Goal: Task Accomplishment & Management: Complete application form

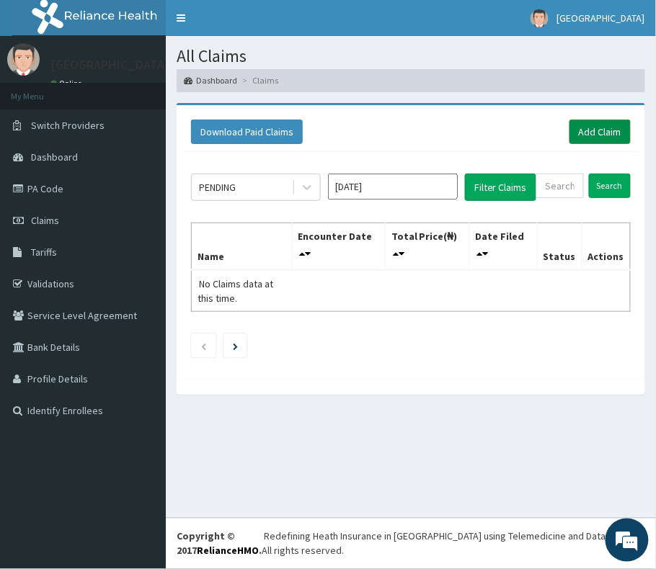
click at [592, 125] on link "Add Claim" at bounding box center [599, 132] width 61 height 25
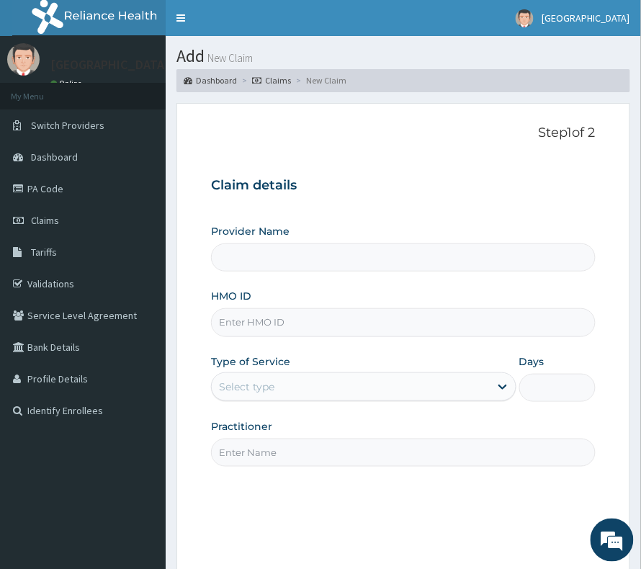
drag, startPoint x: 557, startPoint y: 234, endPoint x: 655, endPoint y: 309, distance: 123.8
click at [557, 234] on div "Provider Name" at bounding box center [403, 248] width 385 height 48
click at [265, 326] on input "HMO ID" at bounding box center [403, 322] width 385 height 28
drag, startPoint x: 50, startPoint y: 217, endPoint x: 55, endPoint y: 212, distance: 7.7
click at [52, 215] on span "Claims" at bounding box center [45, 220] width 28 height 13
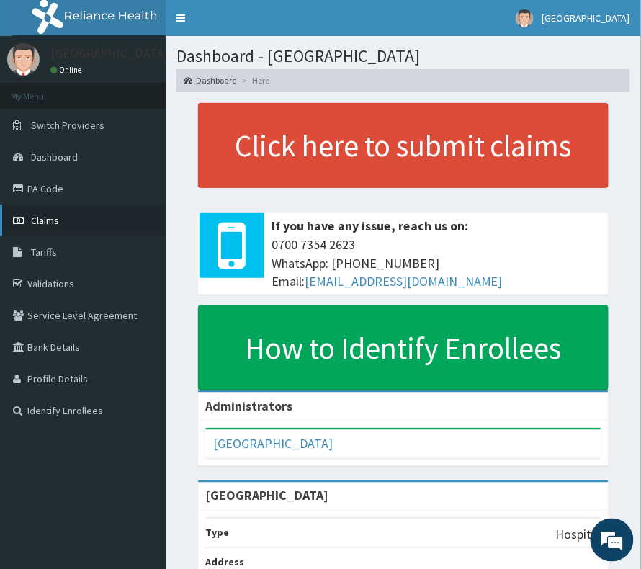
click at [38, 209] on link "Claims" at bounding box center [83, 221] width 166 height 32
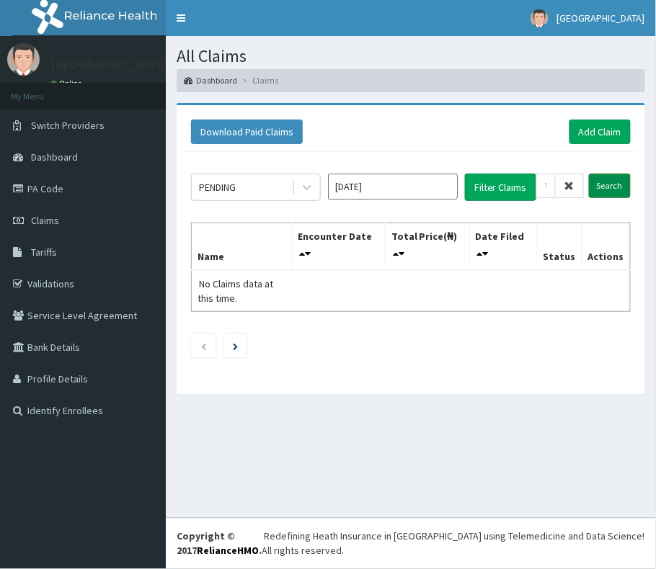
type input "MJL/10022/A"
click at [615, 179] on input "Search" at bounding box center [610, 186] width 42 height 25
click at [600, 134] on link "Add Claim" at bounding box center [599, 132] width 61 height 25
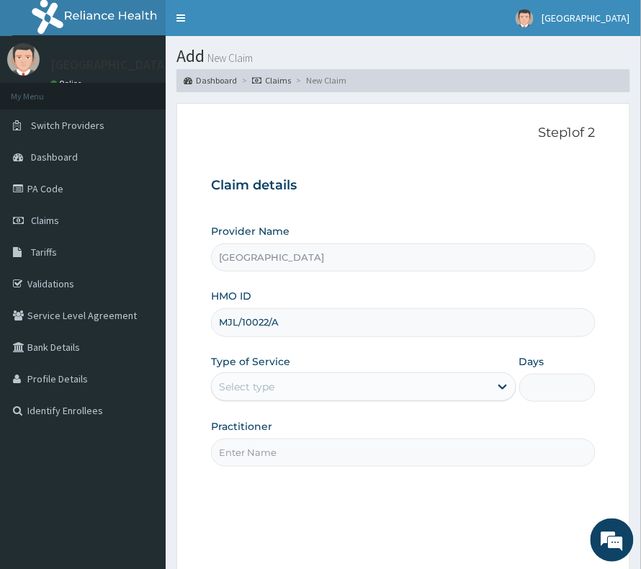
type input "MJL/10022/A"
click at [261, 367] on label "Type of Service" at bounding box center [250, 362] width 79 height 14
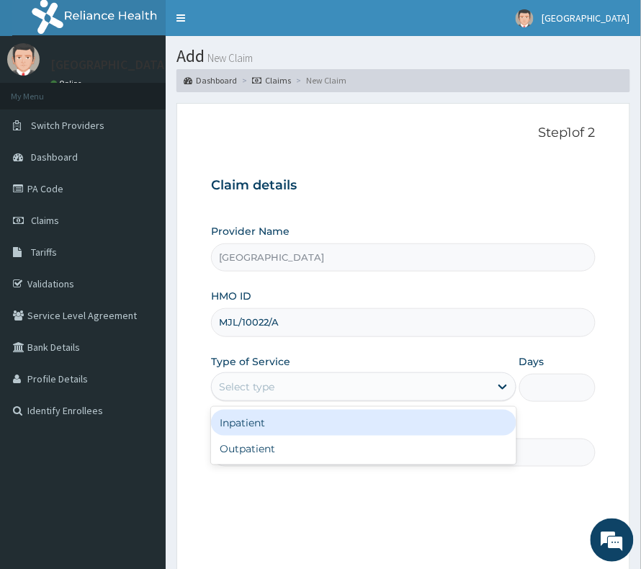
click at [258, 396] on div "Select type" at bounding box center [351, 387] width 278 height 23
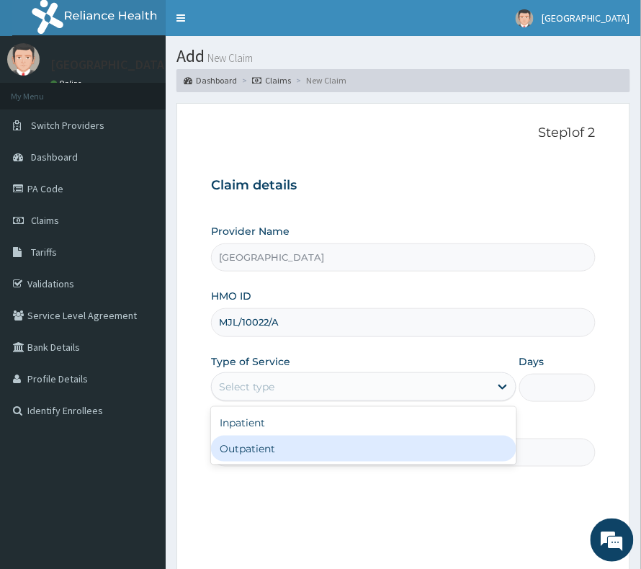
click at [258, 444] on div "Outpatient" at bounding box center [364, 449] width 306 height 26
type input "1"
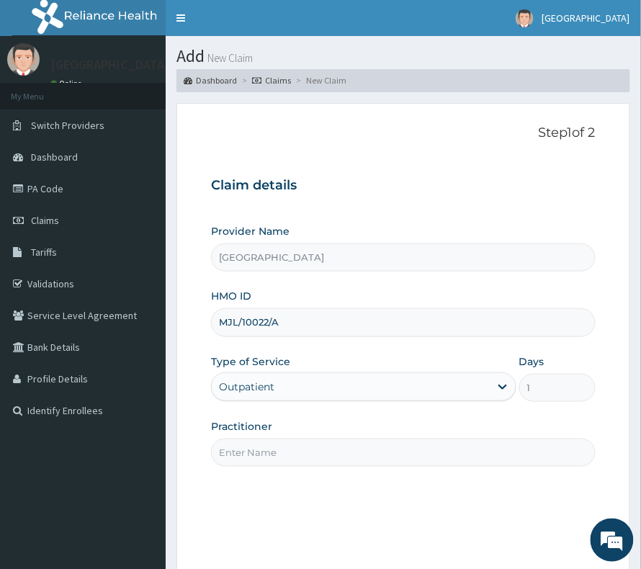
click at [258, 444] on input "Practitioner" at bounding box center [403, 453] width 385 height 28
type input "[PERSON_NAME]"
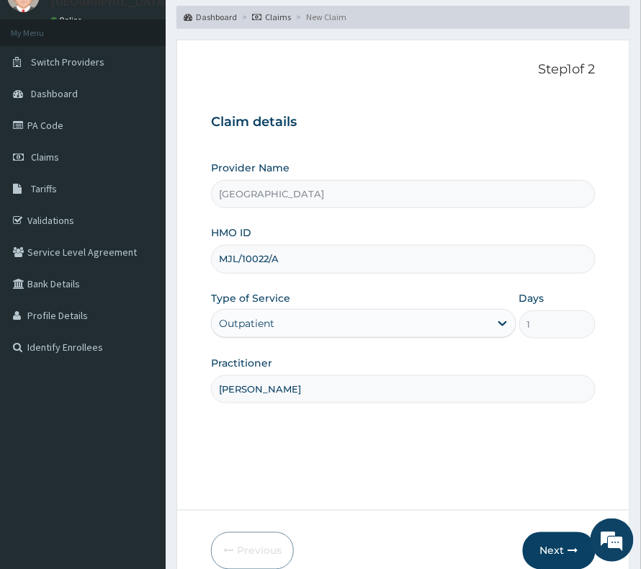
scroll to position [148, 0]
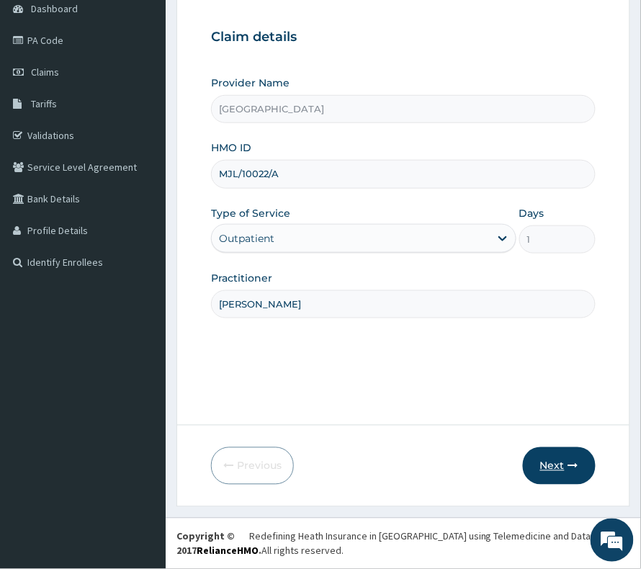
click at [557, 474] on button "Next" at bounding box center [559, 466] width 73 height 37
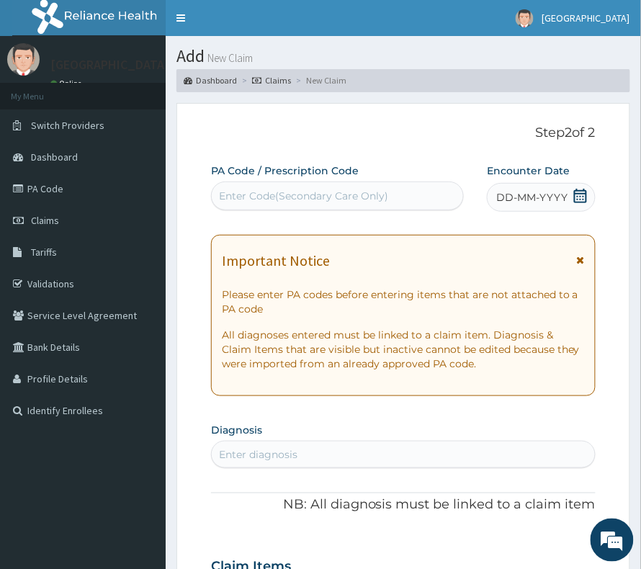
scroll to position [0, 0]
click at [318, 195] on div "PA Code / Prescription Code Enter Code(Secondary Care Only)" at bounding box center [337, 187] width 253 height 47
click at [318, 195] on div "Enter Code(Secondary Care Only)" at bounding box center [303, 196] width 169 height 14
paste input "PA/FF0326"
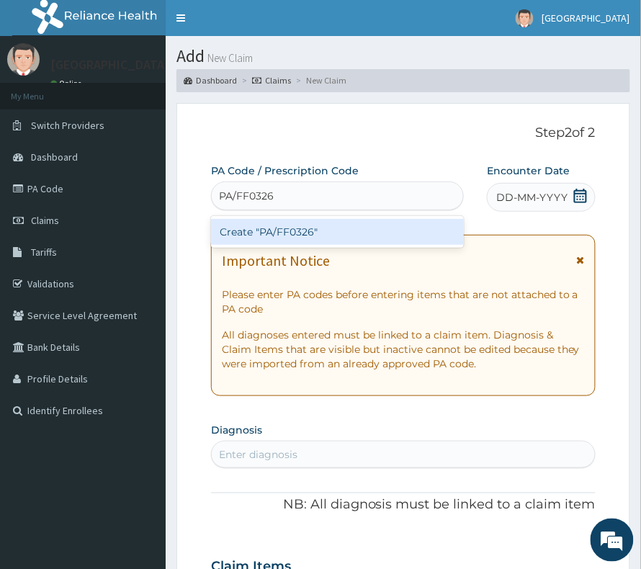
type input "PA/FF0326"
click at [318, 237] on div "Create "PA/FF0326"" at bounding box center [337, 232] width 253 height 26
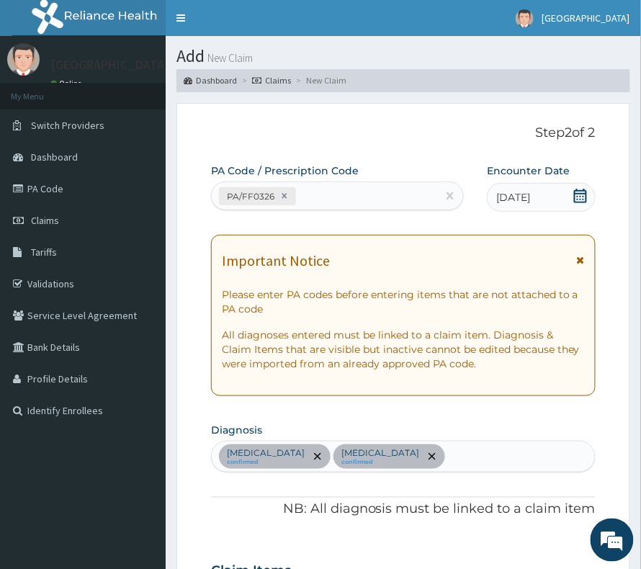
click at [376, 205] on div "PA/FF0326" at bounding box center [325, 197] width 226 height 24
paste input "PA/AFA5E9"
type input "PA/AFA5E9"
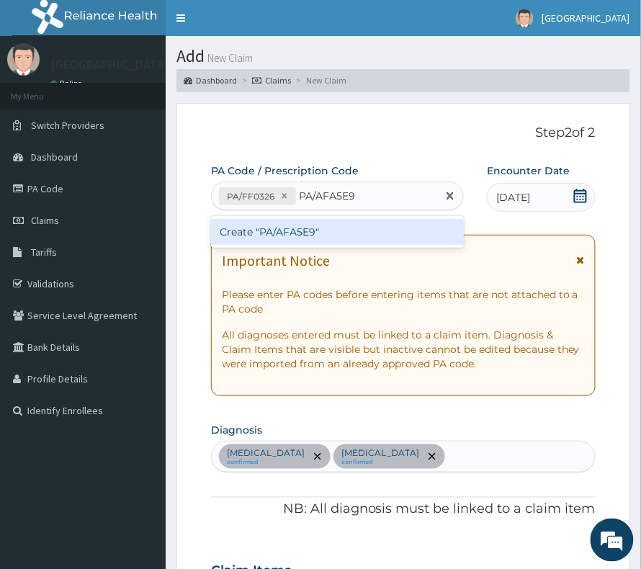
click at [349, 242] on div "Create "PA/AFA5E9"" at bounding box center [337, 232] width 253 height 26
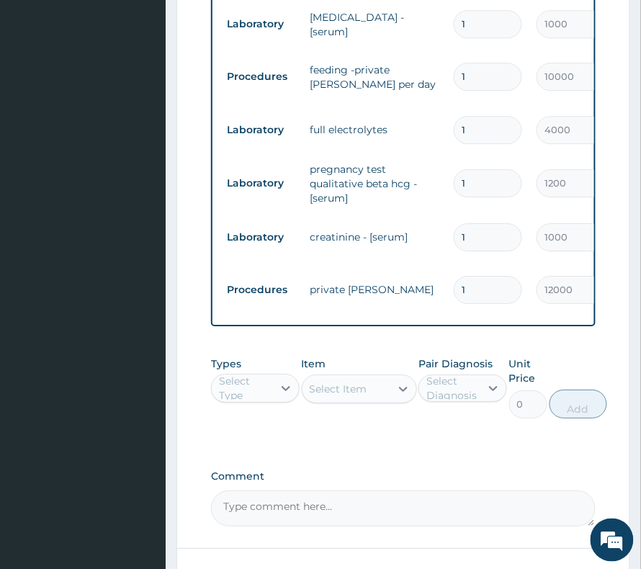
scroll to position [0, 288]
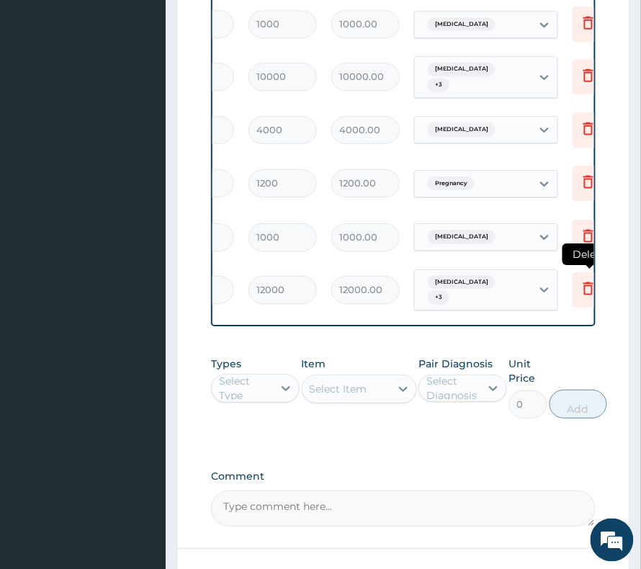
click at [584, 283] on icon at bounding box center [588, 288] width 17 height 17
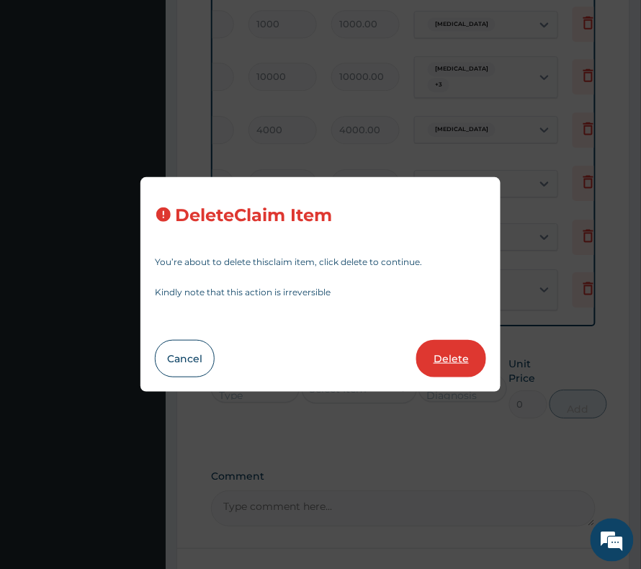
click at [461, 350] on button "Delete" at bounding box center [452, 358] width 70 height 37
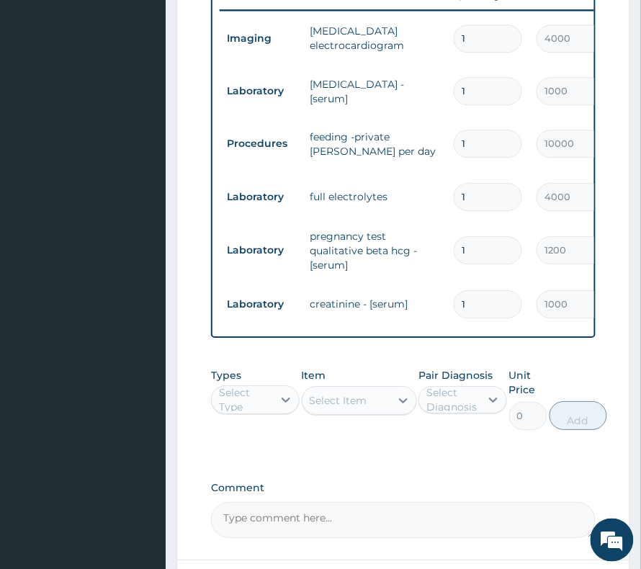
scroll to position [618, 0]
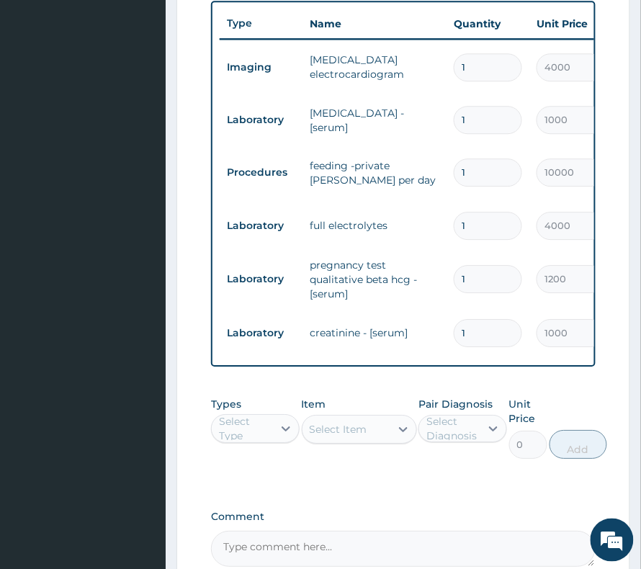
drag, startPoint x: 466, startPoint y: 170, endPoint x: 537, endPoint y: 177, distance: 71.6
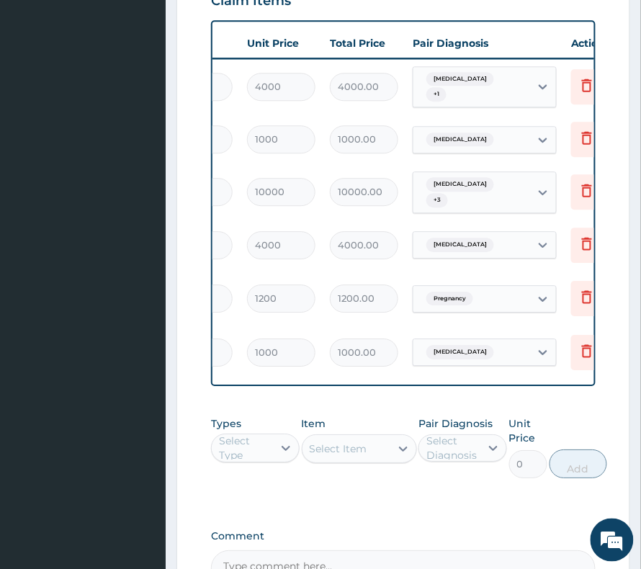
scroll to position [0, 338]
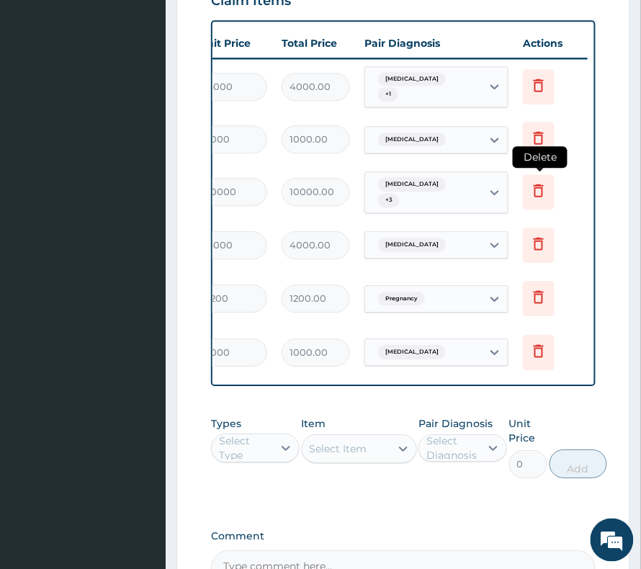
click at [543, 186] on icon at bounding box center [539, 191] width 10 height 13
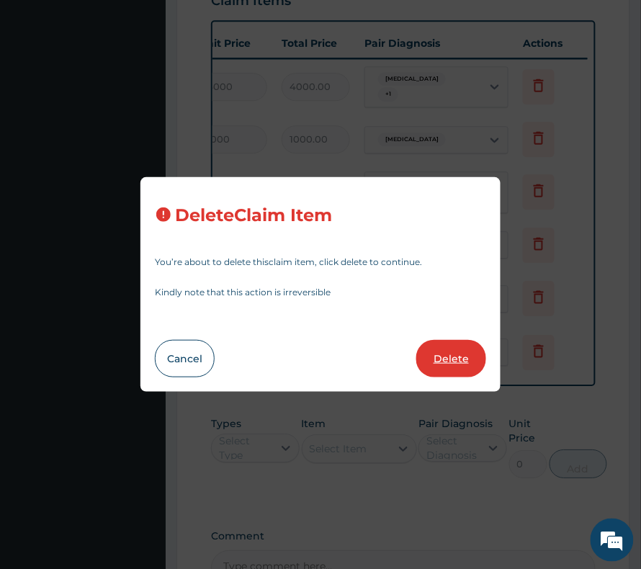
click at [448, 361] on button "Delete" at bounding box center [452, 358] width 70 height 37
type input "4000"
type input "4000.00"
type input "1200"
type input "1200.00"
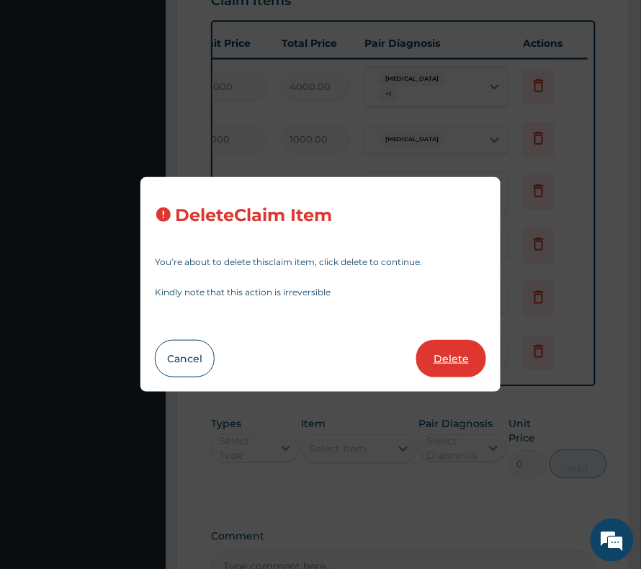
type input "1000"
type input "1000.00"
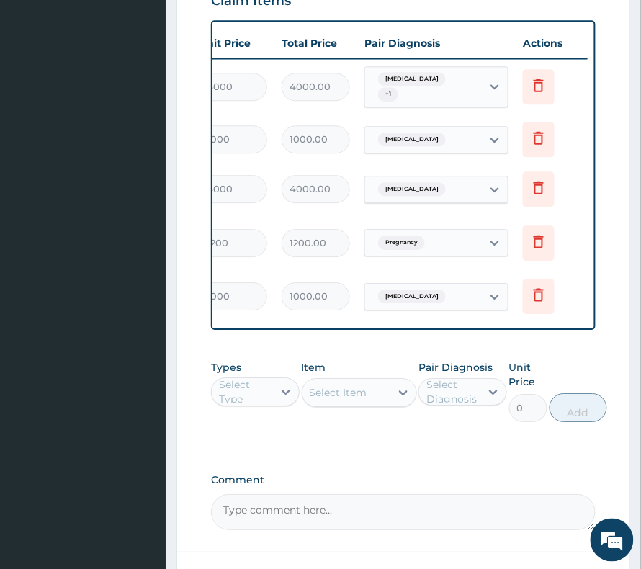
scroll to position [0, 0]
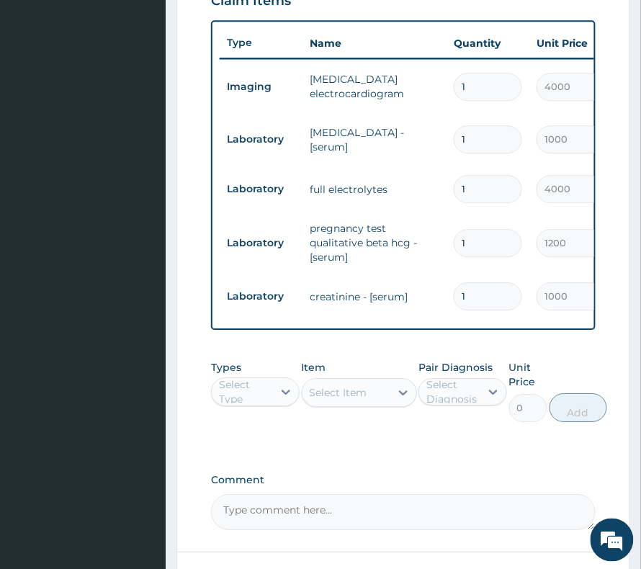
click at [252, 422] on div "Types Select Type" at bounding box center [255, 391] width 89 height 62
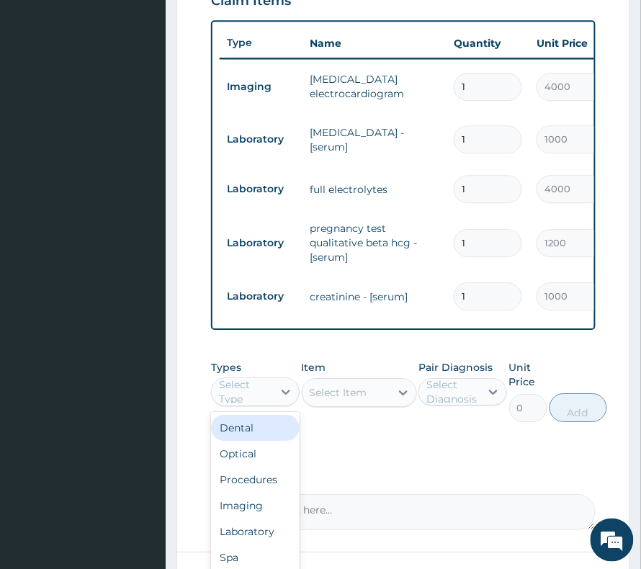
drag, startPoint x: 268, startPoint y: 404, endPoint x: 270, endPoint y: 451, distance: 47.6
click at [269, 405] on div "Select Type" at bounding box center [245, 392] width 53 height 29
click at [263, 490] on div "Procedures" at bounding box center [255, 480] width 89 height 26
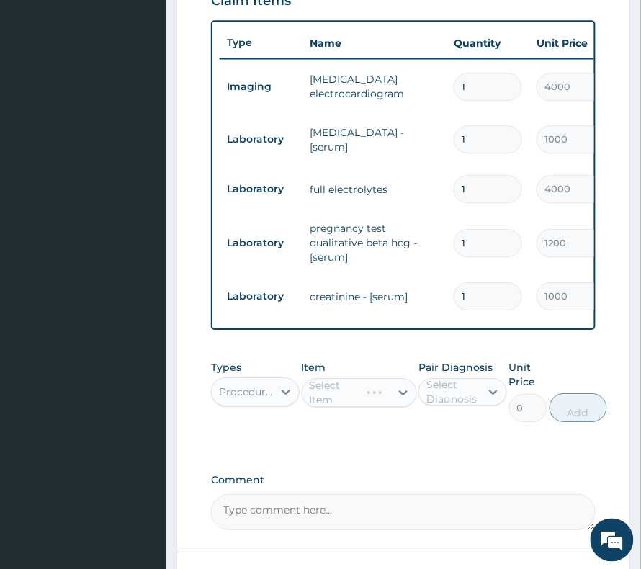
drag, startPoint x: 456, startPoint y: 405, endPoint x: 454, endPoint y: 412, distance: 7.4
click at [456, 406] on div "Select Diagnosis" at bounding box center [453, 392] width 53 height 29
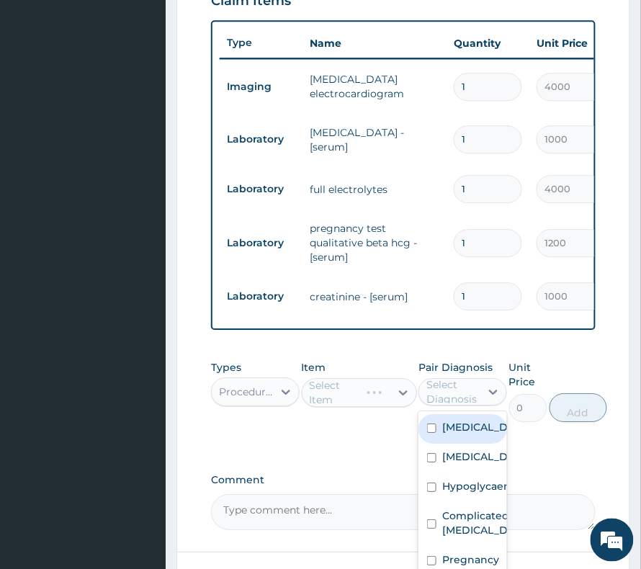
click at [448, 435] on label "Septic shock" at bounding box center [478, 427] width 71 height 14
checkbox input "true"
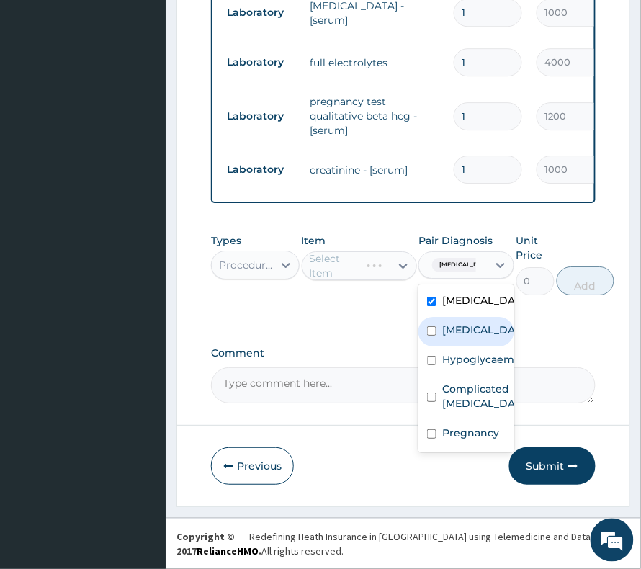
scroll to position [735, 0]
drag, startPoint x: 458, startPoint y: 350, endPoint x: 448, endPoint y: 381, distance: 32.6
click at [454, 347] on div "Disorder of electrolytes" at bounding box center [467, 332] width 96 height 30
checkbox input "true"
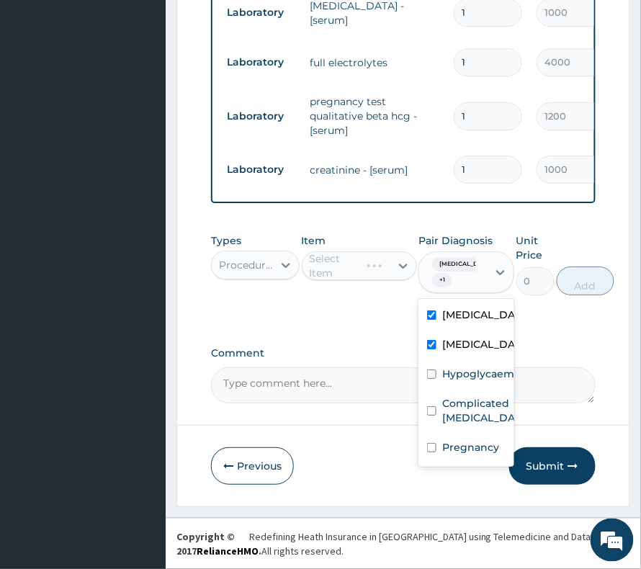
drag, startPoint x: 447, startPoint y: 388, endPoint x: 442, endPoint y: 404, distance: 16.6
click at [445, 391] on div "Hypoglycaemia" at bounding box center [467, 376] width 96 height 30
checkbox input "true"
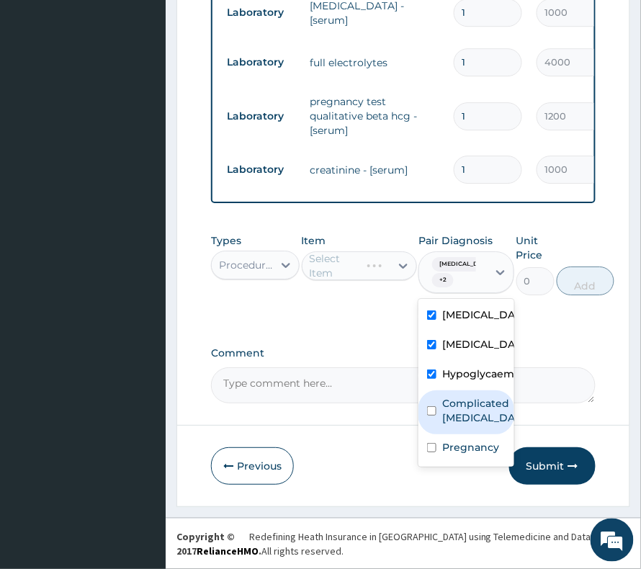
drag, startPoint x: 443, startPoint y: 443, endPoint x: 443, endPoint y: 463, distance: 20.2
click at [443, 435] on div "Complicated malaria" at bounding box center [467, 413] width 96 height 44
checkbox input "true"
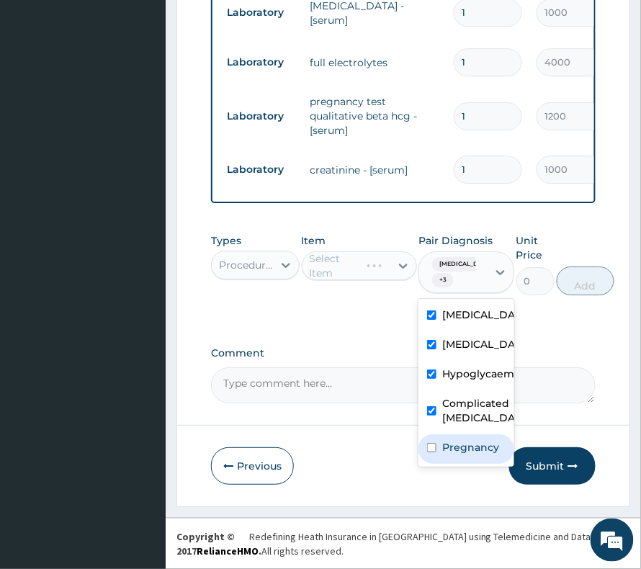
click at [444, 455] on label "Pregnancy" at bounding box center [471, 447] width 57 height 14
checkbox input "true"
click at [332, 259] on div "Select Item" at bounding box center [334, 266] width 49 height 29
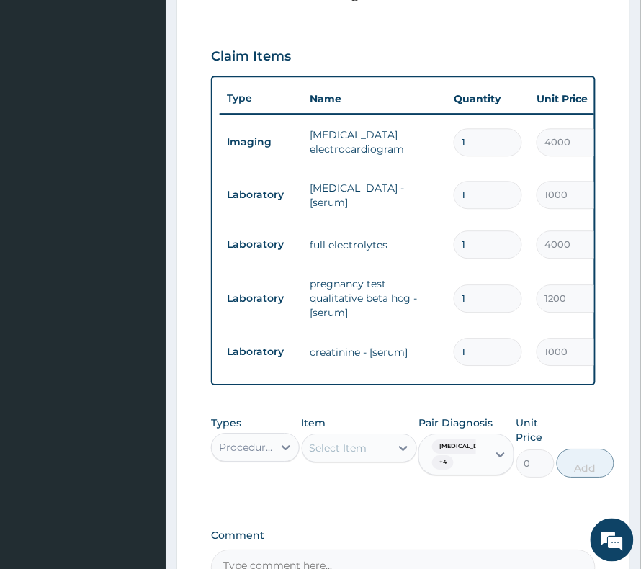
scroll to position [639, 0]
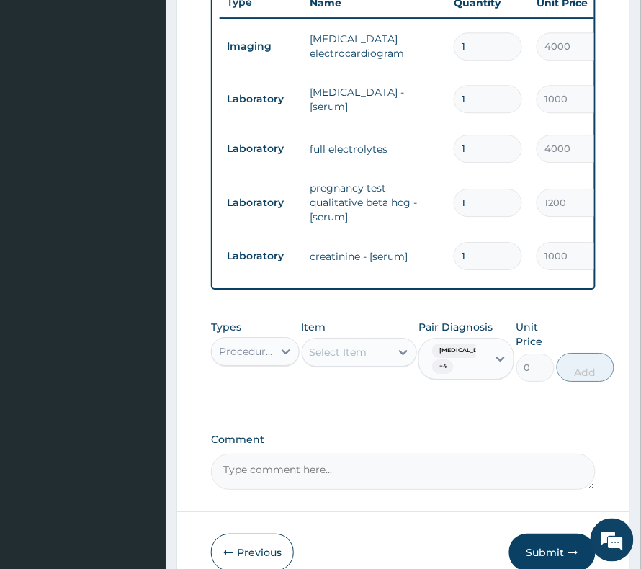
click at [359, 360] on div "Select Item" at bounding box center [339, 352] width 58 height 14
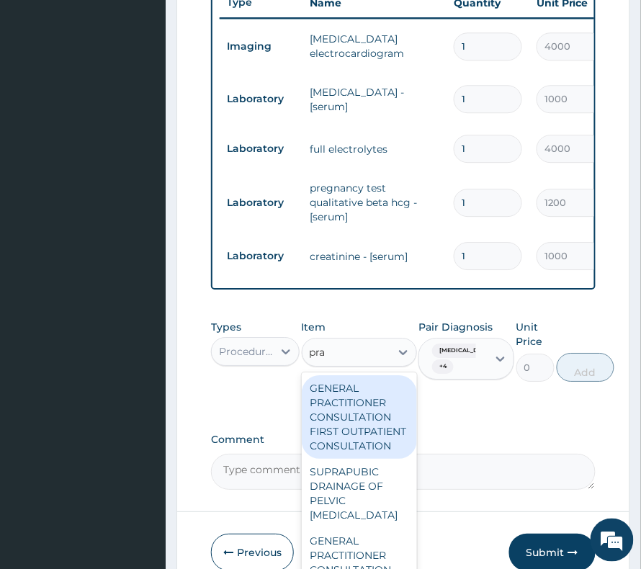
type input "prac"
click at [340, 428] on div "GENERAL PRACTITIONER CONSULTATION FIRST OUTPATIENT CONSULTATION" at bounding box center [359, 418] width 115 height 84
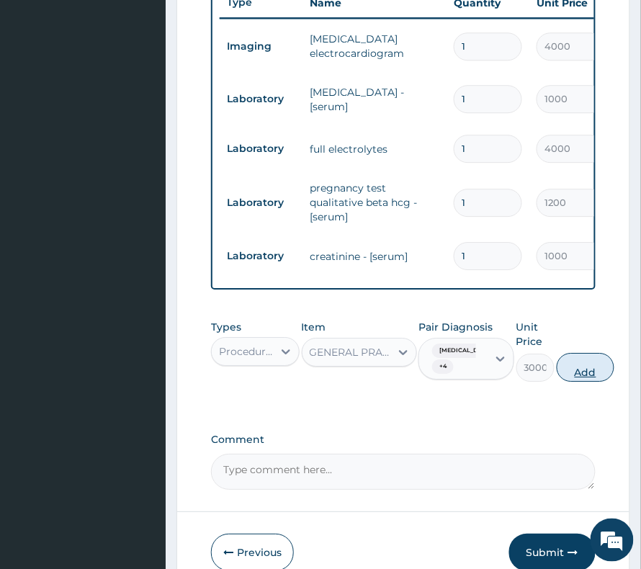
click at [557, 375] on button "Add" at bounding box center [586, 367] width 58 height 29
type input "0"
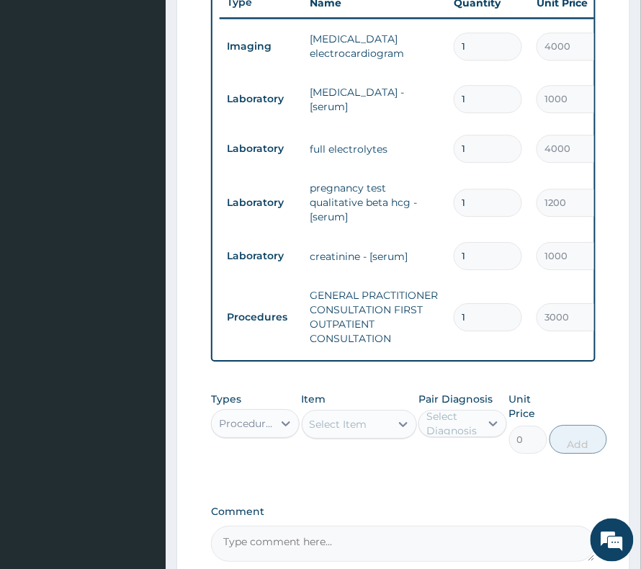
click at [334, 436] on div "Select Item" at bounding box center [347, 424] width 88 height 23
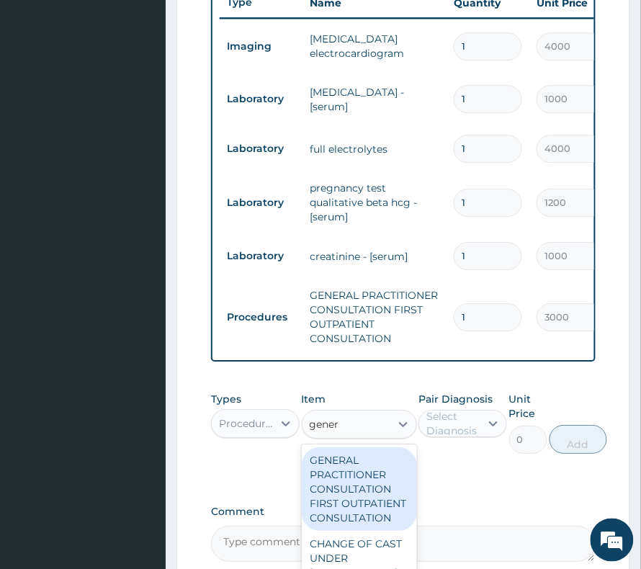
type input "genera"
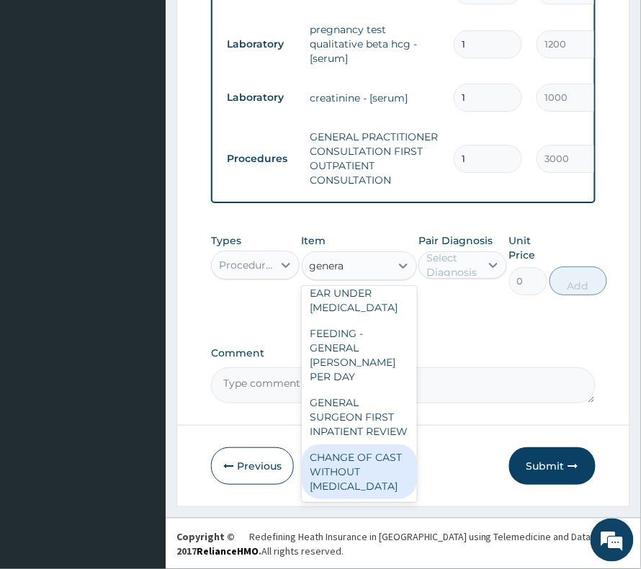
scroll to position [846, 0]
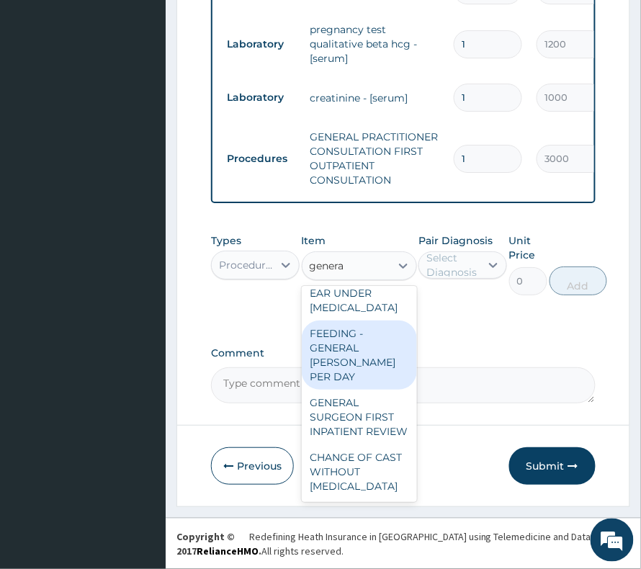
click at [311, 384] on div "FEEDING - GENERAL WARD PER DAY" at bounding box center [359, 355] width 115 height 69
type input "6000"
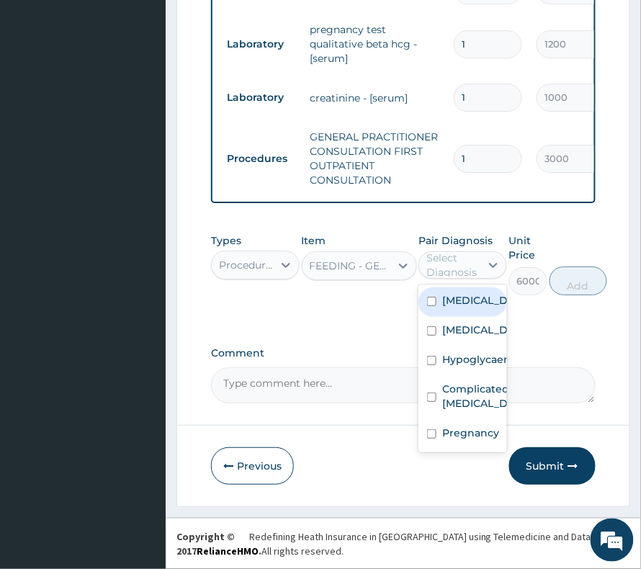
click at [456, 254] on div "Select Diagnosis" at bounding box center [453, 265] width 53 height 29
click at [458, 308] on label "Septic shock" at bounding box center [478, 300] width 71 height 14
checkbox input "true"
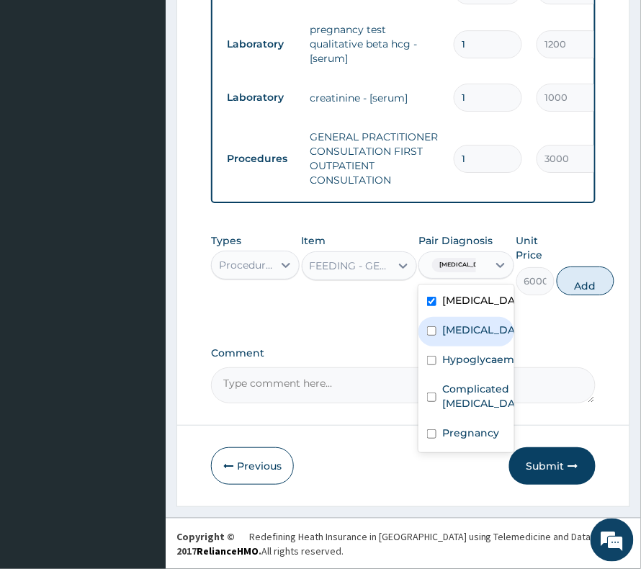
click at [456, 337] on label "Disorder of electrolytes" at bounding box center [482, 330] width 79 height 14
checkbox input "true"
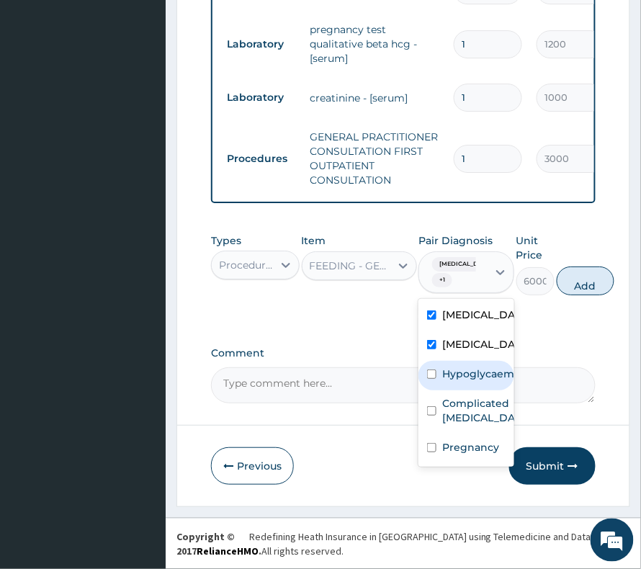
drag, startPoint x: 459, startPoint y: 405, endPoint x: 460, endPoint y: 415, distance: 10.1
click at [459, 381] on label "Hypoglycaemia" at bounding box center [482, 374] width 79 height 14
checkbox input "true"
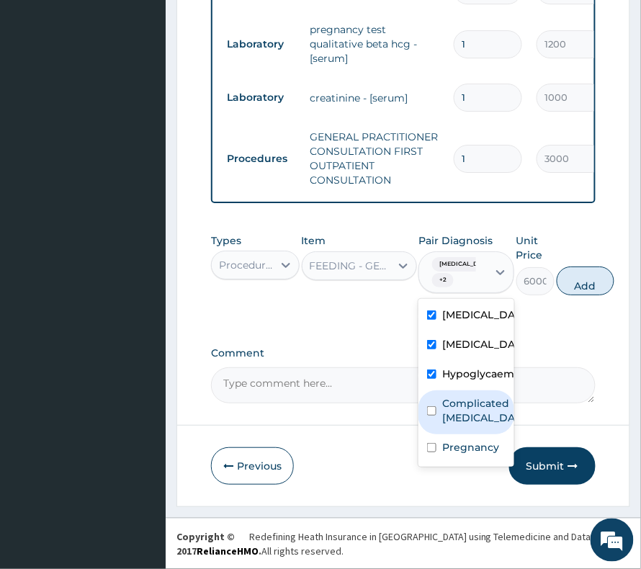
drag, startPoint x: 462, startPoint y: 440, endPoint x: 462, endPoint y: 461, distance: 21.6
click at [462, 425] on label "Complicated [MEDICAL_DATA]" at bounding box center [482, 410] width 79 height 29
checkbox input "true"
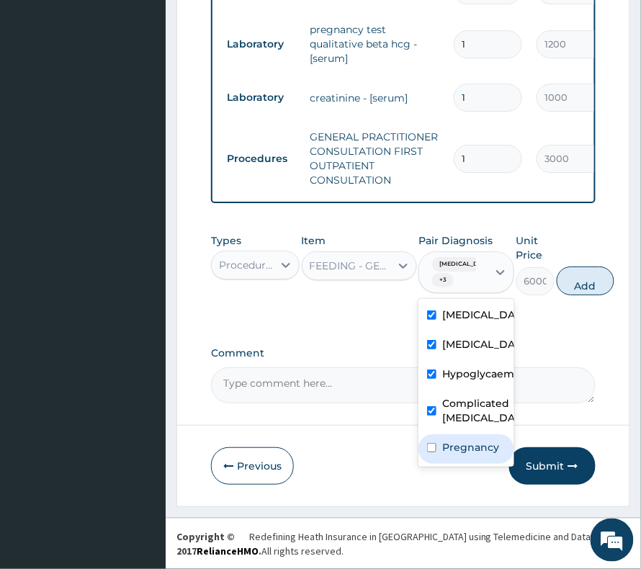
click at [462, 464] on div "Pregnancy" at bounding box center [467, 450] width 96 height 30
checkbox input "true"
click at [557, 280] on button "Add" at bounding box center [586, 281] width 58 height 29
type input "0"
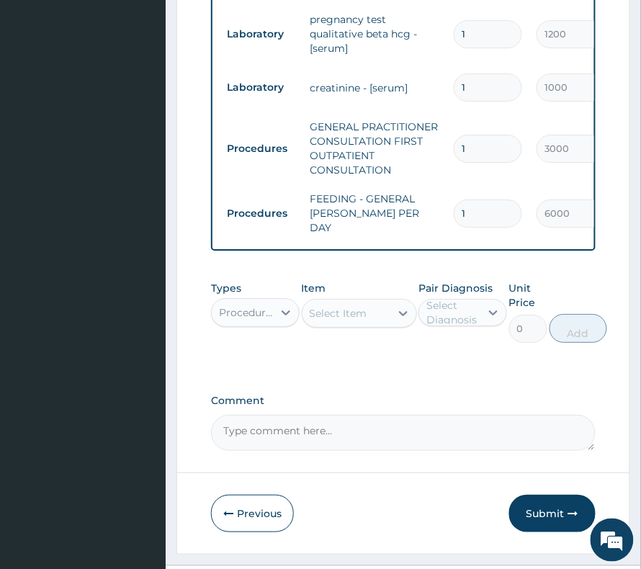
drag, startPoint x: 465, startPoint y: 189, endPoint x: 447, endPoint y: 208, distance: 26.0
click at [447, 208] on td "1" at bounding box center [488, 213] width 83 height 43
drag, startPoint x: 461, startPoint y: 202, endPoint x: 481, endPoint y: 217, distance: 25.2
click at [481, 217] on input "1" at bounding box center [488, 214] width 68 height 28
type input "2"
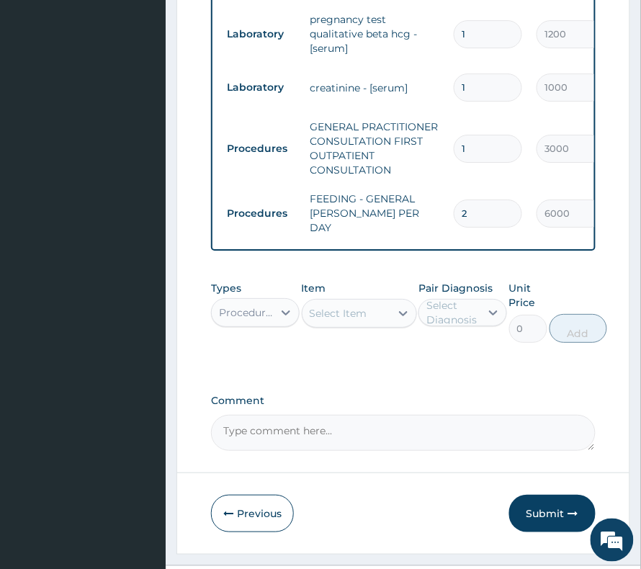
type input "12000.00"
type input "2"
click at [317, 316] on div "Select Item" at bounding box center [339, 313] width 58 height 14
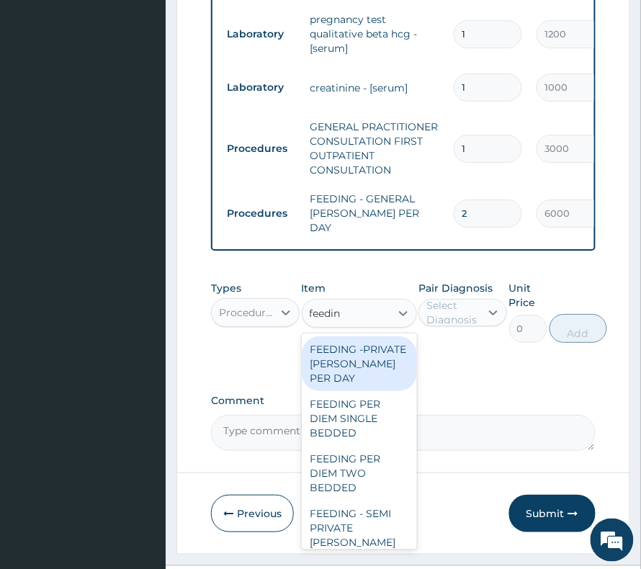
type input "feeding"
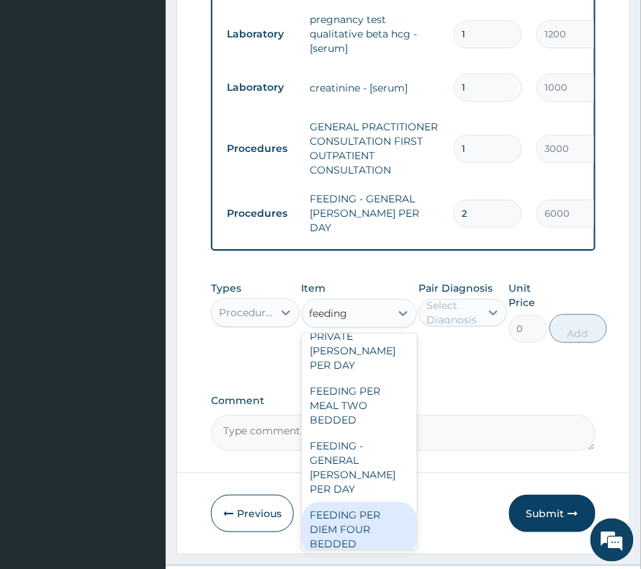
scroll to position [283, 0]
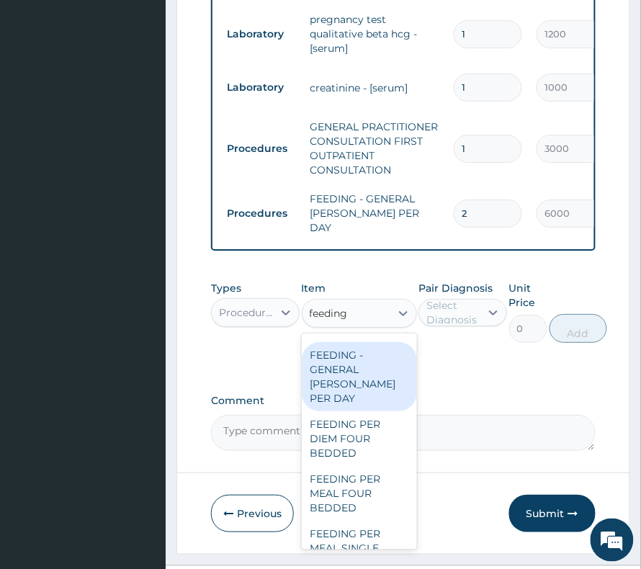
click at [359, 365] on div "FEEDING - GENERAL WARD PER DAY" at bounding box center [359, 376] width 115 height 69
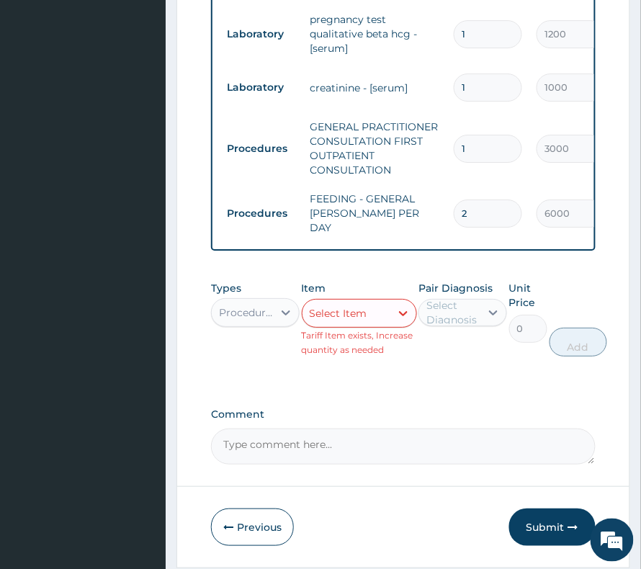
click at [361, 295] on div "Item Select Item Tariff Item exists, Increase quantity as needed" at bounding box center [359, 319] width 115 height 76
click at [357, 309] on div "Select Item" at bounding box center [339, 313] width 58 height 14
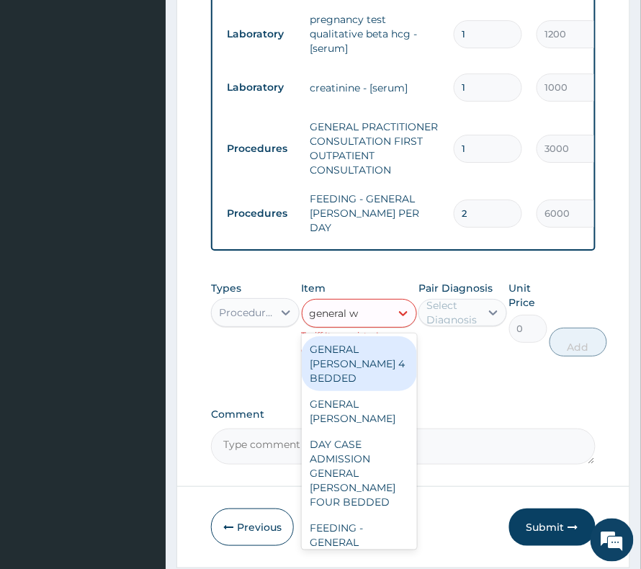
type input "general wa"
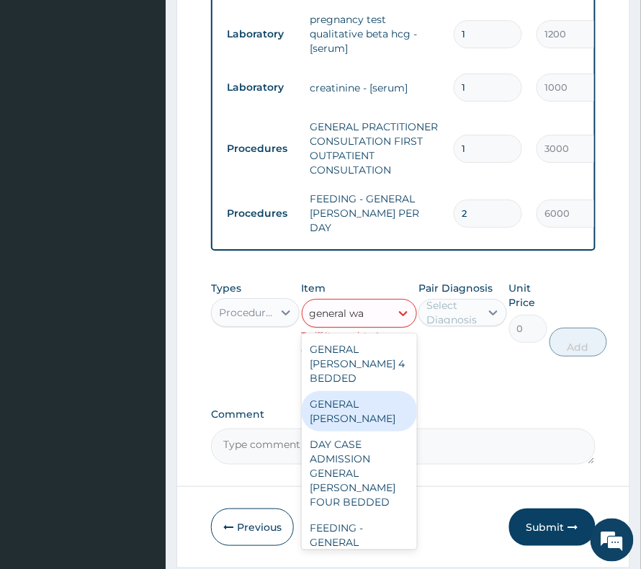
click at [339, 409] on div "GENERAL [PERSON_NAME]" at bounding box center [359, 411] width 115 height 40
type input "6000"
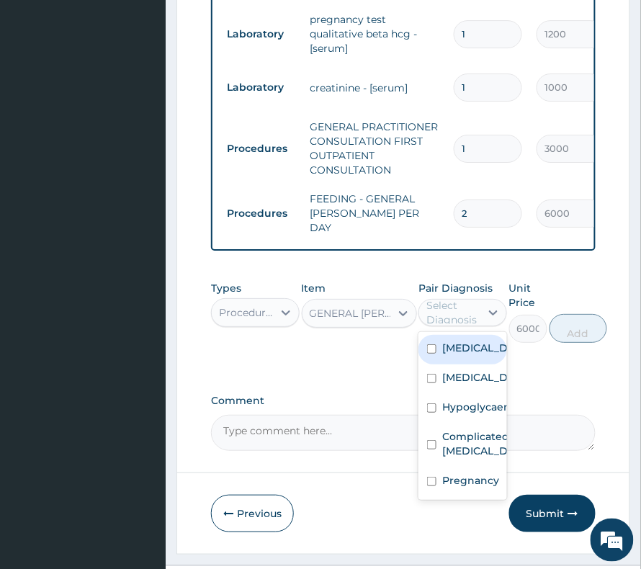
click at [467, 319] on div "Select Diagnosis" at bounding box center [453, 312] width 53 height 29
click at [459, 355] on label "[MEDICAL_DATA]" at bounding box center [478, 348] width 71 height 14
checkbox input "true"
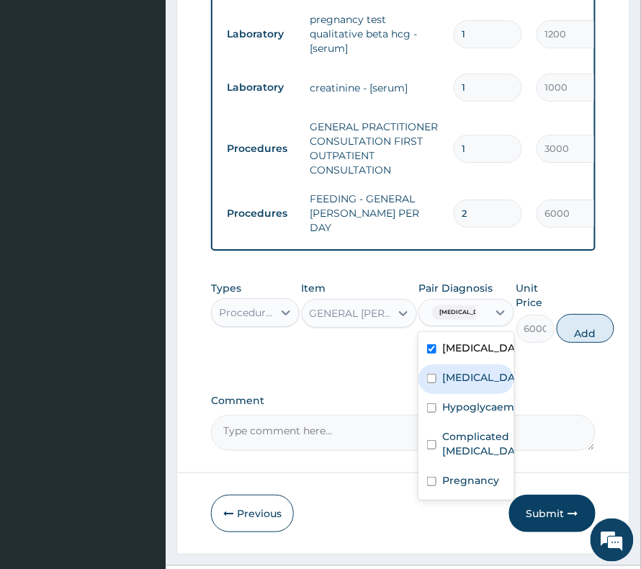
click at [465, 385] on label "Disorder of electrolytes" at bounding box center [482, 377] width 79 height 14
checkbox input "true"
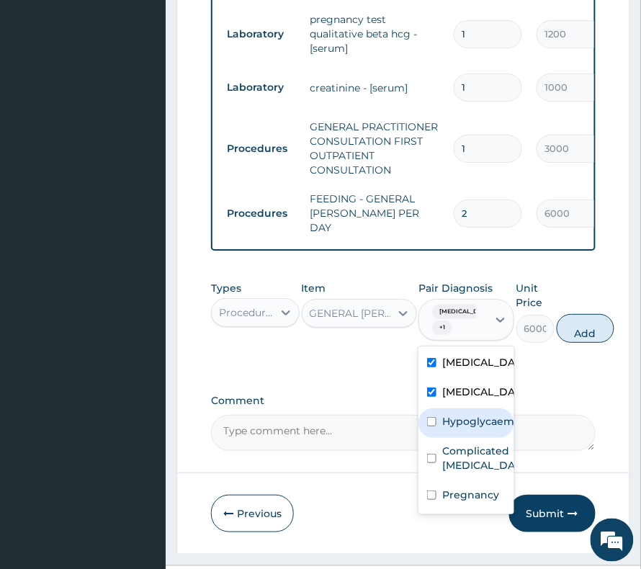
click at [471, 438] on div "Hypoglycaemia" at bounding box center [467, 424] width 96 height 30
checkbox input "true"
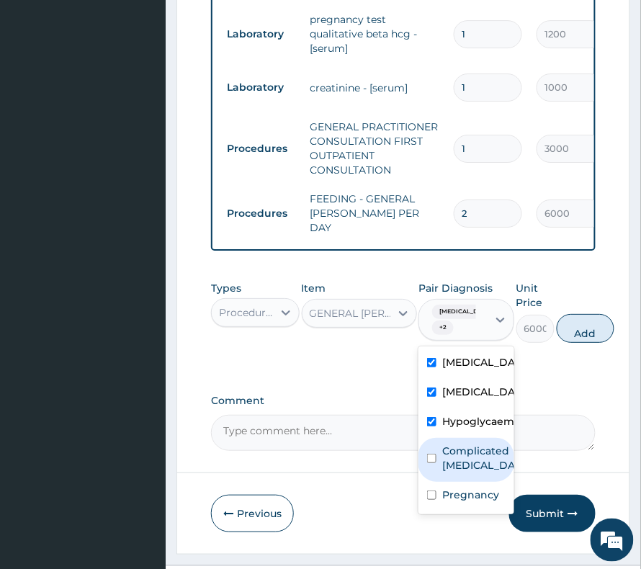
drag, startPoint x: 467, startPoint y: 499, endPoint x: 465, endPoint y: 517, distance: 18.1
click at [467, 473] on label "Complicated malaria" at bounding box center [482, 458] width 79 height 29
checkbox input "true"
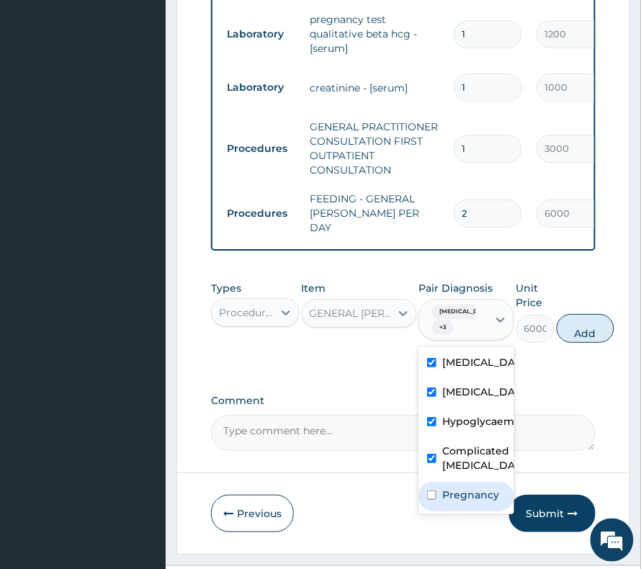
click at [465, 502] on label "Pregnancy" at bounding box center [471, 495] width 57 height 14
checkbox input "true"
click at [563, 329] on button "Add" at bounding box center [586, 328] width 58 height 29
type input "0"
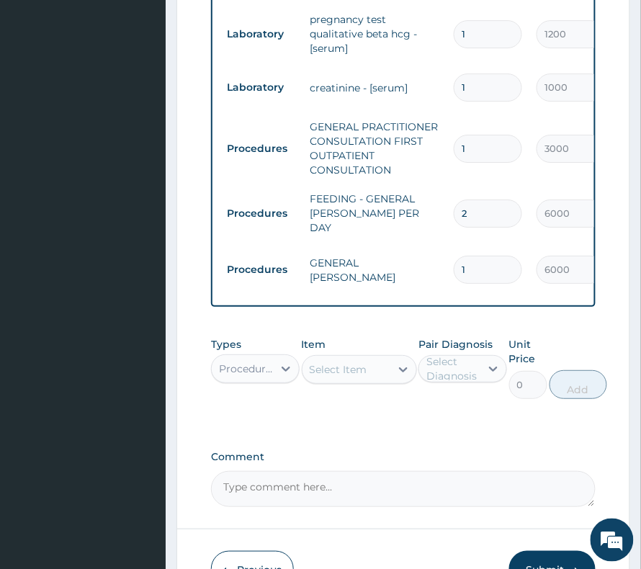
drag, startPoint x: 470, startPoint y: 245, endPoint x: 448, endPoint y: 260, distance: 27.0
click at [448, 259] on td "1" at bounding box center [488, 270] width 83 height 43
type input "2"
type input "12000.00"
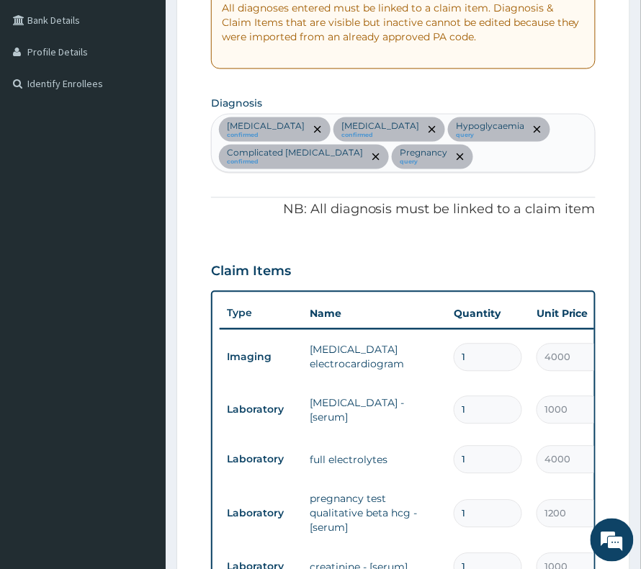
scroll to position [326, 0]
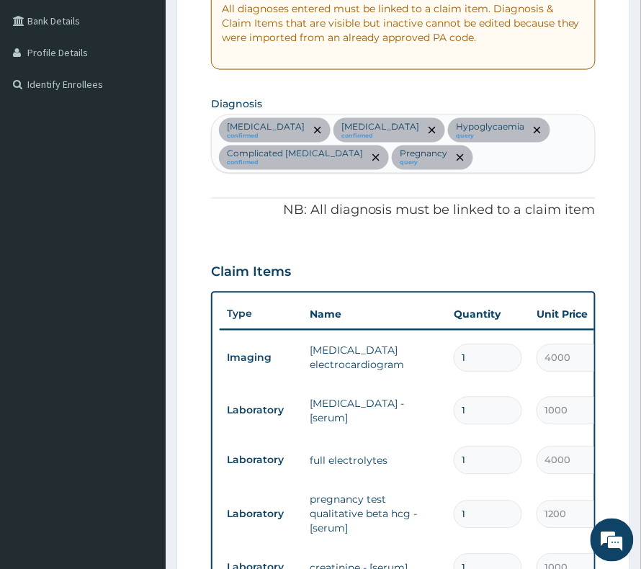
type input "2"
click at [459, 163] on div "Septic shock confirmed Disorder of electrolytes confirmed Hypoglycaemia query C…" at bounding box center [403, 144] width 383 height 58
type input "complicated"
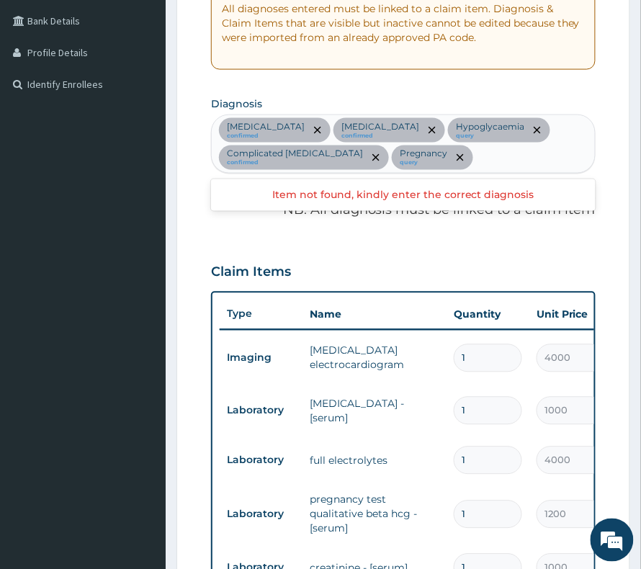
drag, startPoint x: 507, startPoint y: 159, endPoint x: 471, endPoint y: 165, distance: 37.3
click at [471, 165] on div "Septic shock confirmed Disorder of electrolytes confirmed Hypoglycaemia query C…" at bounding box center [403, 144] width 383 height 58
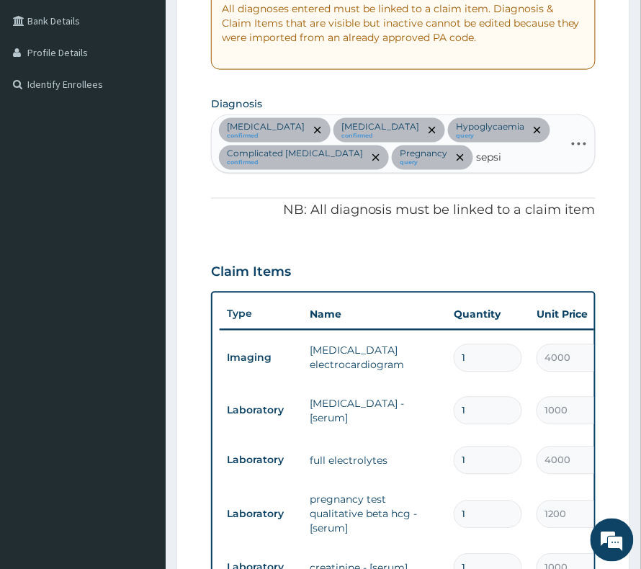
type input "[MEDICAL_DATA]"
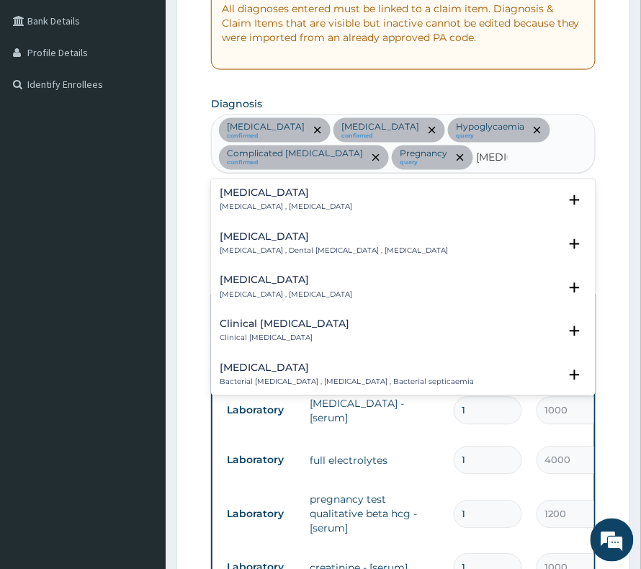
click at [249, 208] on p "[MEDICAL_DATA] , [MEDICAL_DATA]" at bounding box center [286, 208] width 133 height 10
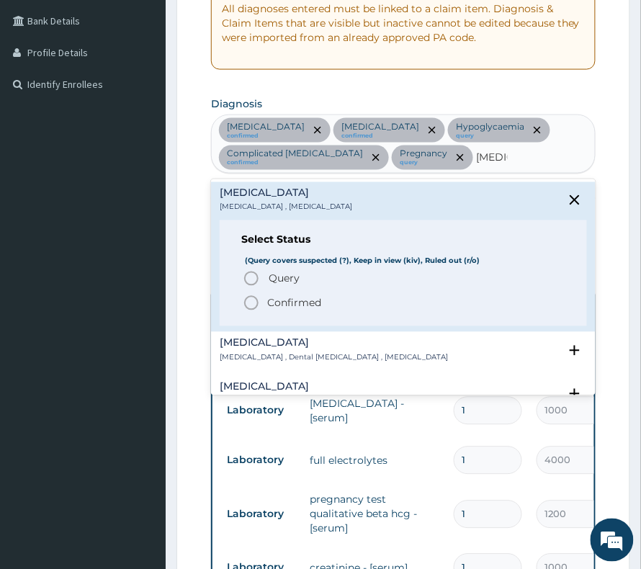
click at [275, 301] on p "Confirmed" at bounding box center [294, 303] width 54 height 14
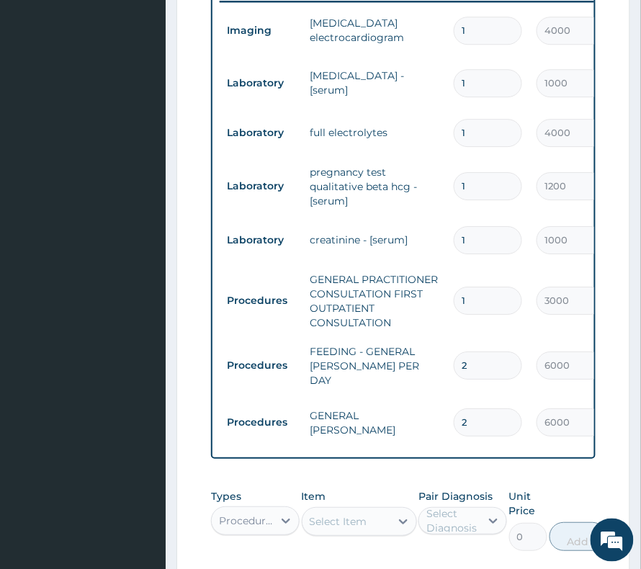
scroll to position [807, 0]
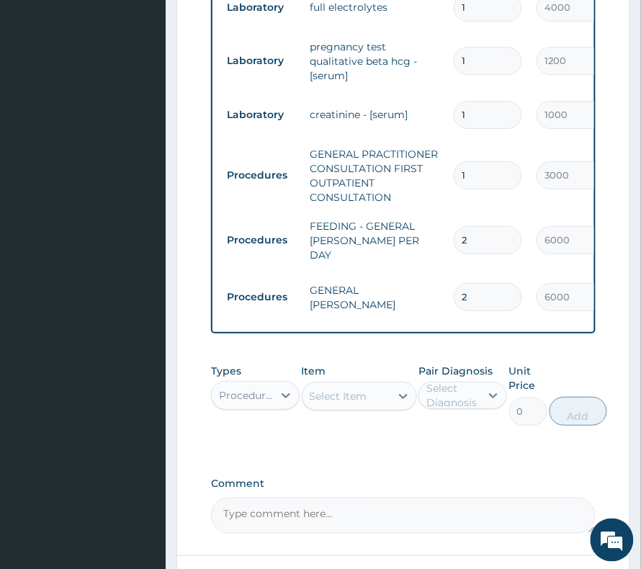
click at [314, 389] on div "Select Item" at bounding box center [339, 396] width 58 height 14
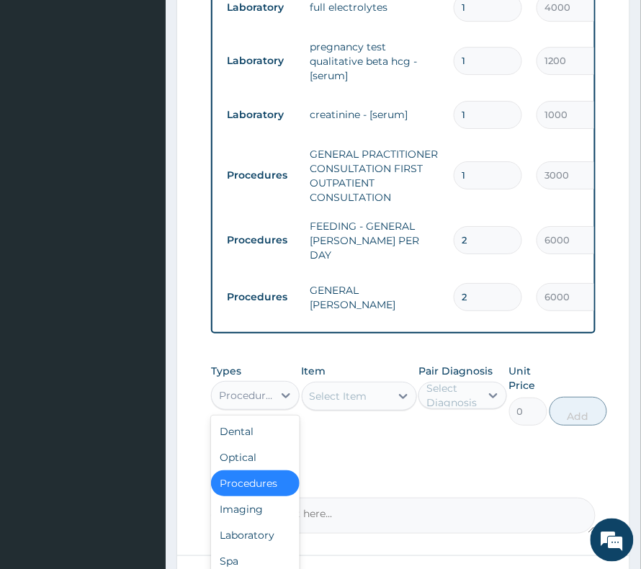
click at [272, 381] on div "Procedures" at bounding box center [255, 395] width 89 height 29
drag, startPoint x: 249, startPoint y: 507, endPoint x: 308, endPoint y: 441, distance: 89.3
click at [252, 523] on div "Laboratory" at bounding box center [255, 536] width 89 height 26
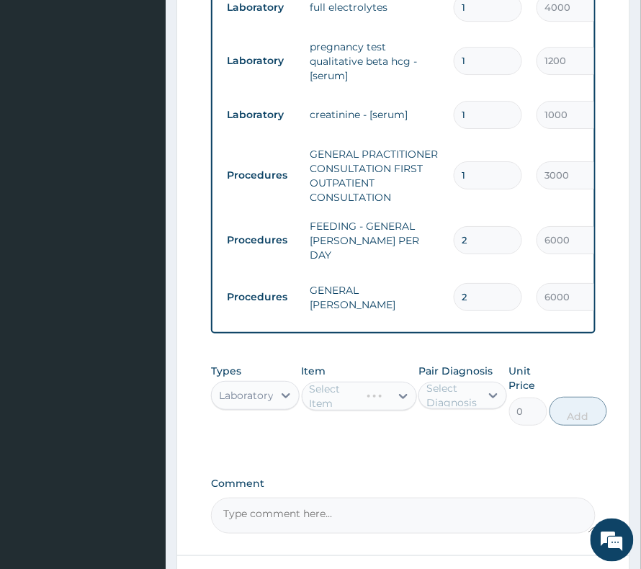
drag, startPoint x: 421, startPoint y: 373, endPoint x: 441, endPoint y: 375, distance: 20.2
click at [424, 384] on div "Select Diagnosis" at bounding box center [449, 395] width 61 height 23
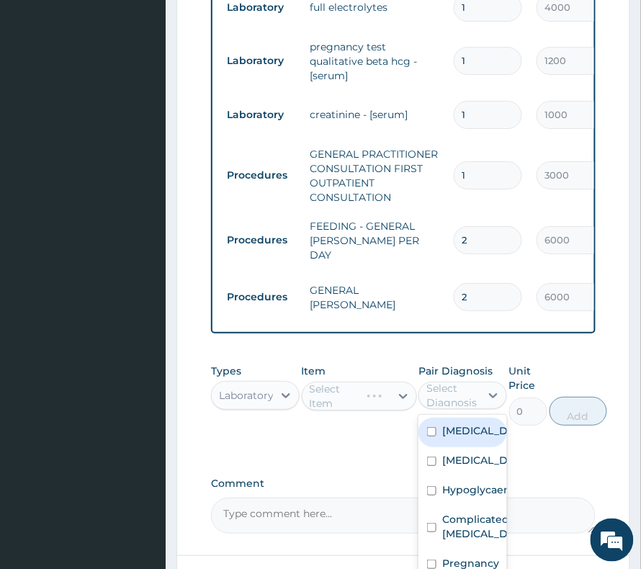
click at [448, 381] on div "Select Diagnosis" at bounding box center [453, 395] width 53 height 29
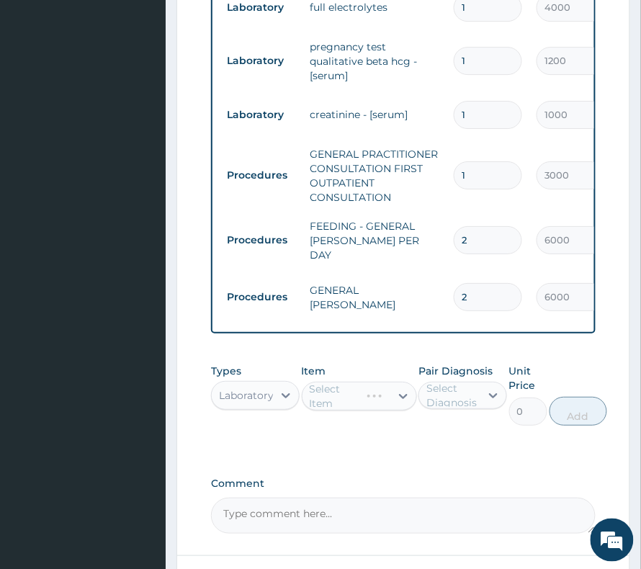
drag, startPoint x: 456, startPoint y: 370, endPoint x: 456, endPoint y: 381, distance: 10.8
click at [456, 381] on div "Select Diagnosis" at bounding box center [453, 395] width 53 height 29
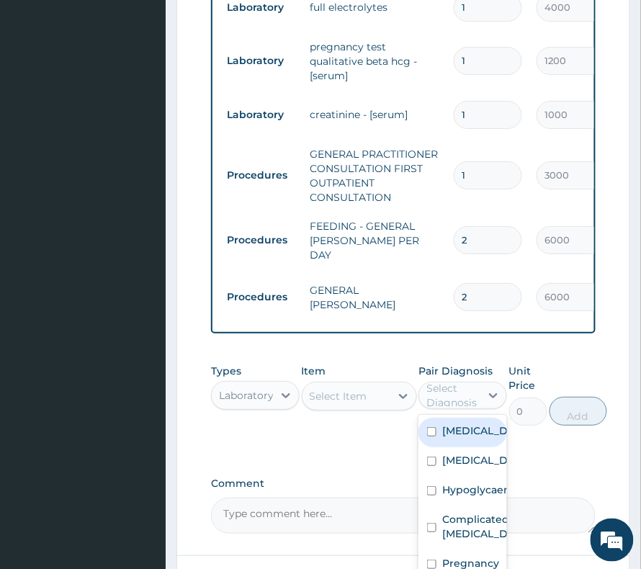
click at [450, 424] on label "[MEDICAL_DATA]" at bounding box center [478, 431] width 71 height 14
checkbox input "true"
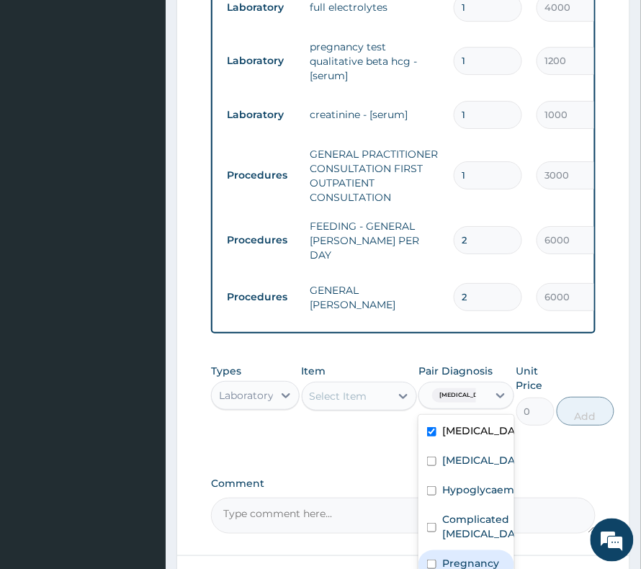
scroll to position [25, 0]
checkbox input "true"
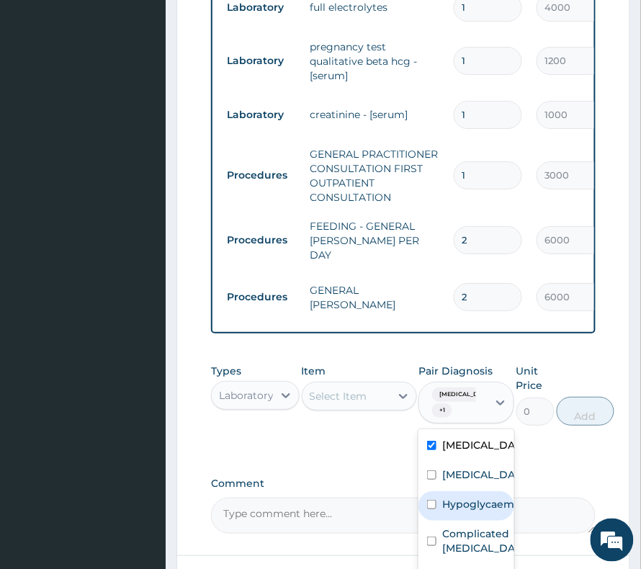
click at [347, 389] on div "Select Item" at bounding box center [339, 396] width 58 height 14
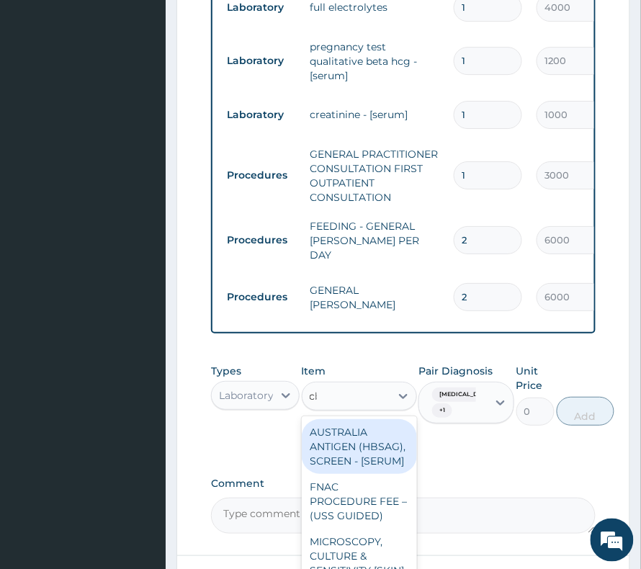
type input "cbc"
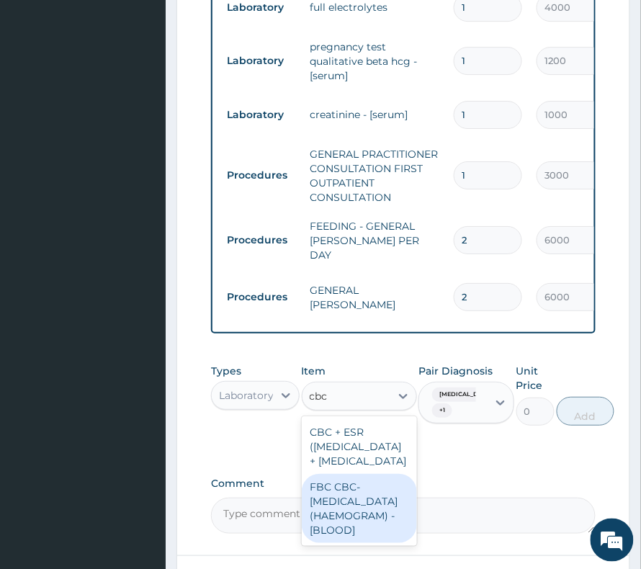
click at [362, 512] on div "FBC CBC-COMPLETE BLOOD COUNT (HAEMOGRAM) - [BLOOD]" at bounding box center [359, 508] width 115 height 69
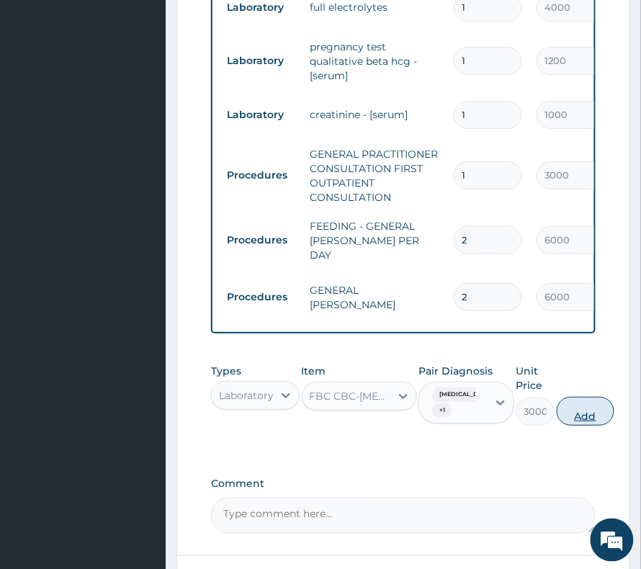
click at [584, 397] on button "Add" at bounding box center [586, 411] width 58 height 29
type input "0"
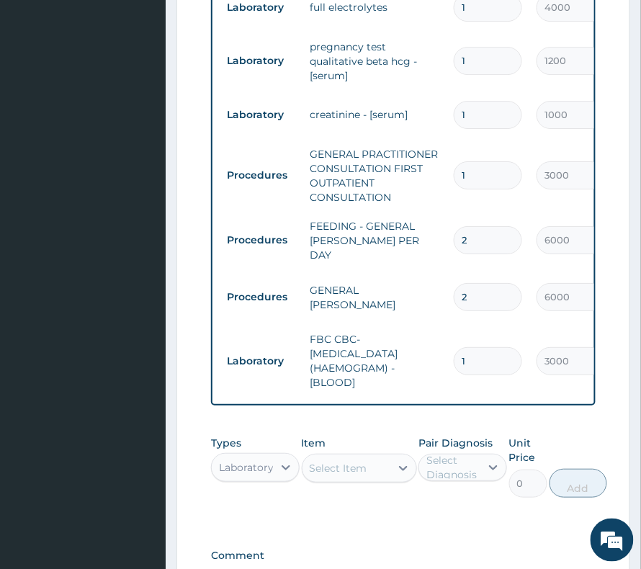
click at [353, 461] on div "Select Item" at bounding box center [339, 468] width 58 height 14
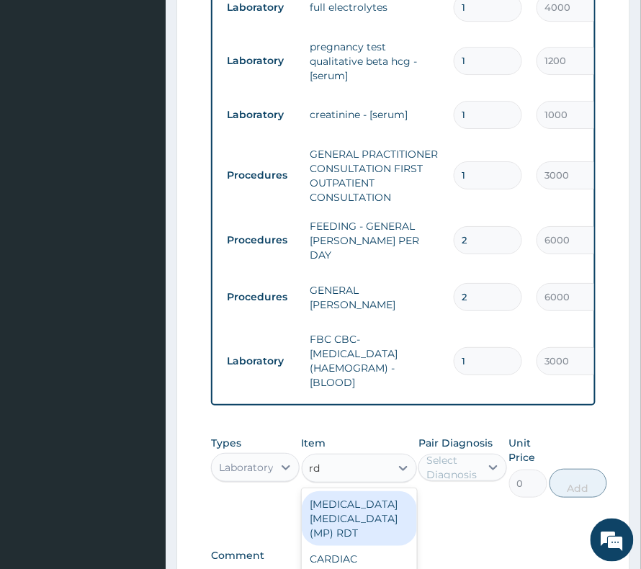
type input "rdt"
click at [324, 492] on div "MALARIA PARASITE (MP) RDT" at bounding box center [359, 519] width 115 height 55
type input "1500"
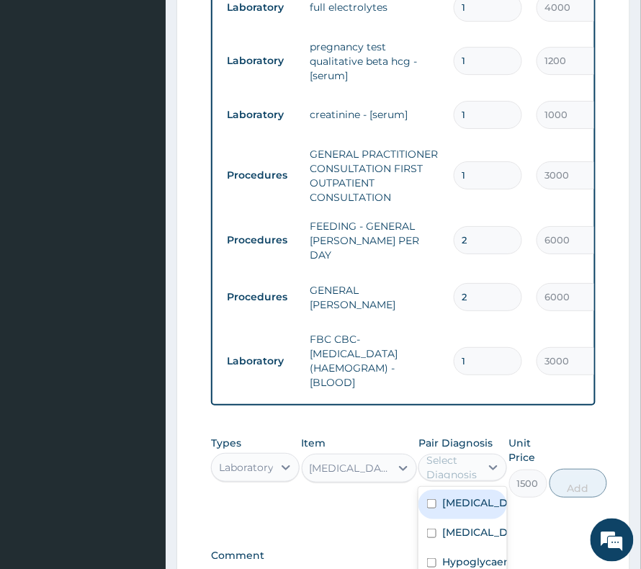
click at [433, 454] on div "Select Diagnosis" at bounding box center [463, 467] width 89 height 27
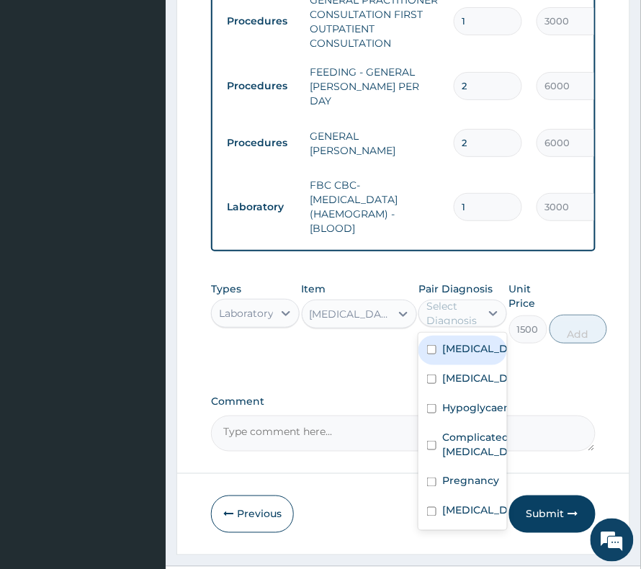
scroll to position [979, 0]
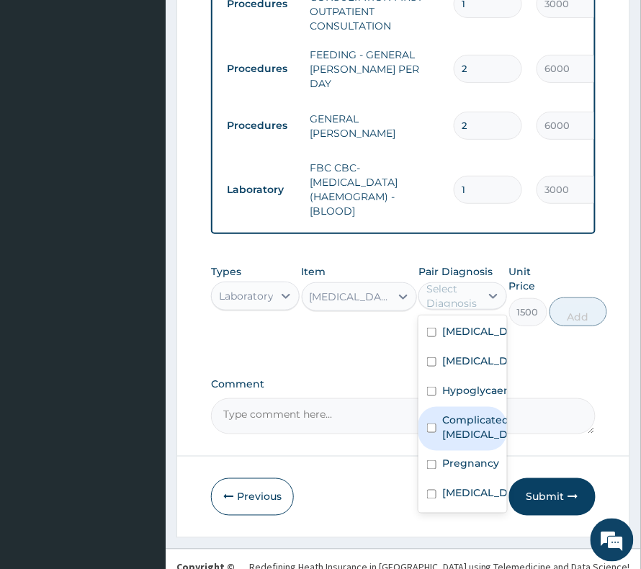
click at [483, 431] on label "Complicated malaria" at bounding box center [478, 427] width 71 height 29
checkbox input "true"
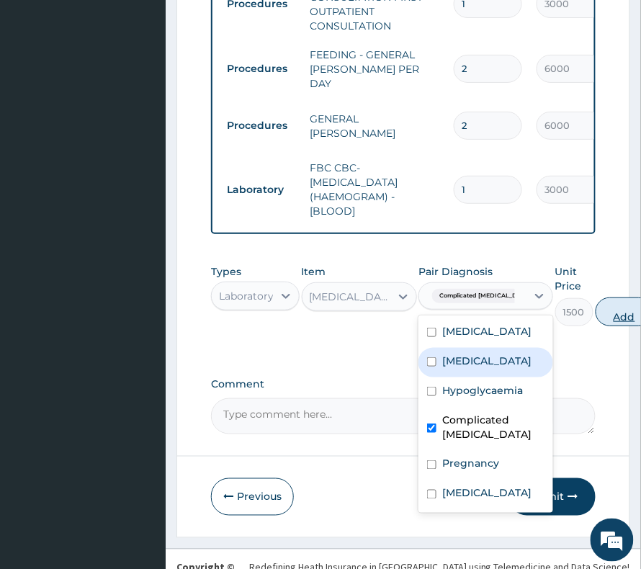
click at [596, 298] on button "Add" at bounding box center [625, 312] width 58 height 29
type input "0"
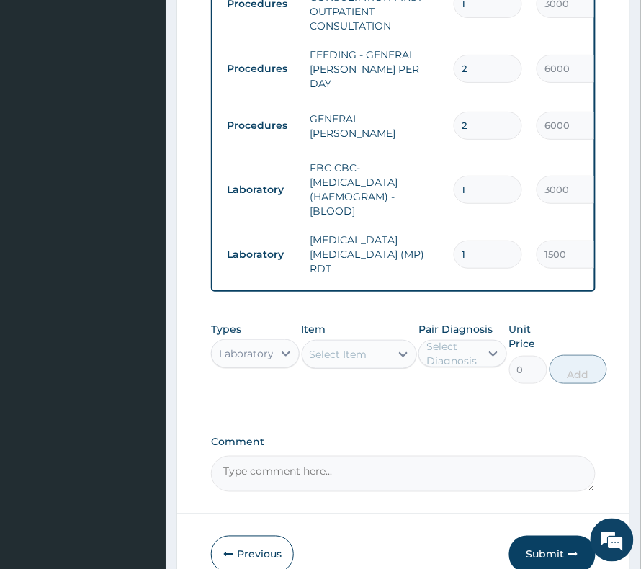
click at [361, 347] on div "Select Item" at bounding box center [339, 354] width 58 height 14
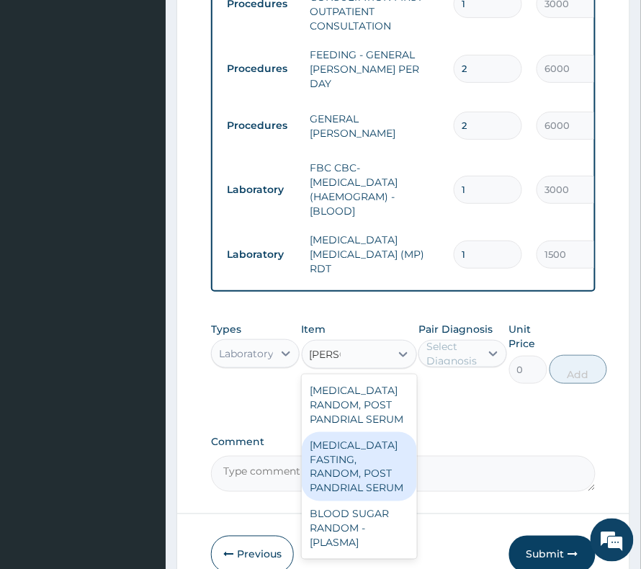
type input "random"
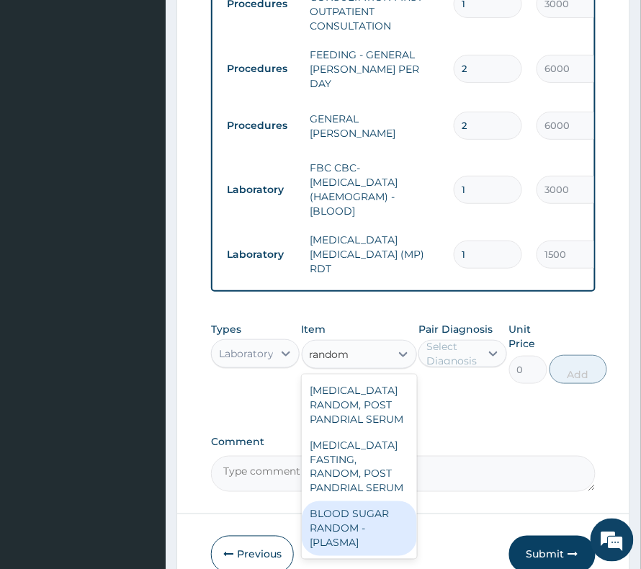
click at [352, 502] on div "BLOOD SUGAR RANDOM - [PLASMA]" at bounding box center [359, 529] width 115 height 55
type input "1500"
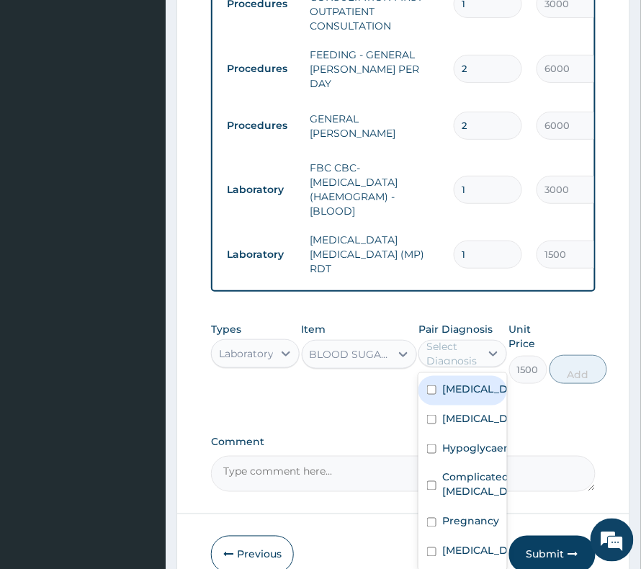
click at [476, 339] on div "Select Diagnosis" at bounding box center [453, 353] width 53 height 29
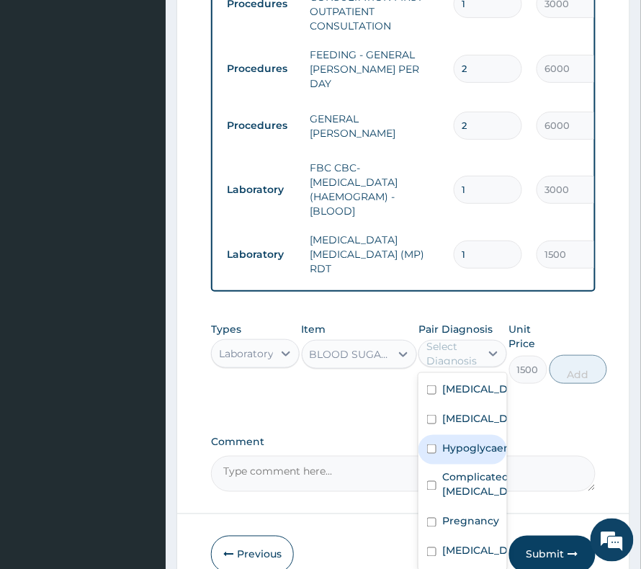
click at [476, 441] on label "Hypoglycaemia" at bounding box center [478, 448] width 71 height 14
checkbox input "true"
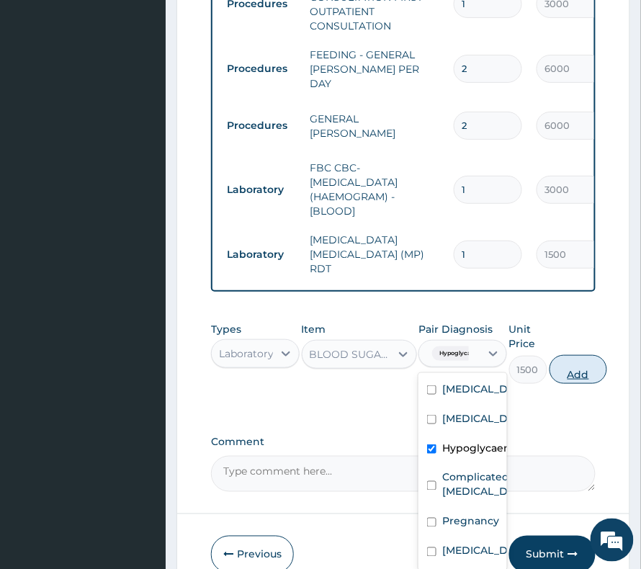
click at [577, 355] on button "Add" at bounding box center [579, 369] width 58 height 29
type input "0"
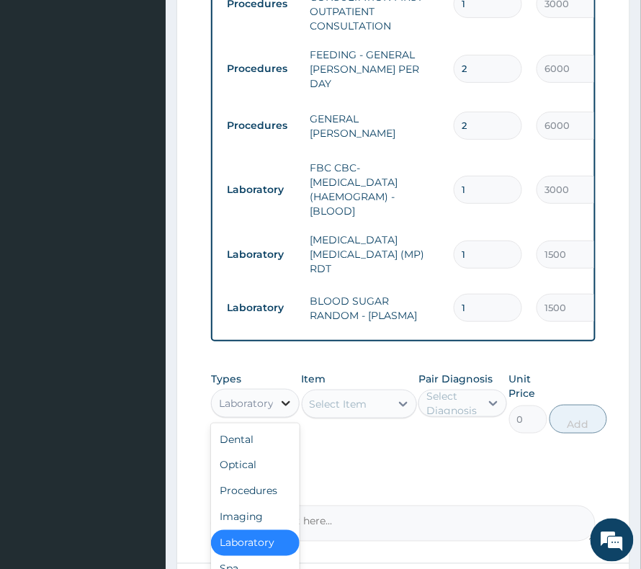
click at [275, 391] on div at bounding box center [286, 404] width 26 height 26
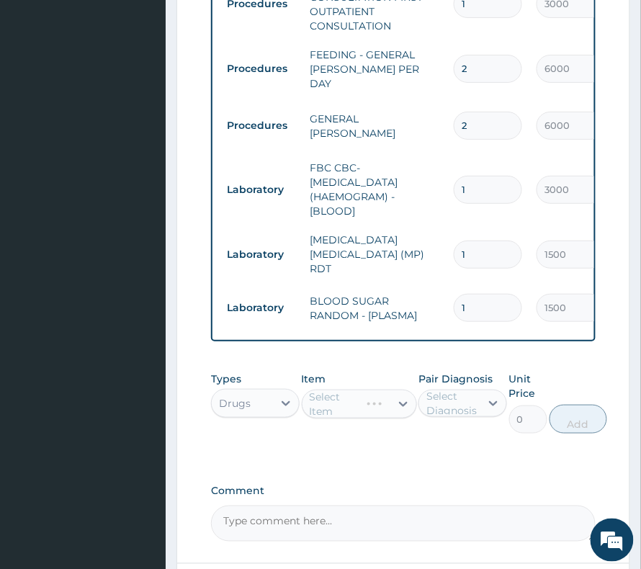
drag, startPoint x: 445, startPoint y: 366, endPoint x: 447, endPoint y: 382, distance: 15.9
click at [445, 389] on div "Select Diagnosis" at bounding box center [453, 403] width 53 height 29
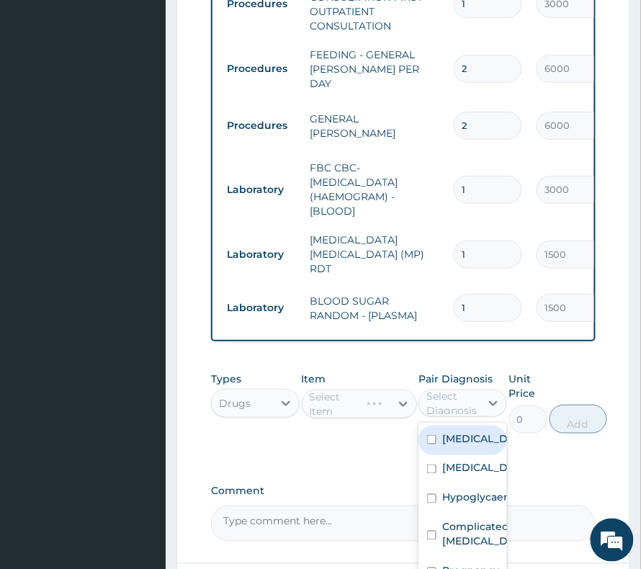
drag, startPoint x: 461, startPoint y: 424, endPoint x: 457, endPoint y: 450, distance: 26.3
click at [460, 426] on div "Septic shock" at bounding box center [463, 441] width 89 height 30
checkbox input "true"
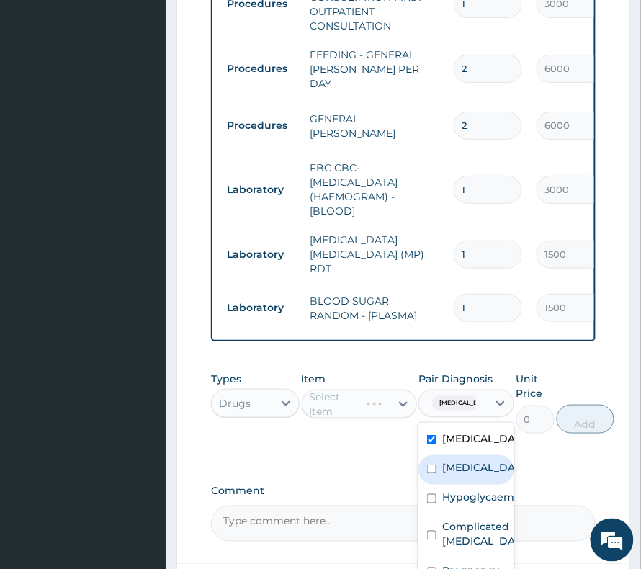
click at [457, 461] on label "Disorder of electrolytes" at bounding box center [482, 468] width 79 height 14
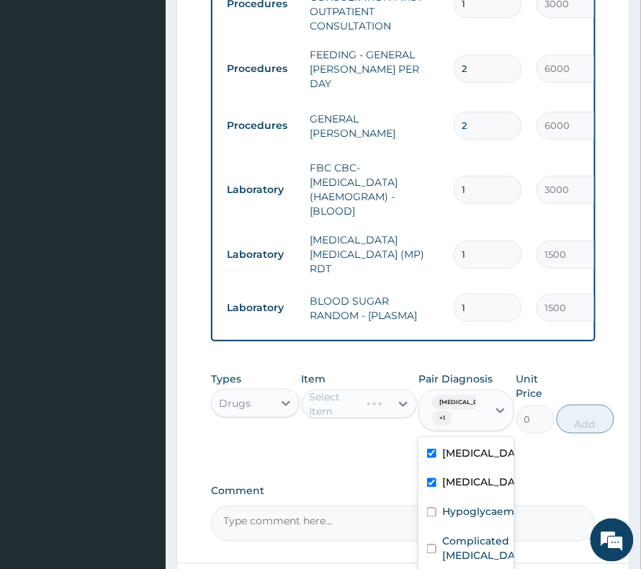
click at [459, 483] on div "Disorder of electrolytes" at bounding box center [467, 485] width 96 height 30
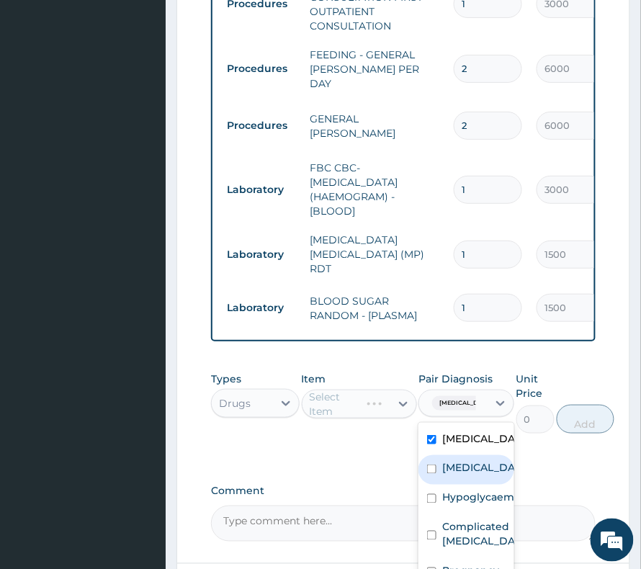
click at [465, 461] on label "Disorder of electrolytes" at bounding box center [482, 468] width 79 height 14
checkbox input "true"
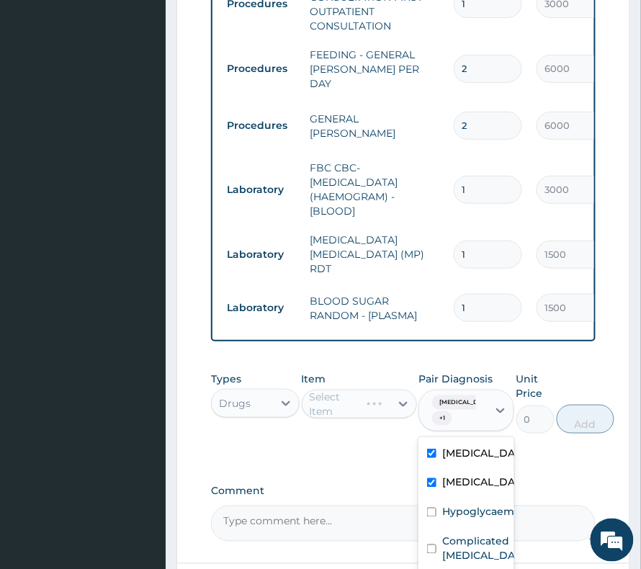
scroll to position [25, 0]
click at [345, 393] on div "Select Item" at bounding box center [347, 404] width 88 height 23
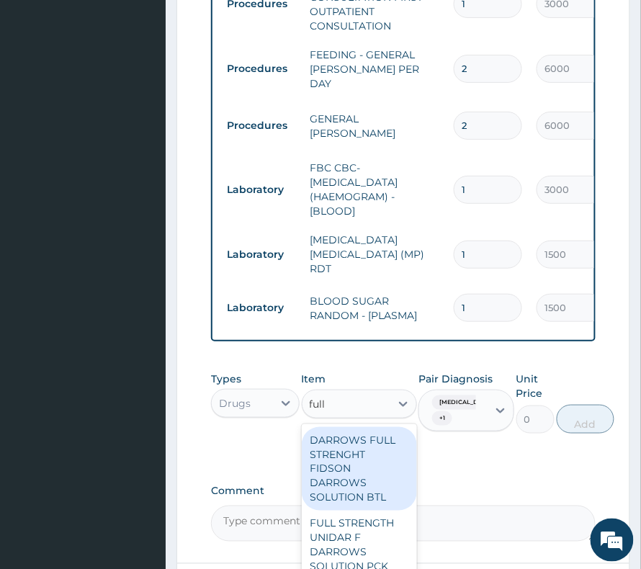
type input "full s"
click at [387, 448] on div "DARROWS FULL STRENGHT FIDSON DARROWS SOLUTION BTL" at bounding box center [359, 469] width 115 height 84
type input "1000"
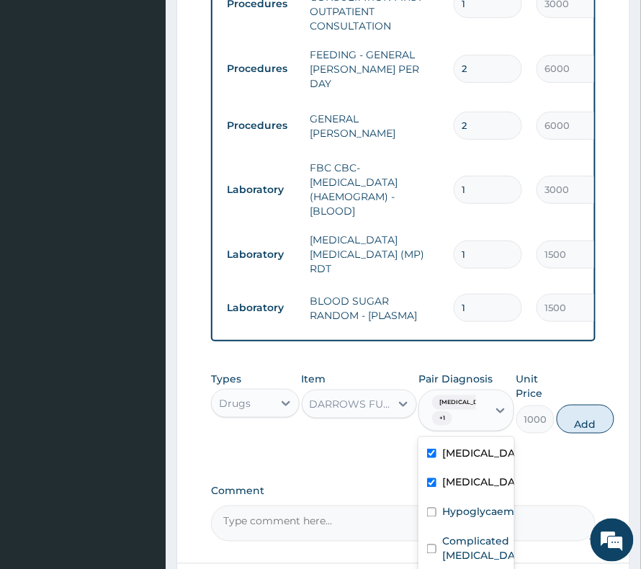
click at [464, 396] on span "Septic shock" at bounding box center [466, 403] width 68 height 14
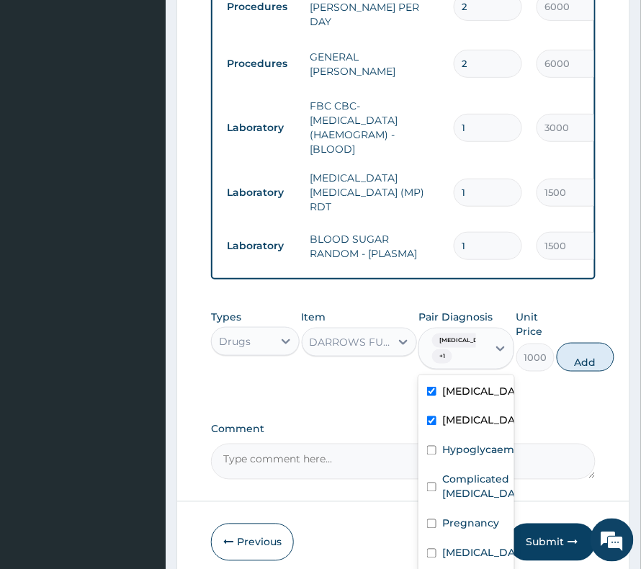
scroll to position [1079, 0]
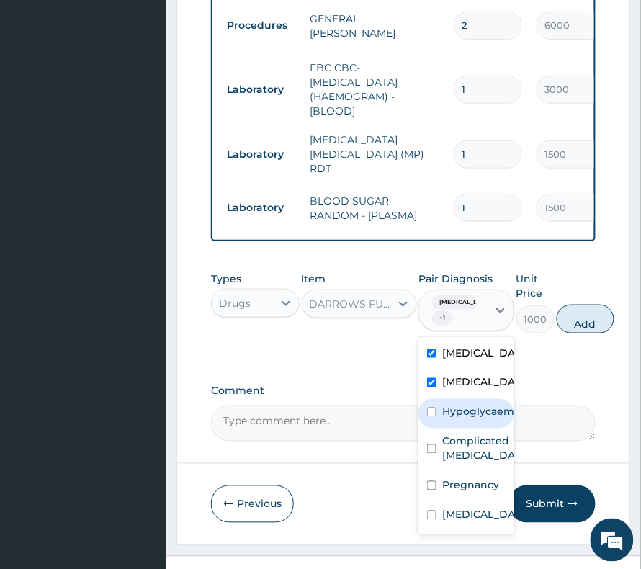
click at [468, 405] on label "Hypoglycaemia" at bounding box center [482, 412] width 79 height 14
checkbox input "true"
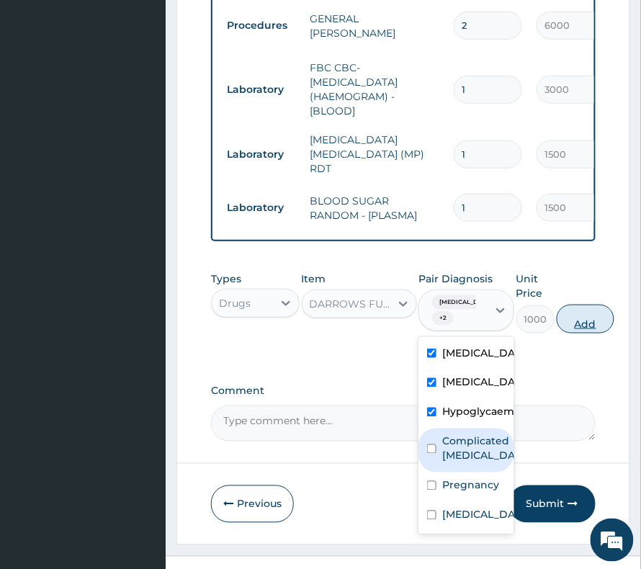
click at [566, 305] on button "Add" at bounding box center [586, 319] width 58 height 29
type input "0"
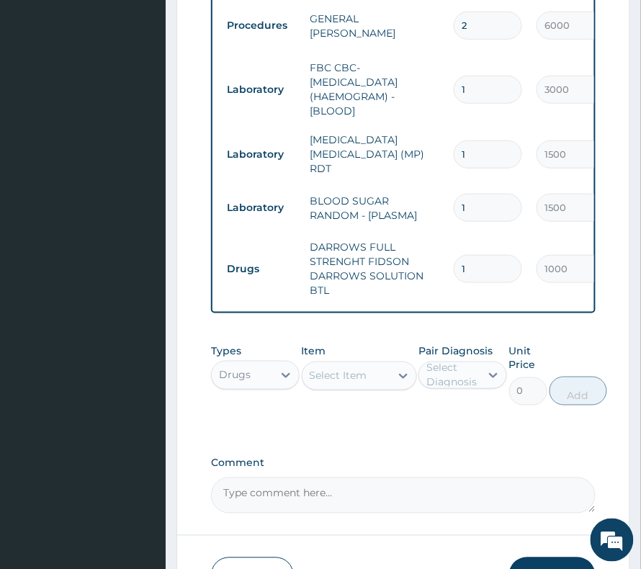
click at [375, 365] on div "Select Item" at bounding box center [347, 376] width 88 height 23
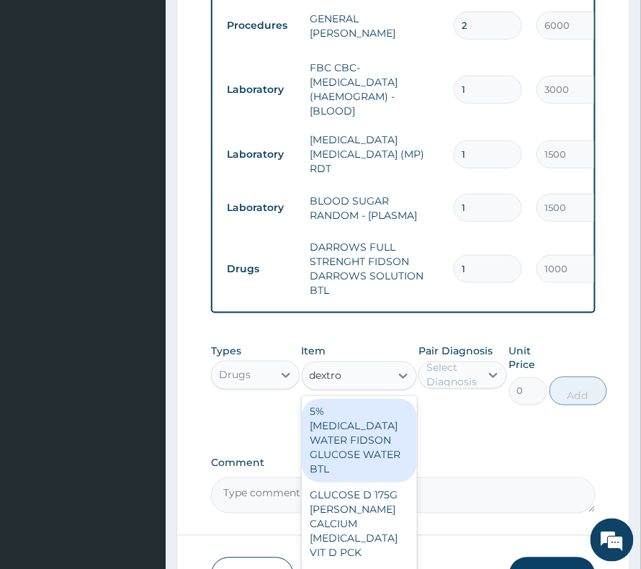
type input "dextros"
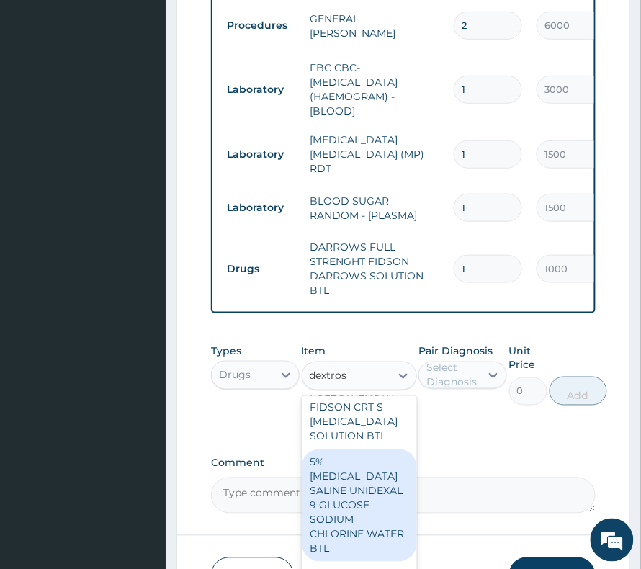
scroll to position [577, 0]
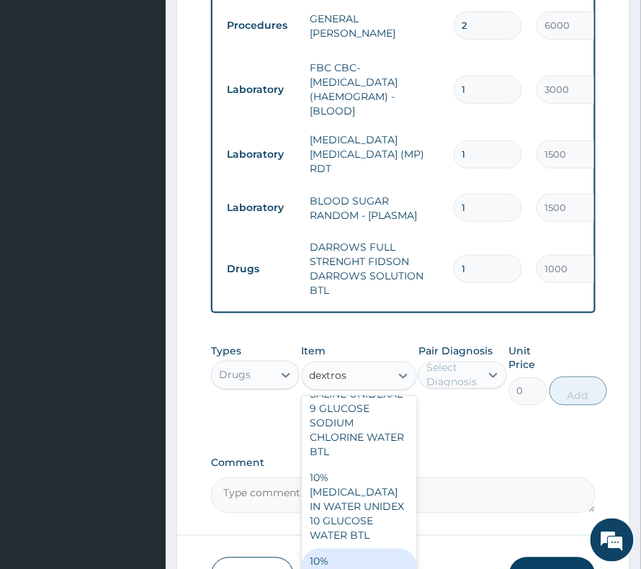
type input "1000"
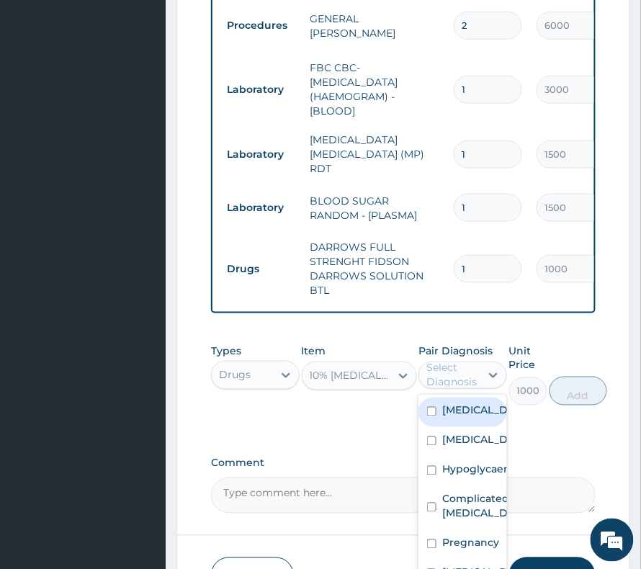
click at [457, 361] on div "Select Diagnosis" at bounding box center [453, 375] width 53 height 29
drag, startPoint x: 465, startPoint y: 384, endPoint x: 466, endPoint y: 428, distance: 44.0
click at [465, 421] on div "Septic shock Disorder of electrolytes Hypoglycaemia Complicated malaria Pregnan…" at bounding box center [463, 493] width 89 height 197
drag, startPoint x: 467, startPoint y: 431, endPoint x: 468, endPoint y: 453, distance: 22.4
click at [468, 440] on div "Disorder of electrolytes" at bounding box center [463, 442] width 89 height 30
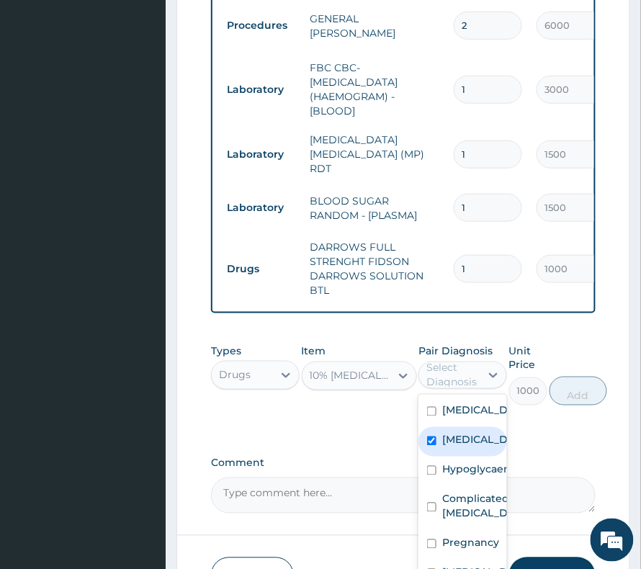
checkbox input "true"
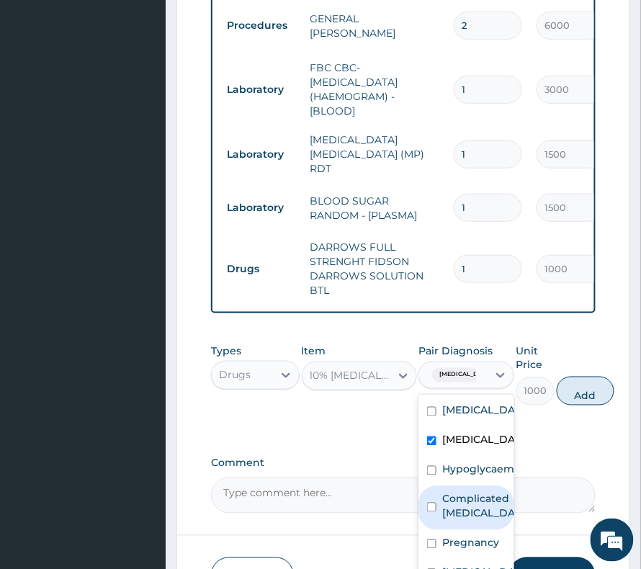
click at [471, 492] on label "Complicated malaria" at bounding box center [482, 506] width 79 height 29
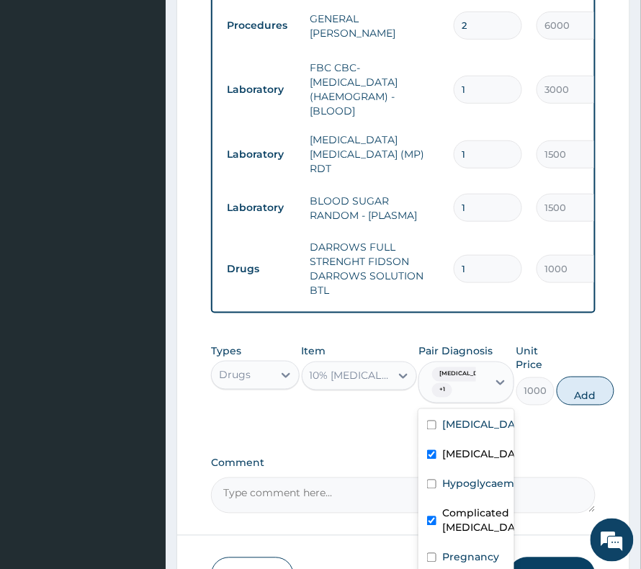
click at [468, 519] on div "Complicated malaria" at bounding box center [467, 523] width 96 height 44
checkbox input "false"
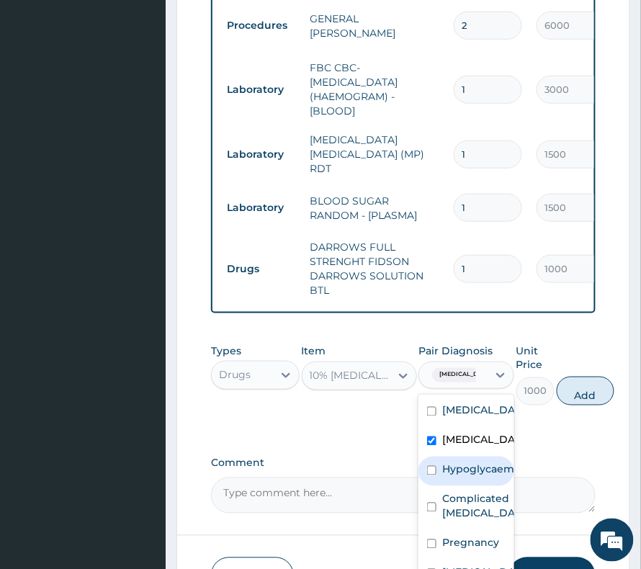
drag, startPoint x: 474, startPoint y: 445, endPoint x: 470, endPoint y: 479, distance: 33.3
click at [474, 463] on label "Hypoglycaemia" at bounding box center [482, 470] width 79 height 14
checkbox input "true"
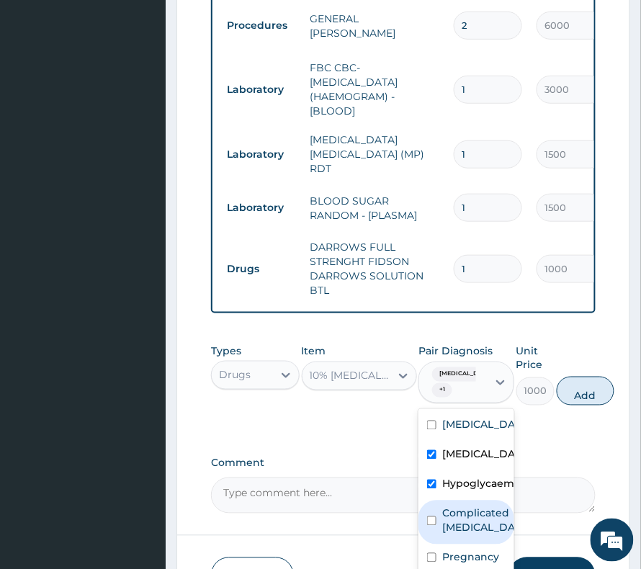
click at [470, 507] on label "Complicated malaria" at bounding box center [482, 521] width 79 height 29
checkbox input "true"
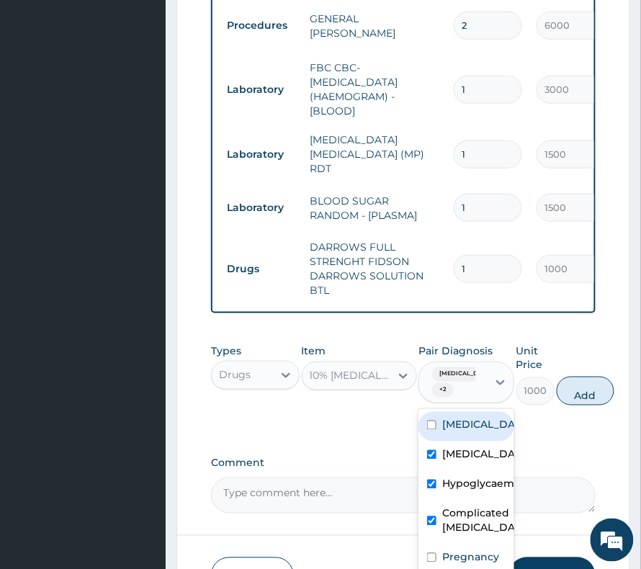
click at [595, 377] on button "Add" at bounding box center [586, 391] width 58 height 29
type input "0"
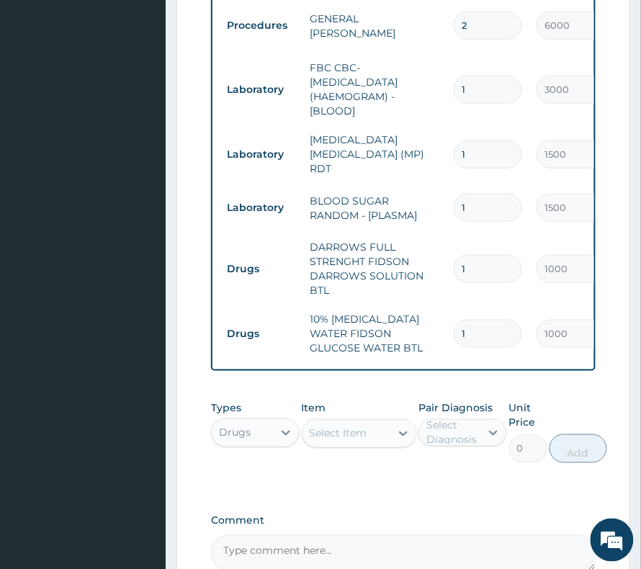
drag, startPoint x: 468, startPoint y: 211, endPoint x: 421, endPoint y: 215, distance: 47.7
click at [421, 233] on tr "Drugs DARROWS FULL STRENGHT FIDSON DARROWS SOLUTION BTL 1 1000 1000.00 Septic s…" at bounding box center [573, 269] width 706 height 72
type input "2"
type input "2000.00"
type input "2"
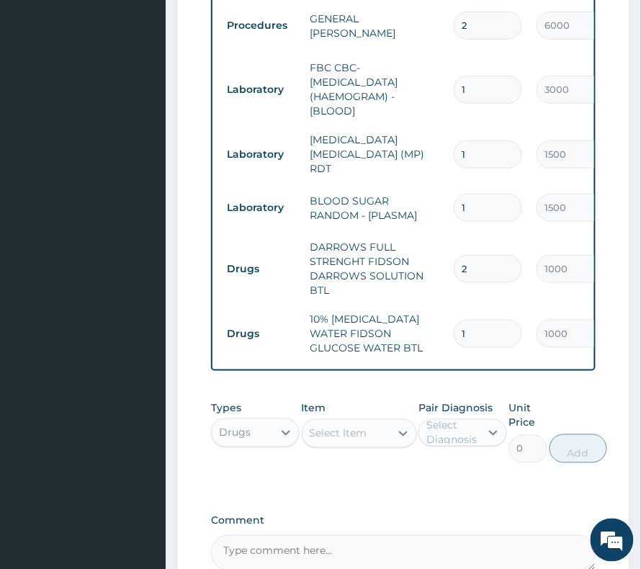
click at [372, 422] on div "Select Item" at bounding box center [347, 433] width 88 height 23
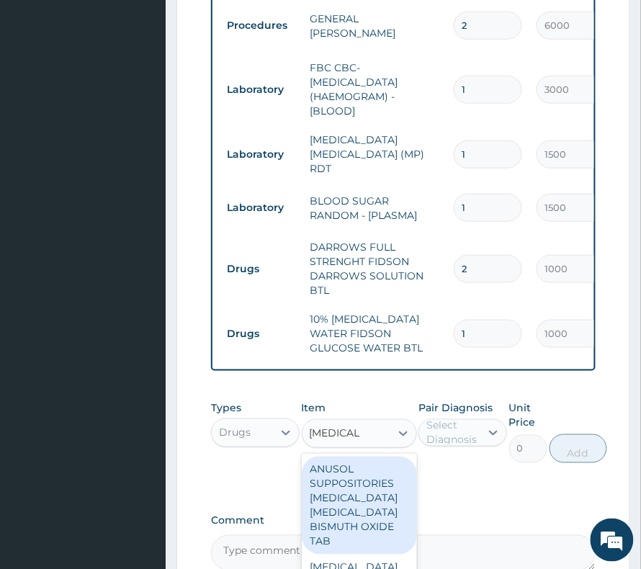
type input "hydrocorti"
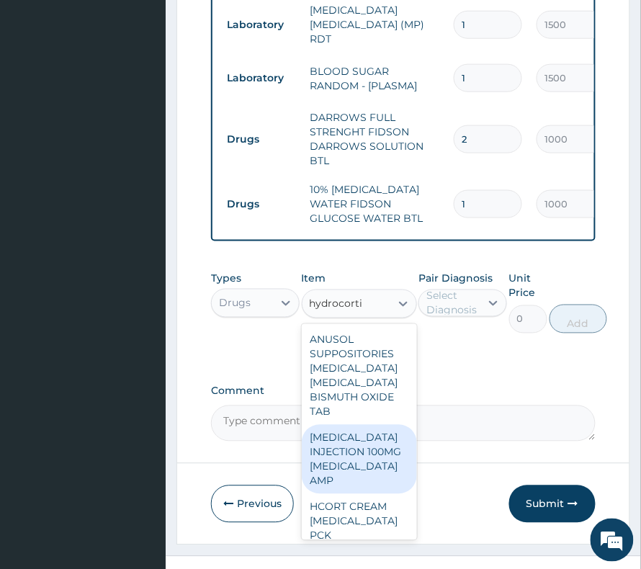
scroll to position [96, 0]
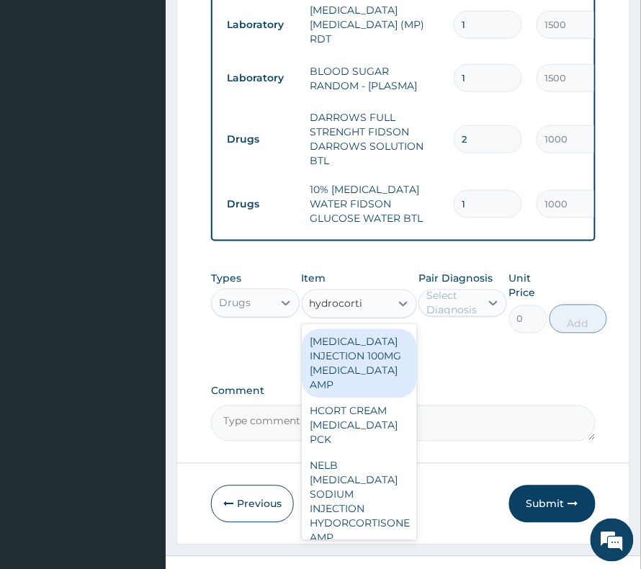
click at [365, 355] on div "HYDROCORTISONE INJECTION 100MG HYDROCORTISONE AMP" at bounding box center [359, 363] width 115 height 69
type input "360"
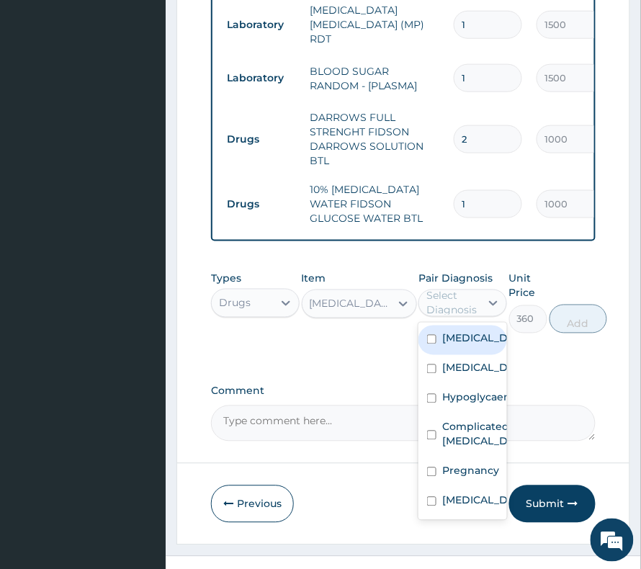
click at [467, 289] on div "Select Diagnosis" at bounding box center [453, 303] width 53 height 29
drag, startPoint x: 460, startPoint y: 317, endPoint x: 460, endPoint y: 349, distance: 31.7
click at [460, 332] on div "Septic shock Disorder of electrolytes Hypoglycaemia Complicated malaria Pregnan…" at bounding box center [463, 421] width 89 height 197
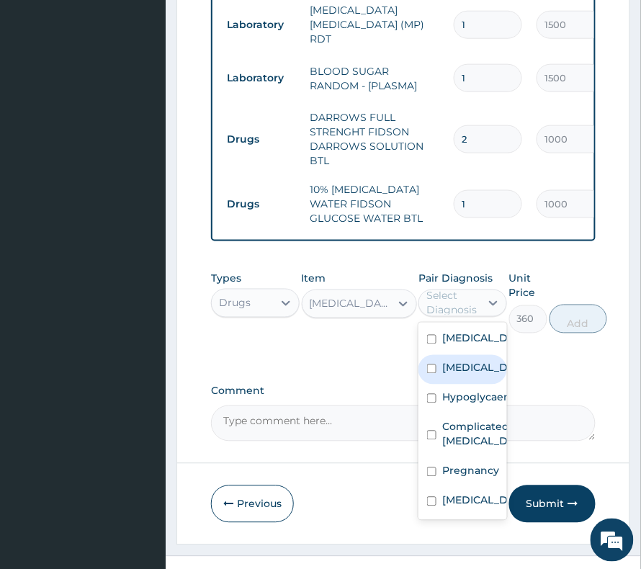
drag, startPoint x: 460, startPoint y: 349, endPoint x: 463, endPoint y: 384, distance: 35.4
click at [461, 361] on label "Disorder of electrolytes" at bounding box center [478, 368] width 71 height 14
checkbox input "true"
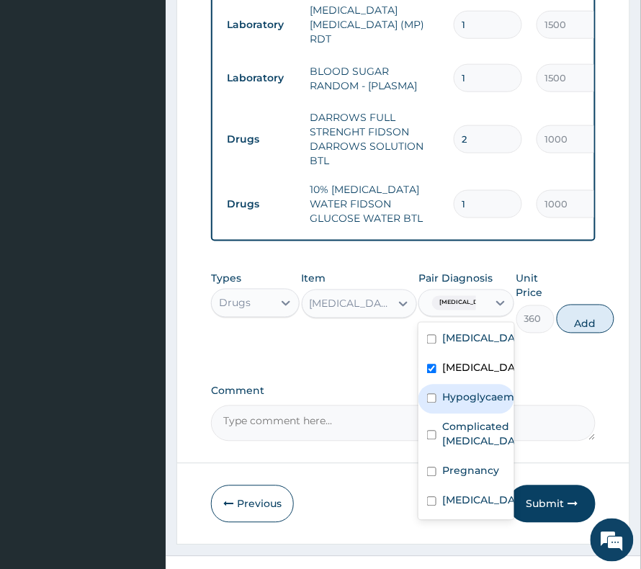
click at [464, 414] on div "Complicated malaria" at bounding box center [467, 436] width 96 height 44
checkbox input "true"
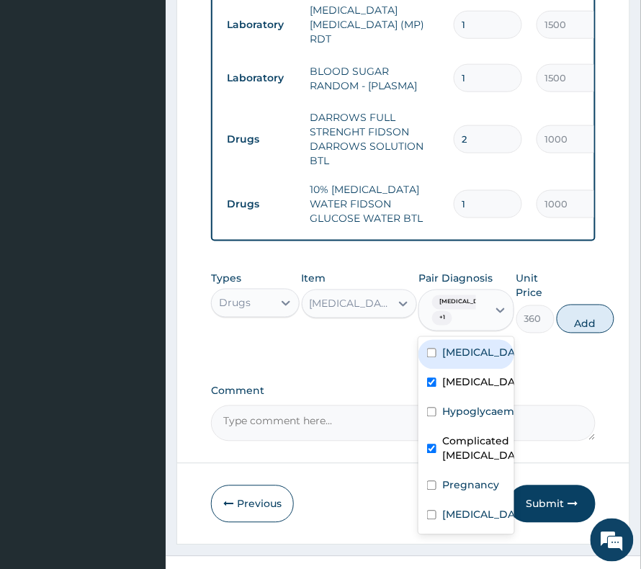
drag, startPoint x: 468, startPoint y: 315, endPoint x: 461, endPoint y: 385, distance: 70.2
click at [468, 340] on div "Septic shock" at bounding box center [467, 355] width 96 height 30
checkbox input "true"
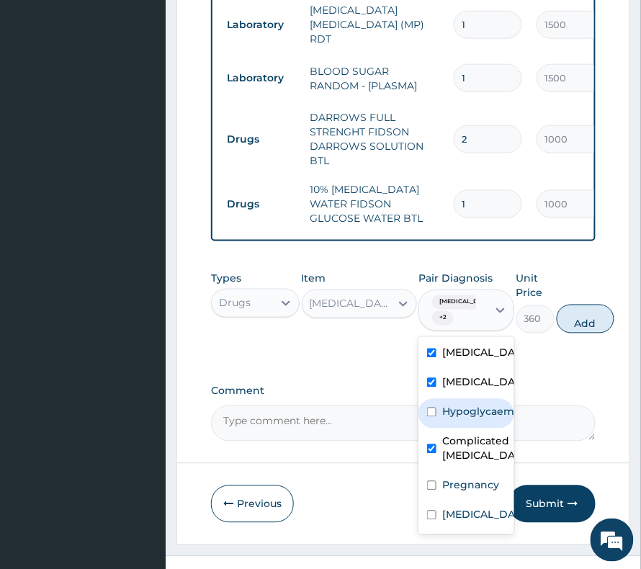
click at [461, 399] on div "Hypoglycaemia" at bounding box center [467, 414] width 96 height 30
checkbox input "true"
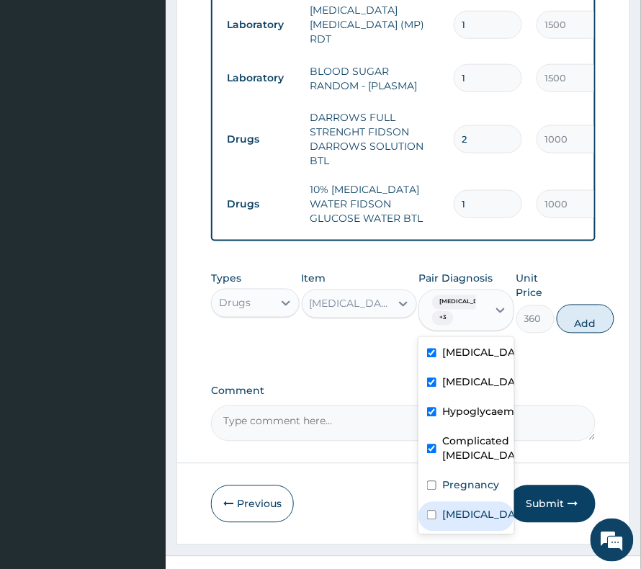
click at [459, 508] on label "Sepsis" at bounding box center [482, 515] width 79 height 14
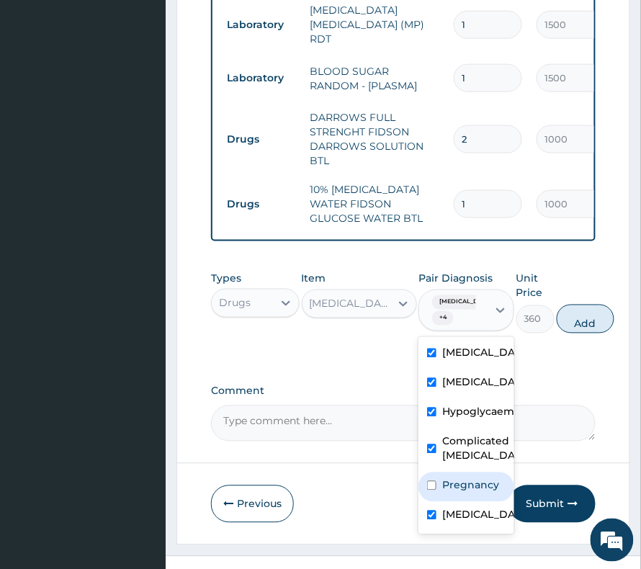
checkbox input "true"
click at [454, 435] on label "Complicated malaria" at bounding box center [482, 449] width 79 height 29
checkbox input "false"
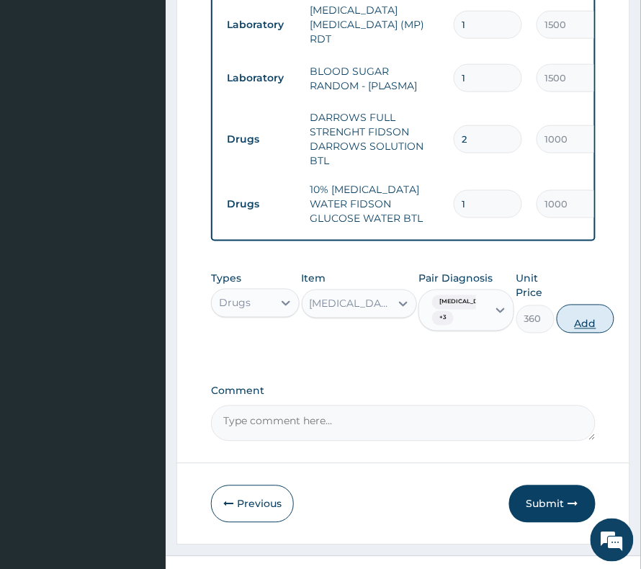
click at [595, 305] on button "Add" at bounding box center [586, 319] width 58 height 29
type input "0"
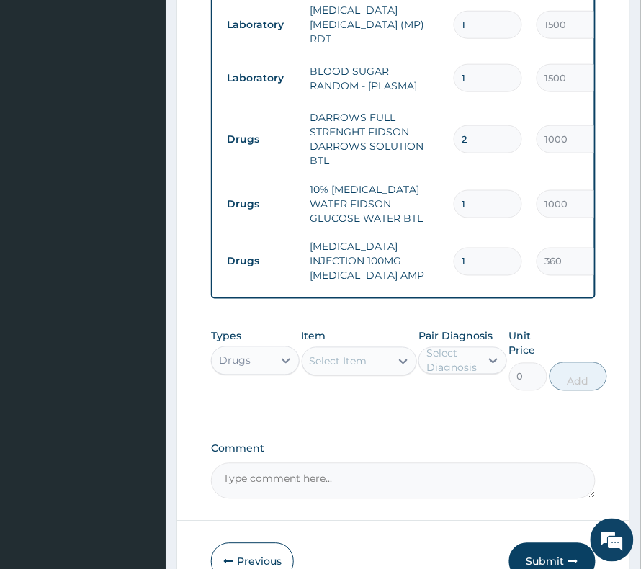
drag, startPoint x: 476, startPoint y: 215, endPoint x: 442, endPoint y: 218, distance: 34.7
click at [442, 233] on tr "Drugs HYDROCORTISONE INJECTION 100MG HYDROCORTISONE AMP 1 360 360.00 Disorder o…" at bounding box center [573, 262] width 706 height 58
type input "2"
type input "720.00"
type input "2"
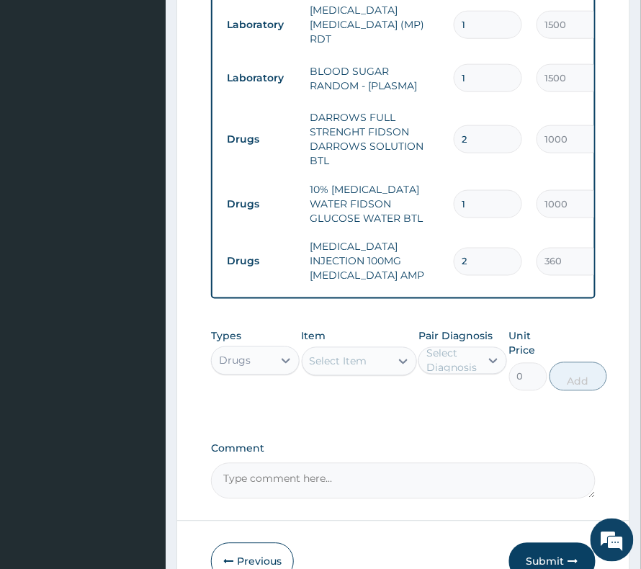
click at [379, 350] on div "Select Item" at bounding box center [347, 361] width 88 height 23
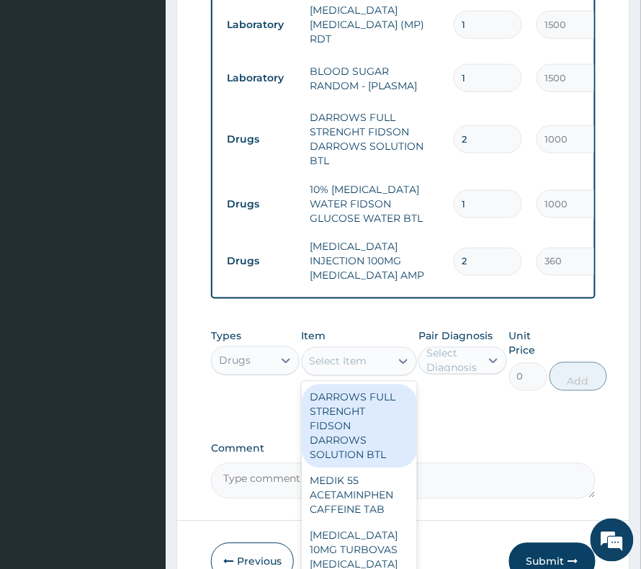
type input "a"
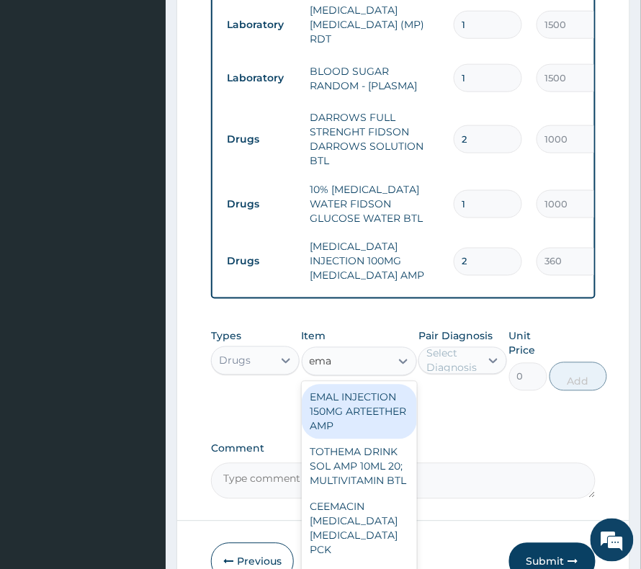
type input "emal"
click at [356, 385] on div "EMAL INJECTION 150MG ARTEETHER AMP" at bounding box center [359, 412] width 115 height 55
type input "876"
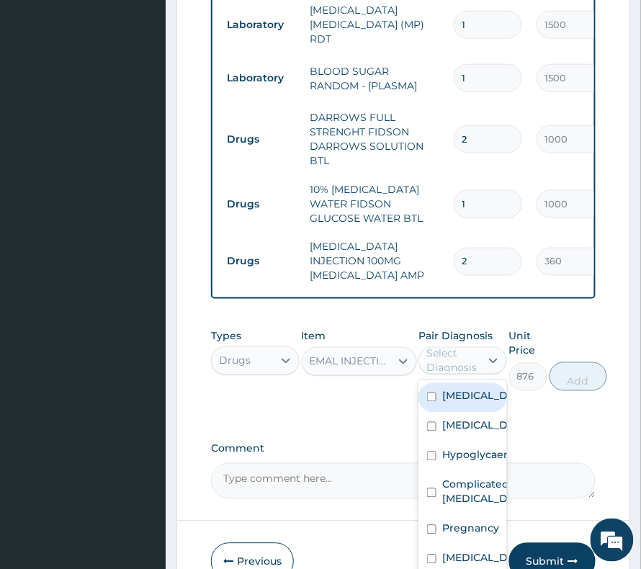
click at [456, 347] on div "Select Diagnosis" at bounding box center [453, 361] width 53 height 29
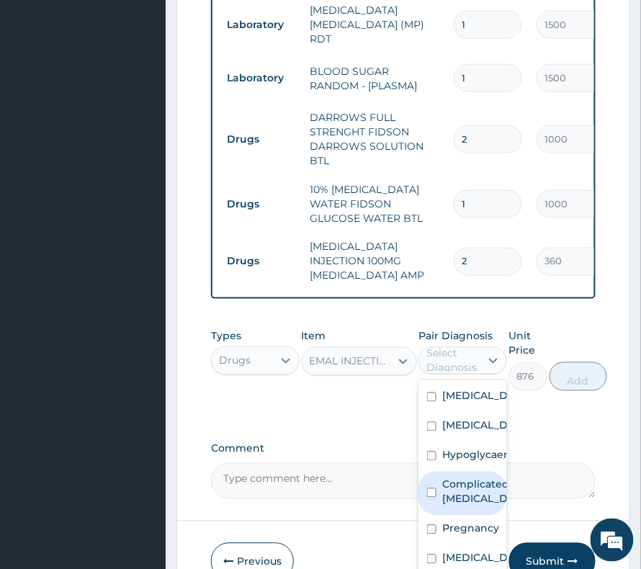
click at [471, 485] on label "Complicated malaria" at bounding box center [478, 492] width 71 height 29
checkbox input "true"
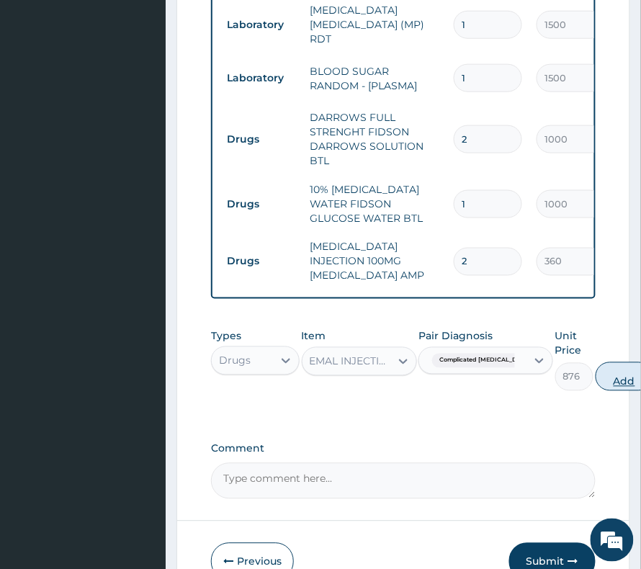
click at [596, 363] on button "Add" at bounding box center [625, 377] width 58 height 29
type input "0"
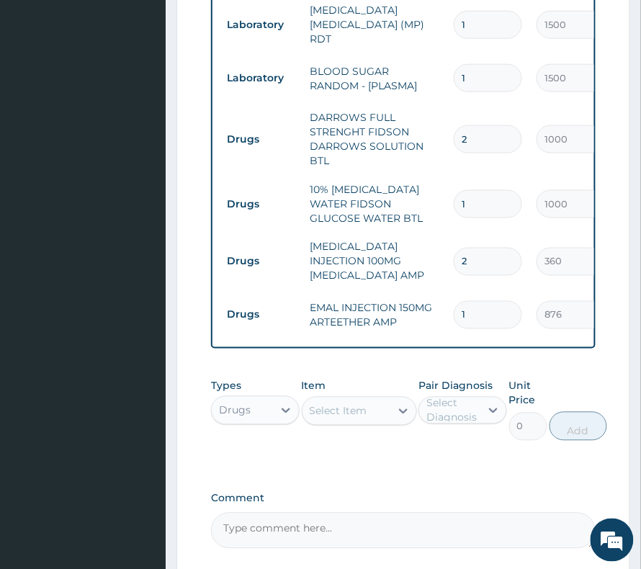
drag, startPoint x: 476, startPoint y: 261, endPoint x: 453, endPoint y: 265, distance: 23.5
click at [453, 294] on td "1" at bounding box center [488, 315] width 83 height 43
type input "3"
type input "2628.00"
type input "3"
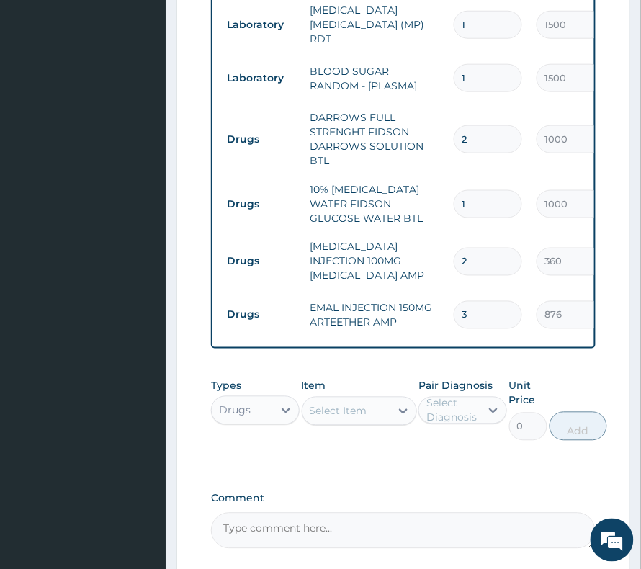
click at [346, 404] on div "Select Item" at bounding box center [339, 411] width 58 height 14
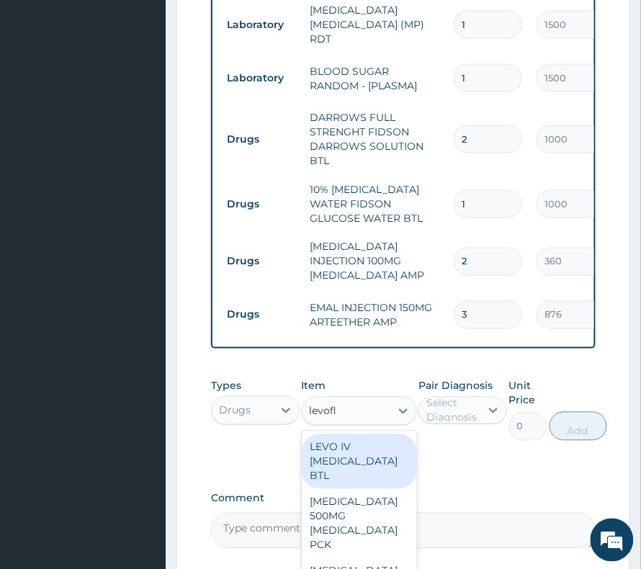
type input "levoflo"
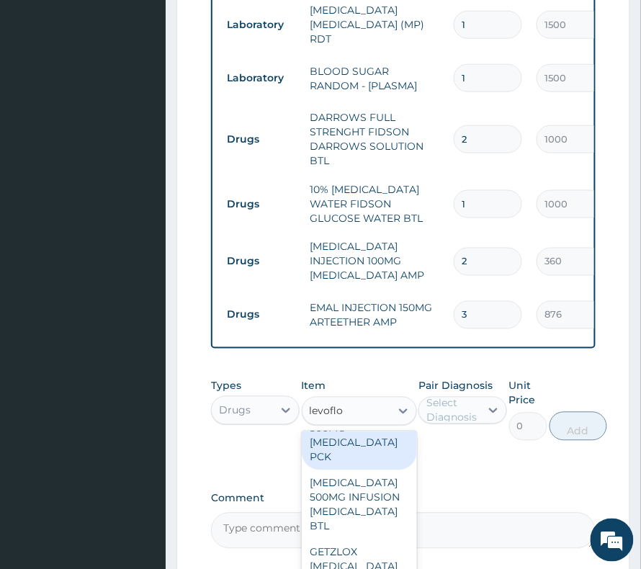
scroll to position [0, 0]
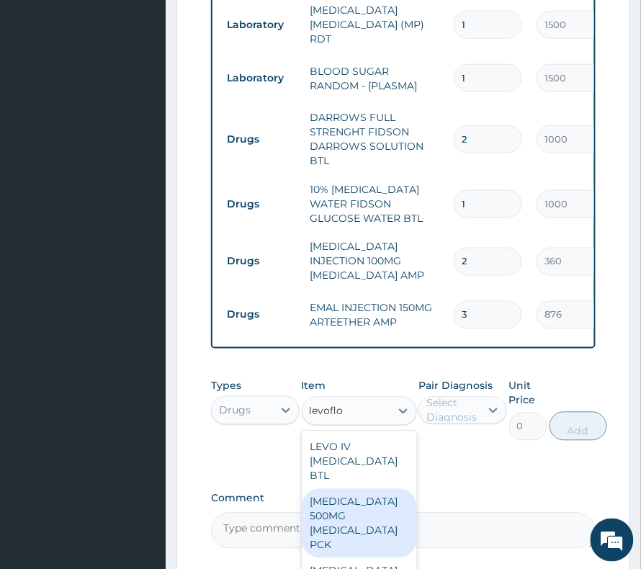
click at [373, 489] on div "TAVANIC 500MG LEVOFLOXACIN PCK" at bounding box center [359, 523] width 115 height 69
type input "7320"
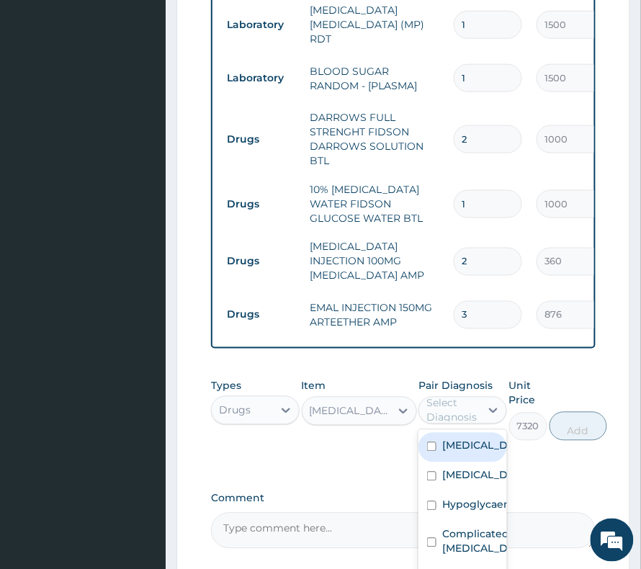
click at [468, 396] on div "Select Diagnosis" at bounding box center [453, 410] width 53 height 29
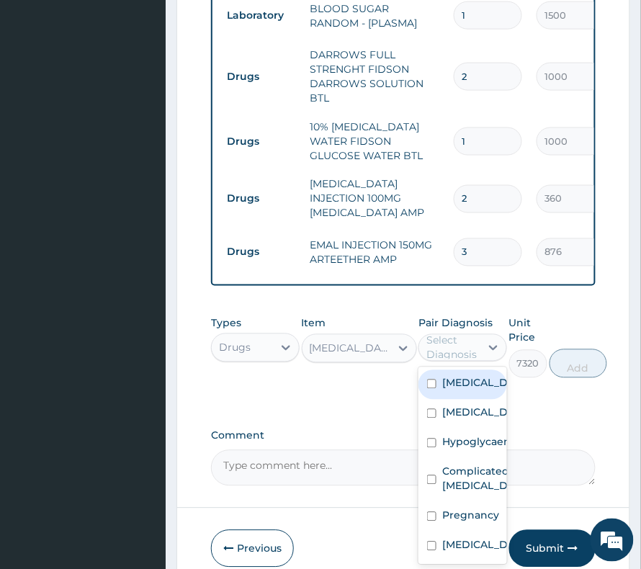
scroll to position [1305, 0]
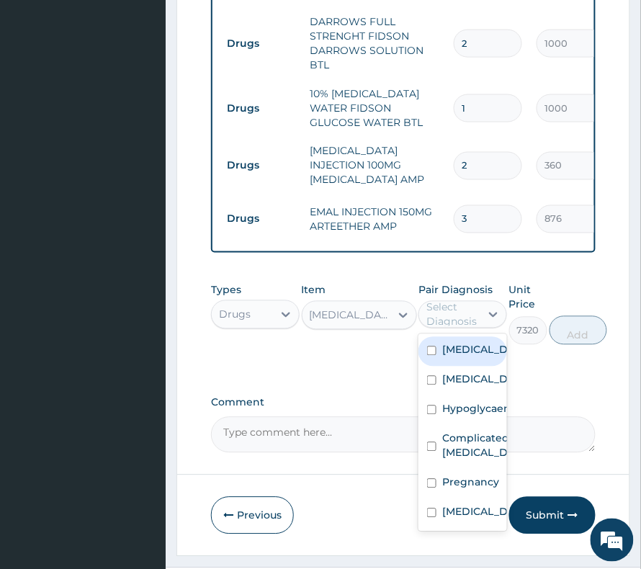
drag, startPoint x: 458, startPoint y: 317, endPoint x: 457, endPoint y: 389, distance: 72.1
click at [458, 343] on label "Septic shock" at bounding box center [478, 350] width 71 height 14
checkbox input "true"
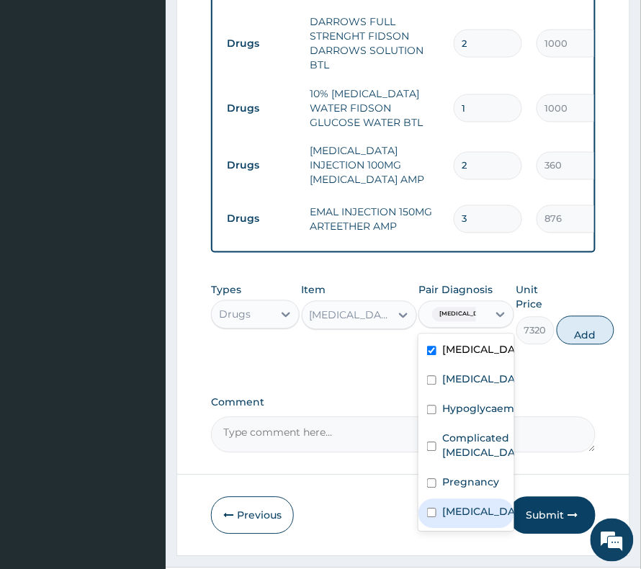
scroll to position [25, 0]
drag, startPoint x: 463, startPoint y: 462, endPoint x: 462, endPoint y: 476, distance: 14.4
click at [462, 476] on div "Septic shock Disorder of electrolytes Hypoglycaemia Complicated malaria Pregnan…" at bounding box center [467, 432] width 96 height 197
click at [462, 505] on label "Sepsis" at bounding box center [482, 512] width 79 height 14
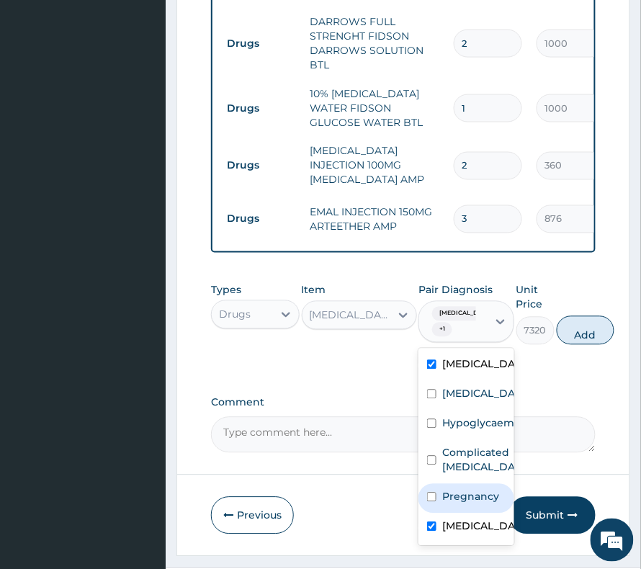
checkbox input "true"
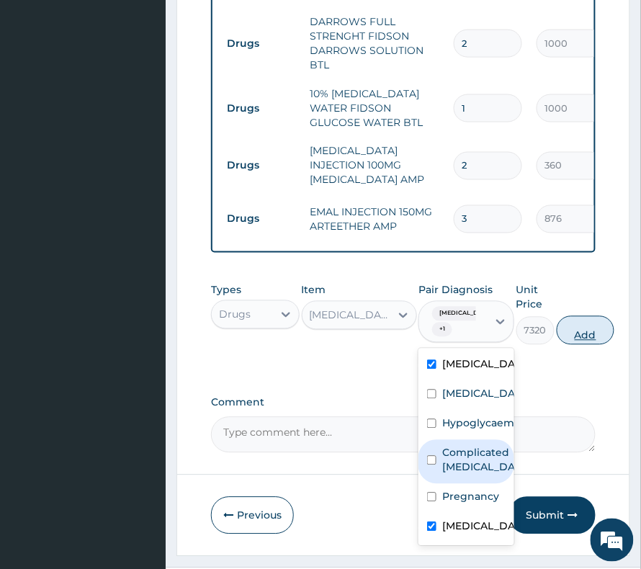
click at [600, 316] on button "Add" at bounding box center [586, 330] width 58 height 29
type input "0"
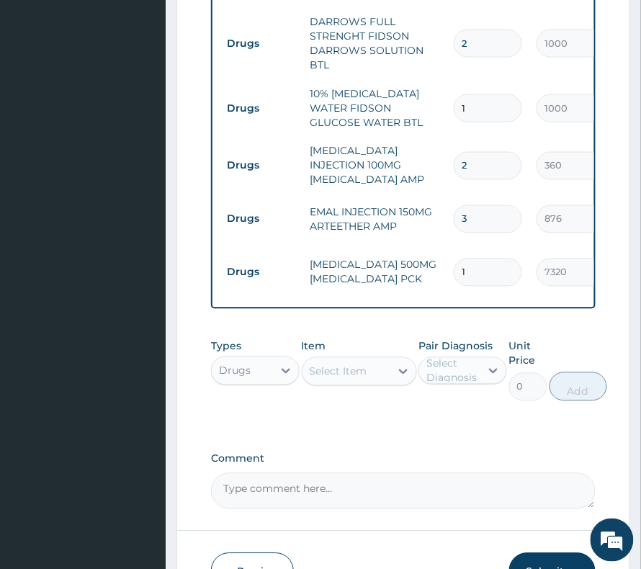
click at [355, 360] on div "Select Item" at bounding box center [347, 371] width 88 height 23
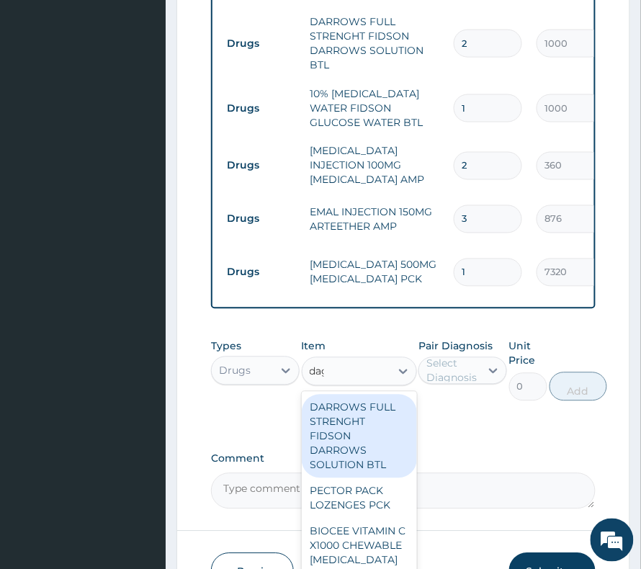
type input "daga"
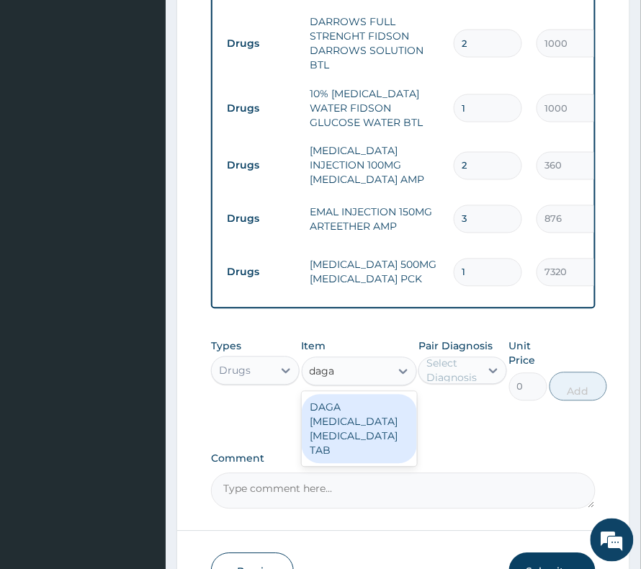
click at [356, 395] on div "DAGA PARACETAMOL ACETAMINOPHEN TAB" at bounding box center [359, 429] width 115 height 69
type input "24"
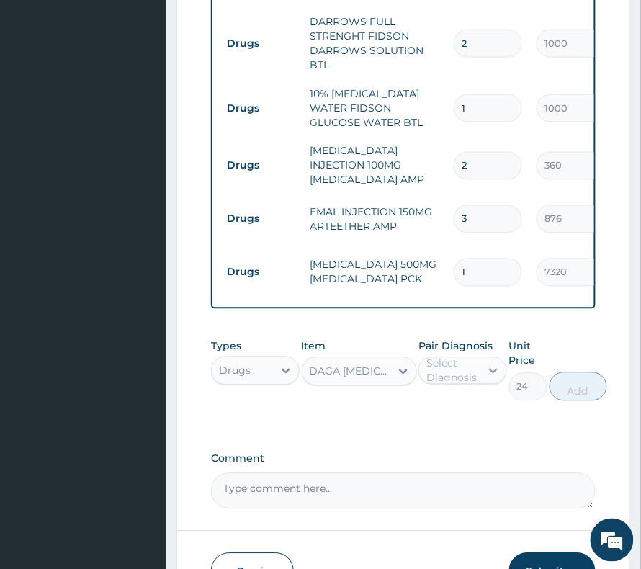
click at [483, 358] on div at bounding box center [494, 371] width 26 height 26
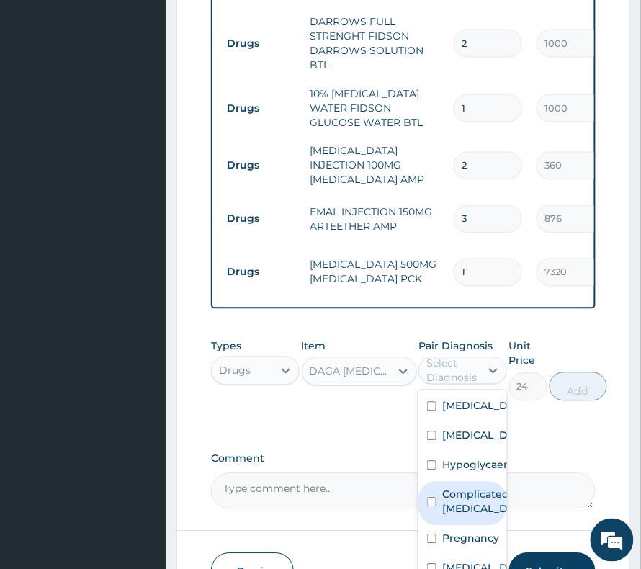
click at [482, 488] on label "Complicated malaria" at bounding box center [478, 502] width 71 height 29
checkbox input "true"
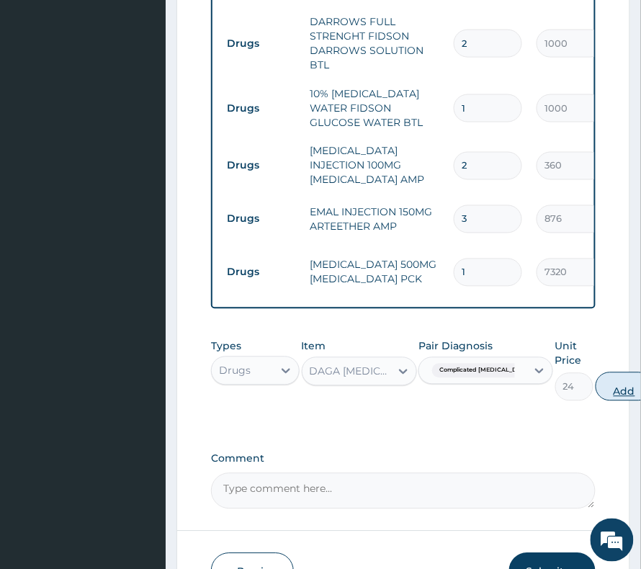
click at [596, 373] on button "Add" at bounding box center [625, 387] width 58 height 29
type input "0"
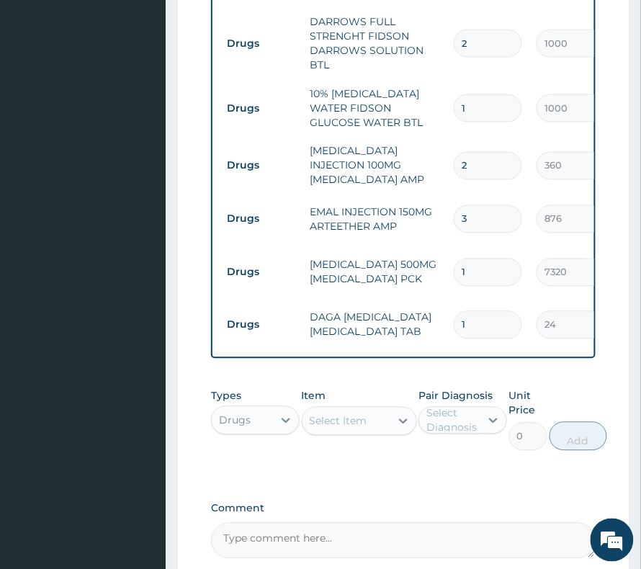
drag, startPoint x: 474, startPoint y: 258, endPoint x: 445, endPoint y: 270, distance: 31.1
click at [445, 301] on tr "Drugs DAGA PARACETAMOL ACETAMINOPHEN TAB 1 24 24.00 Complicated malaria Delete" at bounding box center [573, 326] width 706 height 50
type input "3"
type input "72.00"
type input "30"
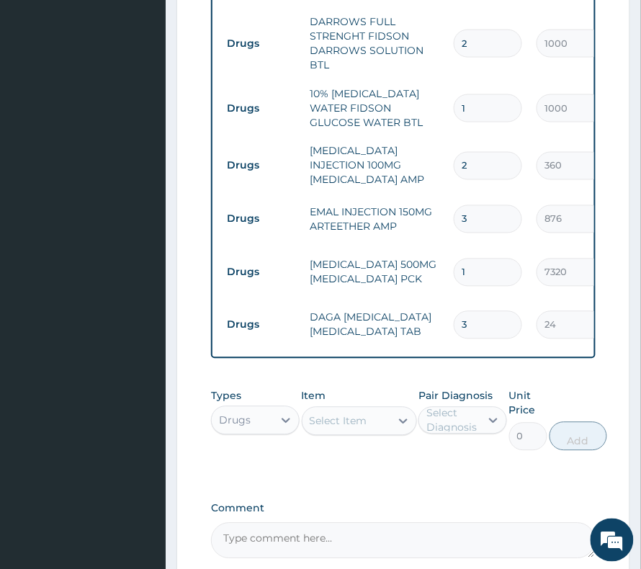
type input "720.00"
type input "30"
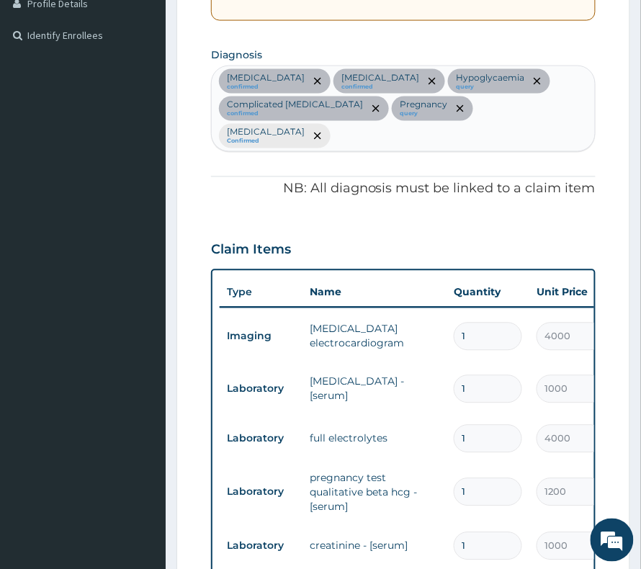
scroll to position [344, 0]
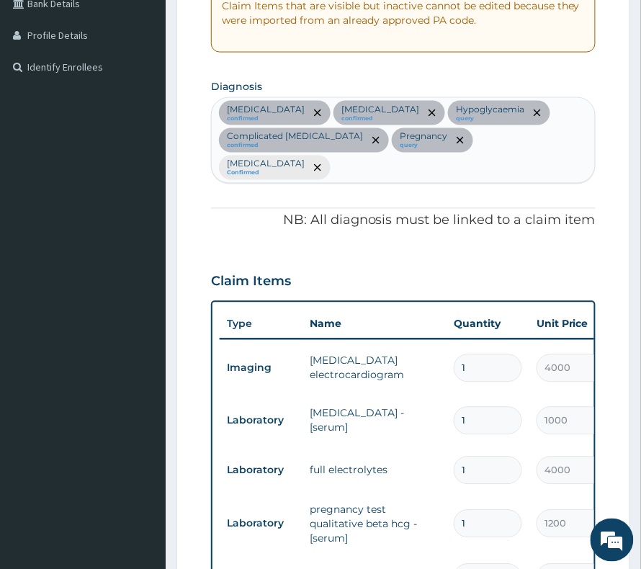
click at [515, 133] on div "Septic shock confirmed Disorder of electrolytes confirmed Hypoglycaemia query C…" at bounding box center [403, 140] width 383 height 84
type input "anemia"
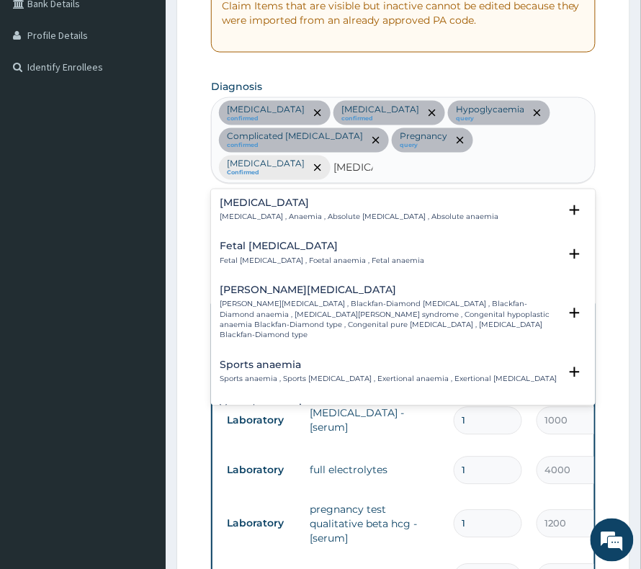
click at [320, 213] on p "Anemia , Anaemia , Absolute anemia , Absolute anaemia" at bounding box center [359, 218] width 279 height 10
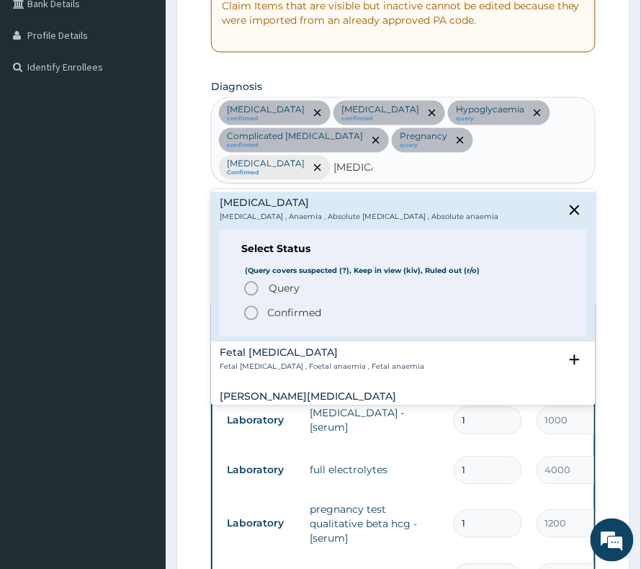
click at [280, 306] on p "Confirmed" at bounding box center [294, 313] width 54 height 14
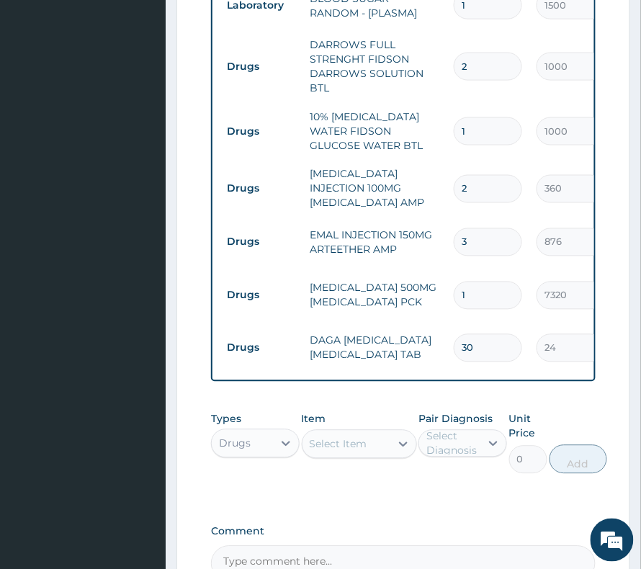
scroll to position [1401, 0]
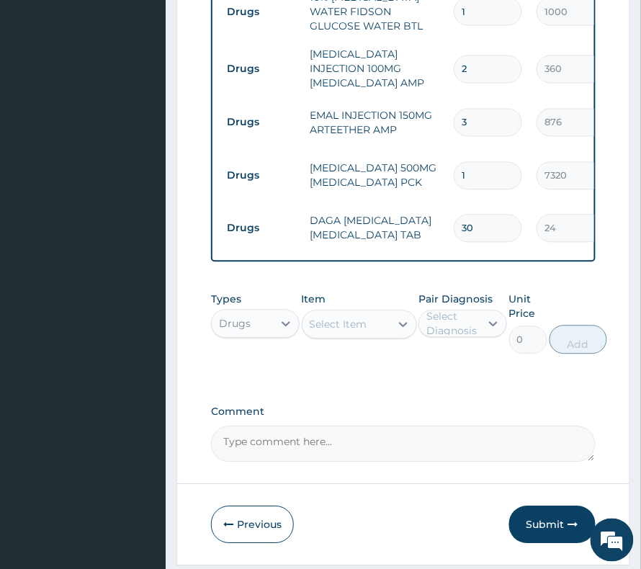
click at [329, 314] on div "Select Item" at bounding box center [347, 325] width 88 height 23
click at [330, 318] on div "Select Item" at bounding box center [339, 325] width 58 height 14
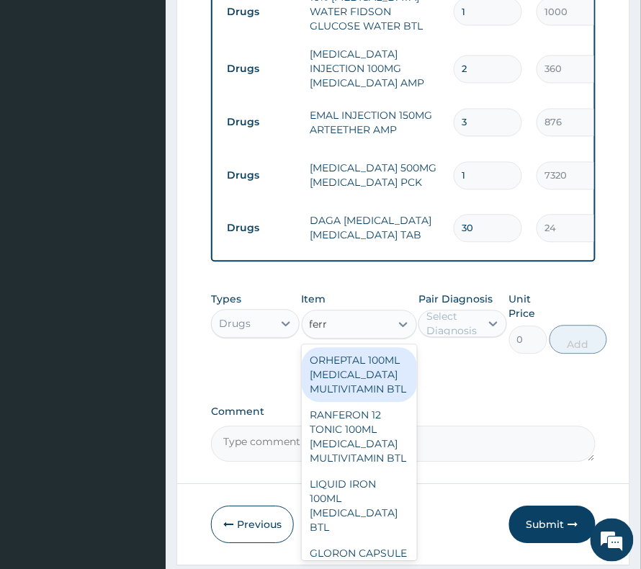
type input "ferro"
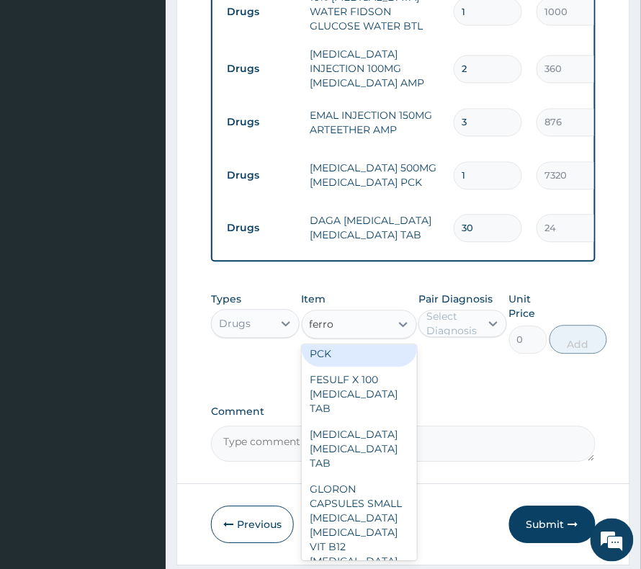
scroll to position [480, 0]
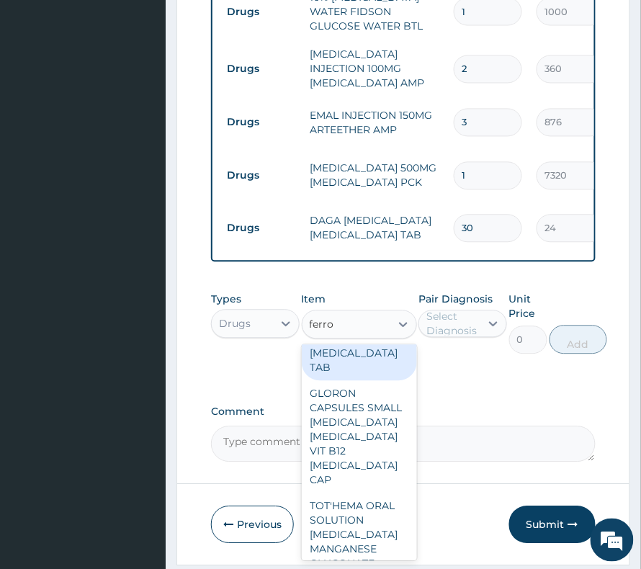
click at [375, 381] on div "FERROUS SULPHATE FERROUS SULPHATE TAB" at bounding box center [359, 353] width 115 height 55
type input "20"
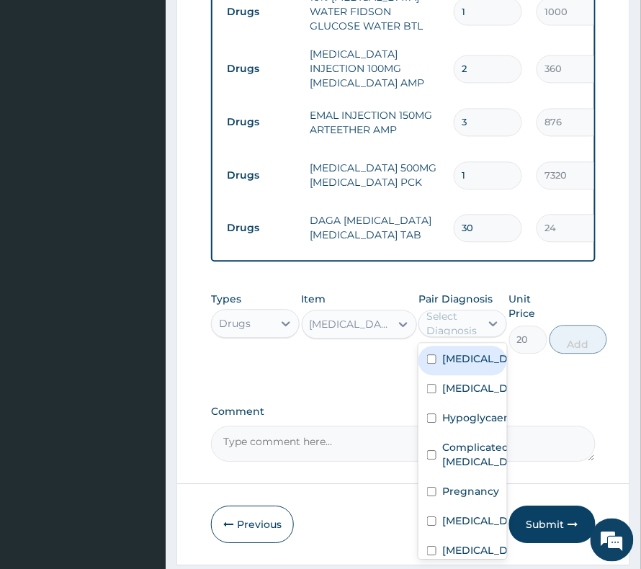
drag, startPoint x: 458, startPoint y: 277, endPoint x: 464, endPoint y: 300, distance: 23.8
click at [462, 310] on div "Select Diagnosis" at bounding box center [453, 324] width 53 height 29
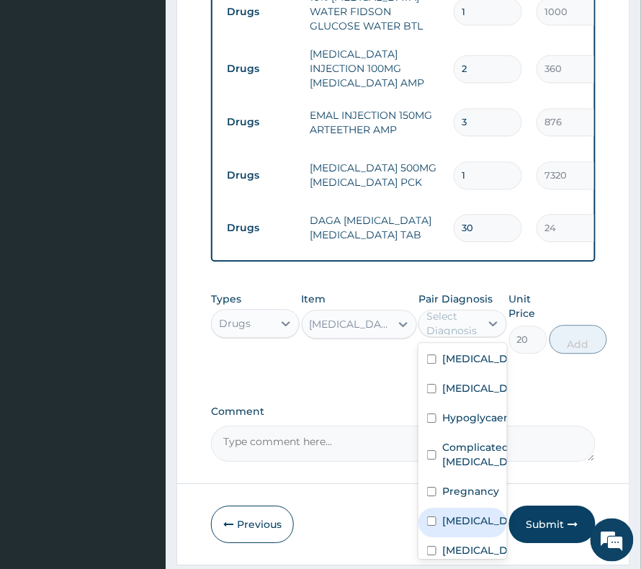
scroll to position [53, 0]
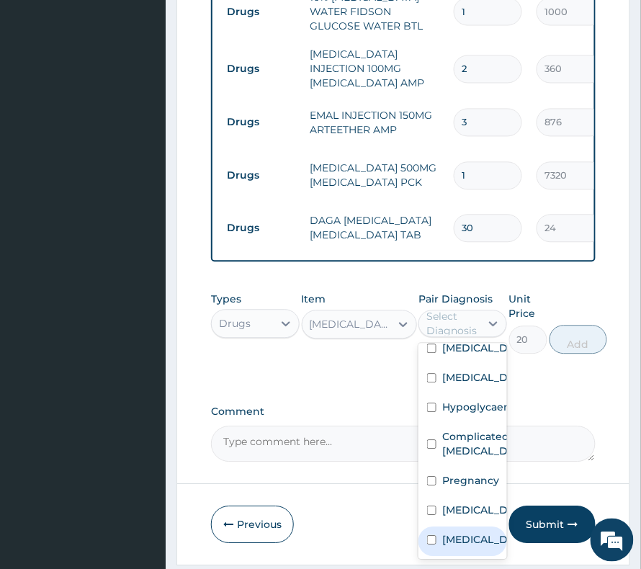
click at [474, 533] on label "Anemia" at bounding box center [478, 540] width 71 height 14
checkbox input "true"
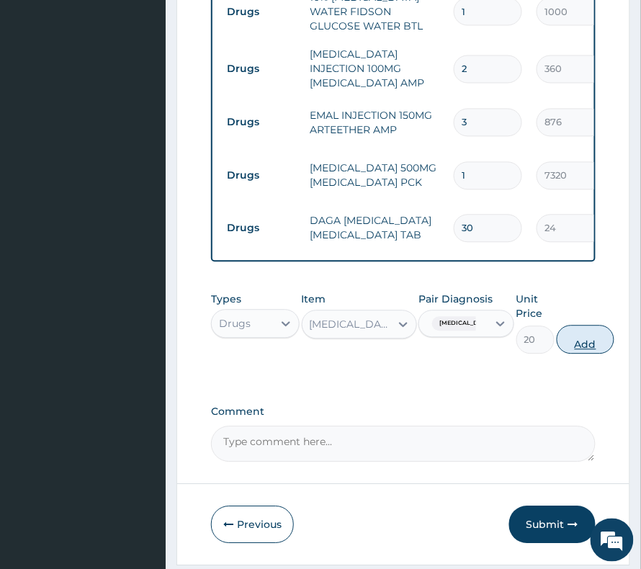
drag, startPoint x: 582, startPoint y: 280, endPoint x: 584, endPoint y: 295, distance: 14.5
click at [582, 285] on div "Types Drugs Item FERROUS SULPHATE FERROUS SULPHATE TAB Pair Diagnosis Anemia Un…" at bounding box center [403, 323] width 385 height 76
click at [583, 326] on button "Add" at bounding box center [586, 340] width 58 height 29
type input "0"
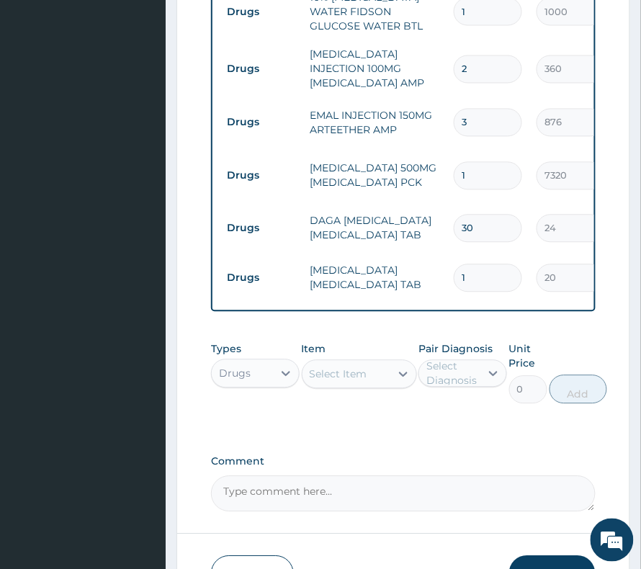
drag, startPoint x: 476, startPoint y: 225, endPoint x: 440, endPoint y: 232, distance: 36.8
click at [440, 254] on tr "Drugs FERROUS SULPHATE FERROUS SULPHATE TAB 1 20 20.00 Anemia Delete" at bounding box center [573, 279] width 706 height 50
type input "3"
type input "60.00"
type input "30"
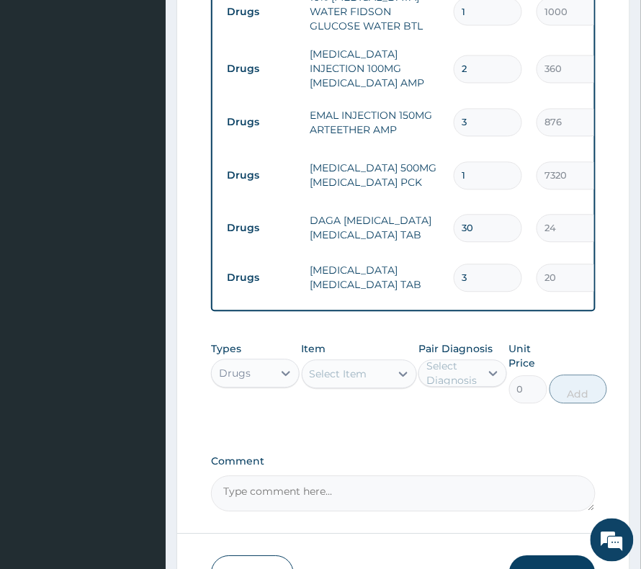
type input "600.00"
type input "30"
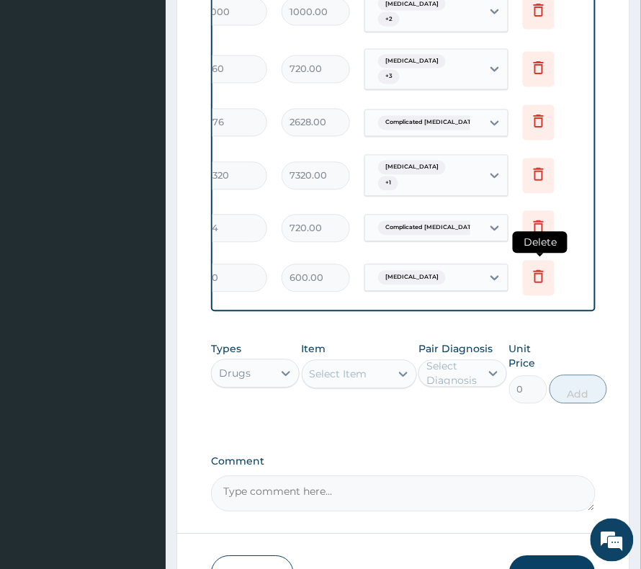
click at [535, 270] on icon at bounding box center [539, 276] width 10 height 13
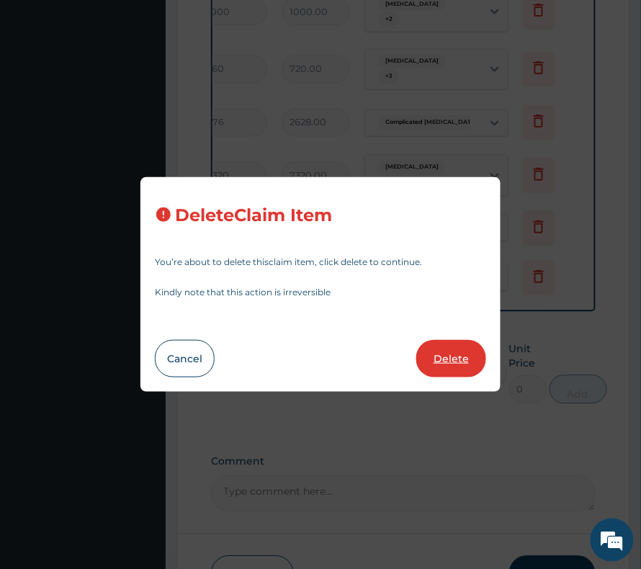
click at [450, 363] on button "Delete" at bounding box center [452, 358] width 70 height 37
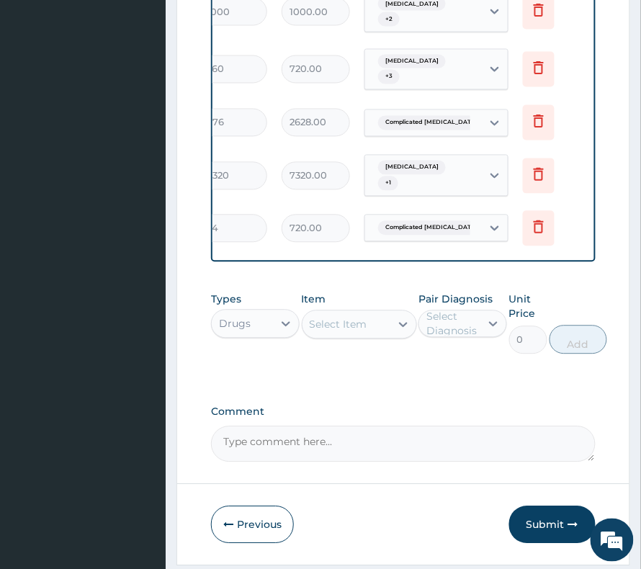
scroll to position [0, 0]
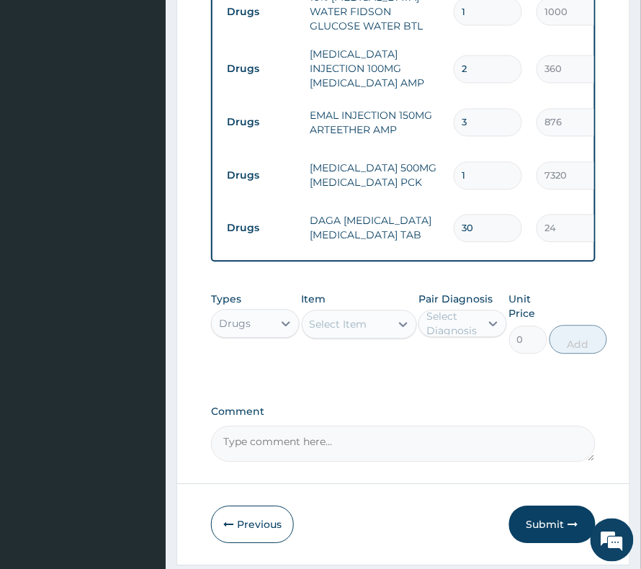
click at [334, 296] on div "Item Select Item" at bounding box center [359, 324] width 115 height 62
click at [346, 314] on div "Select Item" at bounding box center [347, 325] width 88 height 23
click at [352, 318] on div "Select Item" at bounding box center [339, 325] width 58 height 14
paste input "FEROBIN PLUS CAPSULE FERROUS FUMARATE VIT B12 FOLIC ACID CAP"
type input "FEROBIN PLUS CAPSULE FERROUS FUMARATE VIT B12 FOLIC ACID CAP"
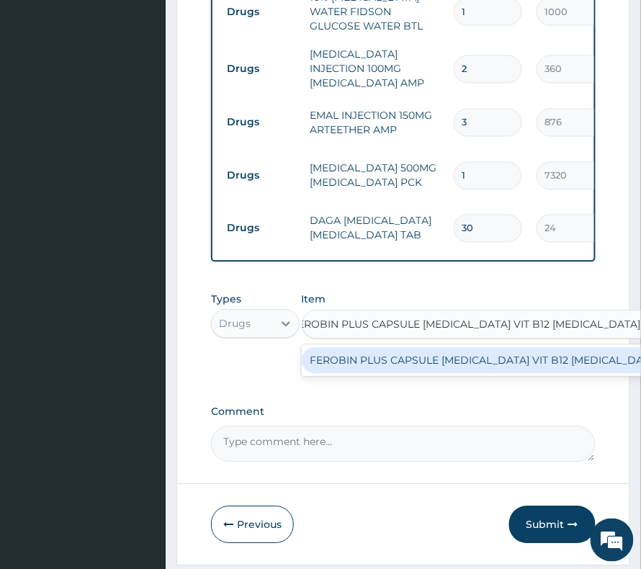
scroll to position [0, 32]
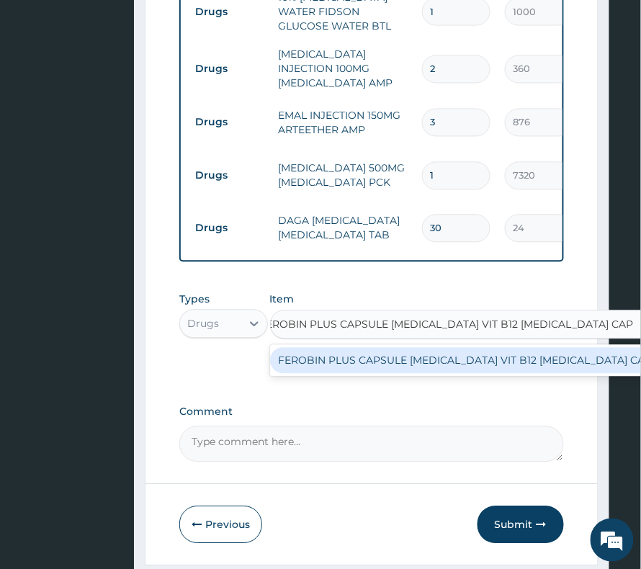
click at [342, 348] on div "FEROBIN PLUS CAPSULE FERROUS FUMARATE VIT B12 FOLIC ACID CAP" at bounding box center [469, 361] width 398 height 26
type input "500"
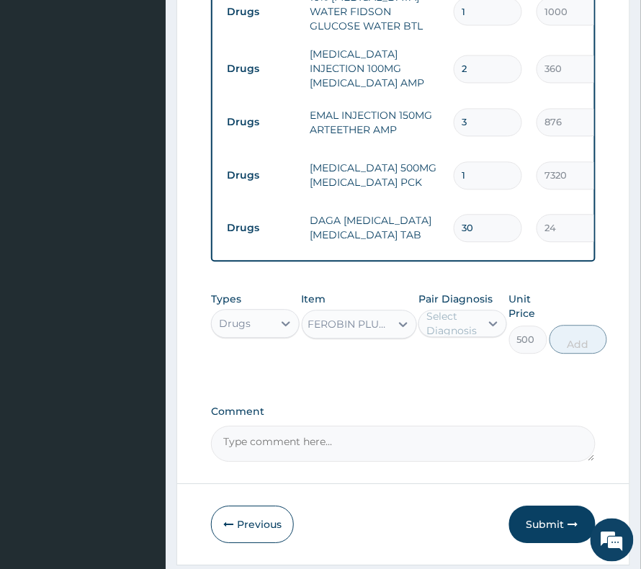
scroll to position [0, 0]
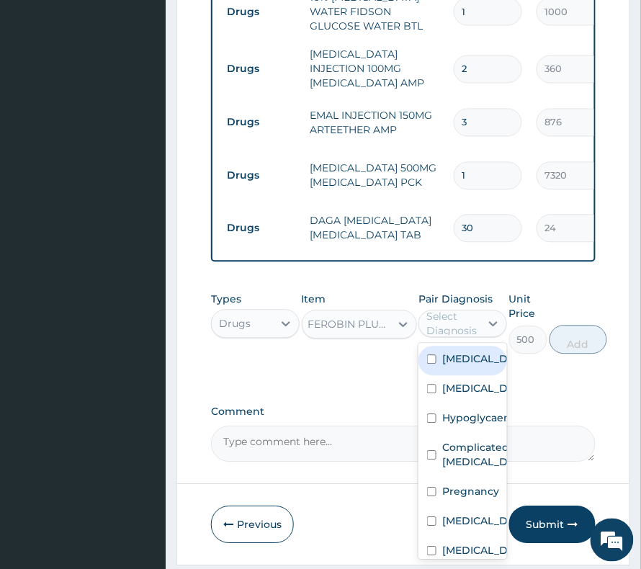
click at [443, 310] on div "Select Diagnosis" at bounding box center [453, 324] width 53 height 29
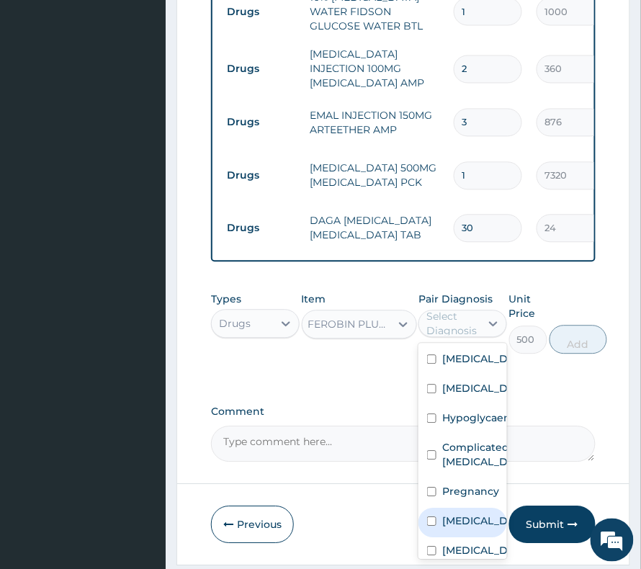
scroll to position [53, 0]
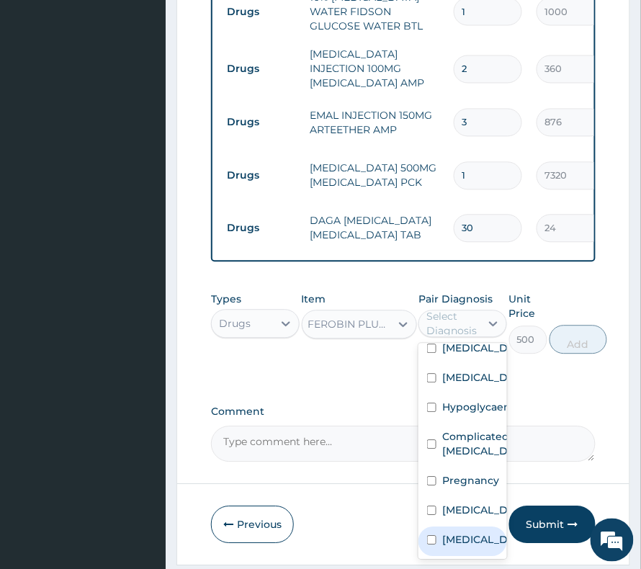
click at [464, 533] on label "Anemia" at bounding box center [478, 540] width 71 height 14
checkbox input "true"
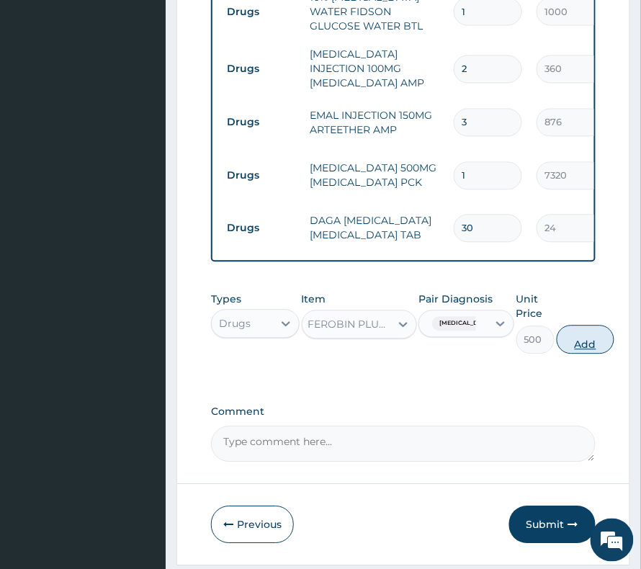
click at [567, 326] on button "Add" at bounding box center [586, 340] width 58 height 29
type input "0"
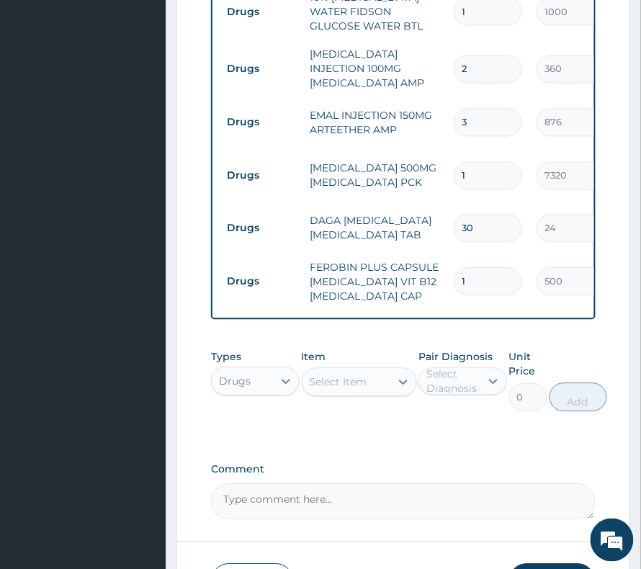
scroll to position [0, 0]
drag, startPoint x: 477, startPoint y: 223, endPoint x: 447, endPoint y: 229, distance: 30.8
click at [450, 261] on td "1" at bounding box center [488, 282] width 83 height 43
type input "3"
type input "1500.00"
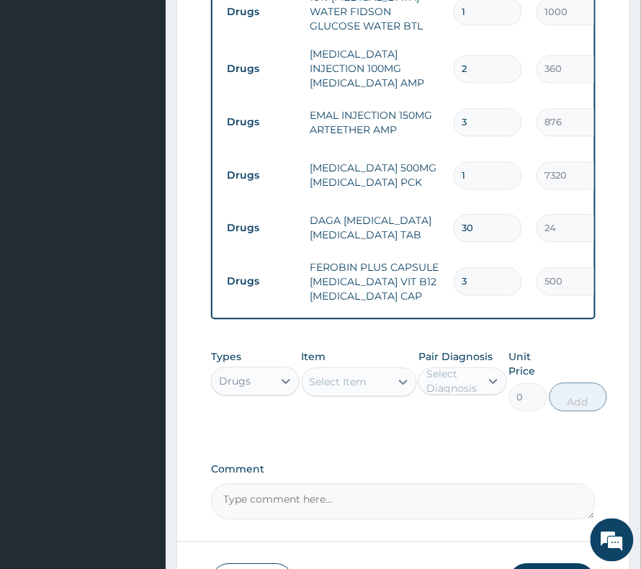
type input "30"
type input "15000.00"
type input "30"
click at [353, 371] on div "Select Item" at bounding box center [347, 382] width 88 height 23
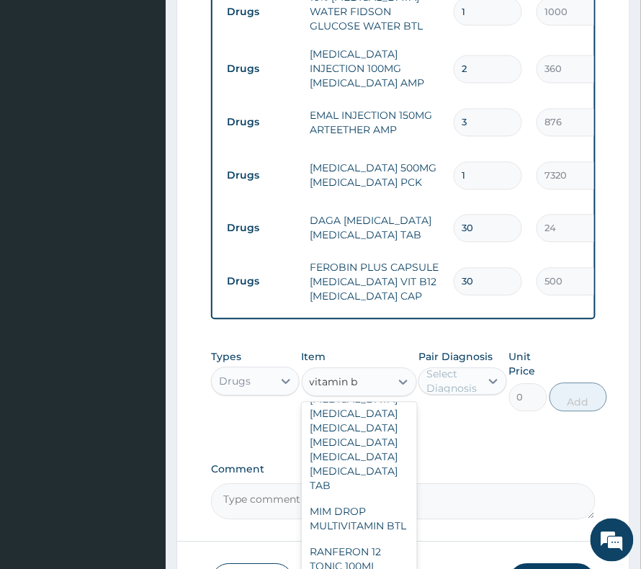
scroll to position [288, 0]
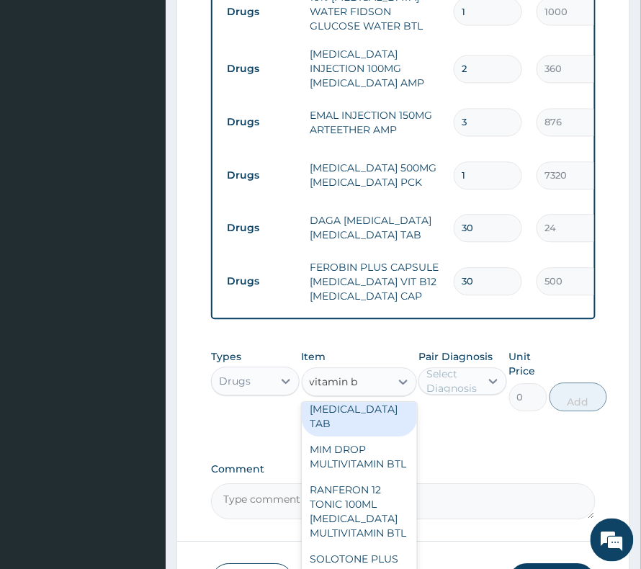
type input "vitamin b"
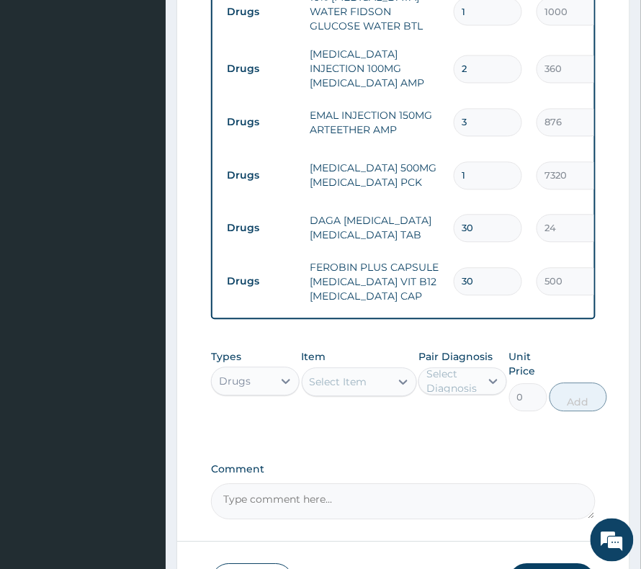
paste input "B COMPLEX X100 DR MAYER VITAMIN B COMPLEX TAB"
type input "B COMPLEX X100 DR MAYER VITAMIN B COMPLEX TAB"
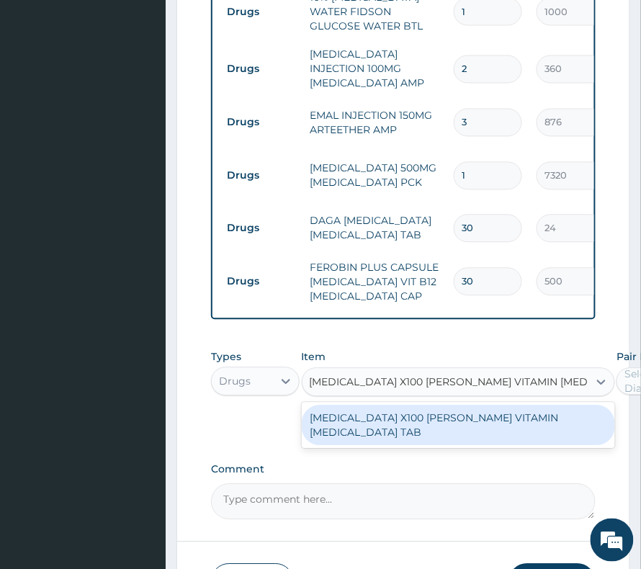
scroll to position [0, 18]
click at [355, 406] on div "B COMPLEX X100 DR MAYER VITAMIN B COMPLEX TAB" at bounding box center [459, 426] width 314 height 40
type input "250"
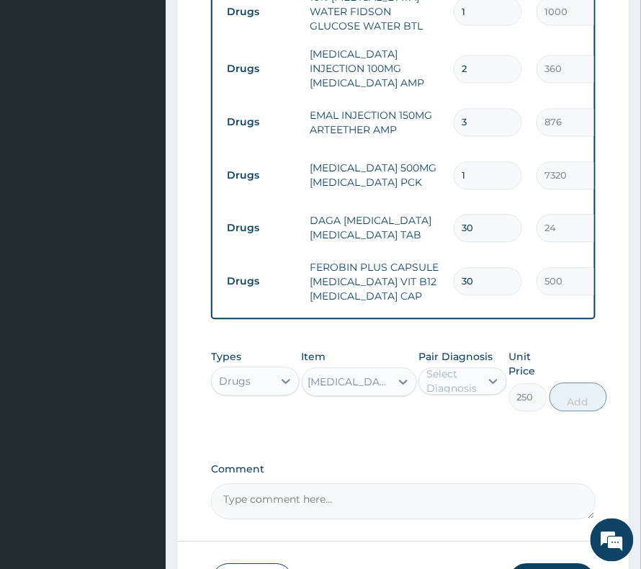
click at [448, 368] on div "Select Diagnosis" at bounding box center [453, 382] width 53 height 29
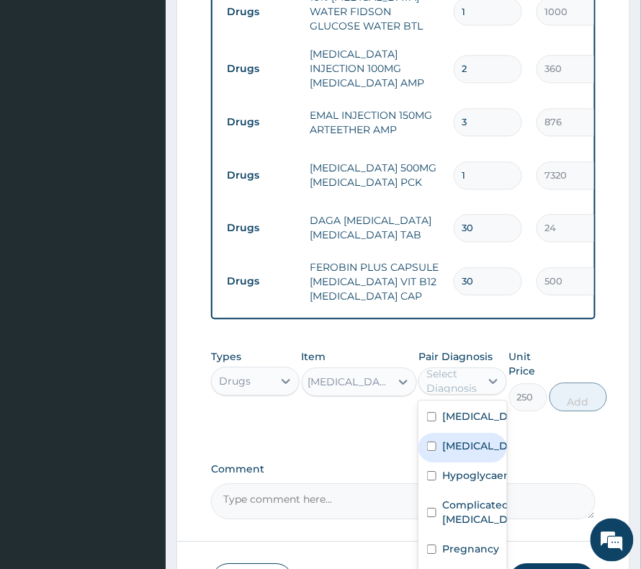
scroll to position [53, 0]
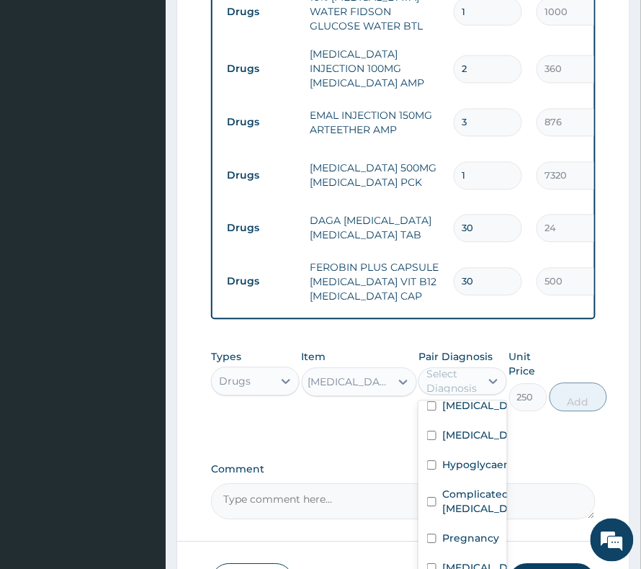
checkbox input "true"
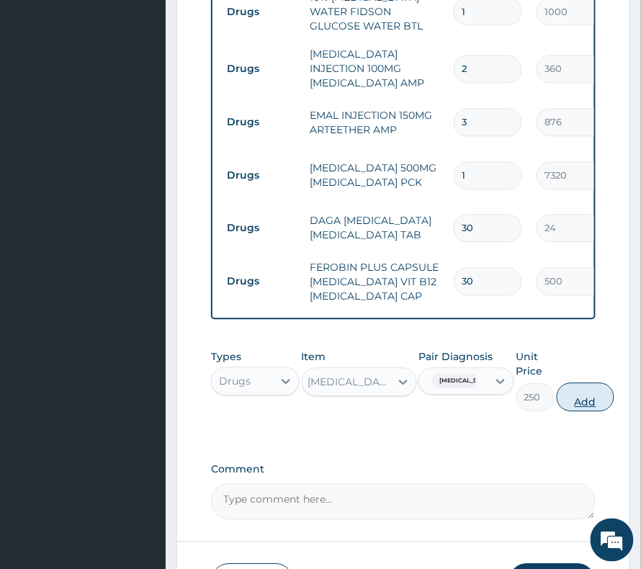
click at [590, 383] on button "Add" at bounding box center [586, 397] width 58 height 29
type input "0"
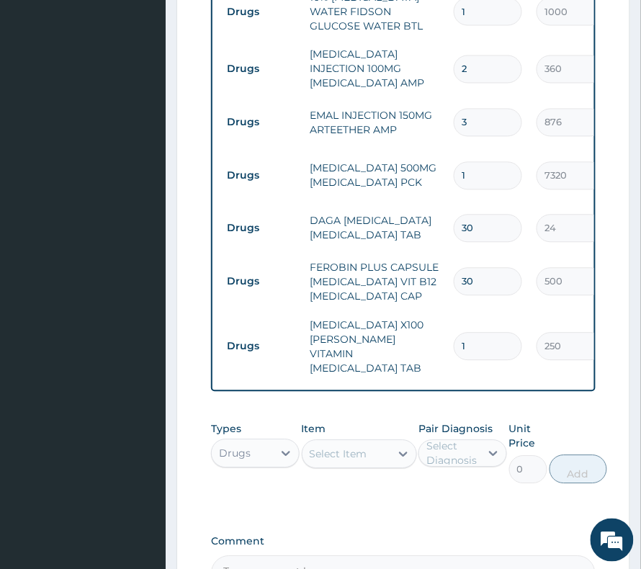
scroll to position [0, 0]
drag, startPoint x: 461, startPoint y: 278, endPoint x: 496, endPoint y: 281, distance: 34.7
click at [496, 333] on input "1" at bounding box center [488, 347] width 68 height 28
type input "3"
type input "750.00"
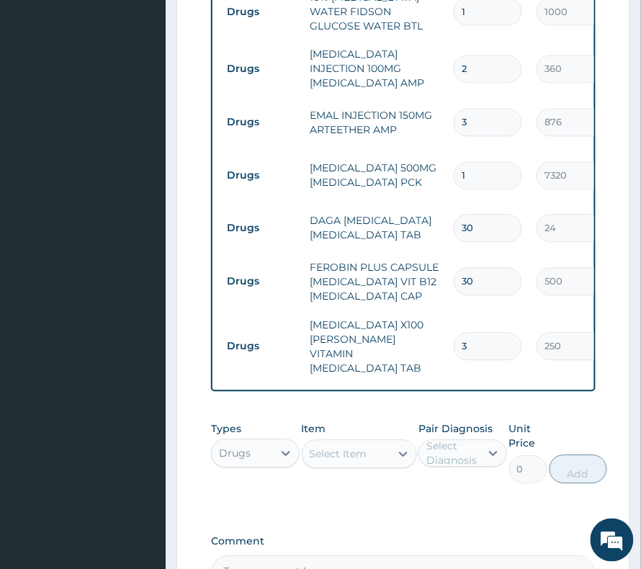
type input "30"
type input "7500.00"
drag, startPoint x: 476, startPoint y: 281, endPoint x: 414, endPoint y: 281, distance: 62.0
click at [414, 311] on tr "Drugs B COMPLEX X100 DR MAYER VITAMIN B COMPLEX TAB 30 250 7500.00 Anemia Delete" at bounding box center [573, 347] width 706 height 72
type input "1"
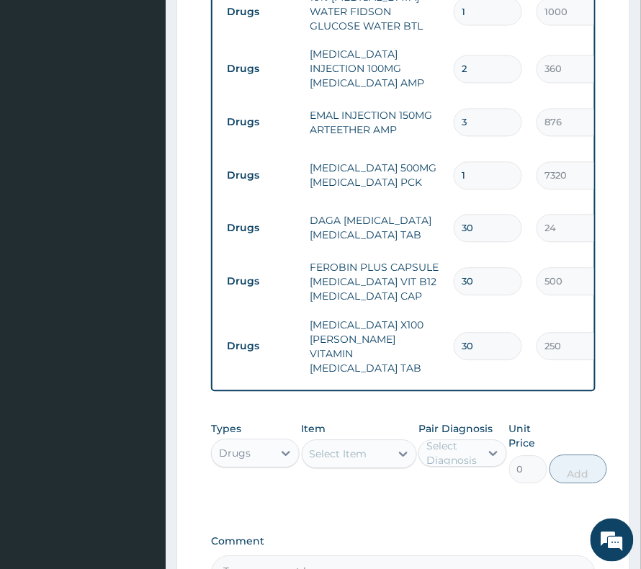
type input "250.00"
type input "14"
type input "3500.00"
type input "14"
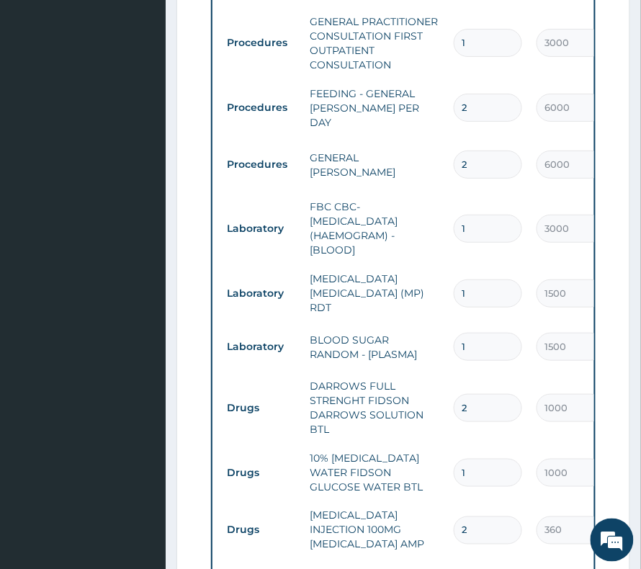
scroll to position [920, 0]
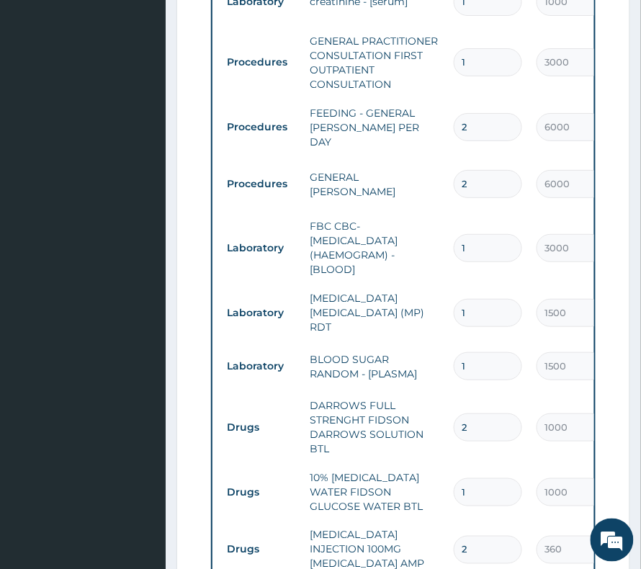
drag, startPoint x: 460, startPoint y: 142, endPoint x: 473, endPoint y: 142, distance: 13.0
click at [473, 170] on input "2" at bounding box center [488, 184] width 68 height 28
type input "1"
type input "6000.00"
type input "1"
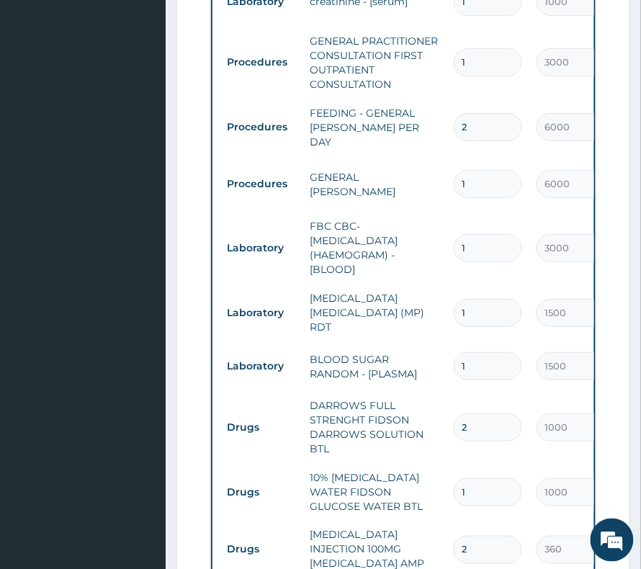
drag, startPoint x: 459, startPoint y: 97, endPoint x: 493, endPoint y: 99, distance: 34.0
click at [493, 113] on input "2" at bounding box center [488, 127] width 68 height 28
type input "1"
type input "6000.00"
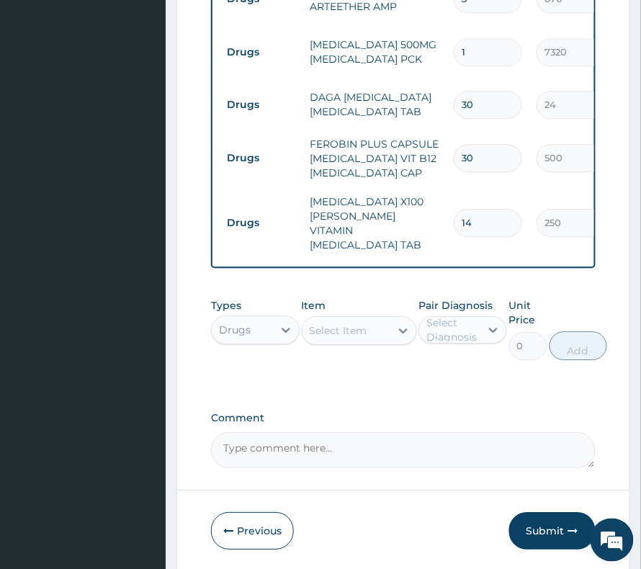
scroll to position [1532, 0]
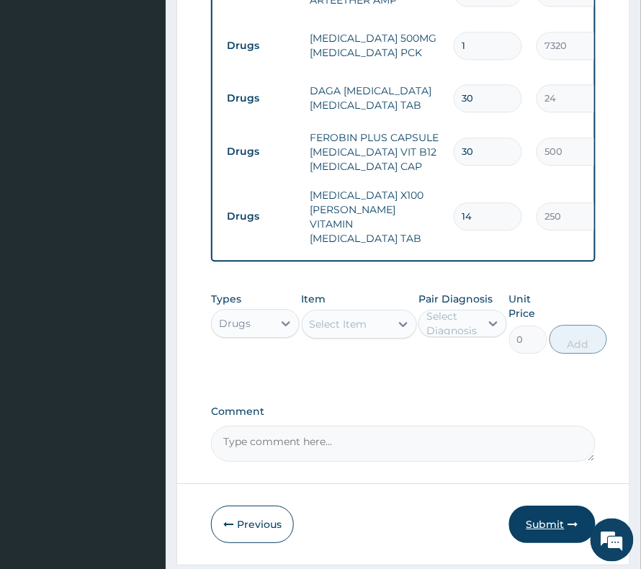
type input "1"
click at [556, 506] on button "Submit" at bounding box center [553, 524] width 86 height 37
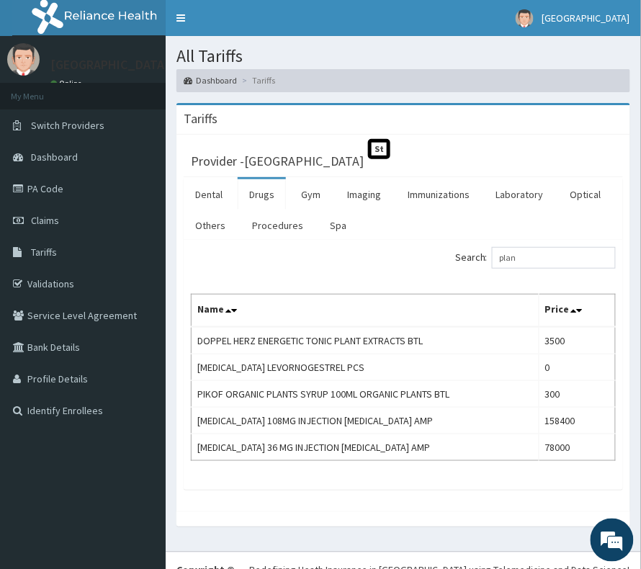
drag, startPoint x: 536, startPoint y: 266, endPoint x: 443, endPoint y: 274, distance: 94.0
click at [443, 274] on div "Search: plan Name Price DOPPEL HERZ ENERGETIC TONIC PLANT EXTRACTS BTL 3500 NOR…" at bounding box center [403, 354] width 425 height 214
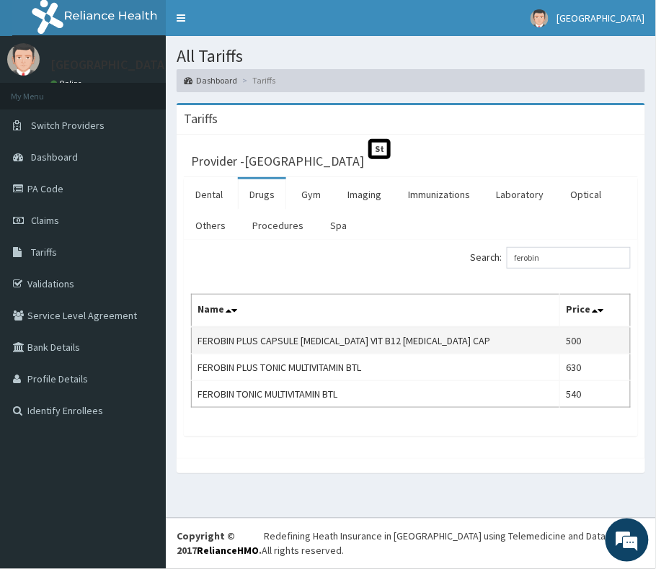
click at [359, 342] on td "FEROBIN PLUS CAPSULE [MEDICAL_DATA] VIT B12 [MEDICAL_DATA] CAP" at bounding box center [376, 340] width 368 height 27
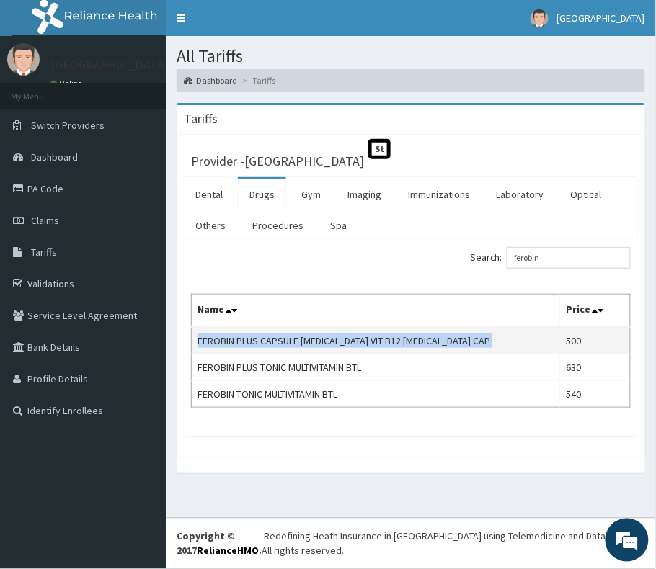
click at [359, 342] on td "FEROBIN PLUS CAPSULE [MEDICAL_DATA] VIT B12 [MEDICAL_DATA] CAP" at bounding box center [376, 340] width 368 height 27
copy td "FEROBIN PLUS CAPSULE [MEDICAL_DATA] VIT B12 [MEDICAL_DATA] CAP"
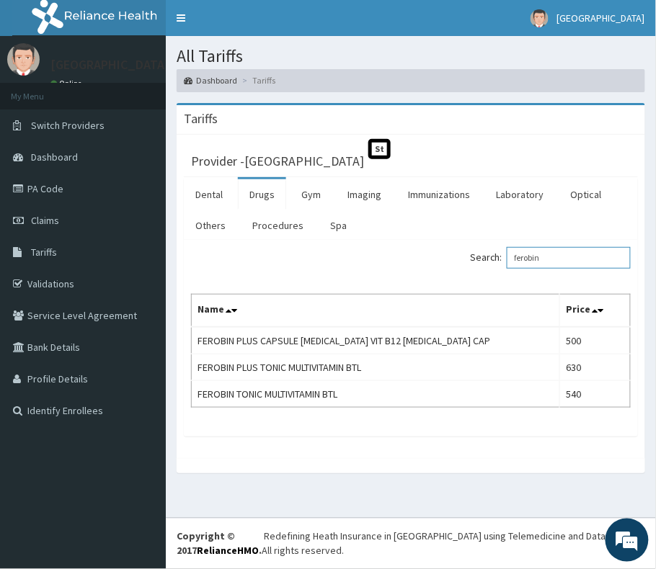
drag, startPoint x: 559, startPoint y: 267, endPoint x: 430, endPoint y: 257, distance: 129.4
click at [430, 257] on div "Search: ferobin" at bounding box center [526, 259] width 209 height 25
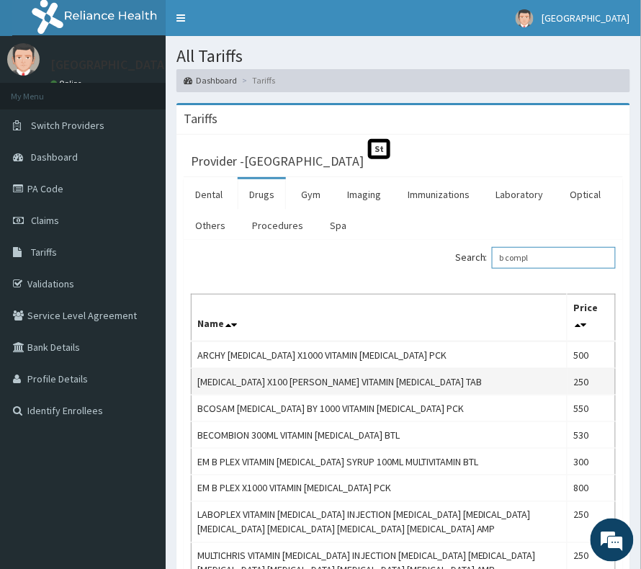
type input "b compl"
click at [404, 379] on td "[MEDICAL_DATA] X100 [PERSON_NAME] VITAMIN [MEDICAL_DATA] TAB" at bounding box center [380, 381] width 376 height 27
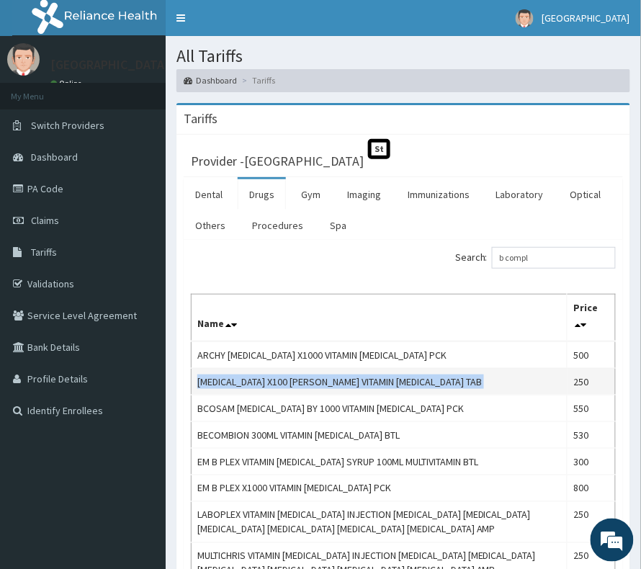
click at [404, 379] on td "[MEDICAL_DATA] X100 [PERSON_NAME] VITAMIN [MEDICAL_DATA] TAB" at bounding box center [380, 381] width 376 height 27
copy td "[MEDICAL_DATA] X100 [PERSON_NAME] VITAMIN [MEDICAL_DATA] TAB"
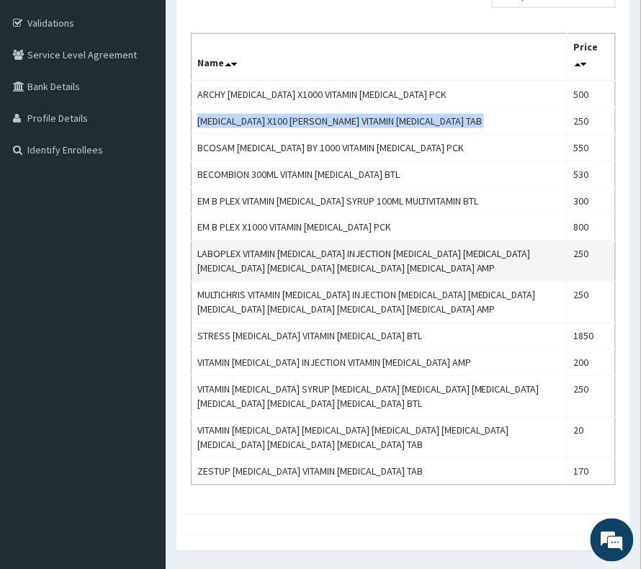
scroll to position [288, 0]
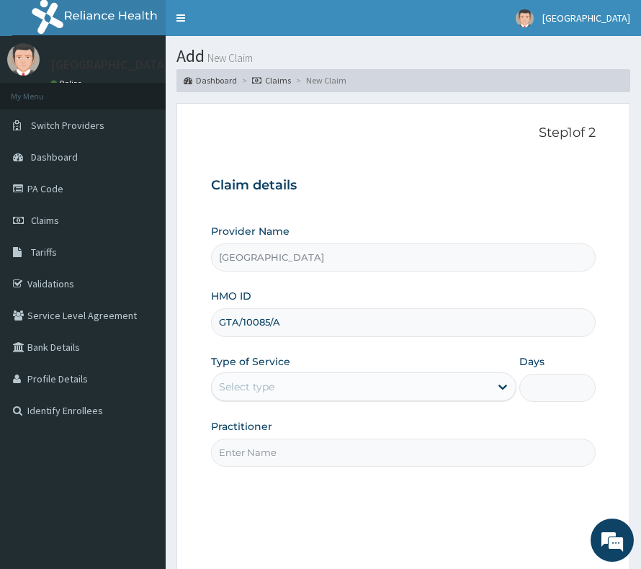
click at [285, 386] on div "Select type" at bounding box center [351, 387] width 278 height 23
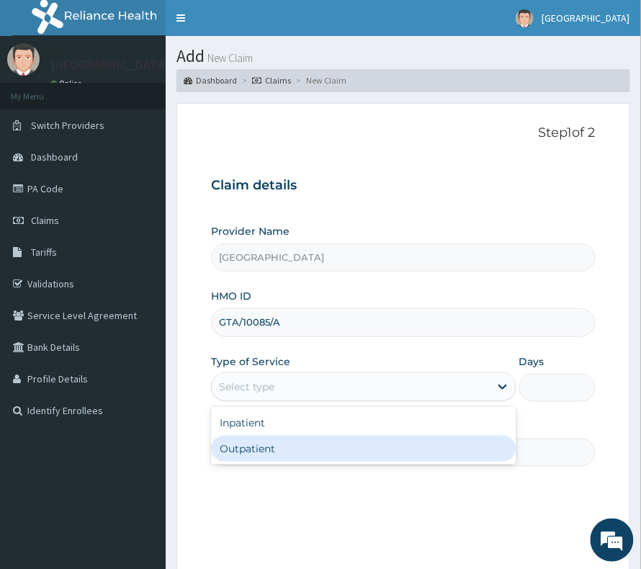
click at [255, 454] on div "Outpatient" at bounding box center [364, 449] width 306 height 26
type input "1"
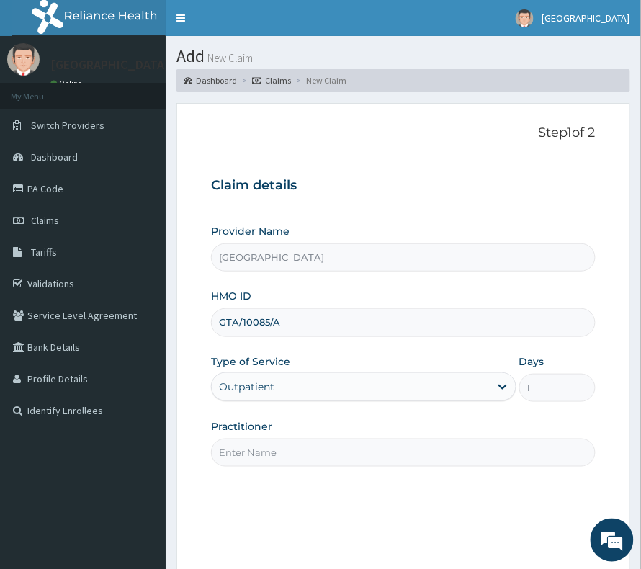
click at [263, 450] on input "Practitioner" at bounding box center [403, 453] width 385 height 28
type input "DR BASIL"
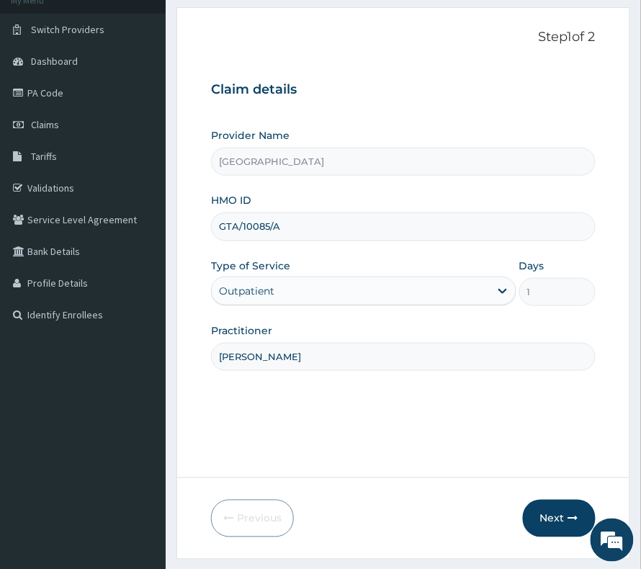
scroll to position [148, 0]
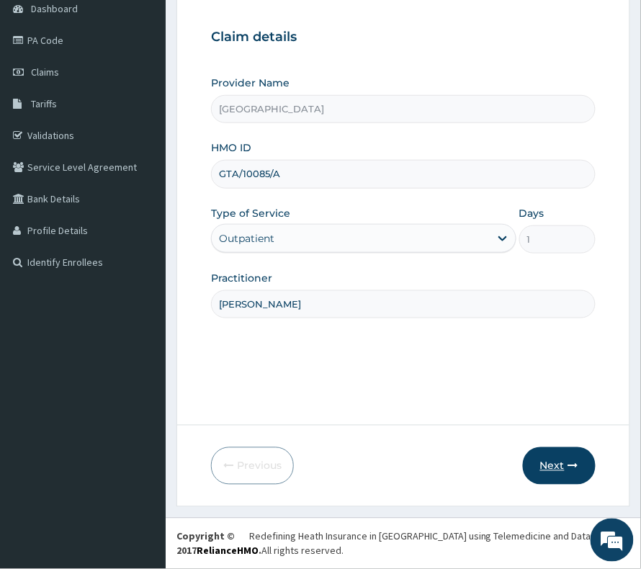
click at [554, 456] on button "Next" at bounding box center [559, 466] width 73 height 37
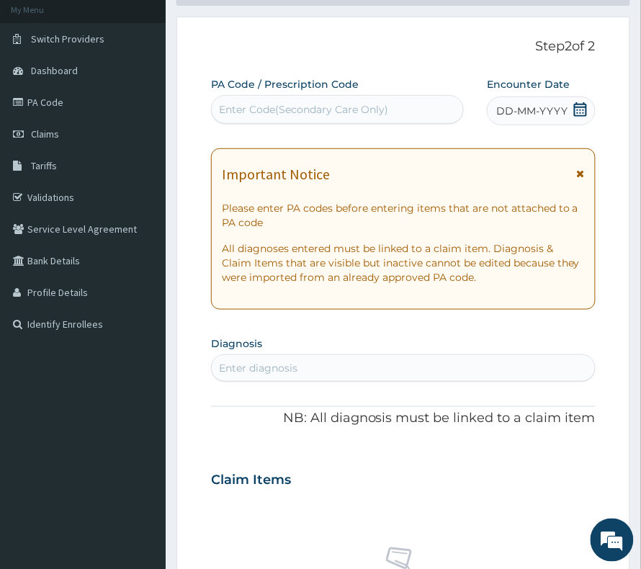
scroll to position [53, 0]
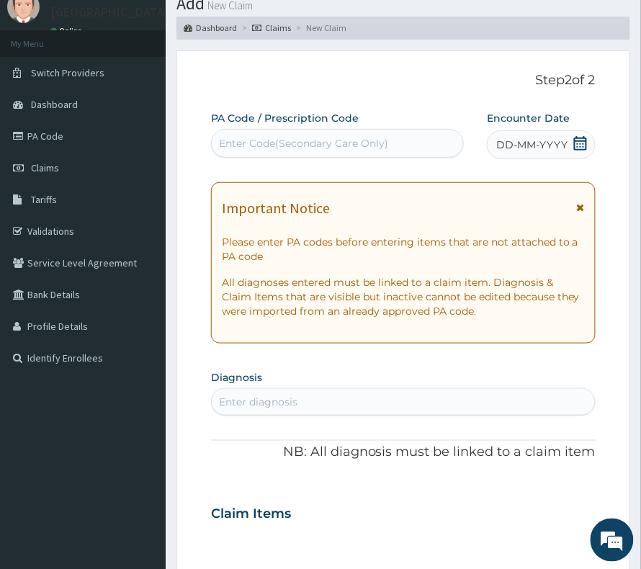
click at [301, 148] on div "Enter Code(Secondary Care Only)" at bounding box center [303, 143] width 169 height 14
paste input "PA/10F5B8"
type input "PA/10F5B8"
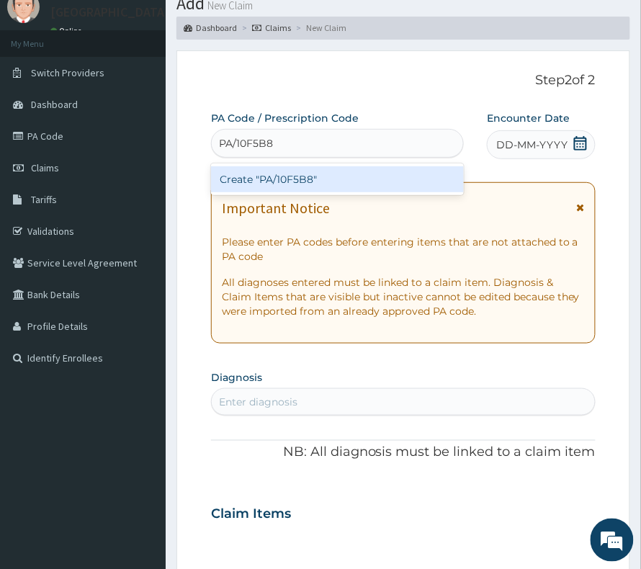
click at [326, 194] on div "Create "PA/10F5B8"" at bounding box center [337, 180] width 253 height 32
click at [336, 191] on div "Create "PA/10F5B8"" at bounding box center [337, 179] width 253 height 26
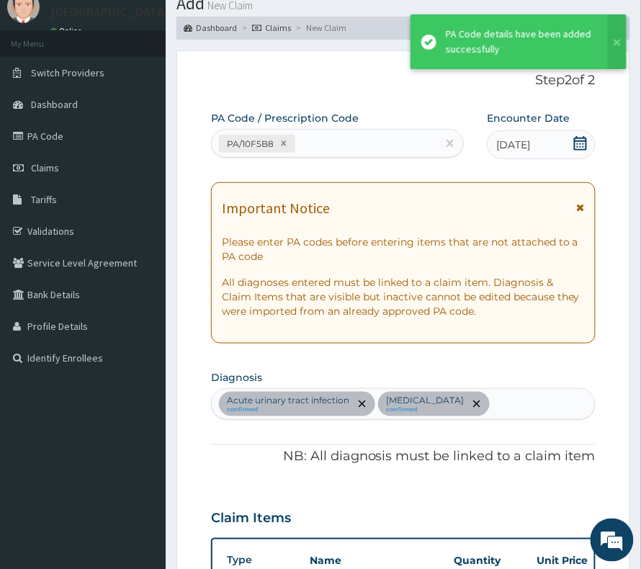
scroll to position [476, 0]
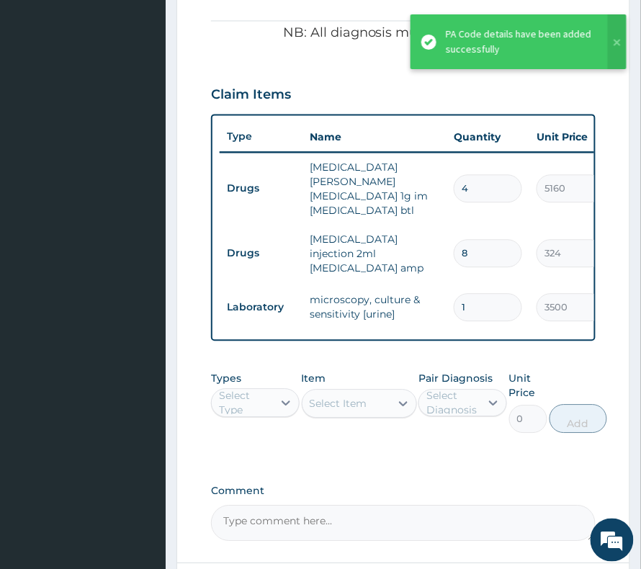
click at [243, 389] on div "Select Type" at bounding box center [255, 403] width 89 height 29
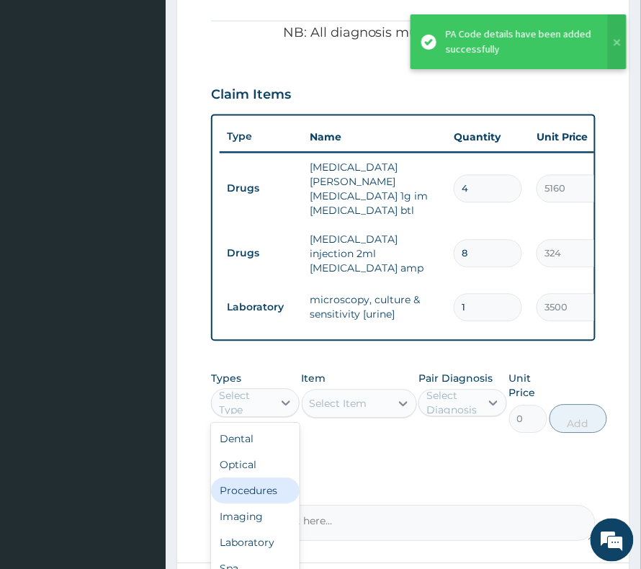
click at [229, 479] on div "Procedures" at bounding box center [255, 492] width 89 height 26
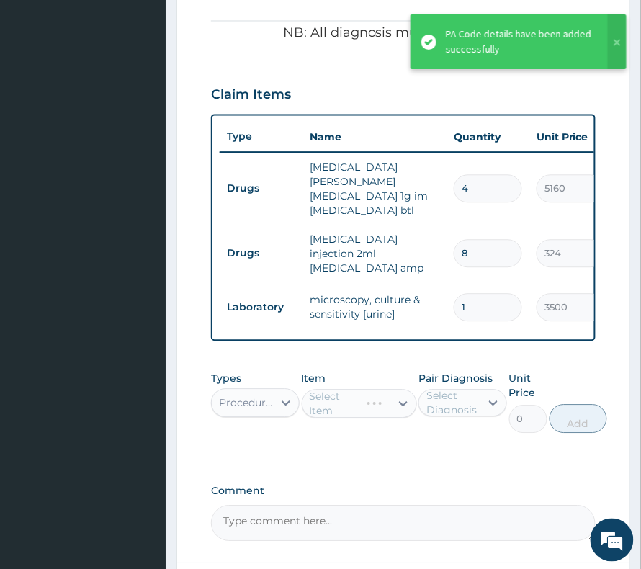
click at [437, 405] on div "Pair Diagnosis Select Diagnosis" at bounding box center [463, 403] width 89 height 62
click at [450, 399] on div "Select Diagnosis" at bounding box center [453, 403] width 53 height 29
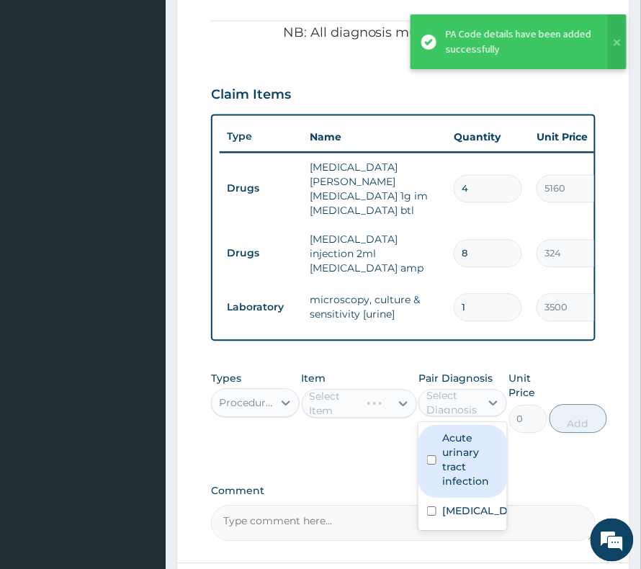
click at [445, 441] on label "Acute urinary tract infection" at bounding box center [471, 461] width 56 height 58
checkbox input "true"
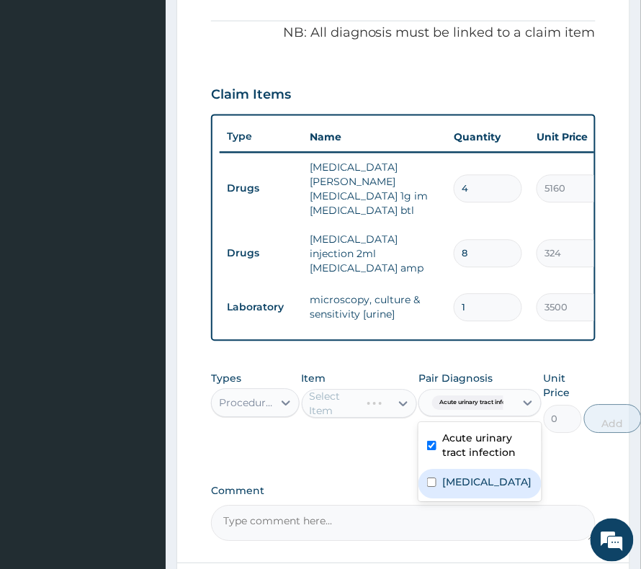
click at [460, 482] on div "Gonorrhea" at bounding box center [480, 485] width 123 height 30
checkbox input "true"
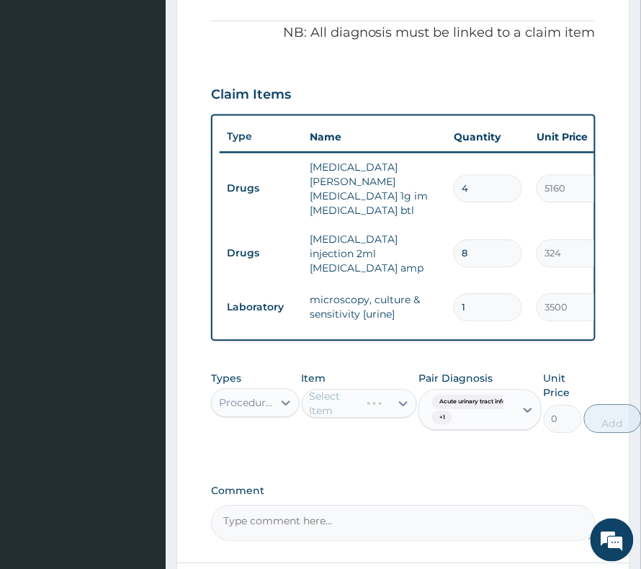
click at [340, 398] on div "Select Item" at bounding box center [359, 404] width 115 height 29
click at [340, 398] on div "Select Item" at bounding box center [339, 404] width 58 height 14
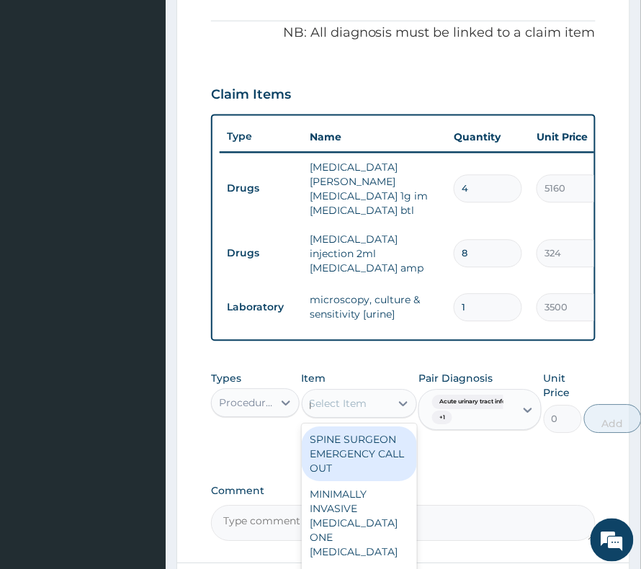
type input "prac"
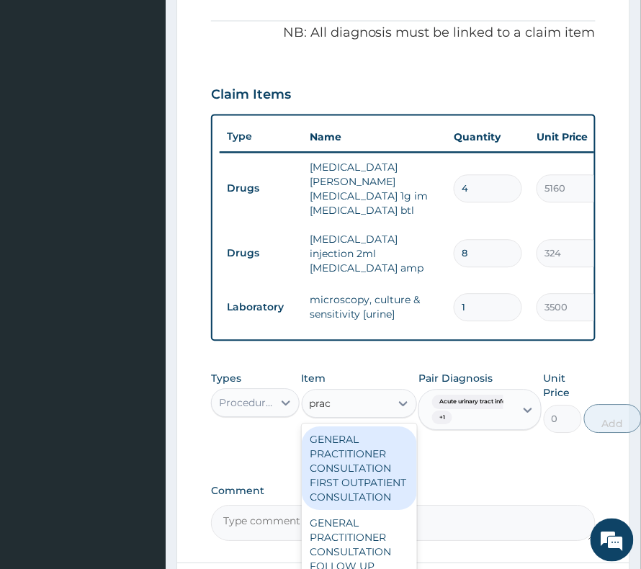
click at [337, 445] on div "GENERAL PRACTITIONER CONSULTATION FIRST OUTPATIENT CONSULTATION" at bounding box center [359, 469] width 115 height 84
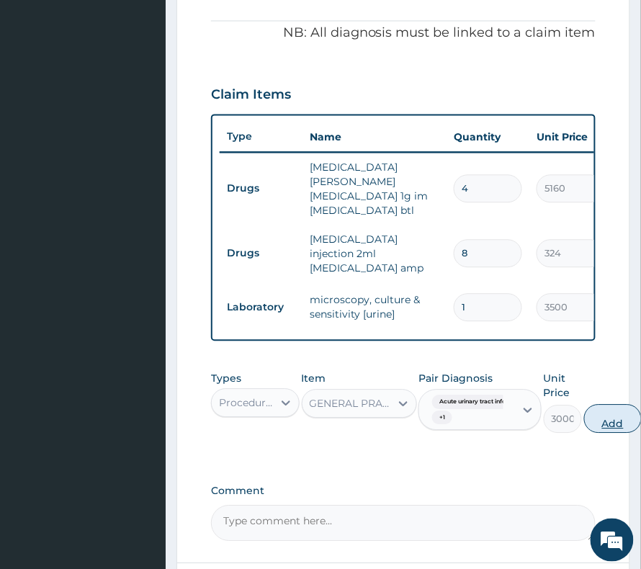
click at [597, 406] on button "Add" at bounding box center [614, 419] width 58 height 29
type input "0"
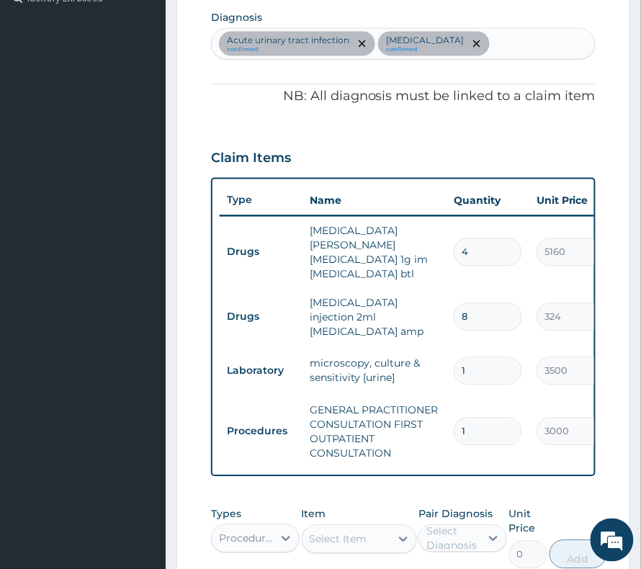
scroll to position [381, 0]
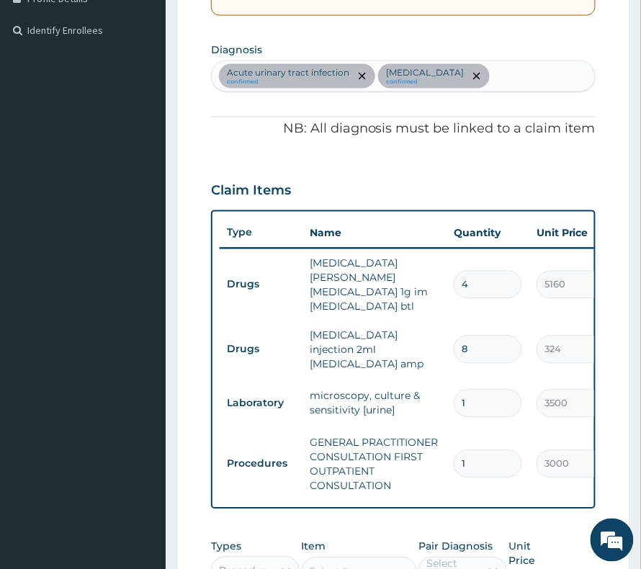
click at [473, 70] on div "Acute urinary tract infection confirmed Gonorrhea confirmed" at bounding box center [403, 76] width 383 height 30
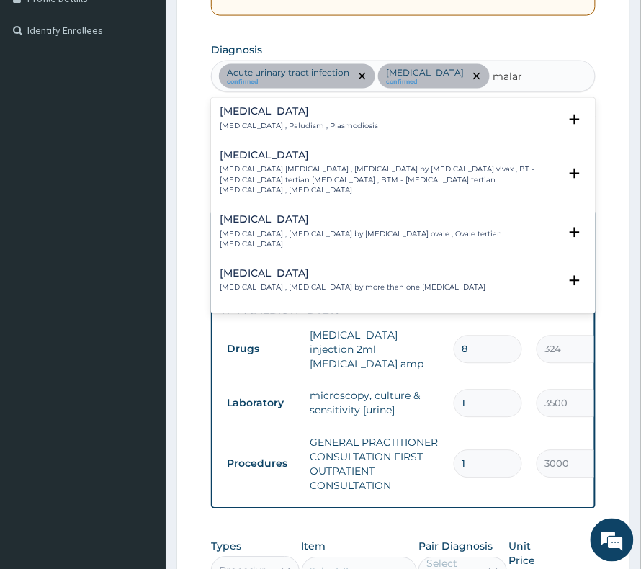
drag, startPoint x: 465, startPoint y: 78, endPoint x: 556, endPoint y: 96, distance: 93.3
click at [556, 96] on div "PA Code / Prescription Code PA/10F5B8 Encounter Date 04-07-2025 Important Notic…" at bounding box center [403, 246] width 385 height 927
type input "plasmodi"
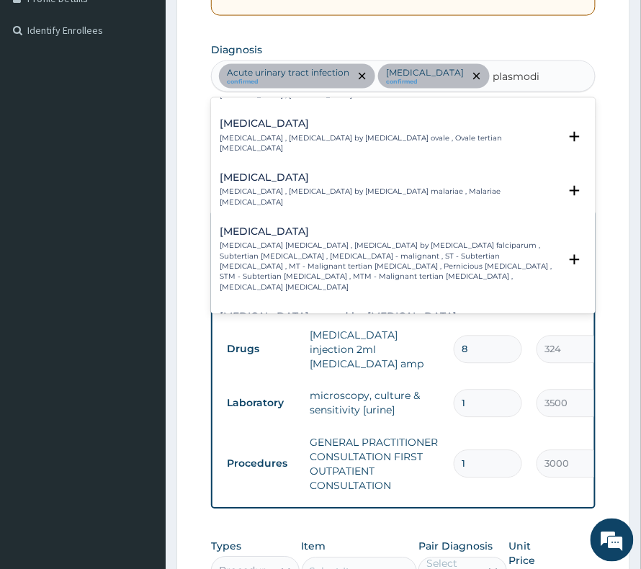
click at [312, 241] on p "Falciparum malaria , Malignant tertian malaria , Malaria by Plasmodium falcipar…" at bounding box center [389, 266] width 339 height 51
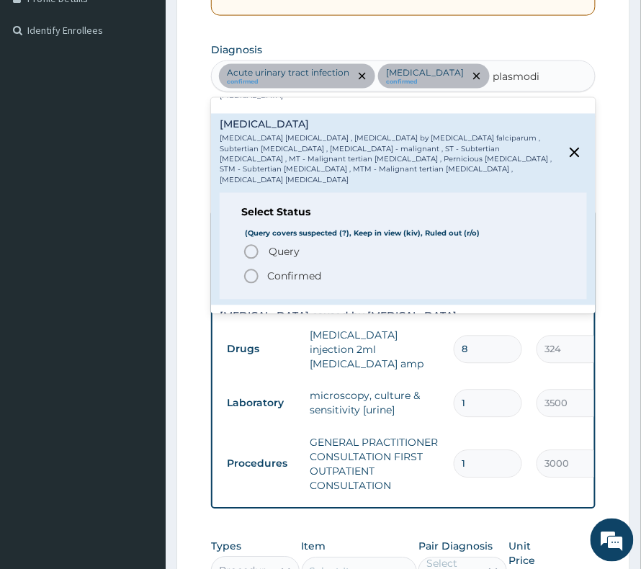
scroll to position [288, 0]
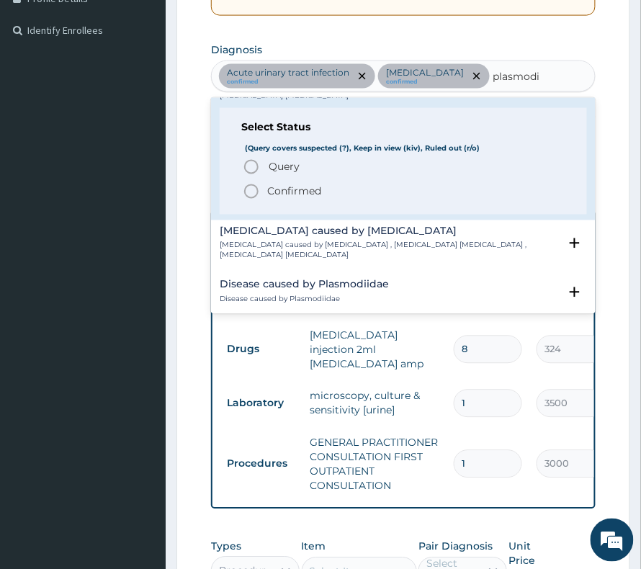
click at [275, 185] on p "Confirmed" at bounding box center [294, 192] width 54 height 14
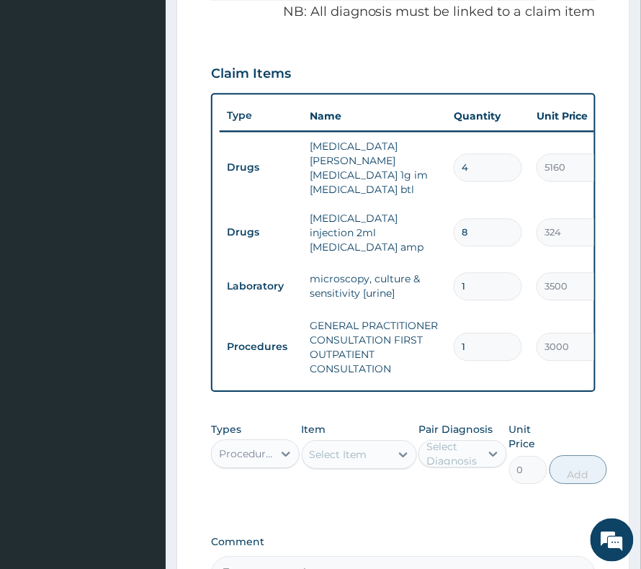
scroll to position [572, 0]
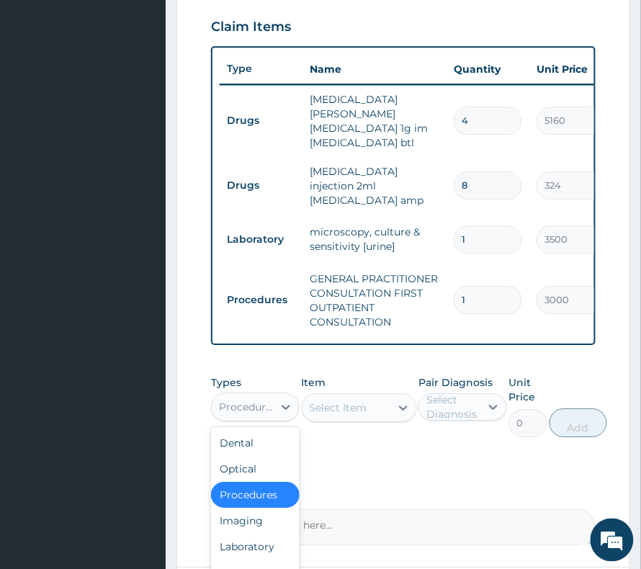
click at [272, 400] on div "Procedures" at bounding box center [246, 407] width 55 height 14
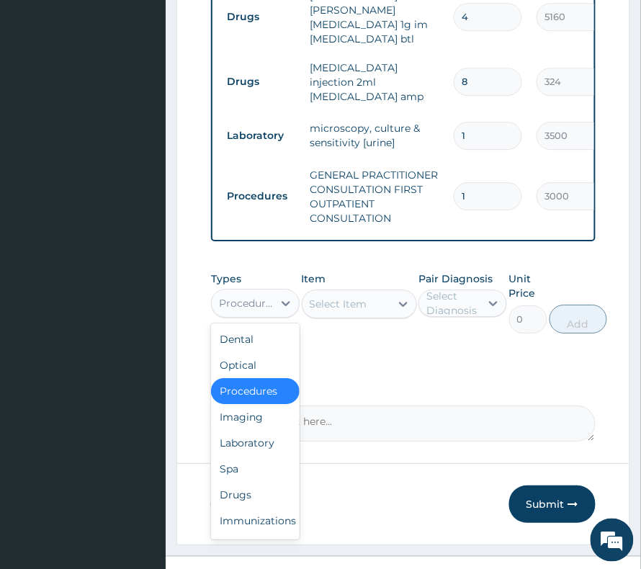
scroll to position [678, 0]
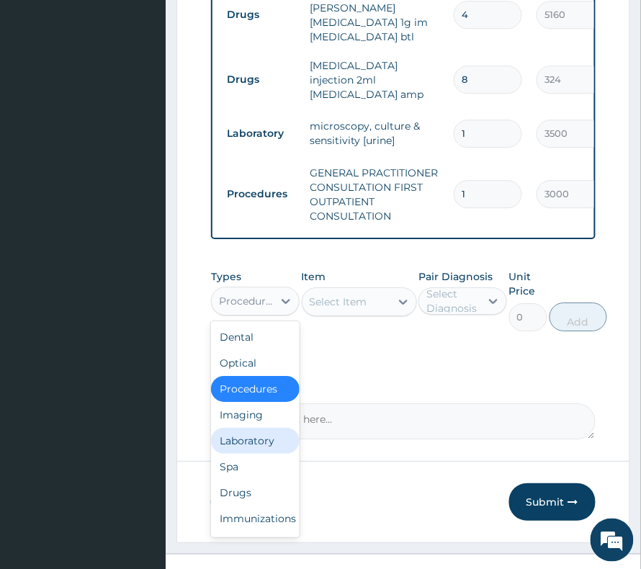
click at [245, 428] on div "Laboratory" at bounding box center [255, 441] width 89 height 26
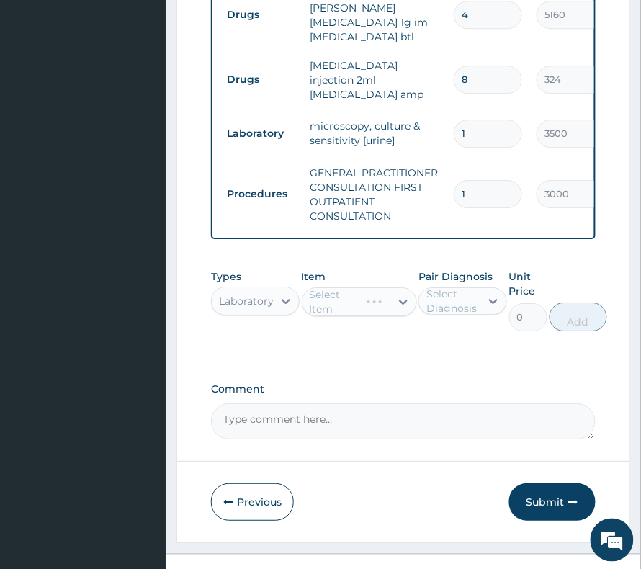
click at [439, 287] on div "Select Diagnosis" at bounding box center [453, 301] width 53 height 29
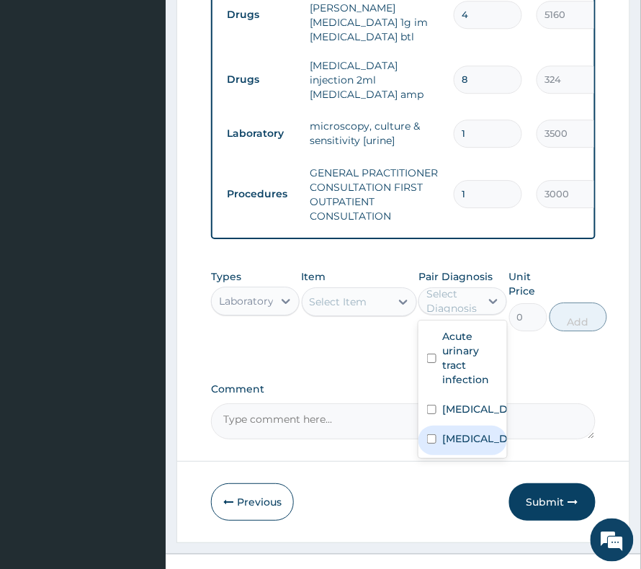
click at [456, 432] on label "Falciparum malaria" at bounding box center [478, 439] width 71 height 14
checkbox input "true"
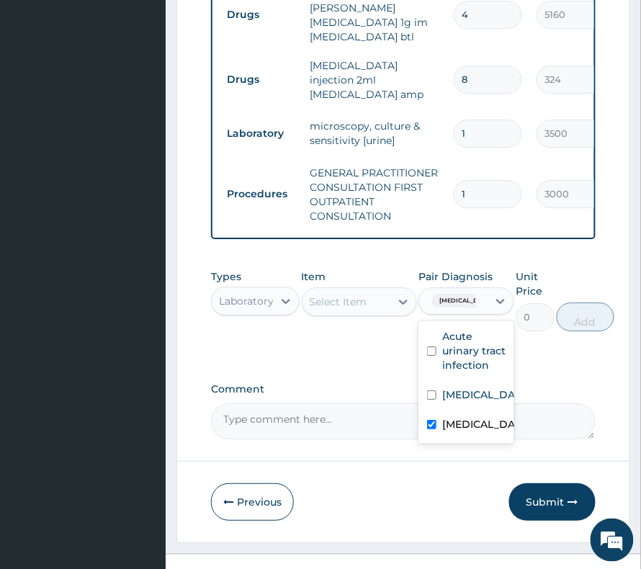
click at [323, 295] on div "Select Item" at bounding box center [339, 302] width 58 height 14
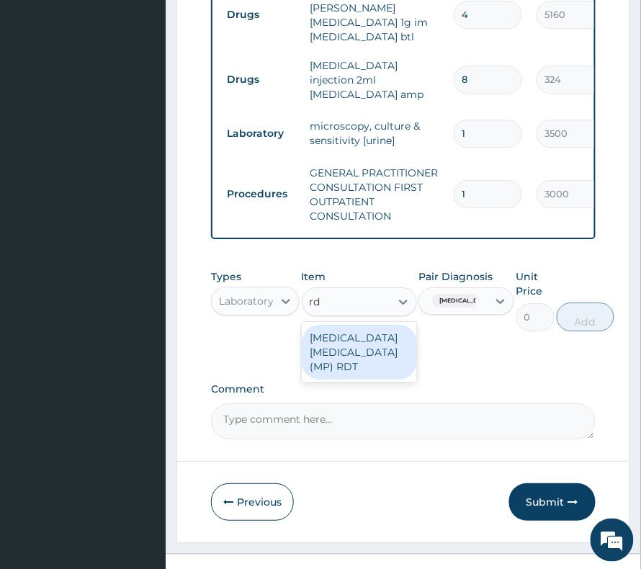
type input "rdt"
click at [390, 325] on div "[MEDICAL_DATA] [MEDICAL_DATA] (MP) RDT" at bounding box center [359, 352] width 115 height 55
type input "1500"
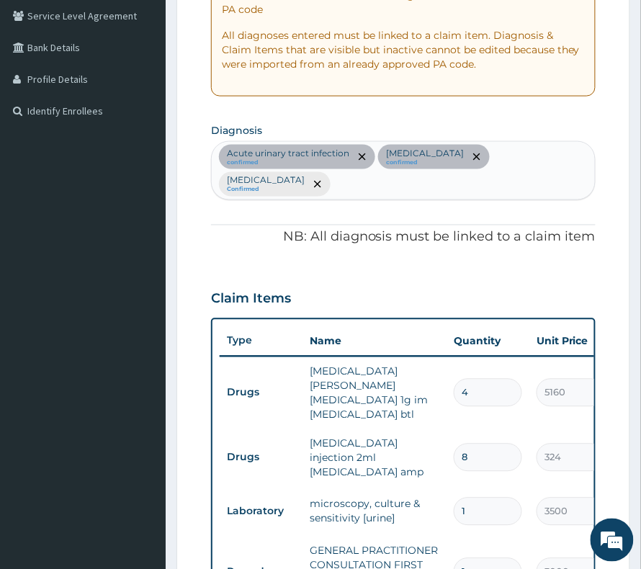
scroll to position [294, 0]
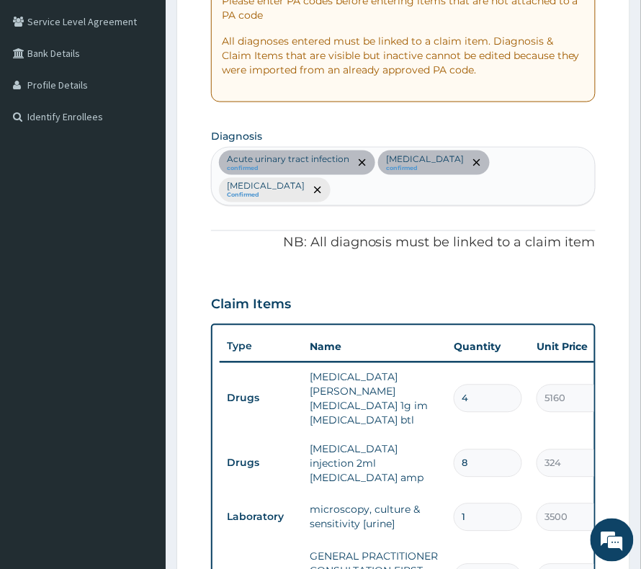
click at [583, 164] on div "Acute urinary tract infection confirmed Gonorrhea confirmed Falciparum malaria …" at bounding box center [403, 177] width 383 height 58
type input "sepsis"
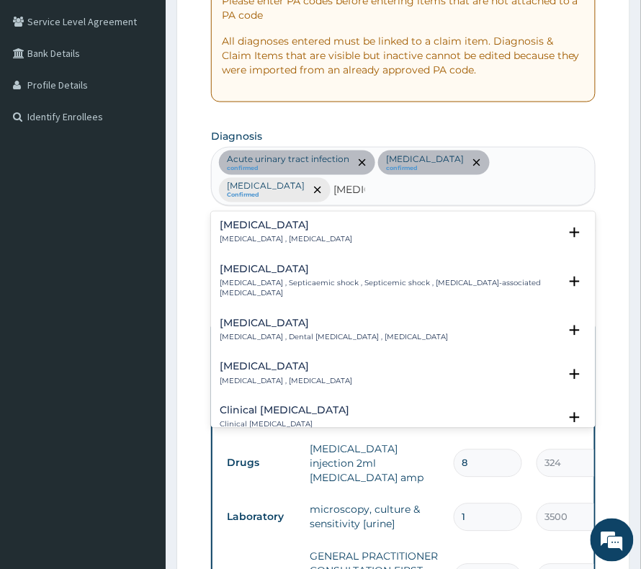
click at [261, 215] on div "Sepsis Systemic infection , Sepsis Select Status (Query covers suspected (?), K…" at bounding box center [403, 237] width 385 height 44
click at [242, 222] on h4 "[MEDICAL_DATA]" at bounding box center [286, 226] width 133 height 11
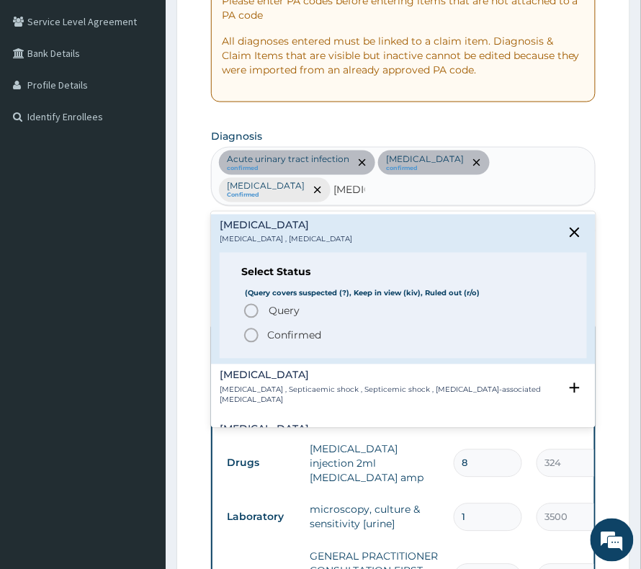
click at [266, 333] on span "Confirmed" at bounding box center [404, 335] width 323 height 17
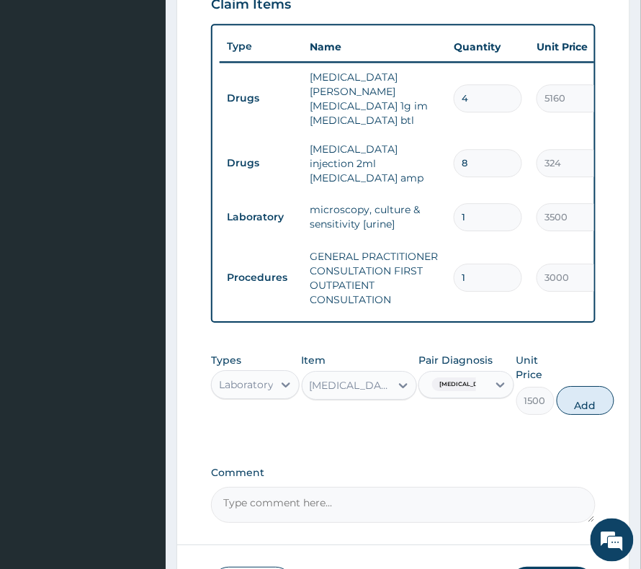
scroll to position [678, 0]
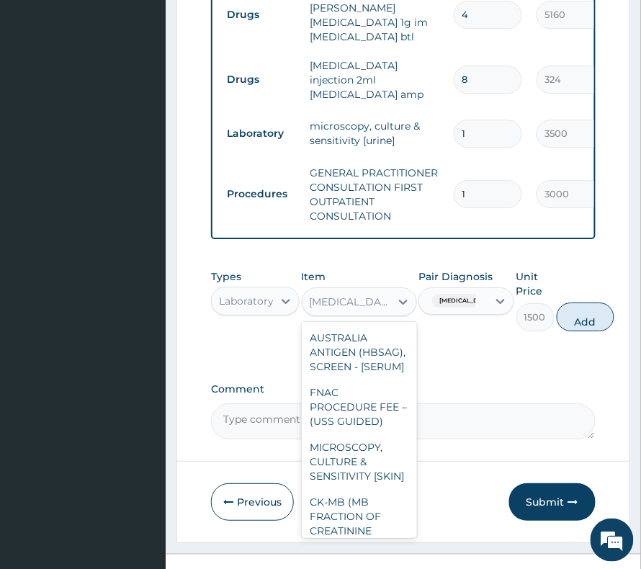
click at [357, 303] on div "[MEDICAL_DATA] [MEDICAL_DATA] (MP) RDT" at bounding box center [347, 301] width 88 height 23
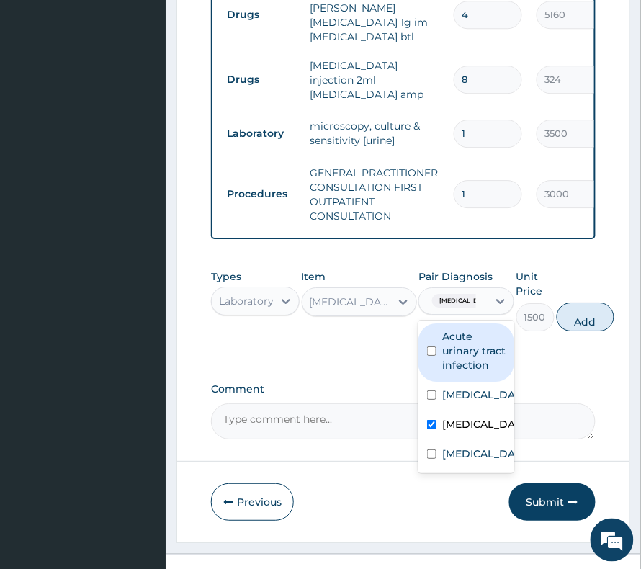
click at [441, 296] on span "Falciparum malaria" at bounding box center [466, 301] width 68 height 14
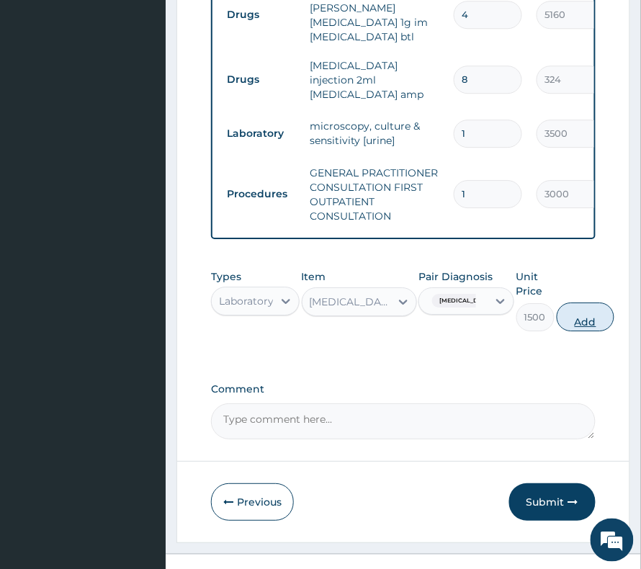
click at [569, 320] on button "Add" at bounding box center [586, 317] width 58 height 29
type input "0"
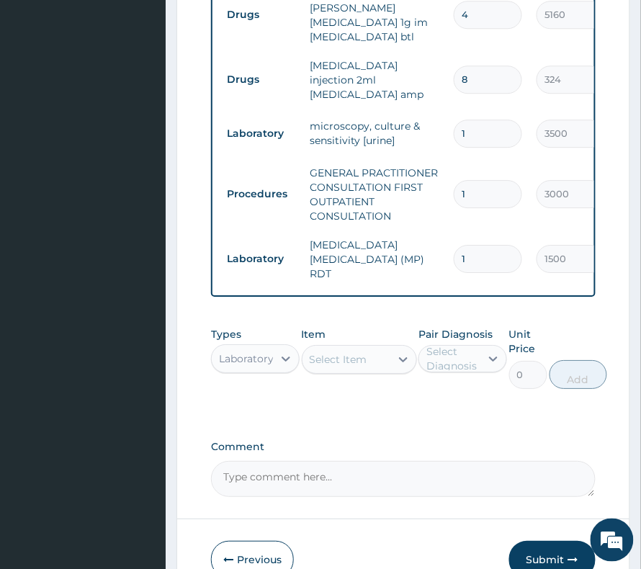
click at [332, 355] on div "Select Item" at bounding box center [359, 359] width 115 height 29
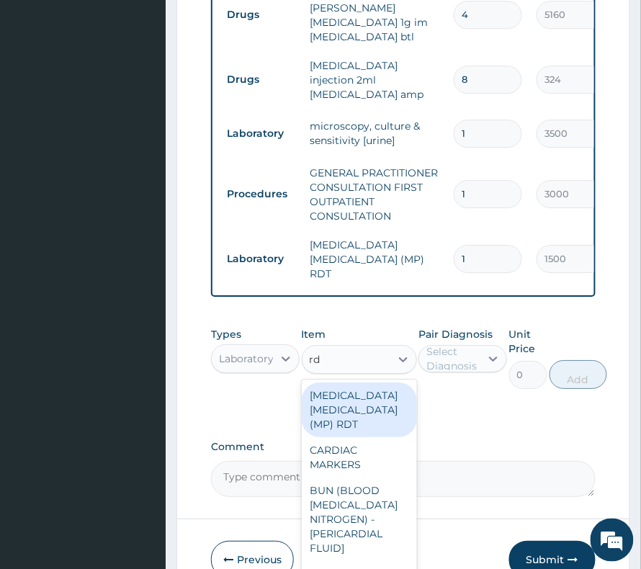
type input "r"
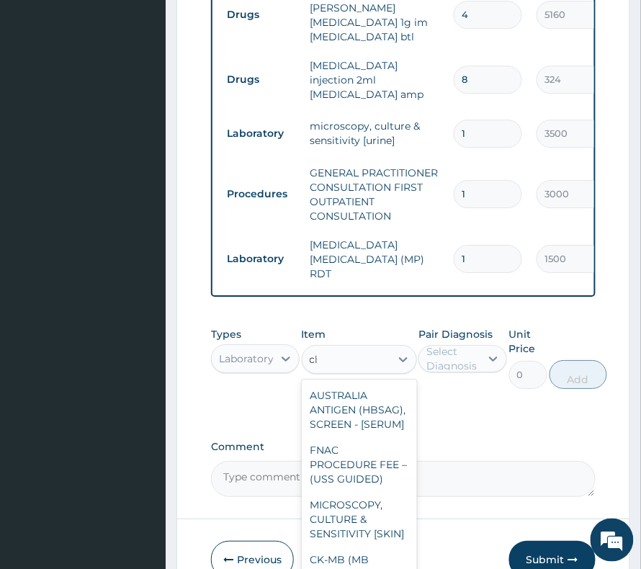
type input "cbc"
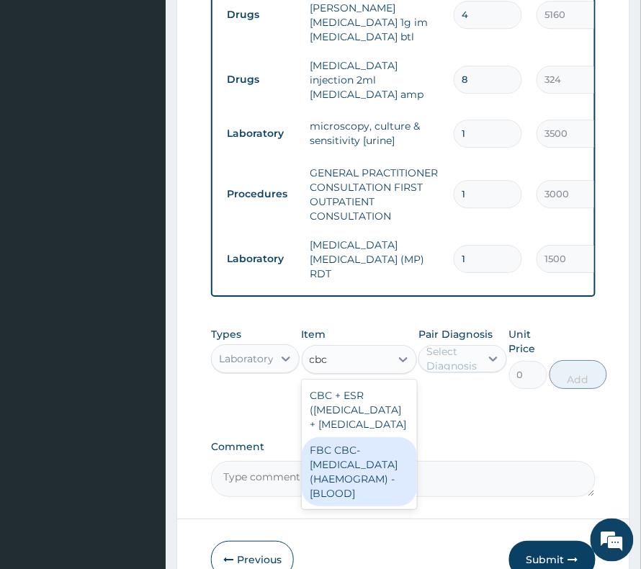
click at [327, 490] on div "FBC CBC-[MEDICAL_DATA] (HAEMOGRAM) - [BLOOD]" at bounding box center [359, 471] width 115 height 69
type input "3000"
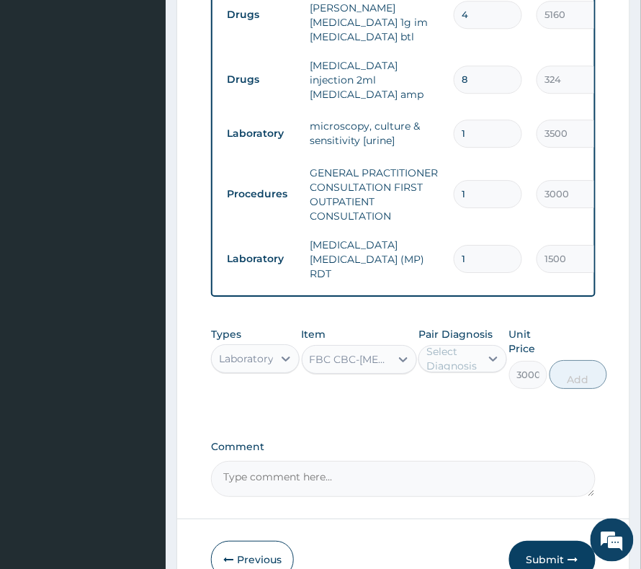
click at [474, 327] on div "Pair Diagnosis Select Diagnosis" at bounding box center [463, 358] width 89 height 62
click at [470, 347] on div "Select Diagnosis" at bounding box center [453, 359] width 53 height 29
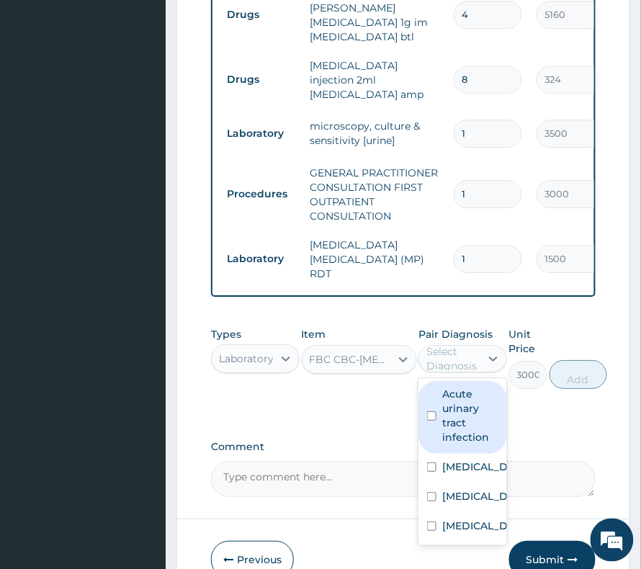
click at [471, 404] on label "Acute urinary tract infection" at bounding box center [471, 416] width 56 height 58
checkbox input "true"
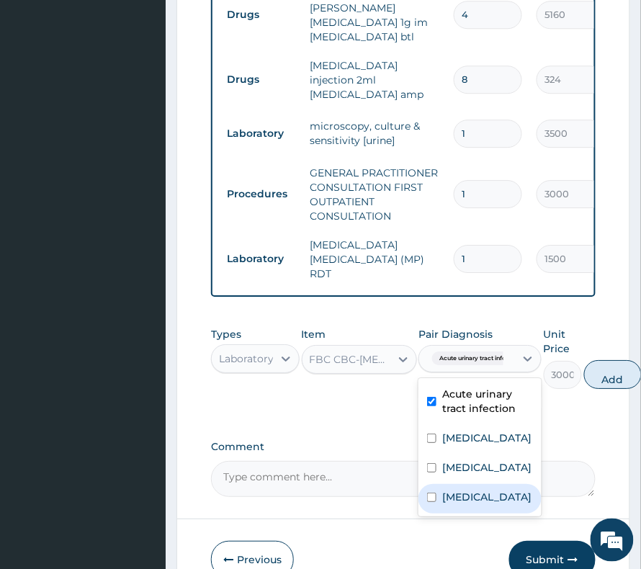
click at [471, 490] on label "[MEDICAL_DATA]" at bounding box center [487, 497] width 89 height 14
checkbox input "true"
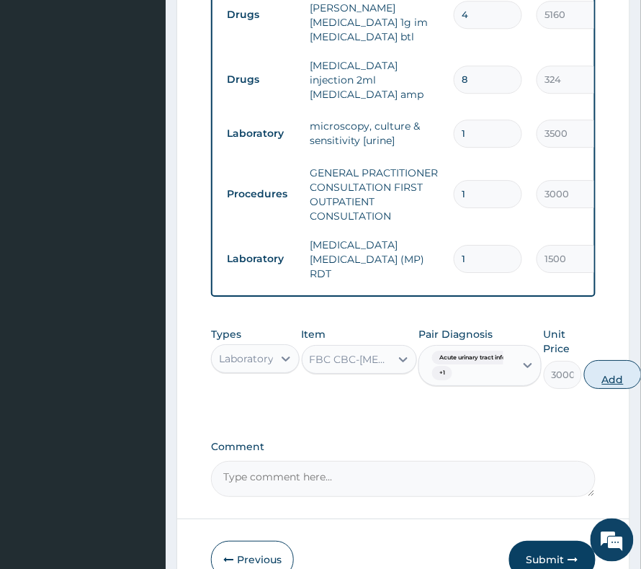
click at [620, 366] on button "Add" at bounding box center [614, 374] width 58 height 29
type input "0"
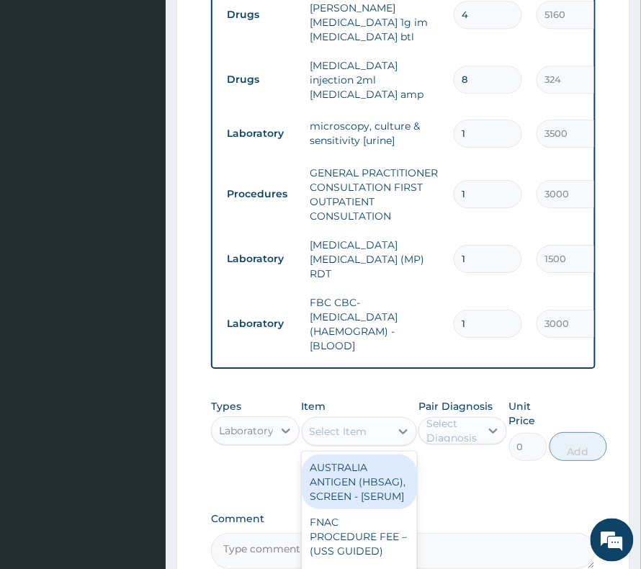
click at [340, 425] on div "Select Item" at bounding box center [339, 432] width 58 height 14
type input "g"
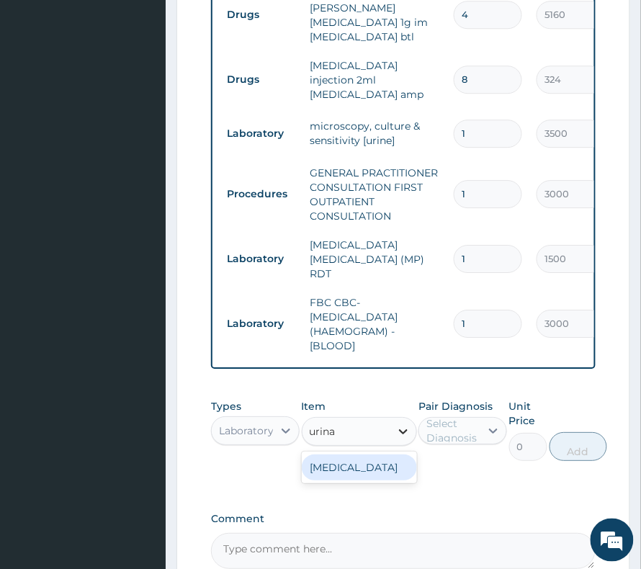
type input "urinal"
click at [349, 455] on div "URINALYSIS" at bounding box center [359, 468] width 115 height 26
type input "2000"
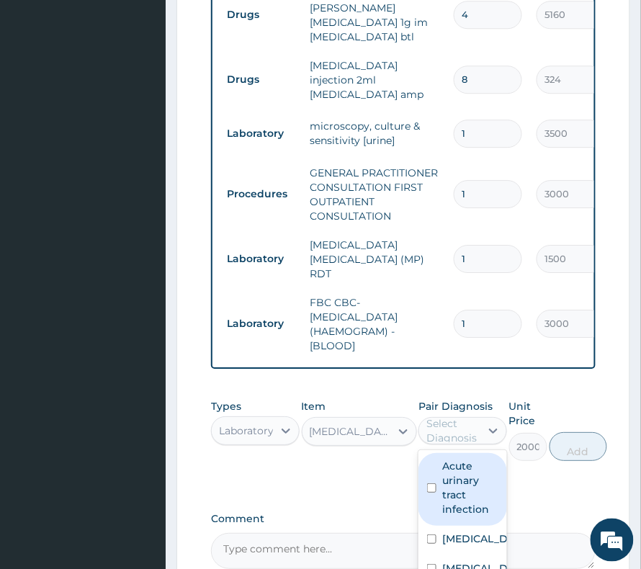
drag, startPoint x: 483, startPoint y: 407, endPoint x: 477, endPoint y: 427, distance: 21.0
click at [480, 417] on div "Select Diagnosis" at bounding box center [463, 430] width 89 height 27
click at [468, 470] on label "Acute urinary tract infection" at bounding box center [471, 488] width 56 height 58
checkbox input "true"
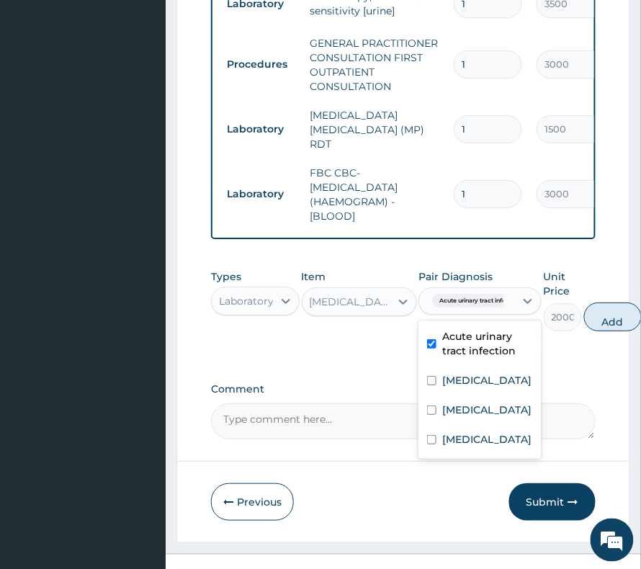
scroll to position [827, 0]
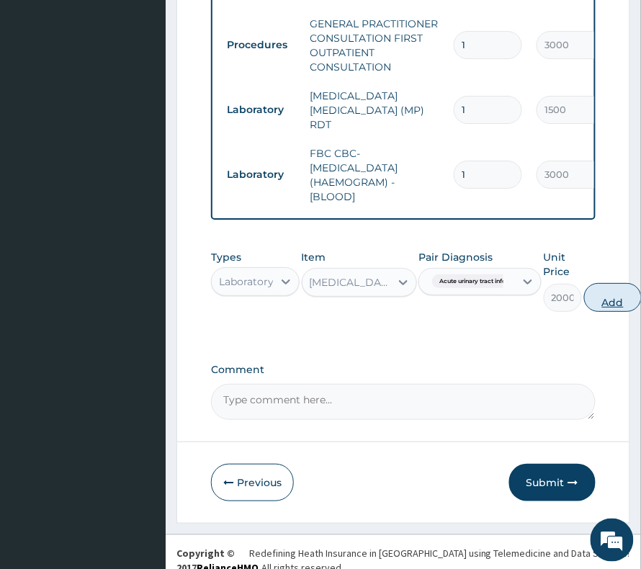
click at [598, 286] on button "Add" at bounding box center [614, 297] width 58 height 29
type input "0"
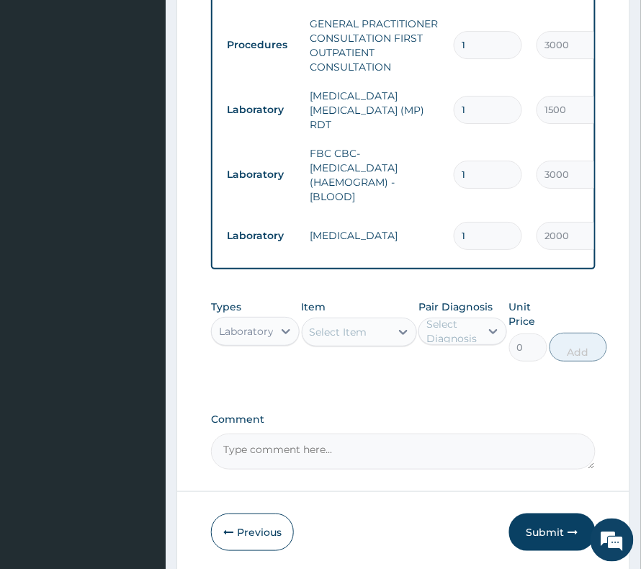
click at [347, 325] on div "Select Item" at bounding box center [339, 332] width 58 height 14
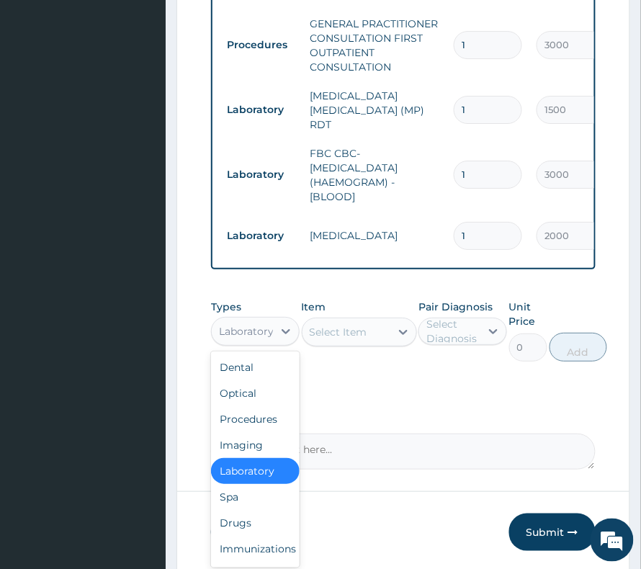
drag, startPoint x: 252, startPoint y: 318, endPoint x: 272, endPoint y: 363, distance: 49.7
click at [257, 323] on div "Laboratory" at bounding box center [242, 331] width 61 height 23
click at [242, 510] on div "Drugs" at bounding box center [255, 523] width 89 height 26
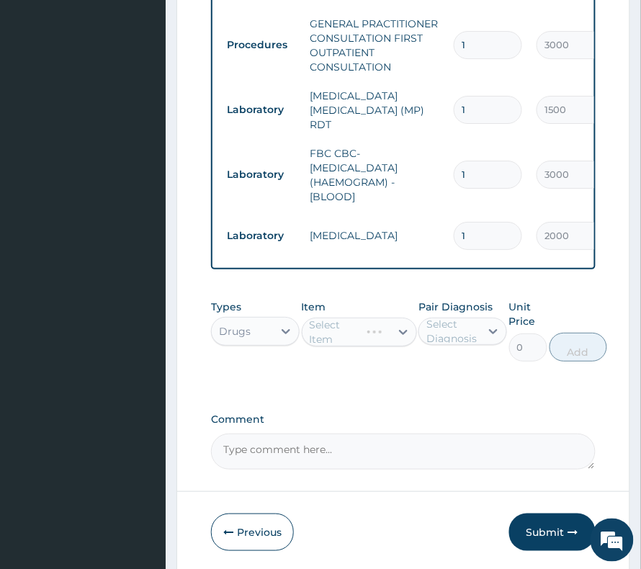
click at [345, 320] on div "Select Item" at bounding box center [359, 332] width 115 height 29
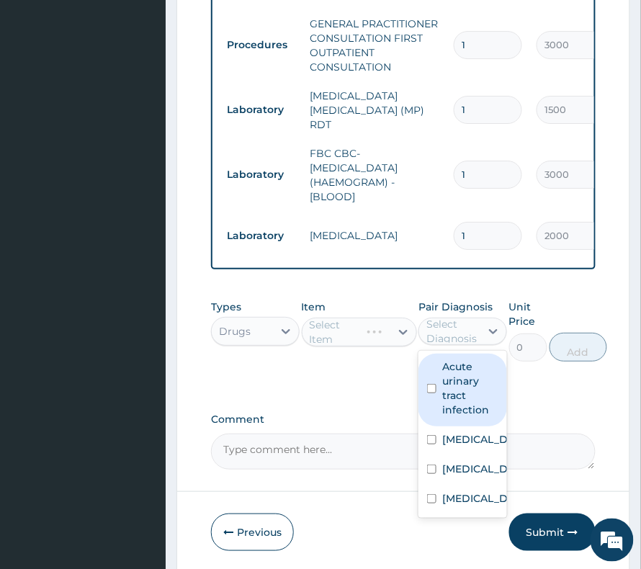
drag, startPoint x: 441, startPoint y: 308, endPoint x: 465, endPoint y: 396, distance: 91.1
click at [442, 317] on div "Select Diagnosis" at bounding box center [453, 331] width 53 height 29
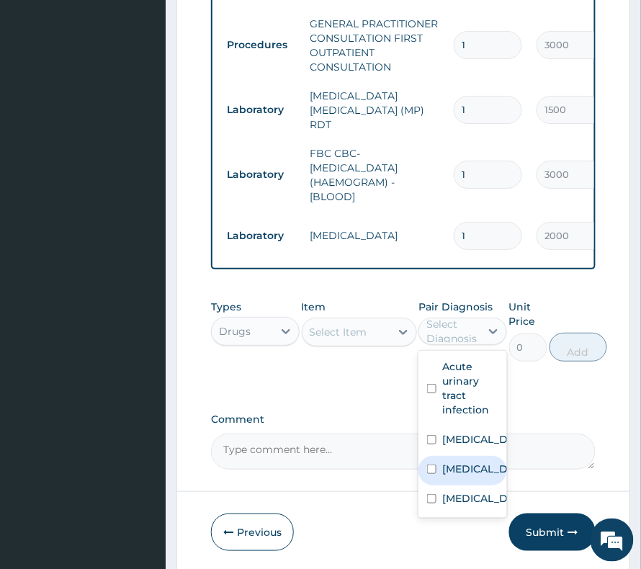
click at [459, 476] on div "Falciparum malaria" at bounding box center [463, 471] width 89 height 30
checkbox input "true"
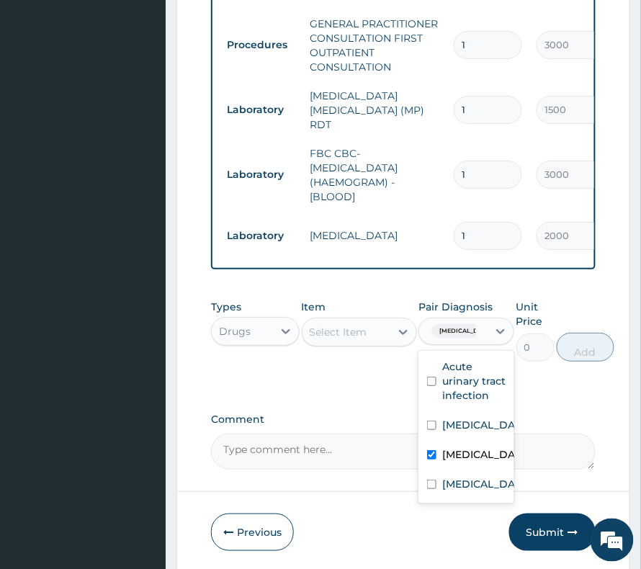
click at [350, 325] on div "Select Item" at bounding box center [339, 332] width 58 height 14
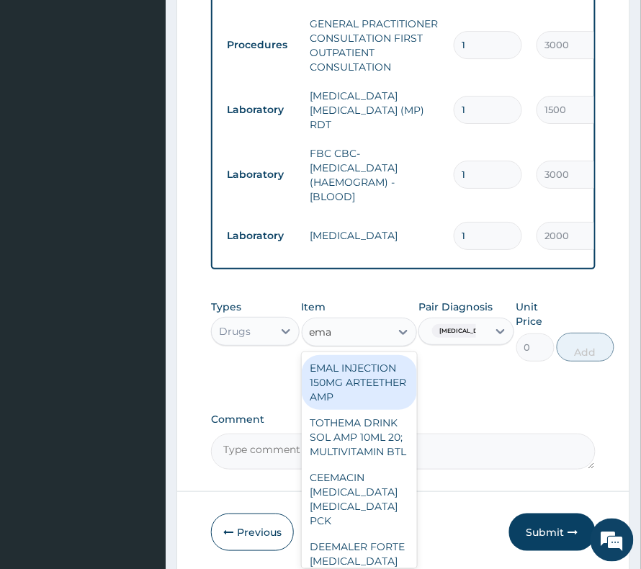
type input "emal"
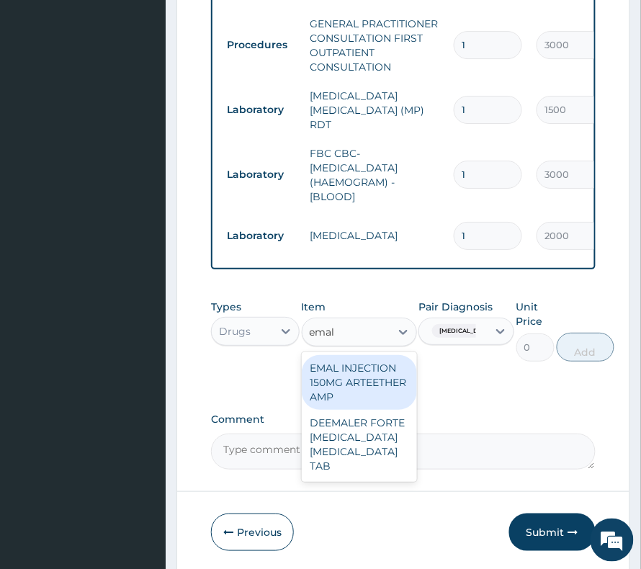
drag, startPoint x: 329, startPoint y: 350, endPoint x: 357, endPoint y: 349, distance: 28.1
click at [330, 355] on div "EMAL INJECTION 150MG ARTEETHER AMP" at bounding box center [359, 382] width 115 height 55
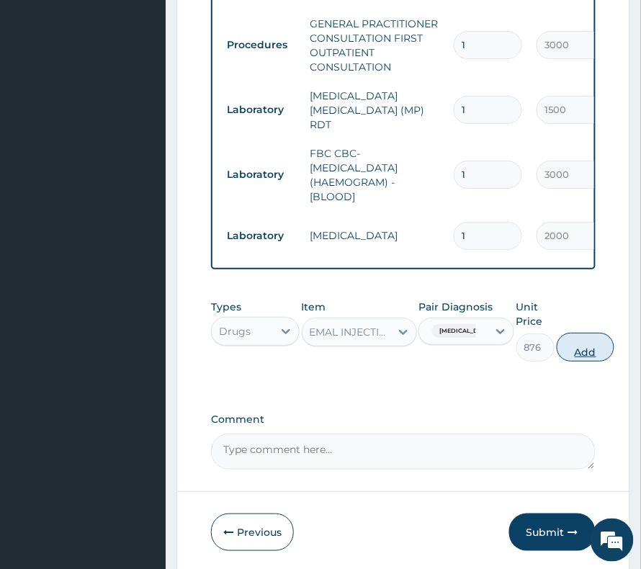
click at [574, 343] on button "Add" at bounding box center [586, 347] width 58 height 29
type input "0"
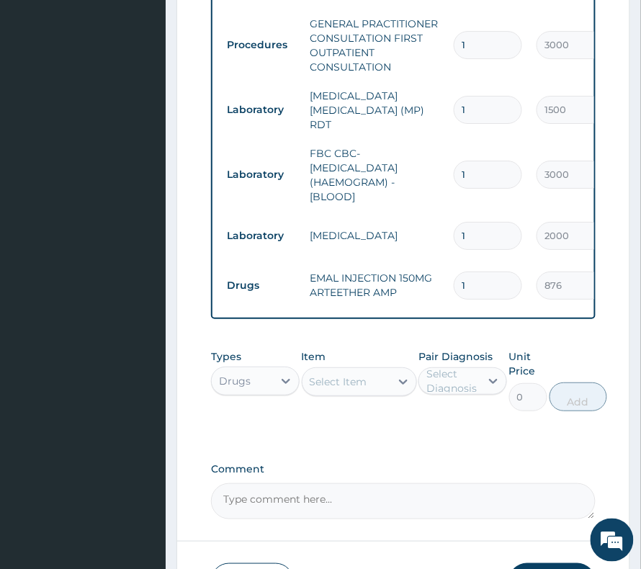
drag, startPoint x: 467, startPoint y: 249, endPoint x: 433, endPoint y: 252, distance: 34.0
click at [433, 261] on tr "Drugs EMAL INJECTION 150MG ARTEETHER AMP 1 876 876.00 Falciparum malaria Delete" at bounding box center [573, 286] width 706 height 50
type input "3"
type input "2628.00"
type input "3"
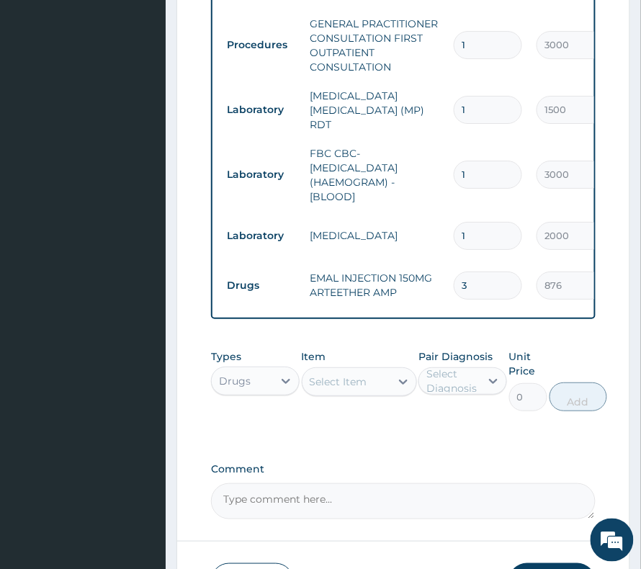
click at [321, 375] on div "Select Item" at bounding box center [339, 382] width 58 height 14
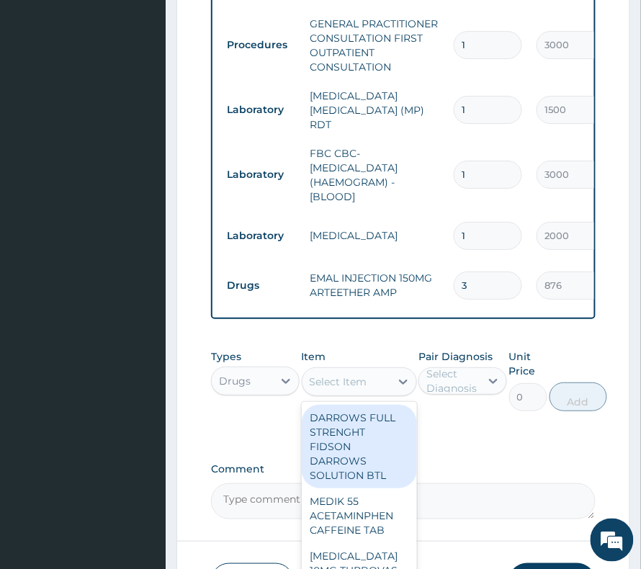
type input "p"
type input "daga"
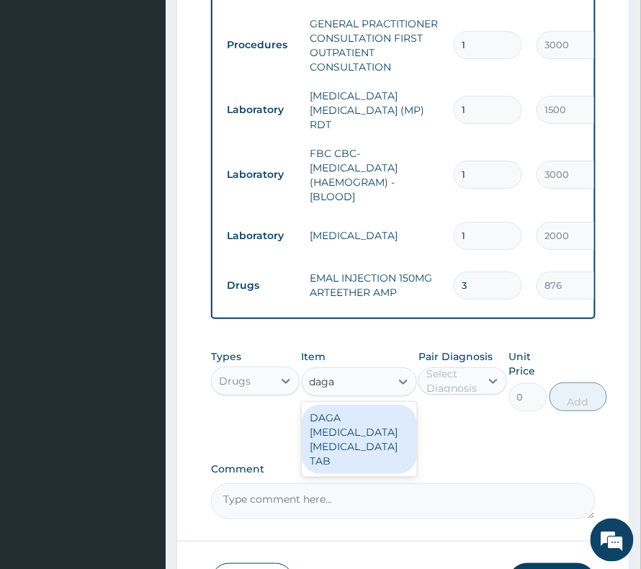
click at [327, 428] on div "DAGA PARACETAMOL ACETAMINOPHEN TAB" at bounding box center [359, 439] width 115 height 69
type input "24"
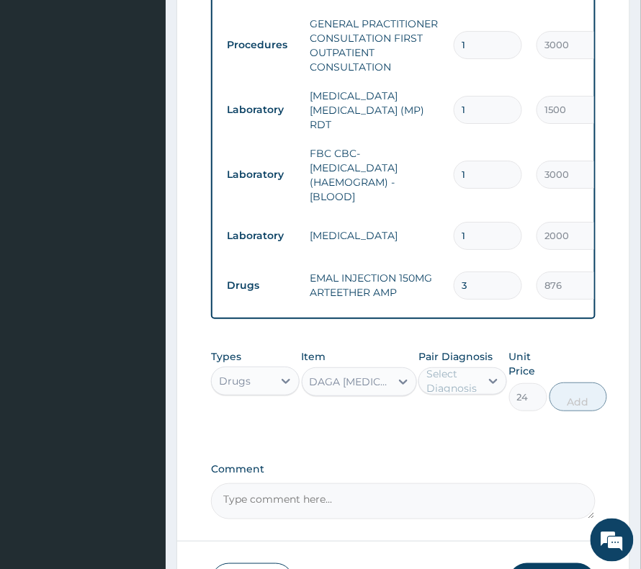
click at [458, 350] on label "Pair Diagnosis" at bounding box center [456, 357] width 74 height 14
click at [457, 367] on div "Select Diagnosis" at bounding box center [453, 381] width 53 height 29
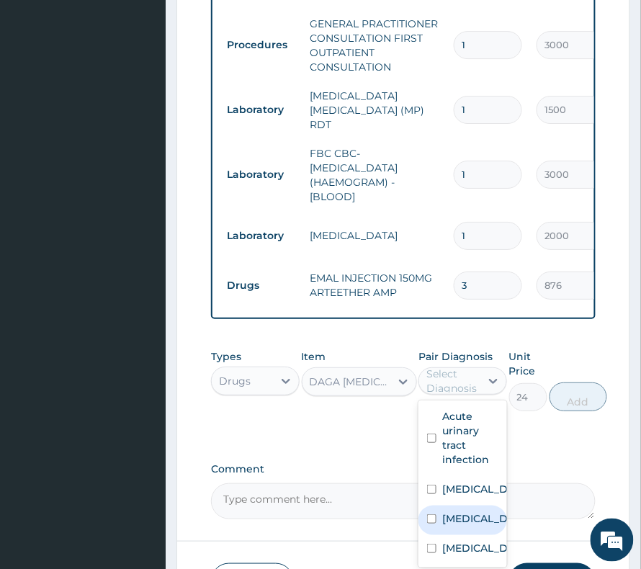
click at [468, 512] on label "Falciparum malaria" at bounding box center [478, 519] width 71 height 14
checkbox input "true"
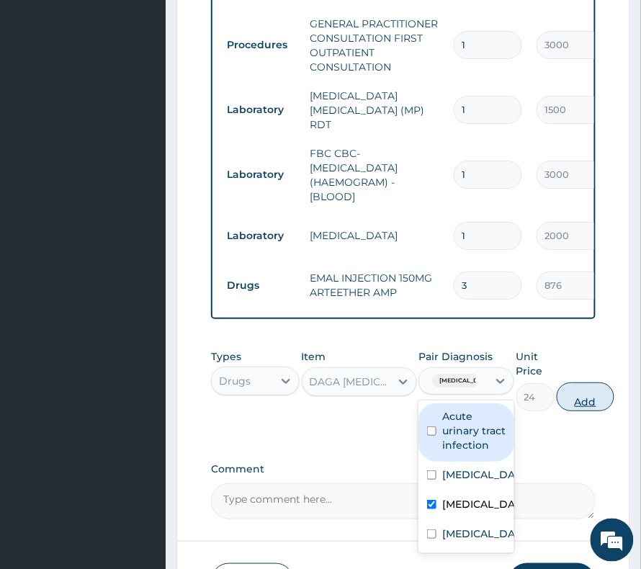
click at [578, 383] on button "Add" at bounding box center [586, 397] width 58 height 29
type input "0"
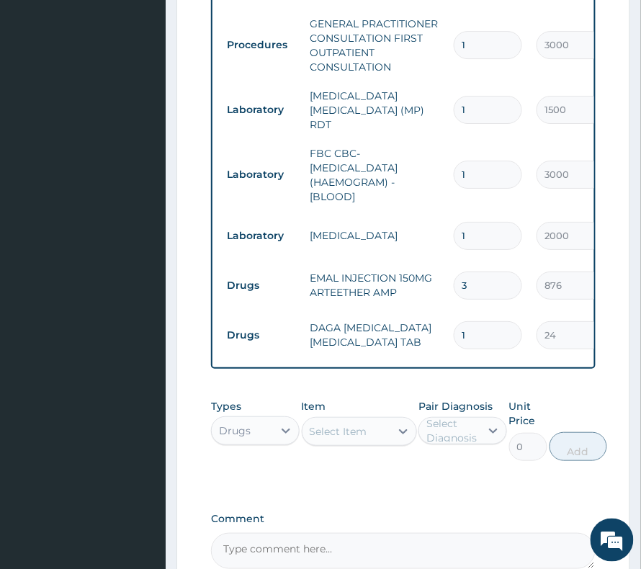
drag, startPoint x: 463, startPoint y: 307, endPoint x: 490, endPoint y: 314, distance: 28.3
click at [490, 321] on input "1" at bounding box center [488, 335] width 68 height 28
type input "3"
type input "72.00"
type input "30"
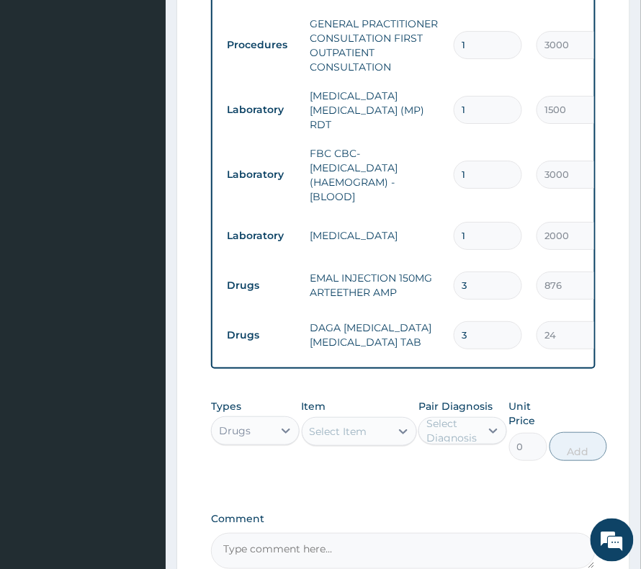
type input "720.00"
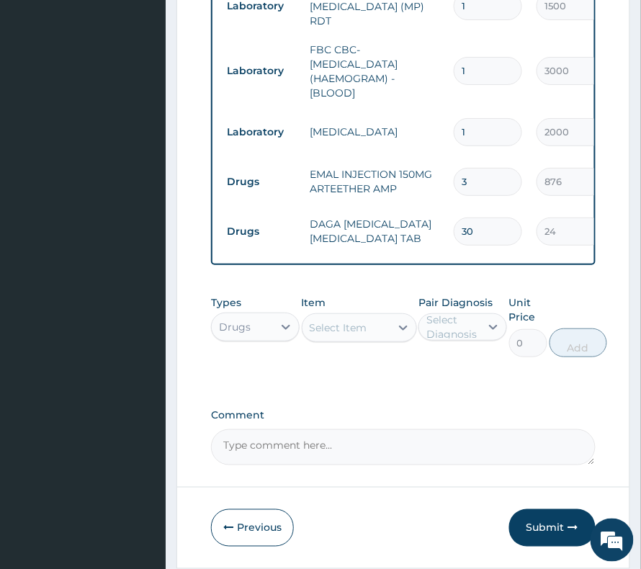
scroll to position [977, 0]
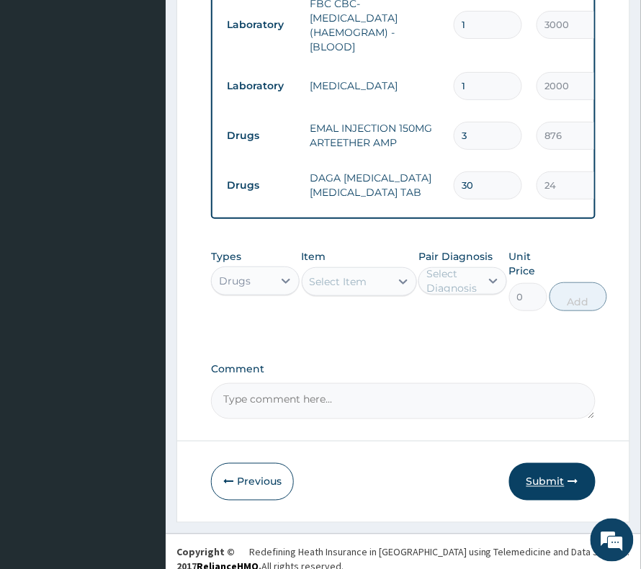
type input "30"
click at [536, 465] on button "Submit" at bounding box center [553, 481] width 86 height 37
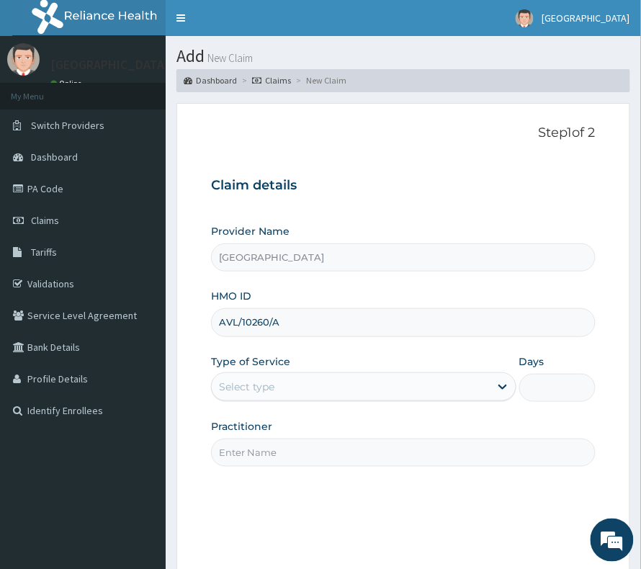
type input "AVL/10260/A"
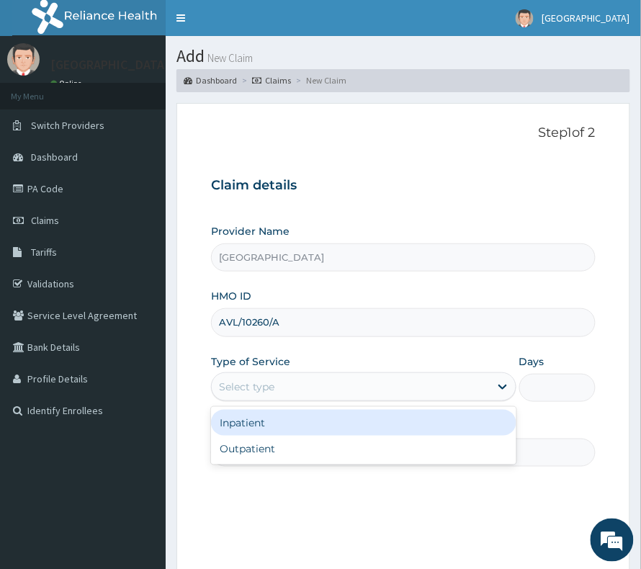
click at [252, 398] on div "Select type" at bounding box center [351, 387] width 278 height 23
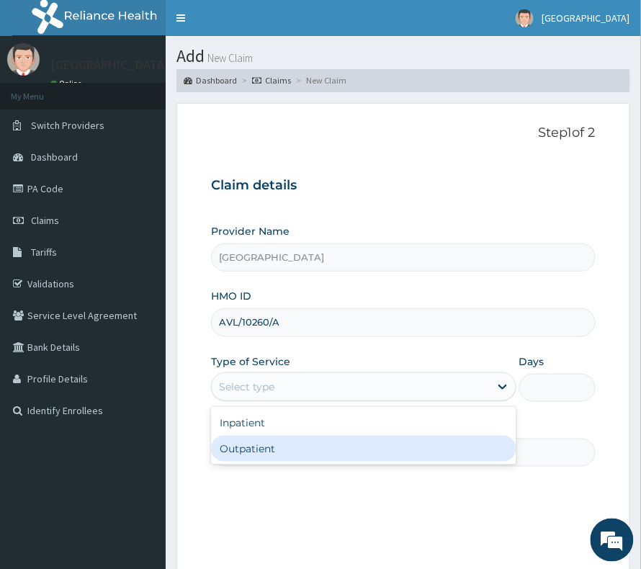
click at [239, 463] on div "Inpatient Outpatient" at bounding box center [364, 436] width 306 height 58
click at [268, 444] on div "Outpatient" at bounding box center [364, 449] width 306 height 26
type input "1"
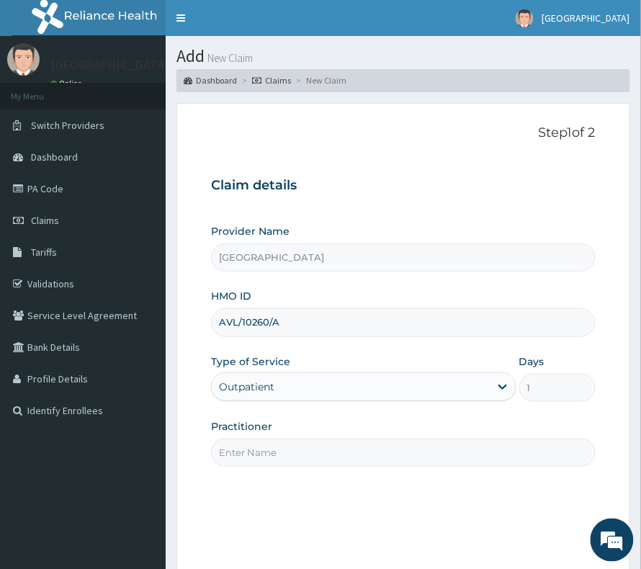
drag, startPoint x: 242, startPoint y: 432, endPoint x: 241, endPoint y: 441, distance: 8.8
click at [241, 433] on label "Practitioner" at bounding box center [241, 426] width 61 height 14
click at [241, 439] on input "Practitioner" at bounding box center [403, 453] width 385 height 28
click at [245, 450] on input "Practitioner" at bounding box center [403, 453] width 385 height 28
click at [254, 450] on input "Practitioner" at bounding box center [403, 453] width 385 height 28
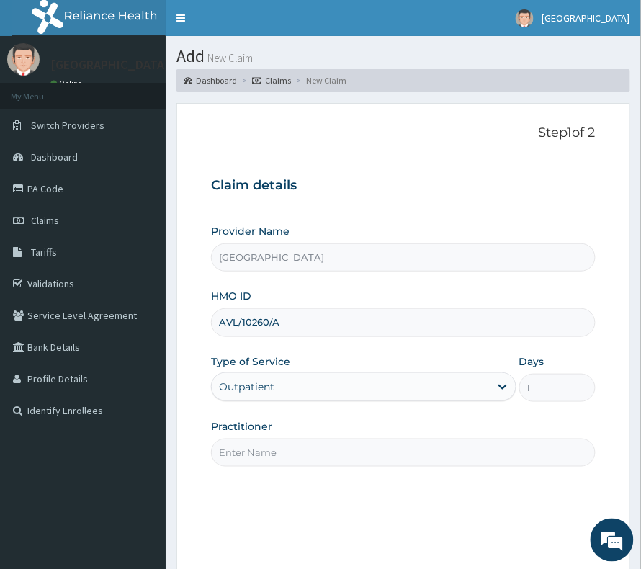
type input "DR BASIL"
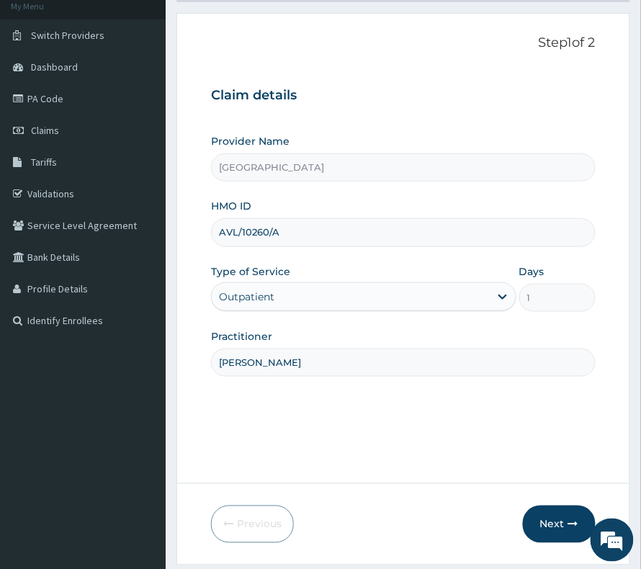
scroll to position [148, 0]
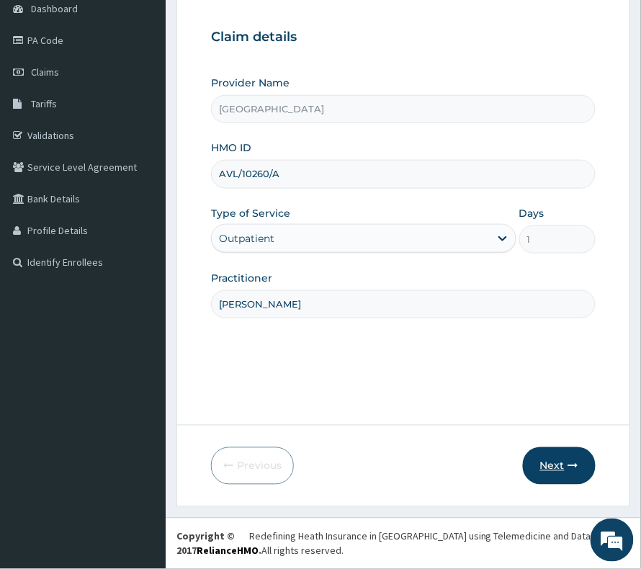
click at [551, 459] on button "Next" at bounding box center [559, 466] width 73 height 37
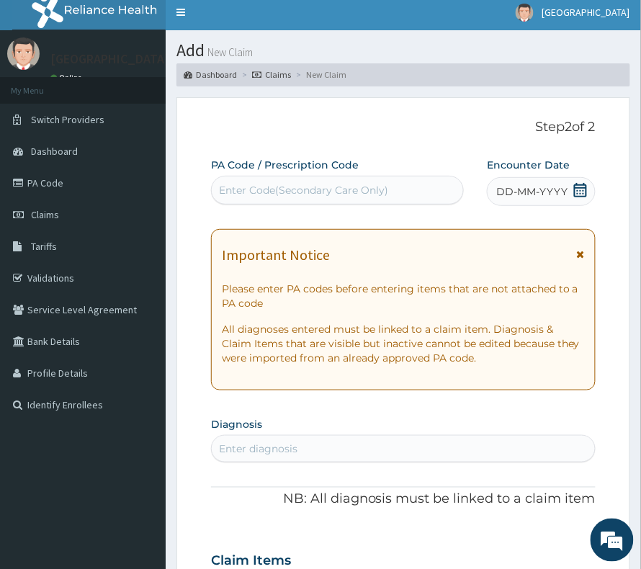
scroll to position [0, 0]
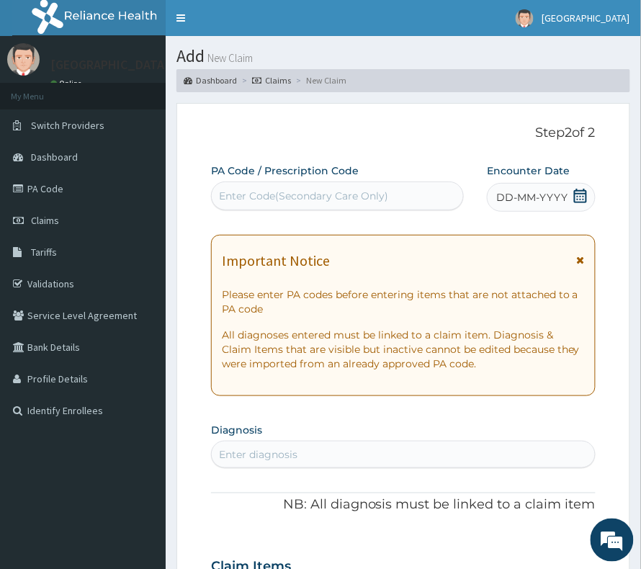
click at [327, 187] on div "Enter Code(Secondary Care Only)" at bounding box center [338, 196] width 252 height 23
paste input "PA/03F02D"
type input "PA/03F02D"
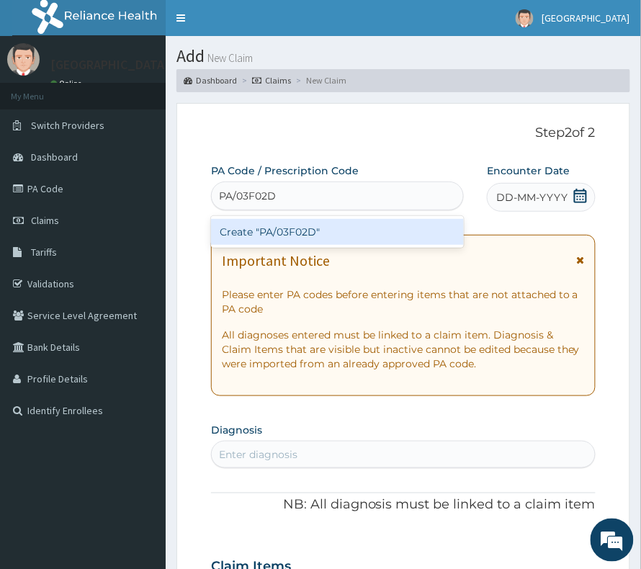
click at [304, 234] on div "Create "PA/03F02D"" at bounding box center [337, 232] width 253 height 26
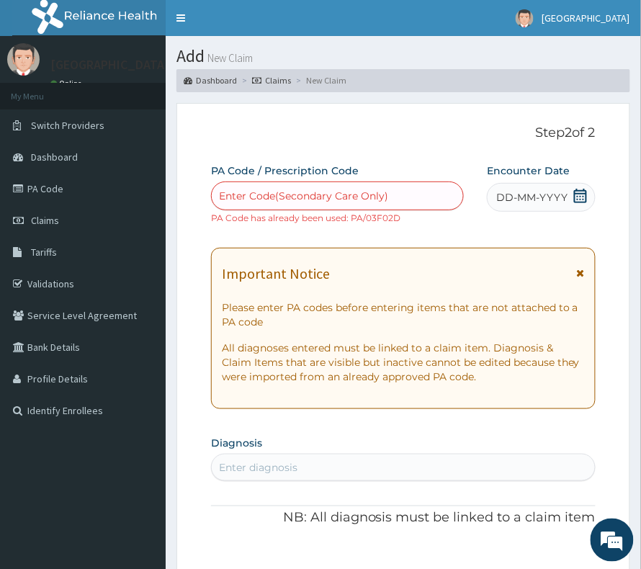
click at [329, 205] on div "Enter Code(Secondary Care Only)" at bounding box center [338, 196] width 252 height 23
paste input "PA/03F02D"
type input "PA/03F02D"
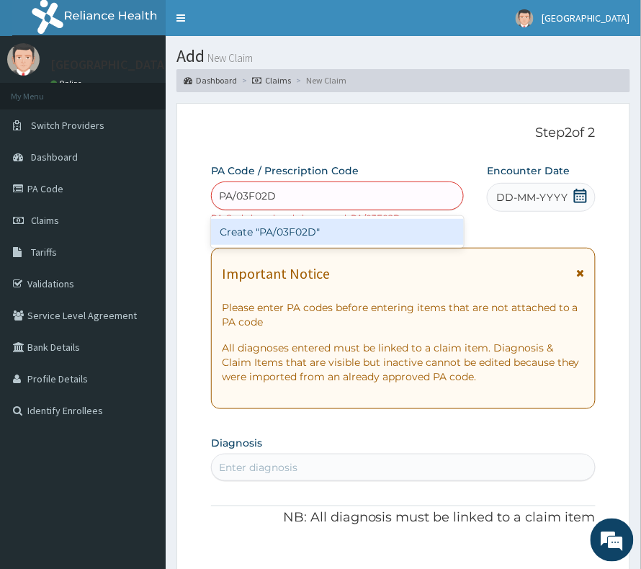
click at [275, 228] on div "Create "PA/03F02D"" at bounding box center [337, 232] width 253 height 26
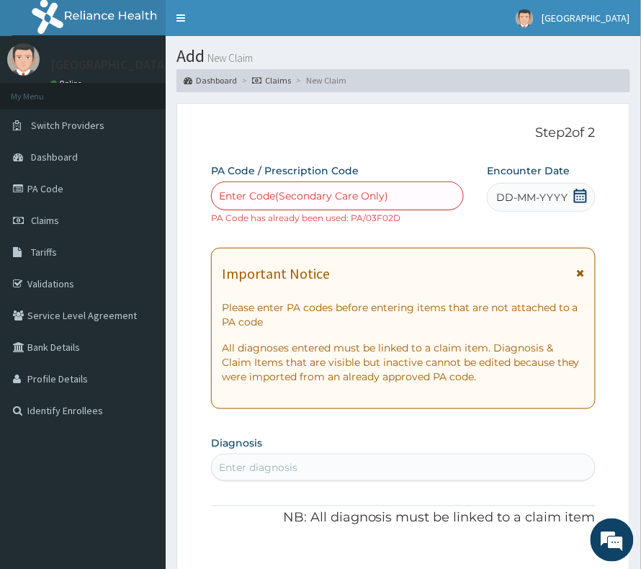
click at [275, 196] on div "Enter Code(Secondary Care Only)" at bounding box center [303, 196] width 169 height 14
paste input "PA/03F02D"
type input "PA/03F02D"
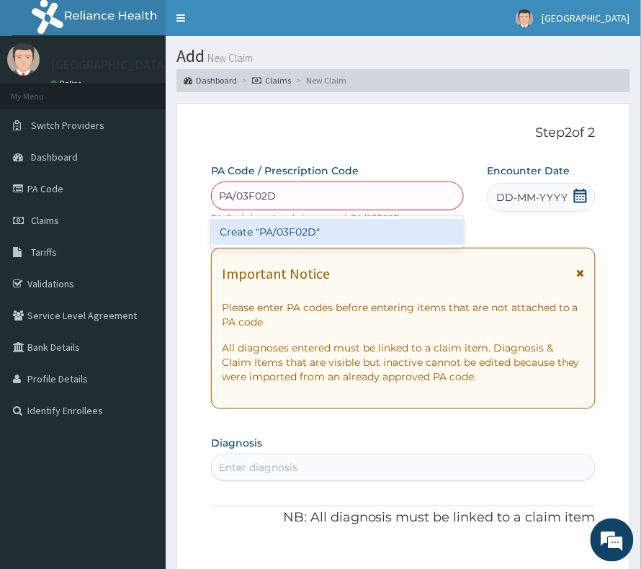
click at [319, 239] on div "Create "PA/03F02D"" at bounding box center [337, 232] width 253 height 26
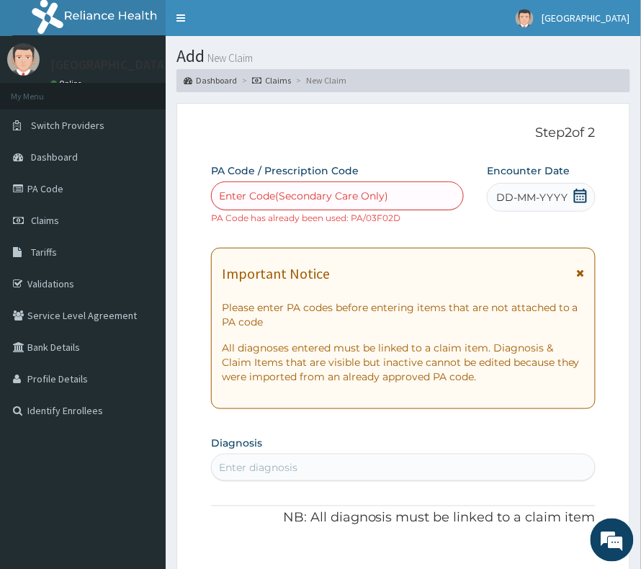
drag, startPoint x: 324, startPoint y: 215, endPoint x: 321, endPoint y: 206, distance: 9.4
drag, startPoint x: 321, startPoint y: 206, endPoint x: 283, endPoint y: 192, distance: 40.2
click at [283, 192] on div "Enter Code(Secondary Care Only)" at bounding box center [303, 196] width 169 height 14
paste input "PA/03F02D"
type input "PA/03F02D"
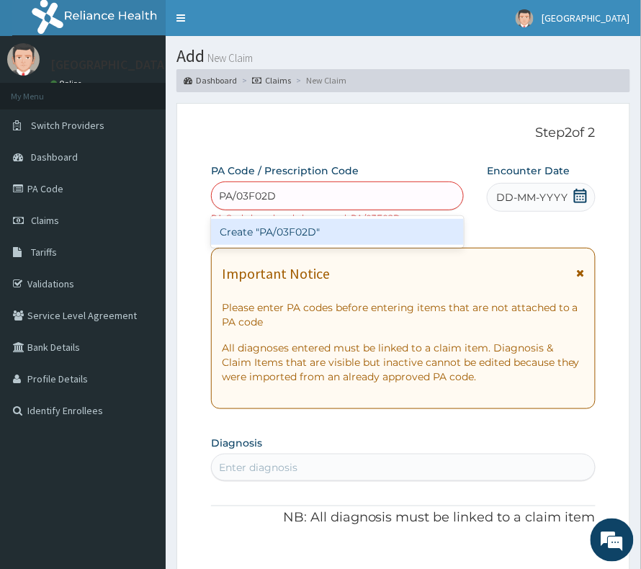
click at [277, 239] on div "Create "PA/03F02D"" at bounding box center [337, 232] width 253 height 26
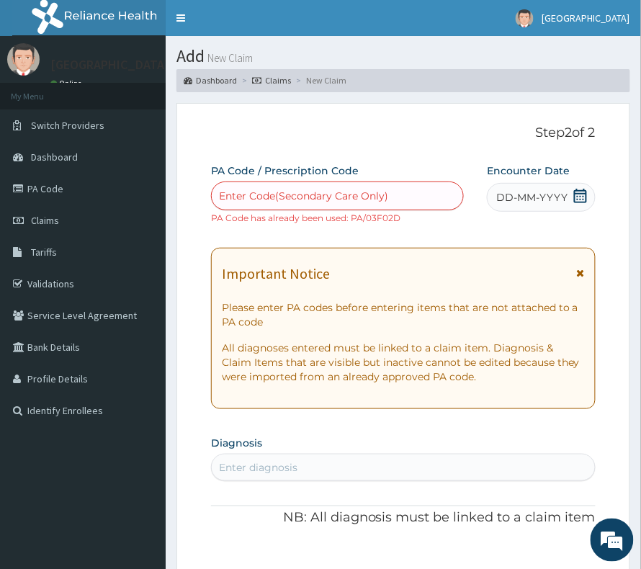
drag, startPoint x: 525, startPoint y: 200, endPoint x: 522, endPoint y: 208, distance: 9.4
click at [525, 200] on span "DD-MM-YYYY" at bounding box center [532, 197] width 71 height 14
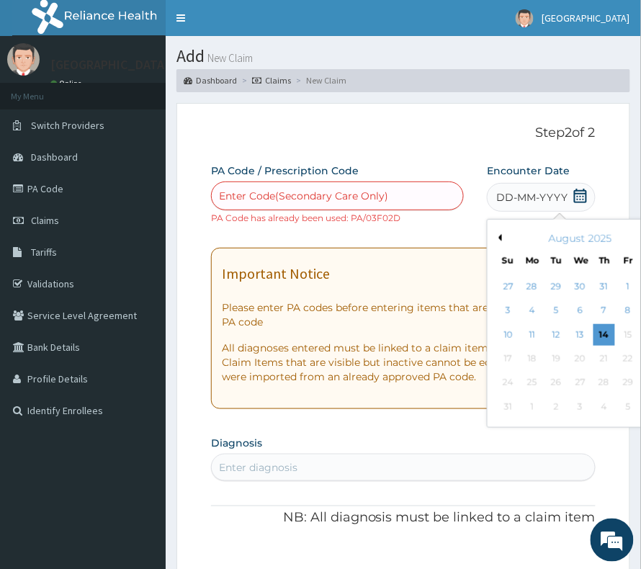
click at [494, 239] on div "August 2025" at bounding box center [581, 238] width 174 height 14
click at [495, 237] on button "Previous Month" at bounding box center [498, 237] width 7 height 7
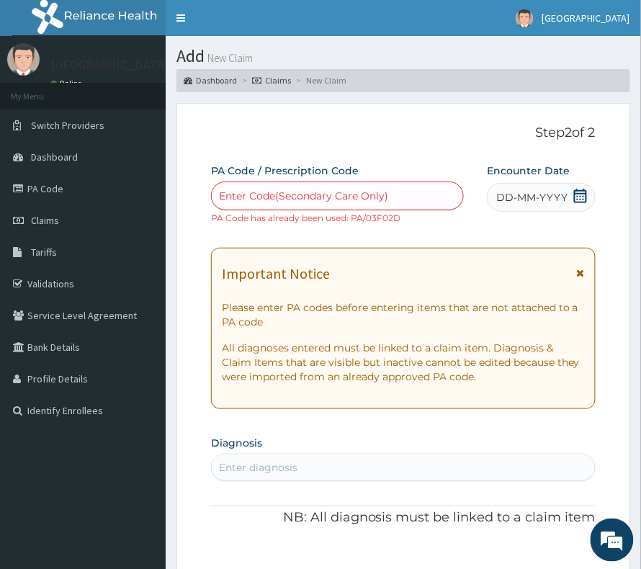
click at [577, 194] on icon at bounding box center [581, 196] width 14 height 14
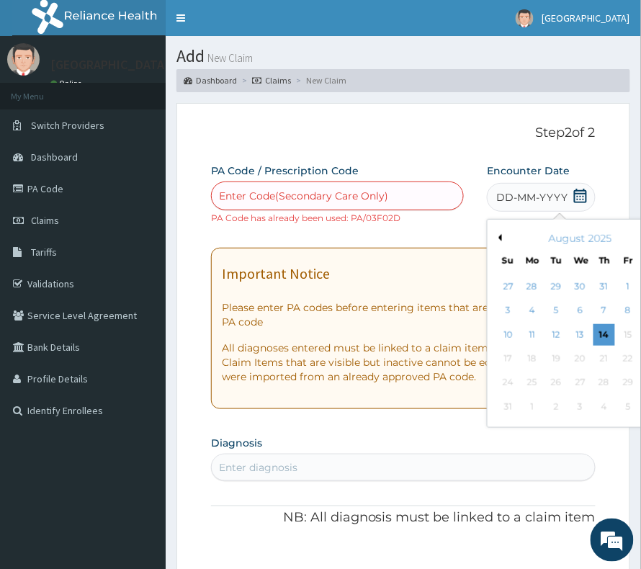
click at [495, 238] on button "Previous Month" at bounding box center [498, 237] width 7 height 7
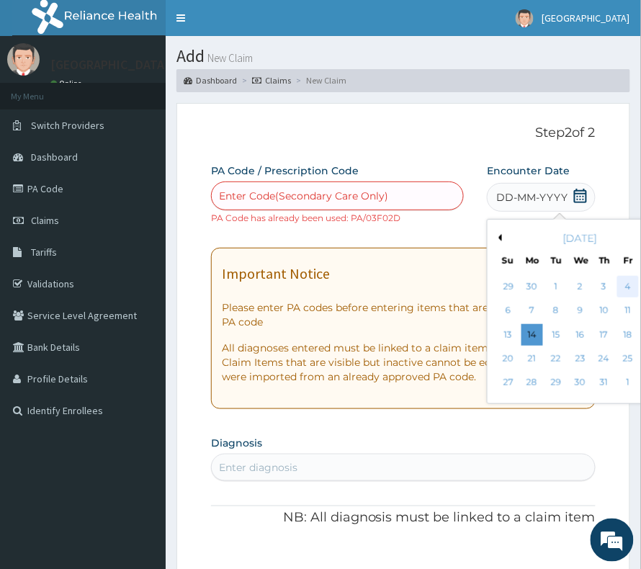
click at [618, 290] on div "4" at bounding box center [629, 287] width 22 height 22
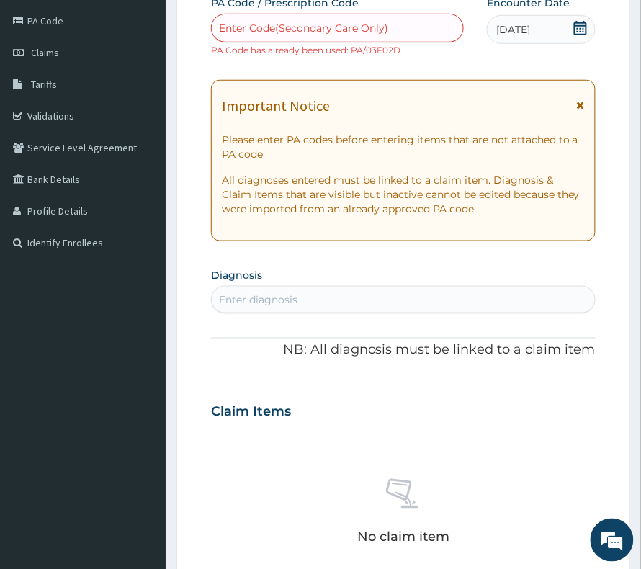
scroll to position [192, 0]
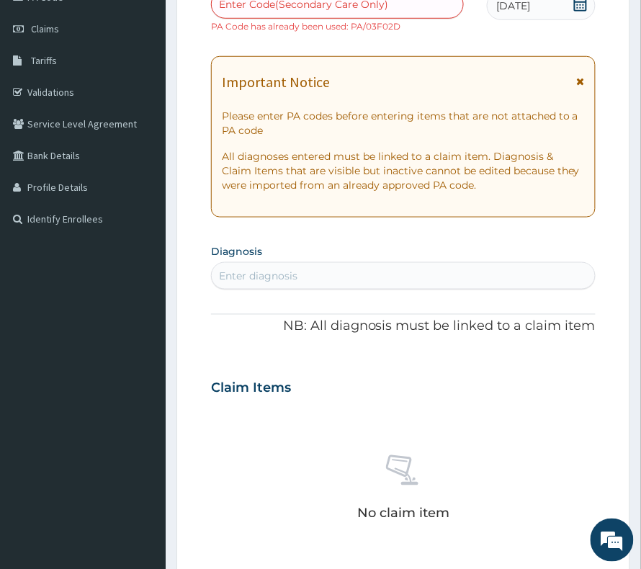
click at [266, 287] on div "Enter diagnosis" at bounding box center [403, 276] width 383 height 23
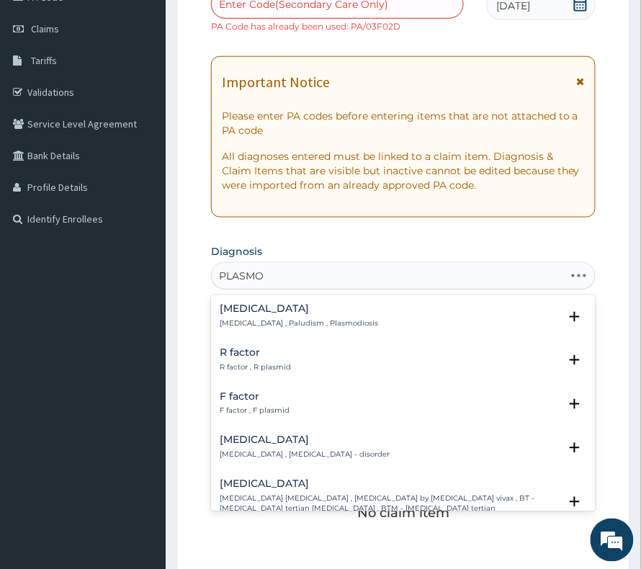
type input "PLASMOD"
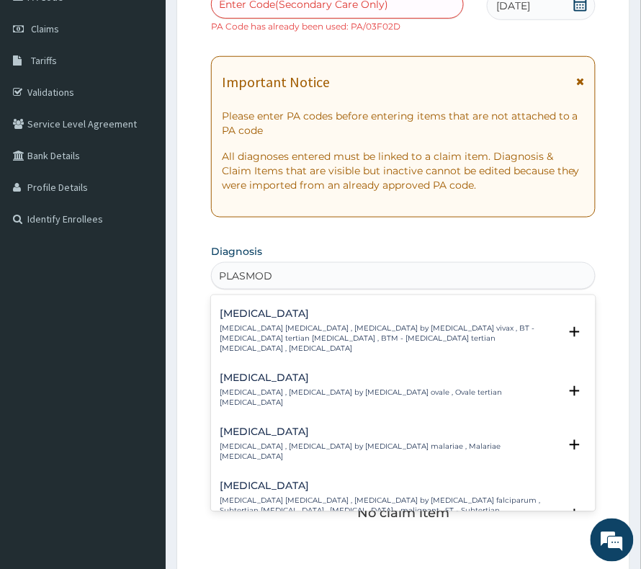
scroll to position [96, 0]
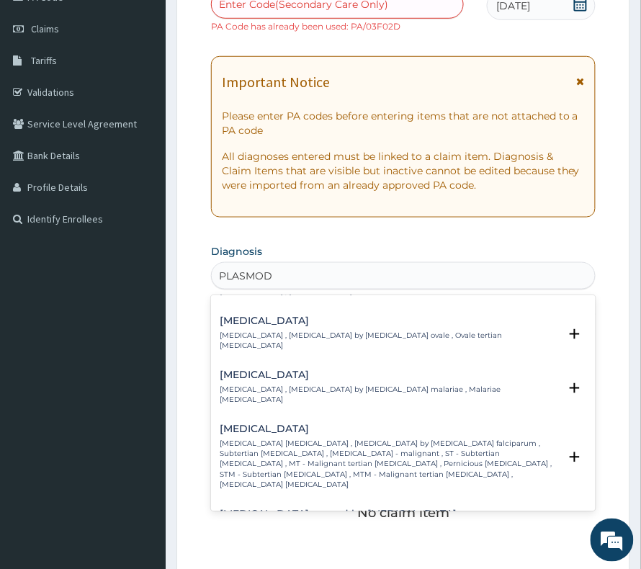
click at [301, 440] on p "Falciparum malaria , Malignant tertian malaria , Malaria by Plasmodium falcipar…" at bounding box center [389, 465] width 339 height 51
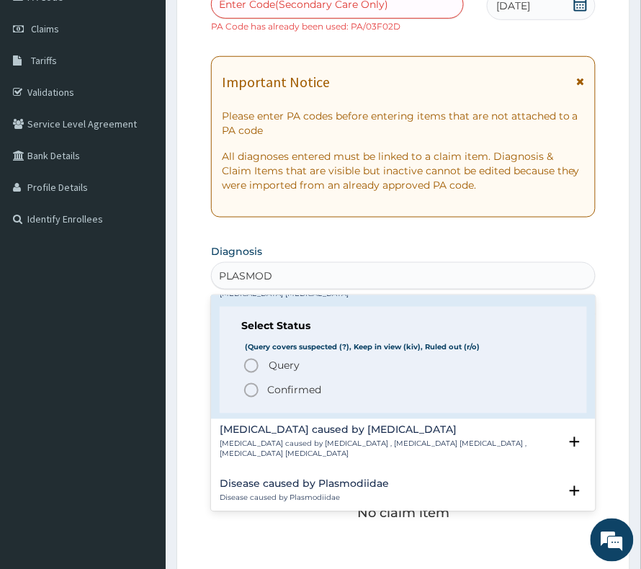
scroll to position [288, 0]
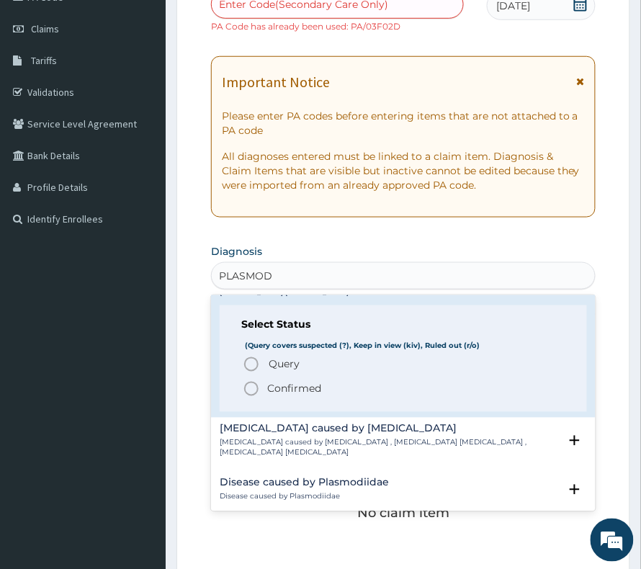
click at [294, 382] on p "Confirmed" at bounding box center [294, 389] width 54 height 14
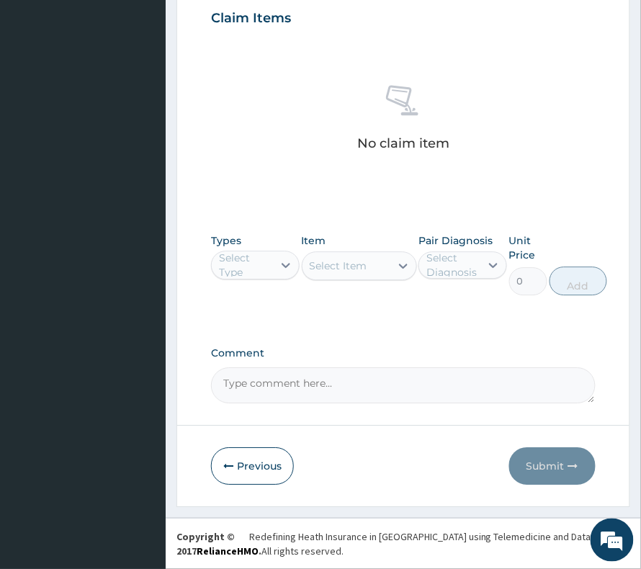
scroll to position [568, 0]
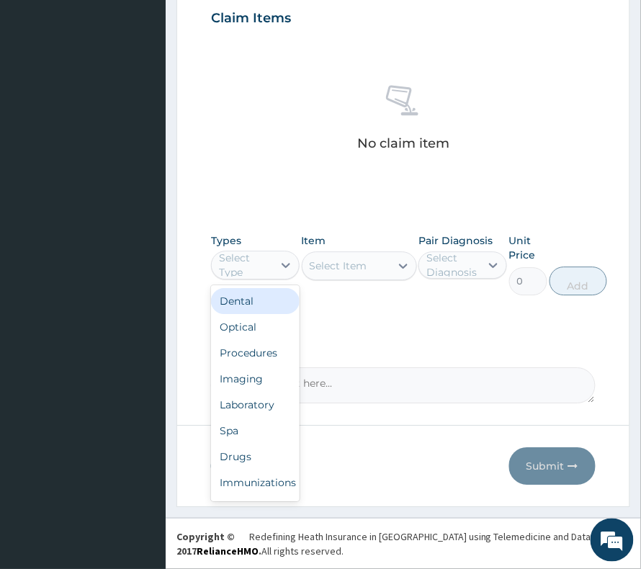
click at [243, 263] on div "Select Type" at bounding box center [245, 265] width 53 height 29
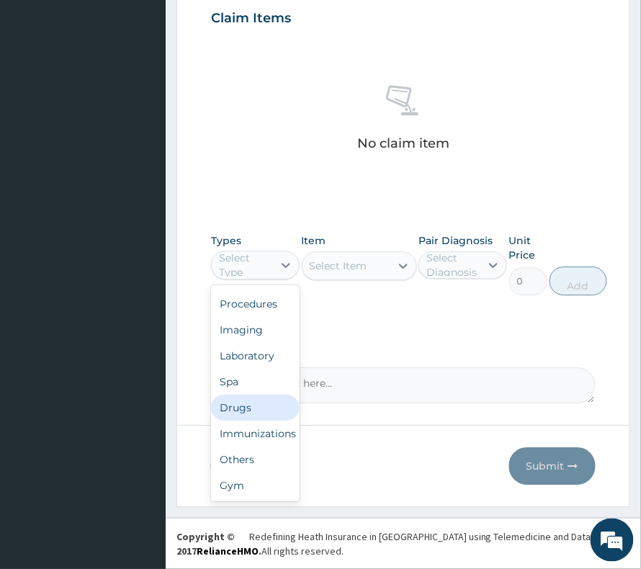
click at [246, 395] on div "Drugs" at bounding box center [255, 408] width 89 height 26
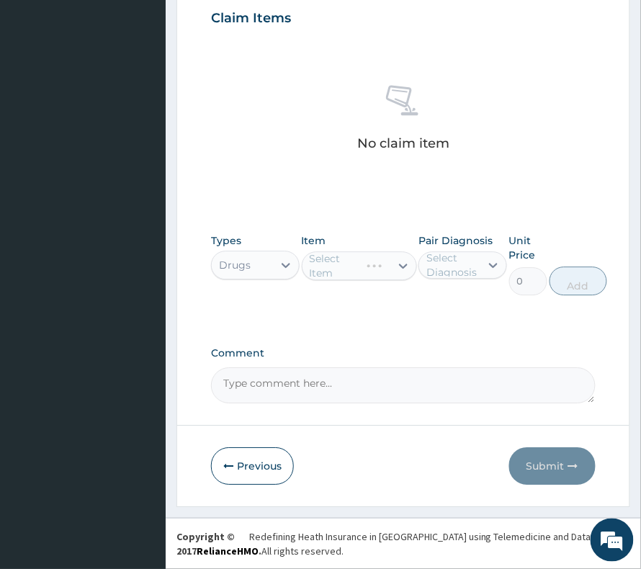
click at [515, 262] on div "Unit Price 0" at bounding box center [529, 265] width 38 height 62
click at [448, 257] on div "Select Diagnosis" at bounding box center [453, 265] width 53 height 29
click at [462, 308] on label "Falciparum malaria" at bounding box center [478, 300] width 71 height 14
checkbox input "true"
click at [326, 269] on div "Select Item" at bounding box center [339, 266] width 58 height 14
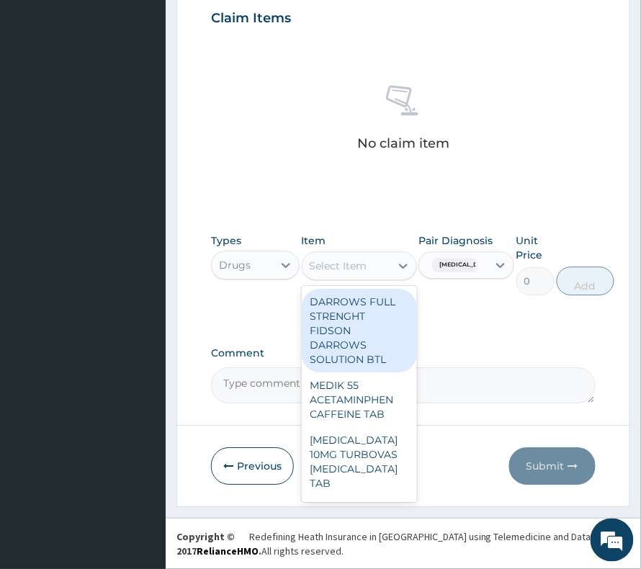
type input "A"
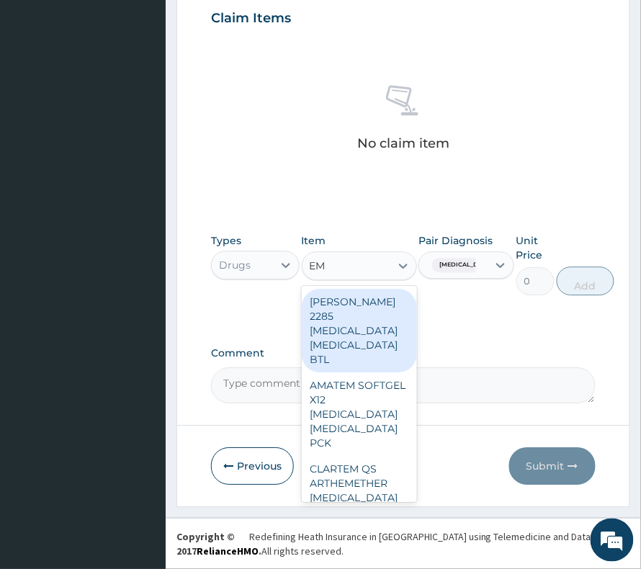
type input "EMA"
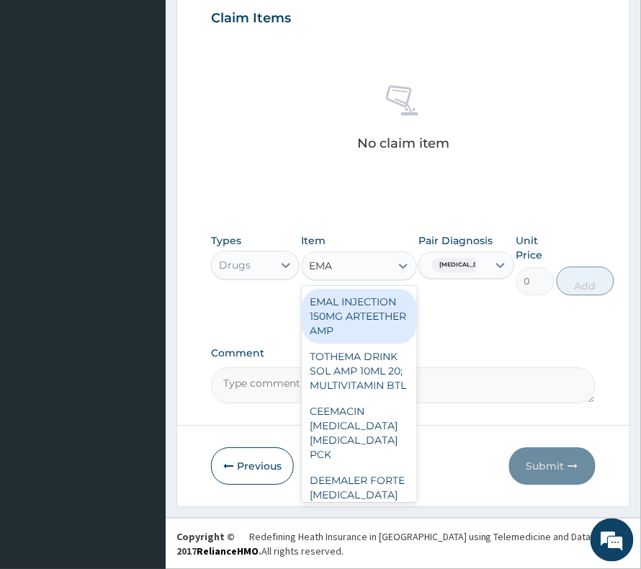
click at [332, 337] on div "EMAL INJECTION 150MG ARTEETHER AMP" at bounding box center [359, 316] width 115 height 55
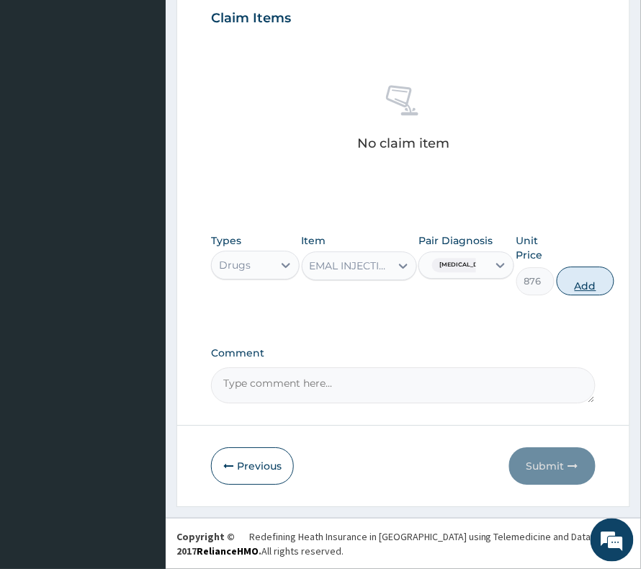
click at [580, 286] on button "Add" at bounding box center [586, 281] width 58 height 29
type input "0"
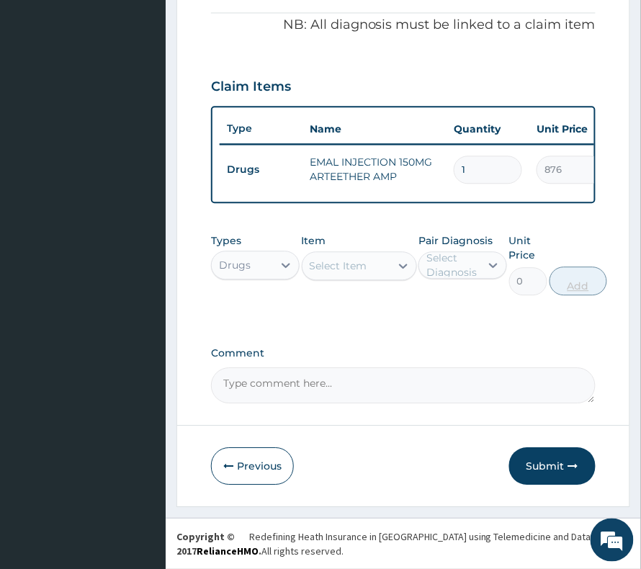
scroll to position [513, 0]
drag, startPoint x: 456, startPoint y: 160, endPoint x: 476, endPoint y: 174, distance: 24.4
click at [476, 174] on td "1" at bounding box center [488, 169] width 83 height 43
type input "3"
type input "2628.00"
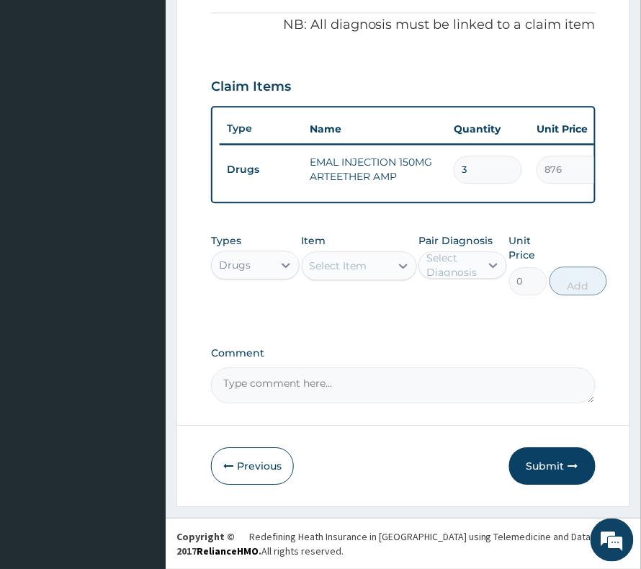
type input "3"
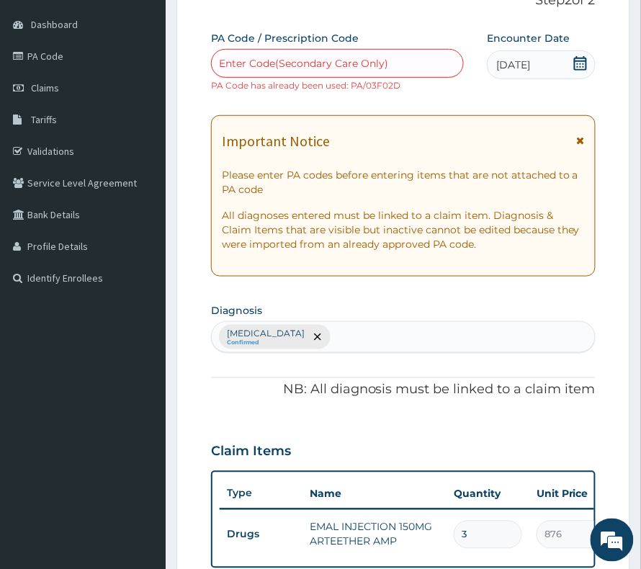
scroll to position [32, 0]
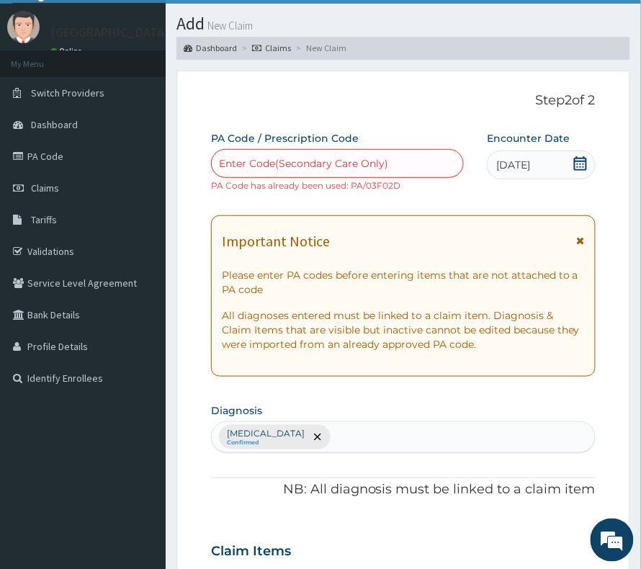
click at [277, 169] on div "Enter Code(Secondary Care Only)" at bounding box center [303, 163] width 169 height 14
paste input "PA/03F02D"
type input "PA/03F02D"
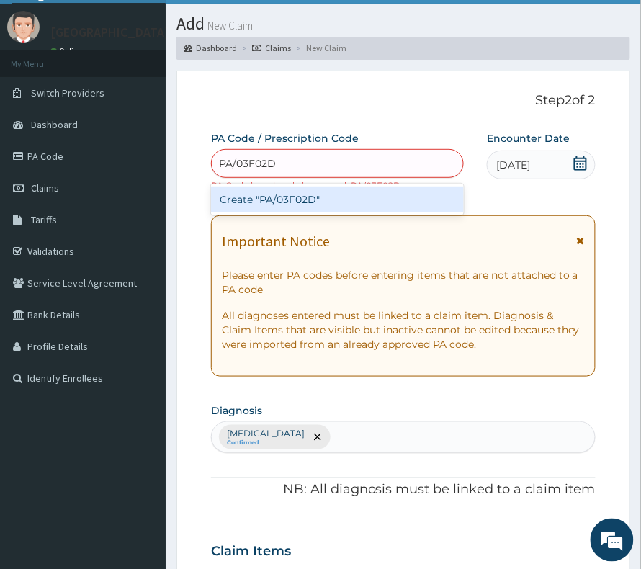
click at [264, 200] on div "Create "PA/03F02D"" at bounding box center [337, 200] width 253 height 26
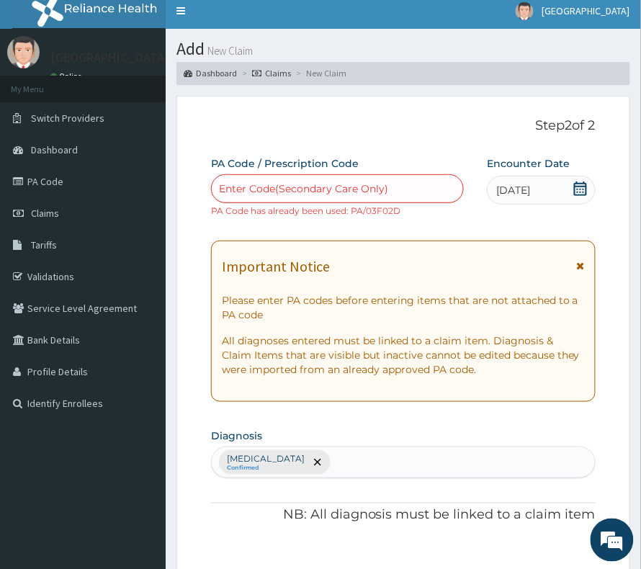
scroll to position [0, 0]
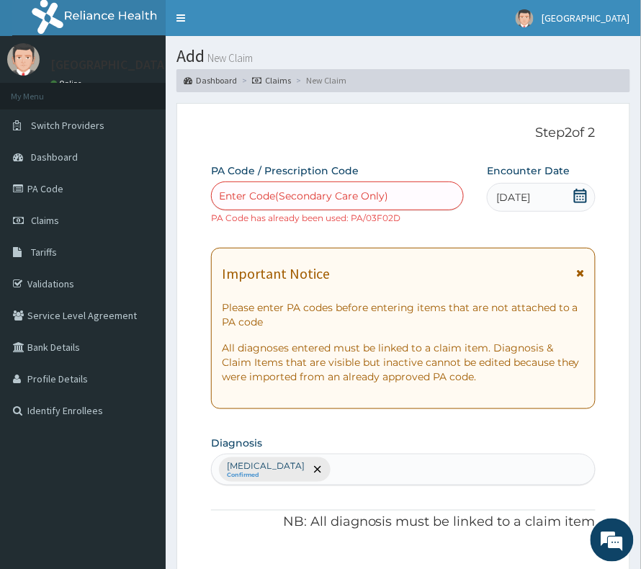
click at [366, 185] on div "Enter Code(Secondary Care Only)" at bounding box center [338, 196] width 252 height 23
click at [359, 218] on small "PA Code has already been used: PA/03F02D" at bounding box center [306, 218] width 190 height 11
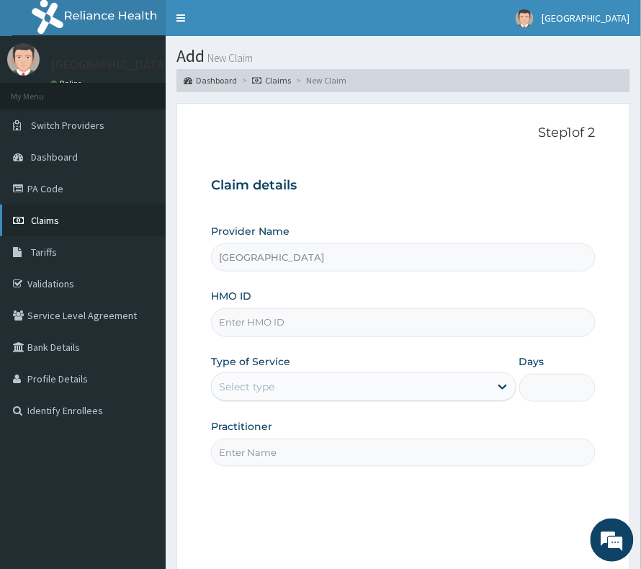
click at [50, 223] on span "Claims" at bounding box center [45, 220] width 28 height 13
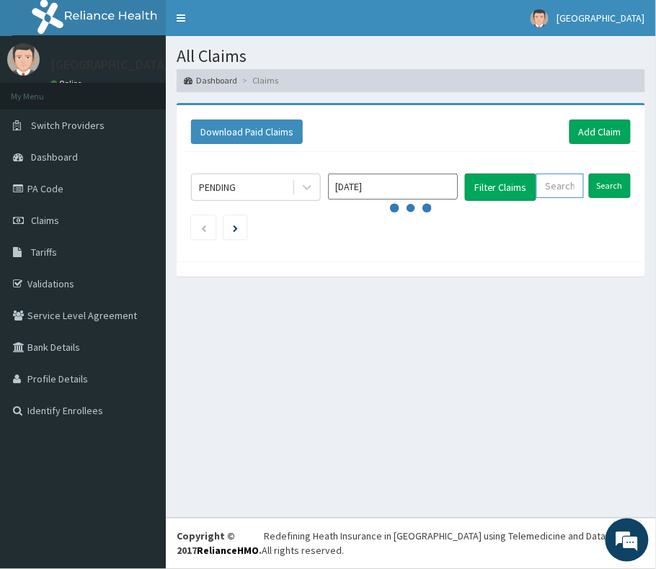
click at [546, 185] on input "text" at bounding box center [560, 186] width 48 height 25
paste input "PA/03F02D"
type input "PA/03F02D"
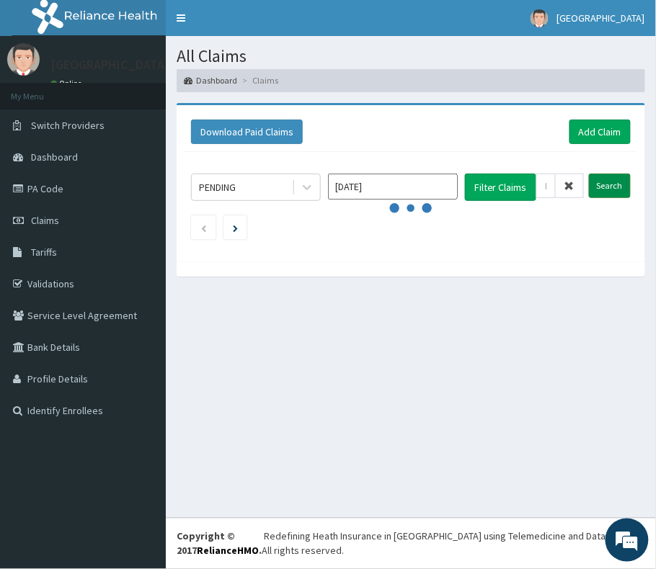
click at [606, 176] on input "Search" at bounding box center [610, 186] width 42 height 25
click at [47, 185] on link "PA Code" at bounding box center [83, 189] width 166 height 32
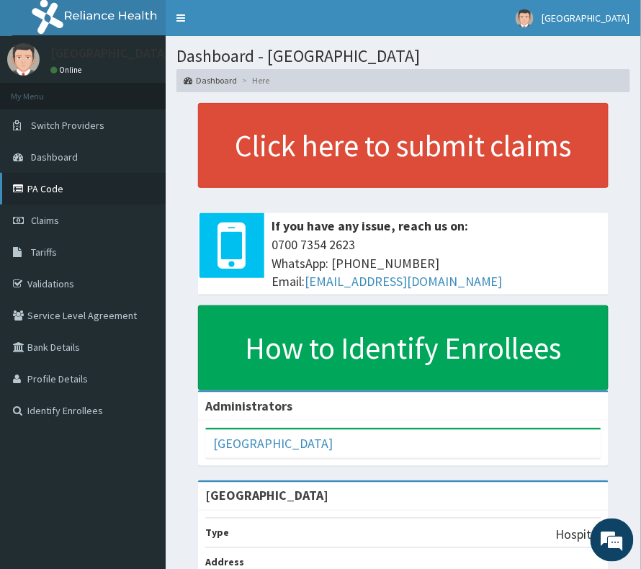
click at [36, 196] on link "PA Code" at bounding box center [83, 189] width 166 height 32
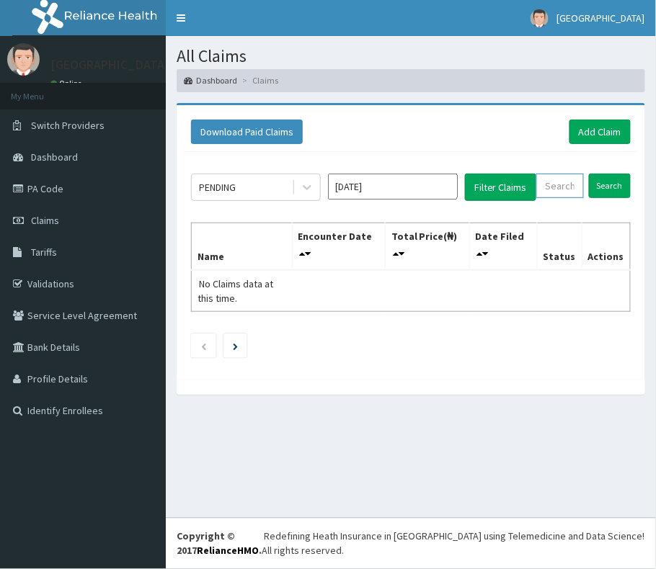
click at [552, 185] on input "text" at bounding box center [560, 186] width 48 height 25
paste input "[PERSON_NAME]/10012/D"
type input "[PERSON_NAME]/10012/D"
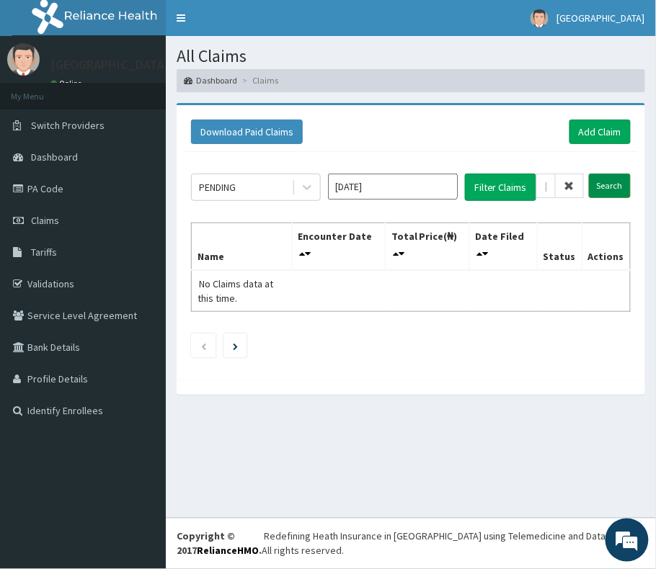
click at [603, 185] on input "Search" at bounding box center [610, 186] width 42 height 25
click at [428, 174] on input "[DATE]" at bounding box center [393, 187] width 130 height 26
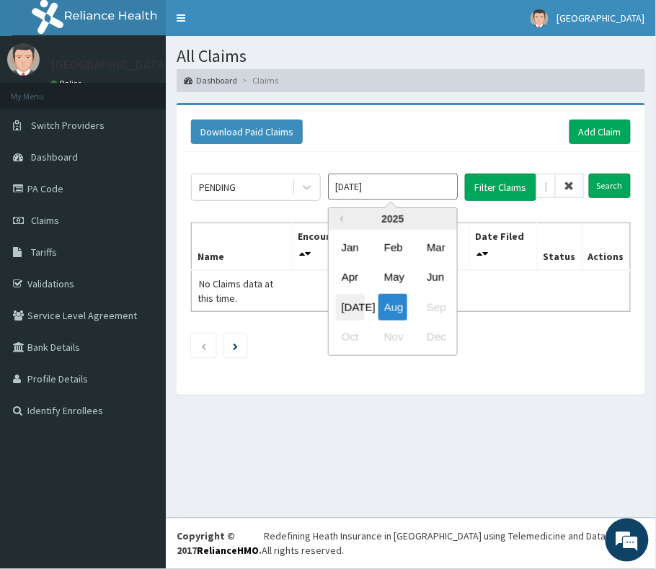
click at [340, 304] on div "[DATE]" at bounding box center [350, 306] width 29 height 27
type input "[DATE]"
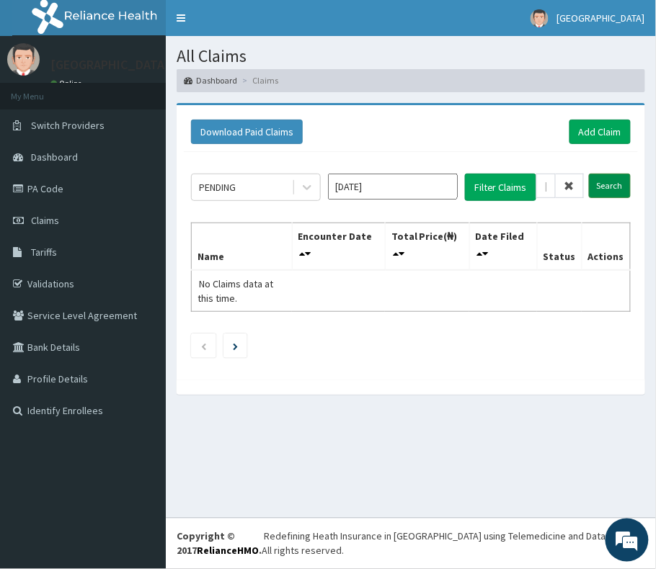
click at [605, 187] on input "Search" at bounding box center [610, 186] width 42 height 25
click at [572, 183] on icon at bounding box center [569, 186] width 10 height 10
paste input "[PERSON_NAME]/10012/D"
type input "[PERSON_NAME]/10012/D"
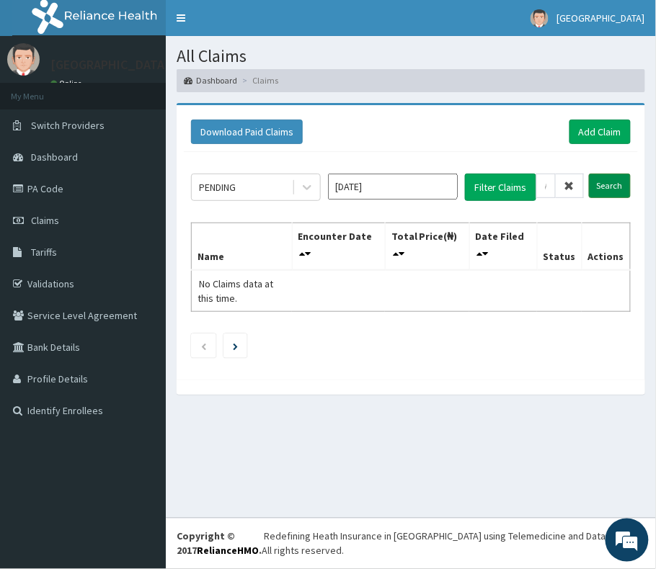
click at [621, 174] on input "Search" at bounding box center [610, 186] width 42 height 25
click at [577, 193] on span at bounding box center [570, 186] width 28 height 25
paste input "AVL/10260/A"
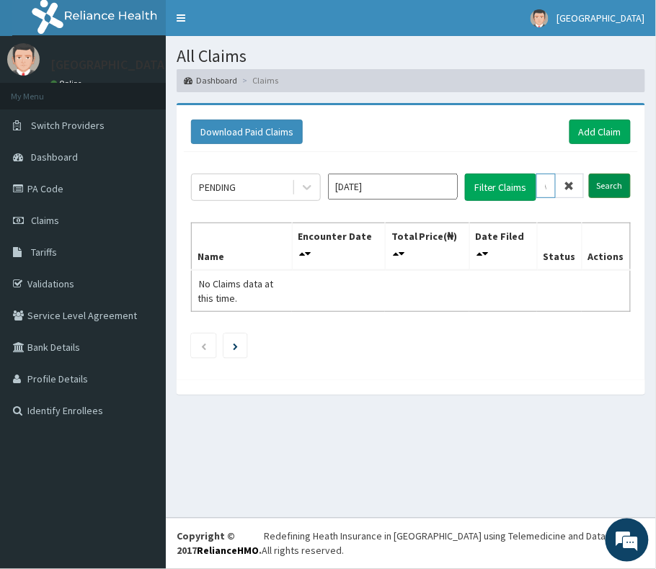
type input "AVL/10260/A"
click at [604, 185] on input "Search" at bounding box center [610, 186] width 42 height 25
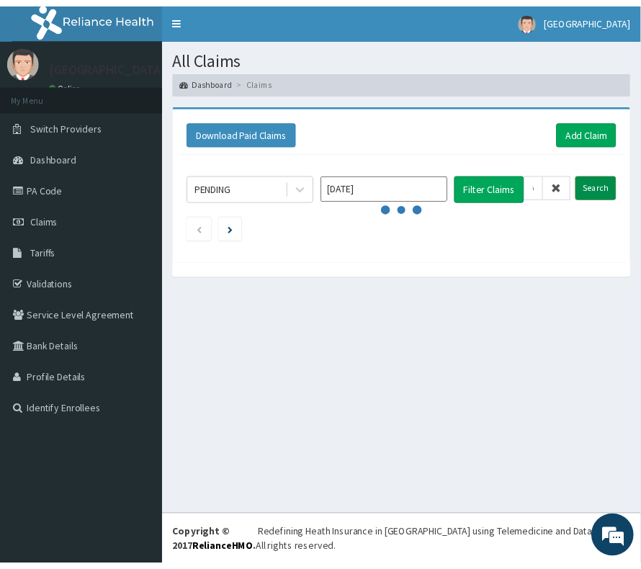
scroll to position [0, 0]
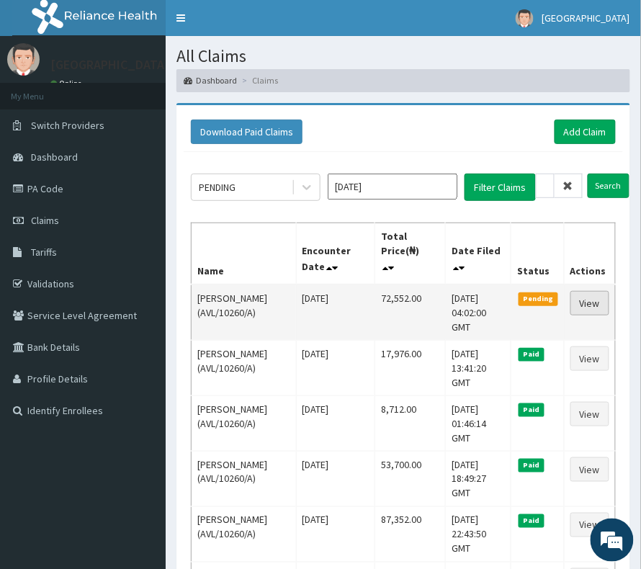
click at [592, 297] on link "View" at bounding box center [590, 303] width 39 height 25
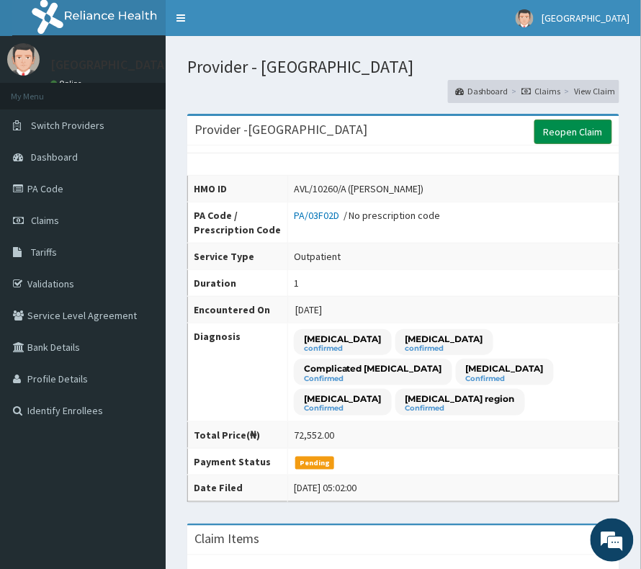
click at [583, 134] on link "Reopen Claim" at bounding box center [574, 132] width 78 height 25
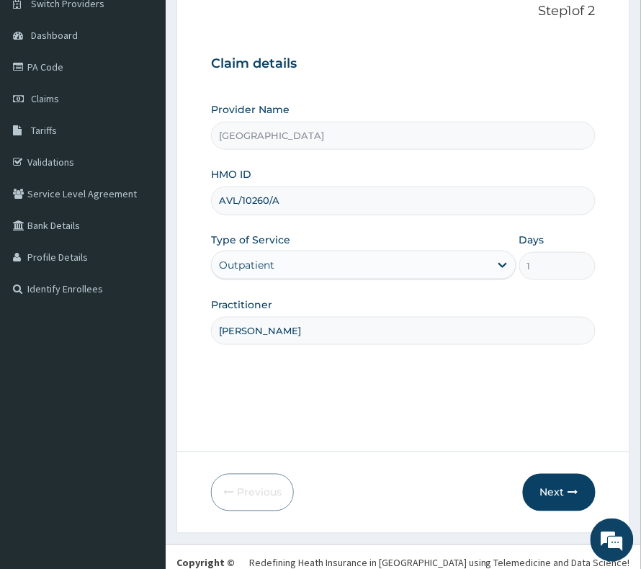
scroll to position [148, 0]
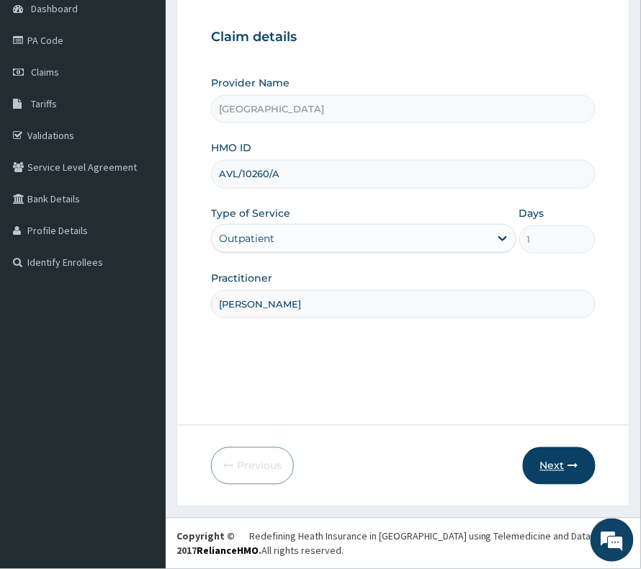
click at [578, 463] on icon "button" at bounding box center [574, 466] width 10 height 10
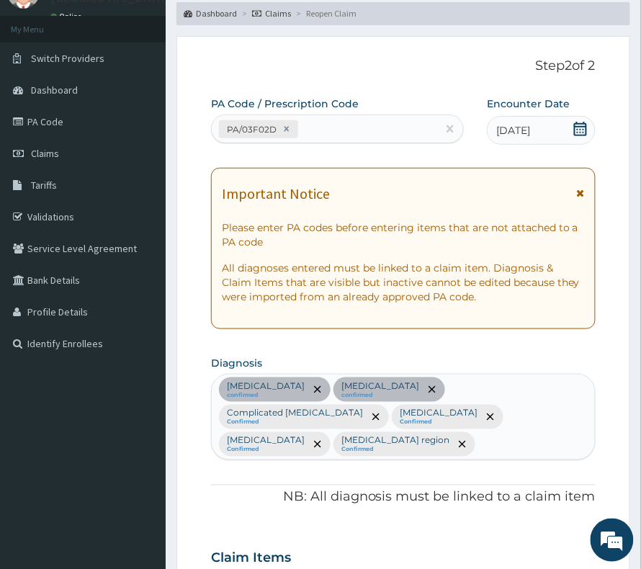
scroll to position [0, 0]
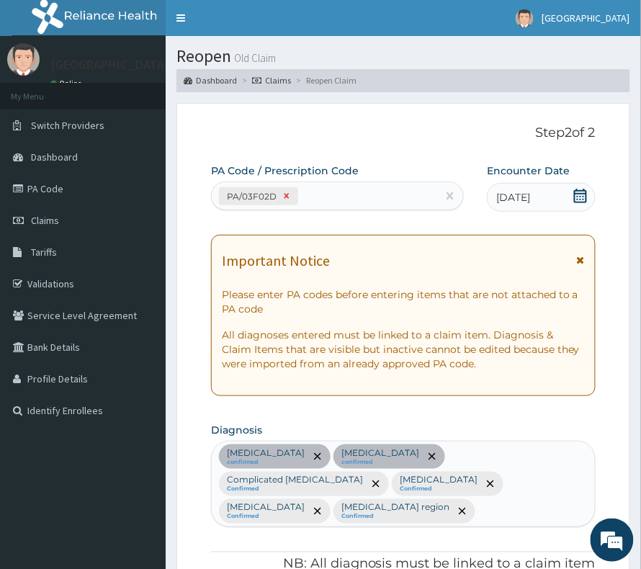
click at [287, 197] on icon at bounding box center [287, 196] width 10 height 10
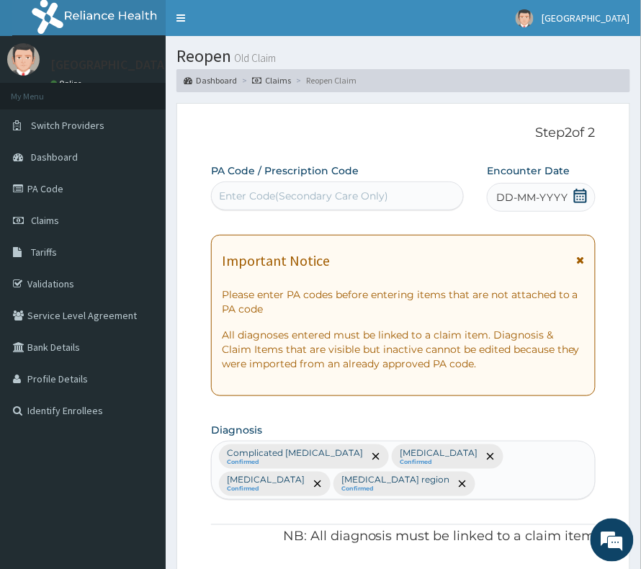
click at [520, 197] on span "DD-MM-YYYY" at bounding box center [532, 197] width 71 height 14
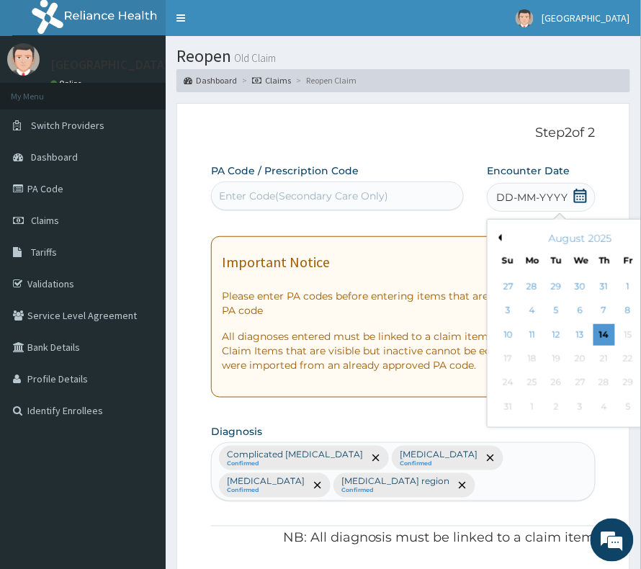
click at [577, 196] on icon at bounding box center [581, 196] width 14 height 14
click at [498, 307] on div "3" at bounding box center [509, 312] width 22 height 22
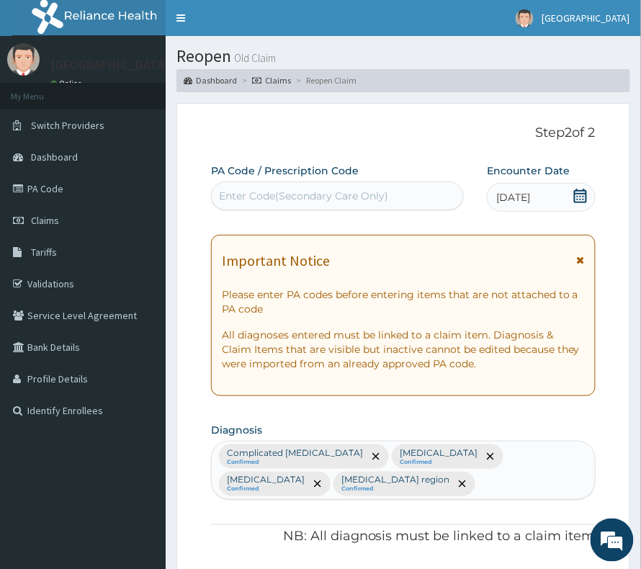
click at [574, 195] on icon at bounding box center [581, 196] width 14 height 14
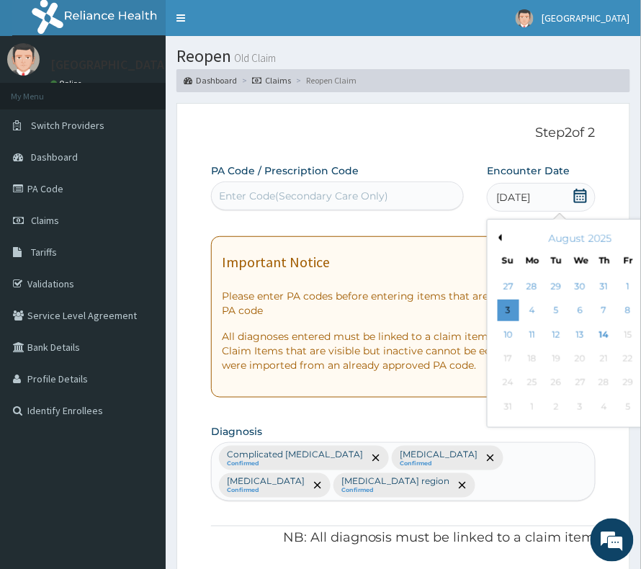
click at [495, 234] on button "Previous Month" at bounding box center [498, 237] width 7 height 7
click at [594, 283] on div "3" at bounding box center [605, 287] width 22 height 22
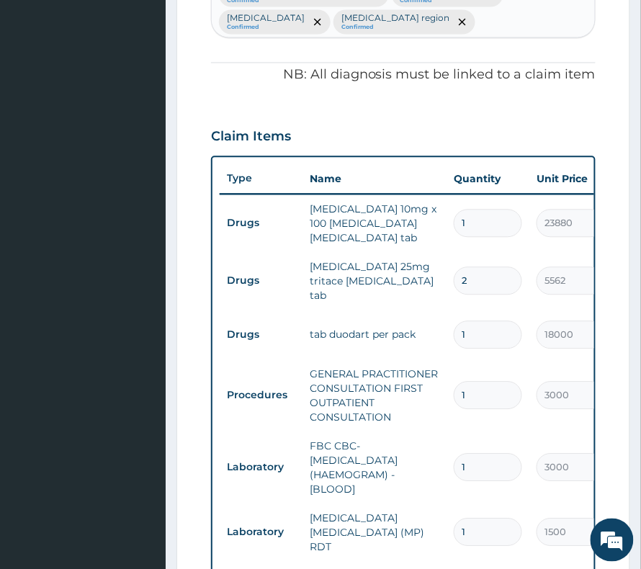
scroll to position [480, 0]
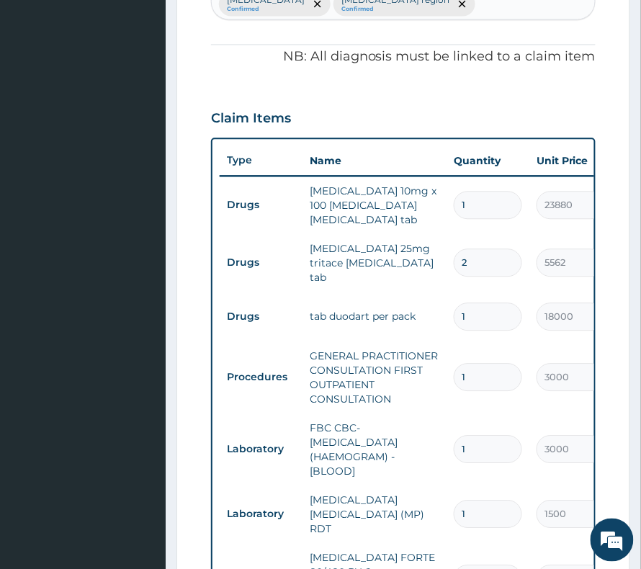
drag, startPoint x: 349, startPoint y: 277, endPoint x: 474, endPoint y: 275, distance: 125.4
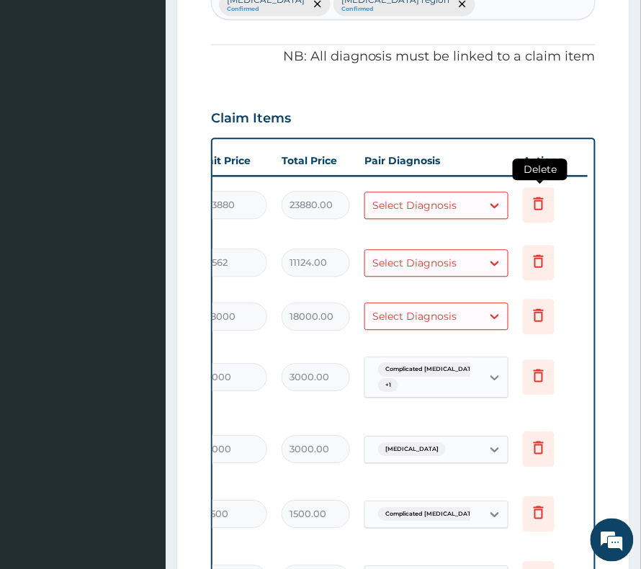
click at [540, 205] on icon at bounding box center [538, 203] width 17 height 17
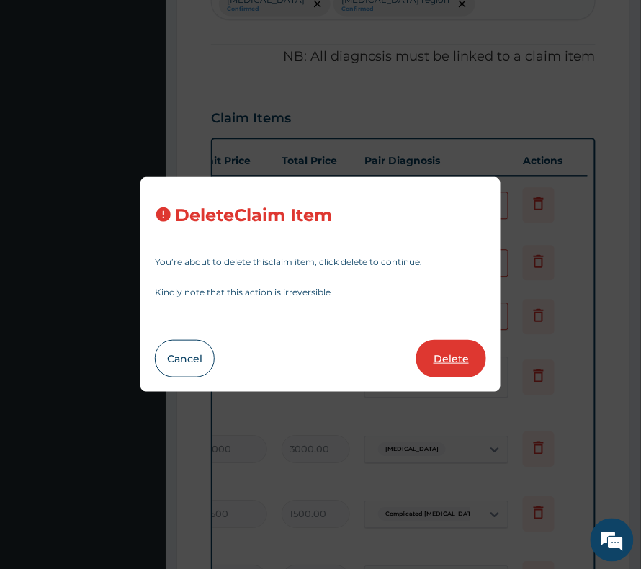
click at [440, 355] on button "Delete" at bounding box center [452, 358] width 70 height 37
type input "2"
type input "5562"
type input "11124.00"
type input "1"
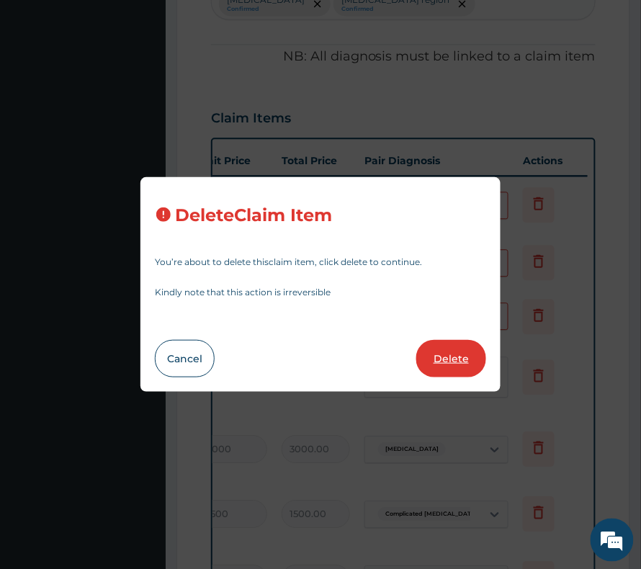
type input "18000"
type input "18000.00"
type input "3000"
type input "3000.00"
type input "1500"
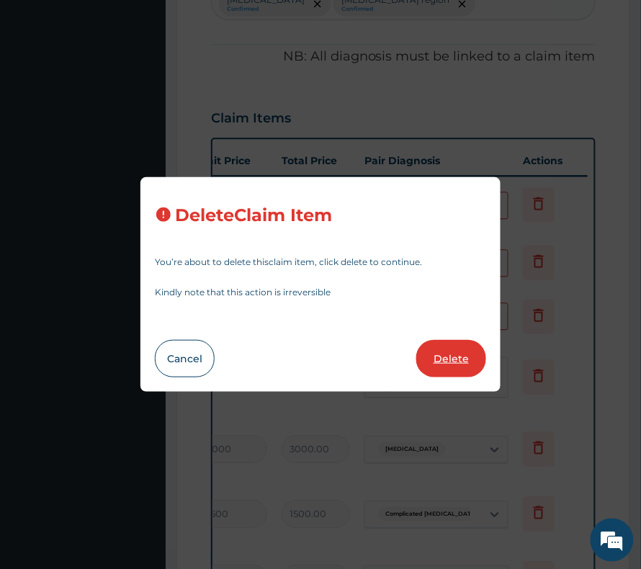
type input "1500.00"
type input "3360"
type input "3360.00"
type input "1980"
type input "1980.00"
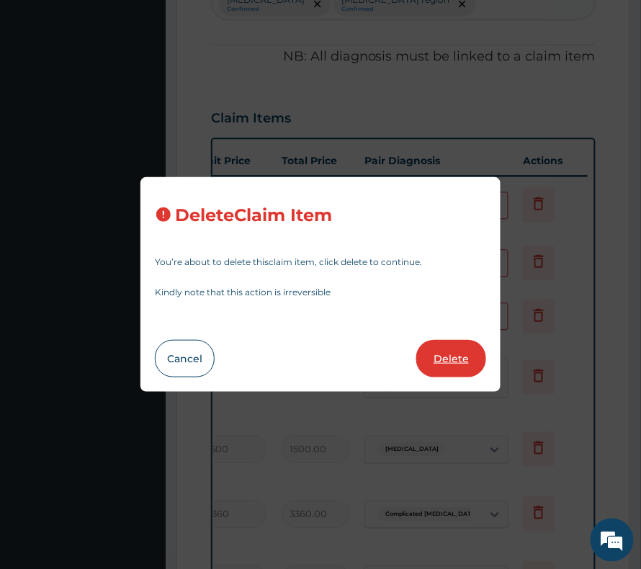
type input "5"
type input "240"
type input "1200.00"
type input "27"
type input "204"
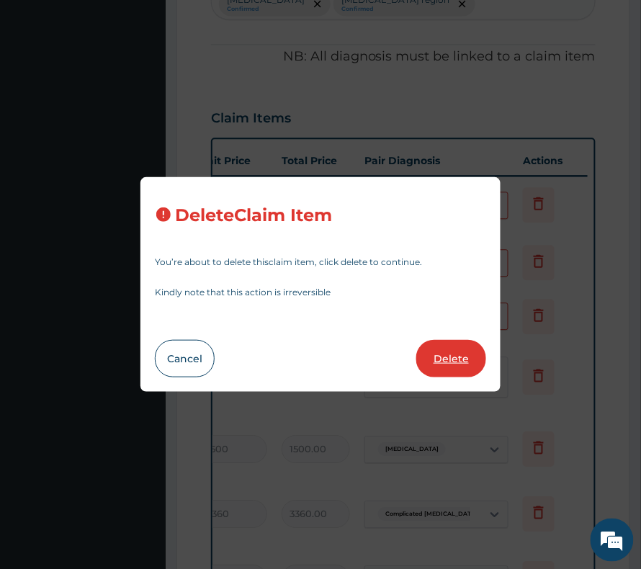
type input "5508.00"
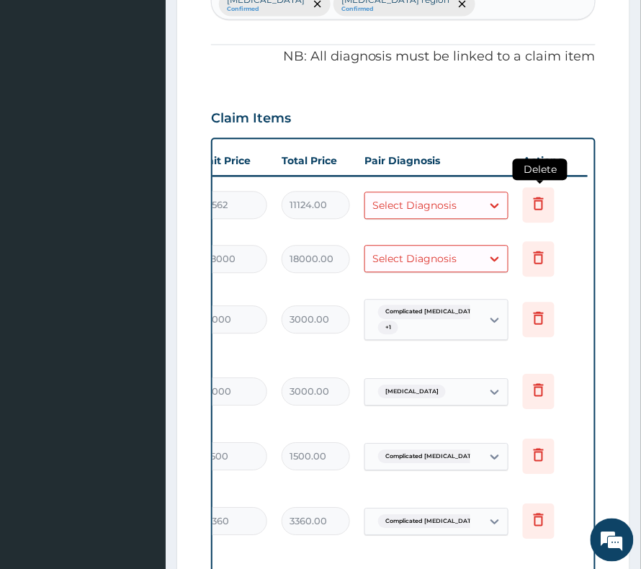
click at [541, 203] on icon at bounding box center [538, 203] width 17 height 17
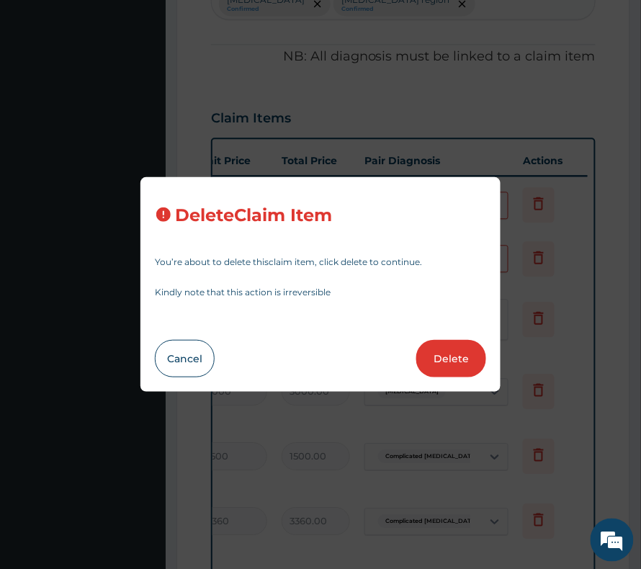
drag, startPoint x: 438, startPoint y: 363, endPoint x: 474, endPoint y: 304, distance: 69.2
click at [439, 362] on button "Delete" at bounding box center [452, 358] width 70 height 37
type input "1"
type input "18000"
type input "18000.00"
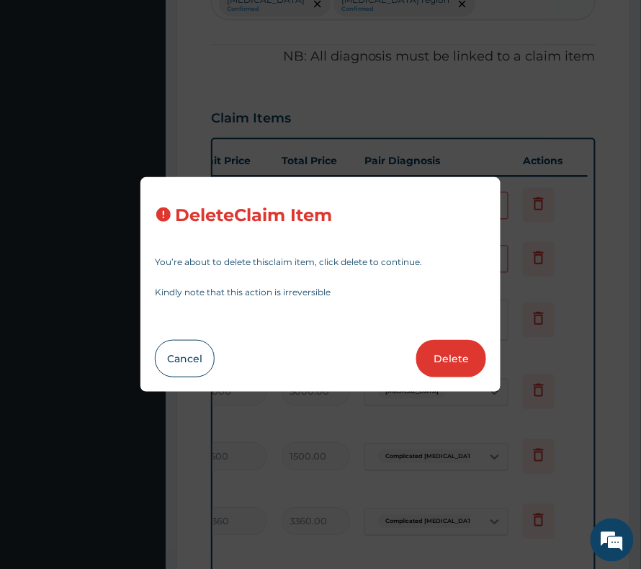
type input "3000"
type input "3000.00"
type input "1500"
type input "1500.00"
type input "3360"
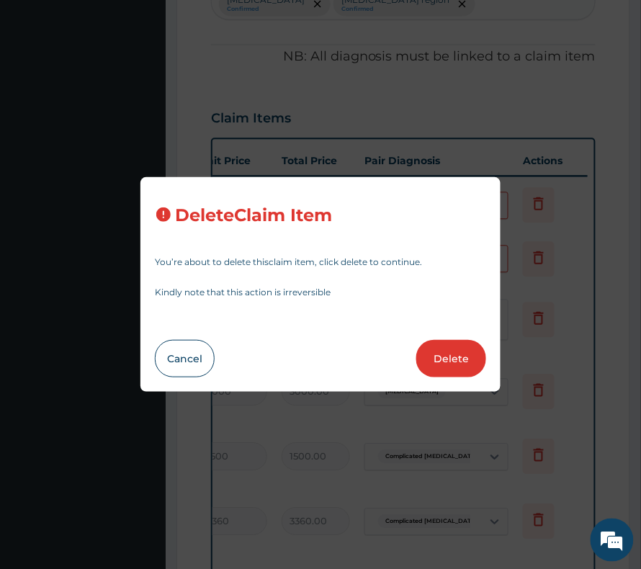
type input "3360.00"
type input "1980"
type input "1980.00"
type input "5"
type input "240"
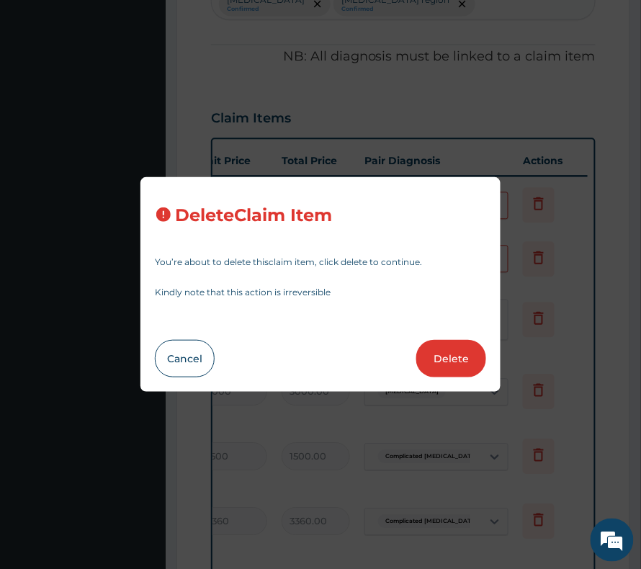
type input "1200.00"
type input "27"
type input "204"
type input "5508.00"
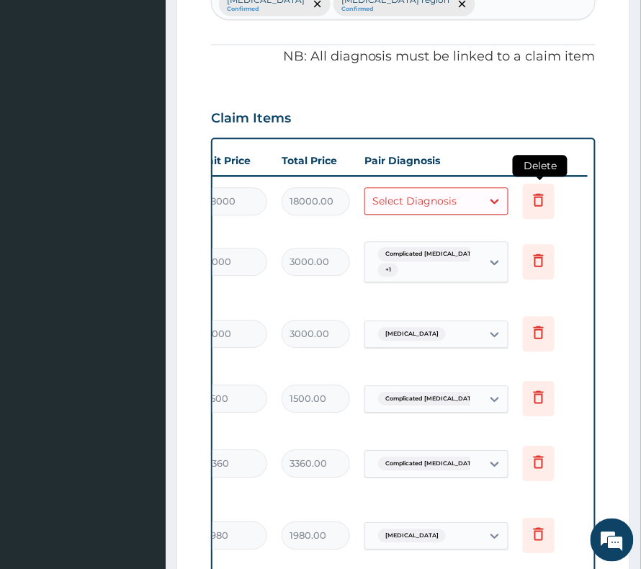
click at [541, 202] on icon at bounding box center [538, 200] width 17 height 17
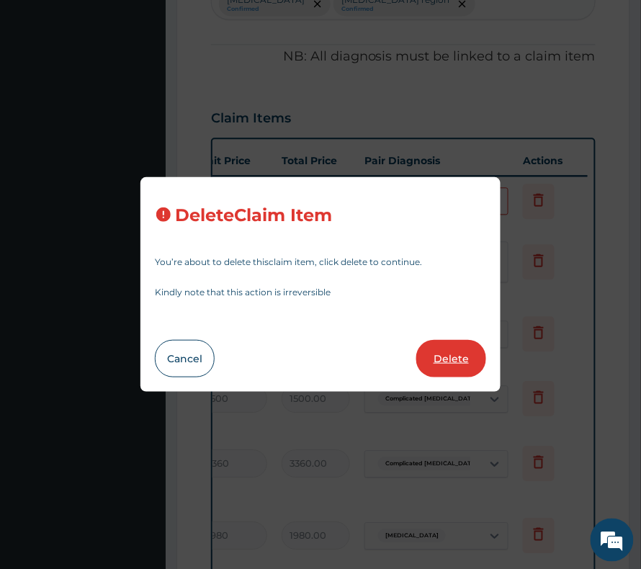
click at [451, 370] on button "Delete" at bounding box center [452, 358] width 70 height 37
type input "3000"
type input "3000.00"
type input "1500"
type input "1500.00"
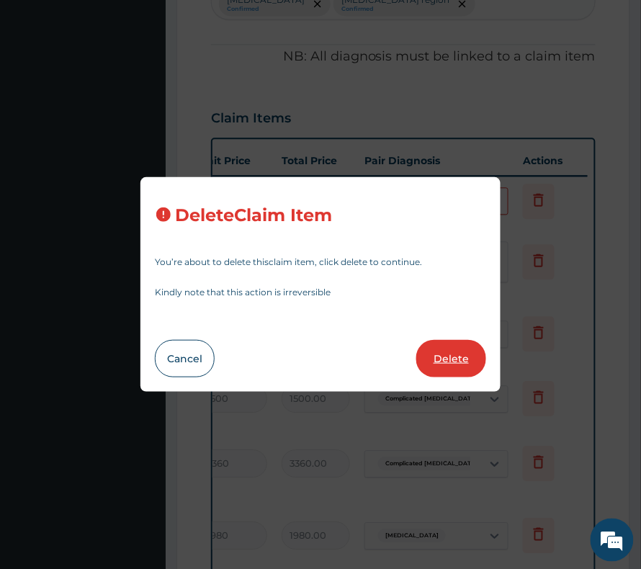
type input "3360"
type input "3360.00"
type input "1980"
type input "1980.00"
type input "5"
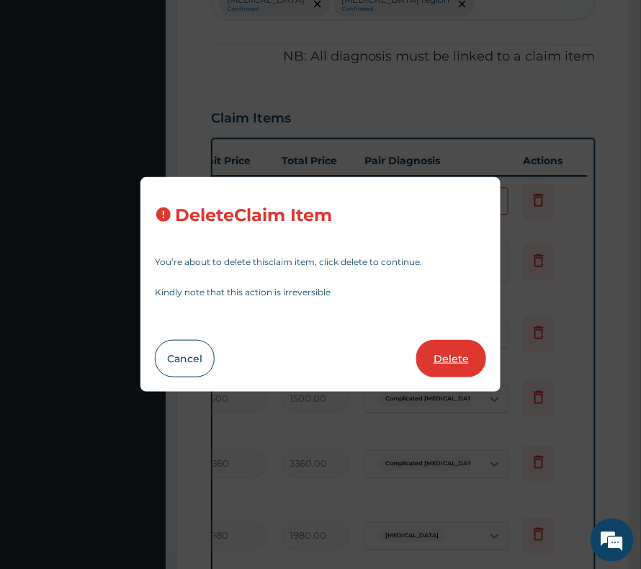
type input "240"
type input "1200.00"
type input "27"
type input "204"
type input "5508.00"
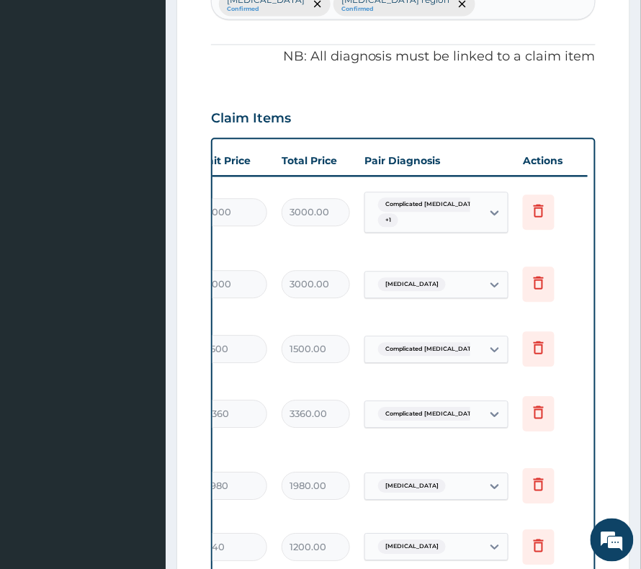
drag, startPoint x: 459, startPoint y: 366, endPoint x: 353, endPoint y: 350, distance: 107.1
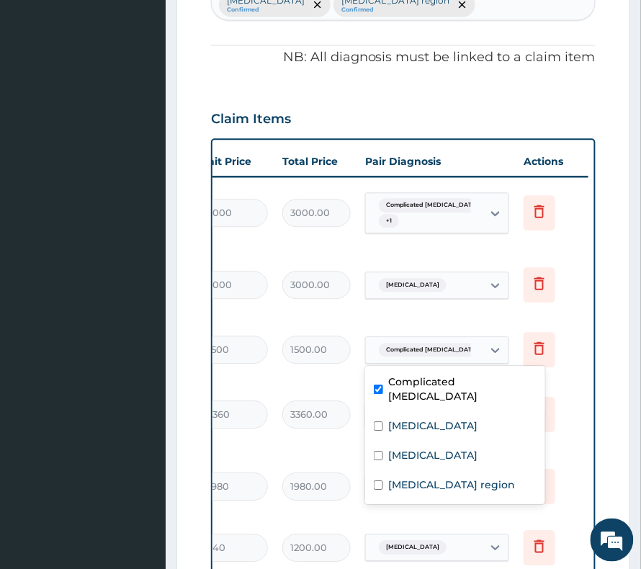
drag, startPoint x: 399, startPoint y: 346, endPoint x: 261, endPoint y: 352, distance: 137.8
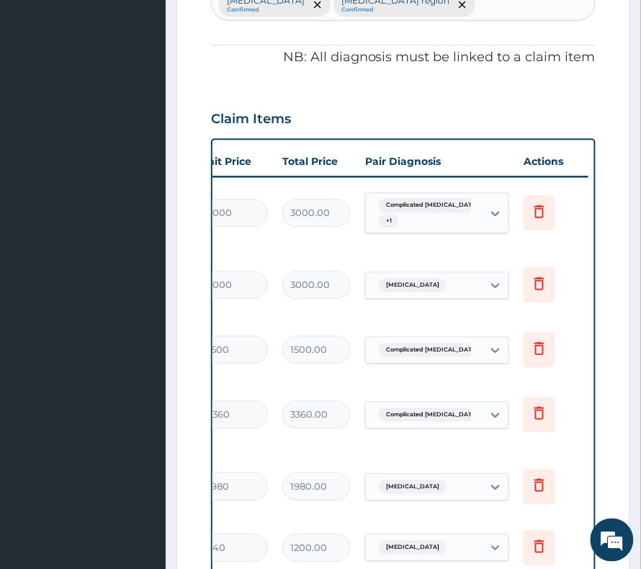
click at [409, 306] on td "[MEDICAL_DATA]" at bounding box center [437, 286] width 159 height 42
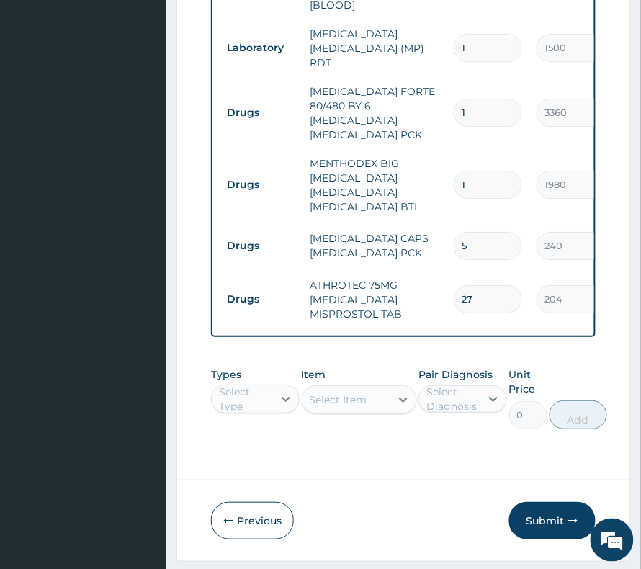
scroll to position [829, 0]
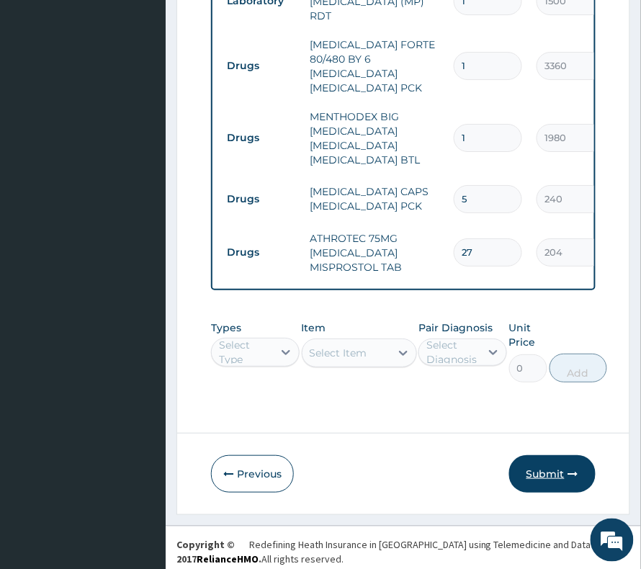
click at [541, 465] on button "Submit" at bounding box center [553, 474] width 86 height 37
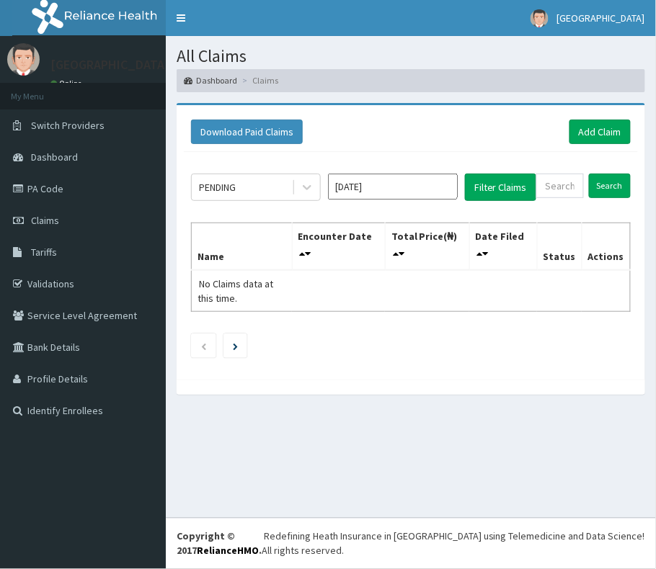
click at [396, 186] on input "[DATE]" at bounding box center [393, 187] width 130 height 26
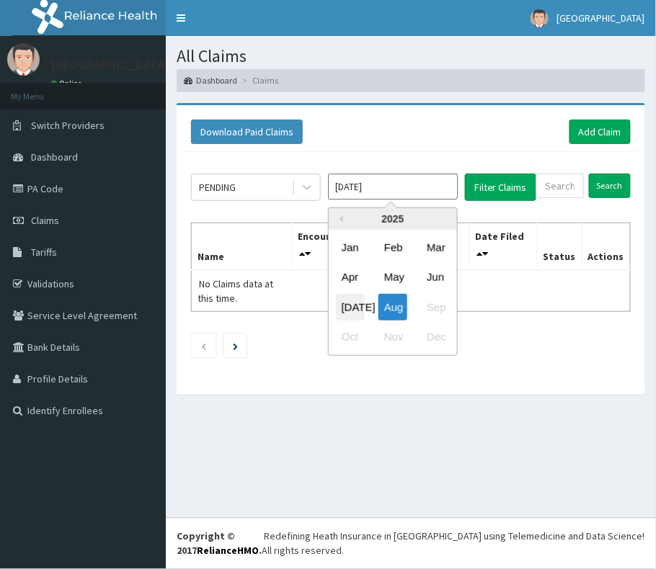
click at [356, 308] on div "[DATE]" at bounding box center [350, 306] width 29 height 27
type input "[DATE]"
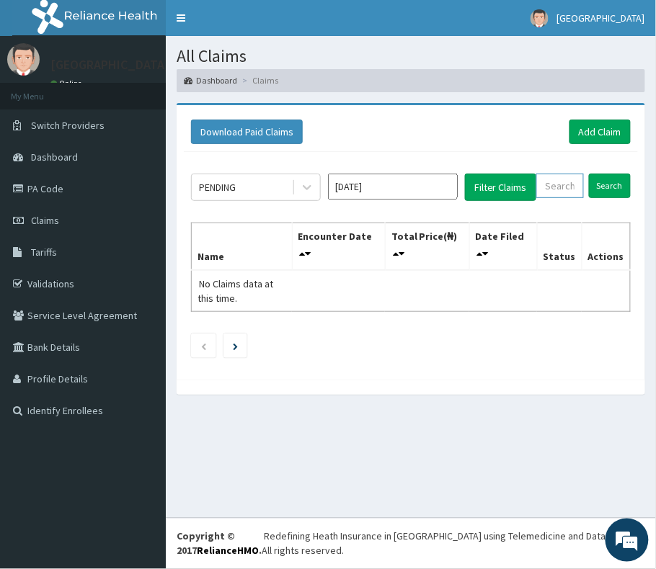
paste input "AVL/10260/A"
type input "AVL/10260/A"
click at [612, 187] on input "Search" at bounding box center [610, 186] width 42 height 25
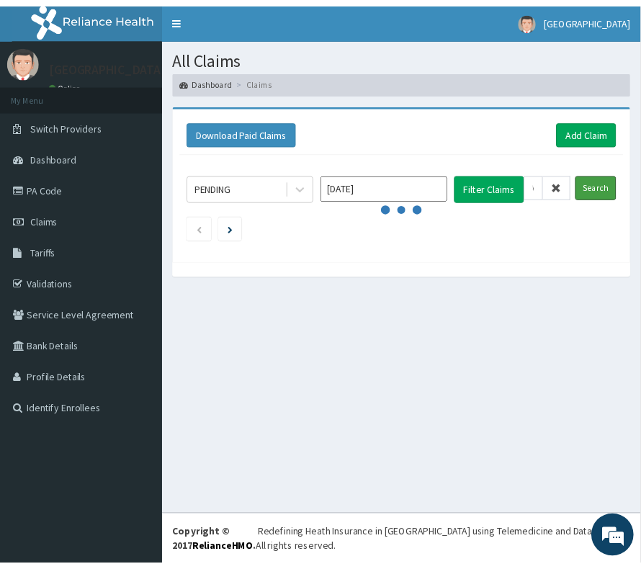
scroll to position [0, 0]
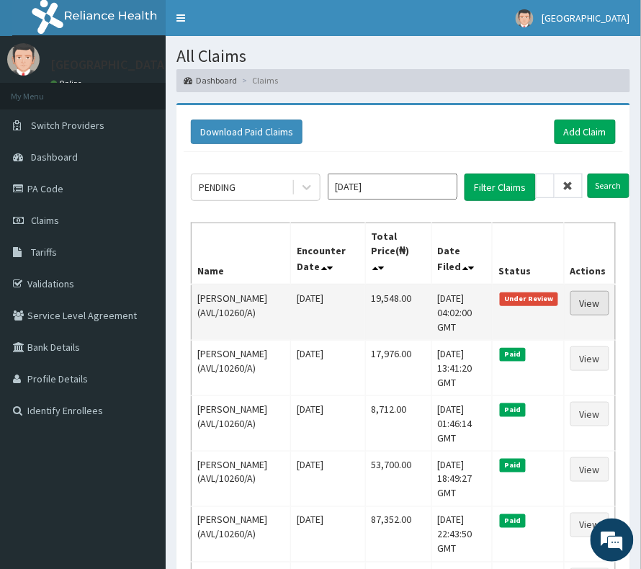
click at [594, 306] on link "View" at bounding box center [590, 303] width 39 height 25
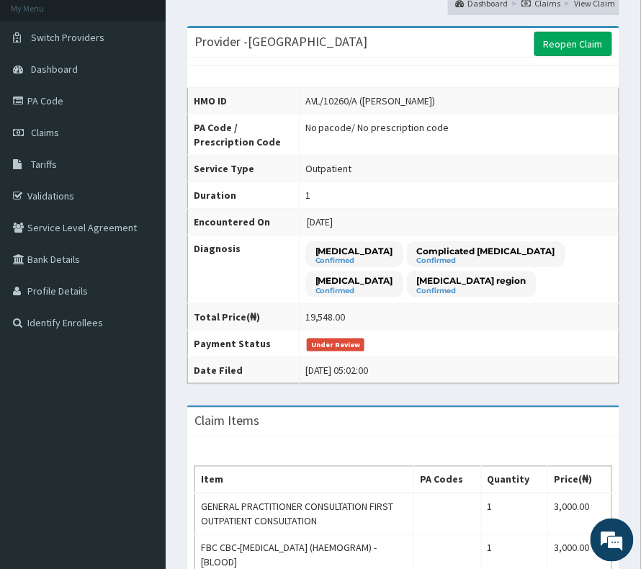
scroll to position [72, 0]
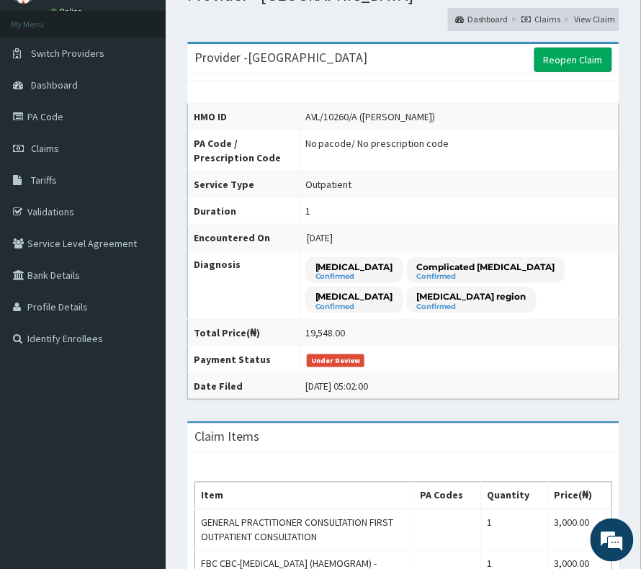
drag, startPoint x: 567, startPoint y: 56, endPoint x: 647, endPoint y: 104, distance: 93.7
click at [566, 55] on link "Reopen Claim" at bounding box center [574, 60] width 78 height 25
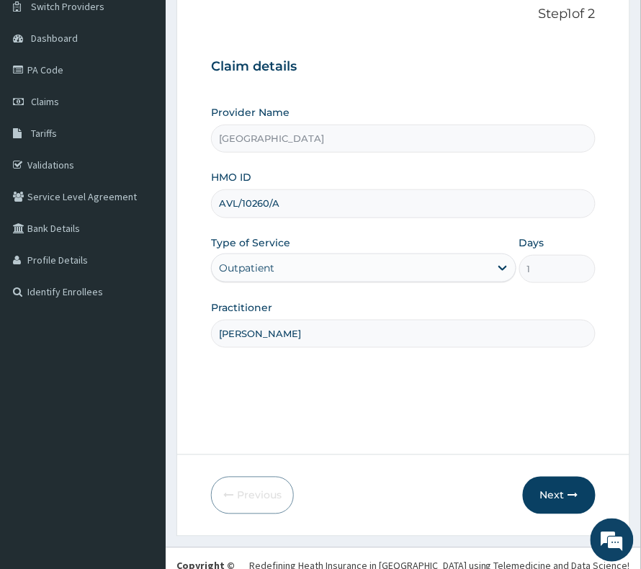
scroll to position [148, 0]
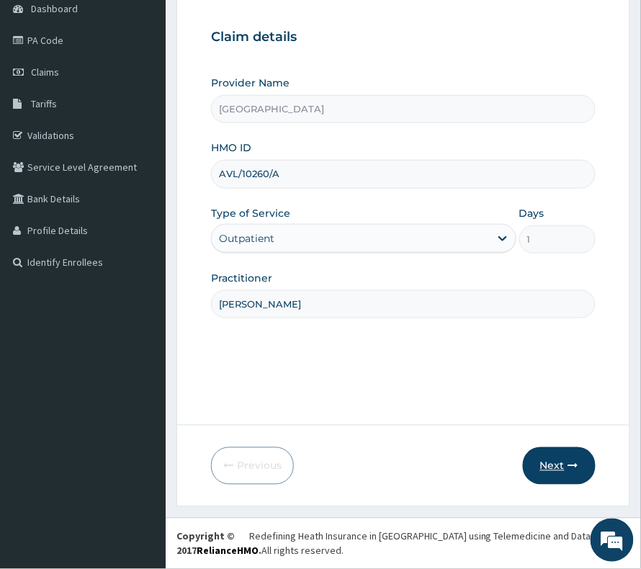
click at [546, 465] on button "Next" at bounding box center [559, 466] width 73 height 37
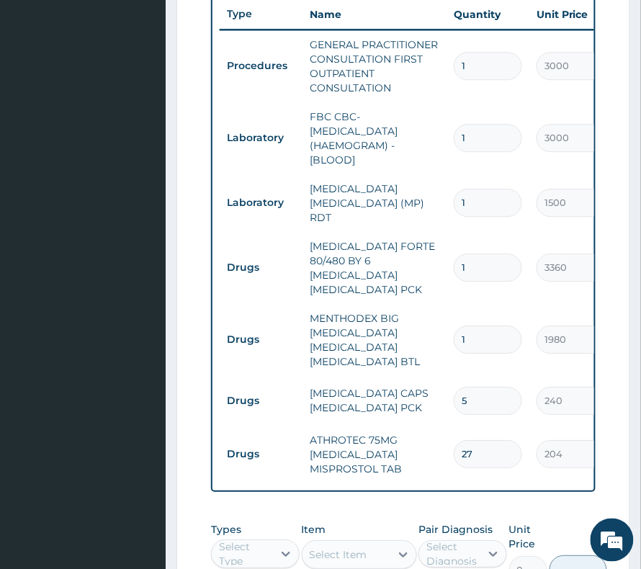
scroll to position [629, 0]
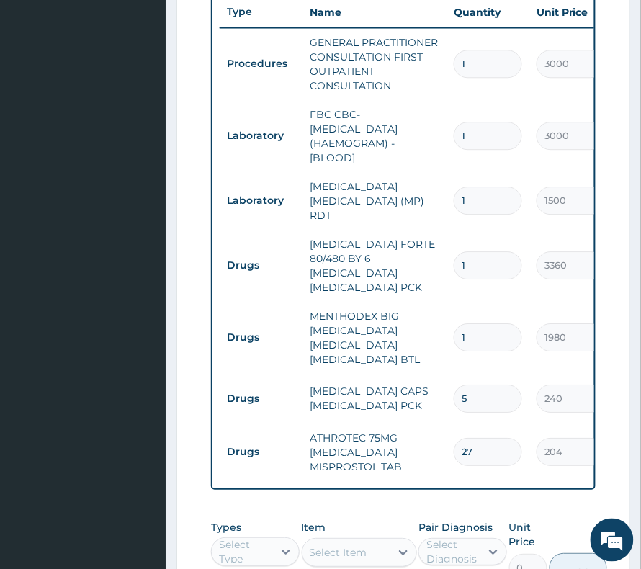
drag, startPoint x: 470, startPoint y: 428, endPoint x: 481, endPoint y: 427, distance: 11.6
click at [481, 438] on input "27" at bounding box center [488, 452] width 68 height 28
type input "28"
type input "5712.00"
drag, startPoint x: 473, startPoint y: 430, endPoint x: 453, endPoint y: 437, distance: 20.5
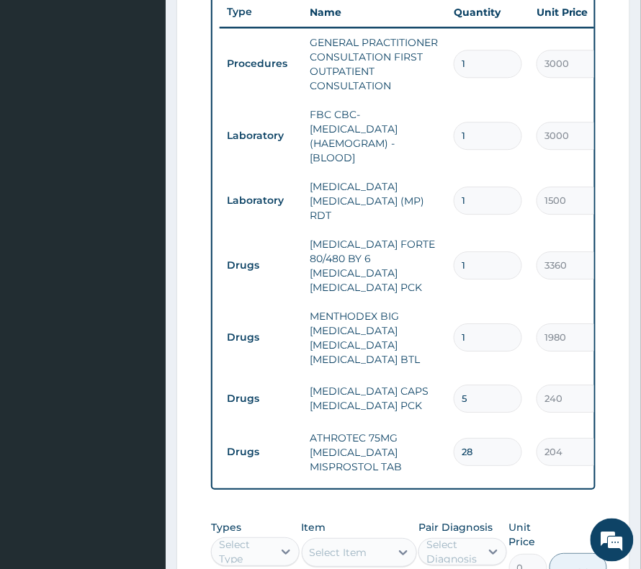
click at [454, 438] on div "28" at bounding box center [488, 452] width 68 height 28
type input "1"
type input "204.00"
type input "14"
type input "2856.00"
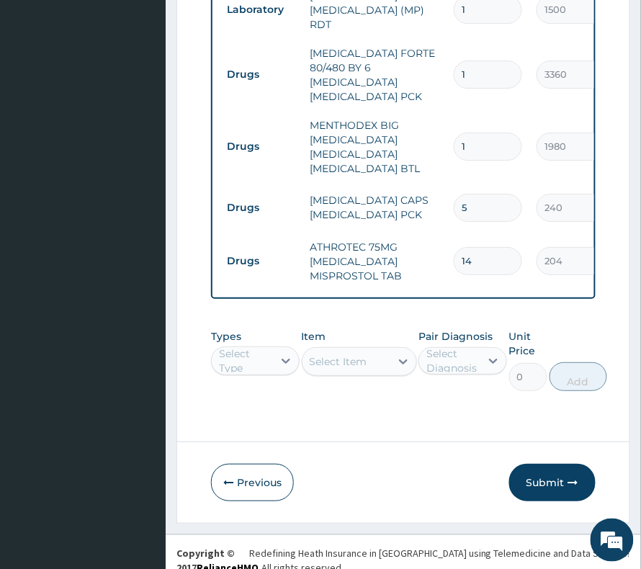
scroll to position [822, 0]
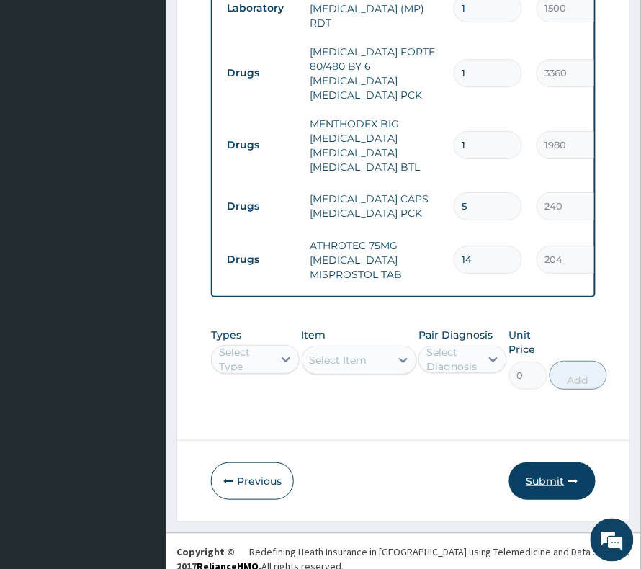
type input "14"
click at [531, 467] on button "Submit" at bounding box center [553, 481] width 86 height 37
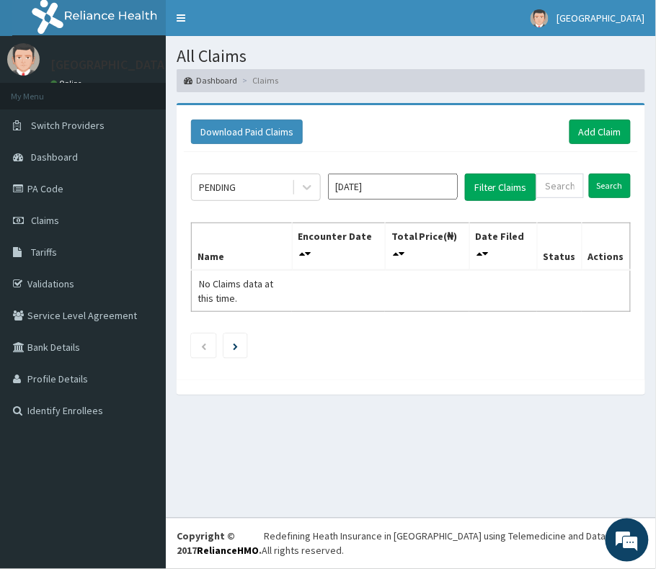
click at [355, 195] on input "[DATE]" at bounding box center [393, 187] width 130 height 26
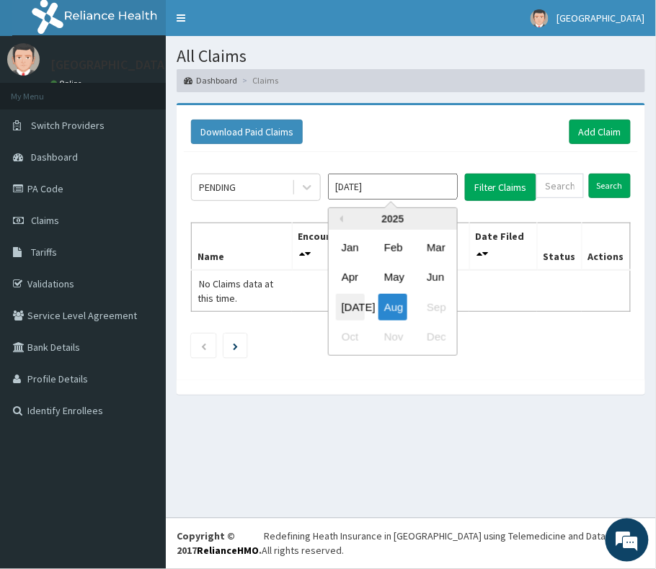
click at [353, 309] on div "[DATE]" at bounding box center [350, 306] width 29 height 27
type input "[DATE]"
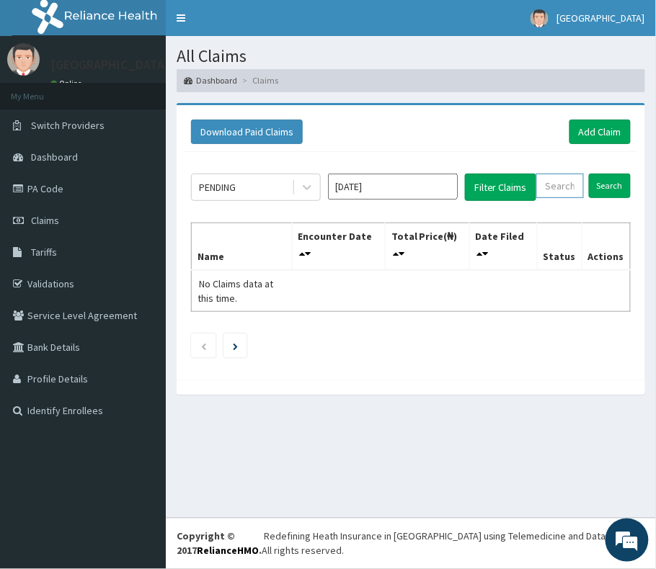
click at [542, 187] on input "text" at bounding box center [560, 186] width 48 height 25
paste input "AVL/10260/A"
type input "AVL/10260/A"
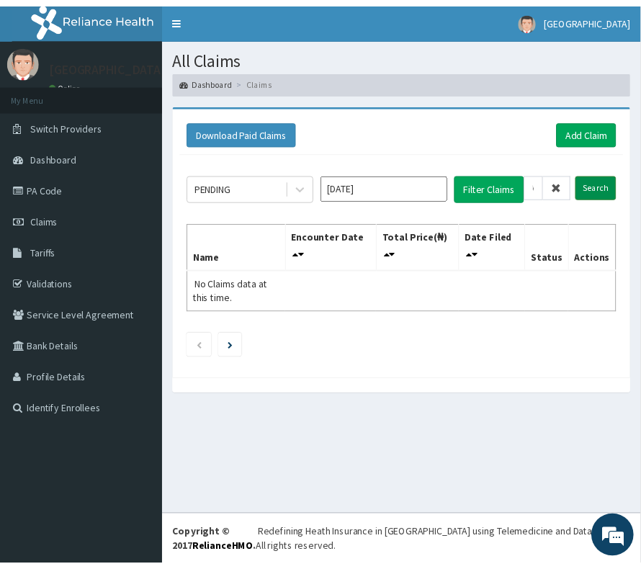
scroll to position [0, 0]
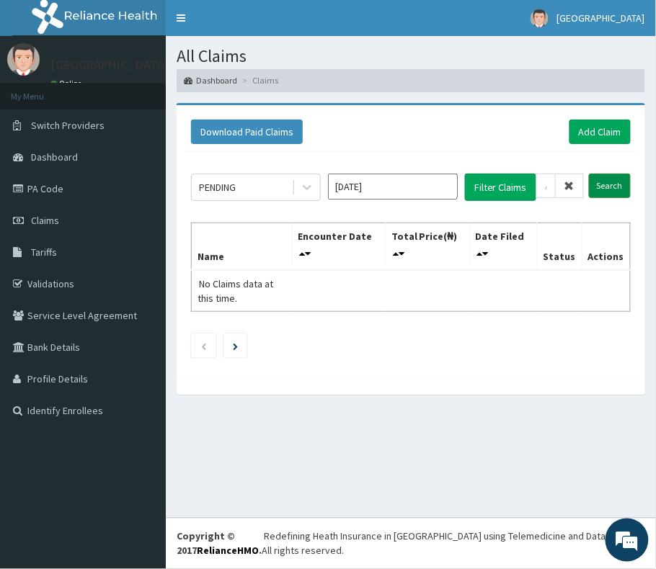
drag, startPoint x: 614, startPoint y: 185, endPoint x: 606, endPoint y: 195, distance: 12.8
click at [608, 186] on input "Search" at bounding box center [610, 186] width 42 height 25
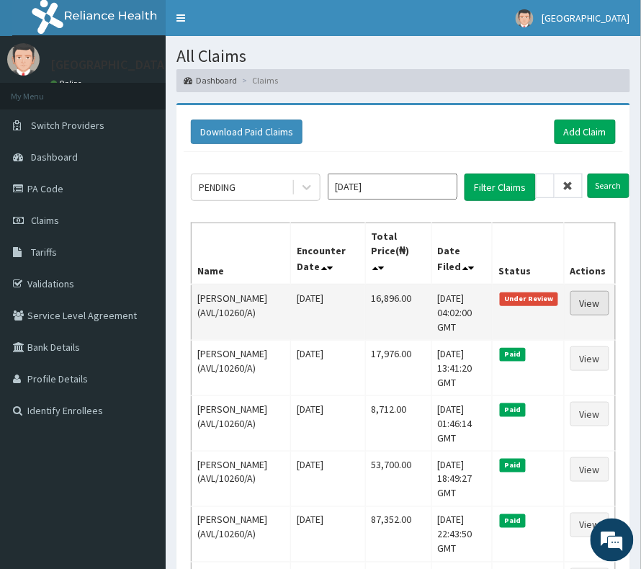
click at [594, 303] on link "View" at bounding box center [590, 303] width 39 height 25
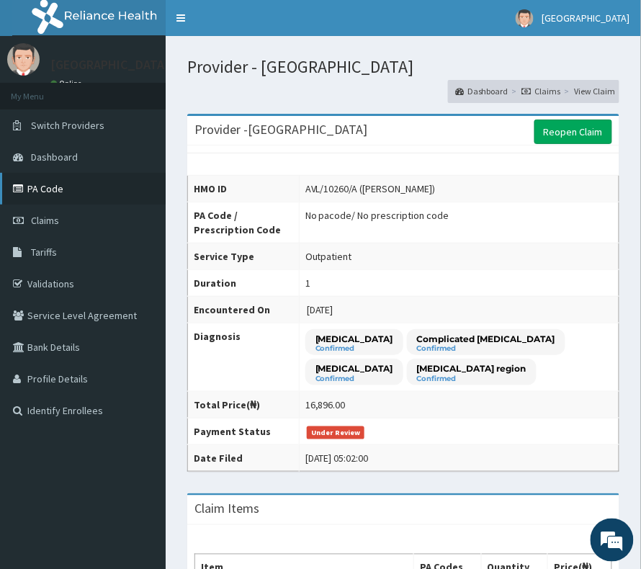
click at [44, 190] on link "PA Code" at bounding box center [83, 189] width 166 height 32
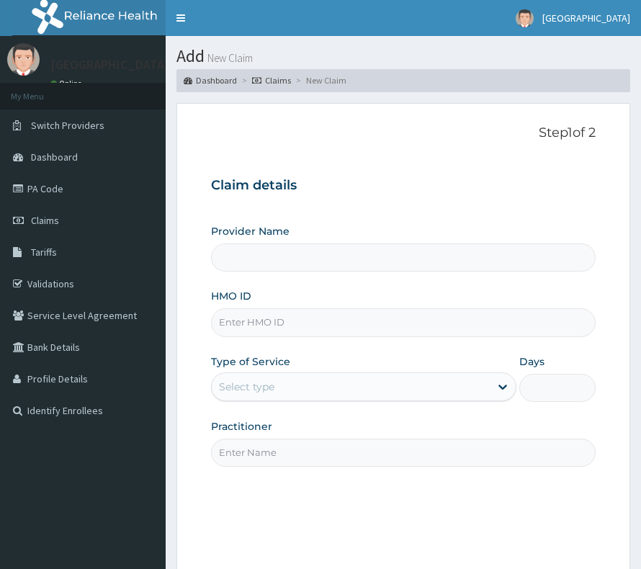
type input "[GEOGRAPHIC_DATA]"
click at [249, 254] on input "[GEOGRAPHIC_DATA]" at bounding box center [403, 258] width 385 height 28
click at [249, 340] on div "Provider Name Vima Hospital HMO ID Type of Service Select type Days Practitioner" at bounding box center [403, 345] width 385 height 242
click at [249, 318] on input "HMO ID" at bounding box center [403, 322] width 385 height 28
paste input "PA/03F02D"
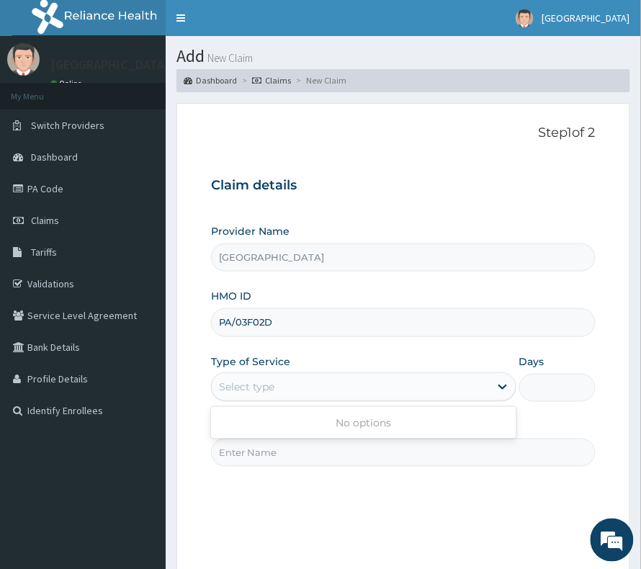
click at [277, 394] on div "Select type" at bounding box center [351, 387] width 278 height 23
click at [293, 471] on div "Step 1 of 2 Claim details Provider Name Vima Hospital HMO ID PA/03F02D Type of …" at bounding box center [403, 338] width 385 height 427
click at [496, 394] on icon at bounding box center [503, 387] width 14 height 14
click at [312, 487] on div "Step 1 of 2 Claim details Provider Name Vima Hospital HMO ID PA/03F02D Type of …" at bounding box center [403, 338] width 385 height 427
click at [280, 323] on input "PA/03F02D" at bounding box center [403, 322] width 385 height 28
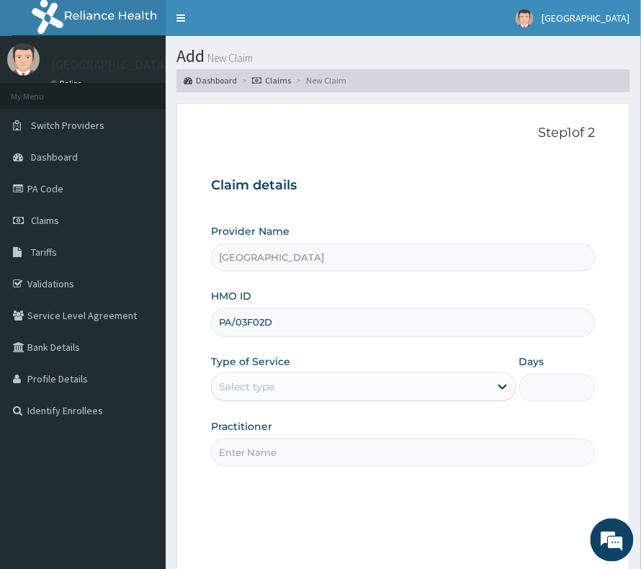
click at [280, 323] on input "PA/03F02D" at bounding box center [403, 322] width 385 height 28
paste input "AVL/10260/A"
type input "AVL/10260/A"
drag, startPoint x: 235, startPoint y: 385, endPoint x: 236, endPoint y: 395, distance: 10.2
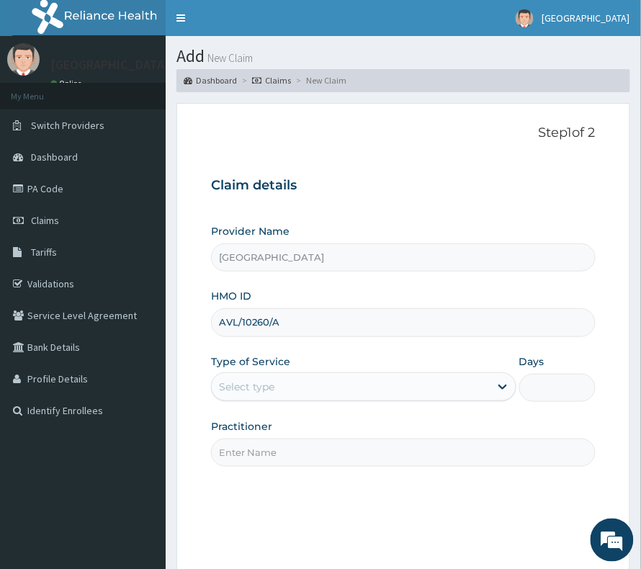
click at [235, 388] on div "Select type" at bounding box center [246, 387] width 55 height 14
click at [269, 435] on div "No options" at bounding box center [364, 423] width 306 height 26
click at [270, 484] on div "Step 1 of 2 Claim details Provider Name Vima Hospital HMO ID AVL/10260/A Type o…" at bounding box center [403, 338] width 385 height 427
click at [261, 381] on div "Select type" at bounding box center [246, 387] width 55 height 14
click at [408, 512] on div "Step 1 of 2 Claim details Provider Name Vima Hospital HMO ID AVL/10260/A Type o…" at bounding box center [403, 338] width 385 height 427
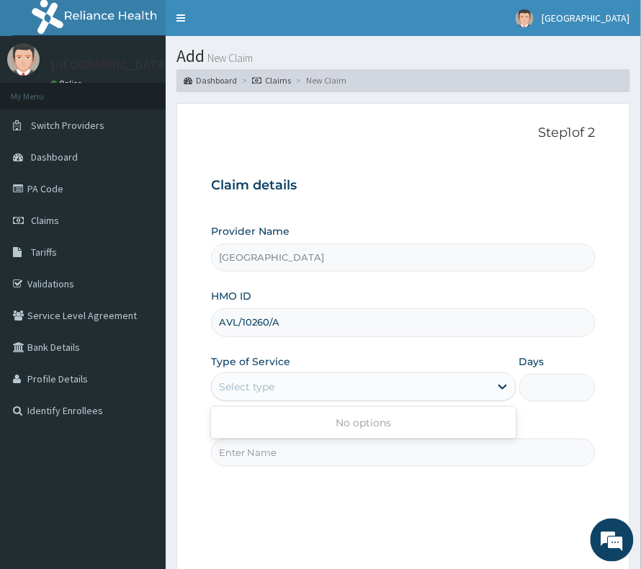
click at [333, 396] on div "Select type" at bounding box center [351, 387] width 278 height 23
click at [350, 490] on div "Step 1 of 2 Claim details Provider Name Vima Hospital HMO ID AVL/10260/A Type o…" at bounding box center [403, 338] width 385 height 427
click at [340, 453] on input "Practitioner" at bounding box center [403, 453] width 385 height 28
type input "DR BASIL"
click at [262, 404] on div "Provider Name Vima Hospital HMO ID AVL/10260/A Type of Service Select type Days…" at bounding box center [403, 345] width 385 height 242
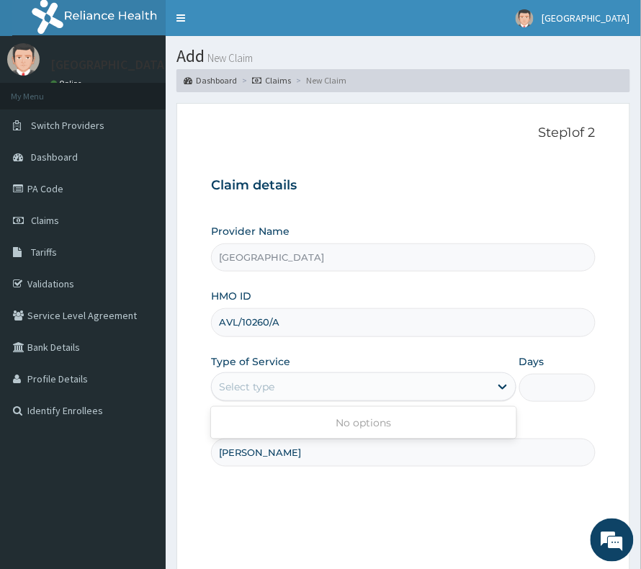
click at [272, 394] on div "Select type" at bounding box center [246, 387] width 55 height 14
click at [492, 373] on div at bounding box center [503, 386] width 26 height 27
click at [381, 318] on input "AVL/10260/A" at bounding box center [403, 322] width 385 height 28
click at [332, 464] on input "DR BASIL" at bounding box center [403, 453] width 385 height 28
click at [296, 399] on div "Select type" at bounding box center [364, 387] width 306 height 29
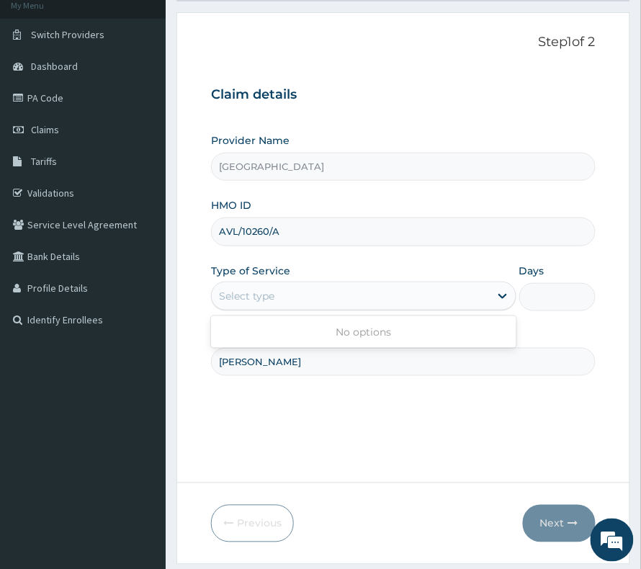
scroll to position [96, 0]
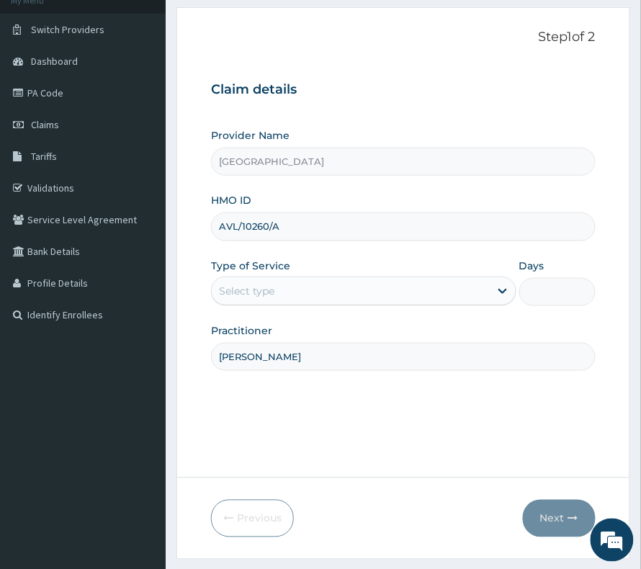
click at [284, 286] on div "Select type" at bounding box center [351, 291] width 278 height 23
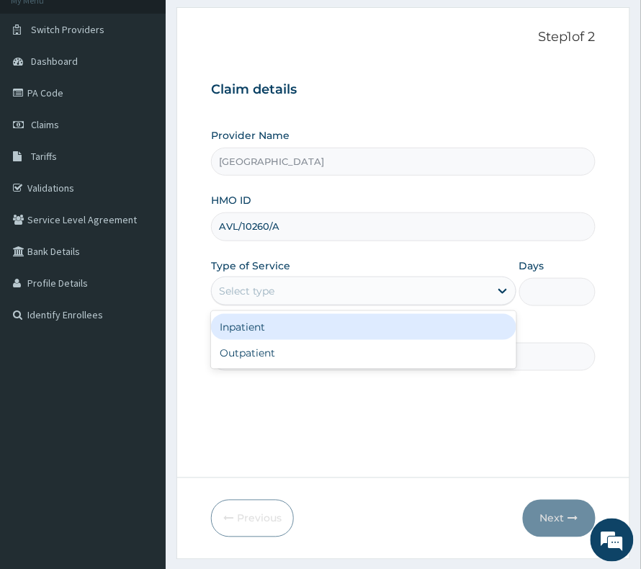
click at [251, 290] on div "Select type" at bounding box center [246, 291] width 55 height 14
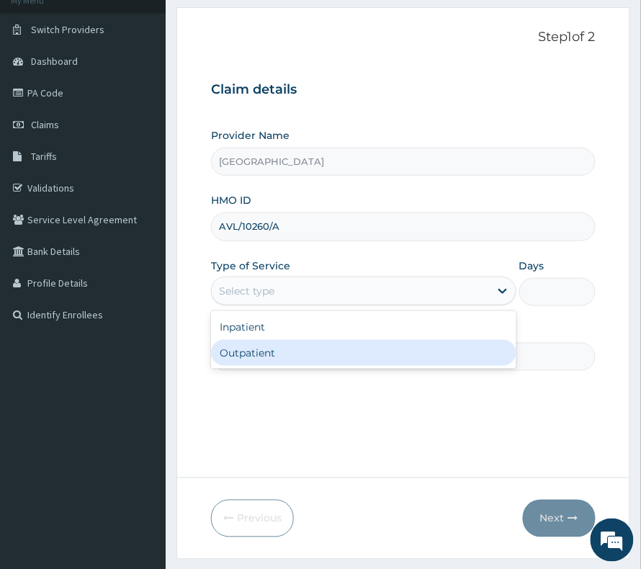
drag, startPoint x: 235, startPoint y: 337, endPoint x: 235, endPoint y: 360, distance: 23.1
click at [235, 360] on div "Inpatient Outpatient" at bounding box center [364, 340] width 306 height 58
click at [235, 360] on div "Outpatient" at bounding box center [364, 353] width 306 height 26
type input "1"
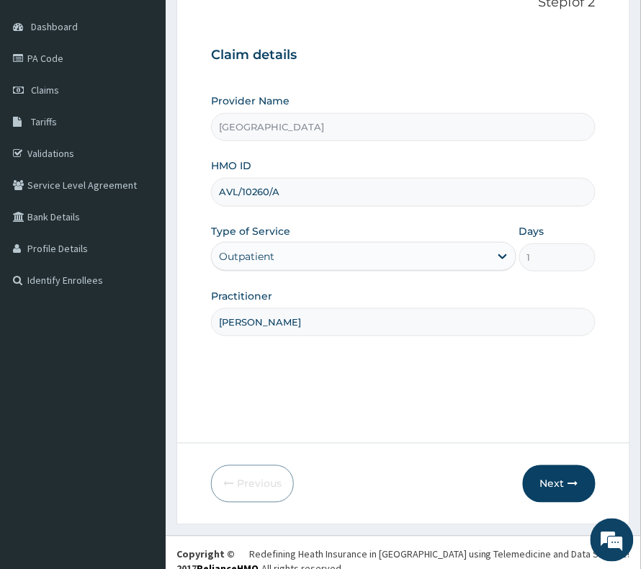
scroll to position [148, 0]
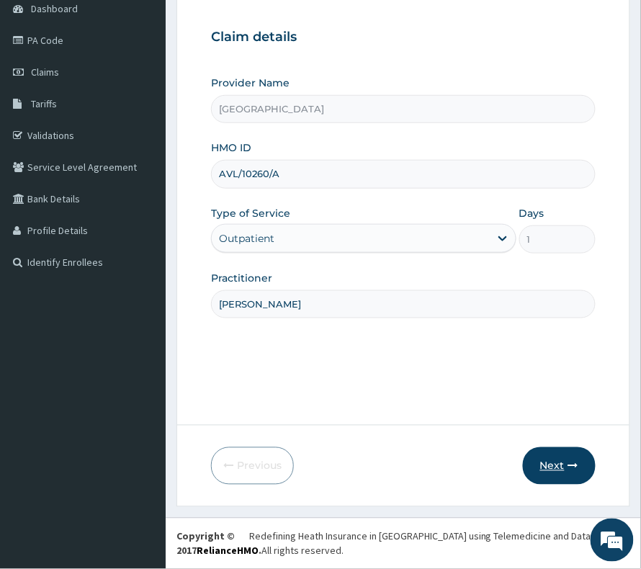
click at [536, 464] on button "Next" at bounding box center [559, 466] width 73 height 37
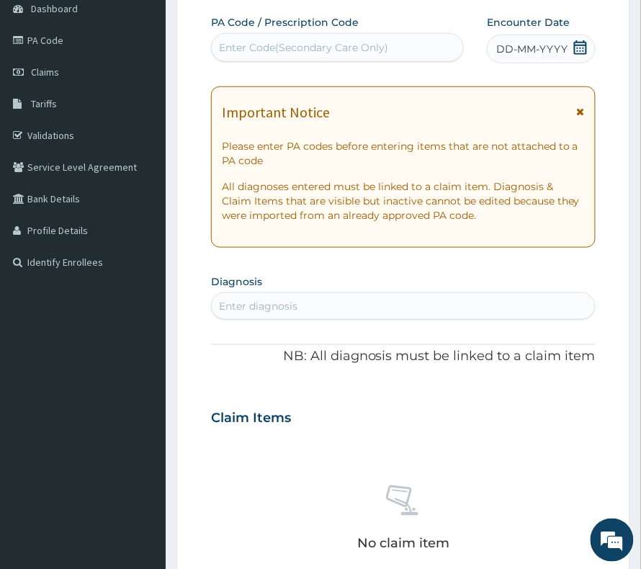
click at [269, 53] on div "Enter Code(Secondary Care Only)" at bounding box center [303, 47] width 169 height 14
click at [246, 50] on div "Enter Code(Secondary Care Only)" at bounding box center [303, 47] width 169 height 14
paste input "PA/03F02D"
type input "PA/03F02D"
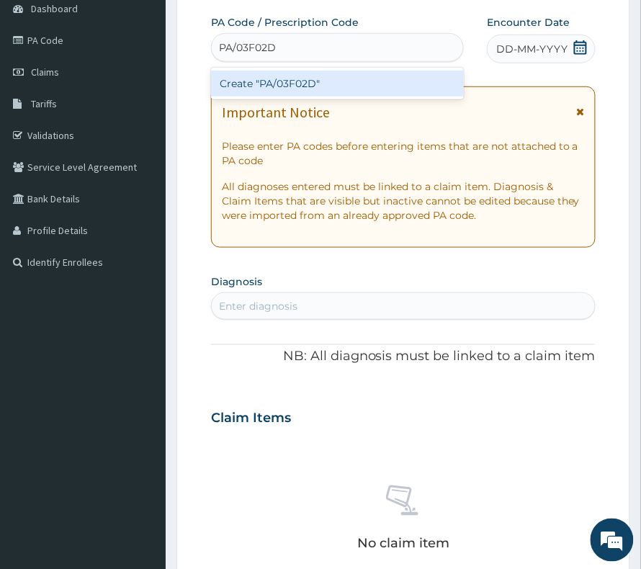
click at [257, 82] on div "Create "PA/03F02D"" at bounding box center [337, 84] width 253 height 26
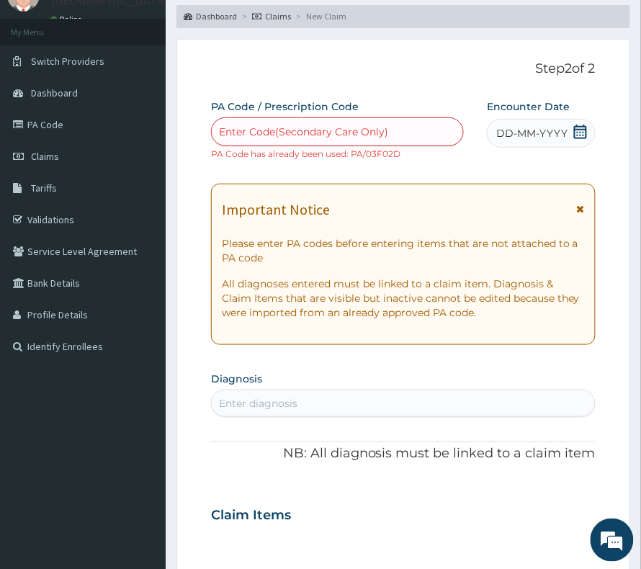
scroll to position [53, 0]
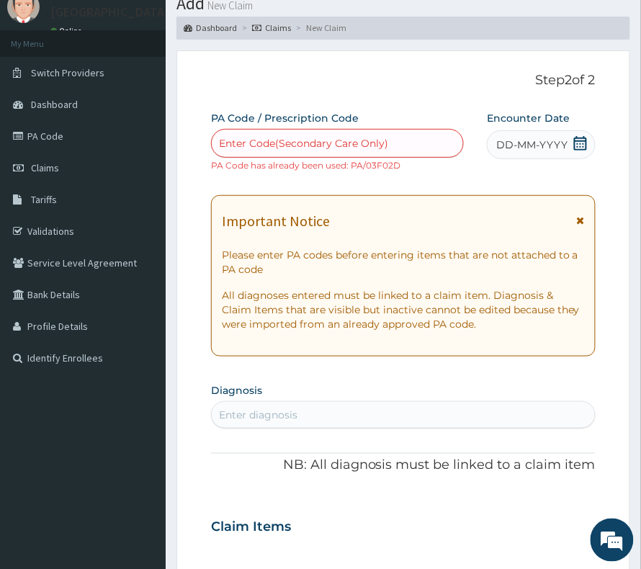
click at [577, 141] on icon at bounding box center [580, 143] width 13 height 14
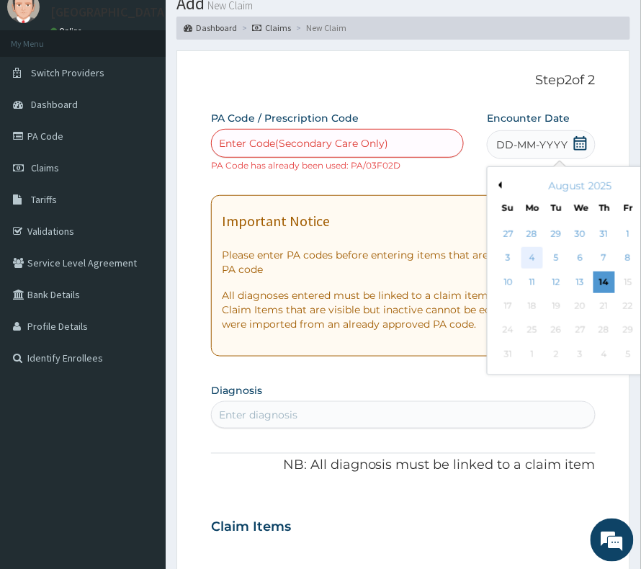
click at [522, 258] on div "4" at bounding box center [533, 259] width 22 height 22
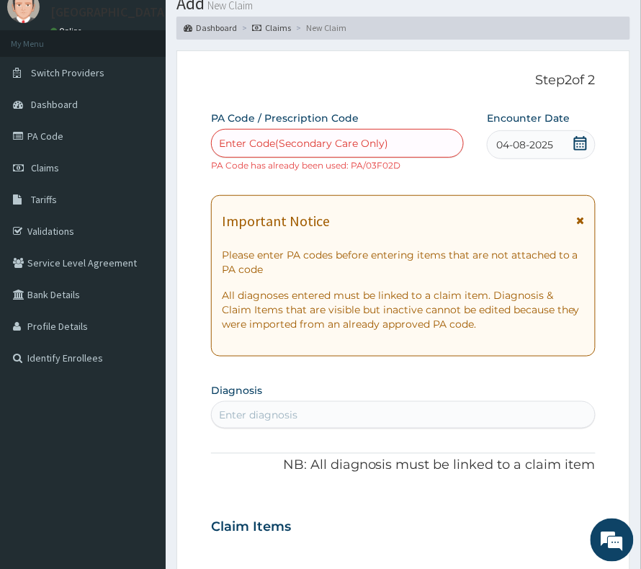
click at [318, 145] on div "Enter Code(Secondary Care Only)" at bounding box center [303, 143] width 169 height 14
click at [318, 147] on div "Enter Code(Secondary Care Only)" at bounding box center [303, 143] width 169 height 14
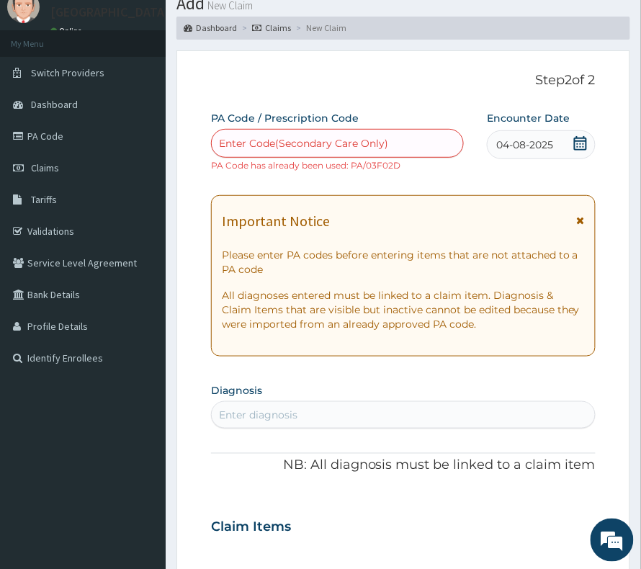
click at [318, 148] on div "Enter Code(Secondary Care Only)" at bounding box center [303, 143] width 169 height 14
drag, startPoint x: 318, startPoint y: 148, endPoint x: 340, endPoint y: 166, distance: 28.7
click at [318, 150] on div "Enter Code(Secondary Care Only)" at bounding box center [303, 143] width 169 height 14
click at [447, 153] on div "Enter Code(Secondary Care Only)" at bounding box center [338, 143] width 252 height 23
click at [569, 153] on div "04-08-2025" at bounding box center [541, 144] width 109 height 29
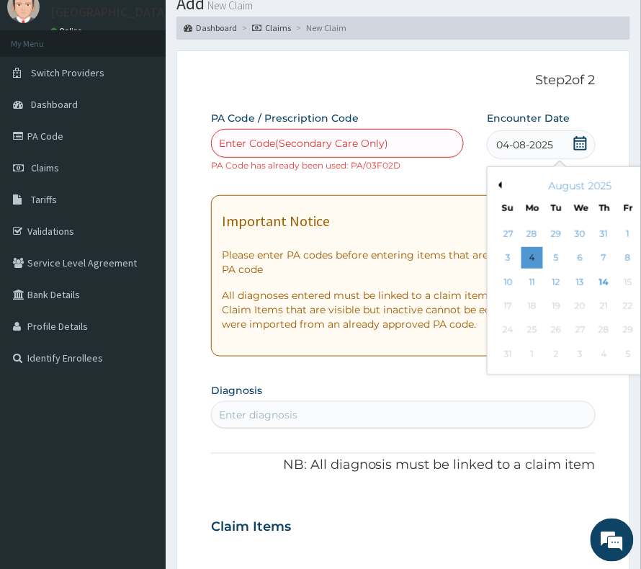
drag, startPoint x: 581, startPoint y: 148, endPoint x: 574, endPoint y: 154, distance: 9.7
click at [581, 148] on icon at bounding box center [581, 143] width 14 height 14
click at [494, 189] on div "August 2025" at bounding box center [581, 186] width 174 height 14
click at [494, 186] on div "August 2025" at bounding box center [581, 186] width 174 height 14
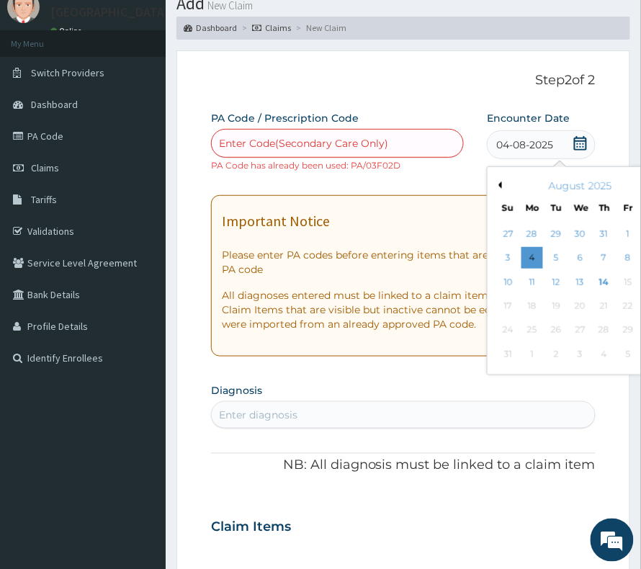
click at [494, 189] on div "August 2025" at bounding box center [581, 186] width 174 height 14
click at [494, 188] on div "August 2025" at bounding box center [581, 186] width 174 height 14
click at [494, 185] on div "August 2025" at bounding box center [581, 186] width 174 height 14
click at [494, 179] on div "August 2025" at bounding box center [581, 186] width 174 height 14
click at [508, 190] on div "August 2025" at bounding box center [581, 186] width 174 height 14
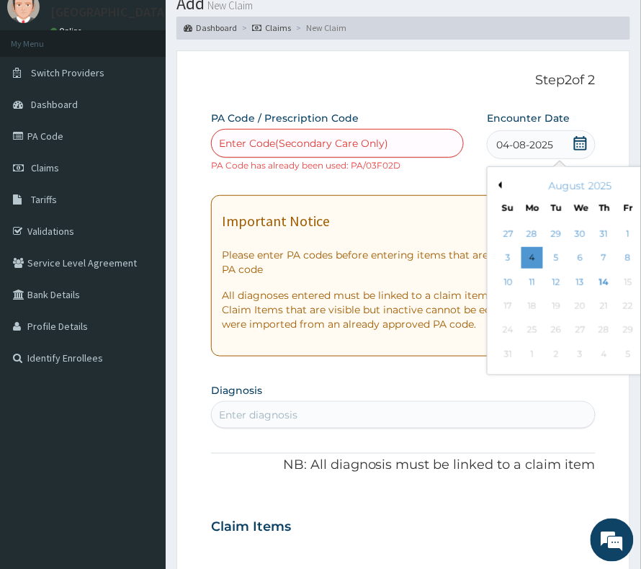
click at [520, 186] on div "August 2025" at bounding box center [581, 186] width 174 height 14
click at [494, 182] on div "August 2025" at bounding box center [581, 186] width 174 height 14
click at [487, 182] on div "Previous Month August 2025 Su Mo Tu We Th Fr Sa 27 28 29 30 31 1 2 3 4 5 6 7 8 …" at bounding box center [580, 270] width 187 height 209
click at [495, 182] on button "Previous Month" at bounding box center [498, 185] width 7 height 7
click at [618, 234] on div "4" at bounding box center [629, 234] width 22 height 22
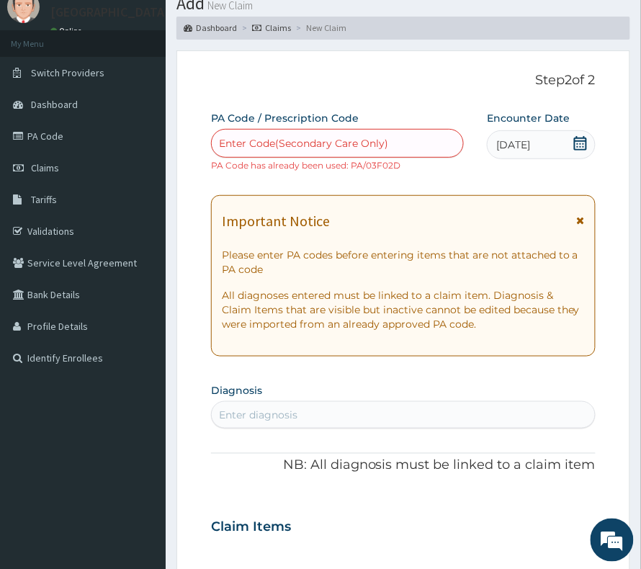
click at [301, 156] on div "Enter Code(Secondary Care Only)" at bounding box center [337, 143] width 253 height 29
click at [301, 148] on div "Enter Code(Secondary Care Only)" at bounding box center [303, 143] width 169 height 14
paste input "PA/03F02D"
type input "PA/03F02D"
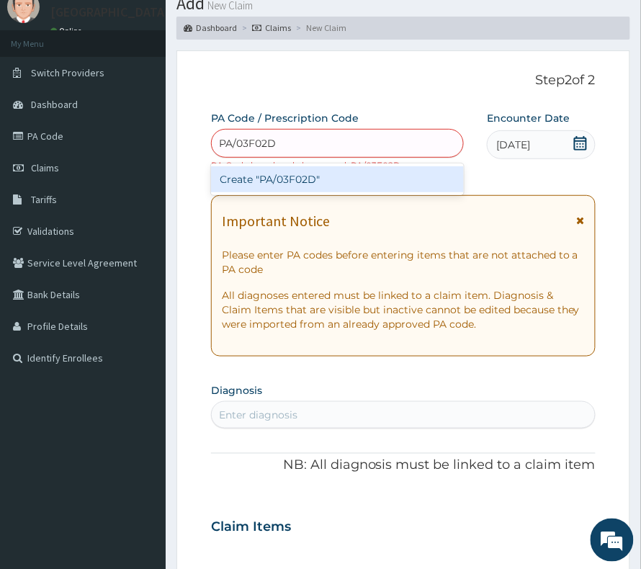
click at [268, 179] on div "Create "PA/03F02D"" at bounding box center [337, 179] width 253 height 26
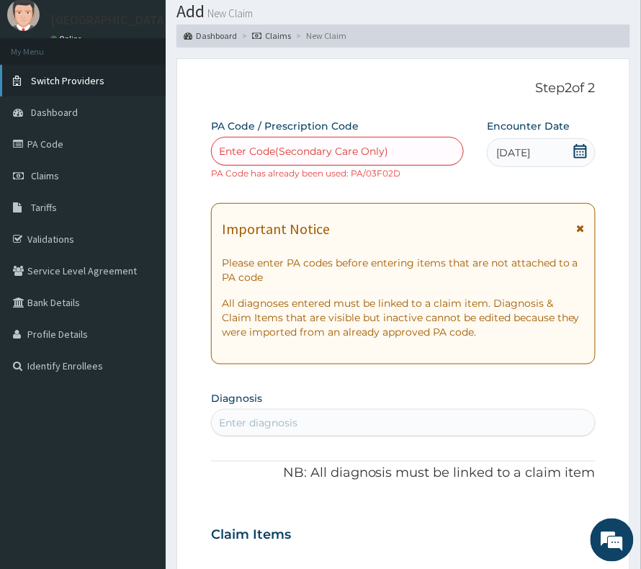
scroll to position [0, 0]
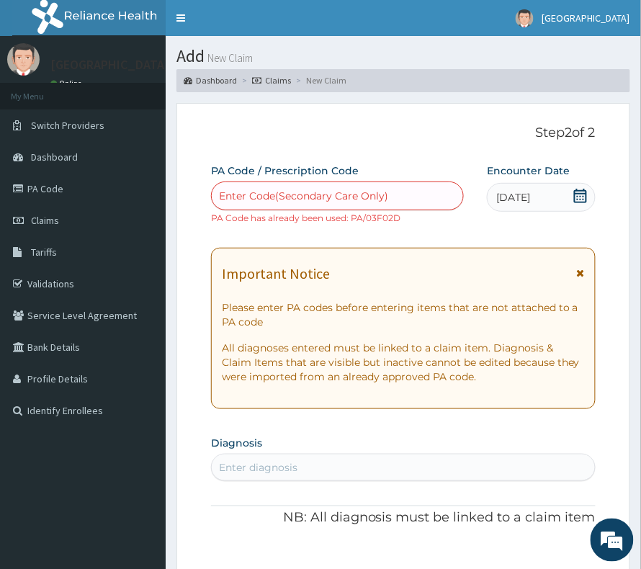
click at [275, 189] on div "Enter Code(Secondary Care Only)" at bounding box center [303, 196] width 169 height 14
paste input "PA/03F02D"
type input "PA/03F02D"
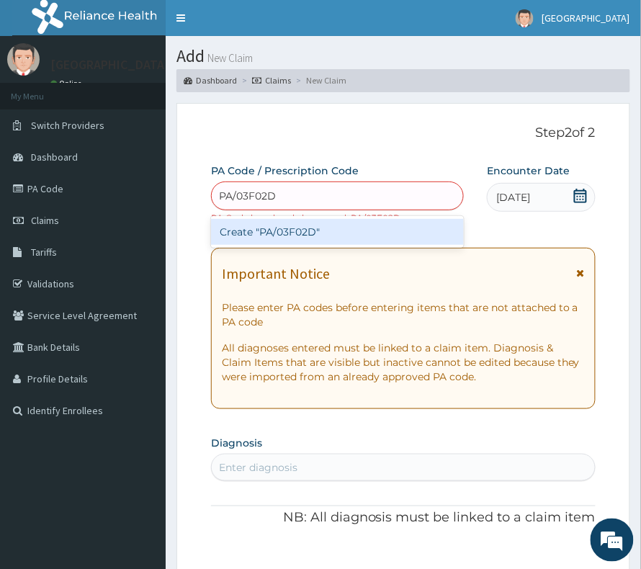
click at [267, 240] on div "Create "PA/03F02D"" at bounding box center [337, 232] width 253 height 26
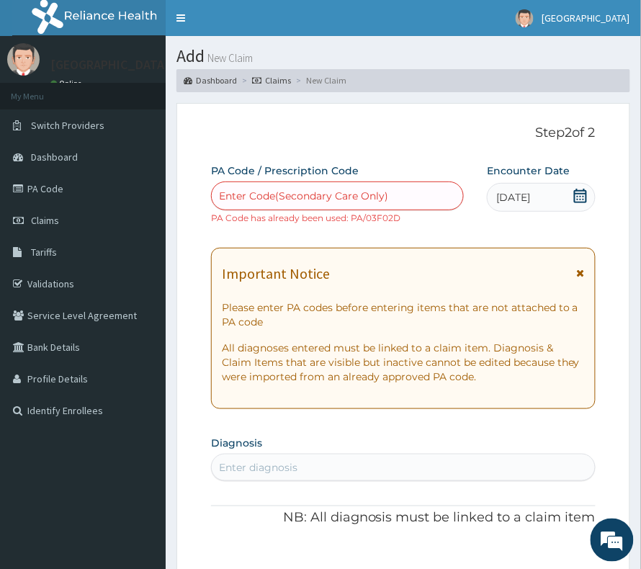
click at [514, 186] on div "04-07-2025" at bounding box center [541, 197] width 109 height 29
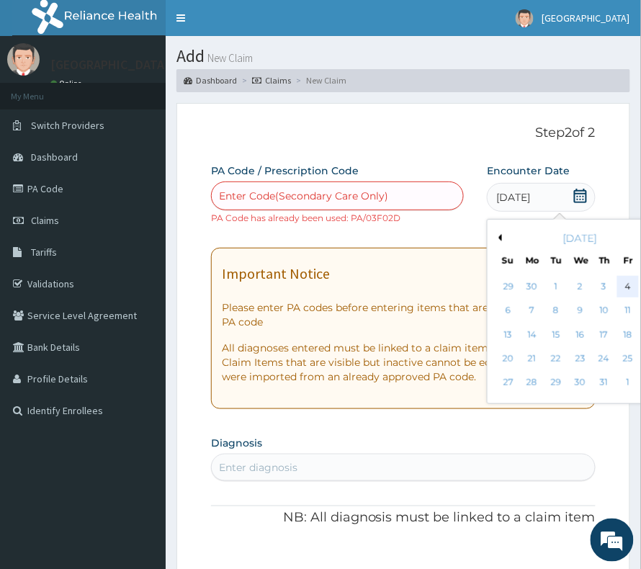
click at [618, 281] on div "4" at bounding box center [629, 287] width 22 height 22
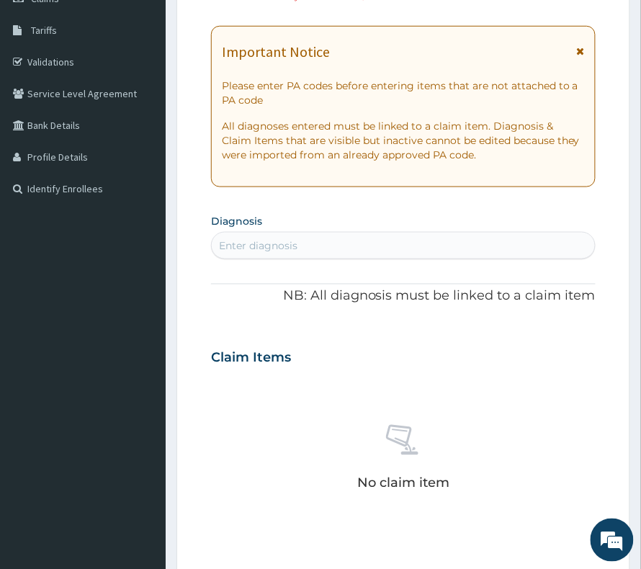
scroll to position [288, 0]
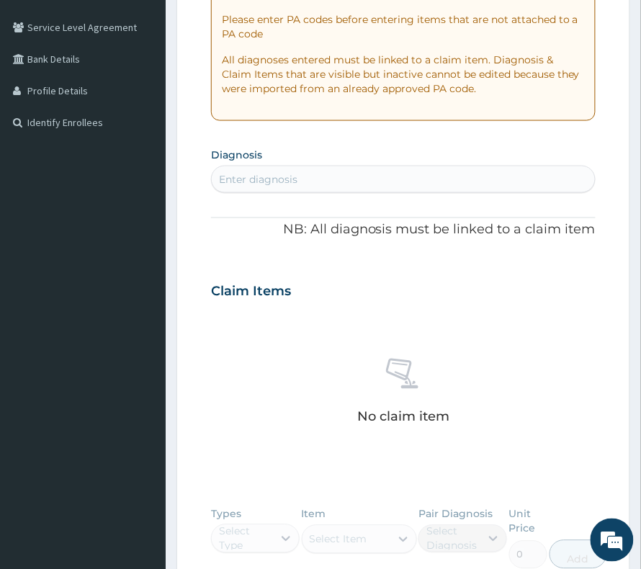
click at [287, 169] on div "Enter diagnosis" at bounding box center [403, 179] width 383 height 23
click at [294, 193] on div "Enter diagnosis" at bounding box center [403, 179] width 385 height 27
click at [296, 185] on div "Enter diagnosis" at bounding box center [258, 179] width 79 height 14
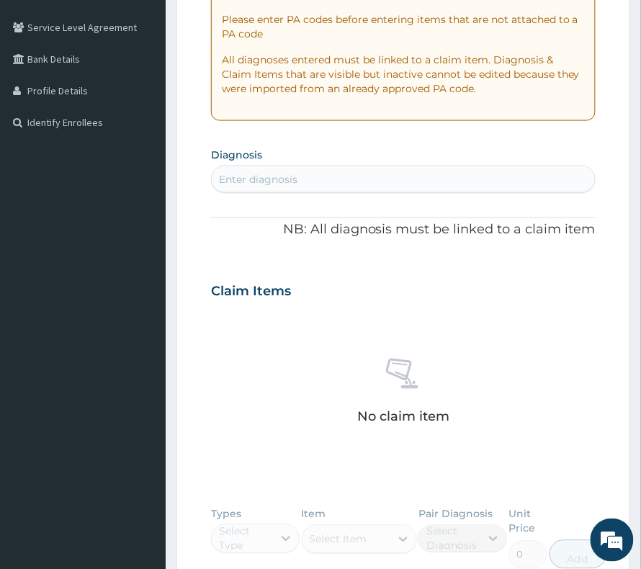
drag, startPoint x: 260, startPoint y: 172, endPoint x: 242, endPoint y: 189, distance: 25.0
click at [242, 189] on div "Enter diagnosis" at bounding box center [403, 179] width 383 height 23
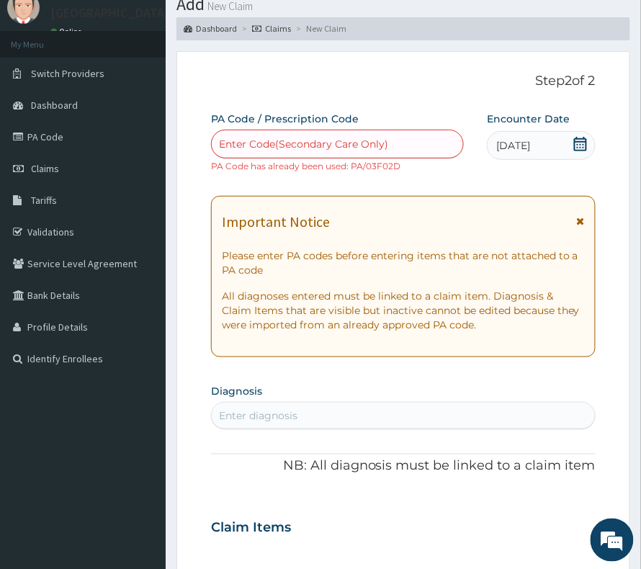
scroll to position [0, 0]
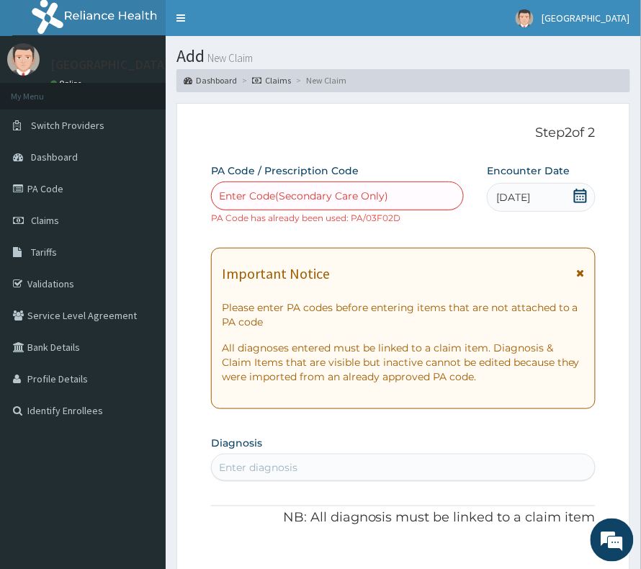
click at [254, 203] on div "Enter Code(Secondary Care Only)" at bounding box center [303, 196] width 169 height 14
paste input "PA/03F02D"
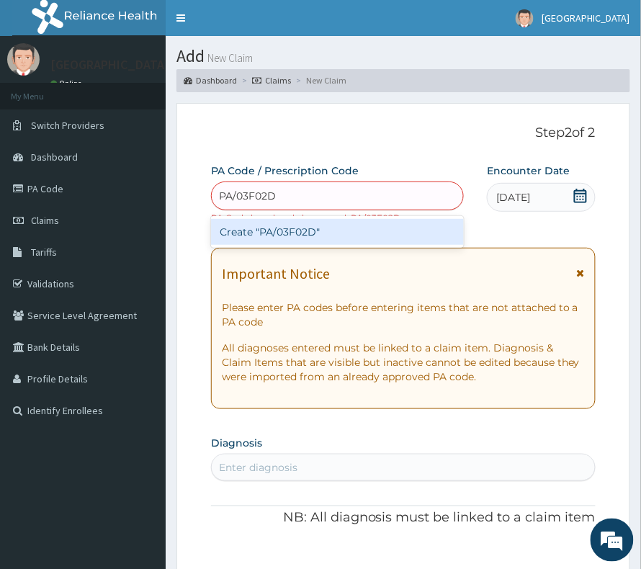
type input "PA/03F02D"
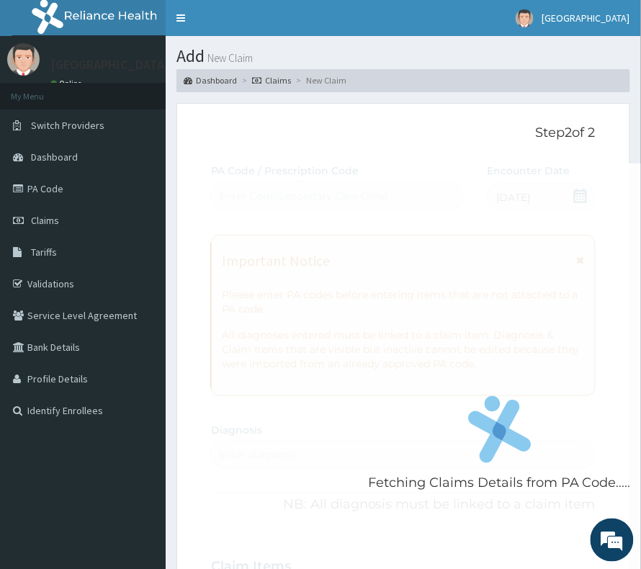
click at [266, 249] on div "Fetching Claims Details from PA Code..... PA Code / Prescription Code Enter Cod…" at bounding box center [403, 558] width 385 height 789
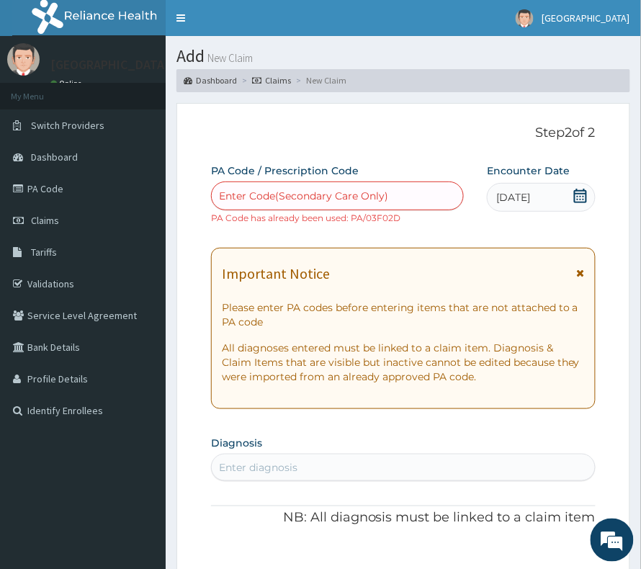
click at [519, 232] on div "PA Code / Prescription Code Enter Code(Secondary Care Only) PA Code has already…" at bounding box center [403, 565] width 385 height 802
click at [529, 221] on div "Encounter Date 04-07-2025" at bounding box center [541, 194] width 109 height 61
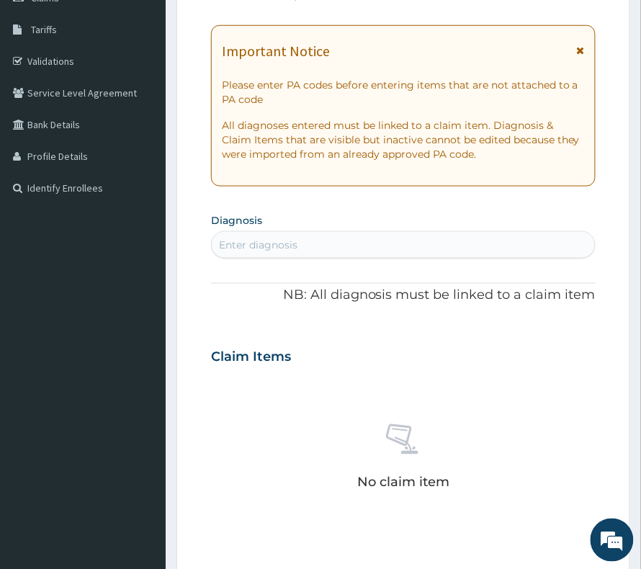
scroll to position [192, 0]
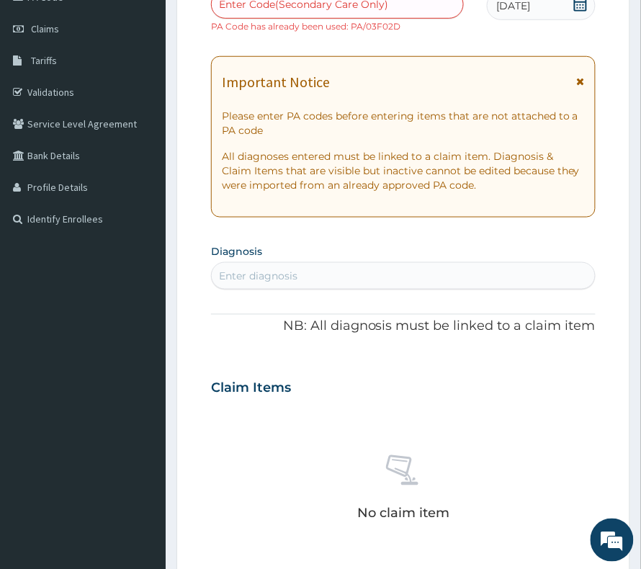
click at [295, 269] on div "Enter diagnosis" at bounding box center [258, 276] width 79 height 14
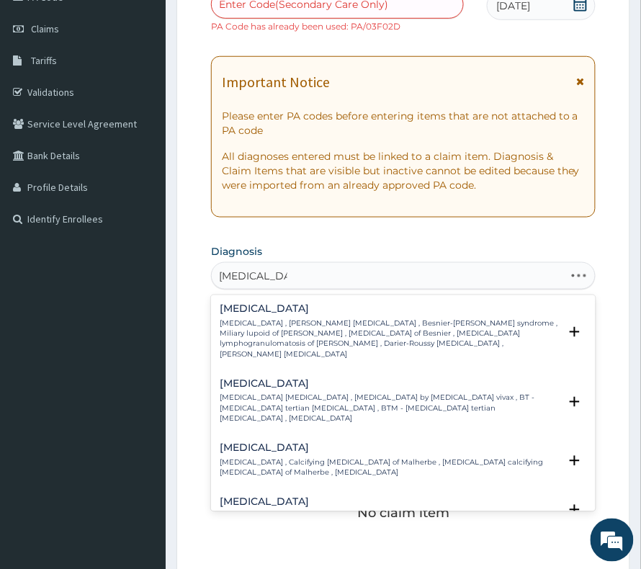
type input "BENIGN PROS"
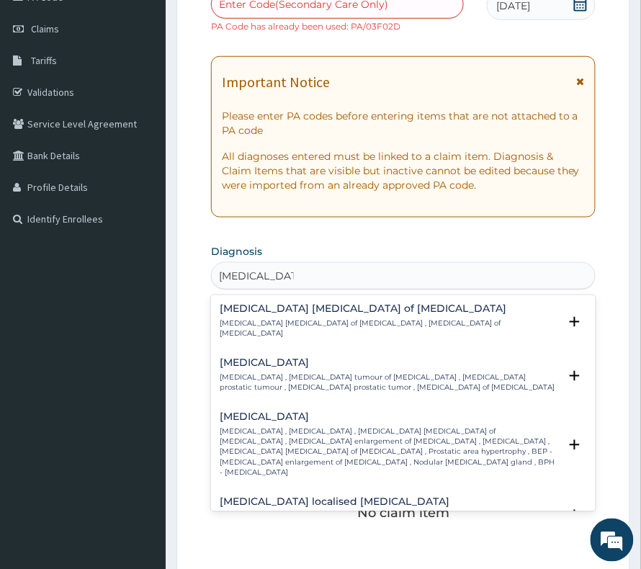
click at [361, 427] on p "Benign prostatic hyperplasia , Prostatic hypertrophy , Benign myoma of prostate…" at bounding box center [389, 452] width 339 height 51
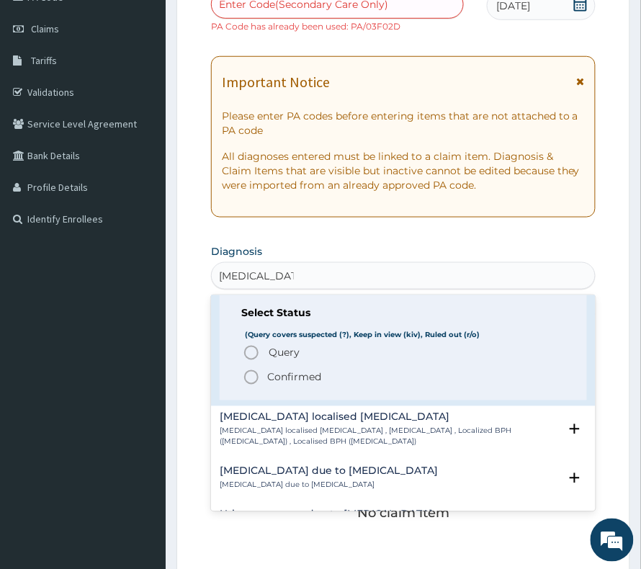
click at [297, 370] on p "Confirmed" at bounding box center [294, 377] width 54 height 14
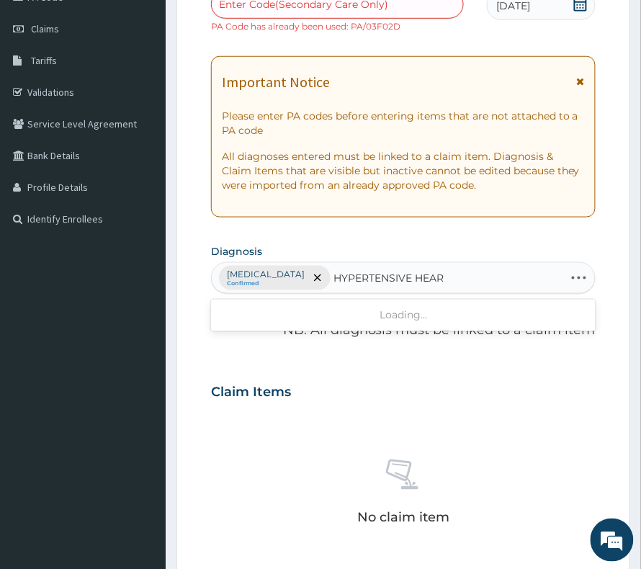
type input "HYPERTENSIVE HEART"
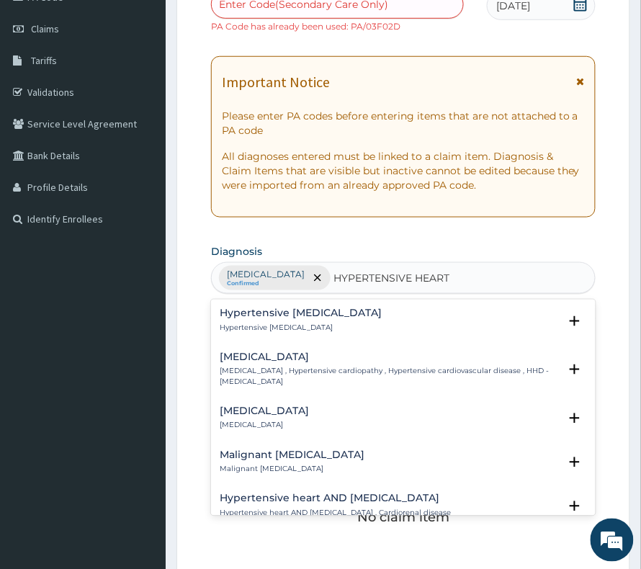
drag, startPoint x: 308, startPoint y: 313, endPoint x: 312, endPoint y: 373, distance: 59.9
click at [312, 373] on div "Hypertensive heart failure Hypertensive heart failure Select Status (Query cove…" at bounding box center [403, 408] width 385 height 216
click at [321, 369] on p "Hypertensive heart disease , Hypertensive cardiopathy , Hypertensive cardiovasc…" at bounding box center [389, 377] width 339 height 21
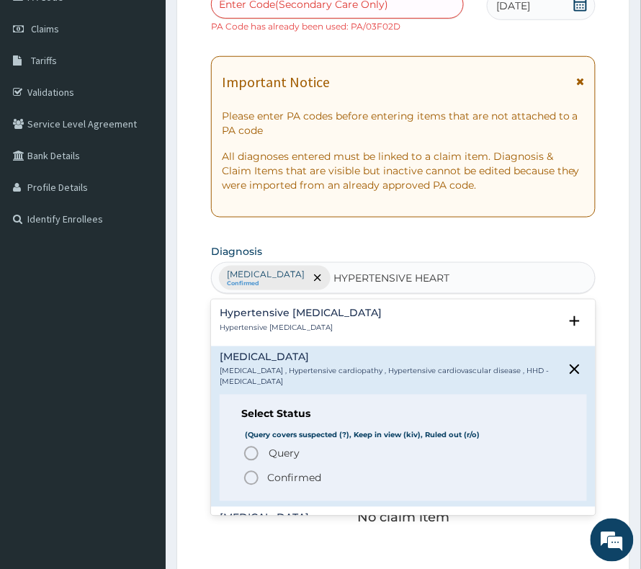
click at [275, 480] on p "Confirmed" at bounding box center [294, 478] width 54 height 14
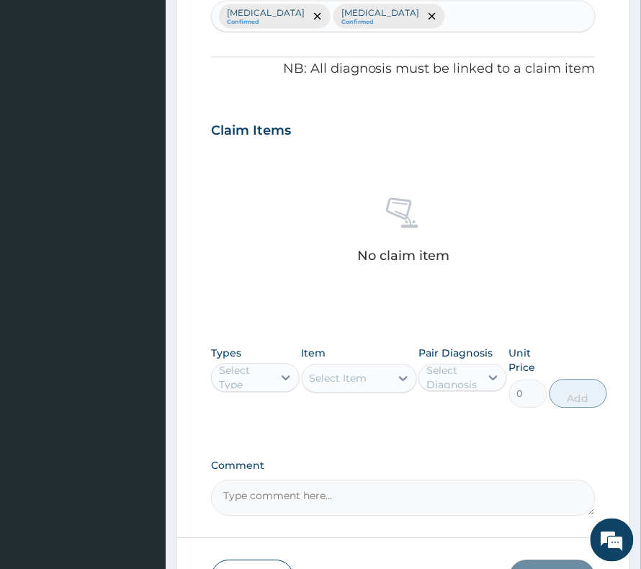
scroll to position [568, 0]
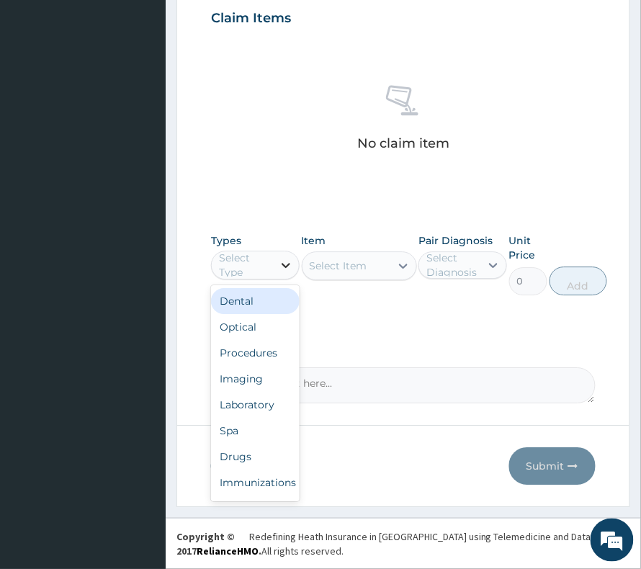
click at [283, 266] on icon at bounding box center [286, 265] width 14 height 14
click at [270, 355] on div "Procedures" at bounding box center [255, 353] width 89 height 26
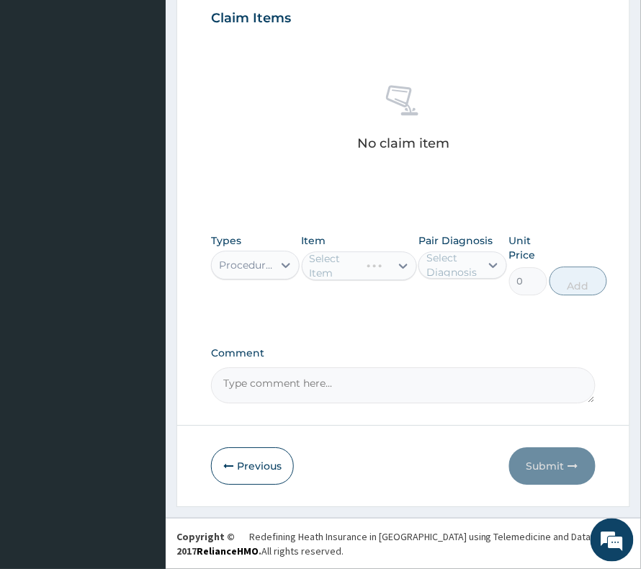
click at [473, 267] on div "Select Diagnosis" at bounding box center [453, 265] width 53 height 29
click at [470, 308] on label "[MEDICAL_DATA]" at bounding box center [478, 300] width 71 height 14
checkbox input "true"
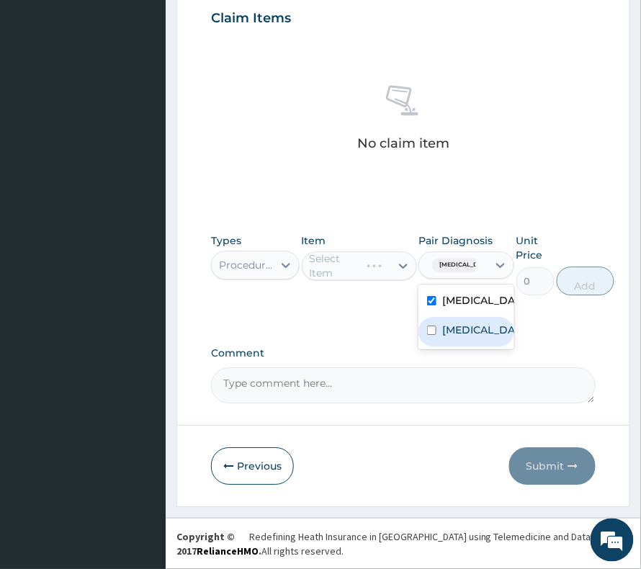
click at [465, 347] on div "[MEDICAL_DATA]" at bounding box center [467, 332] width 96 height 30
checkbox input "true"
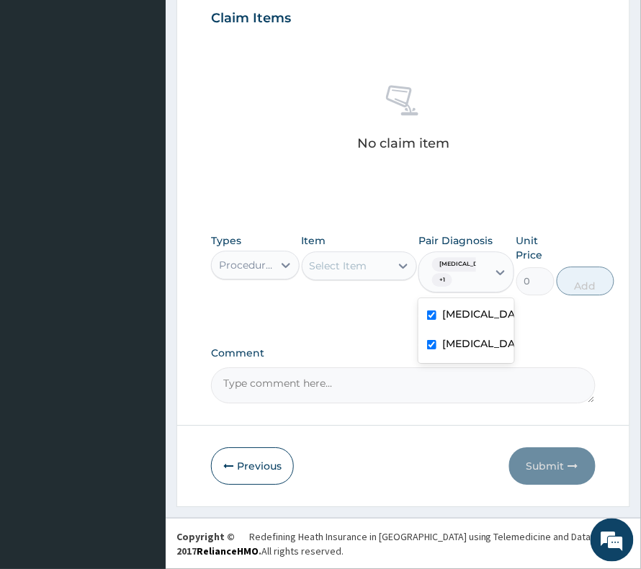
click at [352, 274] on div "Select Item" at bounding box center [347, 265] width 88 height 23
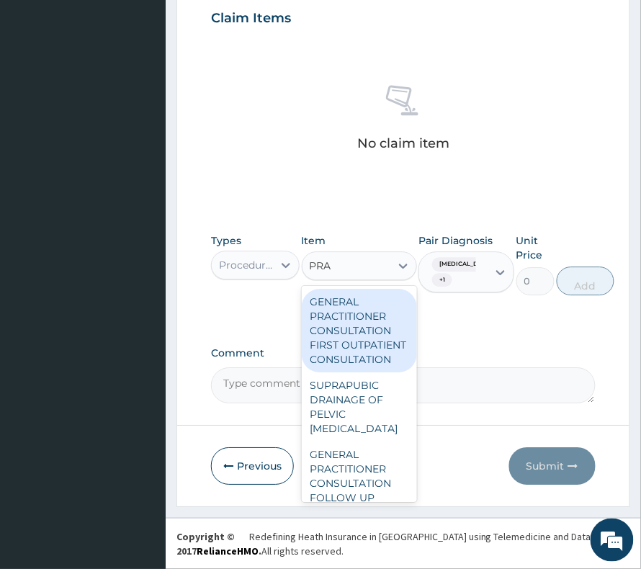
type input "PRAC"
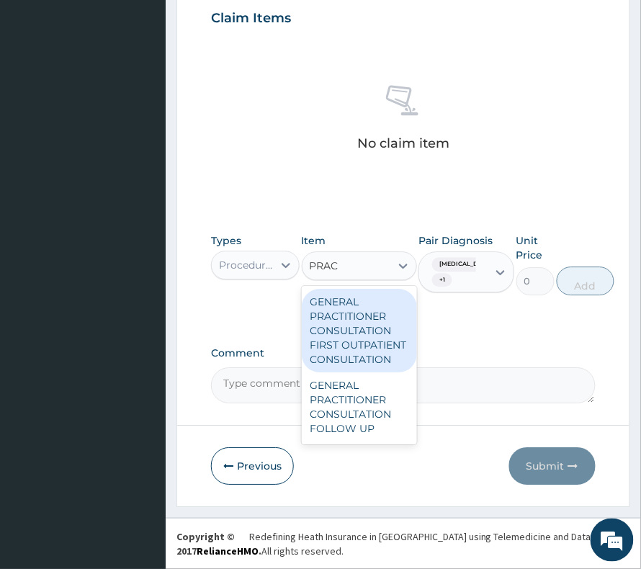
click at [352, 327] on div "GENERAL PRACTITIONER CONSULTATION FIRST OUTPATIENT CONSULTATION" at bounding box center [359, 331] width 115 height 84
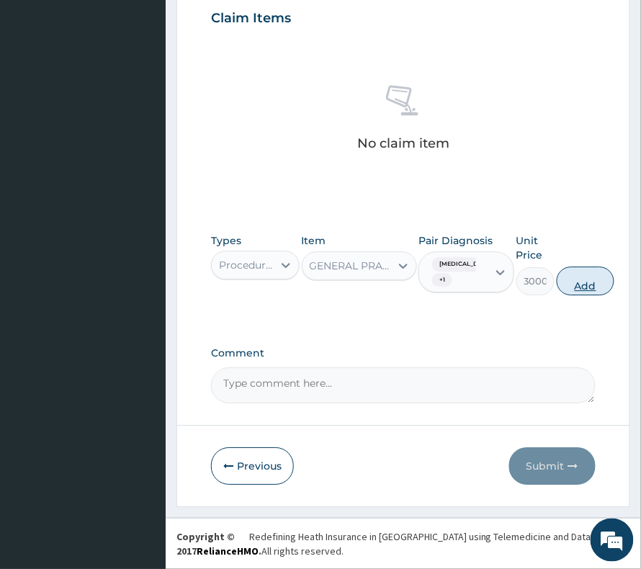
click at [615, 275] on button "Add" at bounding box center [586, 281] width 58 height 29
type input "0"
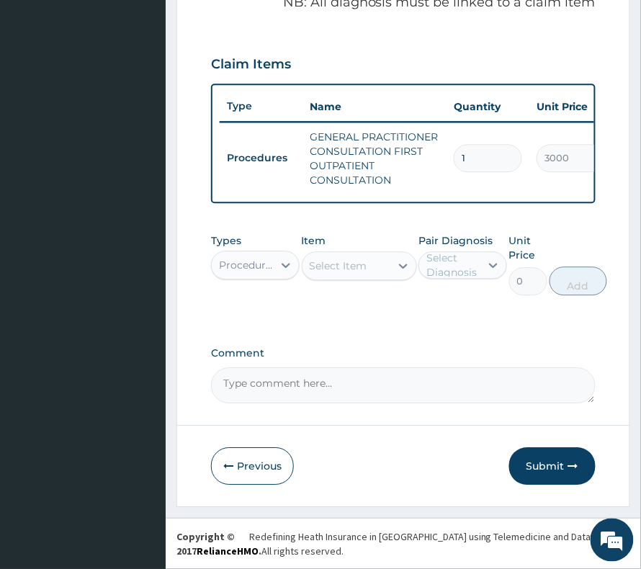
drag, startPoint x: 261, startPoint y: 269, endPoint x: 262, endPoint y: 281, distance: 12.3
click at [261, 274] on div "Procedures" at bounding box center [242, 265] width 61 height 23
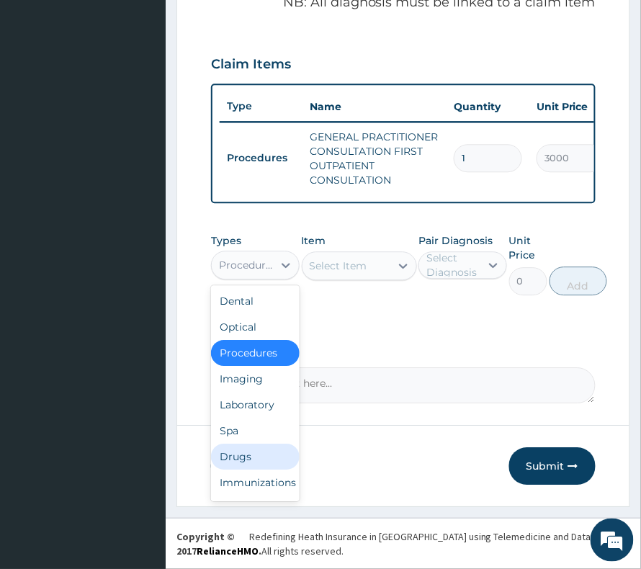
drag, startPoint x: 246, startPoint y: 464, endPoint x: 275, endPoint y: 430, distance: 44.5
click at [252, 456] on div "Drugs" at bounding box center [255, 457] width 89 height 26
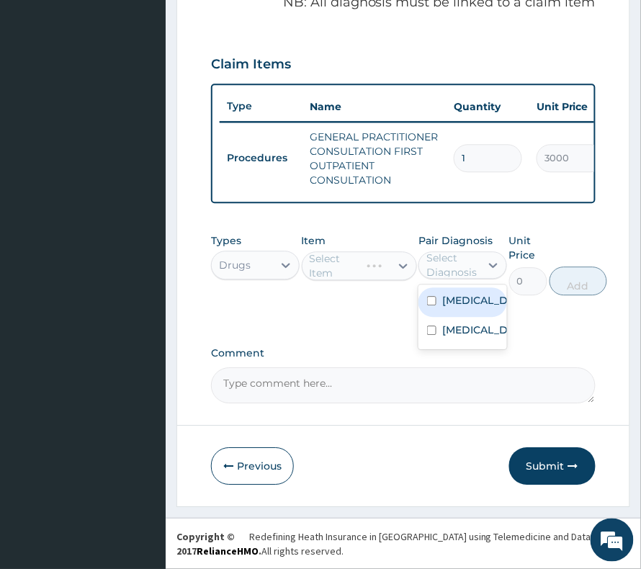
drag, startPoint x: 443, startPoint y: 264, endPoint x: 453, endPoint y: 300, distance: 37.4
click at [443, 265] on div "Select Diagnosis" at bounding box center [453, 265] width 53 height 29
click at [454, 304] on label "[MEDICAL_DATA]" at bounding box center [478, 300] width 71 height 14
checkbox input "true"
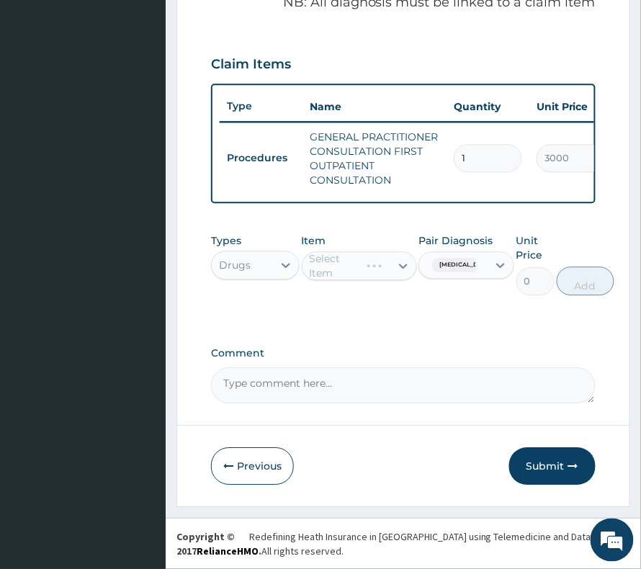
click at [367, 267] on div "Select Item" at bounding box center [359, 266] width 115 height 29
click at [369, 270] on div "Select Item" at bounding box center [347, 265] width 88 height 23
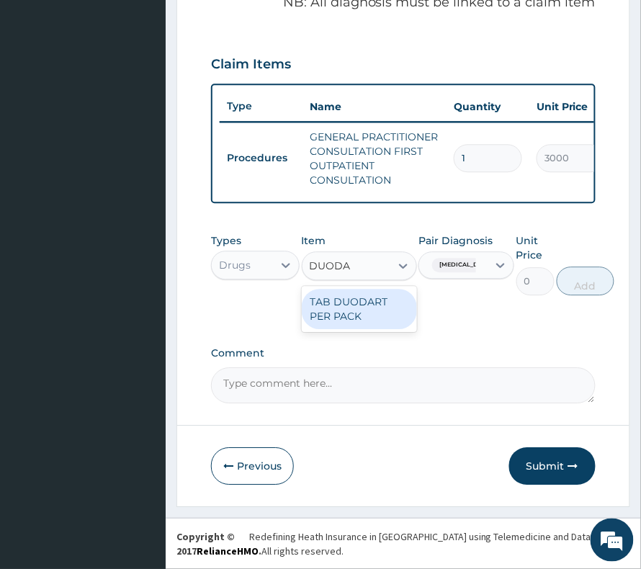
type input "DUODAR"
click at [381, 310] on div "TAB DUODART PER PACK" at bounding box center [359, 309] width 115 height 40
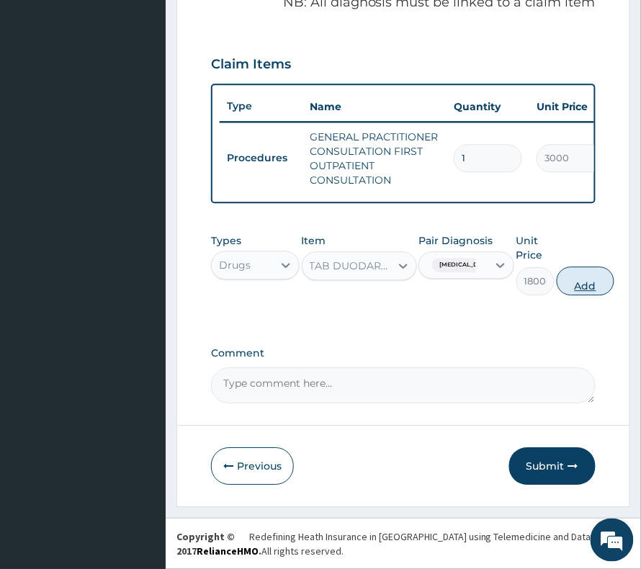
click at [615, 286] on button "Add" at bounding box center [586, 281] width 58 height 29
type input "0"
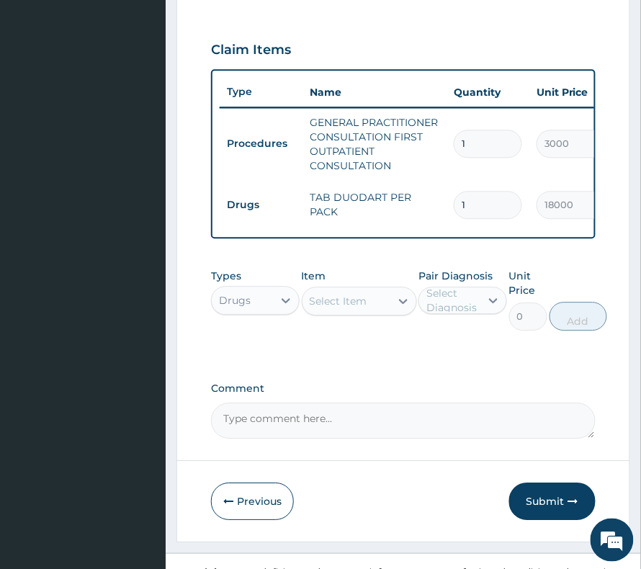
click at [347, 308] on div "Select Item" at bounding box center [339, 301] width 58 height 14
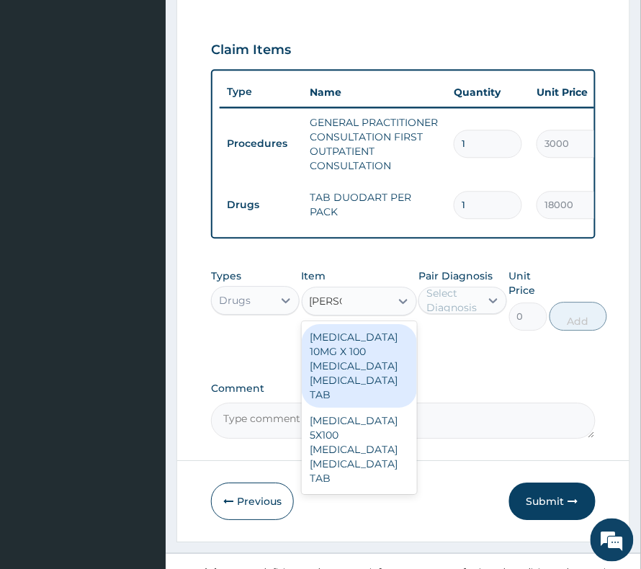
type input "NORVA"
click at [365, 375] on div "[MEDICAL_DATA] 10MG X 100 [MEDICAL_DATA] [MEDICAL_DATA] TAB" at bounding box center [359, 366] width 115 height 84
type input "23880"
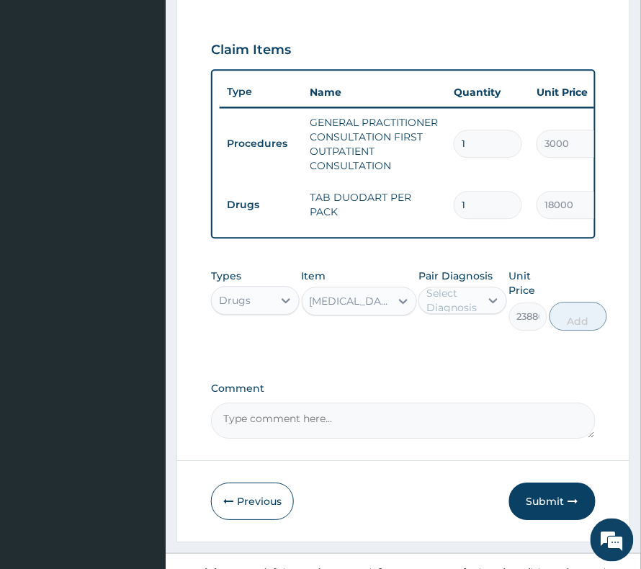
click at [460, 304] on div "Select Diagnosis" at bounding box center [453, 300] width 53 height 29
type input "1"
click at [464, 343] on label "[MEDICAL_DATA]" at bounding box center [478, 336] width 71 height 14
checkbox input "true"
drag, startPoint x: 618, startPoint y: 329, endPoint x: 609, endPoint y: 337, distance: 12.8
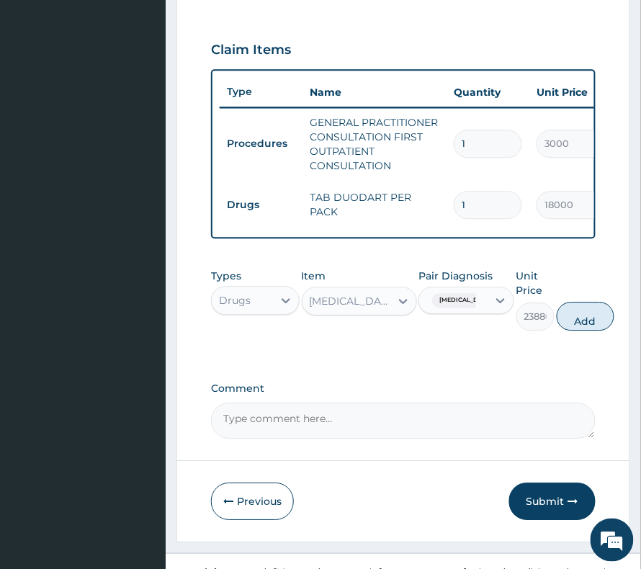
click at [615, 330] on button "Add" at bounding box center [586, 316] width 58 height 29
type input "0"
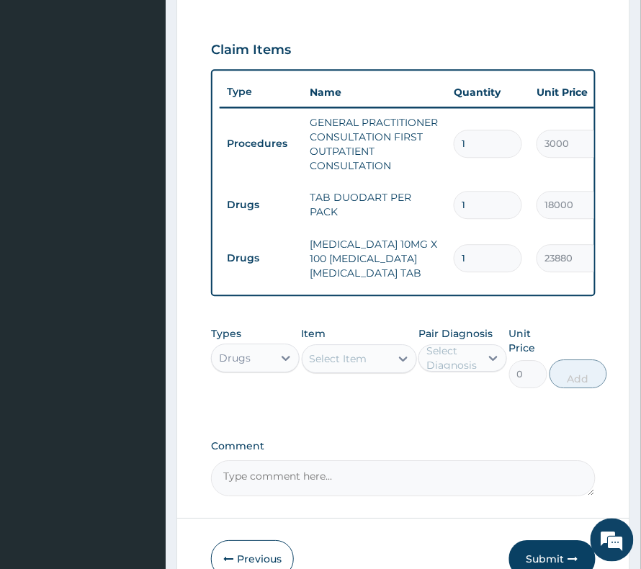
click at [326, 366] on div "Select Item" at bounding box center [339, 359] width 58 height 14
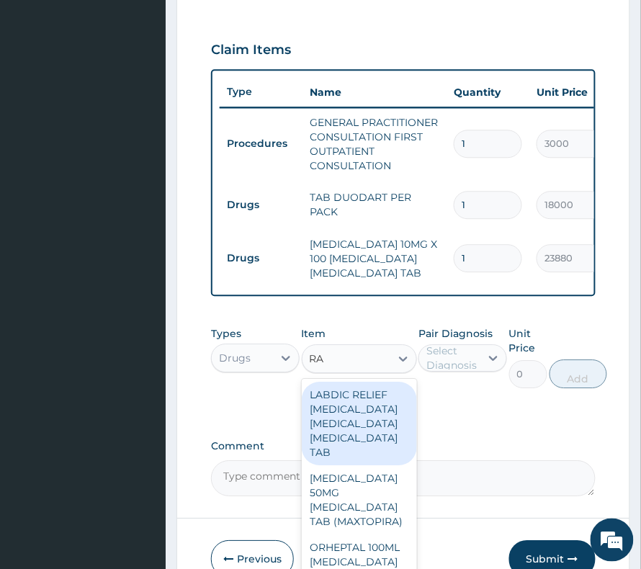
type input "RA"
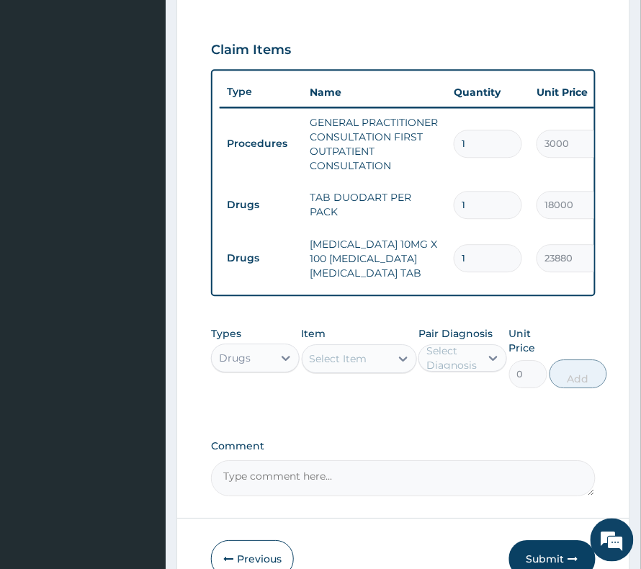
click at [320, 366] on div "Select Item" at bounding box center [339, 359] width 58 height 14
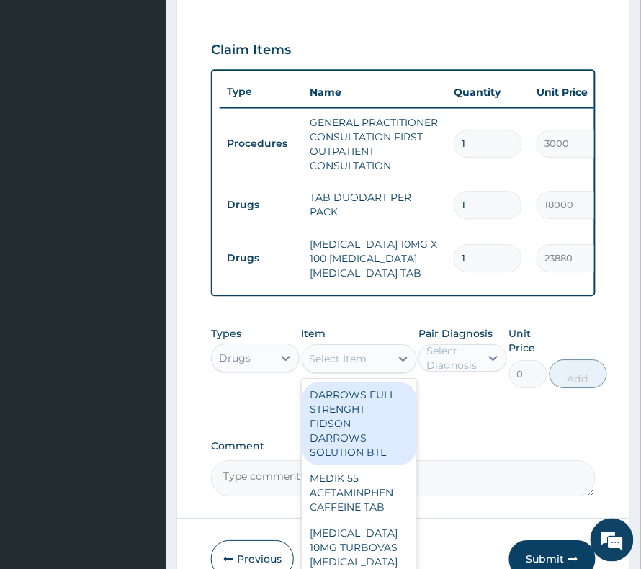
paste input "Ramipril 25mg Tritace Ramipril Tab"
type input "Ramipril 25mg Tritace Ramipril Tab"
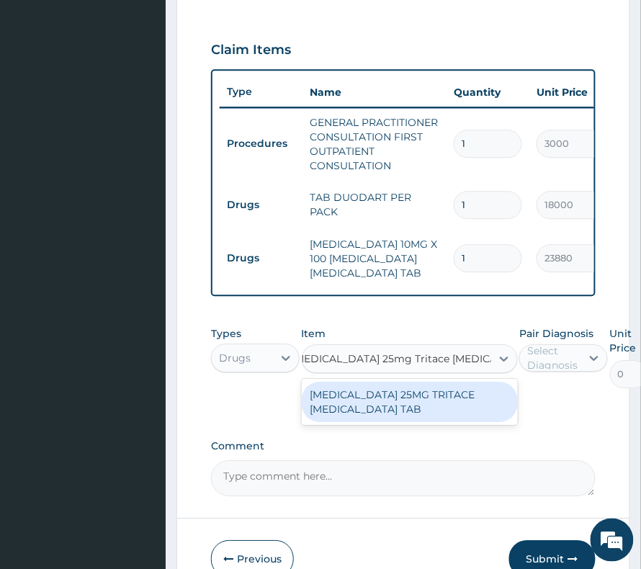
drag, startPoint x: 368, startPoint y: 424, endPoint x: 425, endPoint y: 431, distance: 58.1
click at [370, 422] on div "[MEDICAL_DATA] 25MG TRITACE [MEDICAL_DATA] TAB" at bounding box center [410, 402] width 216 height 40
type input "5562"
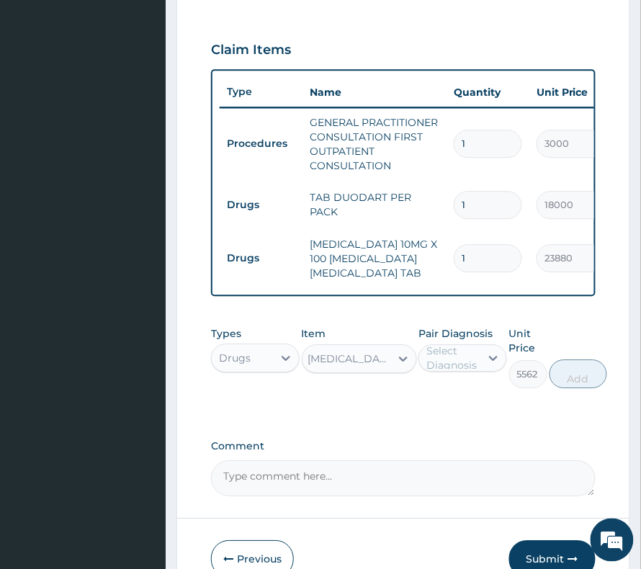
scroll to position [0, 1]
click at [499, 365] on icon at bounding box center [494, 358] width 14 height 14
click at [477, 430] on label "[MEDICAL_DATA]" at bounding box center [478, 423] width 71 height 14
checkbox input "true"
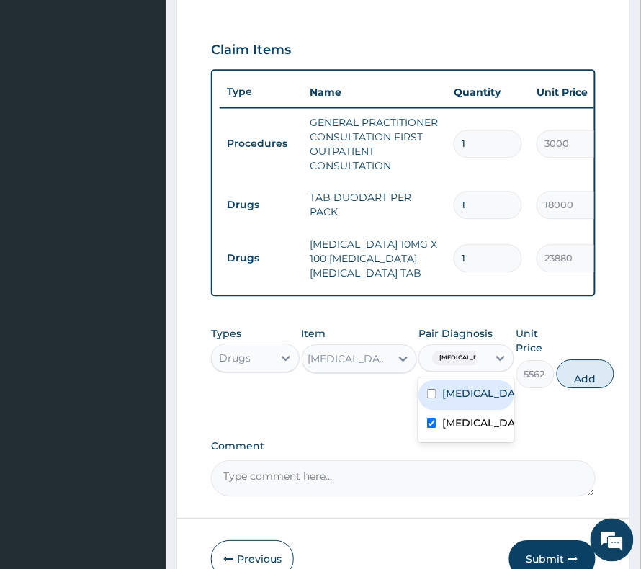
drag, startPoint x: 603, startPoint y: 383, endPoint x: 543, endPoint y: 381, distance: 59.9
click at [603, 385] on button "Add" at bounding box center [586, 374] width 58 height 29
type input "0"
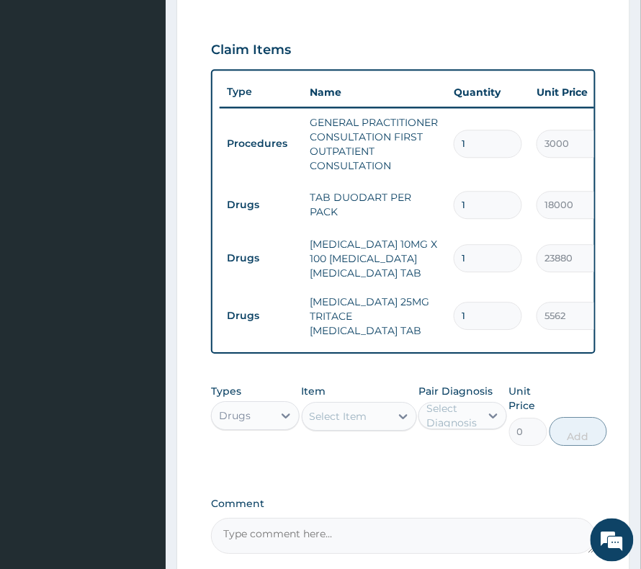
scroll to position [0, 0]
drag, startPoint x: 474, startPoint y: 314, endPoint x: 370, endPoint y: 307, distance: 104.8
click at [370, 307] on tr "Drugs RAMIPRIL 25MG TRITACE RAMIPRIL TAB 1 5562 5562.00 Hypertensive heart dise…" at bounding box center [573, 317] width 706 height 58
type input "2"
type input "11124.00"
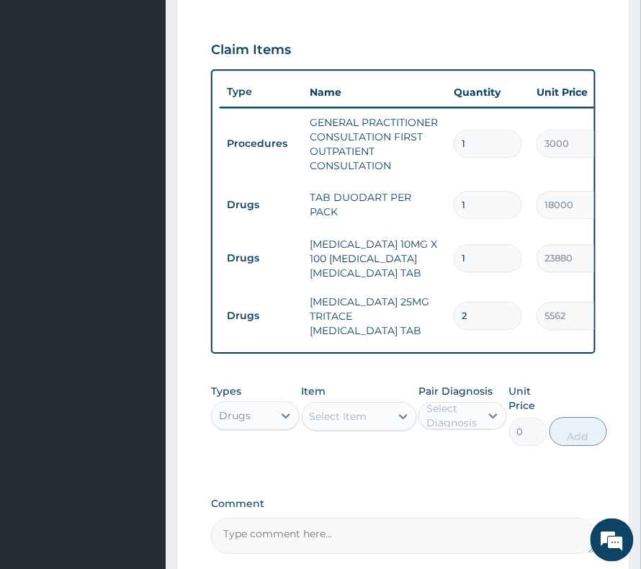
type input "2"
click at [451, 453] on div "Types Drugs Item Select Item Pair Diagnosis Select Diagnosis Unit Price 0 Add" at bounding box center [403, 415] width 385 height 76
click at [254, 419] on div "Drugs" at bounding box center [242, 415] width 61 height 23
click at [327, 410] on div "Select Item" at bounding box center [347, 416] width 88 height 23
click at [334, 424] on div "Select Item" at bounding box center [339, 416] width 58 height 14
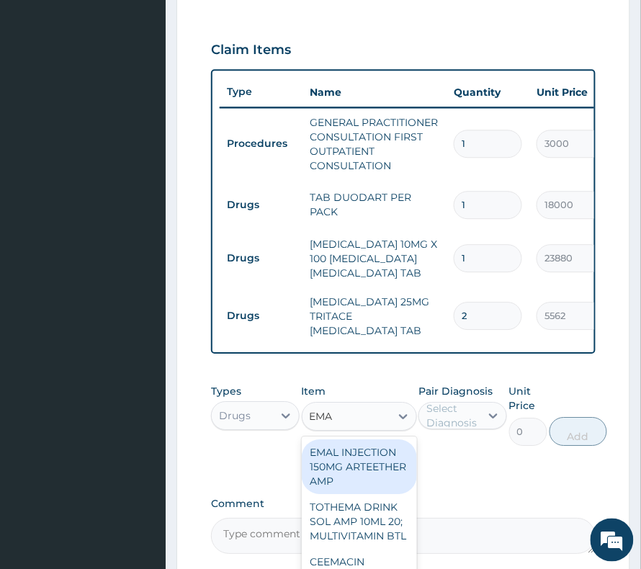
type input "EMAL"
click at [378, 473] on div "EMAL INJECTION 150MG ARTEETHER AMP" at bounding box center [359, 467] width 115 height 55
type input "876"
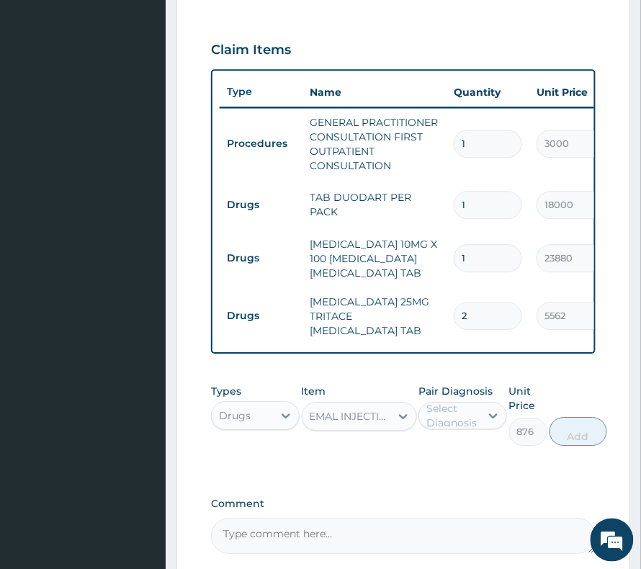
click at [477, 422] on div "Select Diagnosis" at bounding box center [453, 415] width 53 height 29
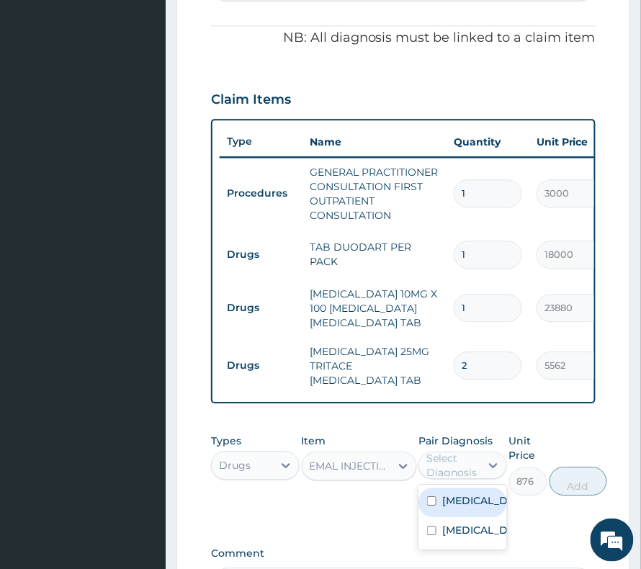
scroll to position [439, 0]
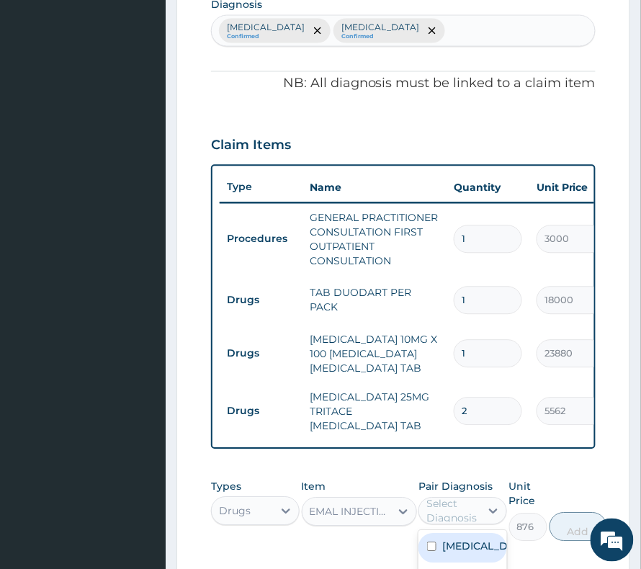
click at [577, 42] on div "Benign prostatic hyperplasia Confirmed Hypertensive heart disease Confirmed" at bounding box center [403, 31] width 383 height 30
type input "MALAR"
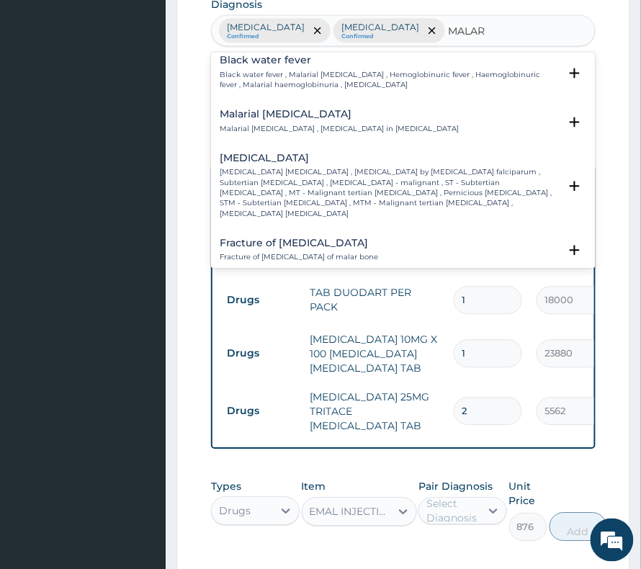
scroll to position [577, 0]
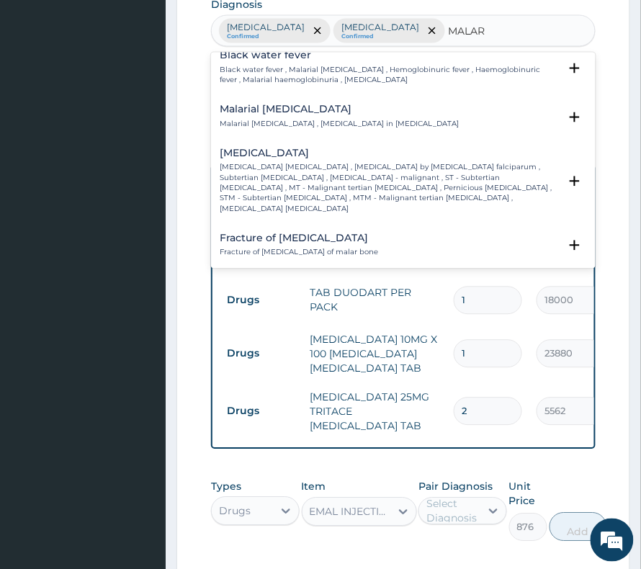
click at [366, 163] on p "Falciparum malaria , Malignant tertian malaria , Malaria by Plasmodium falcipar…" at bounding box center [389, 188] width 339 height 51
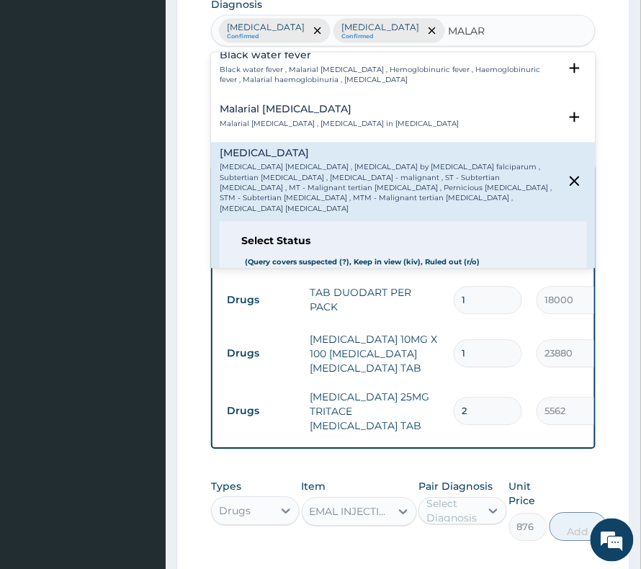
click at [301, 298] on p "Confirmed" at bounding box center [294, 305] width 54 height 14
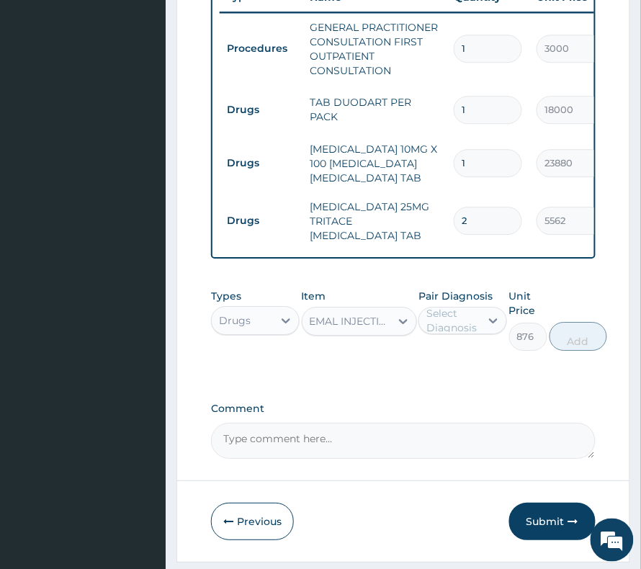
scroll to position [631, 0]
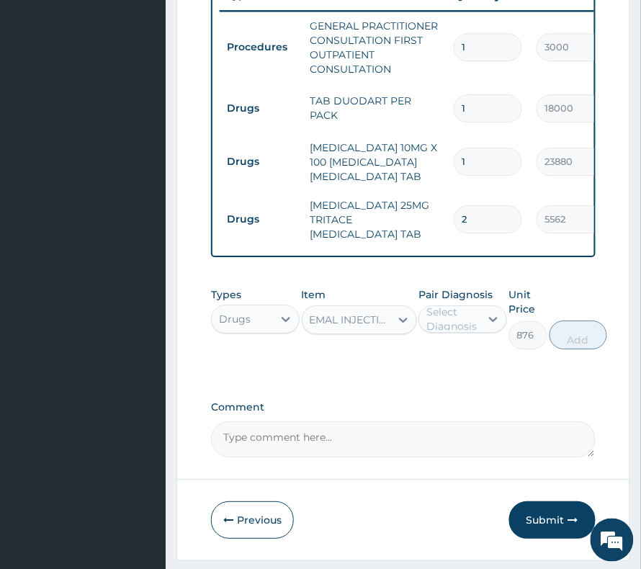
click at [467, 334] on div "Select Diagnosis" at bounding box center [453, 319] width 53 height 29
click at [474, 421] on label "[MEDICAL_DATA]" at bounding box center [478, 413] width 71 height 14
checkbox input "true"
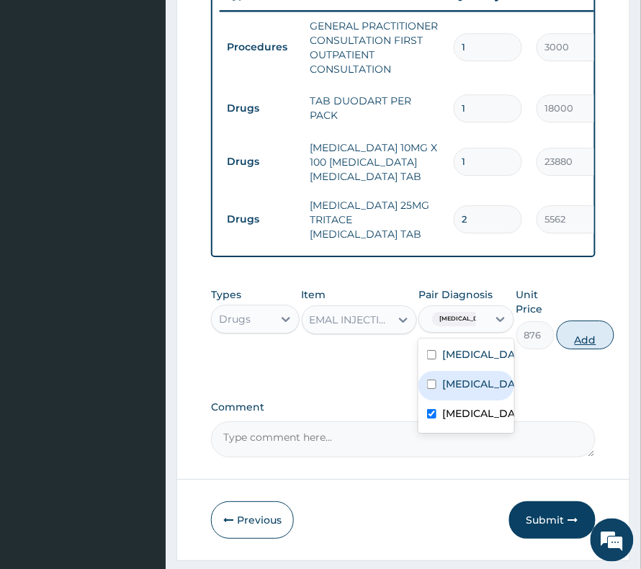
click at [608, 350] on button "Add" at bounding box center [586, 335] width 58 height 29
type input "0"
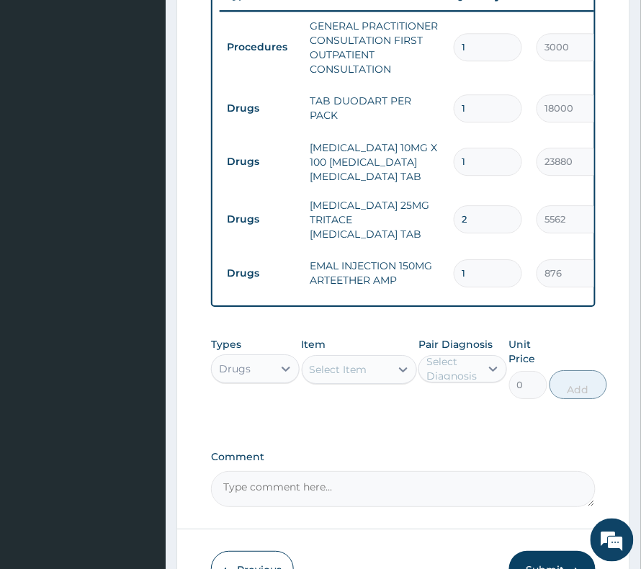
drag, startPoint x: 459, startPoint y: 283, endPoint x: 497, endPoint y: 300, distance: 41.0
click at [497, 288] on input "1" at bounding box center [488, 273] width 68 height 28
type input "3"
type input "2628.00"
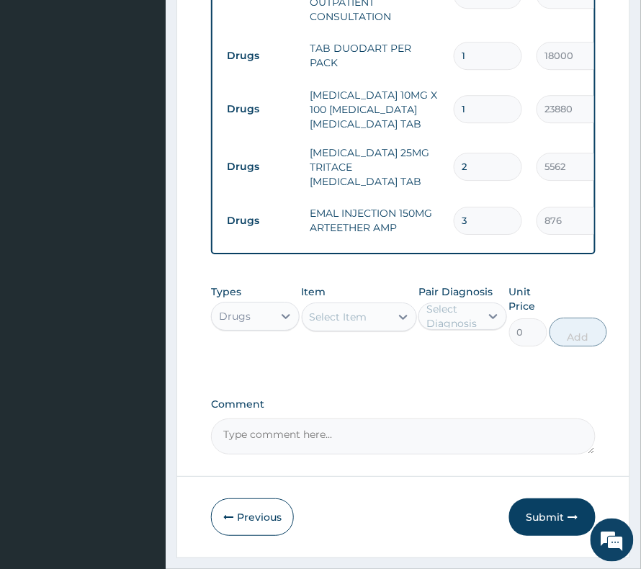
scroll to position [727, 0]
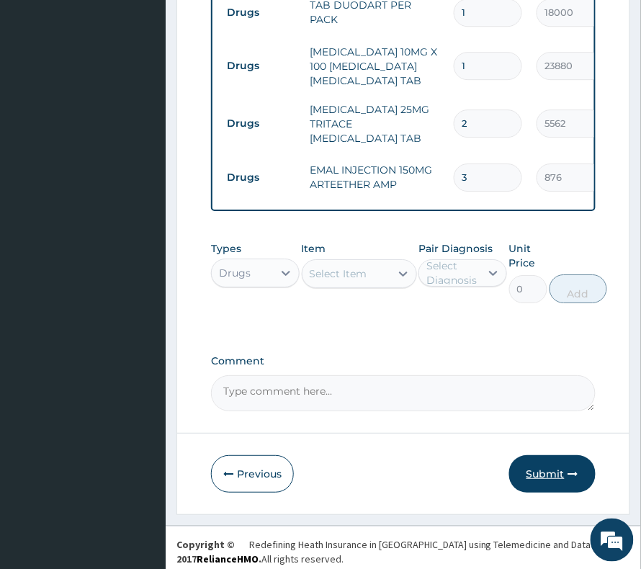
type input "3"
click at [563, 493] on button "Submit" at bounding box center [553, 474] width 86 height 37
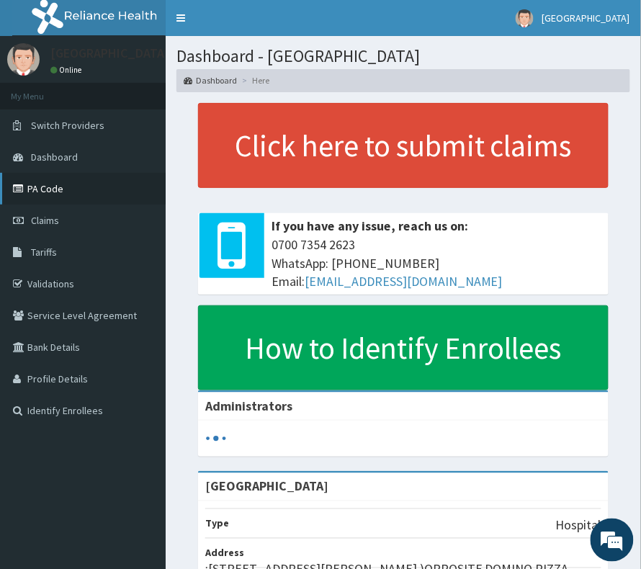
click at [30, 190] on link "PA Code" at bounding box center [83, 189] width 166 height 32
click at [31, 257] on span "Tariffs" at bounding box center [44, 252] width 26 height 13
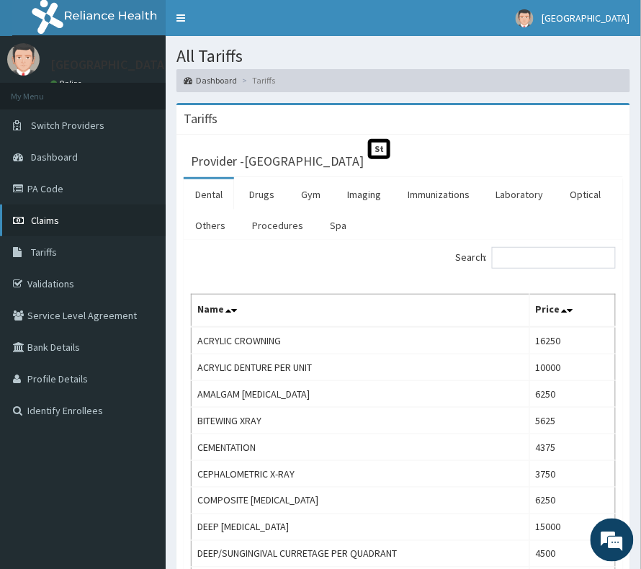
click at [53, 217] on span "Claims" at bounding box center [45, 220] width 28 height 13
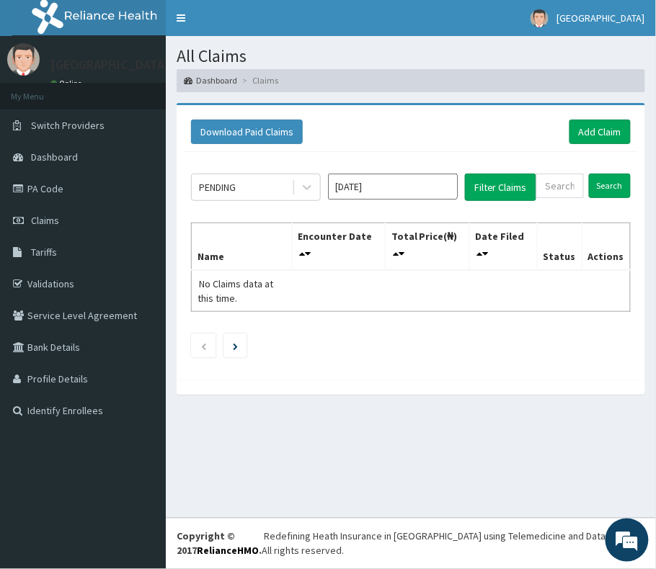
click at [422, 196] on input "[DATE]" at bounding box center [393, 187] width 130 height 26
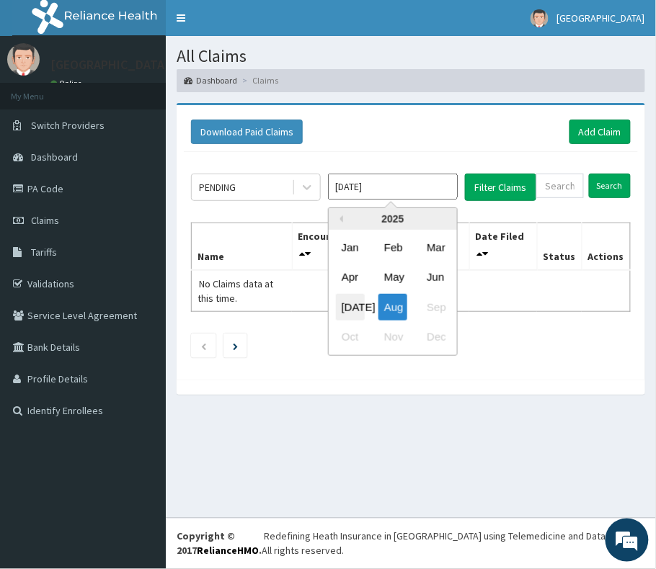
click at [347, 308] on div "[DATE]" at bounding box center [350, 306] width 29 height 27
type input "[DATE]"
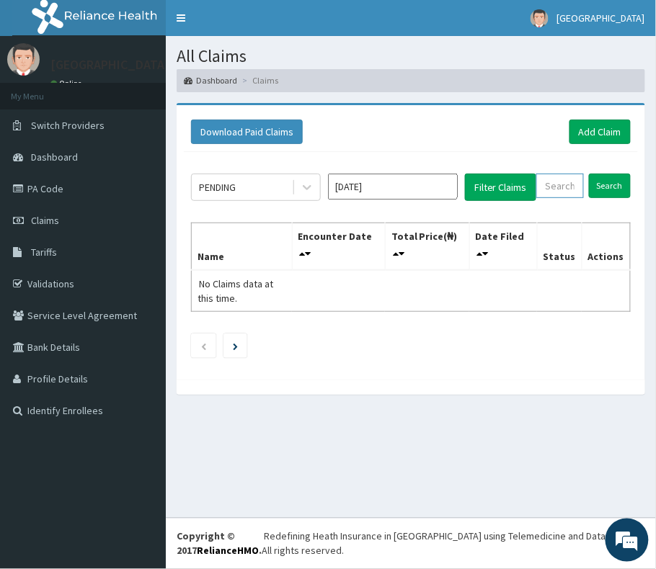
click at [559, 188] on input "text" at bounding box center [560, 186] width 48 height 25
paste input "AVL/10260/A"
type input "AVL/10260/A"
click at [595, 179] on input "Search" at bounding box center [610, 186] width 42 height 25
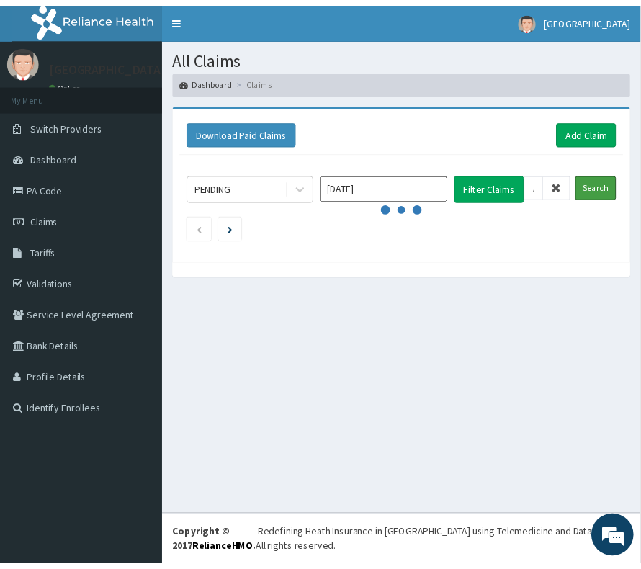
scroll to position [0, 0]
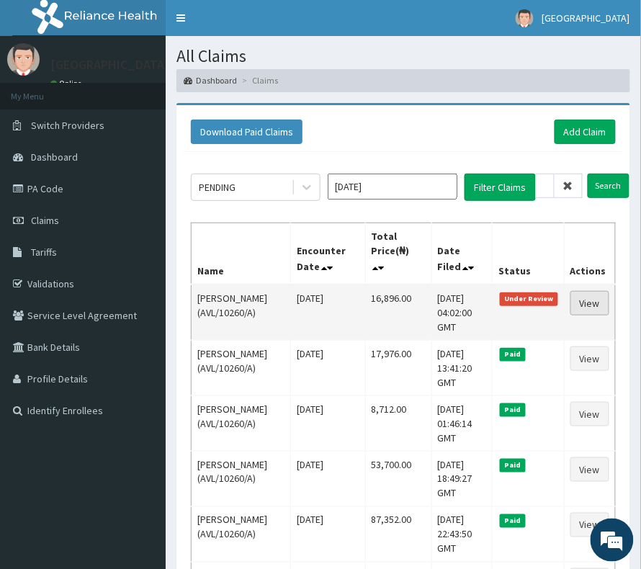
click at [597, 312] on link "View" at bounding box center [590, 303] width 39 height 25
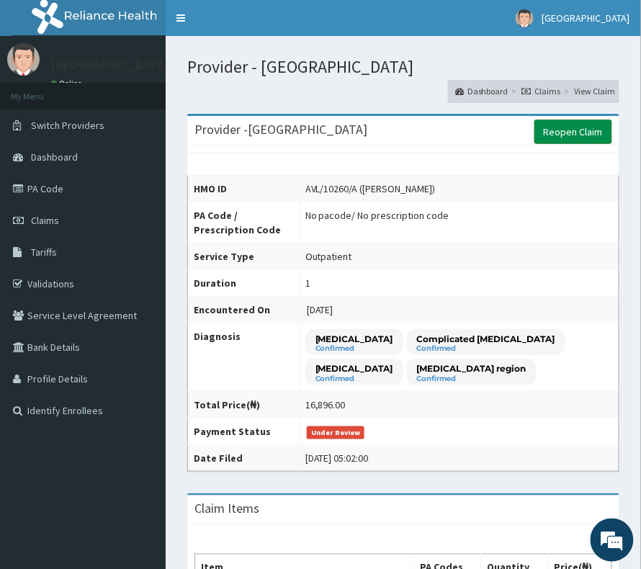
click at [539, 133] on link "Reopen Claim" at bounding box center [574, 132] width 78 height 25
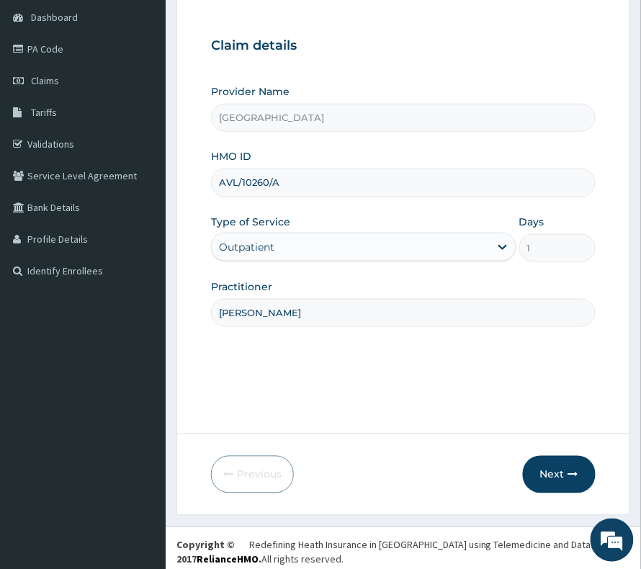
scroll to position [148, 0]
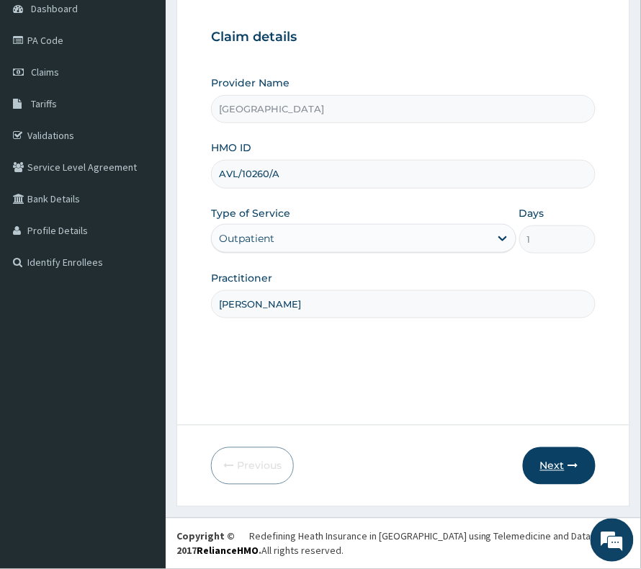
click at [565, 482] on button "Next" at bounding box center [559, 466] width 73 height 37
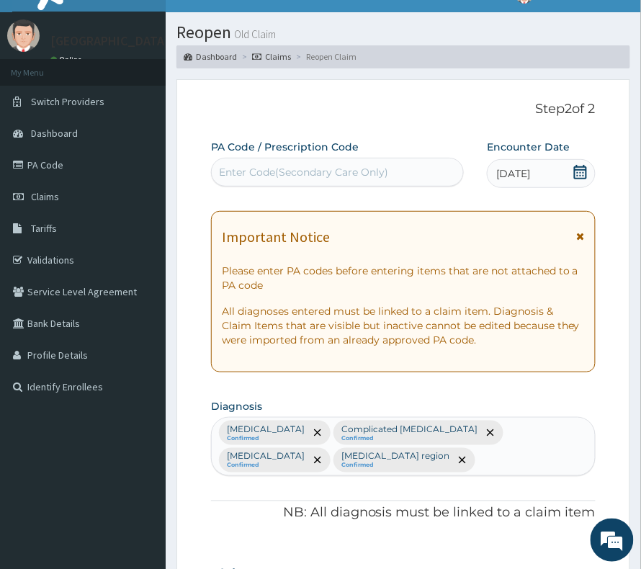
scroll to position [0, 0]
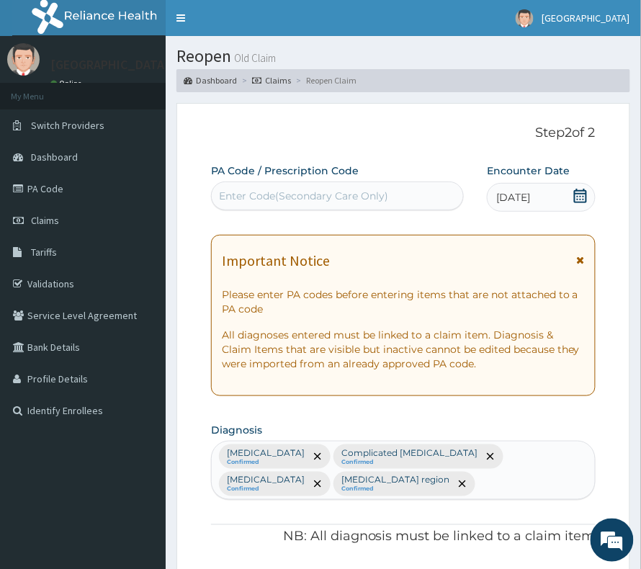
click at [249, 188] on div "Enter Code(Secondary Care Only)" at bounding box center [338, 196] width 252 height 23
paste input "AVL/10260/A"
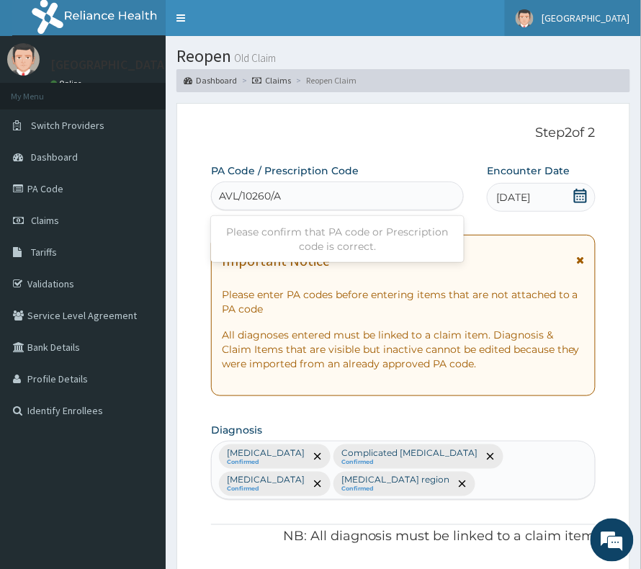
type input "AVL/10260/A"
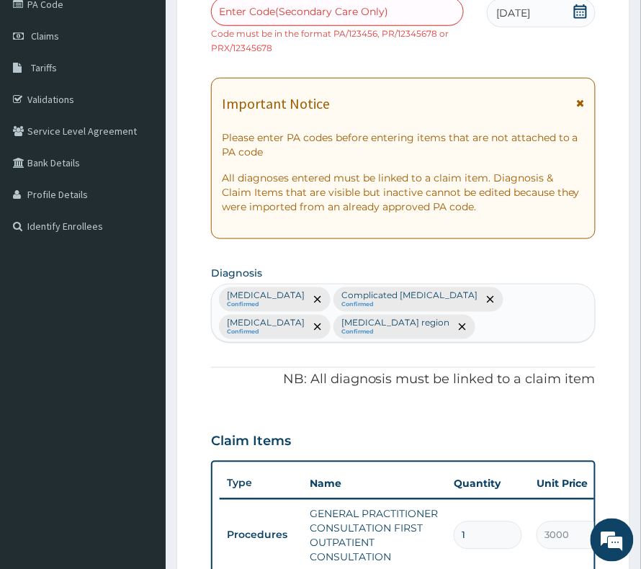
scroll to position [88, 0]
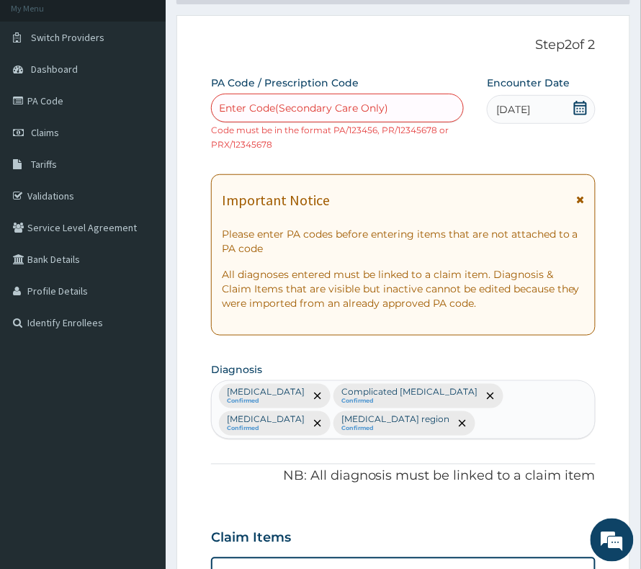
paste input "PA/03F02D"
type input "PA/03F02D"
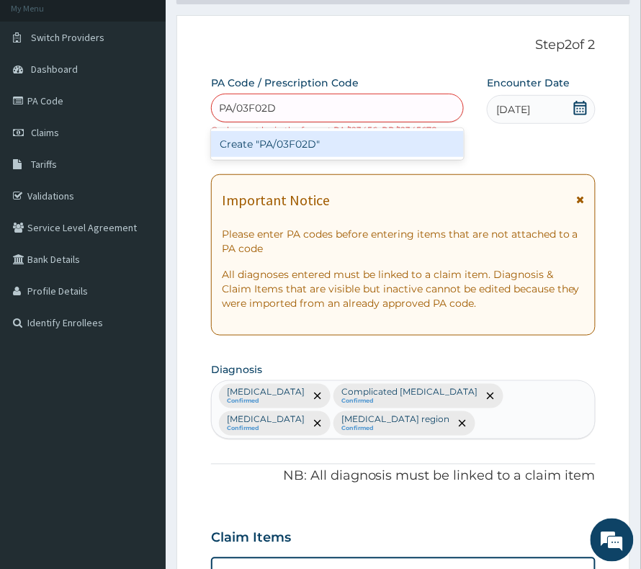
click at [270, 153] on div "Create "PA/03F02D"" at bounding box center [337, 144] width 253 height 26
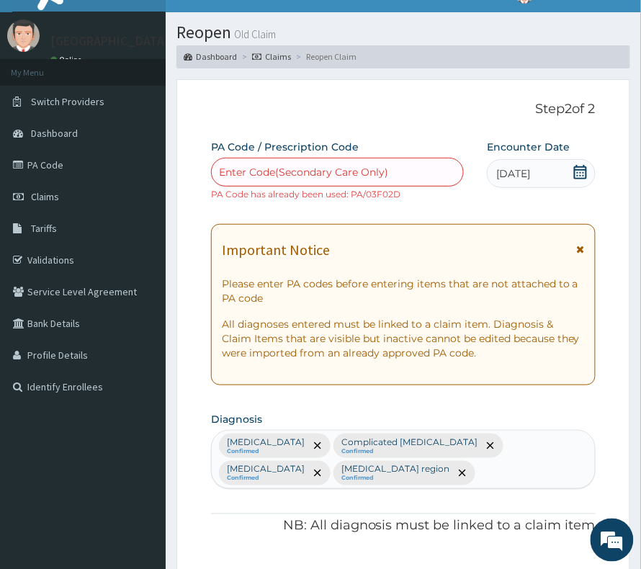
scroll to position [0, 0]
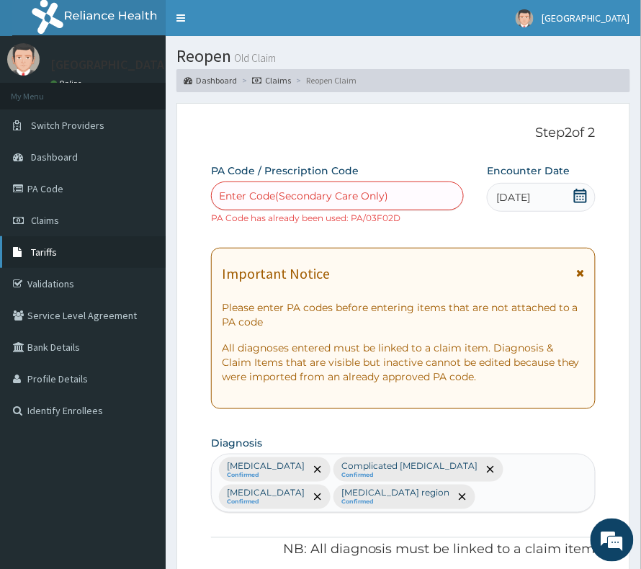
click at [31, 249] on span "Tariffs" at bounding box center [44, 252] width 26 height 13
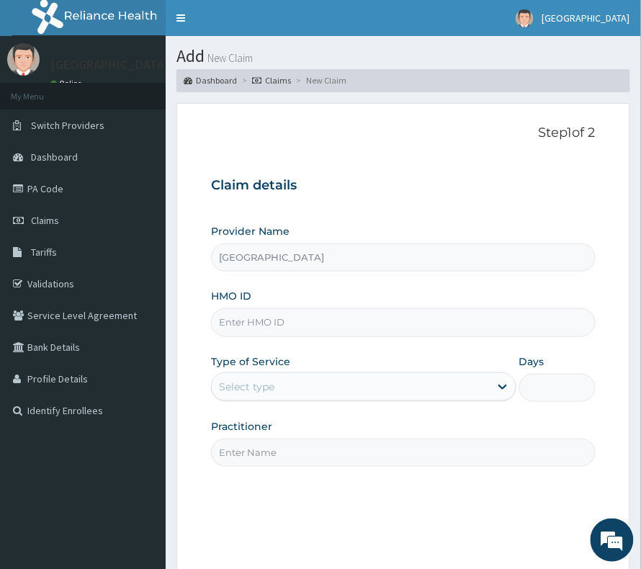
click at [272, 332] on input "HMO ID" at bounding box center [403, 322] width 385 height 28
paste input "FCC/13377/A"
type input "FCC/13377/A"
click at [272, 368] on label "Type of Service" at bounding box center [250, 362] width 79 height 14
click at [286, 404] on div "Provider Name Vima Hospital HMO ID FCC/13377/A Type of Service Select type Days…" at bounding box center [403, 345] width 385 height 242
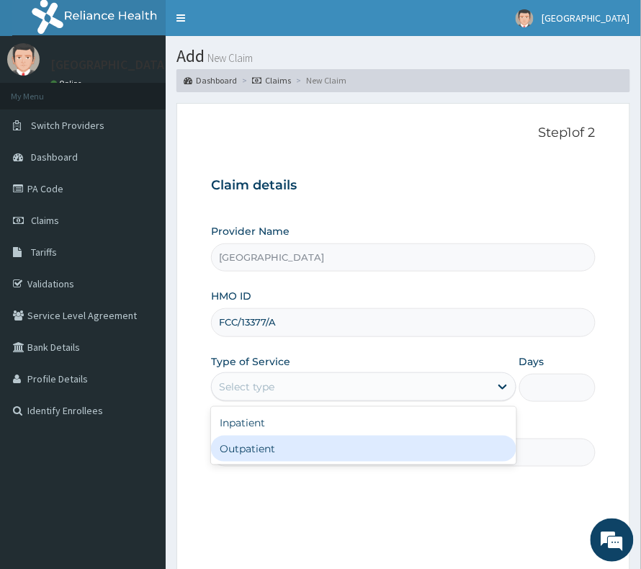
click at [283, 445] on div "Outpatient" at bounding box center [364, 449] width 306 height 26
type input "1"
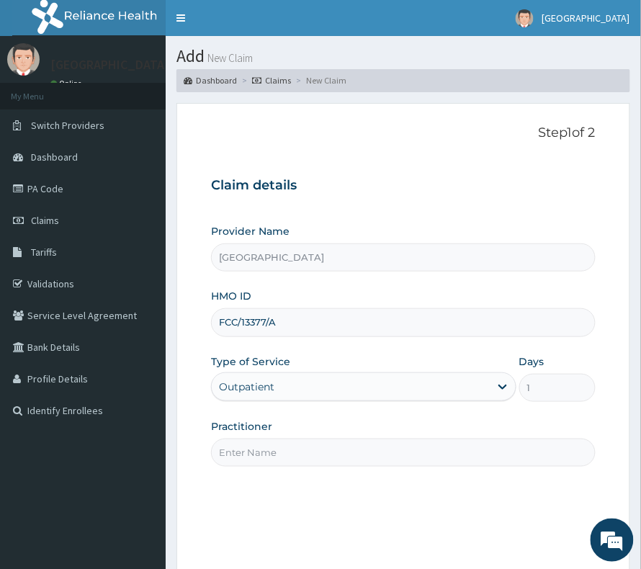
click at [280, 448] on input "Practitioner" at bounding box center [403, 453] width 385 height 28
type input "[PERSON_NAME]"
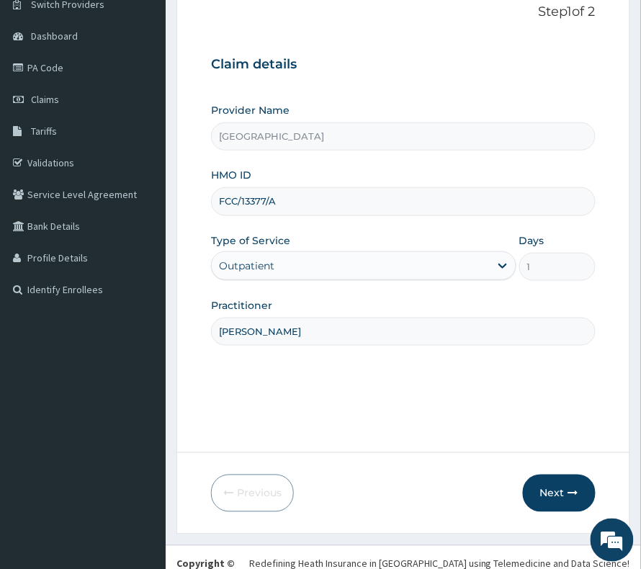
scroll to position [148, 0]
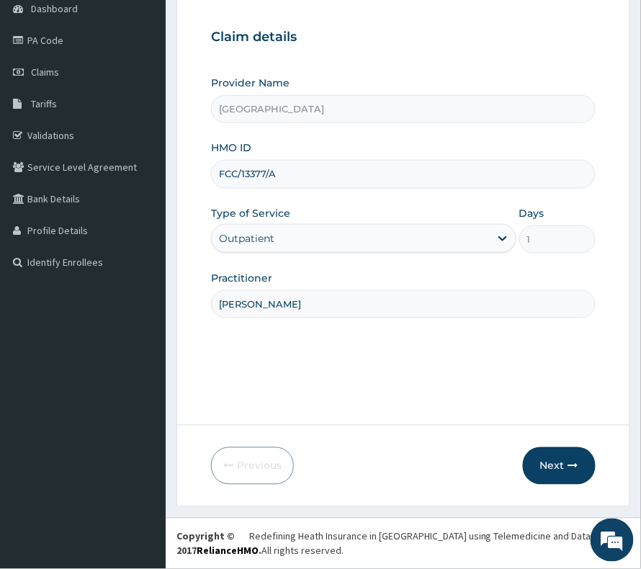
click at [541, 444] on form "Step 1 of 2 Claim details Provider Name Vima Hospital HMO ID FCC/13377/A Type o…" at bounding box center [404, 232] width 454 height 554
click at [551, 464] on button "Next" at bounding box center [559, 466] width 73 height 37
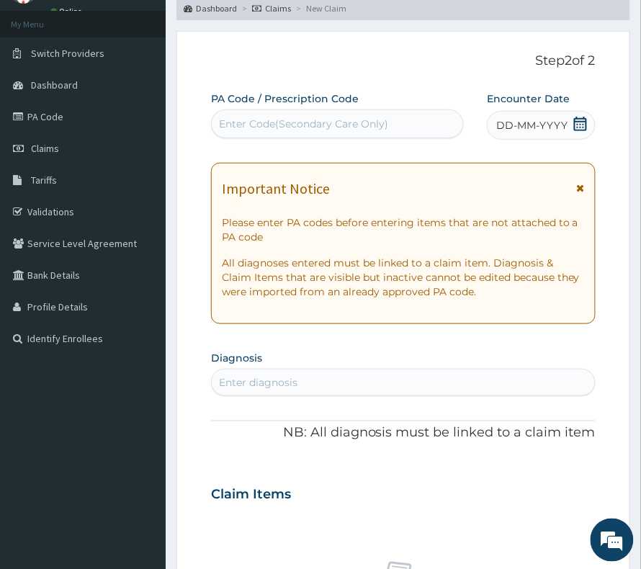
scroll to position [0, 0]
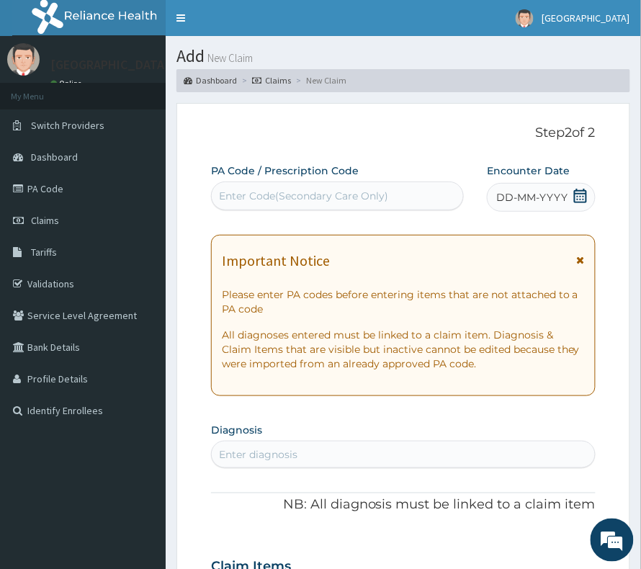
drag, startPoint x: 525, startPoint y: 203, endPoint x: 592, endPoint y: 209, distance: 68.0
click at [525, 205] on span "DD-MM-YYYY" at bounding box center [532, 197] width 71 height 14
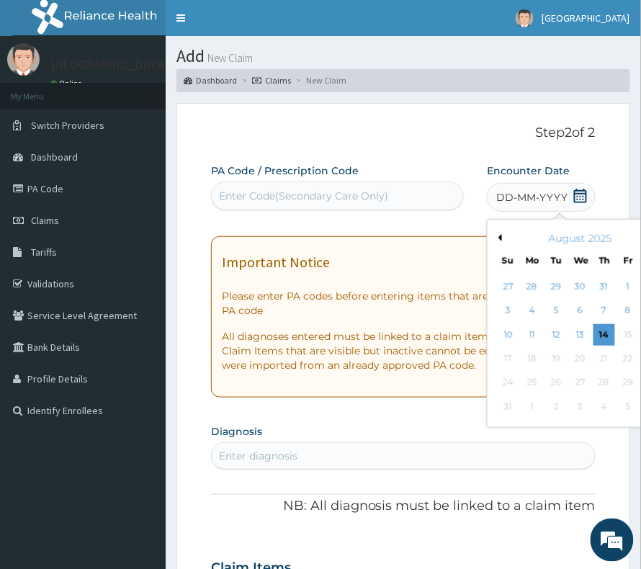
click at [495, 236] on button "Previous Month" at bounding box center [498, 237] width 7 height 7
click at [618, 281] on div "4" at bounding box center [629, 287] width 22 height 22
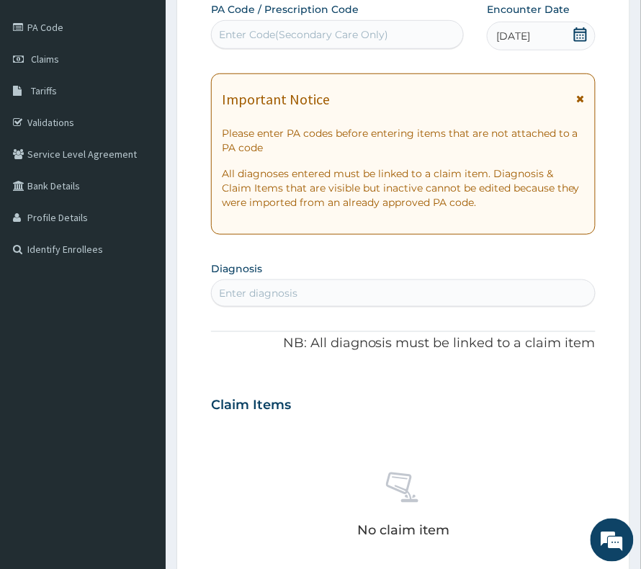
scroll to position [192, 0]
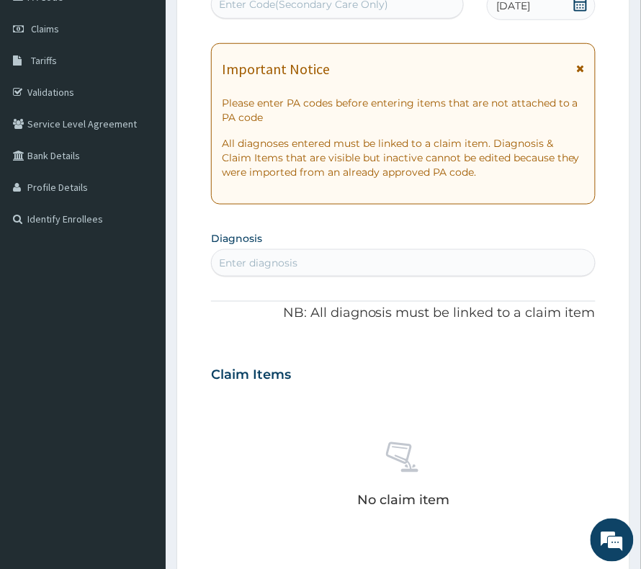
click at [257, 256] on div "Enter diagnosis" at bounding box center [258, 263] width 79 height 14
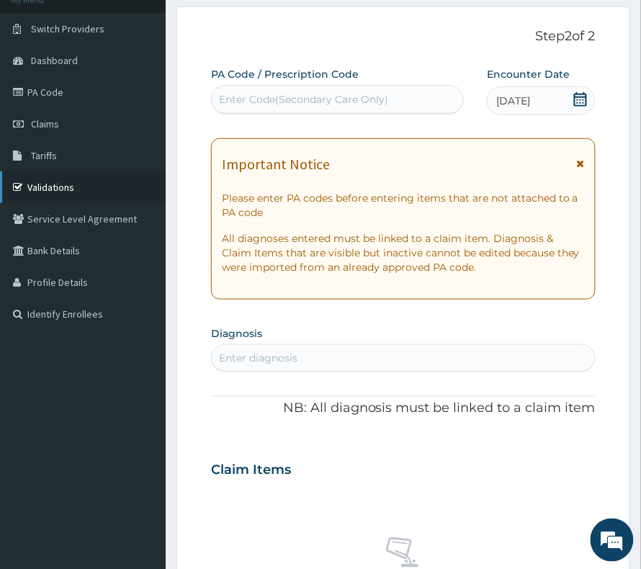
scroll to position [96, 0]
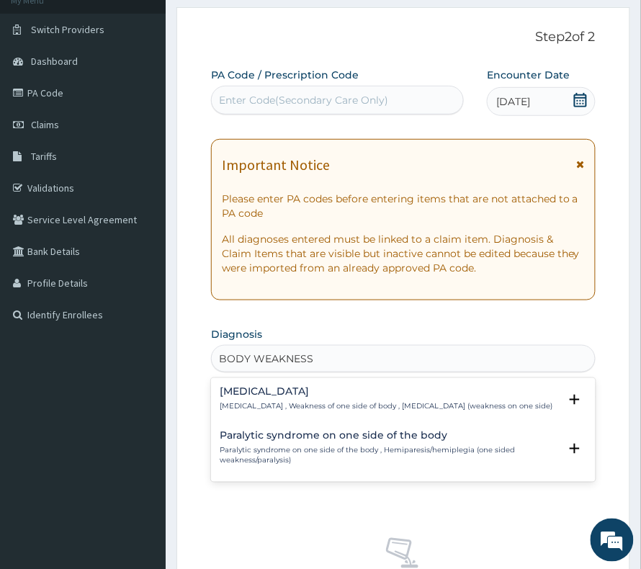
type input "BODY WEAKNESS"
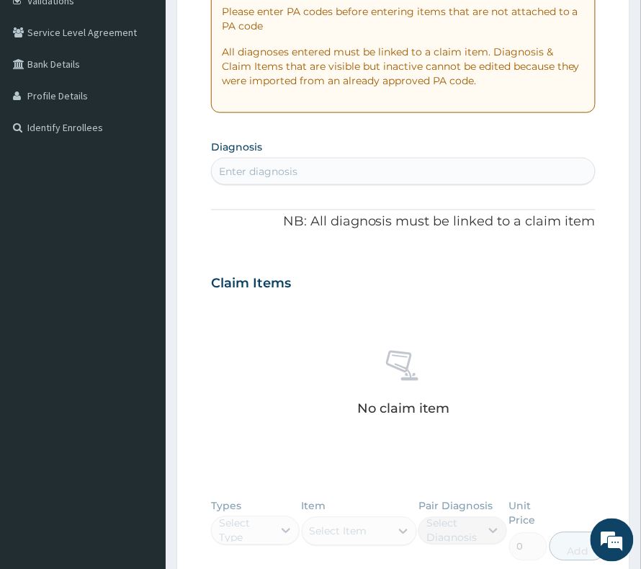
scroll to position [288, 0]
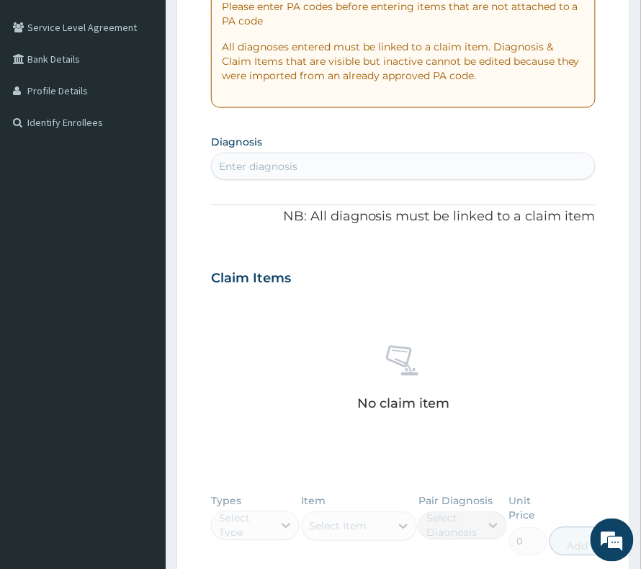
click at [258, 162] on div "Enter diagnosis" at bounding box center [258, 166] width 79 height 14
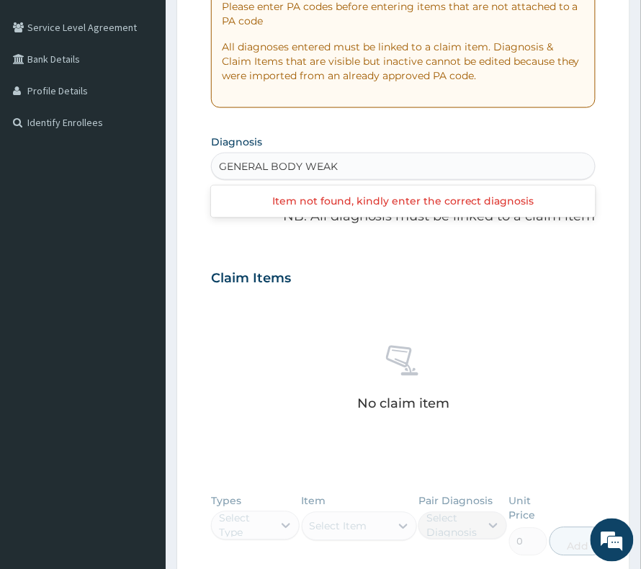
click at [306, 168] on input "GENERAL BODY WEAK" at bounding box center [279, 166] width 120 height 14
drag, startPoint x: 280, startPoint y: 168, endPoint x: 165, endPoint y: 161, distance: 114.8
click at [165, 161] on div "R EL Toggle navigation Vima Hospital Vima Hospital - vimahospitals@gmail.com Me…" at bounding box center [320, 271] width 641 height 1119
type input "BODY WEAK"
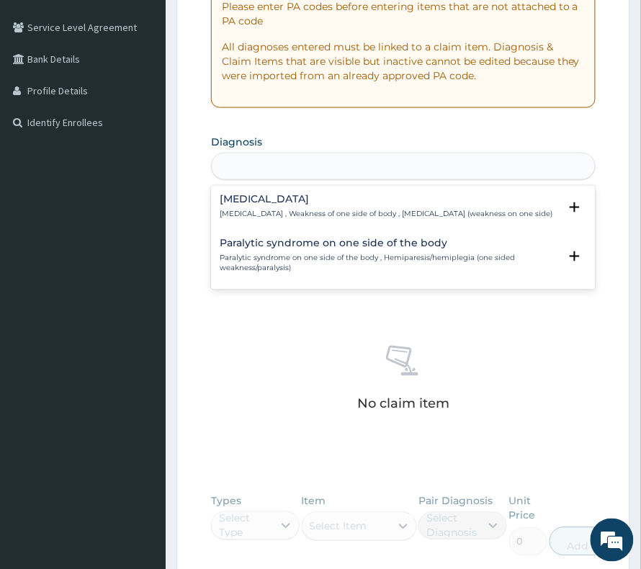
click at [304, 167] on div "BODY WEAK" at bounding box center [403, 166] width 383 height 23
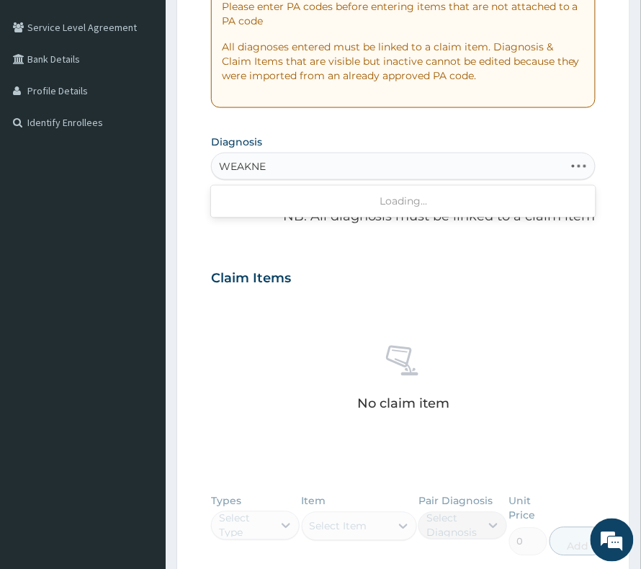
type input "WEAKNES"
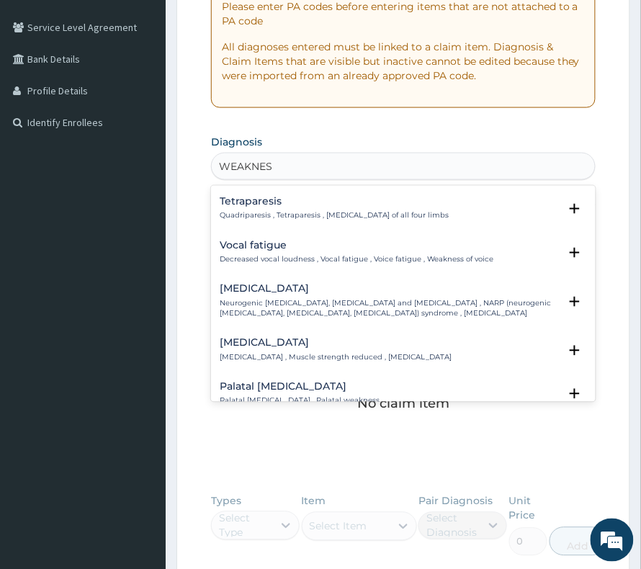
scroll to position [192, 0]
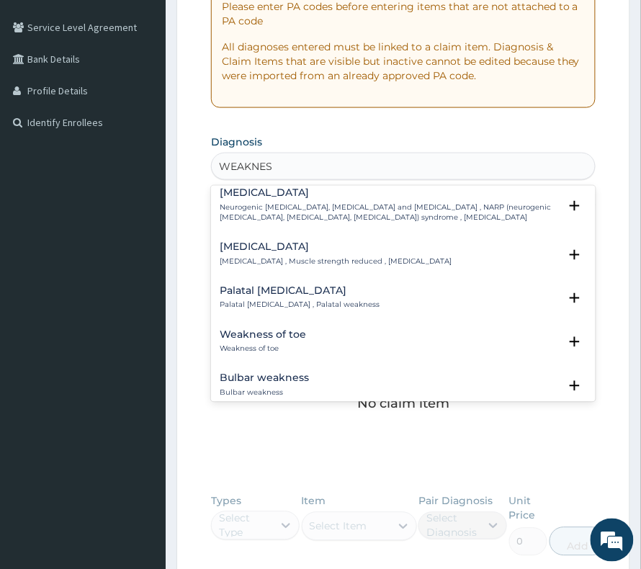
click at [349, 253] on h4 "Muscle weakness" at bounding box center [336, 247] width 232 height 11
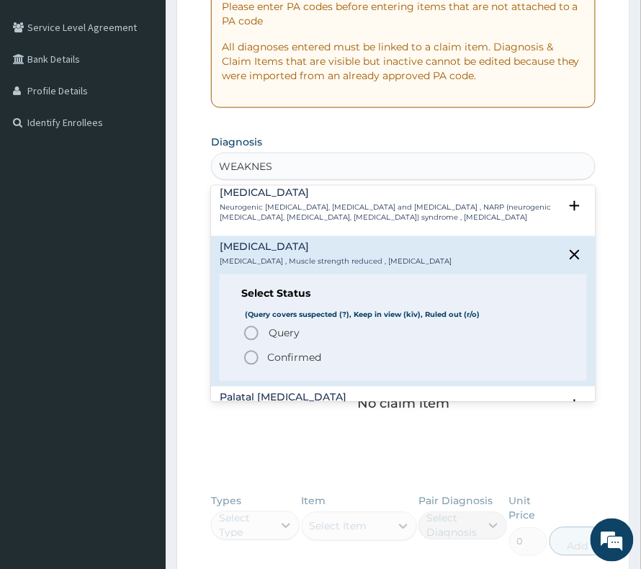
click at [278, 353] on p "Confirmed" at bounding box center [294, 358] width 54 height 14
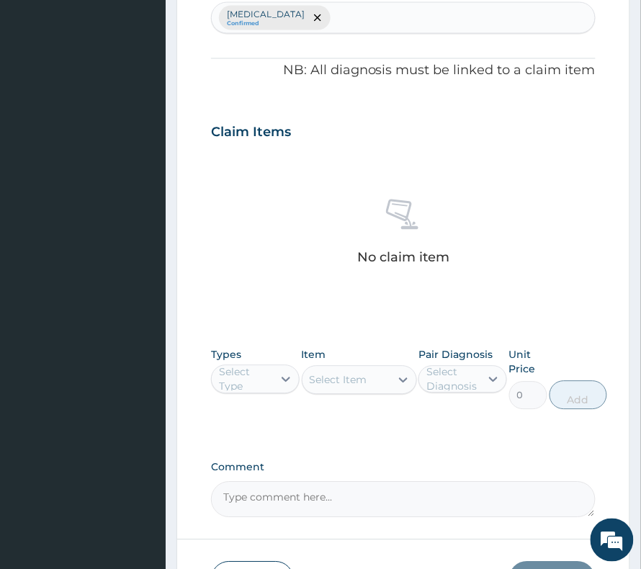
scroll to position [480, 0]
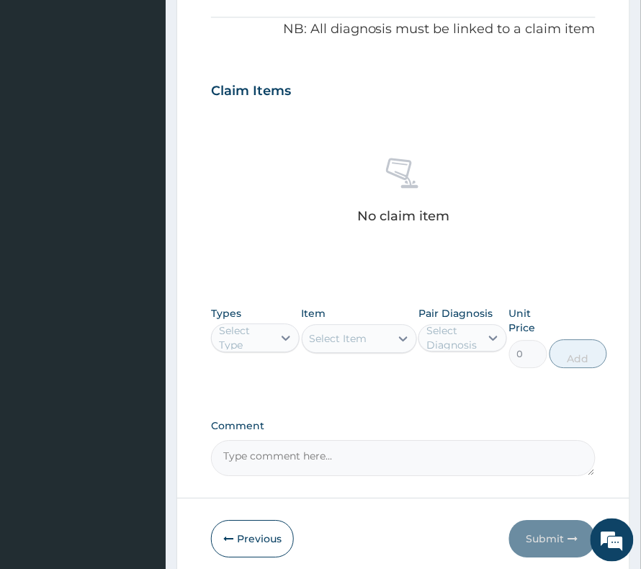
click at [238, 335] on div "Select Type" at bounding box center [245, 338] width 53 height 29
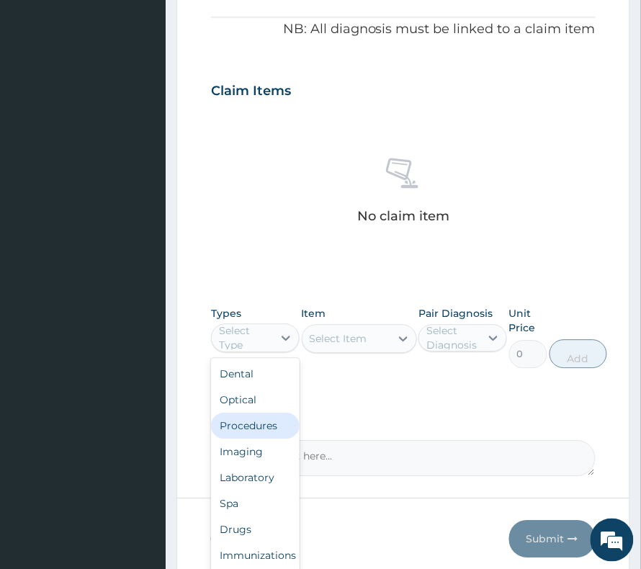
click at [254, 434] on div "Procedures" at bounding box center [255, 427] width 89 height 26
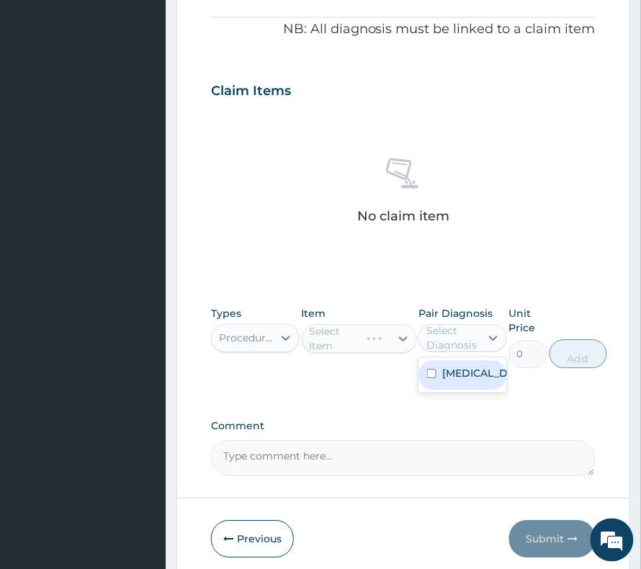
drag, startPoint x: 445, startPoint y: 339, endPoint x: 451, endPoint y: 393, distance: 54.4
click at [445, 347] on div "Select Diagnosis" at bounding box center [453, 338] width 53 height 29
click at [453, 381] on label "Muscle weakness" at bounding box center [478, 374] width 71 height 14
checkbox input "true"
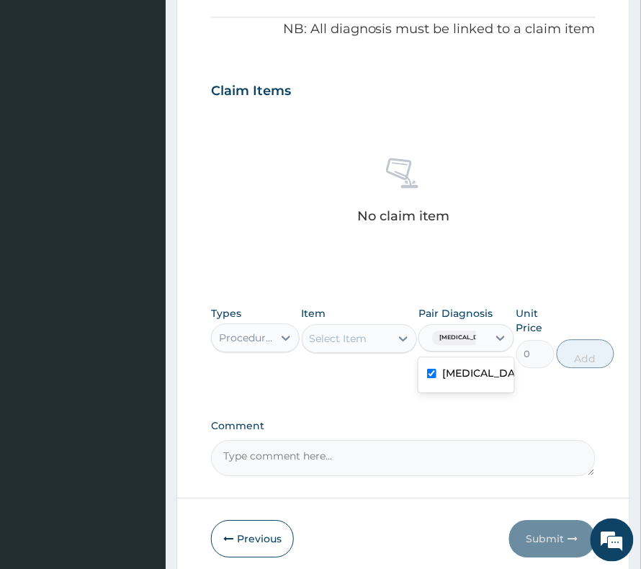
click at [355, 345] on div "Select Item" at bounding box center [339, 339] width 58 height 14
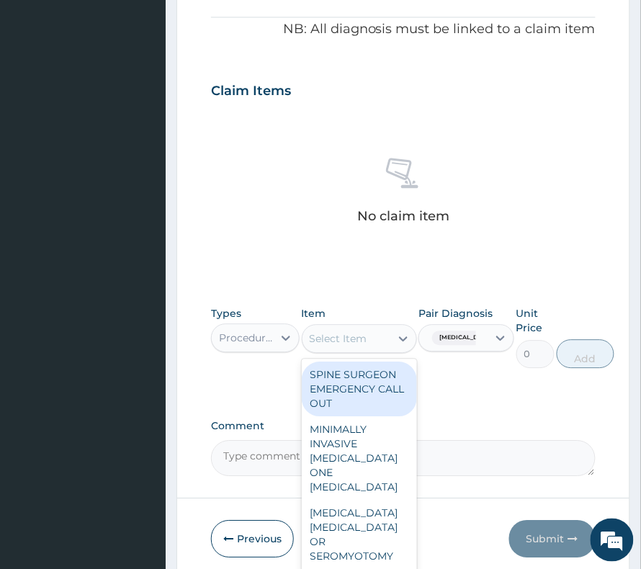
click at [355, 346] on div "Select Item" at bounding box center [339, 339] width 58 height 14
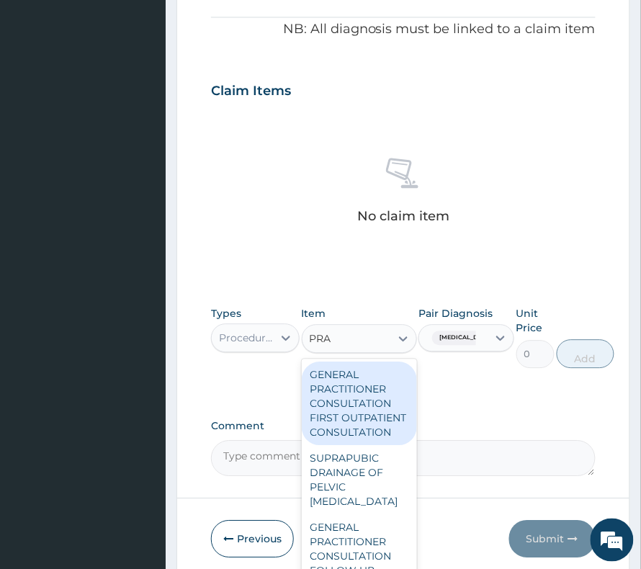
type input "PRAC"
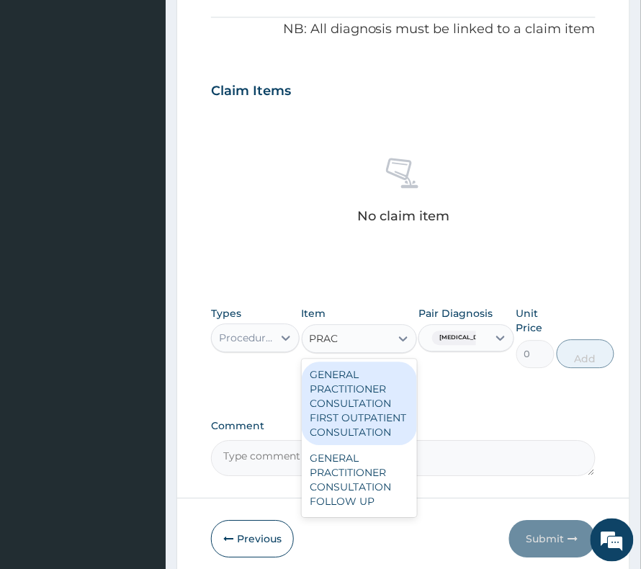
click at [336, 382] on div "GENERAL PRACTITIONER CONSULTATION FIRST OUTPATIENT CONSULTATION" at bounding box center [359, 405] width 115 height 84
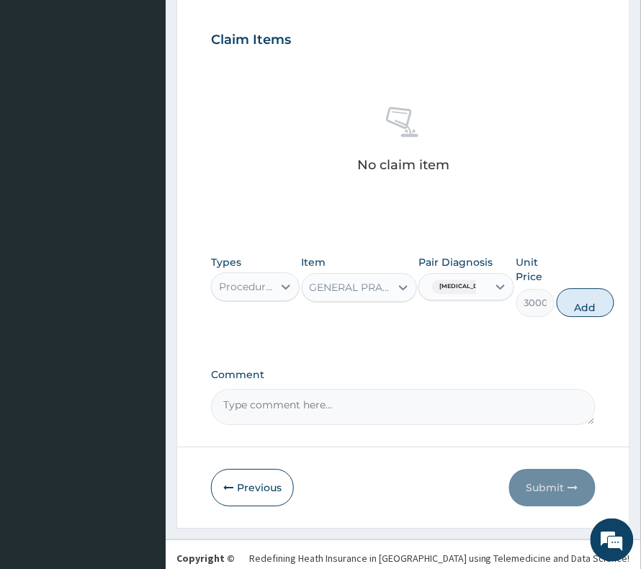
scroll to position [555, 0]
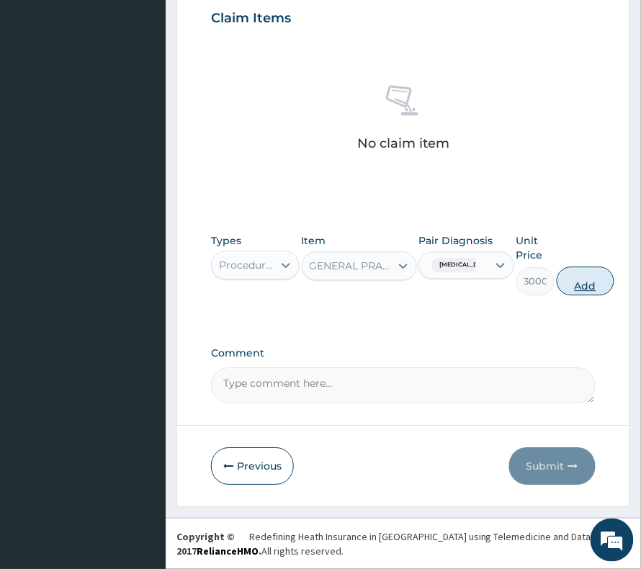
click at [584, 281] on button "Add" at bounding box center [586, 281] width 58 height 29
type input "0"
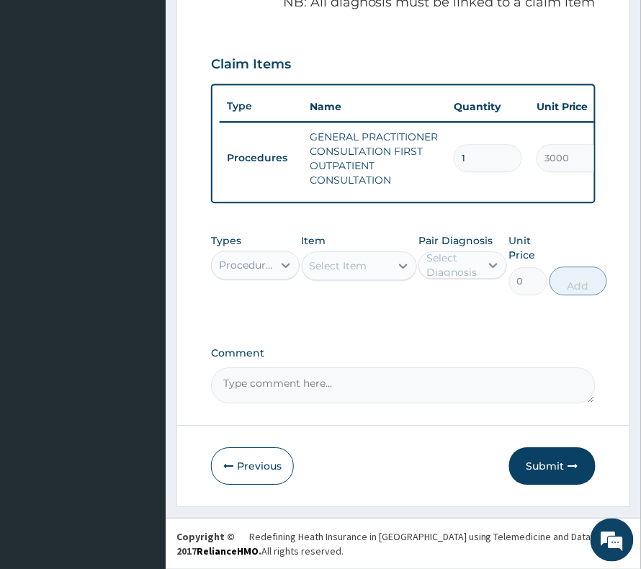
scroll to position [522, 0]
click at [552, 474] on button "Submit" at bounding box center [553, 466] width 86 height 37
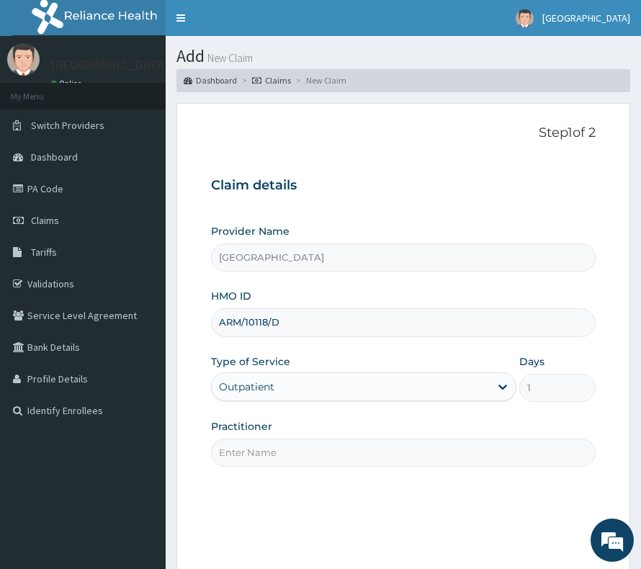
drag, startPoint x: 0, startPoint y: 0, endPoint x: 264, endPoint y: 453, distance: 524.5
click at [264, 453] on input "Practitioner" at bounding box center [403, 453] width 385 height 28
click at [264, 454] on input "Practitioner" at bounding box center [403, 453] width 385 height 28
type input "[PERSON_NAME]"
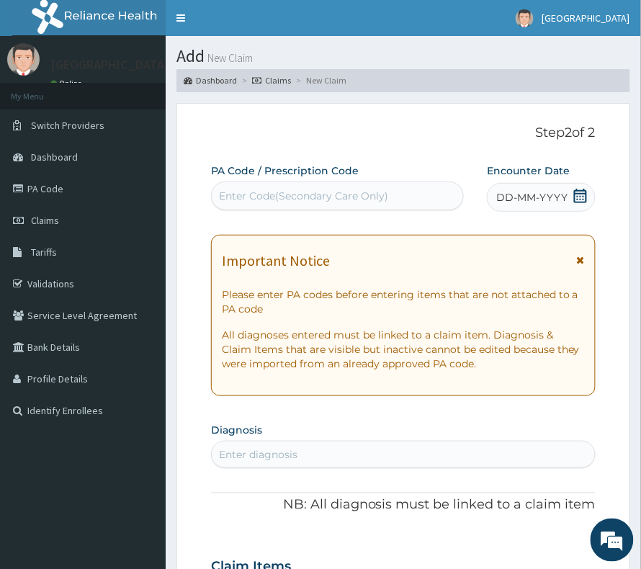
click at [332, 189] on div "Enter Code(Secondary Care Only)" at bounding box center [303, 196] width 169 height 14
paste input "PA/060FD7"
type input "PA/060FD7"
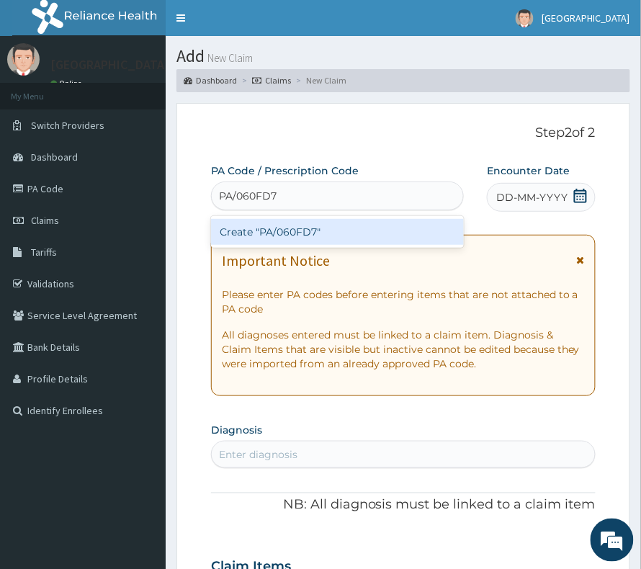
click at [300, 225] on div "Create "PA/060FD7"" at bounding box center [337, 232] width 253 height 26
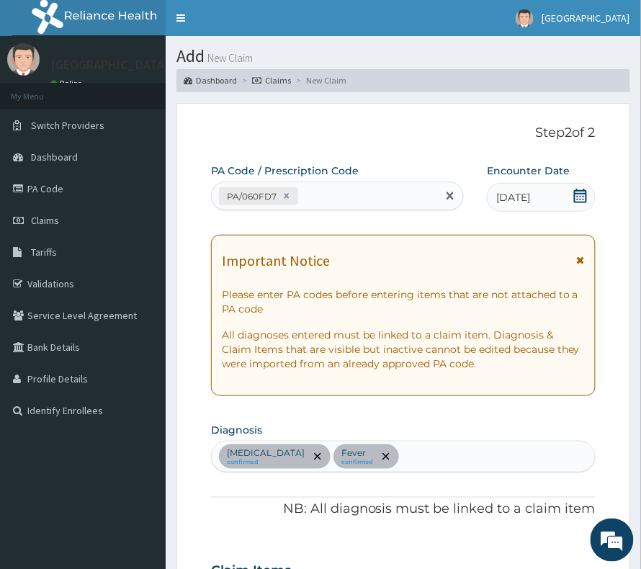
click at [347, 200] on div "PA/060FD7" at bounding box center [325, 197] width 226 height 24
paste input "PA/F7329F"
type input "PA/F7329F"
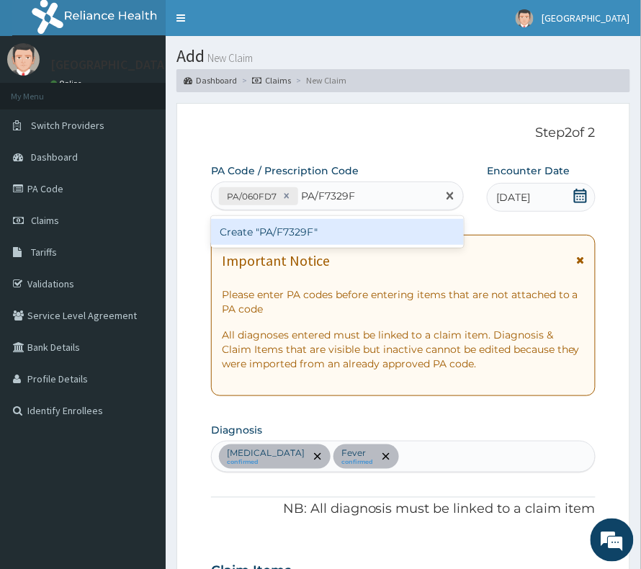
click at [350, 234] on div "Create "PA/F7329F"" at bounding box center [337, 232] width 253 height 26
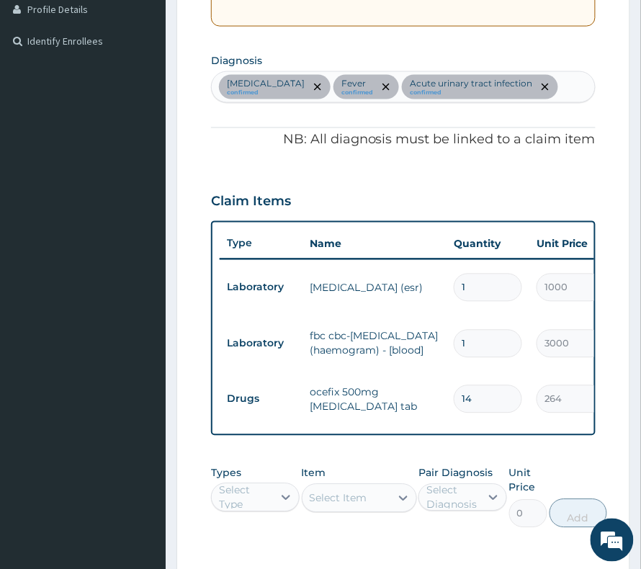
scroll to position [326, 0]
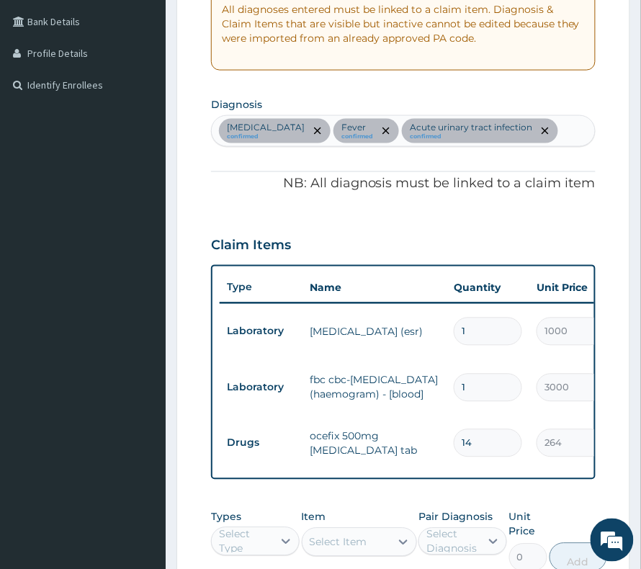
click at [528, 130] on div "[MEDICAL_DATA] confirmed Fever confirmed Acute [MEDICAL_DATA] confirmed" at bounding box center [403, 131] width 383 height 30
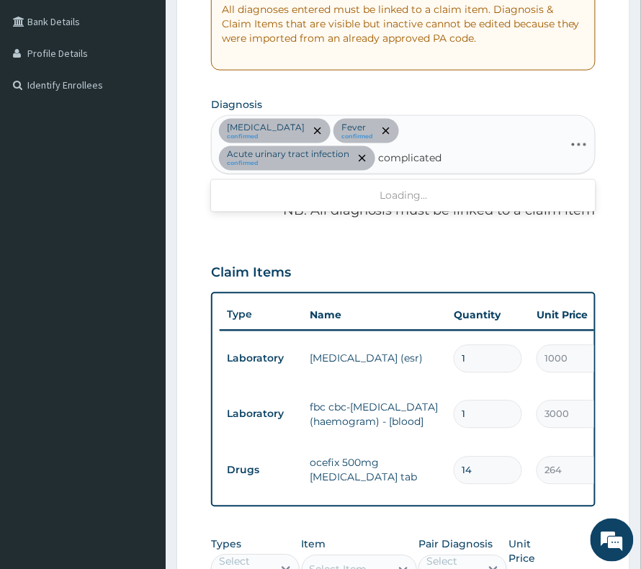
type input "complicated"
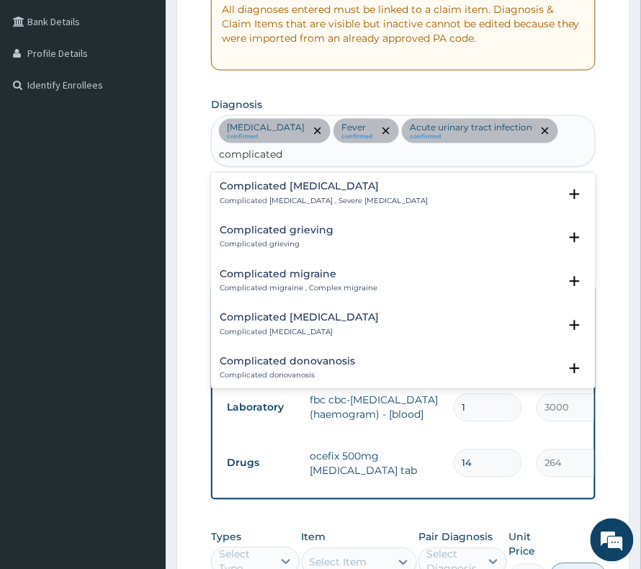
click at [316, 197] on p "Complicated [MEDICAL_DATA] , Severe [MEDICAL_DATA]" at bounding box center [324, 202] width 208 height 10
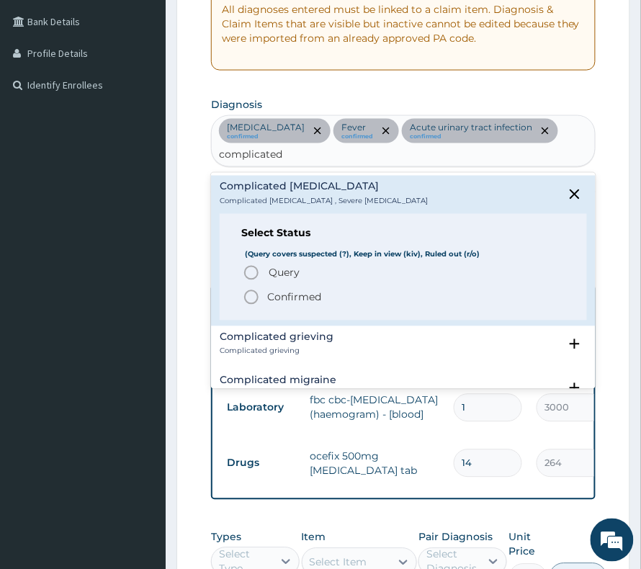
click at [306, 289] on span "Confirmed" at bounding box center [404, 297] width 323 height 17
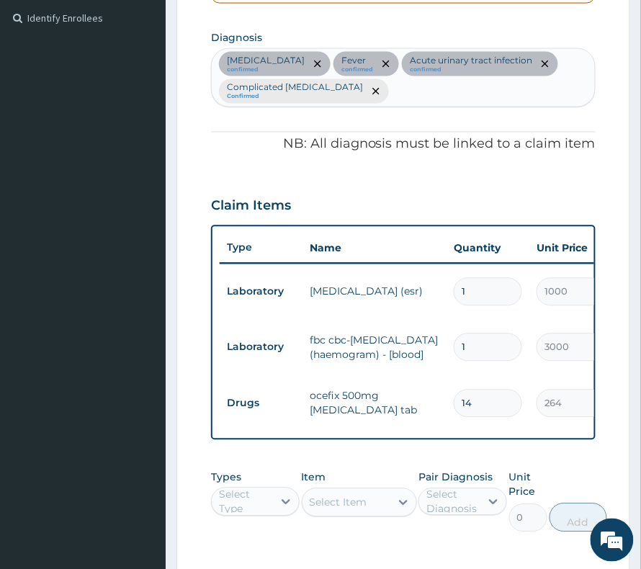
scroll to position [517, 0]
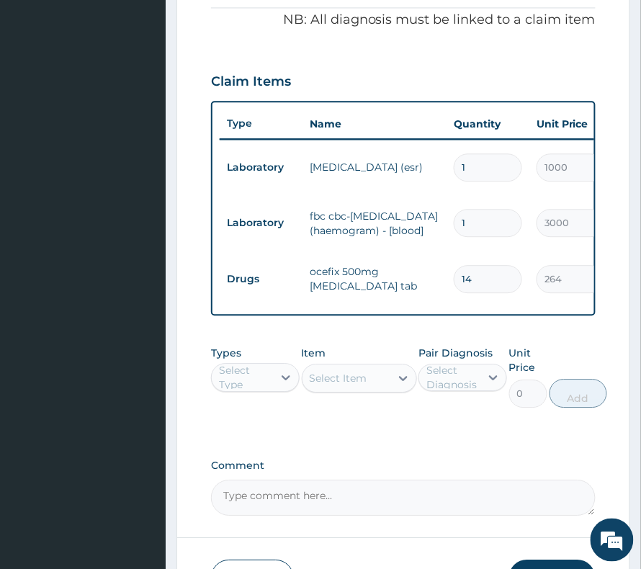
click at [258, 389] on div "Select Type" at bounding box center [245, 377] width 53 height 29
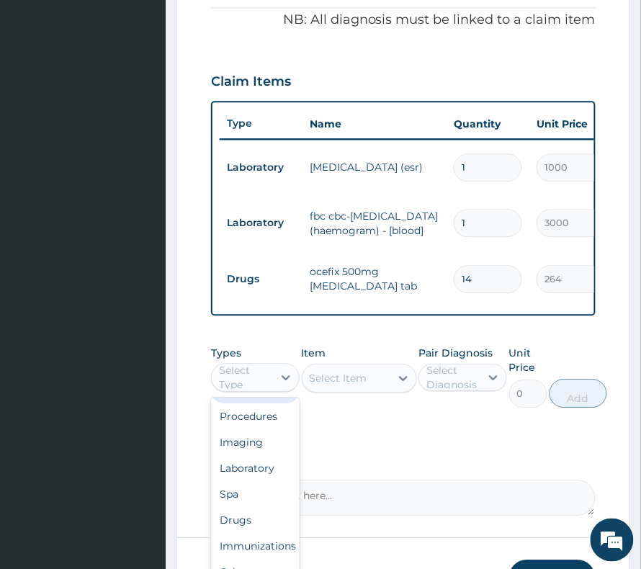
scroll to position [0, 0]
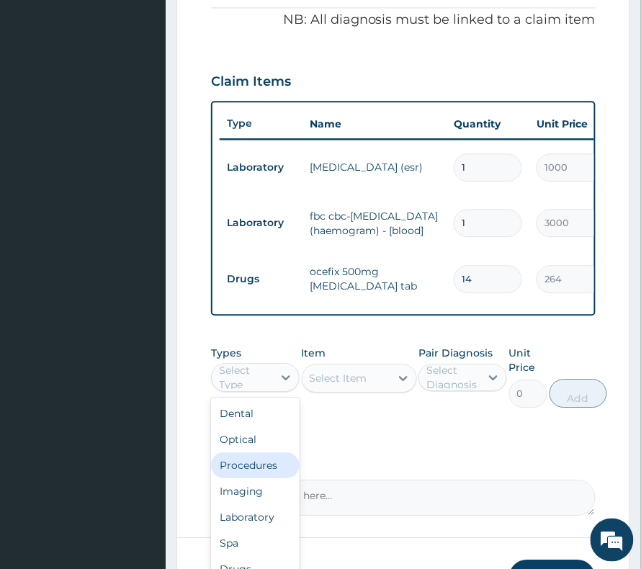
click at [236, 476] on div "Procedures" at bounding box center [255, 466] width 89 height 26
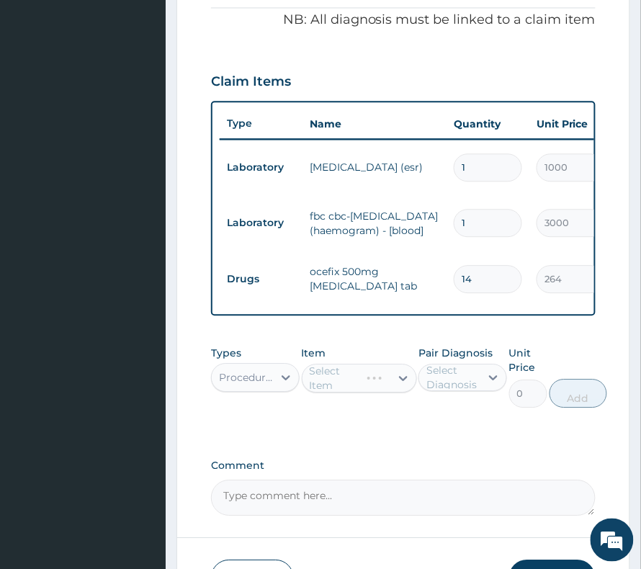
click at [467, 390] on div "Select Diagnosis" at bounding box center [453, 377] width 53 height 29
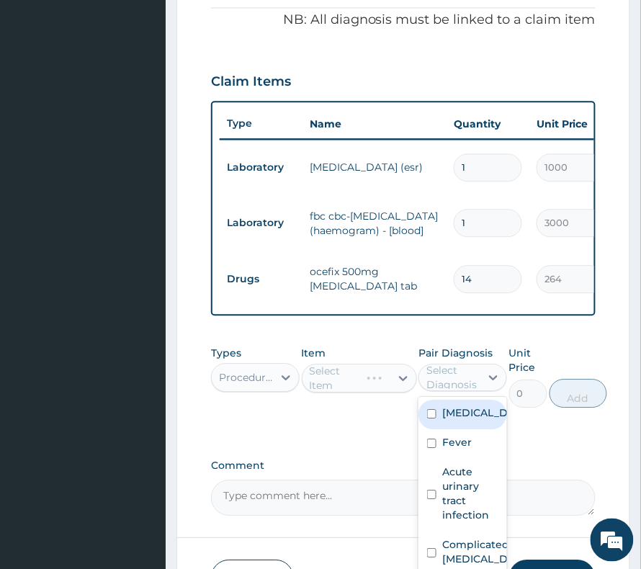
click at [457, 420] on label "Sepsis" at bounding box center [478, 413] width 71 height 14
checkbox input "true"
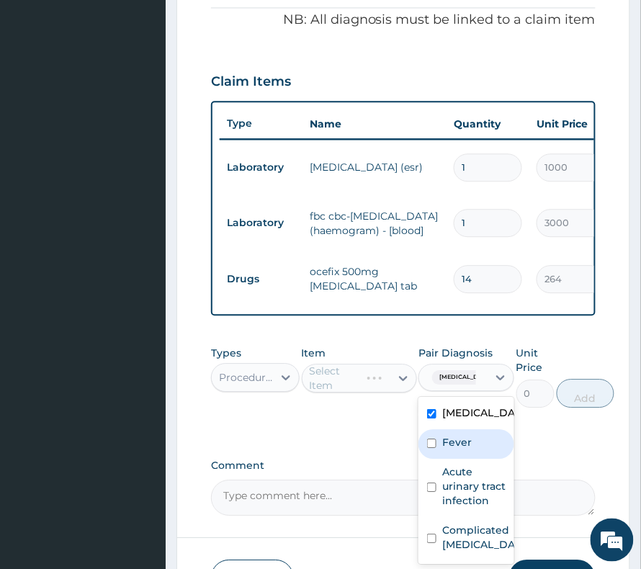
click at [450, 450] on label "Fever" at bounding box center [458, 442] width 30 height 14
checkbox input "true"
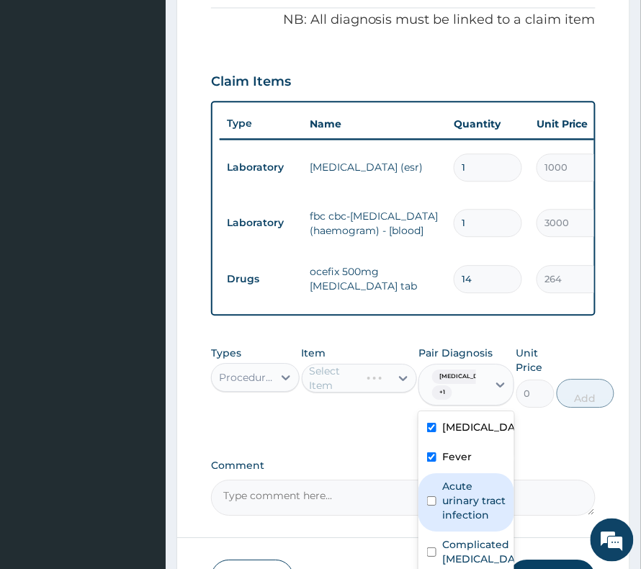
click at [450, 507] on label "Acute urinary tract infection" at bounding box center [474, 500] width 63 height 43
checkbox input "true"
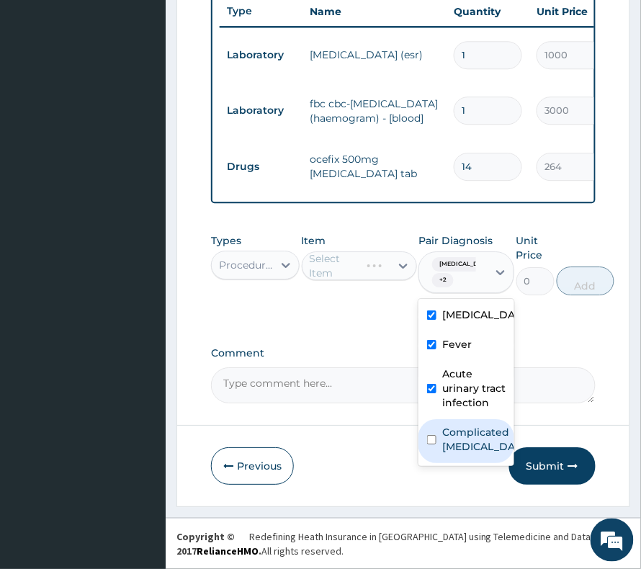
scroll to position [641, 0]
click at [466, 451] on label "Complicated malaria" at bounding box center [482, 439] width 79 height 29
checkbox input "true"
click at [345, 263] on div "Select Item" at bounding box center [339, 266] width 58 height 14
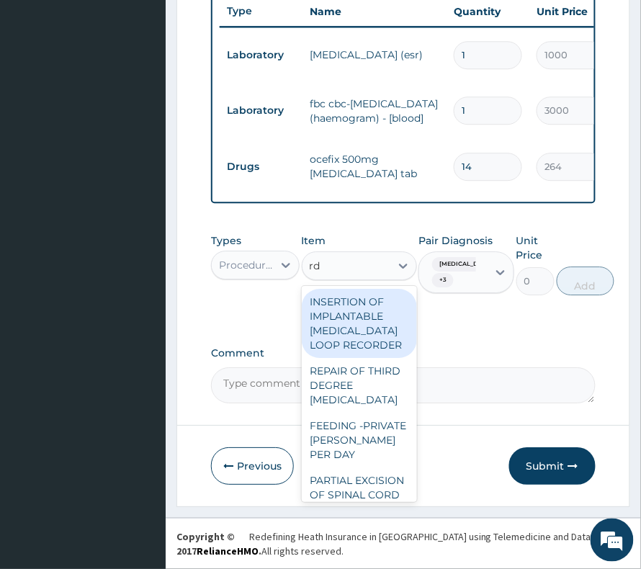
type input "rdt"
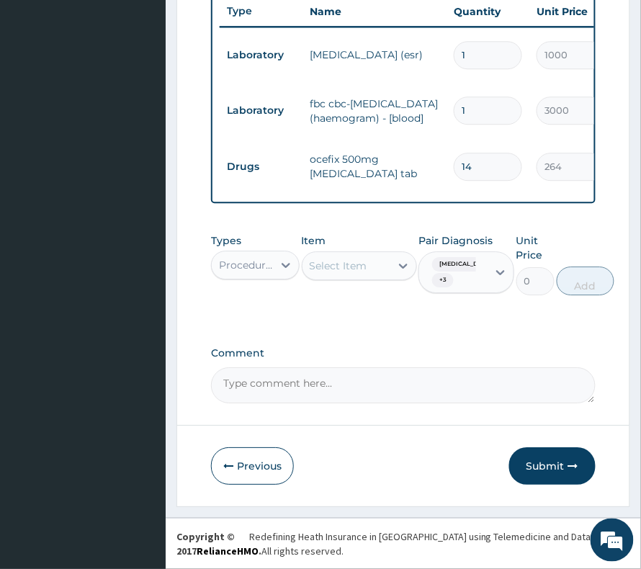
drag, startPoint x: 334, startPoint y: 258, endPoint x: 257, endPoint y: 252, distance: 78.1
click at [258, 252] on div "Types Procedures Item Select is focused ,type to refine list, press Down to ope…" at bounding box center [403, 264] width 385 height 76
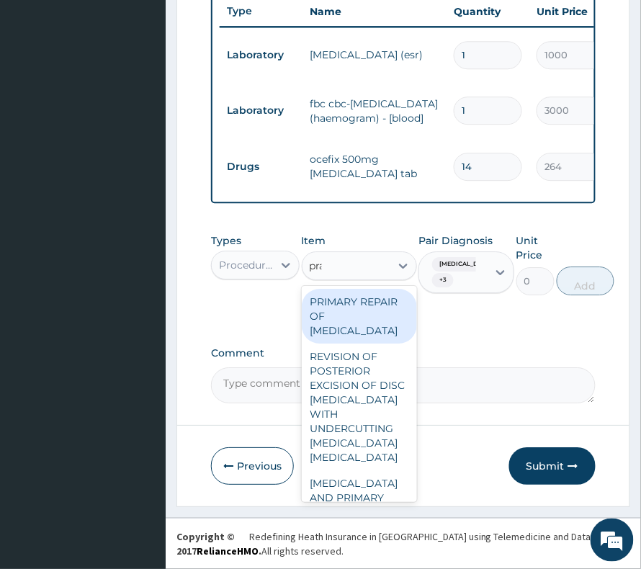
type input "prac"
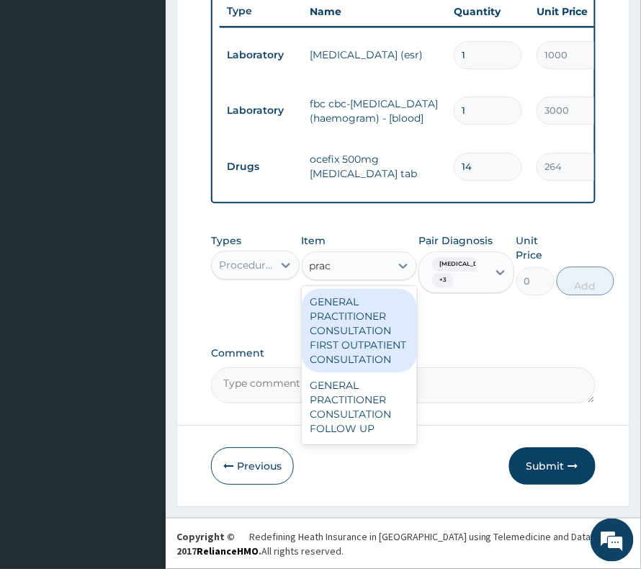
click at [352, 308] on div "GENERAL PRACTITIONER CONSULTATION FIRST OUTPATIENT CONSULTATION" at bounding box center [359, 331] width 115 height 84
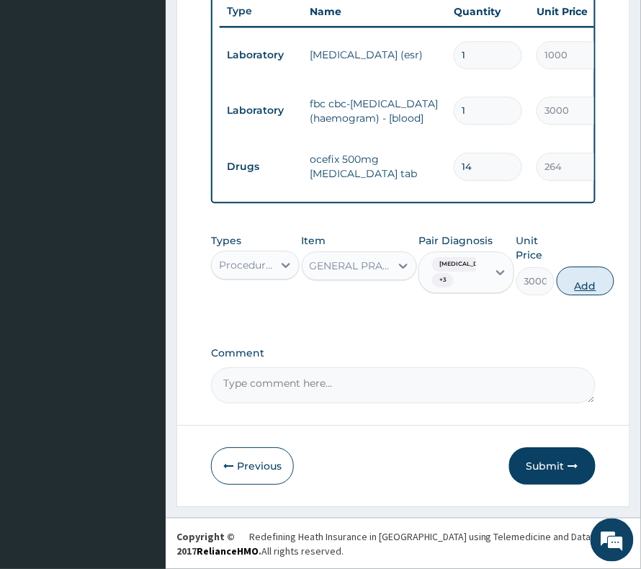
click at [586, 281] on button "Add" at bounding box center [586, 281] width 58 height 29
type input "0"
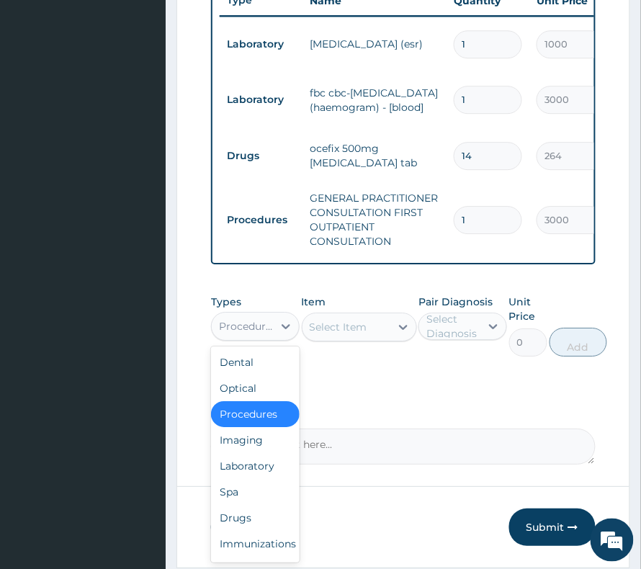
drag, startPoint x: 252, startPoint y: 329, endPoint x: 252, endPoint y: 361, distance: 31.7
click at [252, 330] on div "Procedures" at bounding box center [242, 326] width 61 height 23
click at [231, 477] on div "Laboratory" at bounding box center [255, 466] width 89 height 26
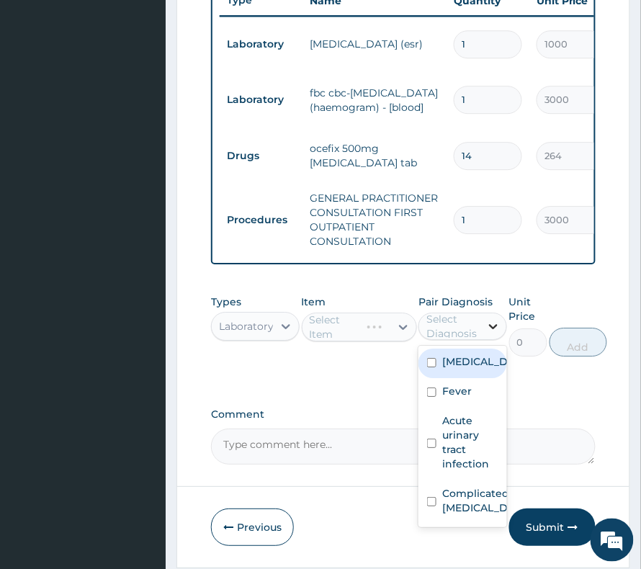
click at [491, 330] on icon at bounding box center [494, 326] width 14 height 14
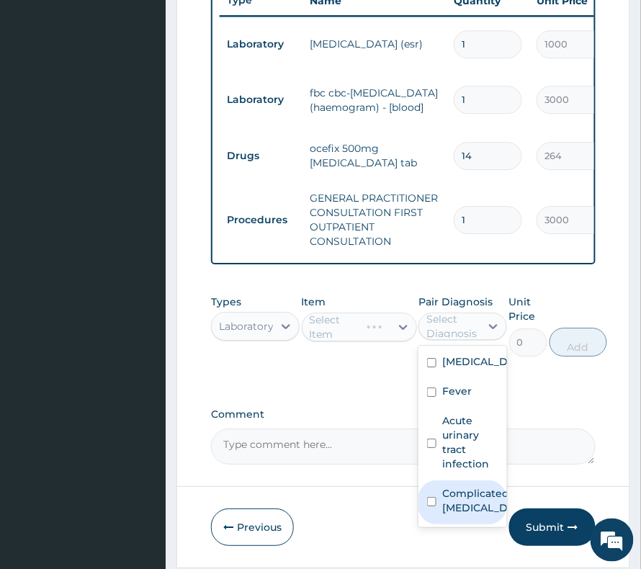
click at [457, 512] on label "Complicated malaria" at bounding box center [478, 501] width 71 height 29
checkbox input "true"
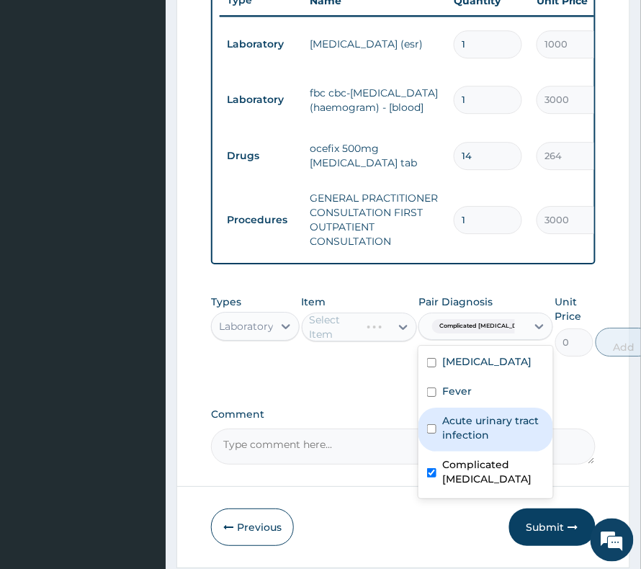
click at [333, 333] on div "Select Item" at bounding box center [359, 327] width 115 height 29
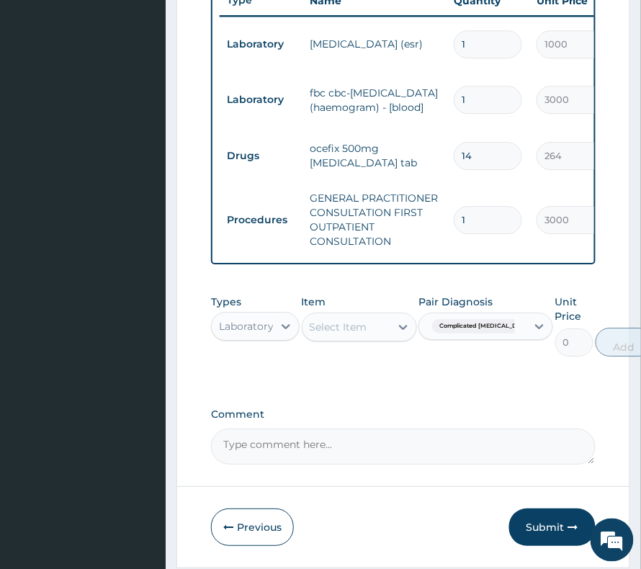
click at [332, 334] on div "Select Item" at bounding box center [339, 327] width 58 height 14
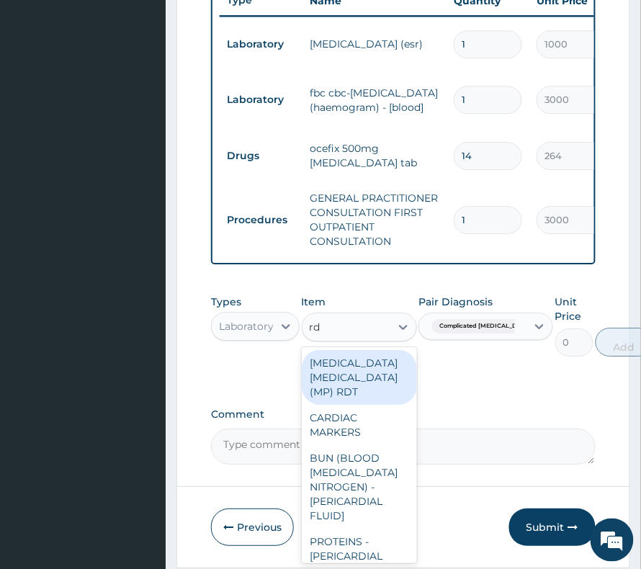
type input "rdt"
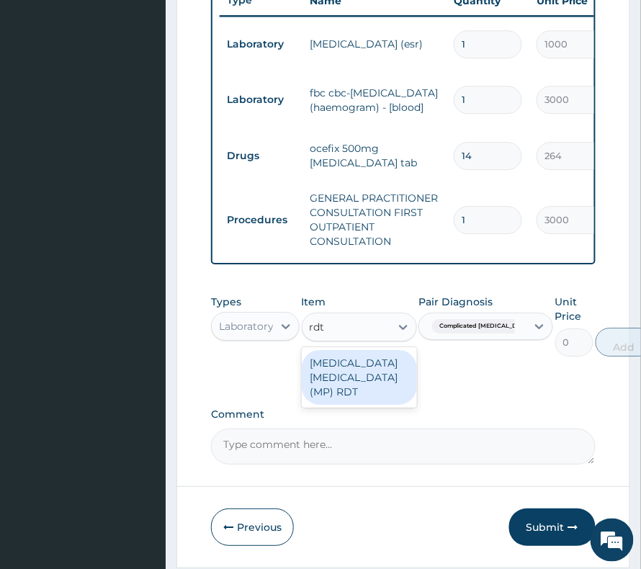
click at [366, 392] on div "MALARIA PARASITE (MP) RDT" at bounding box center [359, 377] width 115 height 55
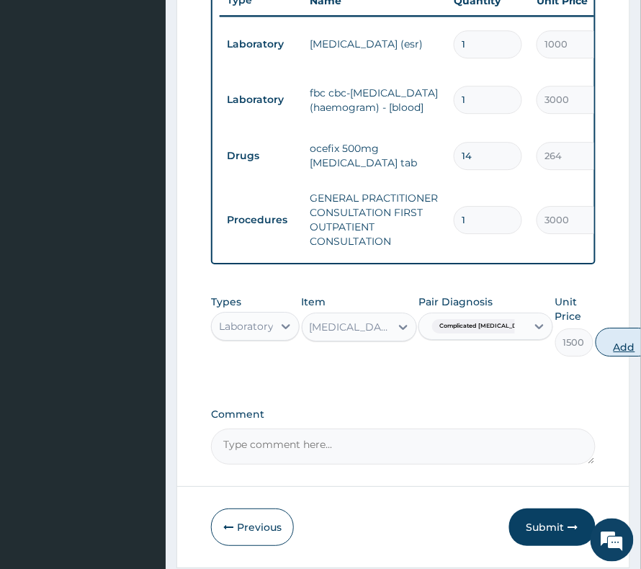
click at [596, 353] on button "Add" at bounding box center [625, 342] width 58 height 29
type input "0"
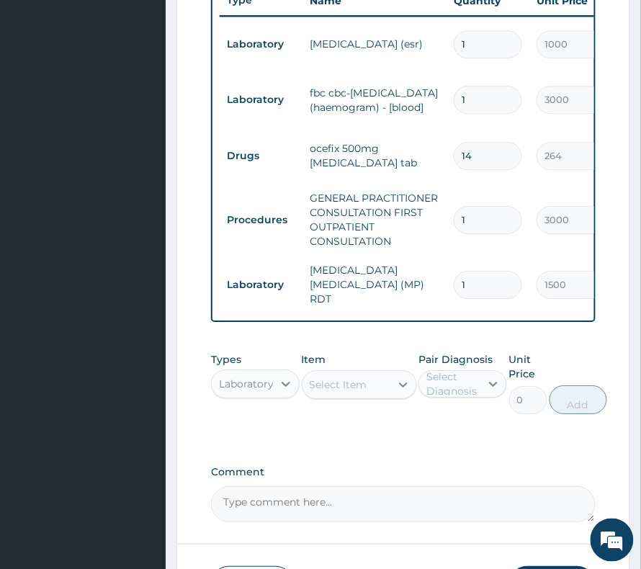
click at [329, 383] on div "Select Item" at bounding box center [339, 385] width 58 height 14
click at [341, 390] on div "Select Item" at bounding box center [339, 385] width 58 height 14
type input "metronidaz"
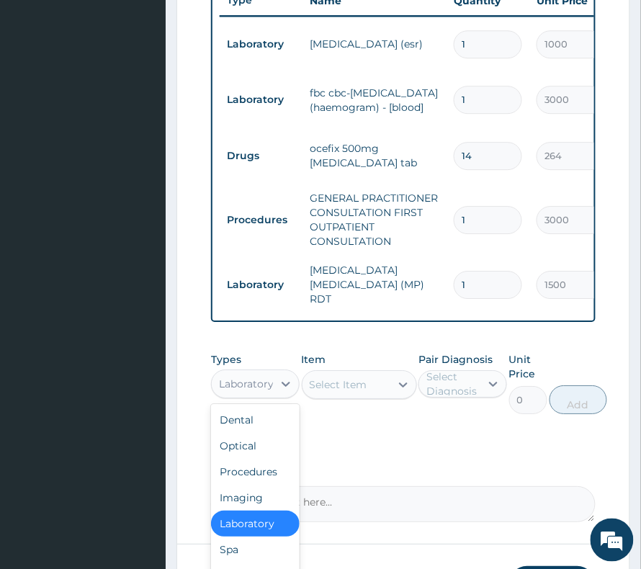
click at [223, 395] on div "Laboratory" at bounding box center [242, 384] width 61 height 23
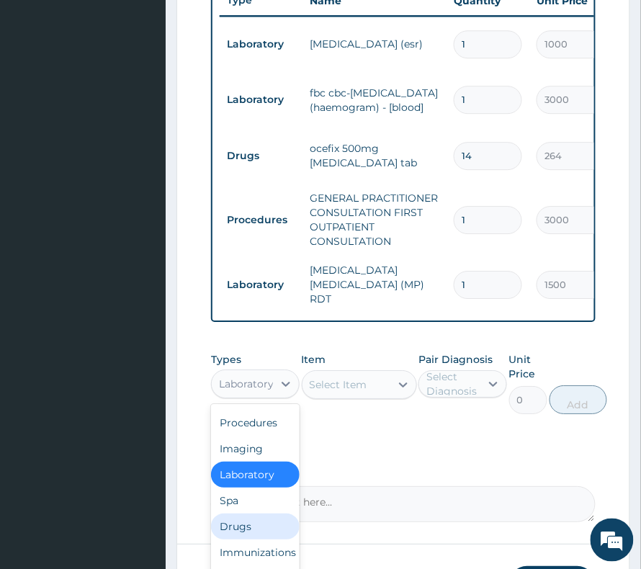
click at [244, 517] on div "Drugs" at bounding box center [255, 527] width 89 height 26
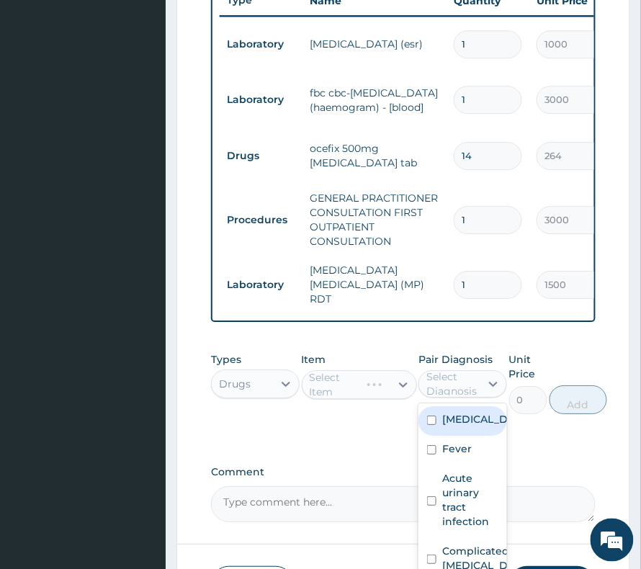
drag, startPoint x: 447, startPoint y: 391, endPoint x: 453, endPoint y: 448, distance: 58.0
click at [448, 393] on div "Select Diagnosis" at bounding box center [453, 384] width 53 height 29
drag, startPoint x: 461, startPoint y: 421, endPoint x: 457, endPoint y: 437, distance: 16.4
click at [460, 425] on label "Sepsis" at bounding box center [478, 419] width 71 height 14
checkbox input "true"
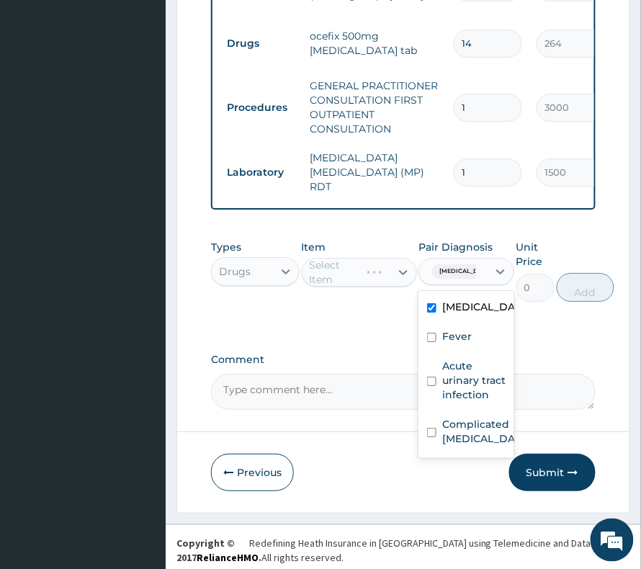
scroll to position [763, 0]
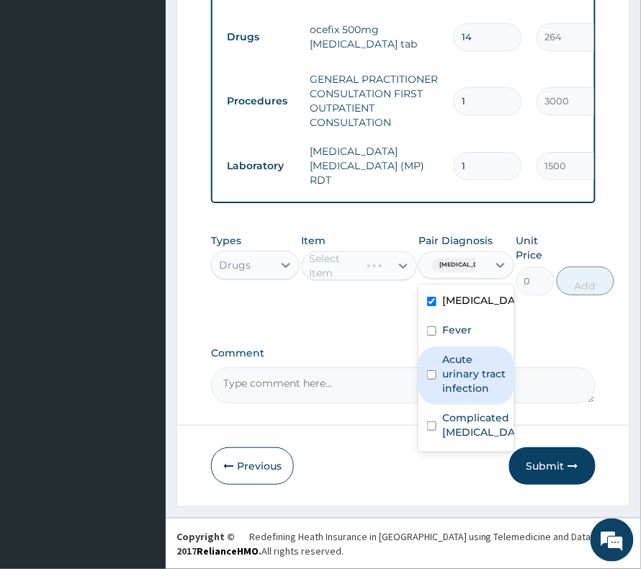
click at [443, 378] on label "Acute urinary tract infection" at bounding box center [474, 373] width 63 height 43
checkbox input "true"
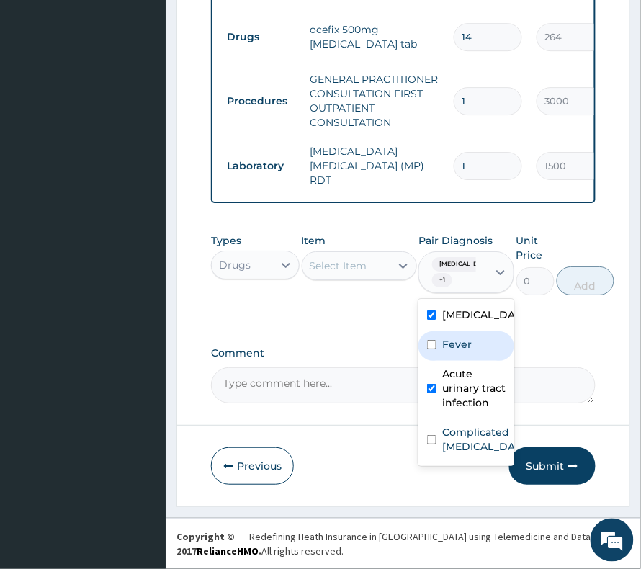
click at [341, 268] on div "Select Item" at bounding box center [339, 266] width 58 height 14
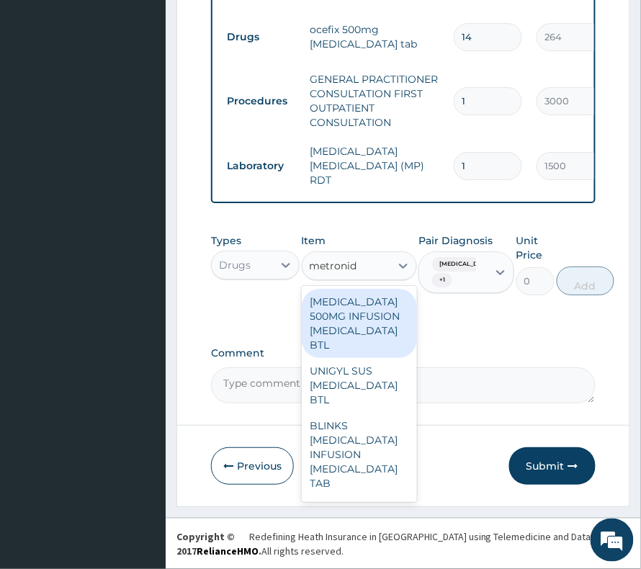
type input "metronida"
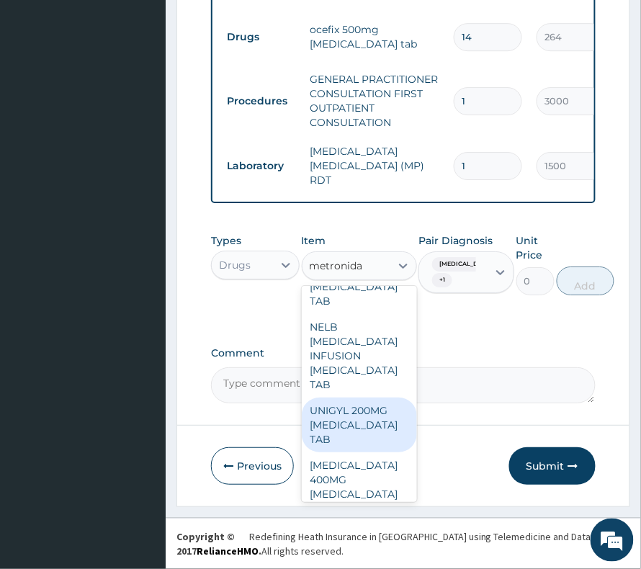
scroll to position [768, 0]
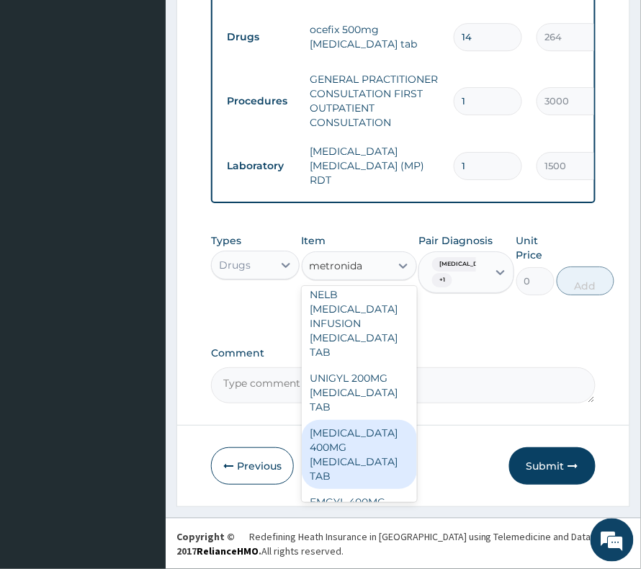
click at [356, 477] on div "METRONIDAZOLE 400MG METRONIDAZOLE TAB" at bounding box center [359, 454] width 115 height 69
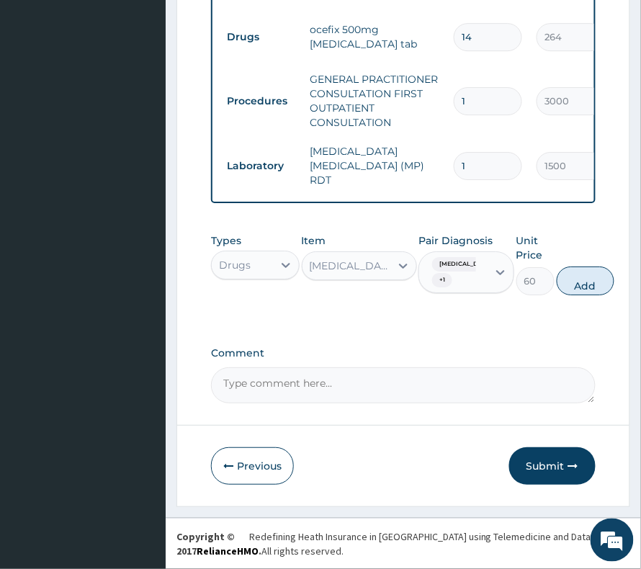
drag, startPoint x: 436, startPoint y: 263, endPoint x: 436, endPoint y: 275, distance: 11.5
click at [435, 268] on span "Sepsis" at bounding box center [466, 264] width 68 height 14
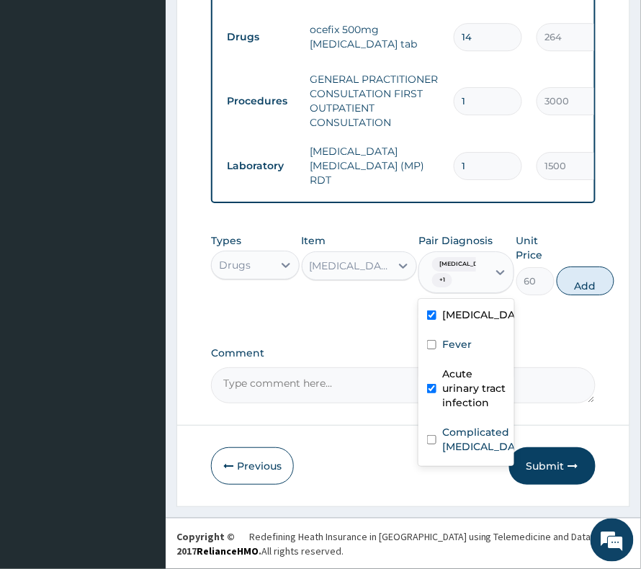
drag, startPoint x: 579, startPoint y: 275, endPoint x: 572, endPoint y: 275, distance: 8.0
click at [580, 275] on button "Add" at bounding box center [586, 281] width 58 height 29
type input "0"
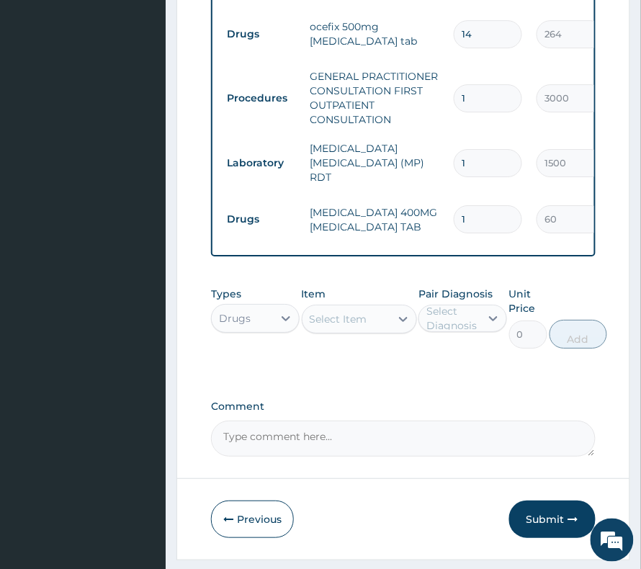
click at [361, 314] on div "Item Select Item" at bounding box center [359, 318] width 115 height 62
click at [361, 314] on div "Select Item" at bounding box center [347, 319] width 88 height 23
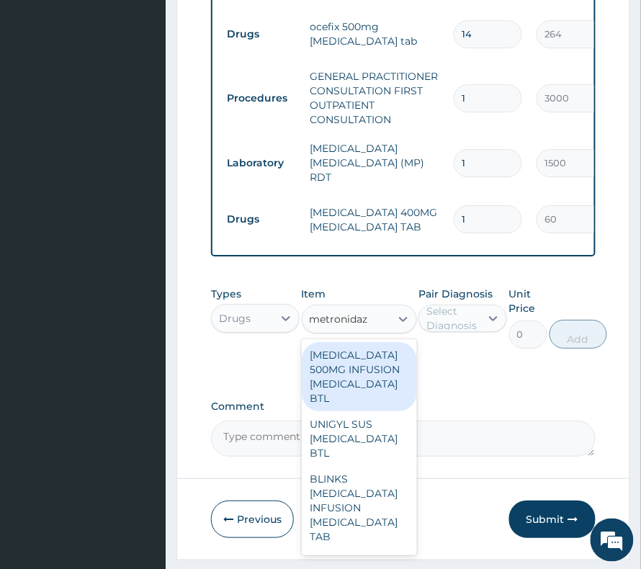
type input "metronidazo"
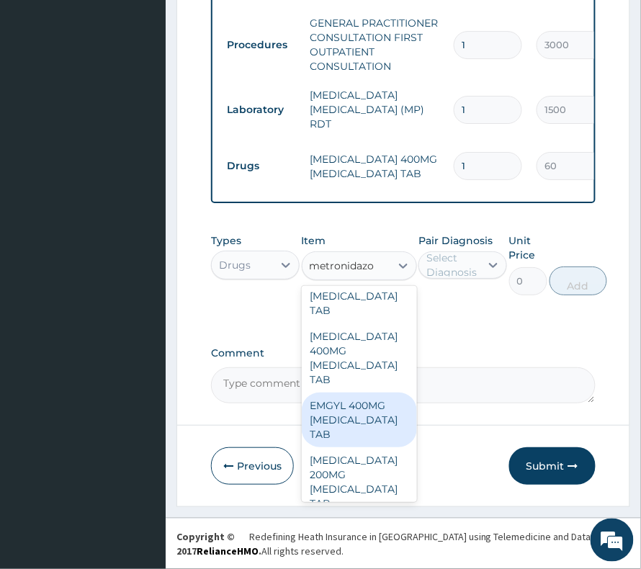
scroll to position [961, 0]
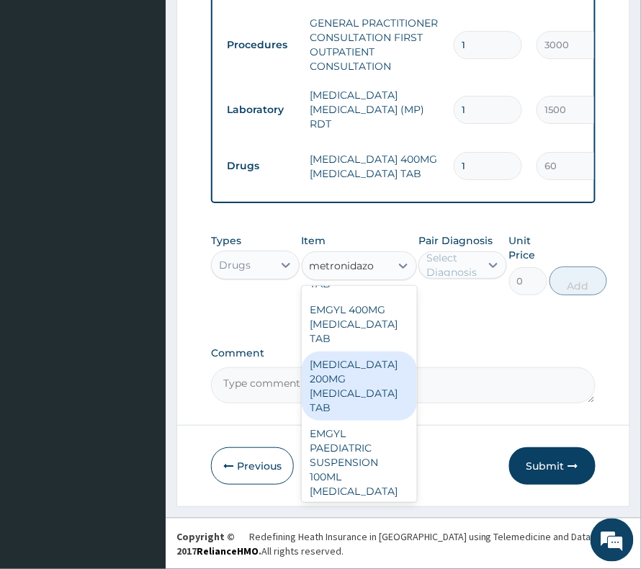
click at [363, 419] on div "METRONIDAZOLE 200MG METRONIDAZOLE TAB" at bounding box center [359, 386] width 115 height 69
type input "36"
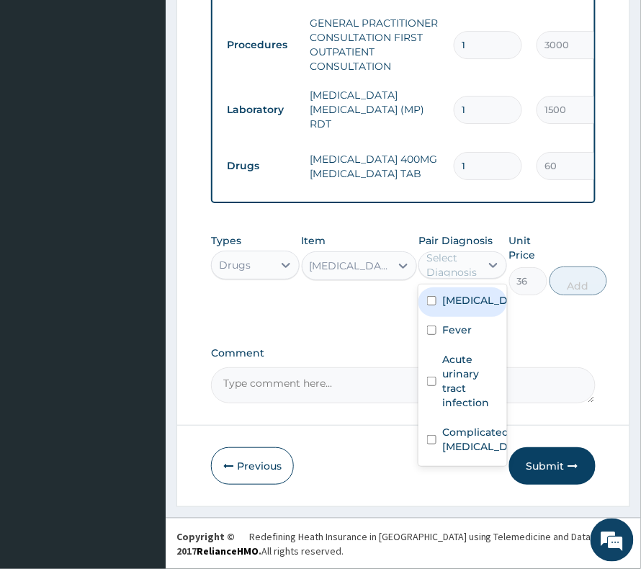
drag, startPoint x: 453, startPoint y: 265, endPoint x: 451, endPoint y: 297, distance: 31.7
click at [451, 270] on div "Select Diagnosis" at bounding box center [453, 265] width 53 height 29
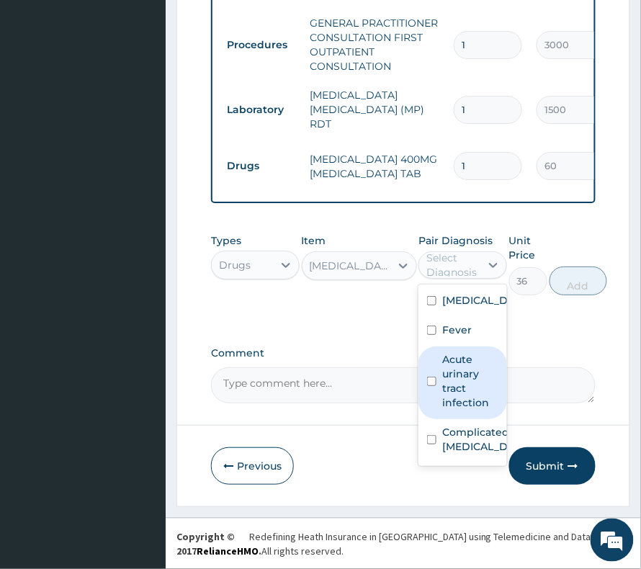
click at [468, 379] on label "Acute urinary tract infection" at bounding box center [471, 381] width 56 height 58
checkbox input "true"
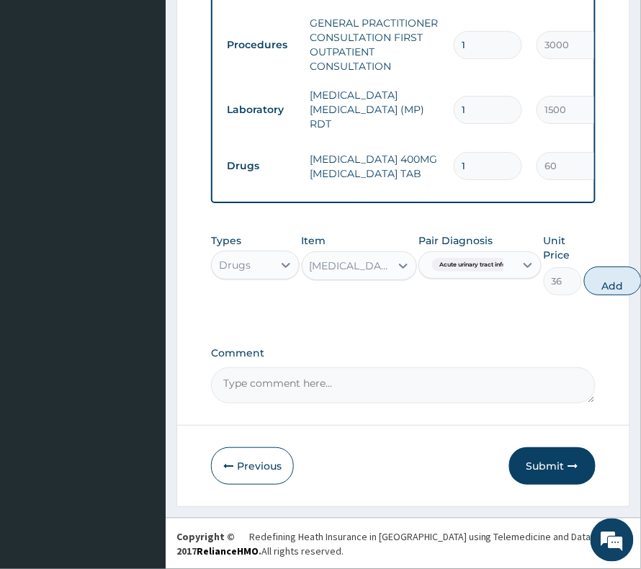
click at [453, 280] on div "Pair Diagnosis Acute urinary tract infection" at bounding box center [480, 265] width 123 height 62
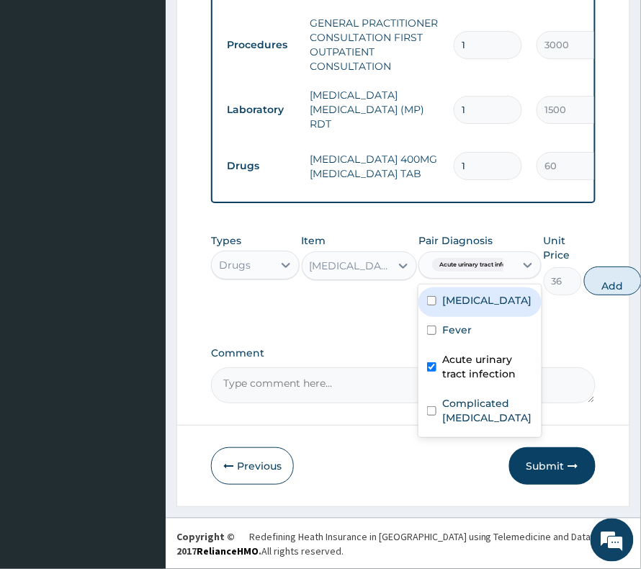
click at [480, 260] on span "Acute urinary tract infection" at bounding box center [479, 265] width 95 height 14
click at [479, 301] on div "[MEDICAL_DATA]" at bounding box center [480, 303] width 123 height 30
checkbox input "true"
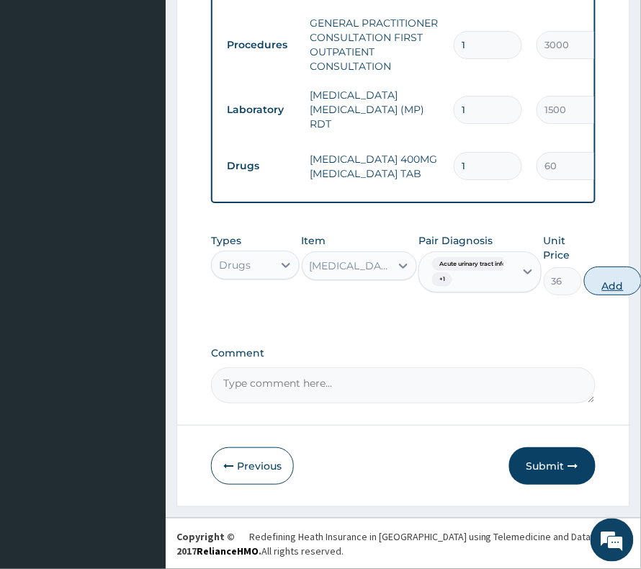
click at [608, 275] on button "Add" at bounding box center [614, 281] width 58 height 29
type input "0"
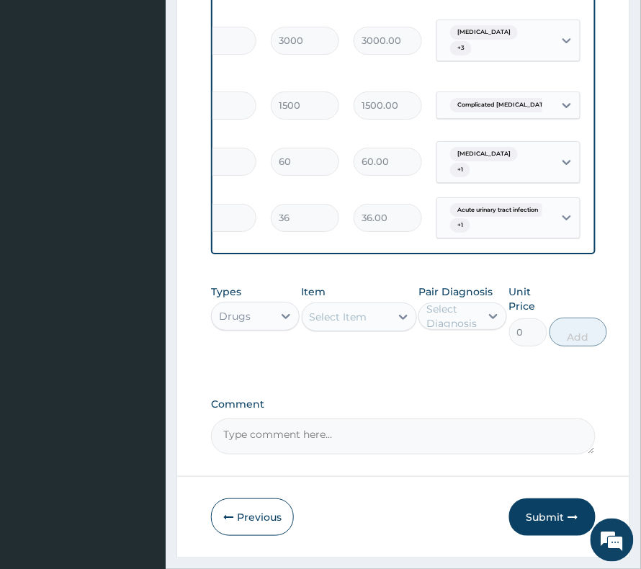
scroll to position [0, 288]
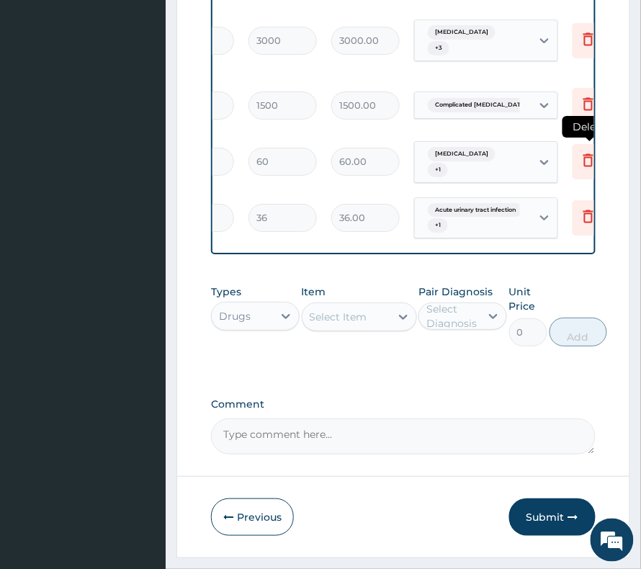
click at [590, 154] on icon at bounding box center [588, 159] width 17 height 17
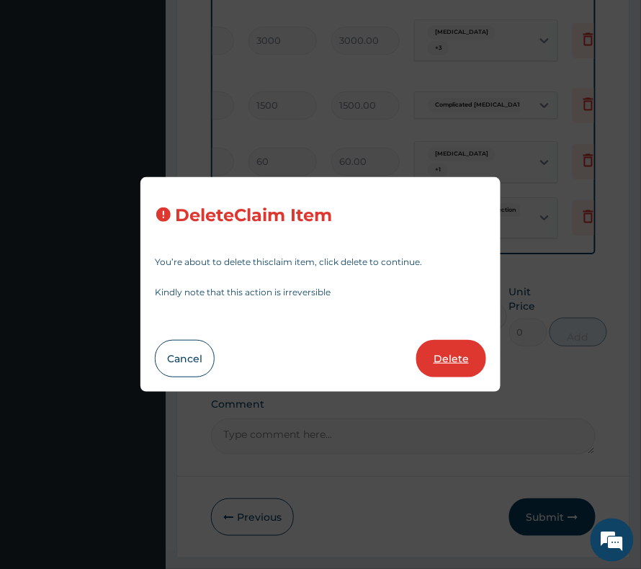
click at [453, 368] on button "Delete" at bounding box center [452, 358] width 70 height 37
type input "36"
type input "36.00"
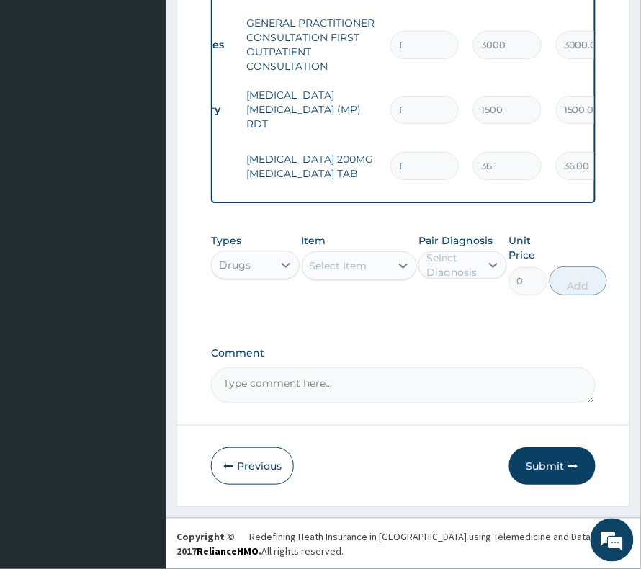
scroll to position [0, 0]
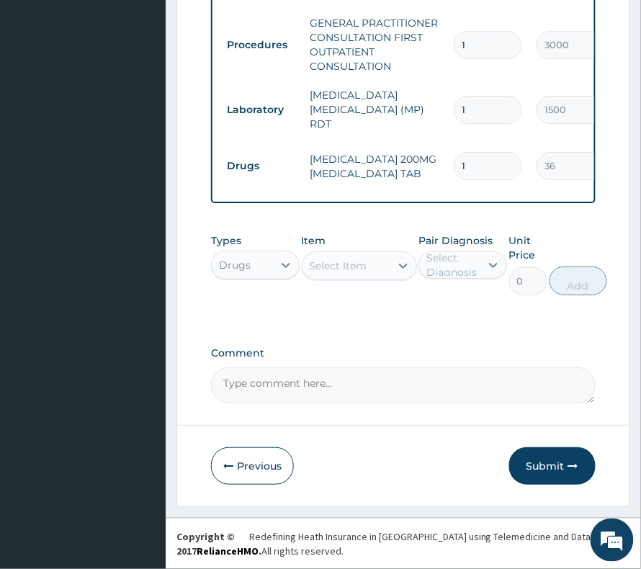
click at [464, 154] on input "1" at bounding box center [488, 166] width 68 height 28
click at [458, 152] on input "1" at bounding box center [488, 166] width 68 height 28
type input "21"
type input "756.00"
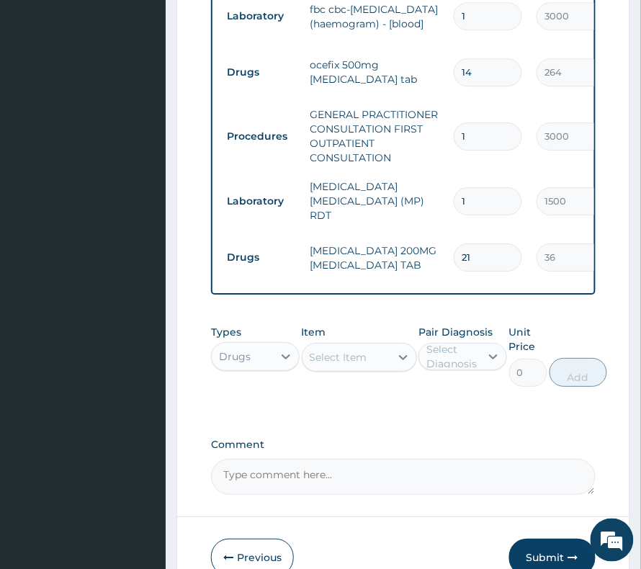
type input "22"
type input "792.00"
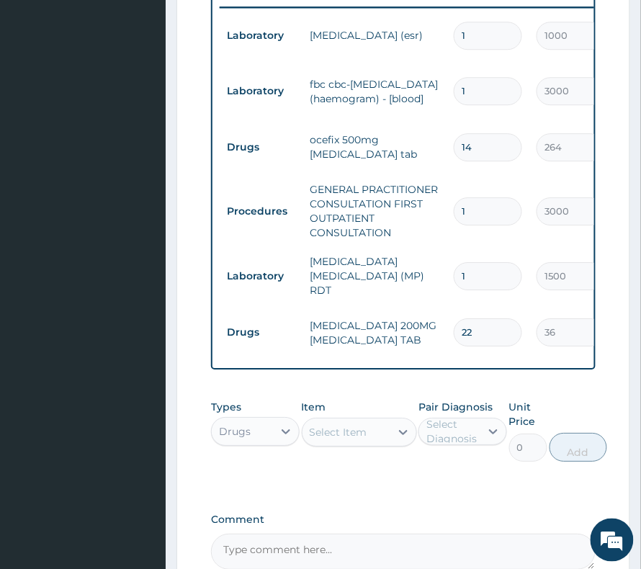
scroll to position [628, 0]
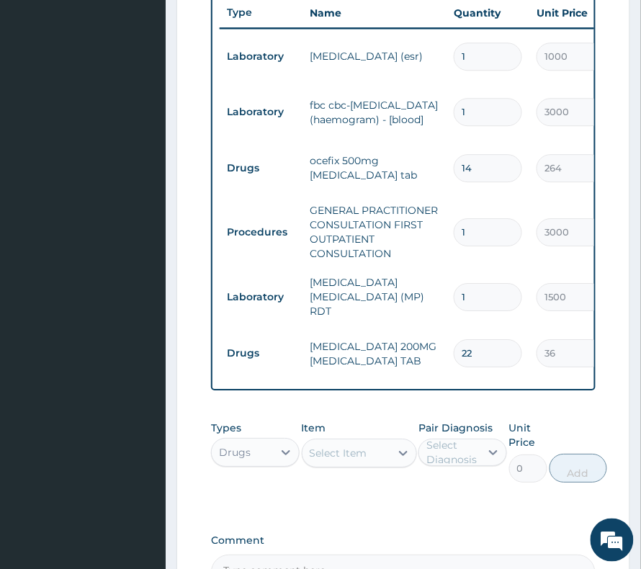
type input "22"
click at [376, 454] on div "Select Item" at bounding box center [347, 453] width 88 height 23
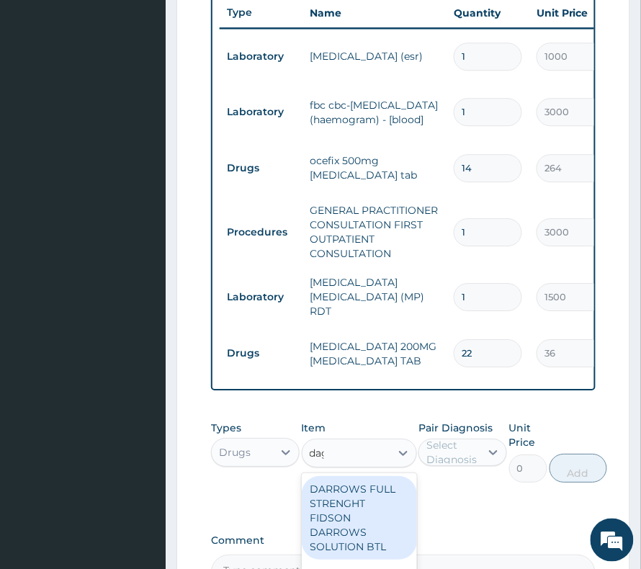
type input "daga"
click at [319, 523] on div "DAGA [MEDICAL_DATA] [MEDICAL_DATA] TAB" at bounding box center [359, 510] width 115 height 69
type input "24"
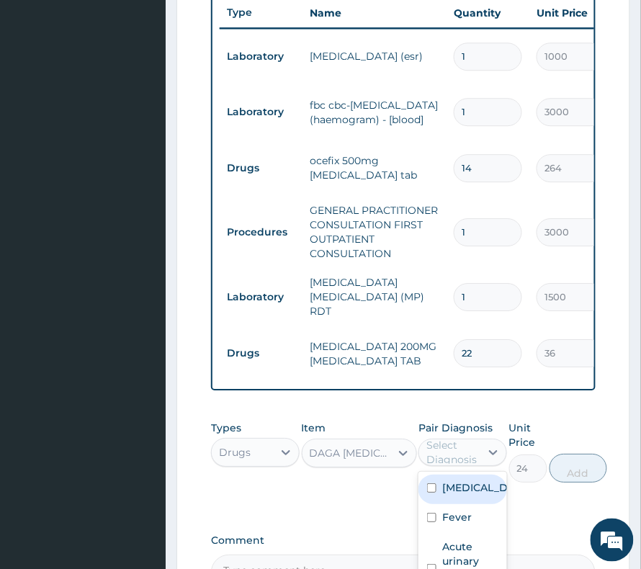
click at [467, 462] on div "Select Diagnosis" at bounding box center [453, 452] width 53 height 29
click at [447, 519] on label "Fever" at bounding box center [458, 517] width 30 height 14
checkbox input "true"
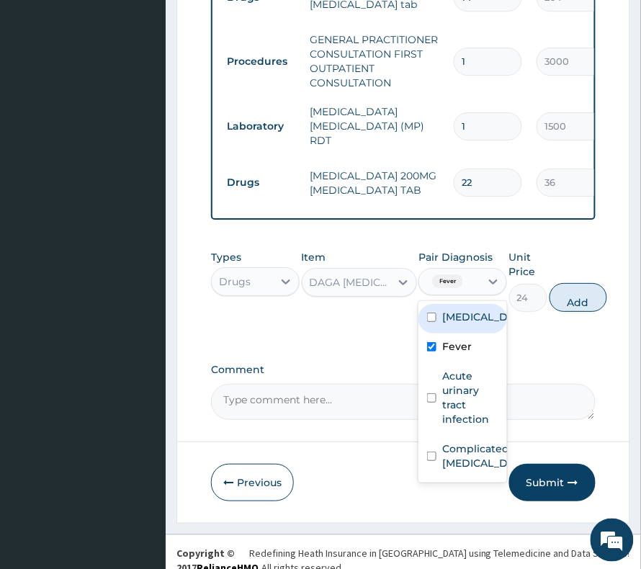
scroll to position [820, 0]
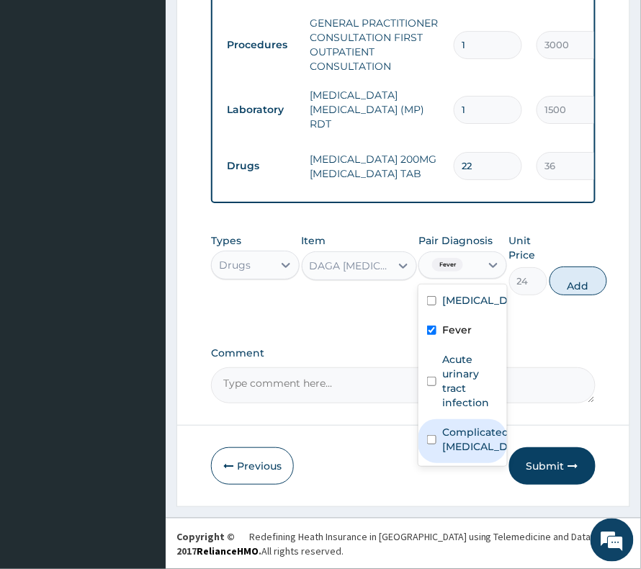
click at [460, 450] on label "Complicated malaria" at bounding box center [478, 439] width 71 height 29
checkbox input "true"
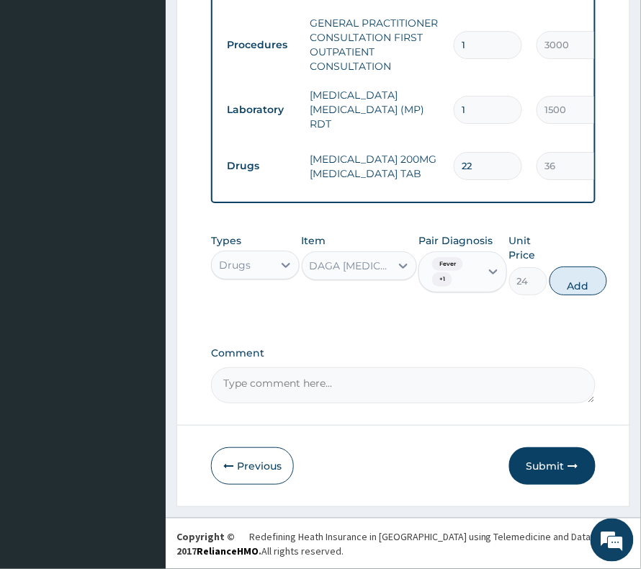
drag, startPoint x: 574, startPoint y: 283, endPoint x: 567, endPoint y: 308, distance: 26.2
click at [566, 290] on button "Add" at bounding box center [579, 281] width 58 height 29
type input "0"
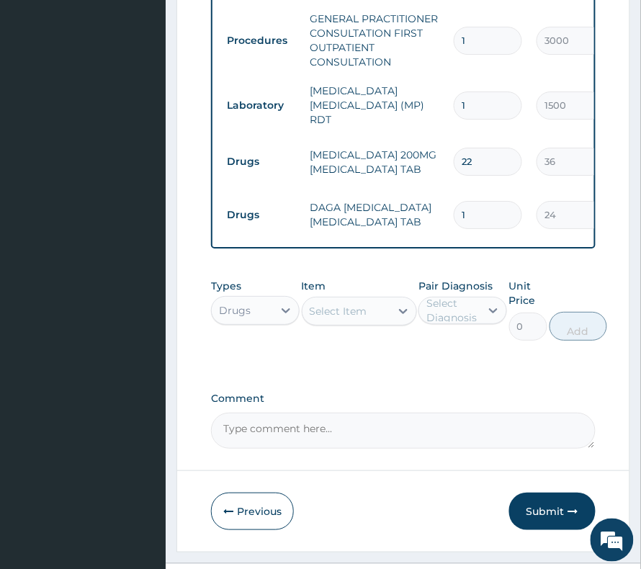
drag, startPoint x: 465, startPoint y: 202, endPoint x: 438, endPoint y: 218, distance: 31.0
click at [438, 218] on tr "Drugs DAGA PARACETAMOL ACETAMINOPHEN TAB 1 24 24.00 Fever + 1 Delete" at bounding box center [573, 215] width 706 height 50
type input "9"
type input "216.00"
type input "9"
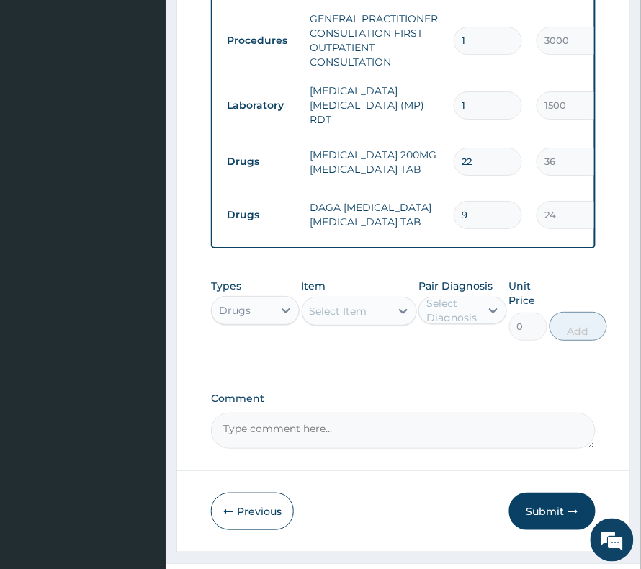
click at [360, 314] on div "Select Item" at bounding box center [339, 311] width 58 height 14
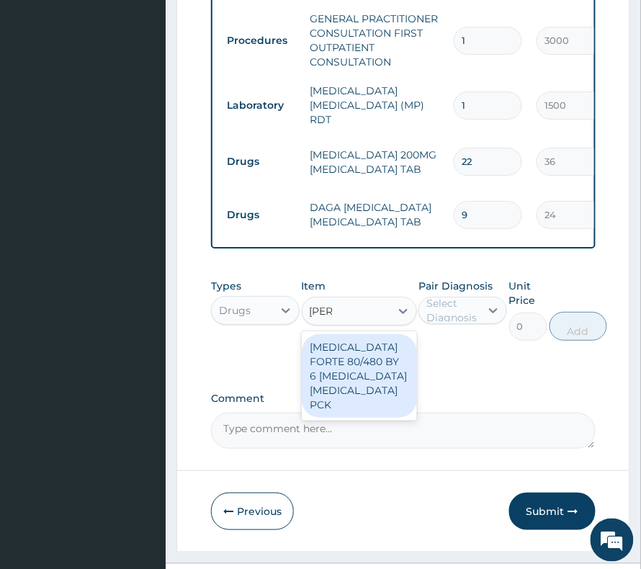
type input "coart"
drag, startPoint x: 378, startPoint y: 405, endPoint x: 402, endPoint y: 370, distance: 42.4
click at [378, 404] on div "[MEDICAL_DATA] FORTE 80/480 BY 6 [MEDICAL_DATA] [MEDICAL_DATA] PCK" at bounding box center [359, 376] width 115 height 84
type input "3360"
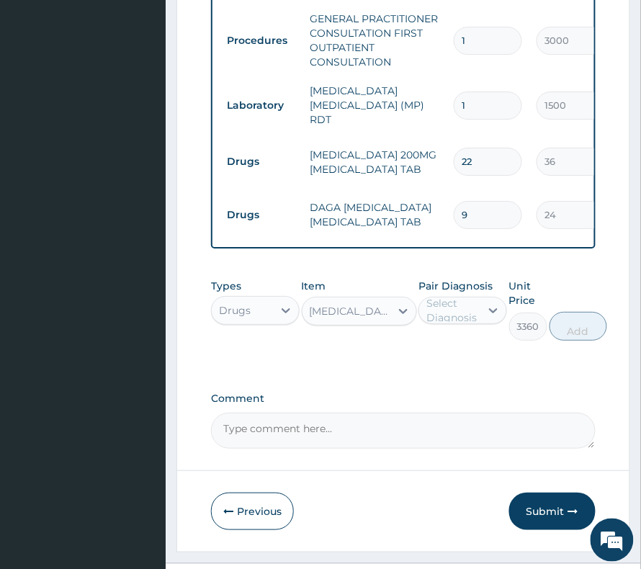
click at [470, 311] on div "Select Diagnosis" at bounding box center [453, 310] width 53 height 29
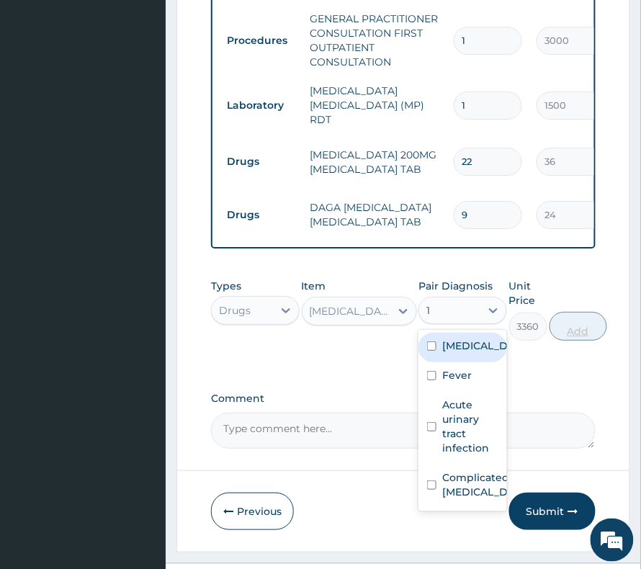
type input "1"
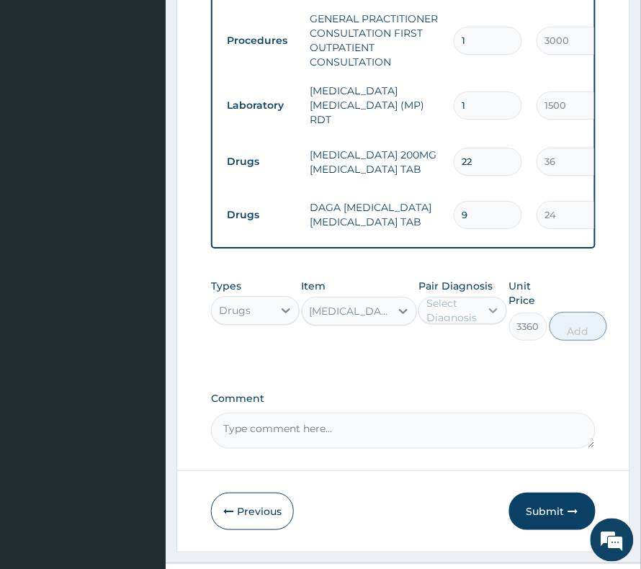
click at [494, 324] on div at bounding box center [494, 311] width 26 height 26
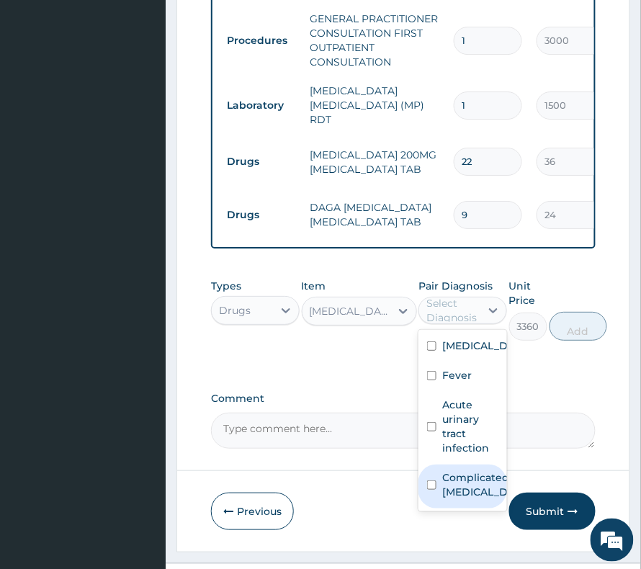
click at [471, 485] on label "Complicated malaria" at bounding box center [478, 485] width 71 height 29
checkbox input "true"
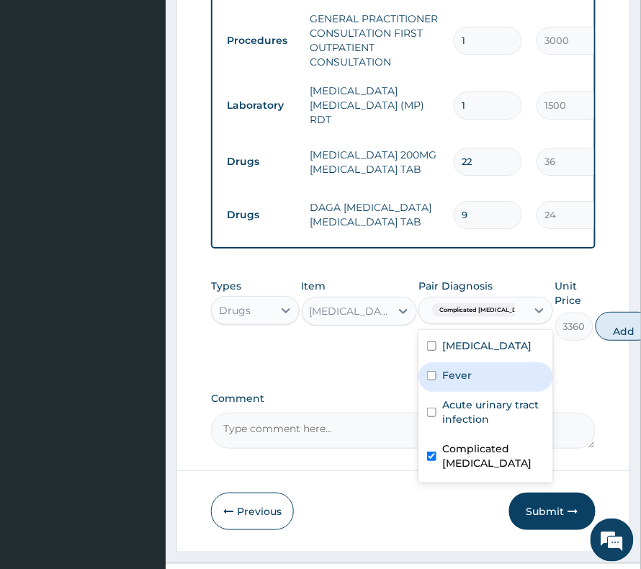
click at [456, 381] on label "Fever" at bounding box center [458, 375] width 30 height 14
checkbox input "true"
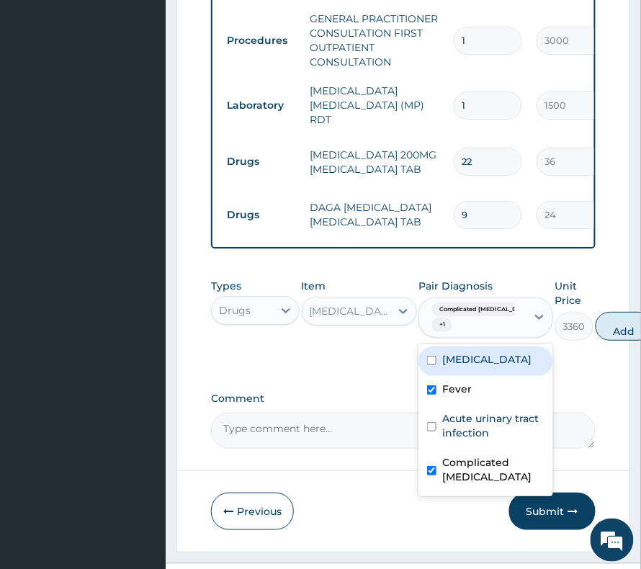
drag, startPoint x: 582, startPoint y: 329, endPoint x: 456, endPoint y: 308, distance: 128.4
click at [596, 329] on button "Add" at bounding box center [625, 326] width 58 height 29
type input "0"
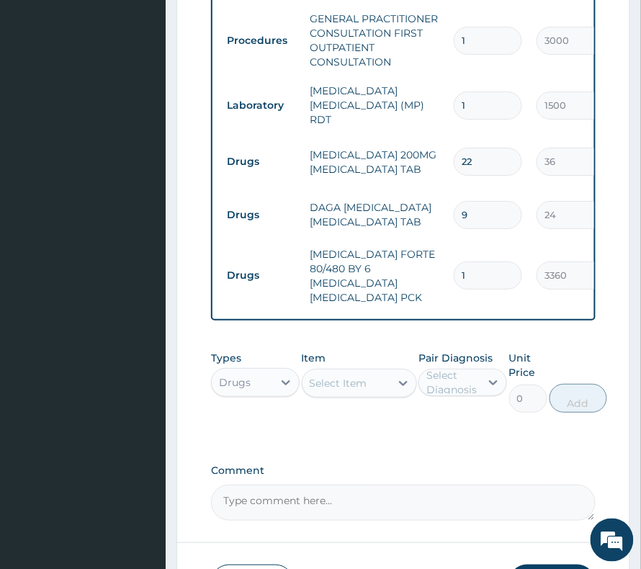
click at [323, 372] on div "Select Item" at bounding box center [347, 383] width 88 height 23
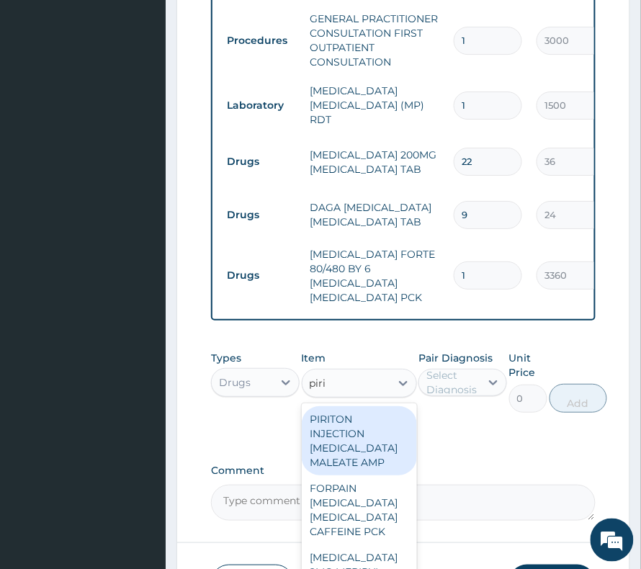
type input "pirit"
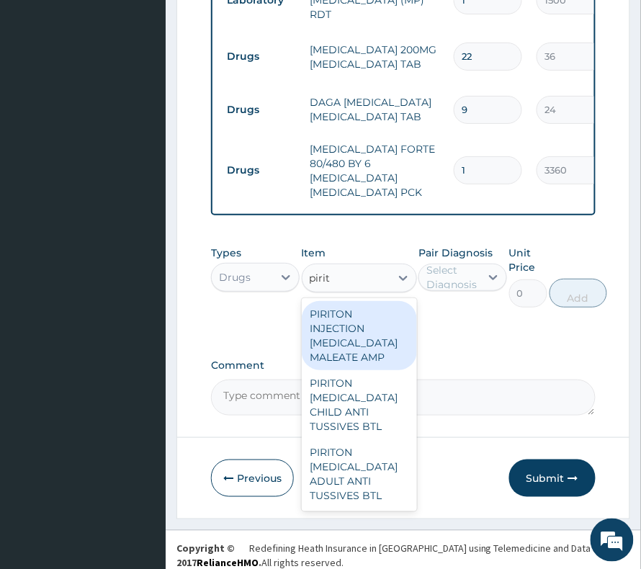
scroll to position [928, 0]
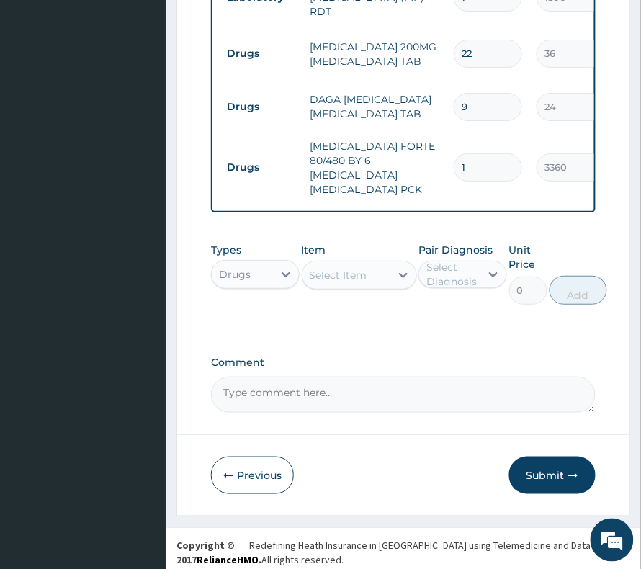
click at [340, 264] on div "Select Item" at bounding box center [347, 275] width 88 height 23
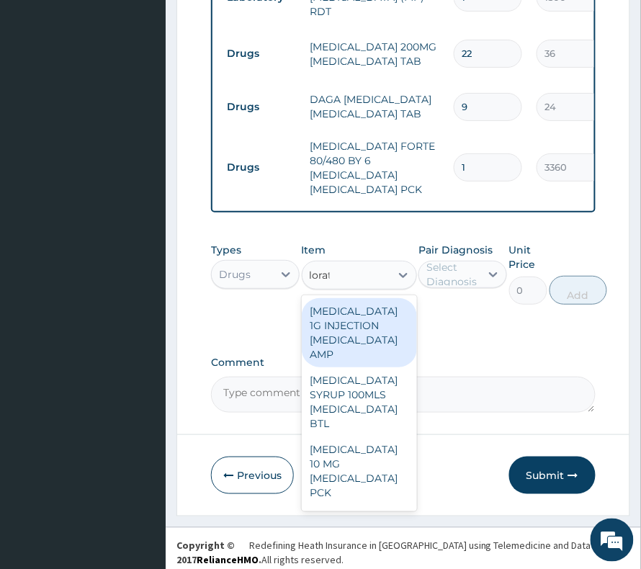
type input "lorata"
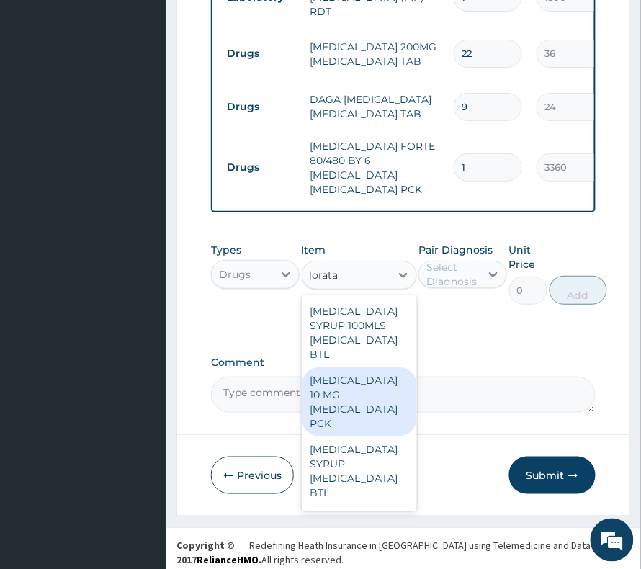
click at [329, 399] on div "[MEDICAL_DATA] 10 MG [MEDICAL_DATA] PCK" at bounding box center [359, 402] width 115 height 69
type input "840"
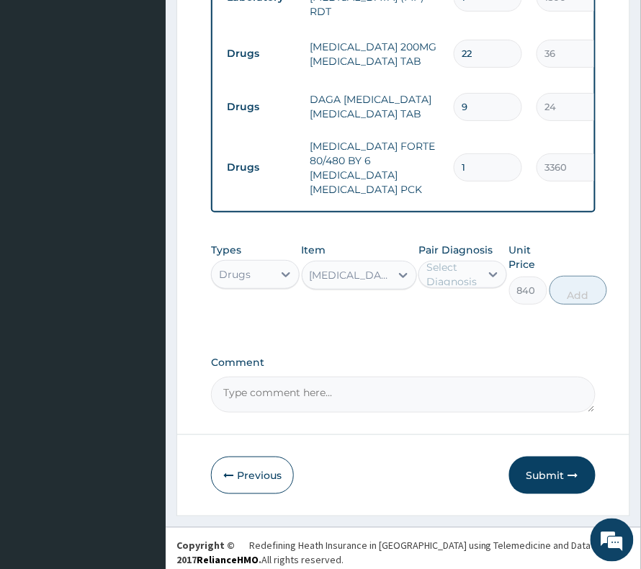
click at [450, 287] on div "Select Diagnosis" at bounding box center [463, 274] width 89 height 27
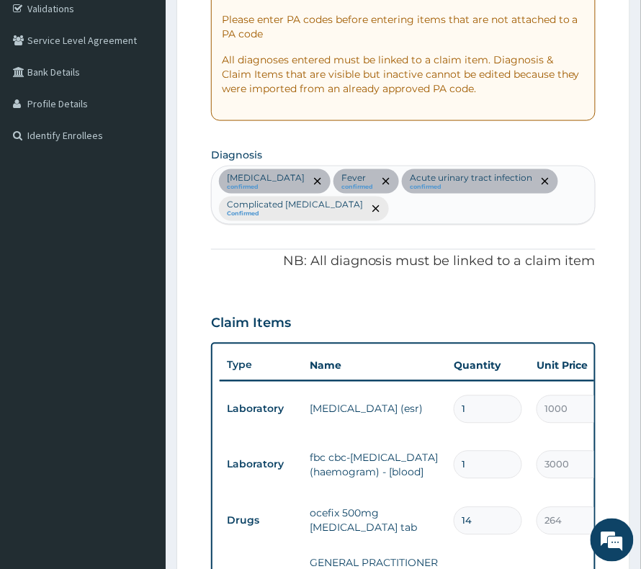
scroll to position [255, 0]
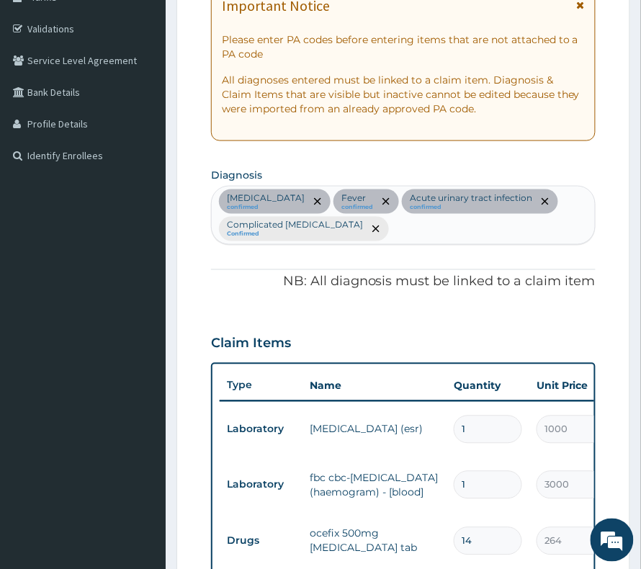
click at [523, 210] on div "Sepsis confirmed Fever confirmed Acute urinary tract infection confirmed Compli…" at bounding box center [403, 216] width 383 height 58
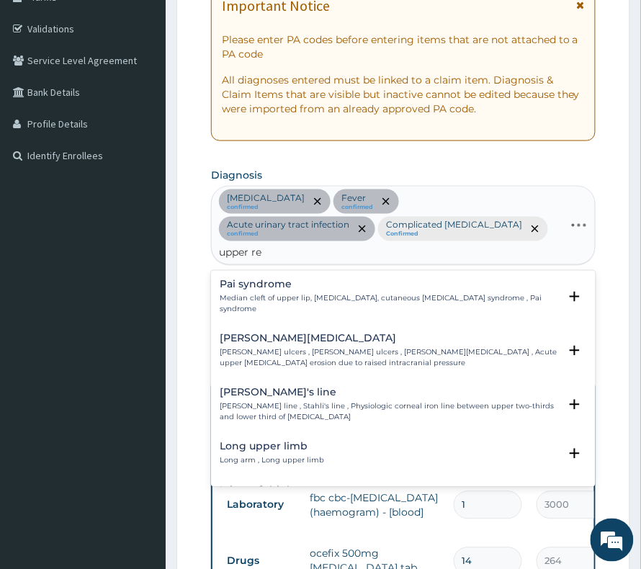
type input "upper res"
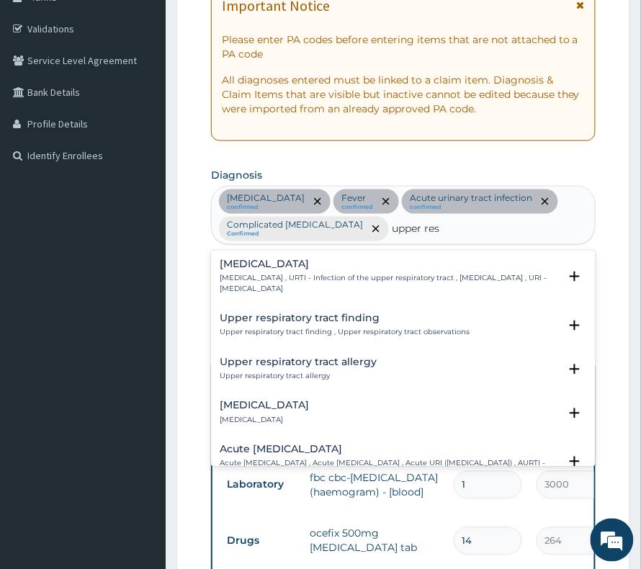
click at [324, 272] on div "Upper respiratory infection Upper respiratory infection , URTI - Infection of t…" at bounding box center [389, 276] width 339 height 35
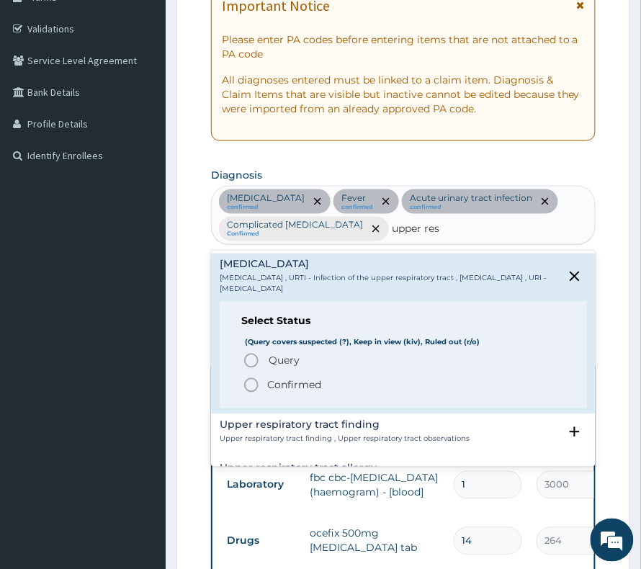
click at [307, 391] on p "Confirmed" at bounding box center [294, 385] width 54 height 14
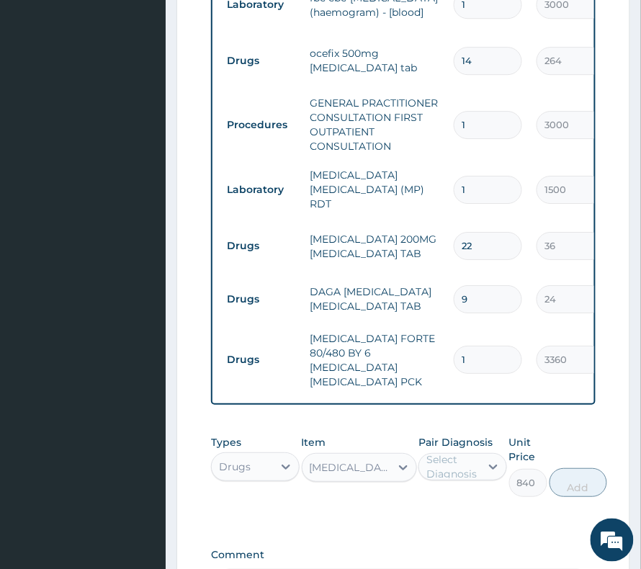
scroll to position [832, 0]
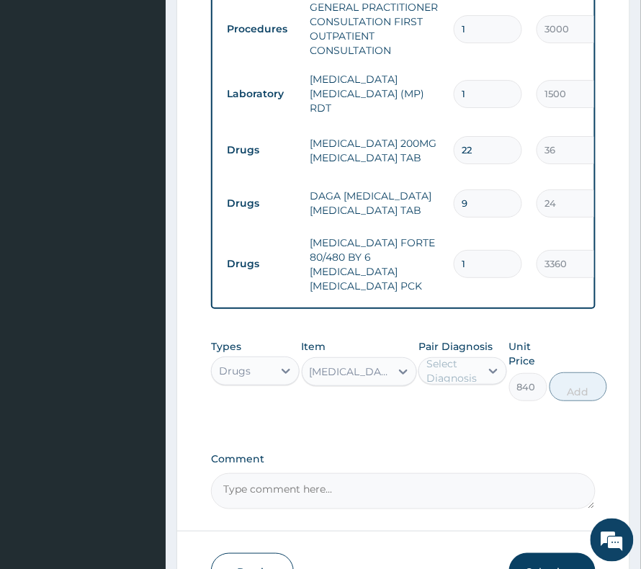
click at [441, 368] on div "Select Diagnosis" at bounding box center [453, 371] width 53 height 29
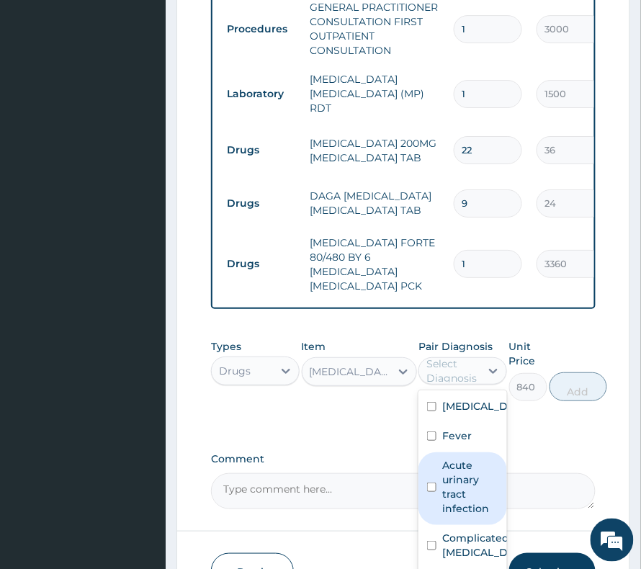
scroll to position [38, 0]
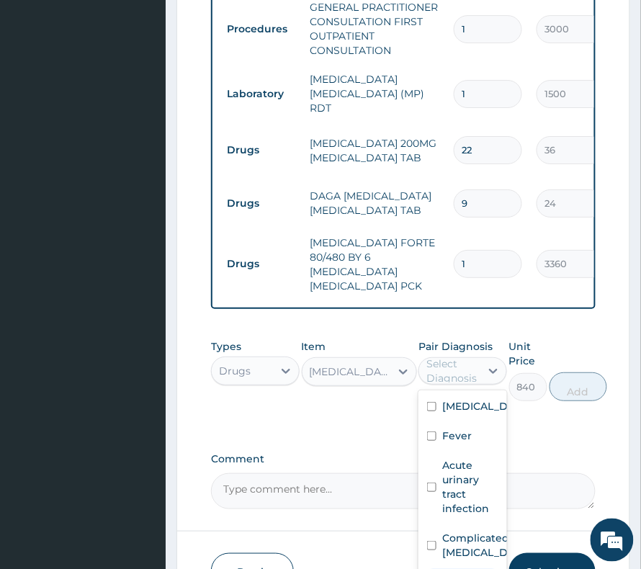
checkbox input "true"
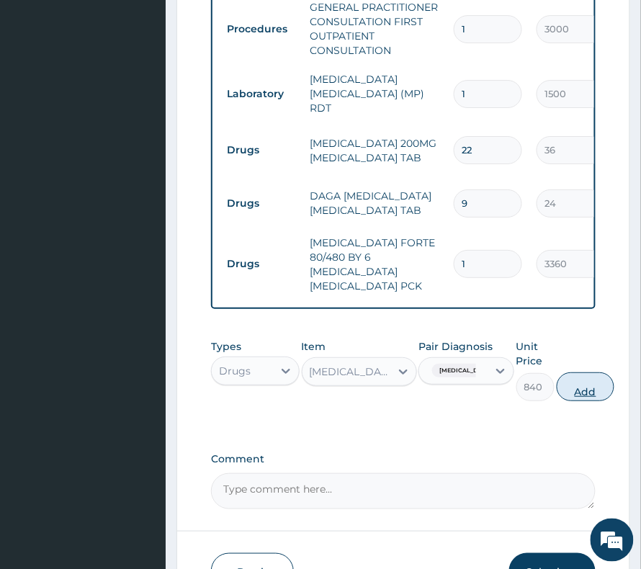
click at [615, 386] on button "Add" at bounding box center [586, 387] width 58 height 29
type input "0"
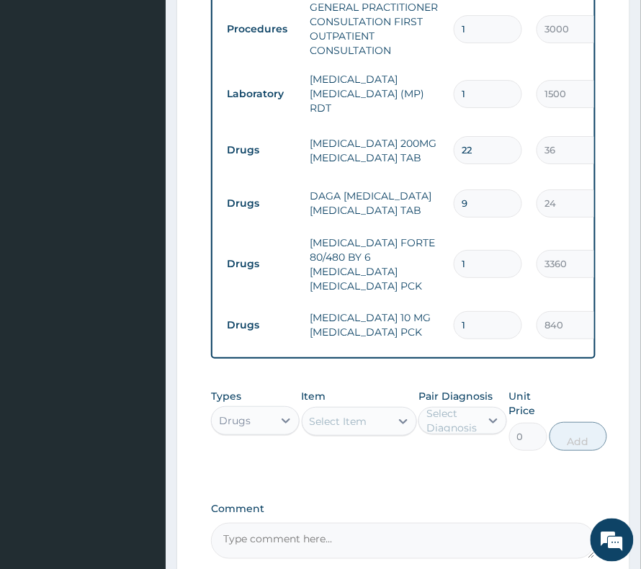
click at [359, 414] on div "Select Item" at bounding box center [339, 421] width 58 height 14
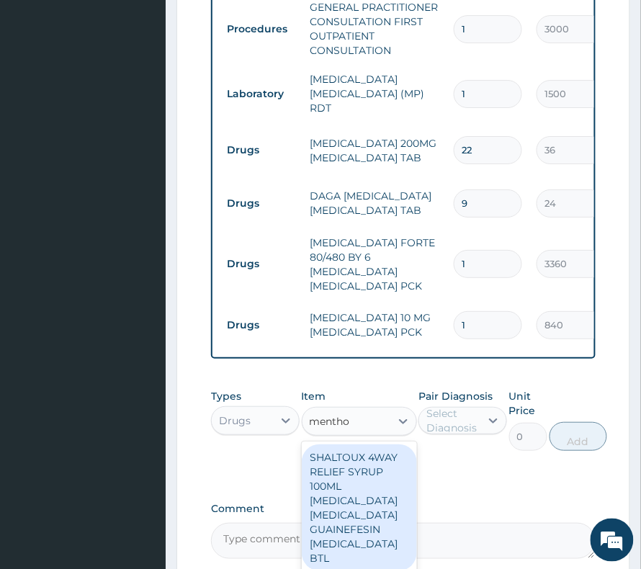
type input "menthod"
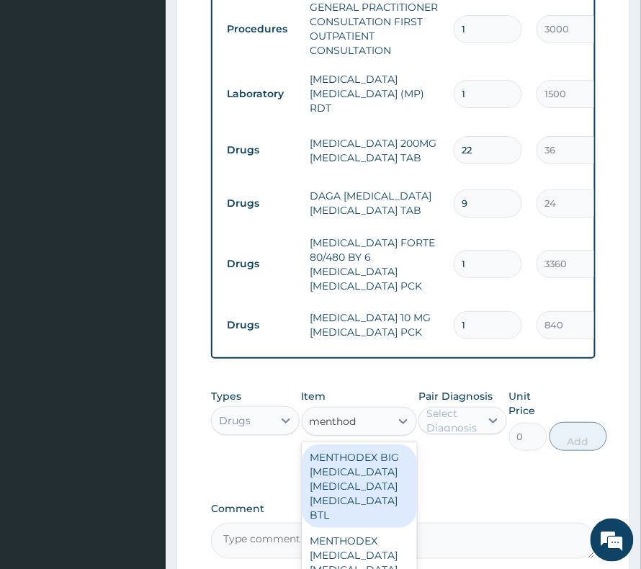
click at [359, 483] on div "MENTHODEX BIG [MEDICAL_DATA] [MEDICAL_DATA] [MEDICAL_DATA] BTL" at bounding box center [359, 487] width 115 height 84
type input "1980"
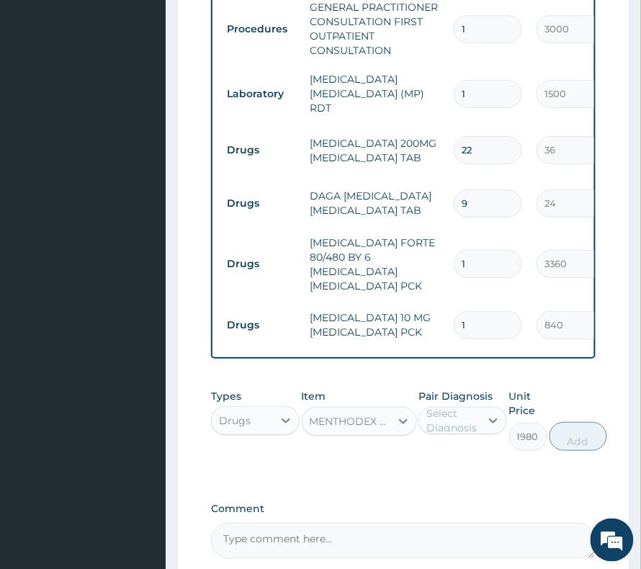
drag, startPoint x: 459, startPoint y: 402, endPoint x: 461, endPoint y: 410, distance: 8.2
click at [461, 406] on div "Select Diagnosis" at bounding box center [453, 420] width 53 height 29
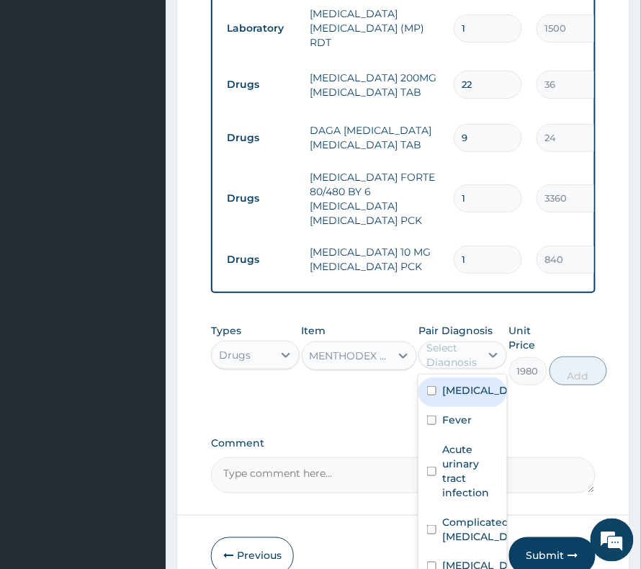
scroll to position [978, 0]
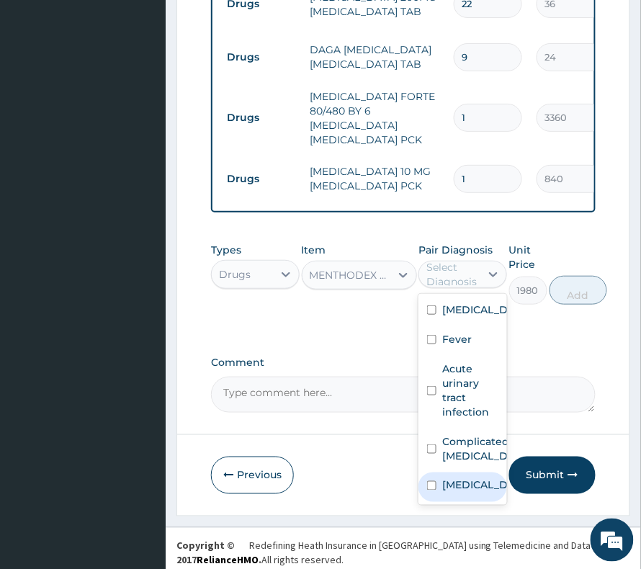
click at [457, 479] on label "Upper respiratory infection" at bounding box center [478, 486] width 71 height 14
checkbox input "true"
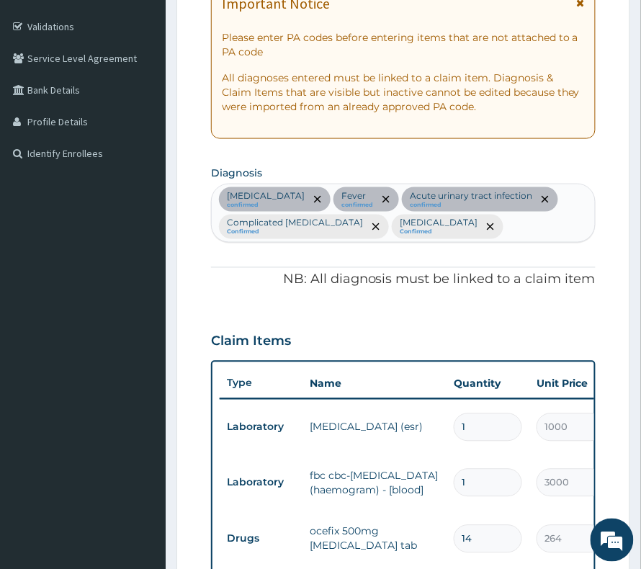
scroll to position [209, 0]
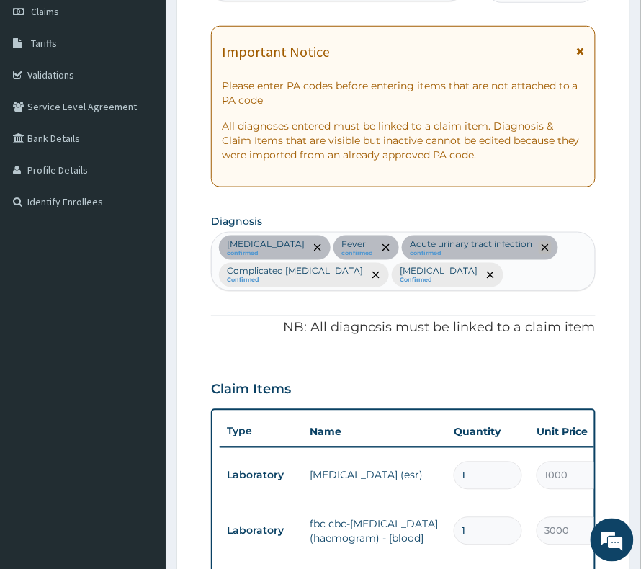
click at [542, 248] on icon "remove selection option" at bounding box center [545, 247] width 7 height 7
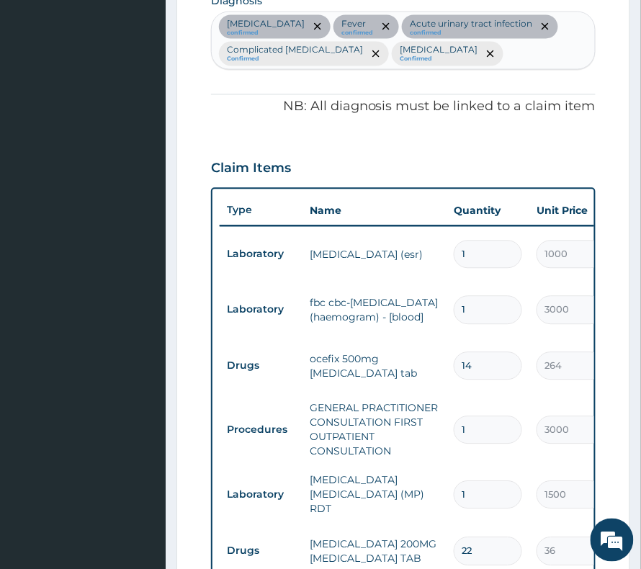
scroll to position [497, 0]
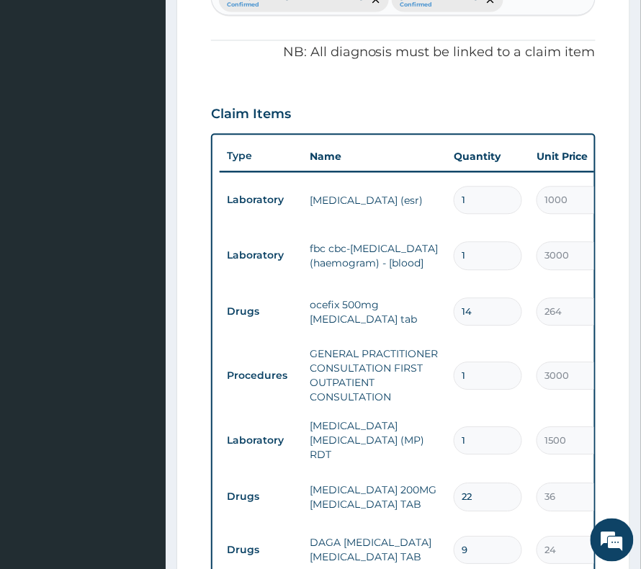
drag, startPoint x: 378, startPoint y: 272, endPoint x: 456, endPoint y: 278, distance: 78.1
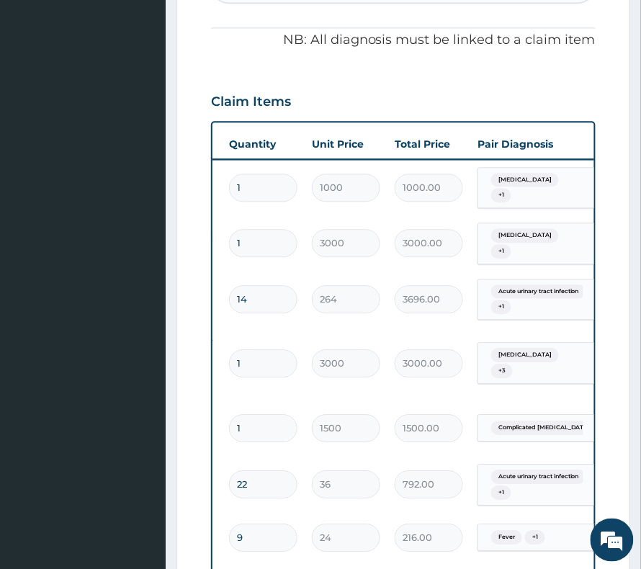
scroll to position [0, 338]
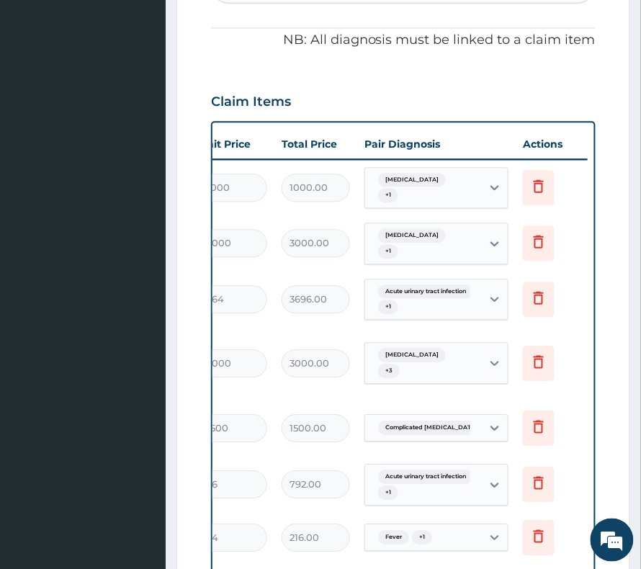
drag, startPoint x: 378, startPoint y: 246, endPoint x: 470, endPoint y: 246, distance: 92.3
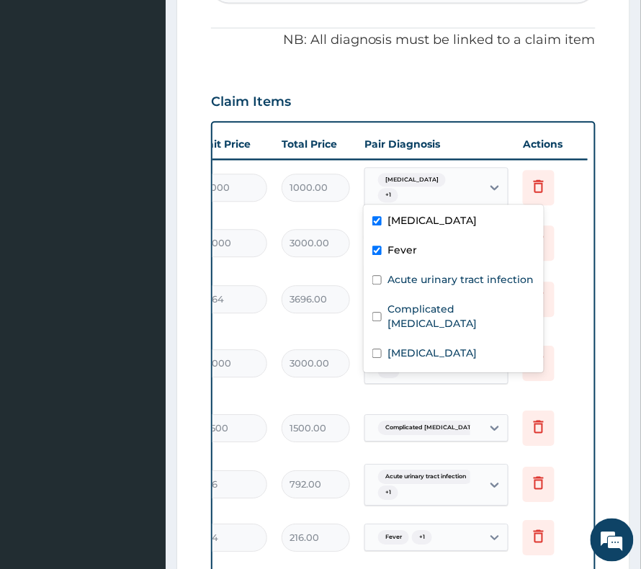
click at [457, 194] on div "Sepsis + 1" at bounding box center [423, 188] width 117 height 40
click at [574, 258] on td "Delete" at bounding box center [552, 243] width 72 height 50
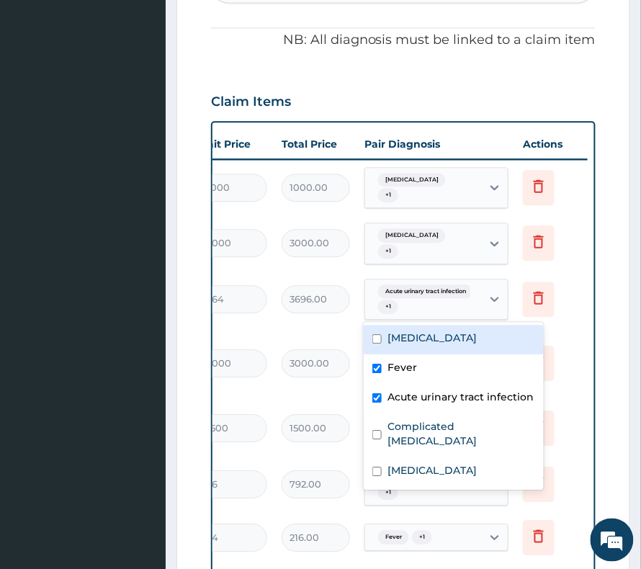
click at [422, 303] on div "Acute urinary tract infection + 1" at bounding box center [422, 300] width 98 height 35
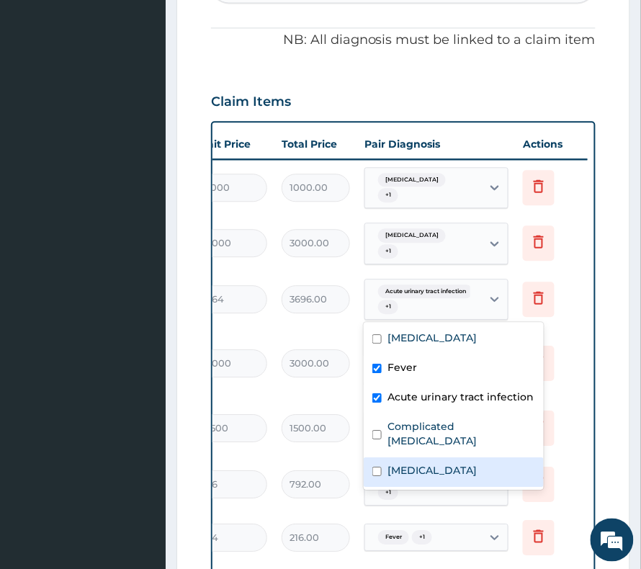
click at [450, 463] on label "Upper respiratory infection" at bounding box center [432, 470] width 89 height 14
checkbox input "true"
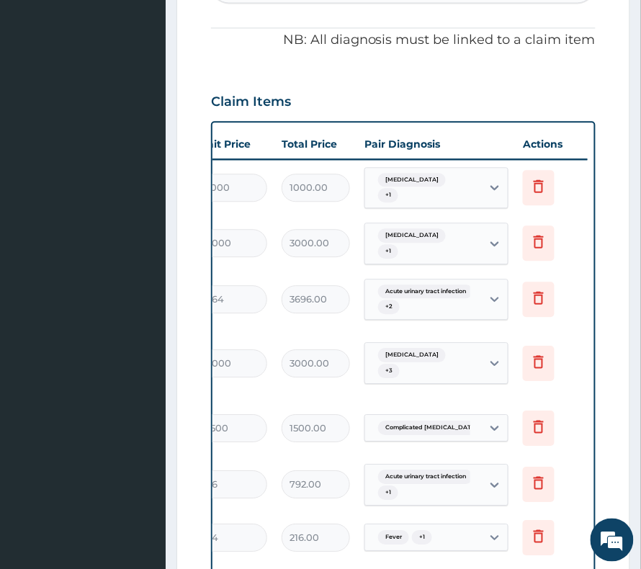
click at [569, 388] on tr "Procedures GENERAL PRACTITIONER CONSULTATION FIRST OUTPATIENT CONSULTATION 1 30…" at bounding box center [235, 363] width 706 height 72
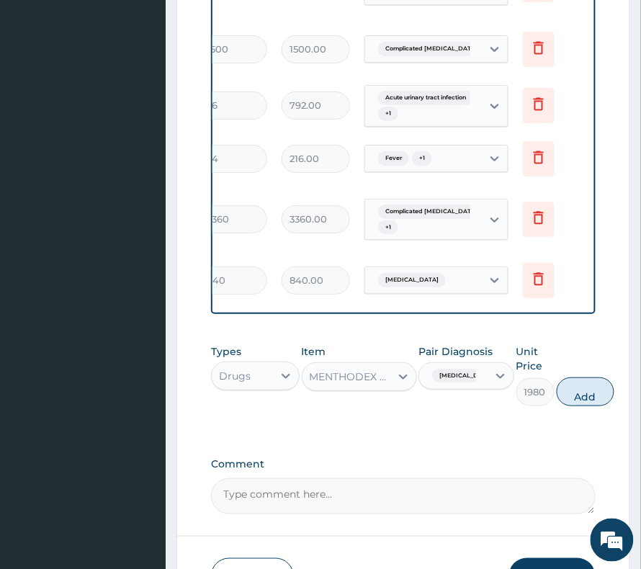
drag, startPoint x: 390, startPoint y: 437, endPoint x: 174, endPoint y: 416, distance: 217.2
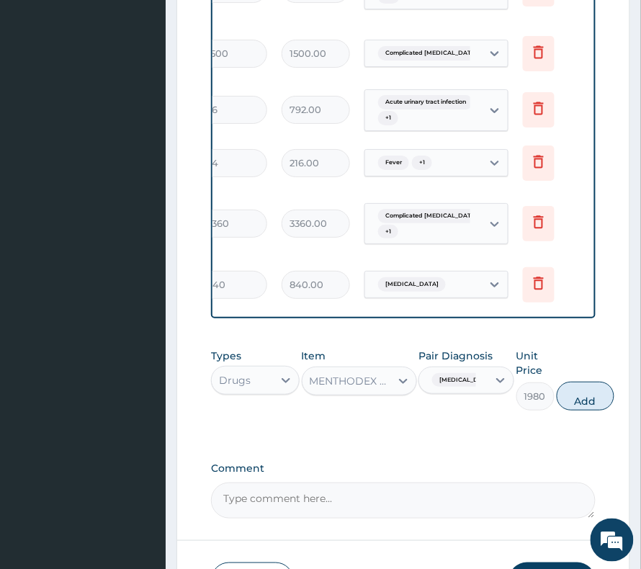
drag, startPoint x: 603, startPoint y: 389, endPoint x: 590, endPoint y: 404, distance: 19.9
click at [604, 389] on button "Add" at bounding box center [586, 396] width 58 height 29
type input "0"
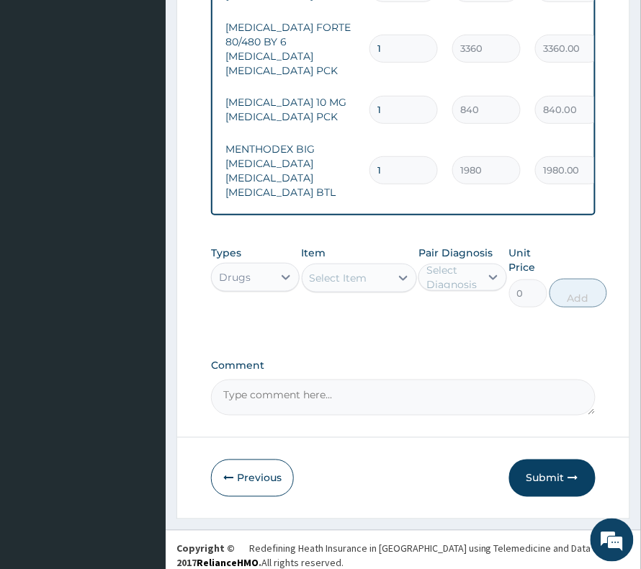
scroll to position [1050, 0]
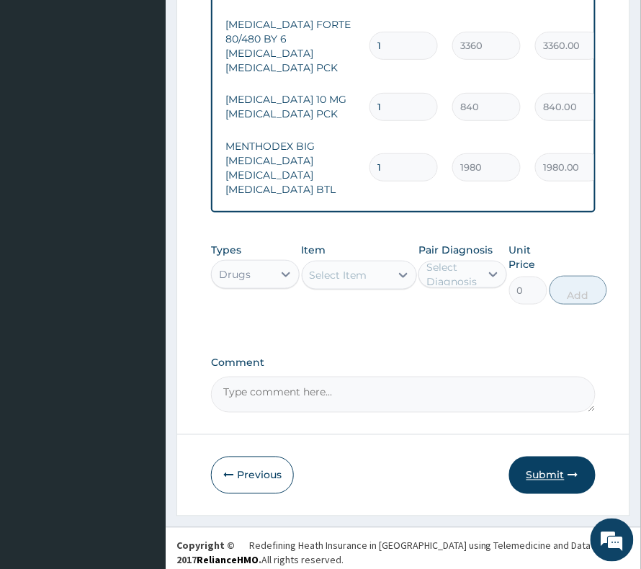
click at [525, 457] on button "Submit" at bounding box center [553, 475] width 86 height 37
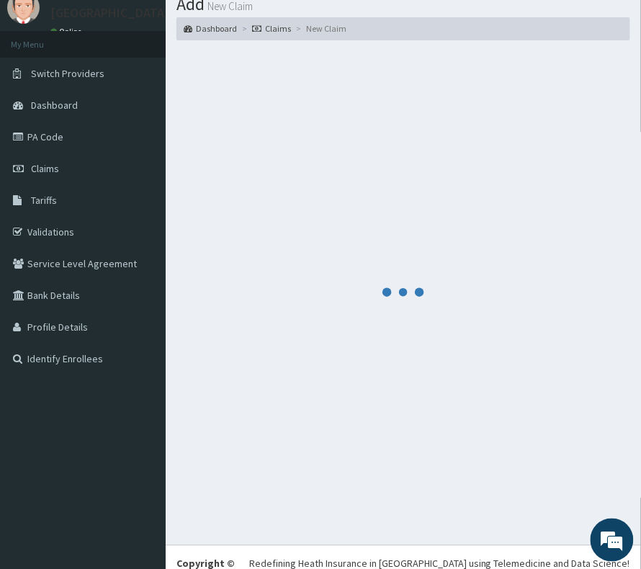
scroll to position [79, 0]
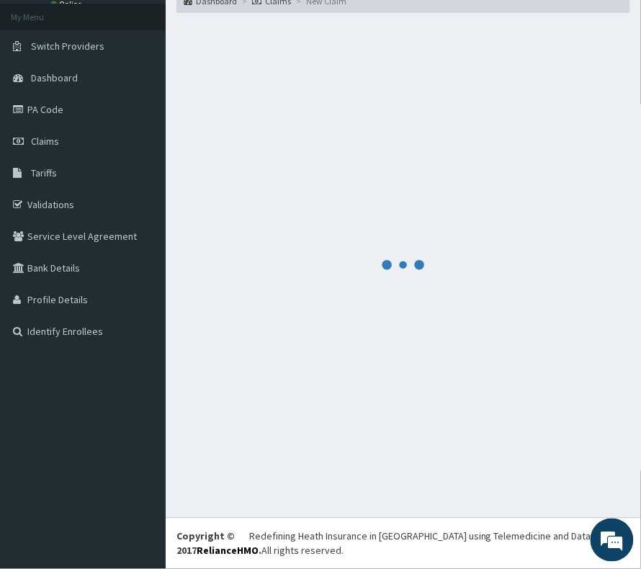
drag, startPoint x: 275, startPoint y: 182, endPoint x: 343, endPoint y: 205, distance: 71.3
click at [277, 186] on div at bounding box center [404, 266] width 454 height 484
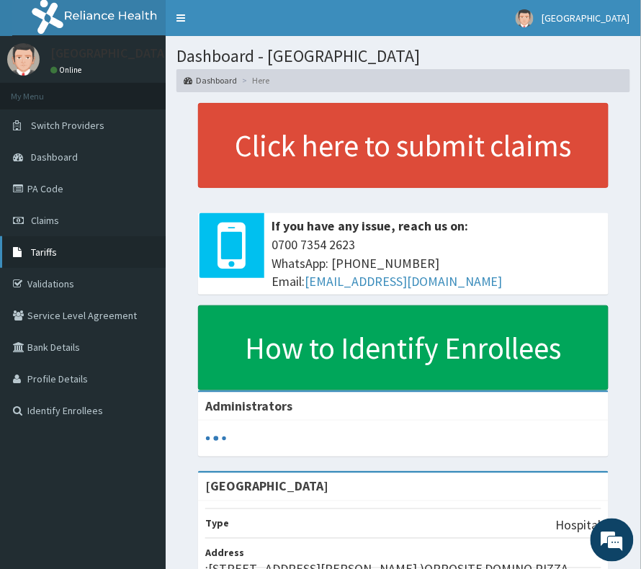
click at [45, 252] on span "Tariffs" at bounding box center [44, 252] width 26 height 13
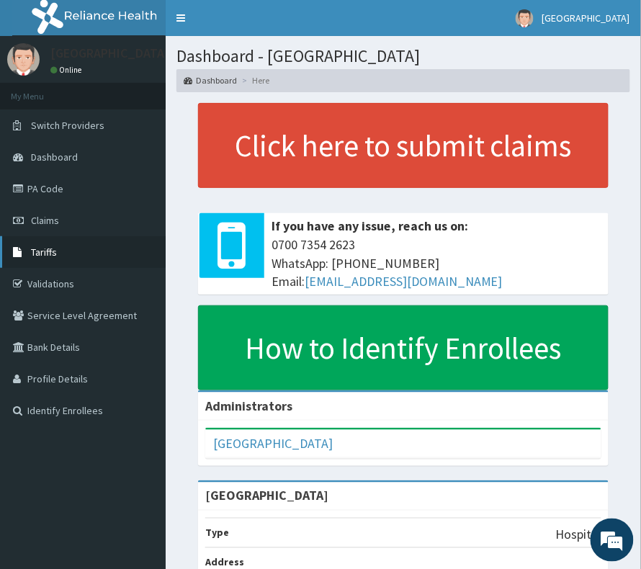
click at [39, 255] on span "Tariffs" at bounding box center [44, 252] width 26 height 13
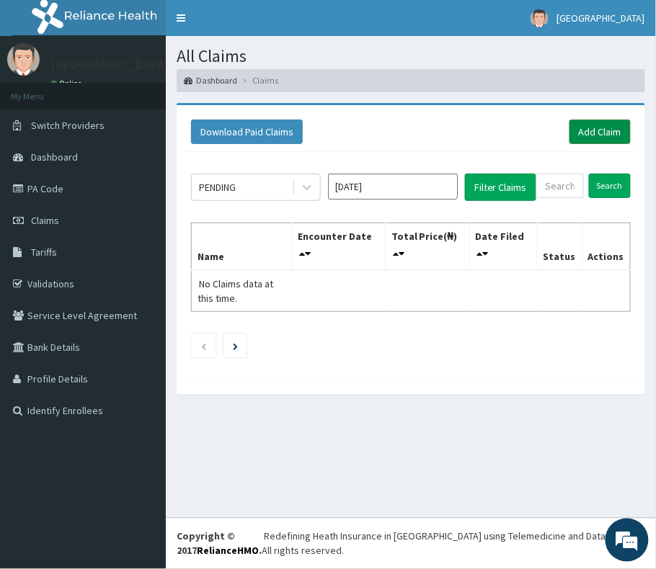
click at [598, 130] on link "Add Claim" at bounding box center [599, 132] width 61 height 25
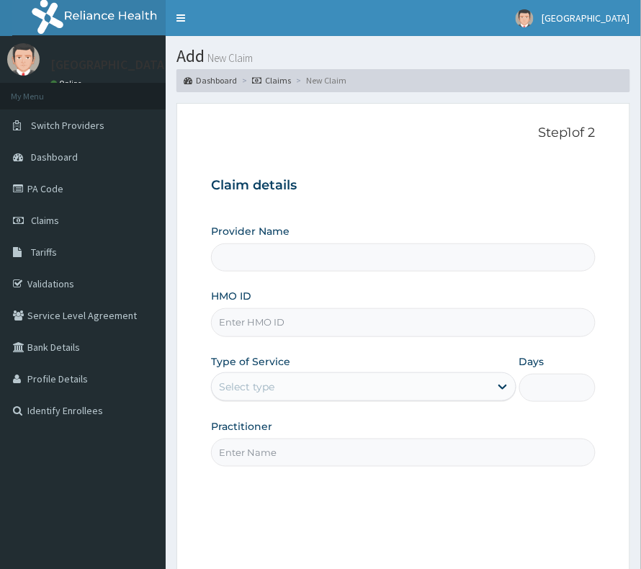
type input "[GEOGRAPHIC_DATA]"
click at [272, 309] on input "HMO ID" at bounding box center [403, 322] width 385 height 28
paste input "BGO/10014/A"
type input "BGO/10014/A"
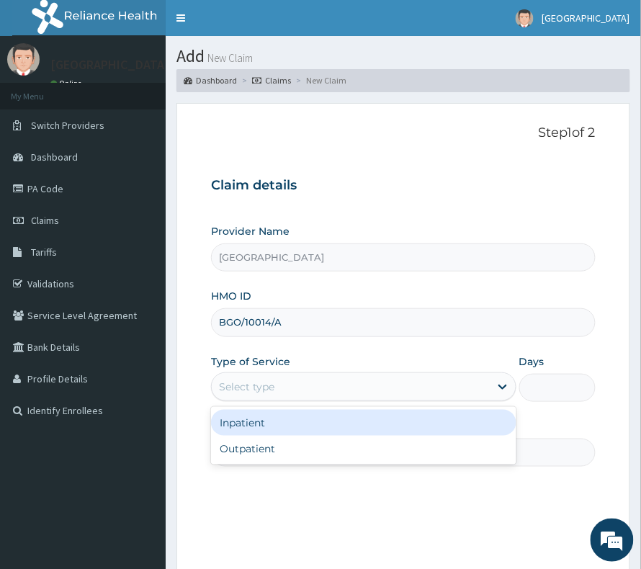
click at [259, 393] on div "Select type" at bounding box center [246, 387] width 55 height 14
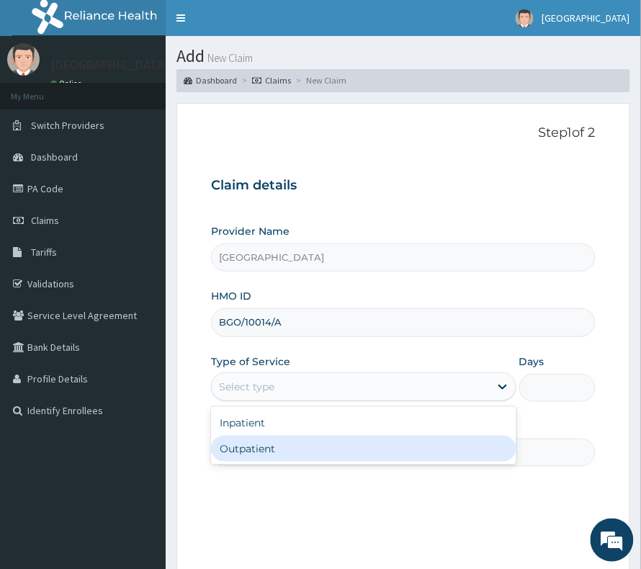
click at [270, 460] on div "Outpatient" at bounding box center [364, 449] width 306 height 26
type input "1"
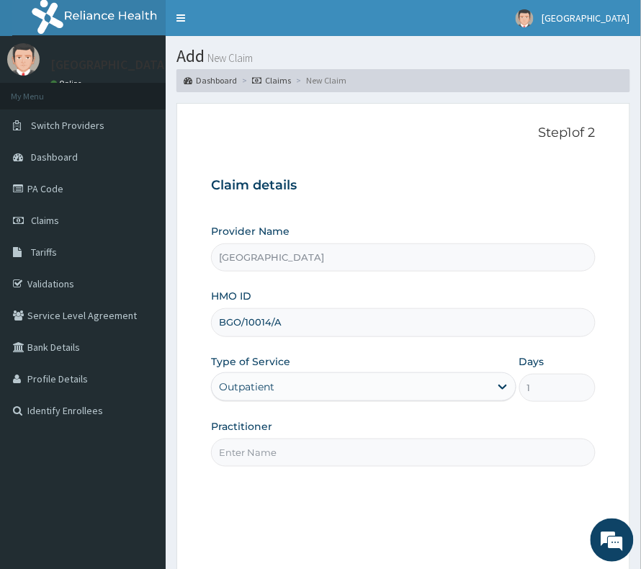
click at [272, 453] on input "Practitioner" at bounding box center [403, 453] width 385 height 28
type input "[PERSON_NAME]"
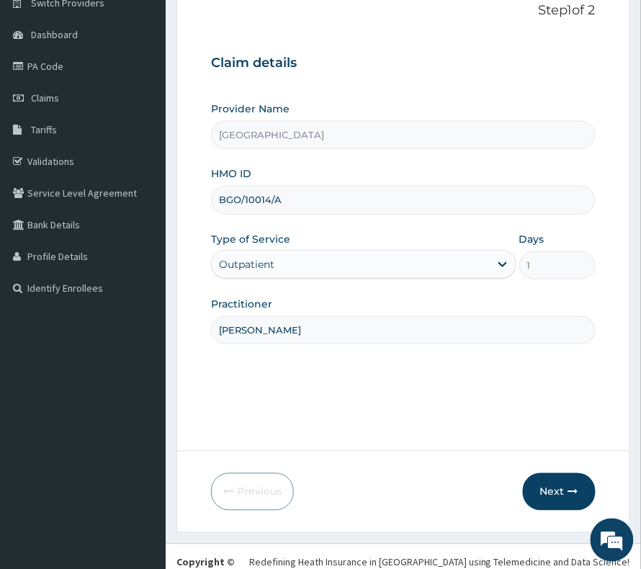
scroll to position [148, 0]
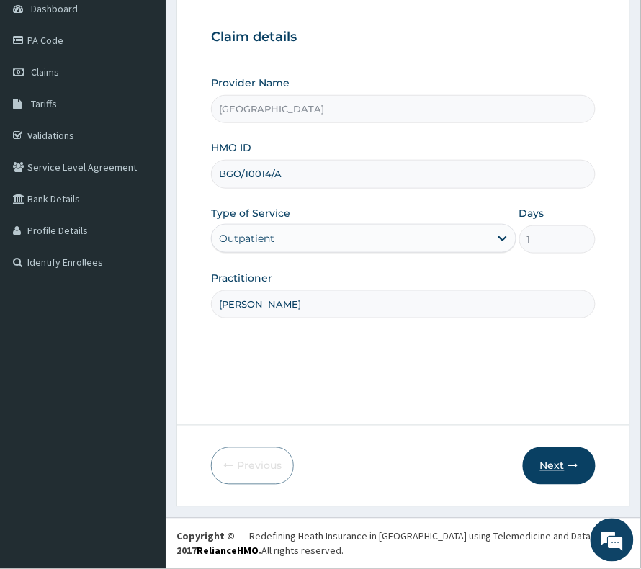
click at [545, 456] on button "Next" at bounding box center [559, 466] width 73 height 37
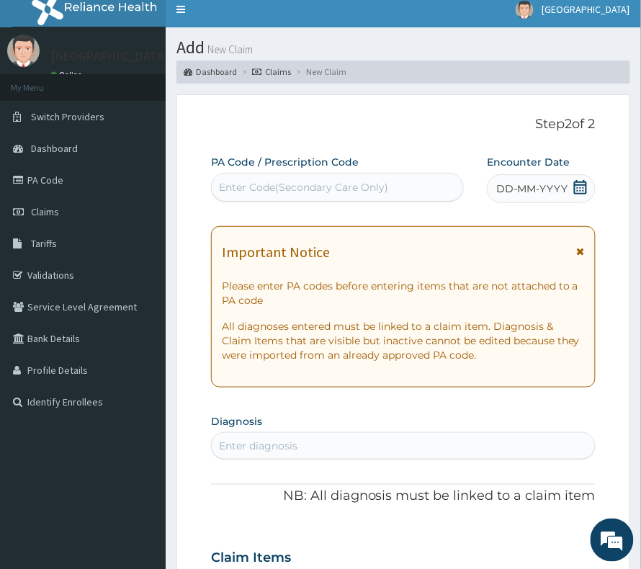
scroll to position [0, 0]
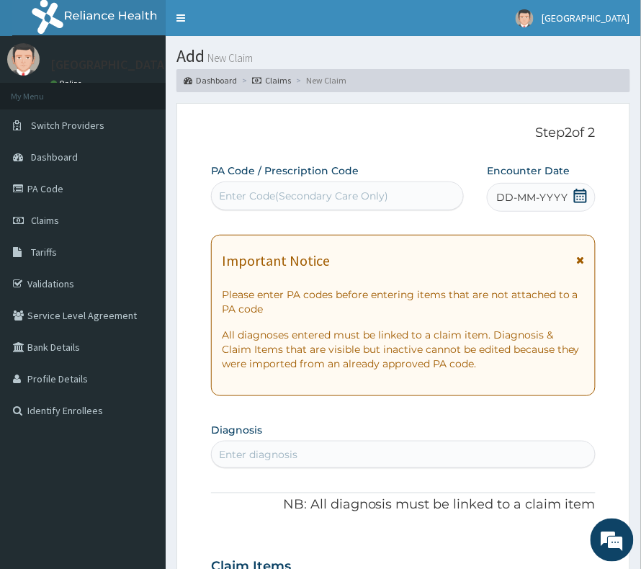
click at [292, 190] on div "Enter Code(Secondary Care Only)" at bounding box center [303, 196] width 169 height 14
paste input "PA/C8C27B"
type input "PA/C8C27B"
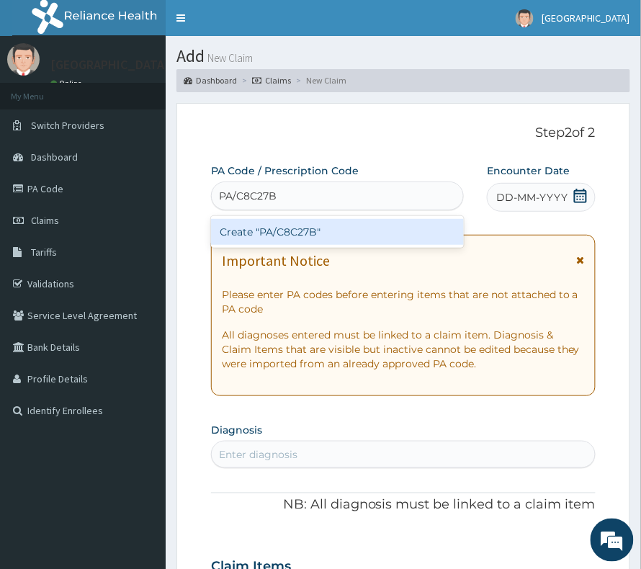
click at [290, 229] on div "Create "PA/C8C27B"" at bounding box center [337, 232] width 253 height 26
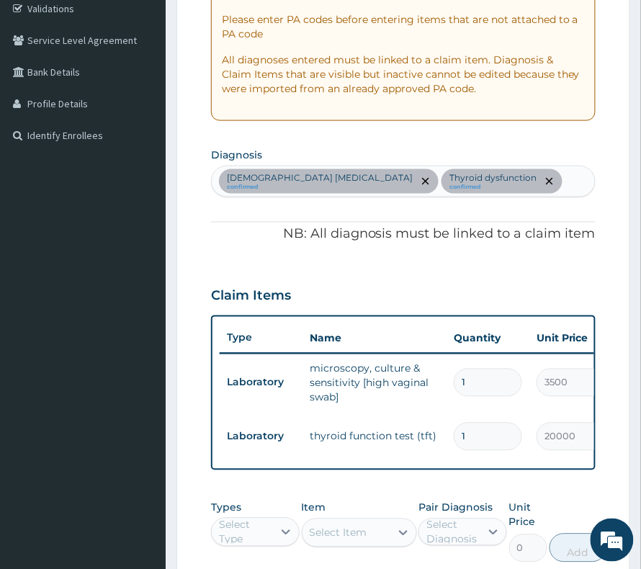
scroll to position [269, 0]
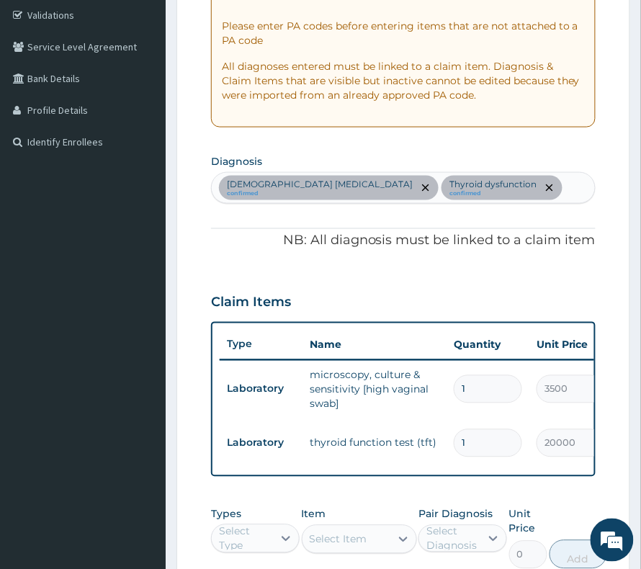
click at [562, 187] on div "[DEMOGRAPHIC_DATA] [MEDICAL_DATA] confirmed Thyroid dysfunction confirmed" at bounding box center [403, 188] width 383 height 30
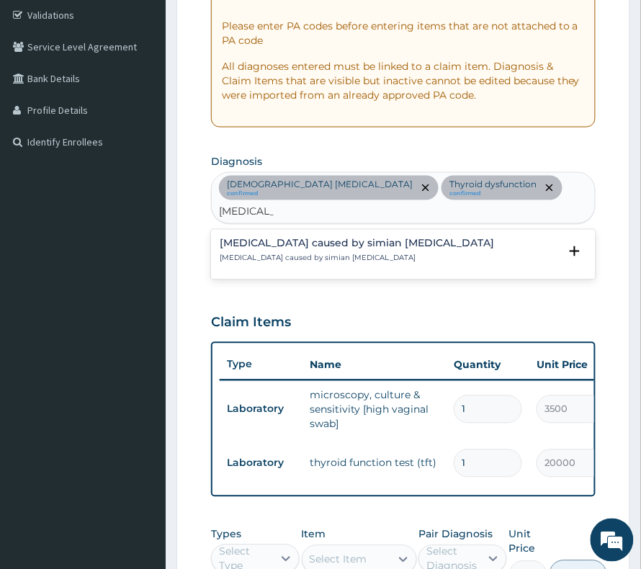
type input "plasmodi"
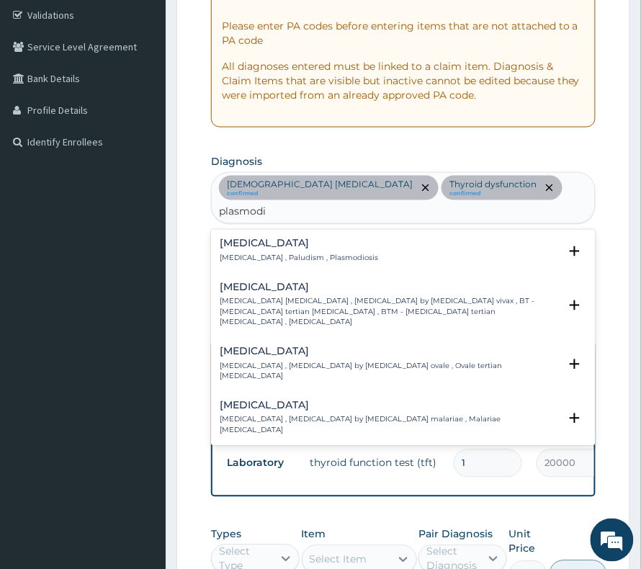
click at [339, 455] on h4 "[MEDICAL_DATA]" at bounding box center [389, 460] width 339 height 11
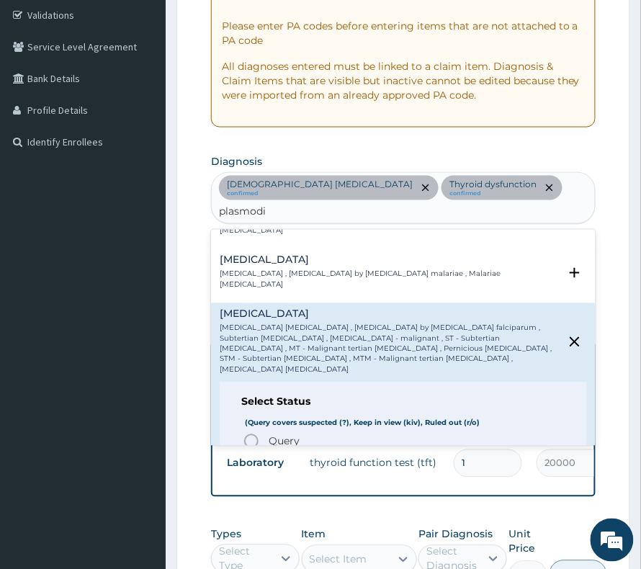
scroll to position [192, 0]
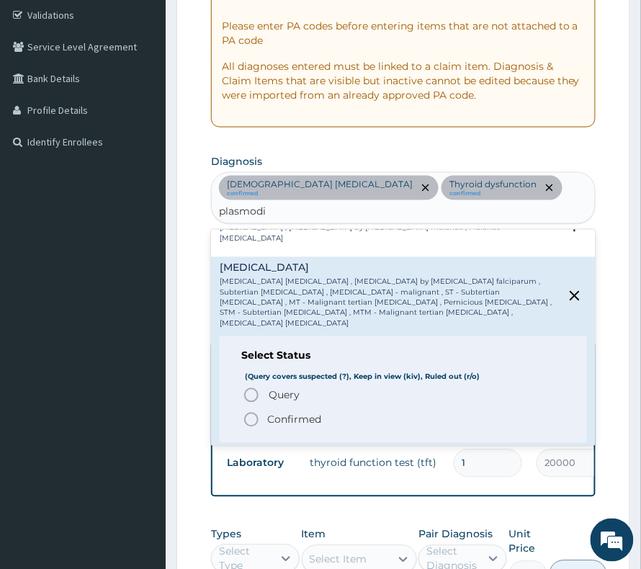
click at [303, 413] on p "Confirmed" at bounding box center [294, 420] width 54 height 14
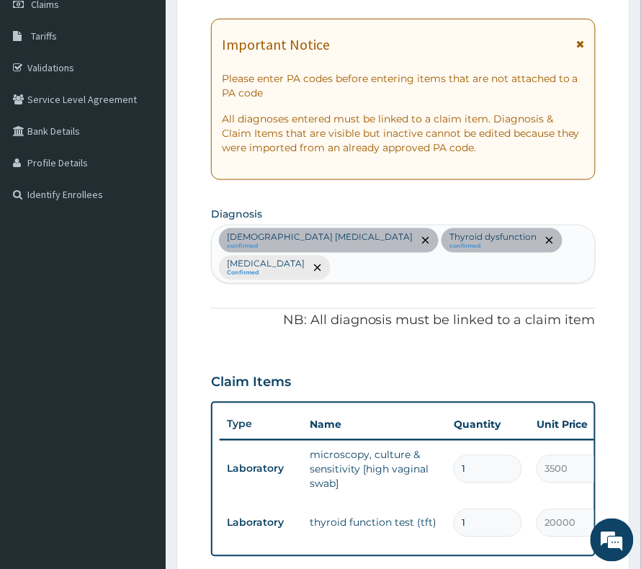
scroll to position [173, 0]
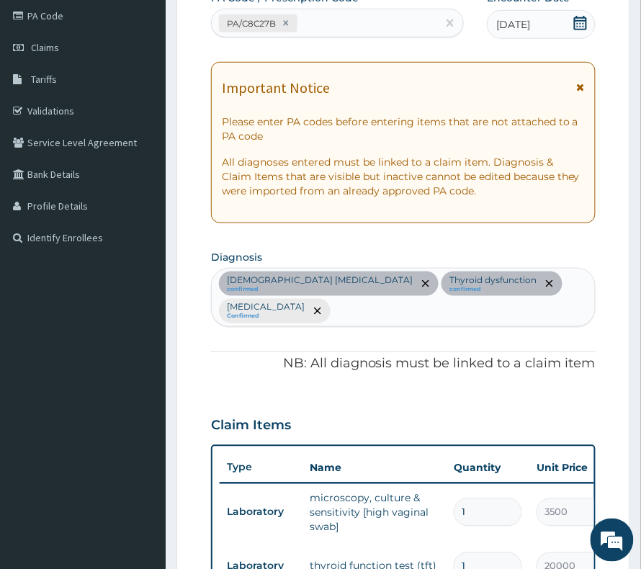
click at [387, 309] on div "[DEMOGRAPHIC_DATA] [MEDICAL_DATA] confirmed Thyroid dysfunction confirmed [MEDI…" at bounding box center [403, 298] width 383 height 58
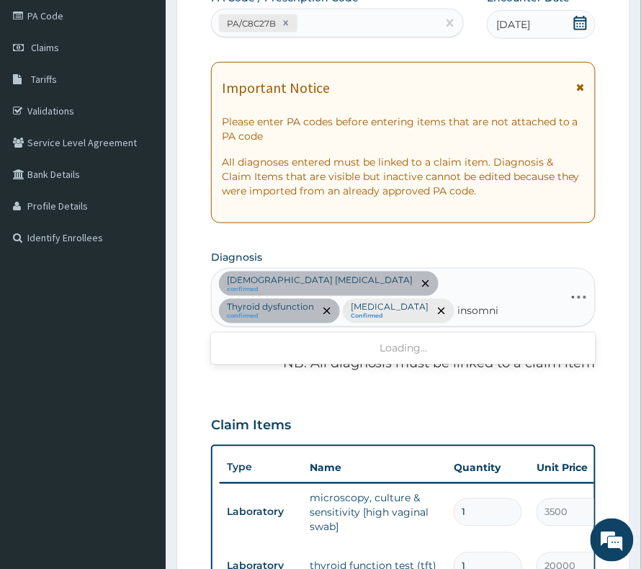
type input "[MEDICAL_DATA]"
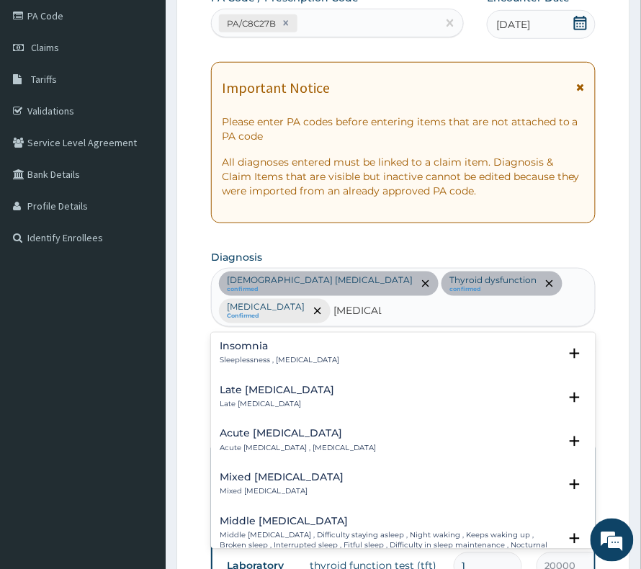
click at [285, 364] on p "Sleeplessness , [MEDICAL_DATA]" at bounding box center [280, 361] width 120 height 10
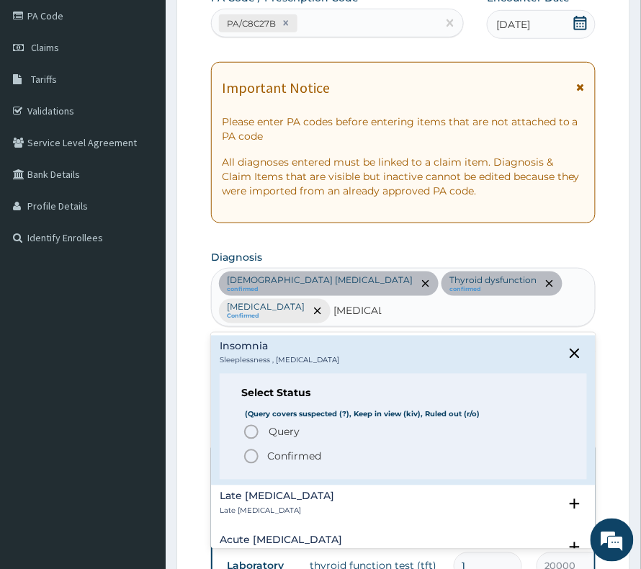
click at [289, 456] on p "Confirmed" at bounding box center [294, 457] width 54 height 14
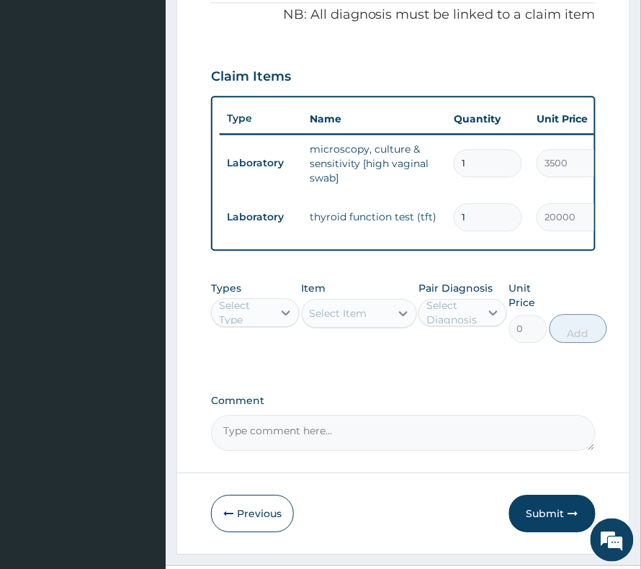
scroll to position [557, 0]
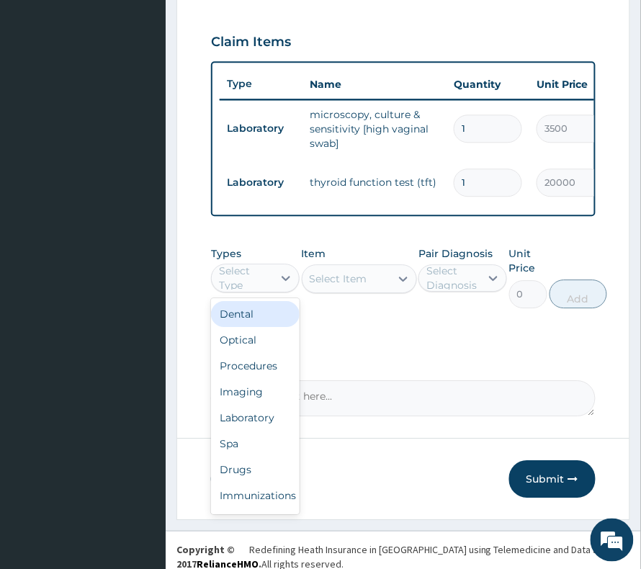
click at [232, 293] on div "Select Type" at bounding box center [245, 278] width 53 height 29
click at [257, 379] on div "Procedures" at bounding box center [255, 366] width 89 height 26
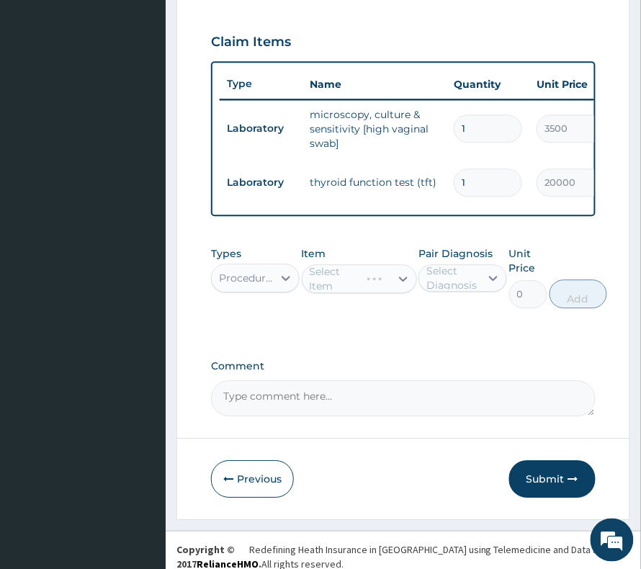
click at [450, 293] on div "Select Diagnosis" at bounding box center [453, 278] width 53 height 29
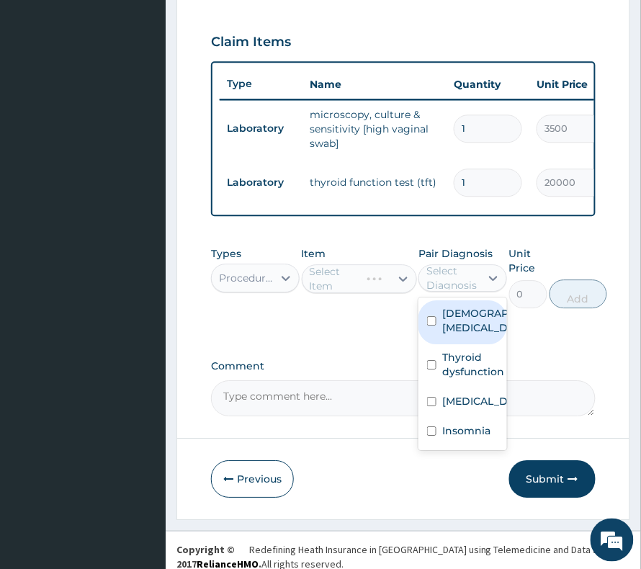
drag, startPoint x: 463, startPoint y: 363, endPoint x: 459, endPoint y: 383, distance: 20.5
click at [459, 335] on label "Female pelvic inflammatory disease" at bounding box center [478, 320] width 71 height 29
checkbox input "true"
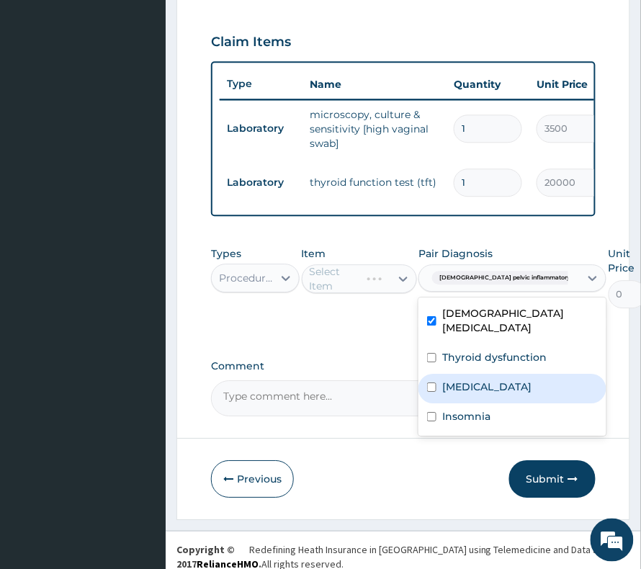
click at [459, 404] on div "Falciparum malaria" at bounding box center [513, 389] width 188 height 30
checkbox input "true"
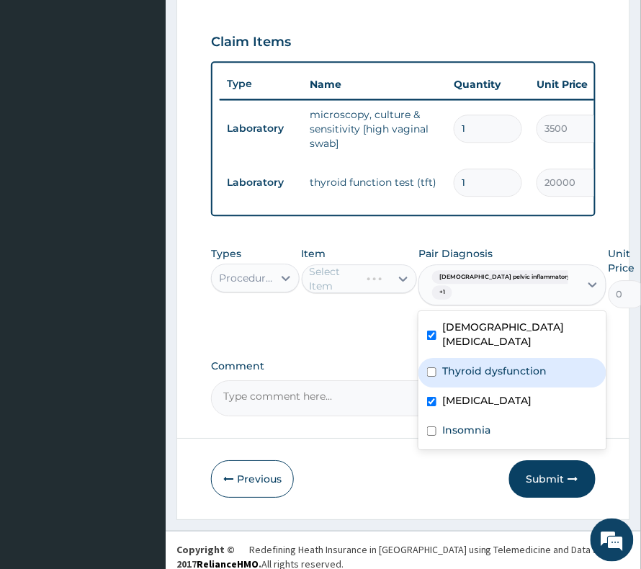
drag, startPoint x: 468, startPoint y: 392, endPoint x: 468, endPoint y: 401, distance: 8.6
click at [468, 388] on div "Thyroid dysfunction" at bounding box center [513, 373] width 188 height 30
checkbox input "true"
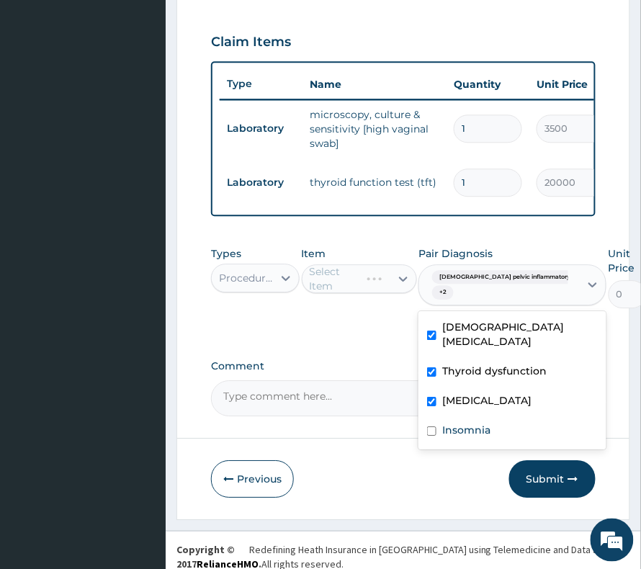
click at [462, 417] on div "[MEDICAL_DATA]" at bounding box center [513, 403] width 188 height 30
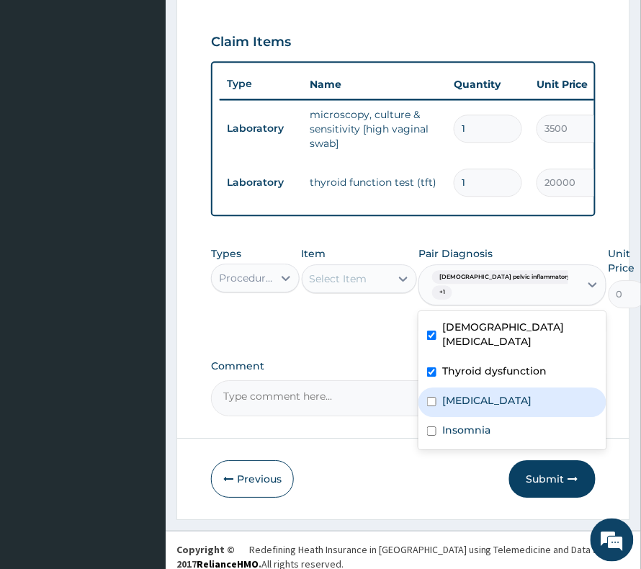
click at [464, 408] on label "[MEDICAL_DATA]" at bounding box center [487, 401] width 89 height 14
checkbox input "true"
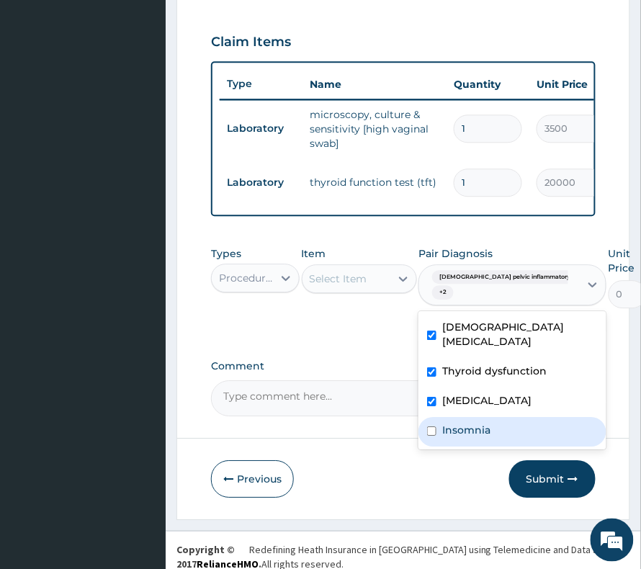
click at [458, 437] on label "Insomnia" at bounding box center [467, 430] width 48 height 14
checkbox input "true"
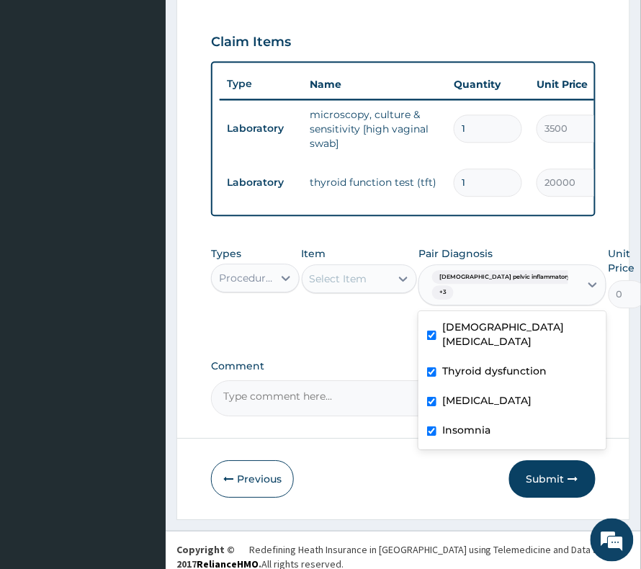
click at [334, 293] on div "Select Item" at bounding box center [359, 279] width 115 height 29
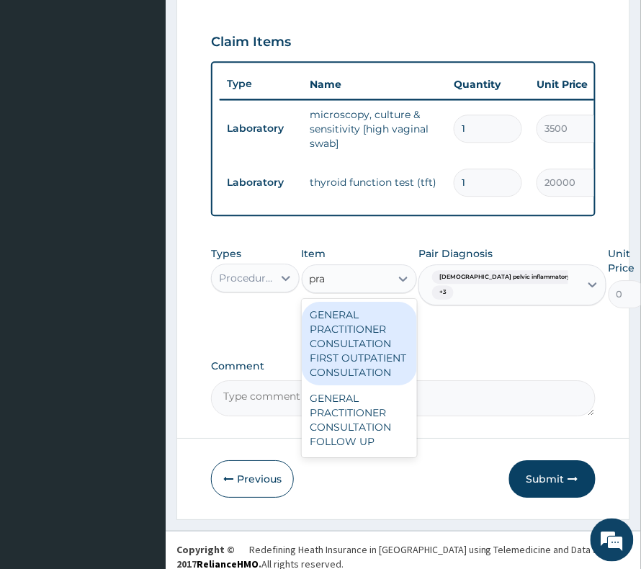
type input "prac"
click at [316, 366] on div "GENERAL PRACTITIONER CONSULTATION FIRST OUTPATIENT CONSULTATION" at bounding box center [359, 344] width 115 height 84
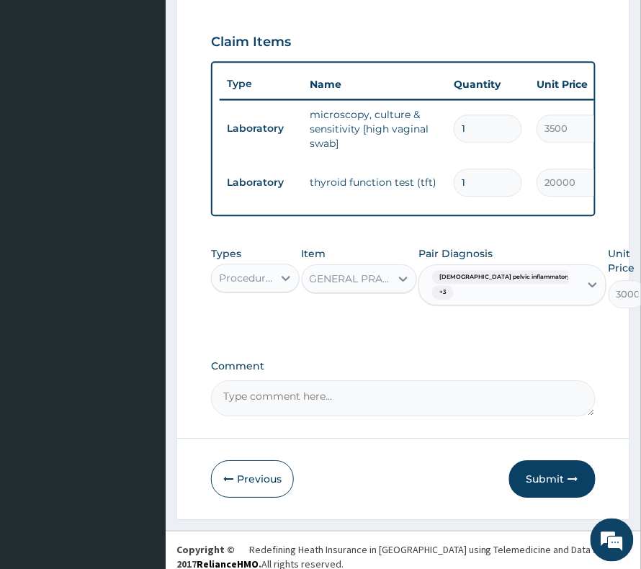
type input "0"
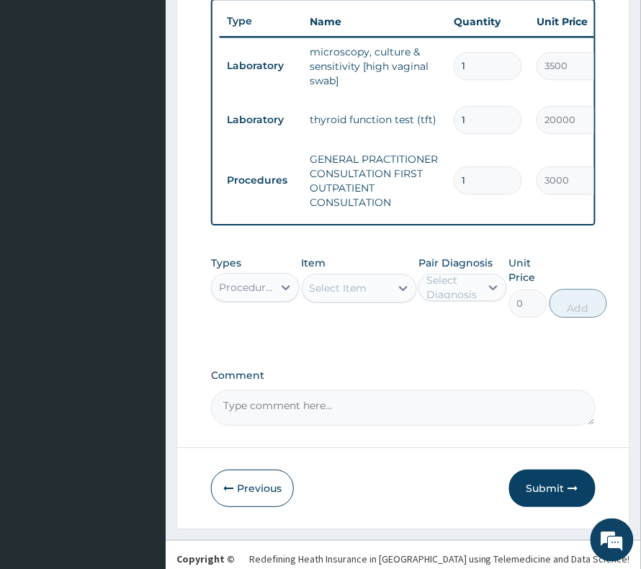
scroll to position [657, 0]
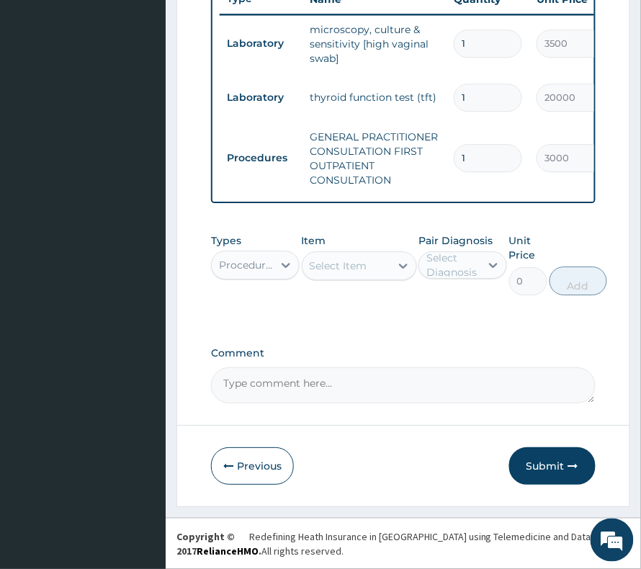
click at [330, 269] on div "Select Item" at bounding box center [339, 266] width 58 height 14
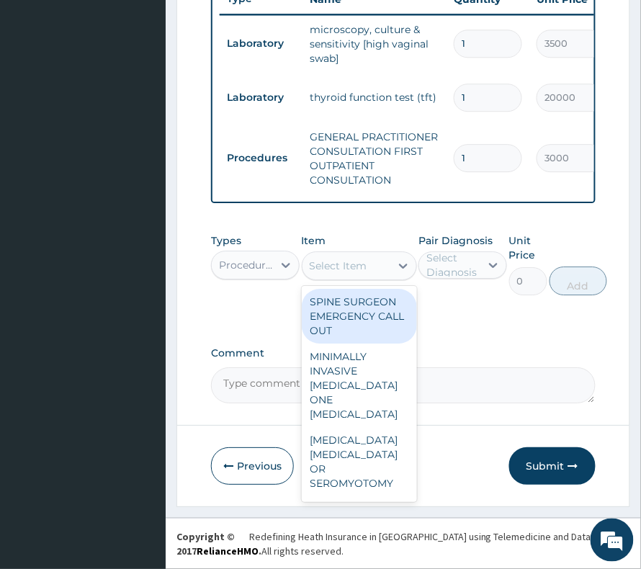
click at [254, 268] on div "Procedures" at bounding box center [246, 265] width 55 height 14
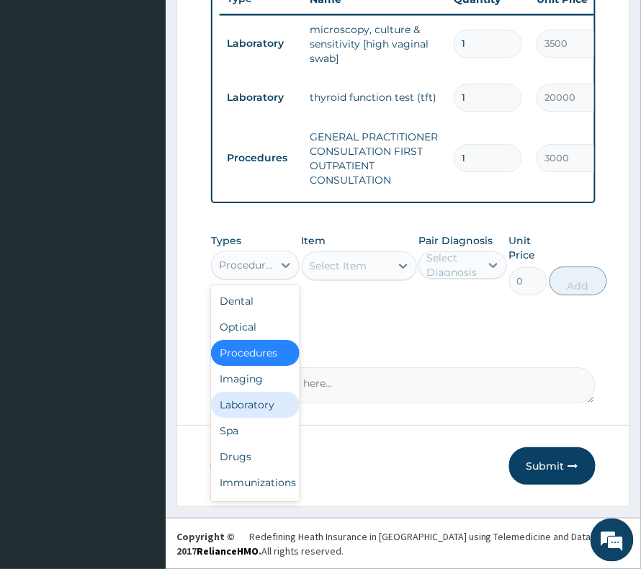
click at [251, 413] on div "Laboratory" at bounding box center [255, 405] width 89 height 26
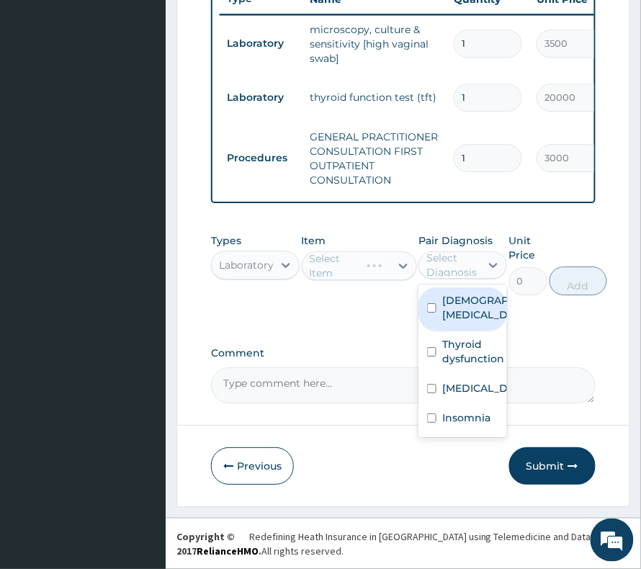
click at [468, 269] on div "Select Diagnosis" at bounding box center [453, 265] width 53 height 29
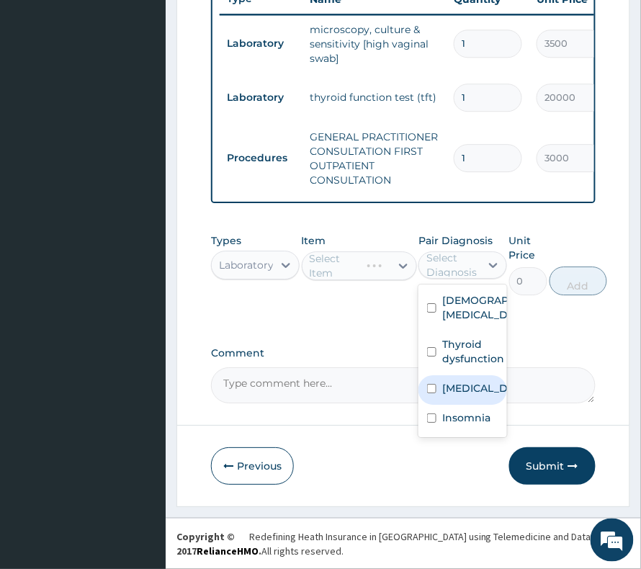
click at [453, 404] on div "[MEDICAL_DATA]" at bounding box center [463, 391] width 89 height 30
checkbox input "true"
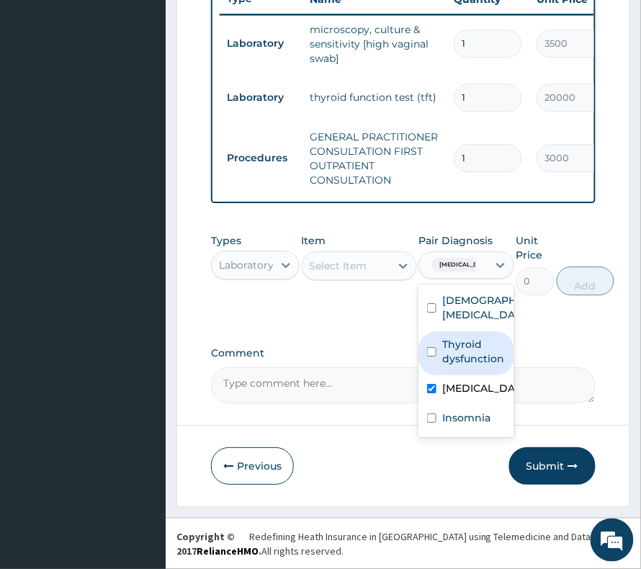
click at [360, 268] on div "Select Item" at bounding box center [339, 266] width 58 height 14
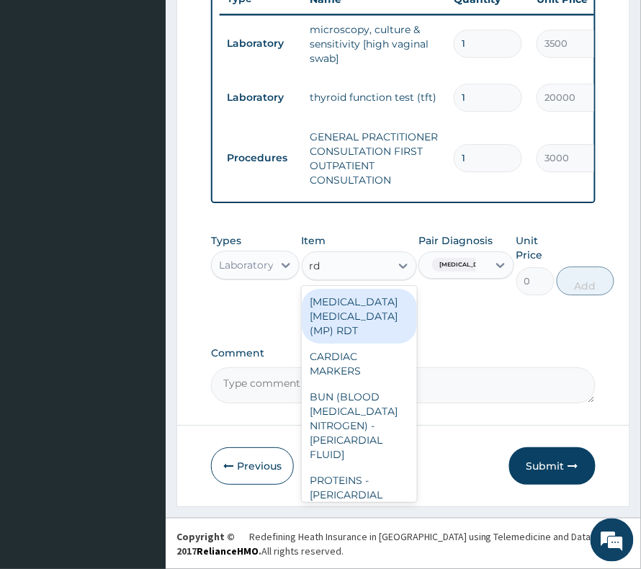
type input "rdt"
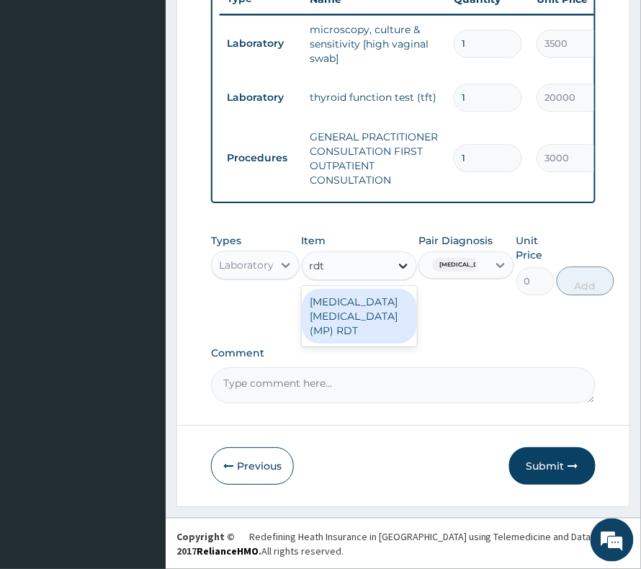
drag, startPoint x: 359, startPoint y: 301, endPoint x: 414, endPoint y: 277, distance: 59.7
click at [359, 303] on div "[MEDICAL_DATA] [MEDICAL_DATA] (MP) RDT" at bounding box center [359, 316] width 115 height 55
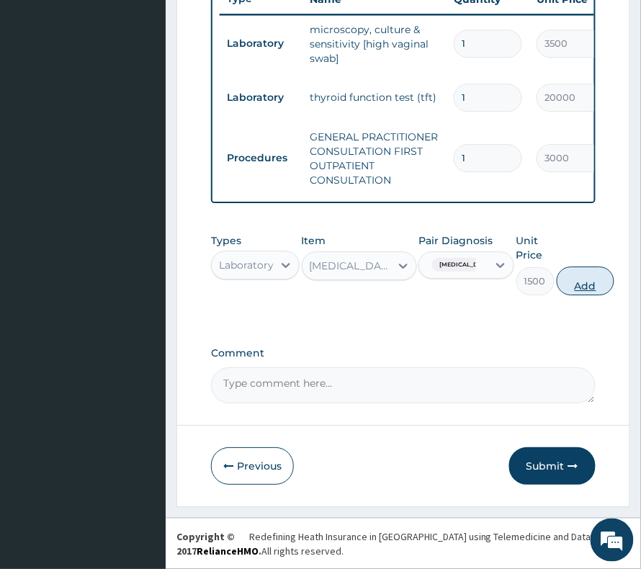
click at [568, 275] on button "Add" at bounding box center [586, 281] width 58 height 29
type input "0"
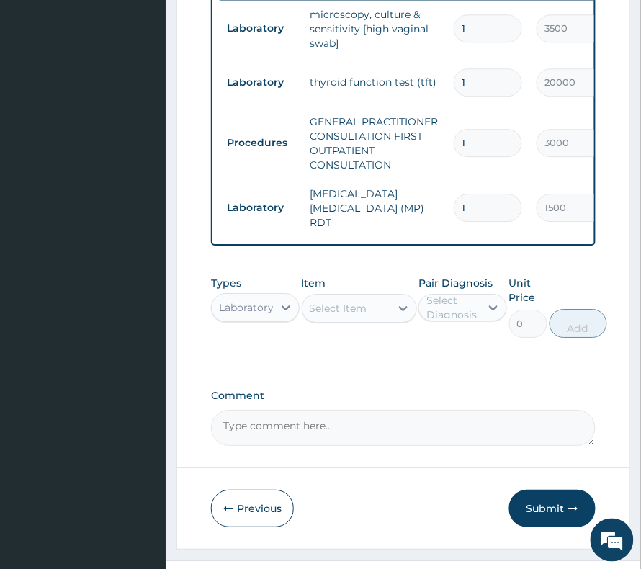
click at [330, 311] on div "Select Item" at bounding box center [339, 308] width 58 height 14
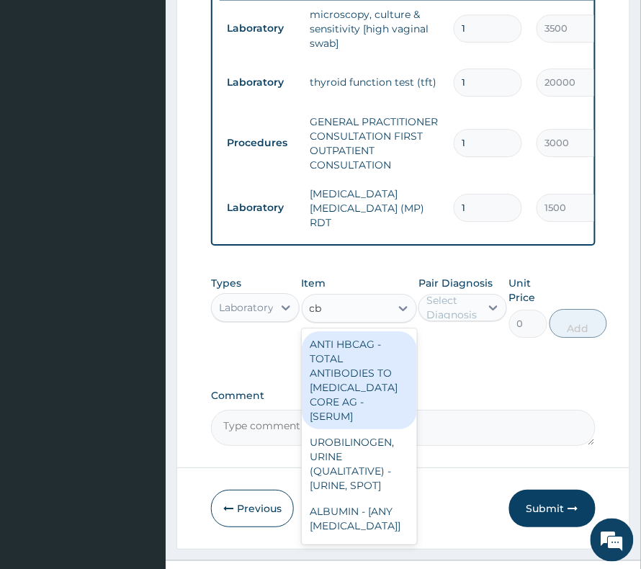
type input "cbc"
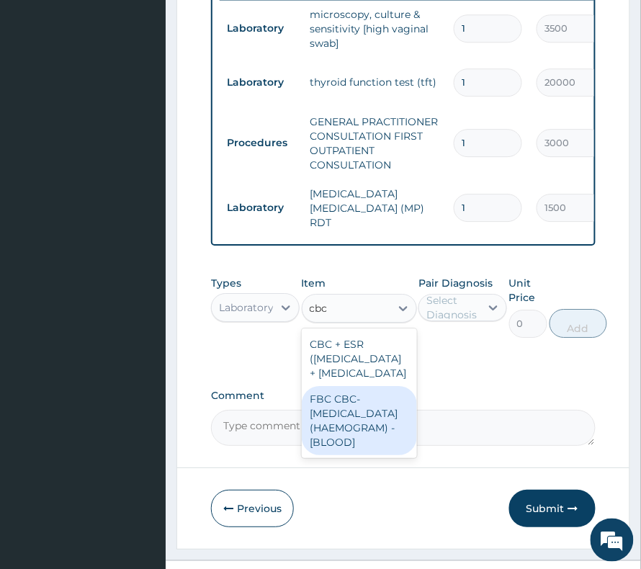
click at [340, 456] on div "FBC CBC-[MEDICAL_DATA] (HAEMOGRAM) - [BLOOD]" at bounding box center [359, 420] width 115 height 69
type input "3000"
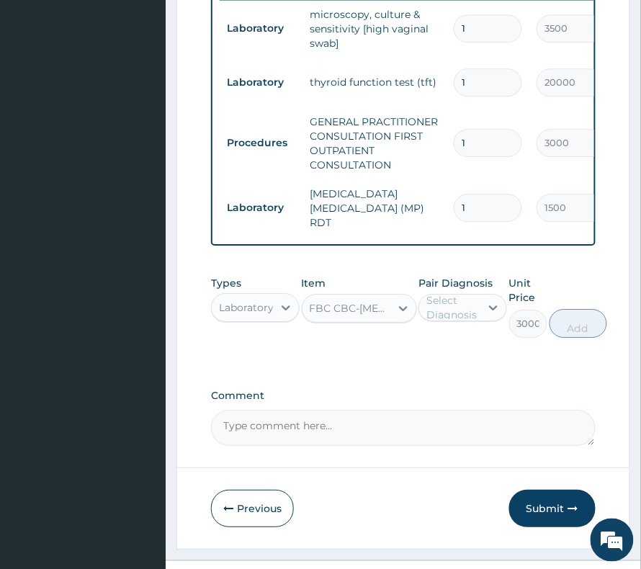
drag, startPoint x: 441, startPoint y: 294, endPoint x: 444, endPoint y: 318, distance: 24.0
click at [442, 290] on label "Pair Diagnosis" at bounding box center [456, 283] width 74 height 14
click at [448, 332] on div "Pair Diagnosis Select Diagnosis" at bounding box center [463, 307] width 89 height 62
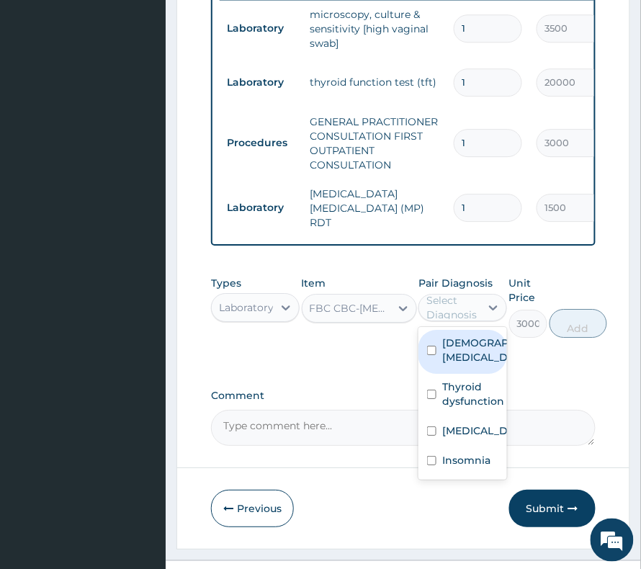
click at [451, 320] on div "Select Diagnosis" at bounding box center [453, 307] width 53 height 29
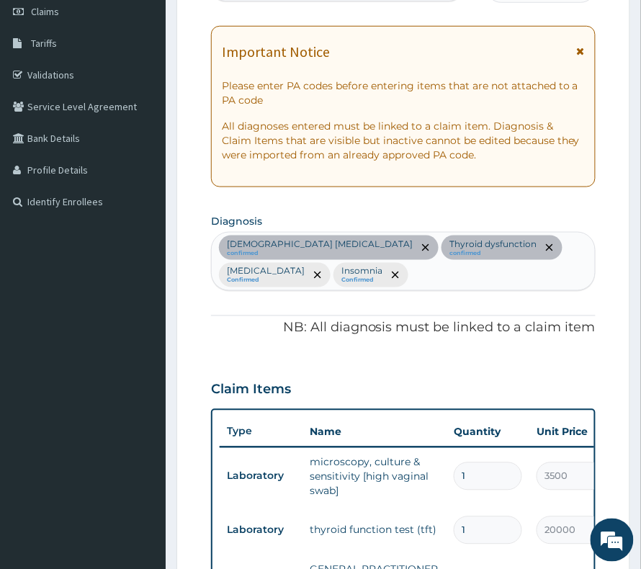
scroll to position [177, 0]
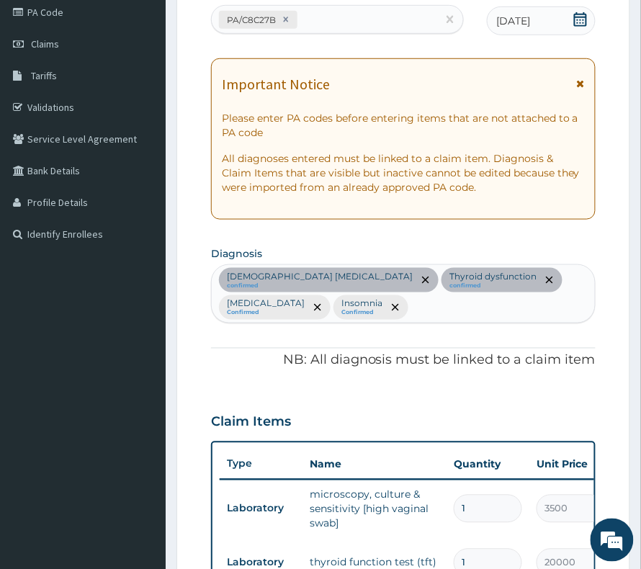
click at [442, 316] on div "Female pelvic inflammatory disease confirmed Thyroid dysfunction confirmed Falc…" at bounding box center [403, 294] width 383 height 58
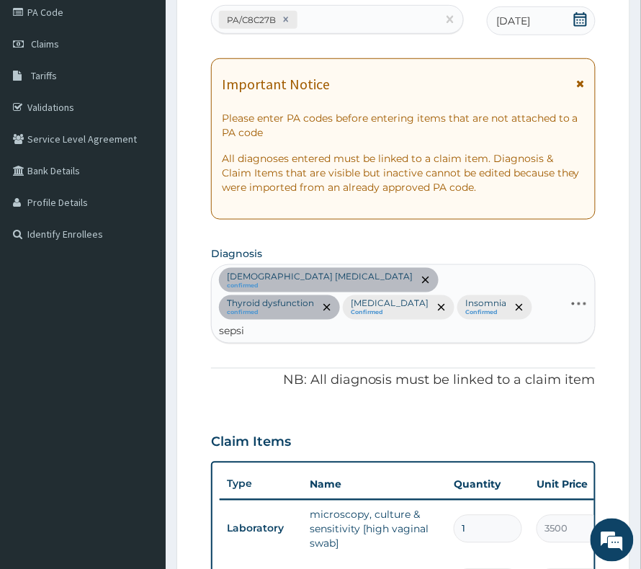
type input "[MEDICAL_DATA]"
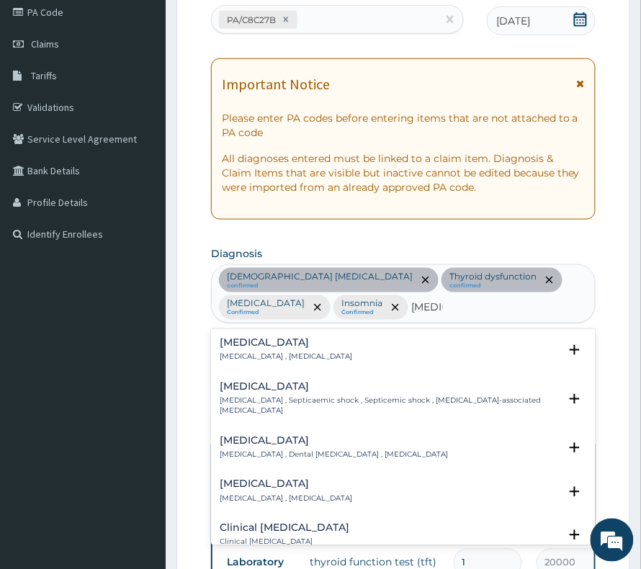
click at [293, 352] on div "Sepsis Systemic infection , Sepsis" at bounding box center [286, 350] width 133 height 25
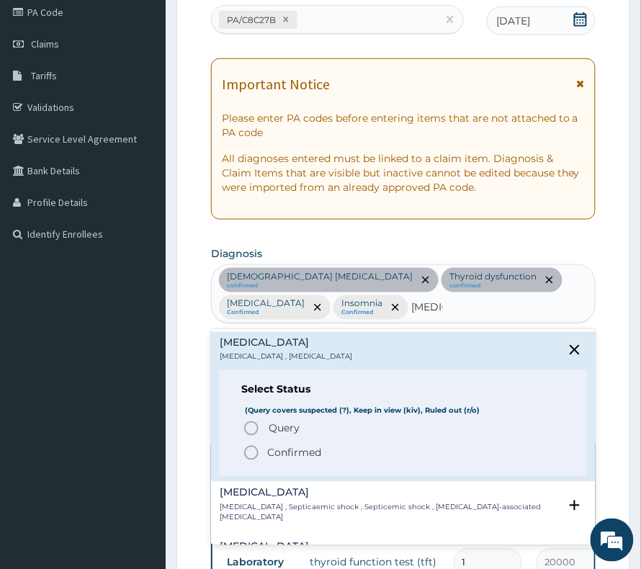
click at [292, 453] on p "Confirmed" at bounding box center [294, 453] width 54 height 14
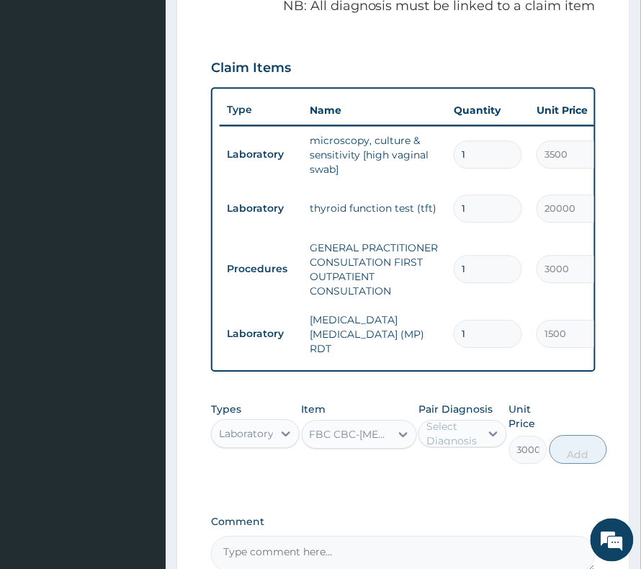
scroll to position [657, 0]
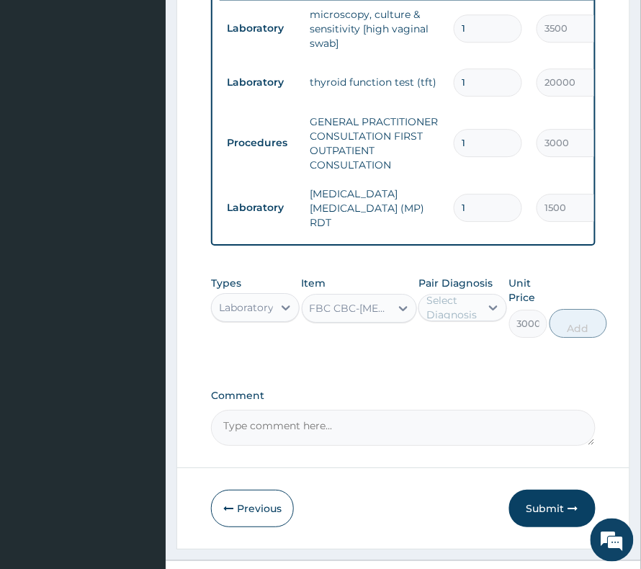
click at [459, 322] on div "Select Diagnosis" at bounding box center [453, 307] width 53 height 29
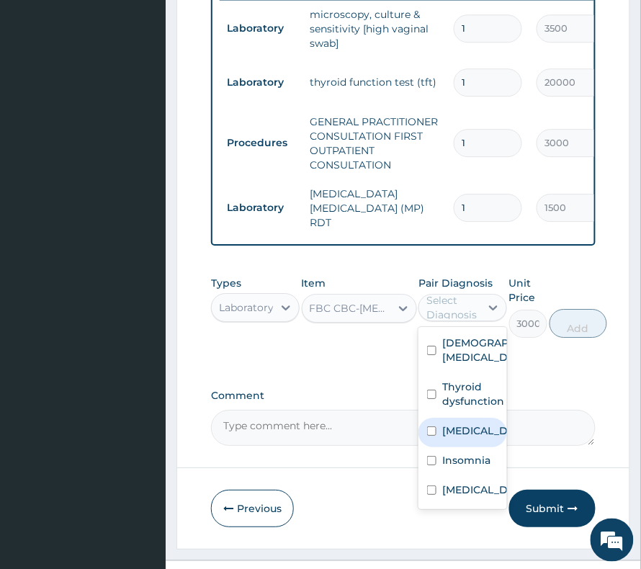
scroll to position [24, 0]
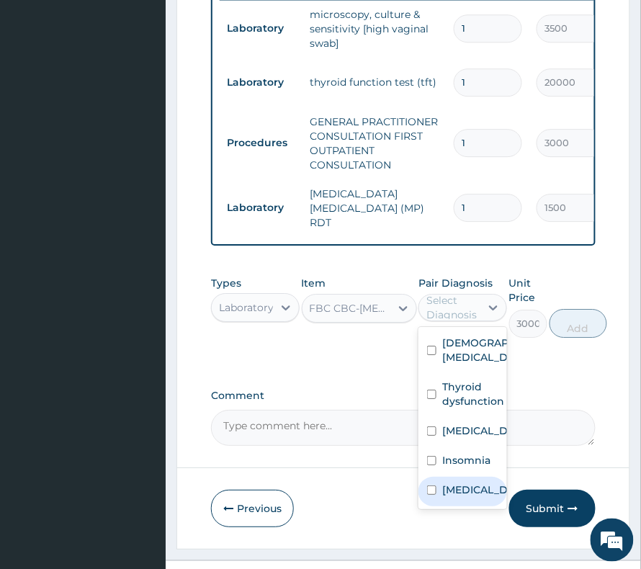
click at [460, 497] on label "[MEDICAL_DATA]" at bounding box center [478, 490] width 71 height 14
checkbox input "true"
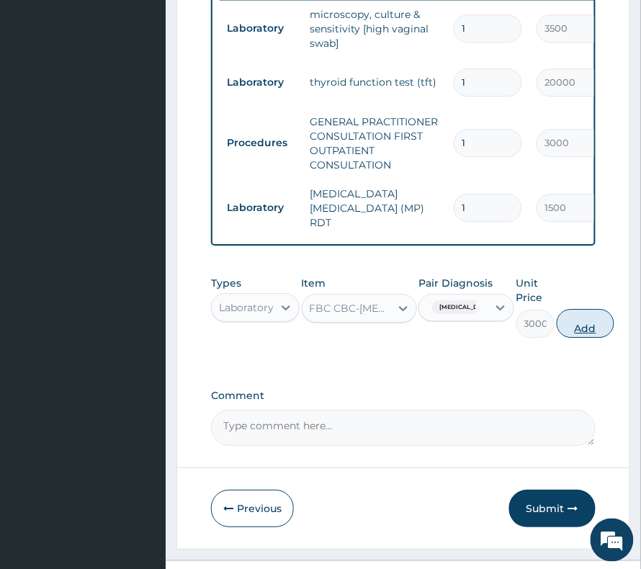
click at [577, 324] on button "Add" at bounding box center [586, 323] width 58 height 29
type input "0"
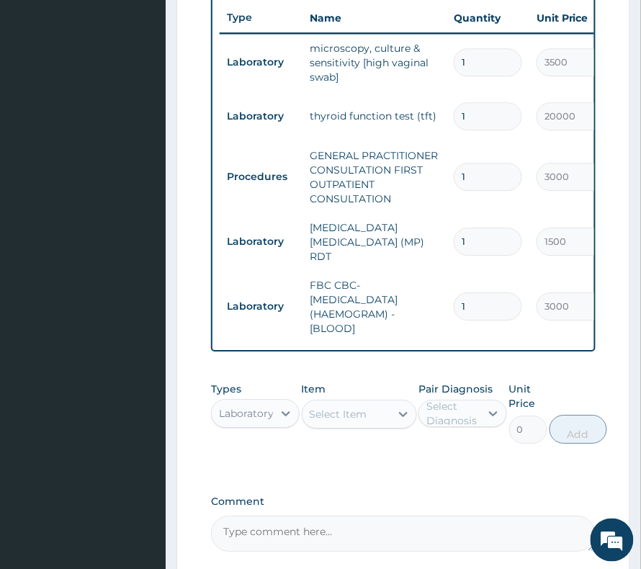
scroll to position [657, 0]
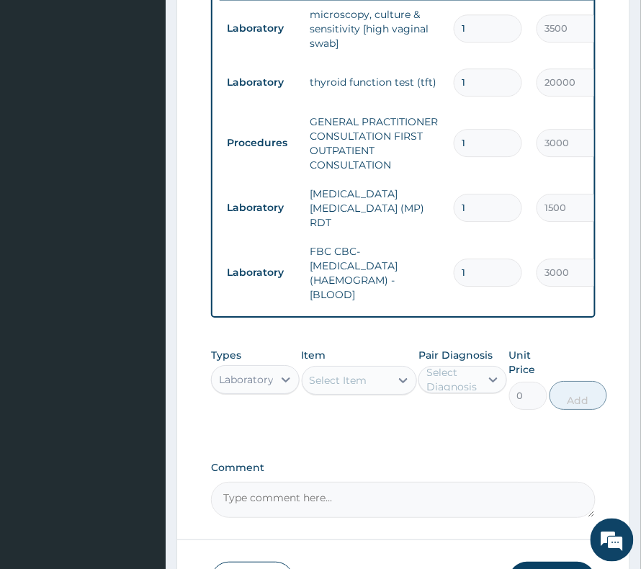
click at [263, 382] on div "Laboratory" at bounding box center [246, 380] width 55 height 14
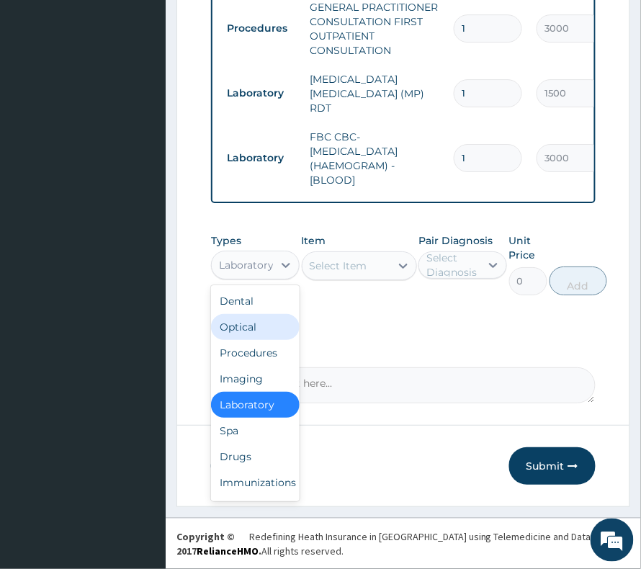
scroll to position [779, 0]
click at [235, 458] on div "Drugs" at bounding box center [255, 457] width 89 height 26
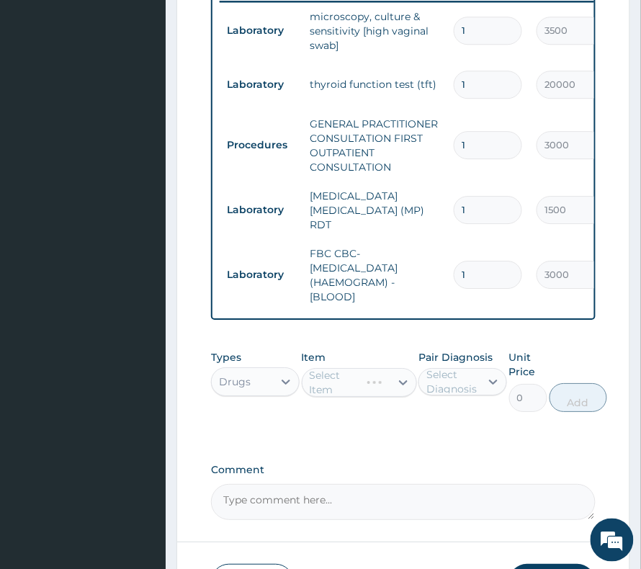
scroll to position [683, 0]
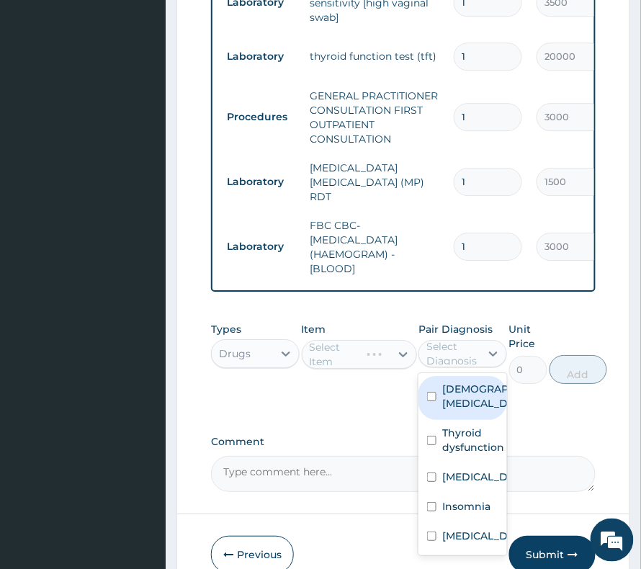
click at [456, 368] on div "Select Diagnosis" at bounding box center [453, 353] width 53 height 29
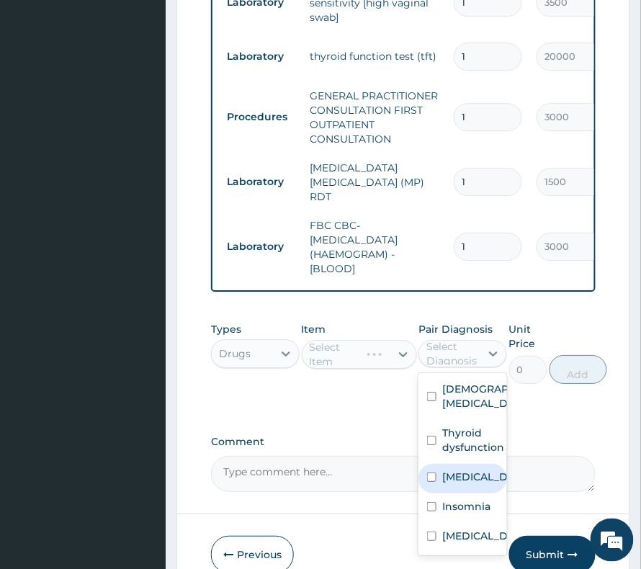
drag, startPoint x: 459, startPoint y: 530, endPoint x: 416, endPoint y: 465, distance: 78.6
click at [459, 484] on label "[MEDICAL_DATA]" at bounding box center [478, 477] width 71 height 14
checkbox input "true"
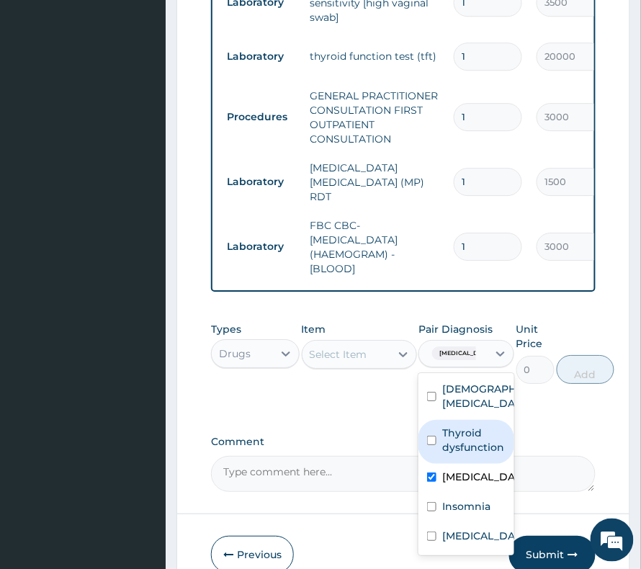
click at [355, 362] on div "Select Item" at bounding box center [339, 354] width 58 height 14
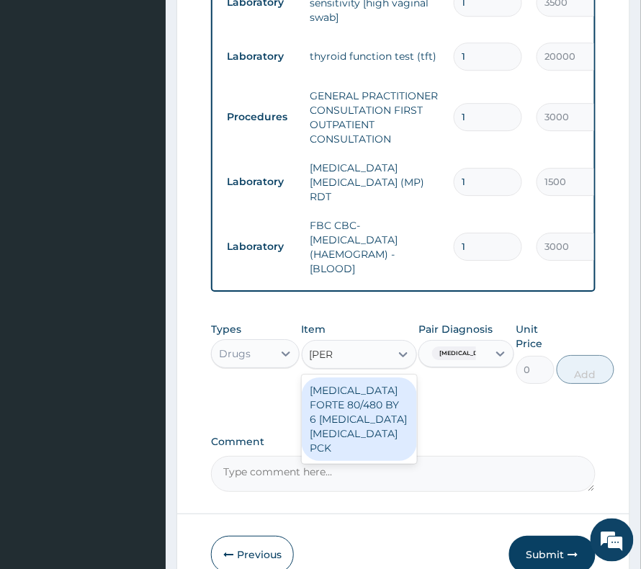
type input "coart"
click at [339, 414] on div "[MEDICAL_DATA] FORTE 80/480 BY 6 [MEDICAL_DATA] [MEDICAL_DATA] PCK" at bounding box center [359, 420] width 115 height 84
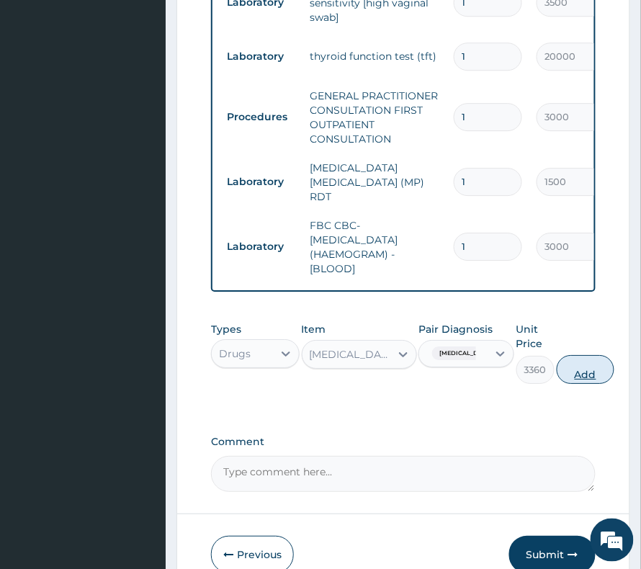
click at [600, 376] on button "Add" at bounding box center [586, 369] width 58 height 29
type input "0"
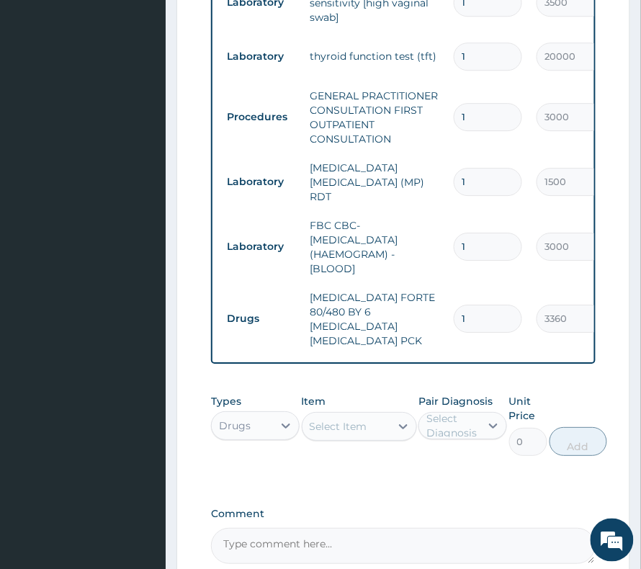
click at [315, 419] on div "Select Item" at bounding box center [339, 426] width 58 height 14
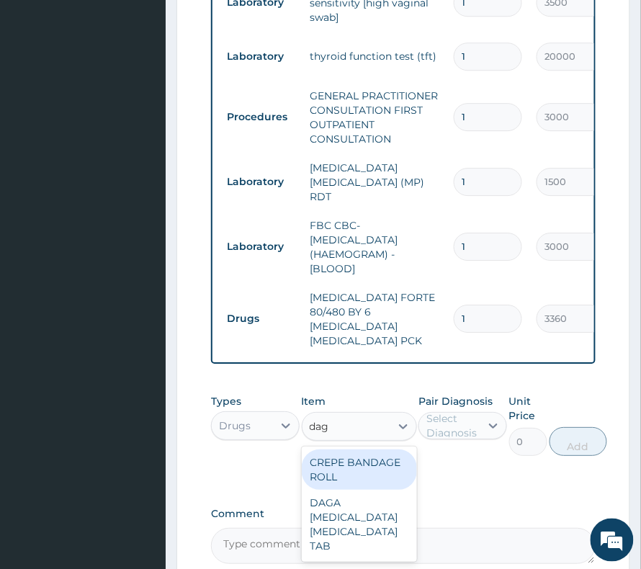
type input "daga"
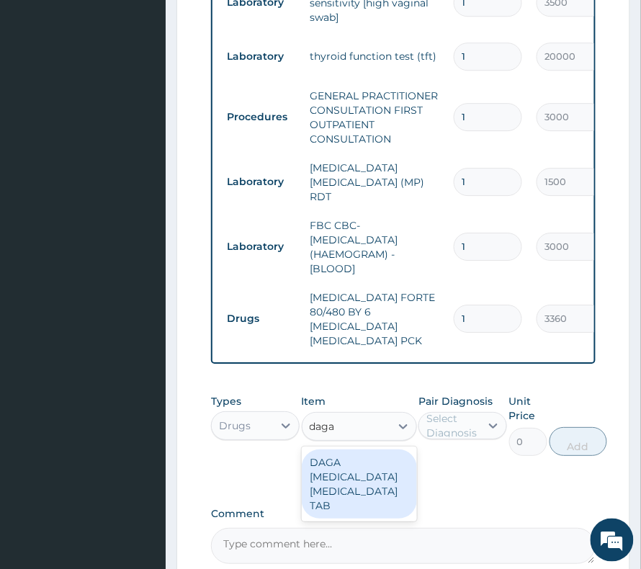
drag, startPoint x: 312, startPoint y: 482, endPoint x: 344, endPoint y: 471, distance: 33.5
click at [316, 483] on div "DAGA [MEDICAL_DATA] [MEDICAL_DATA] TAB" at bounding box center [359, 484] width 115 height 69
type input "24"
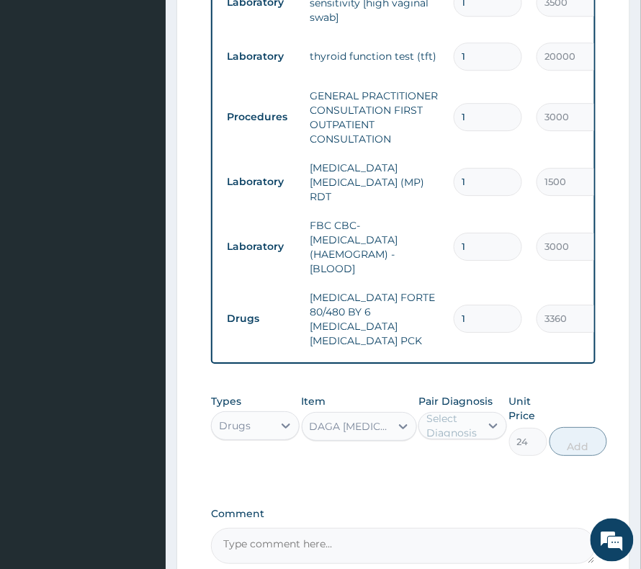
click at [462, 431] on div "Select Diagnosis" at bounding box center [463, 425] width 89 height 27
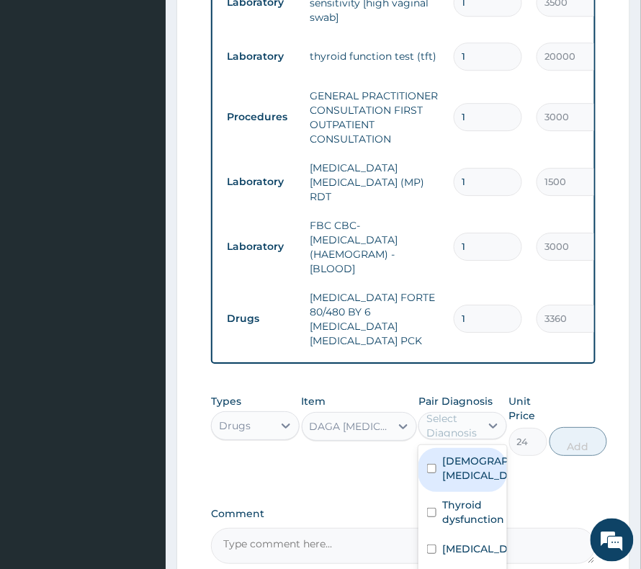
scroll to position [779, 0]
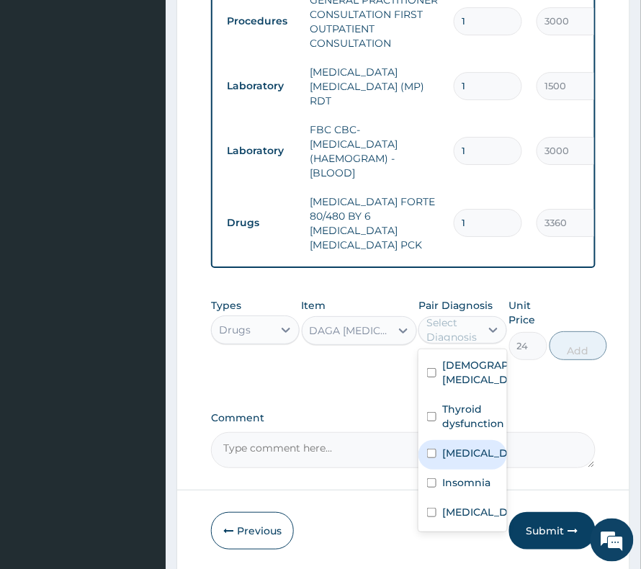
click at [468, 461] on label "Falciparum malaria" at bounding box center [478, 453] width 71 height 14
checkbox input "true"
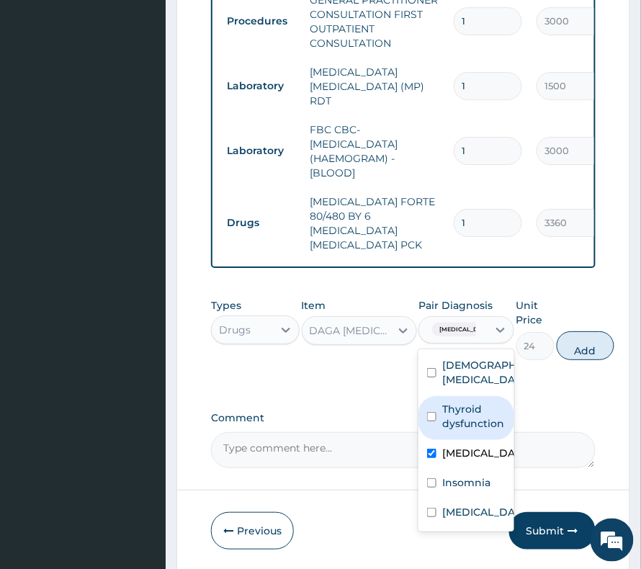
drag, startPoint x: 594, startPoint y: 339, endPoint x: 568, endPoint y: 339, distance: 25.9
click at [595, 339] on button "Add" at bounding box center [586, 346] width 58 height 29
type input "0"
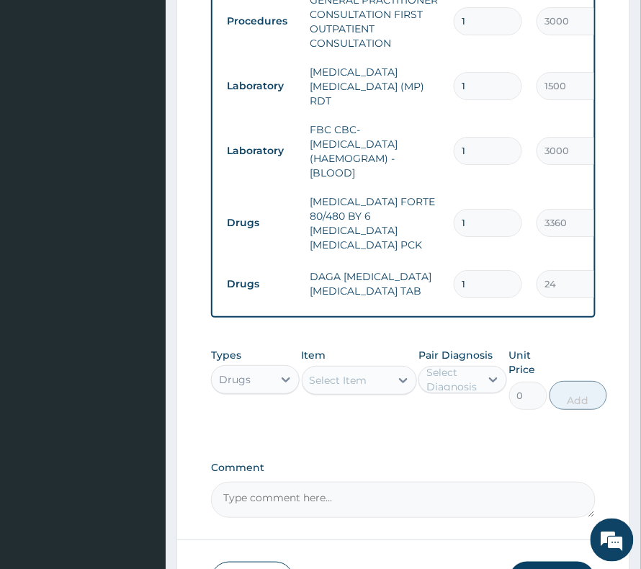
type input "18"
type input "432.00"
type input "18"
click at [319, 369] on div "Select Item" at bounding box center [347, 380] width 88 height 23
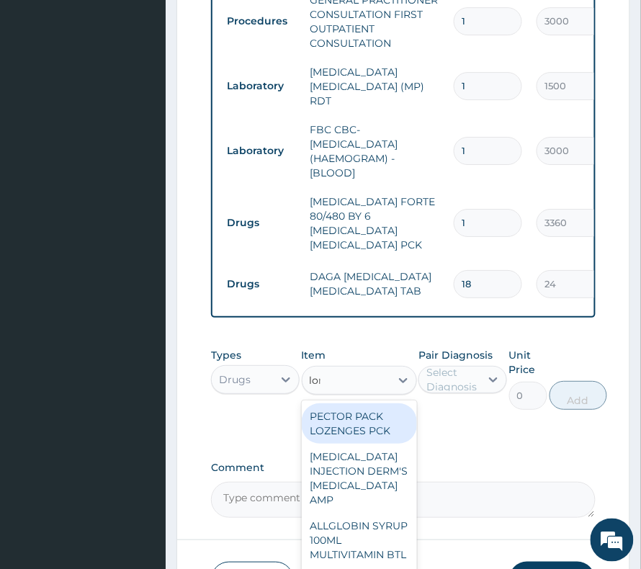
type input "lorata"
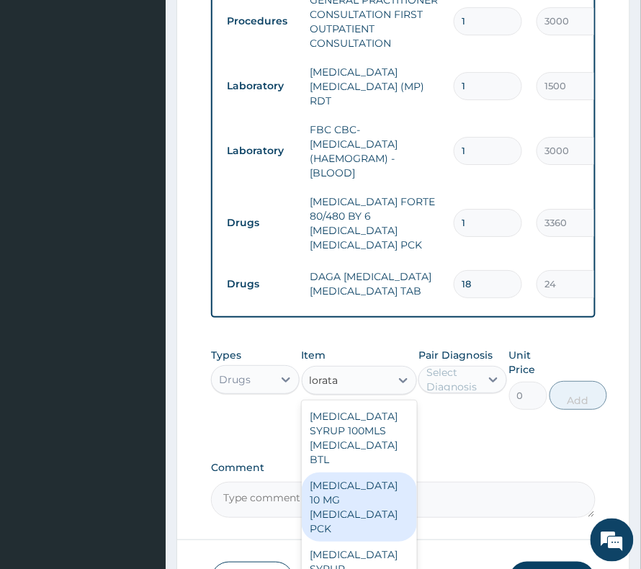
click at [356, 497] on div "LORATADINE 10 MG LORATADINE PCK" at bounding box center [359, 507] width 115 height 69
type input "840"
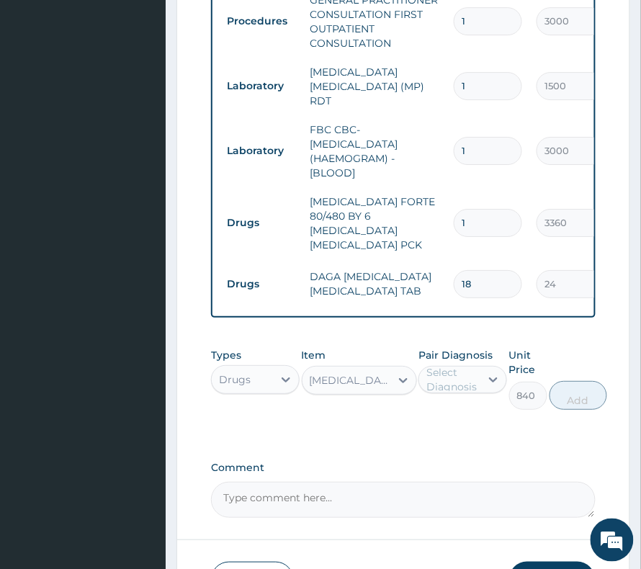
click at [470, 379] on div "Select Diagnosis" at bounding box center [453, 379] width 53 height 29
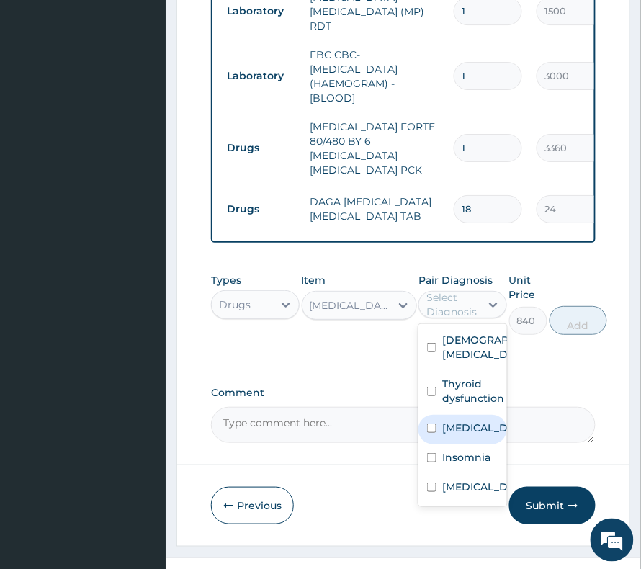
scroll to position [875, 0]
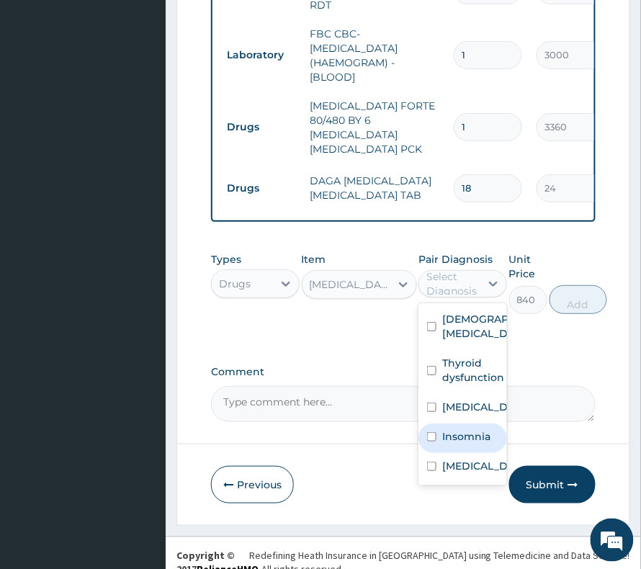
drag, startPoint x: 474, startPoint y: 450, endPoint x: 480, endPoint y: 438, distance: 13.2
click at [474, 444] on label "Insomnia" at bounding box center [467, 437] width 48 height 14
checkbox input "true"
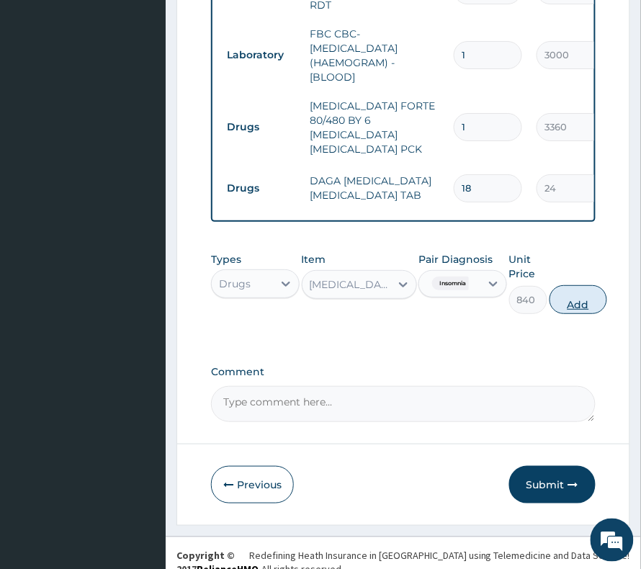
click at [574, 285] on button "Add" at bounding box center [579, 299] width 58 height 29
type input "0"
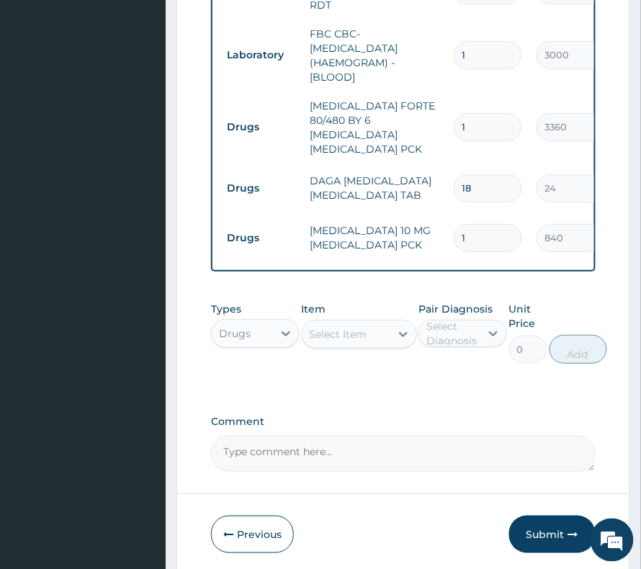
click at [317, 327] on div "Select Item" at bounding box center [339, 334] width 58 height 14
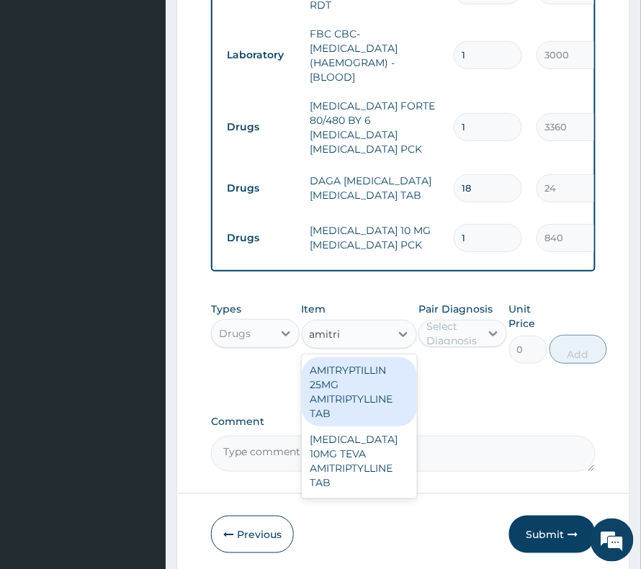
type input "amitrip"
click at [357, 379] on div "AMITRYPTILLIN 25MG AMITRIPTYLLINE TAB" at bounding box center [359, 391] width 115 height 69
type input "36"
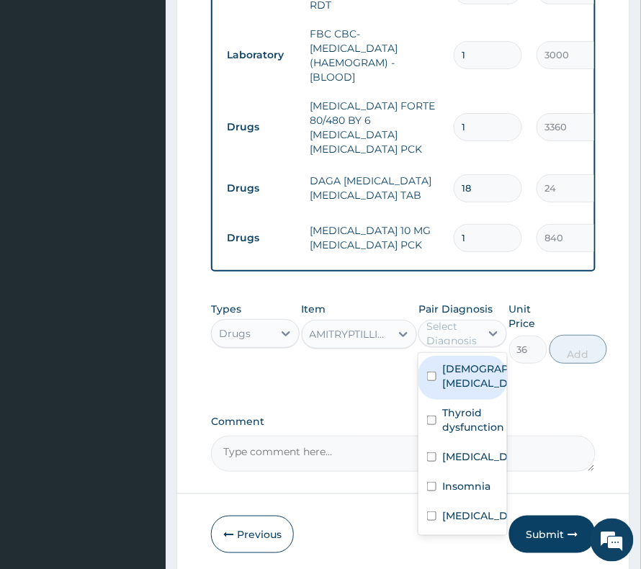
drag, startPoint x: 436, startPoint y: 335, endPoint x: 441, endPoint y: 366, distance: 31.4
click at [436, 339] on div "Select Diagnosis" at bounding box center [463, 333] width 89 height 27
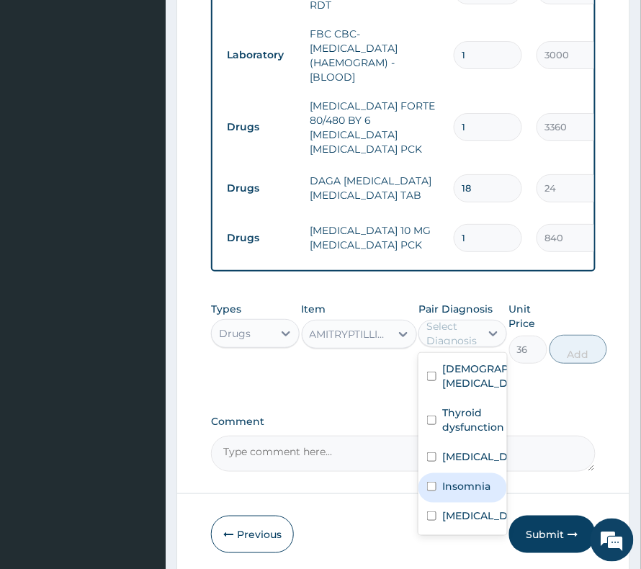
click at [465, 494] on label "Insomnia" at bounding box center [467, 486] width 48 height 14
checkbox input "true"
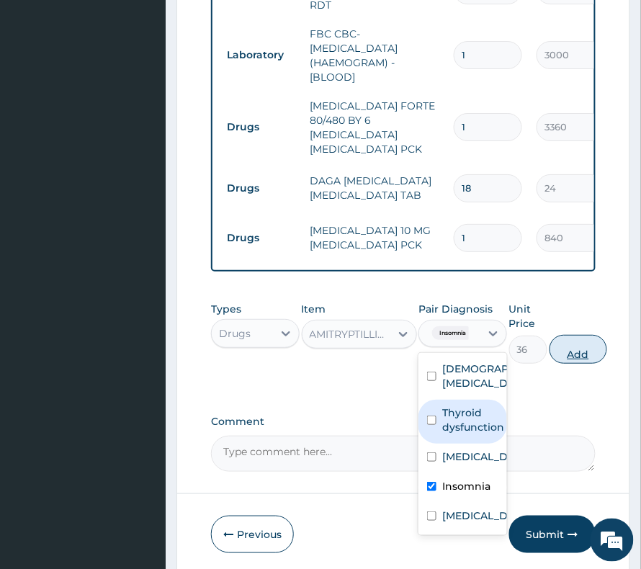
click at [595, 355] on button "Add" at bounding box center [579, 349] width 58 height 29
type input "0"
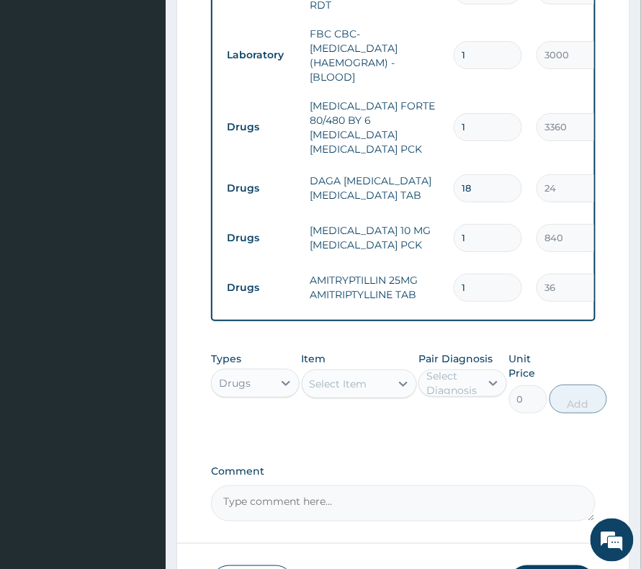
drag, startPoint x: 461, startPoint y: 258, endPoint x: 489, endPoint y: 271, distance: 30.3
click at [489, 274] on input "1" at bounding box center [488, 288] width 68 height 28
type input "7"
type input "252.00"
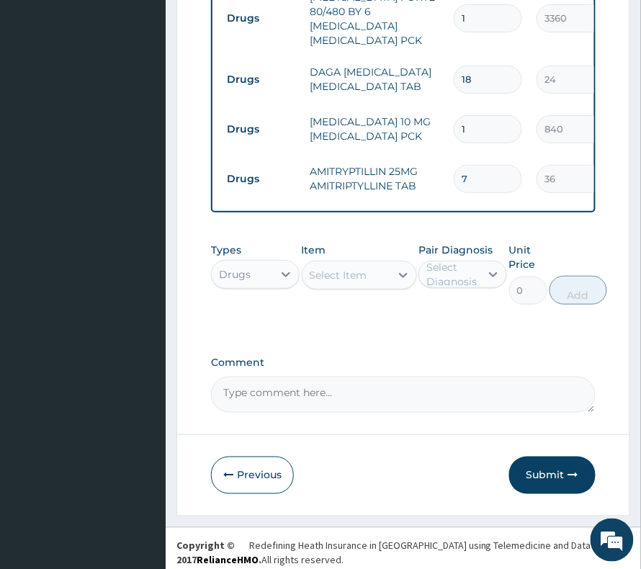
scroll to position [987, 0]
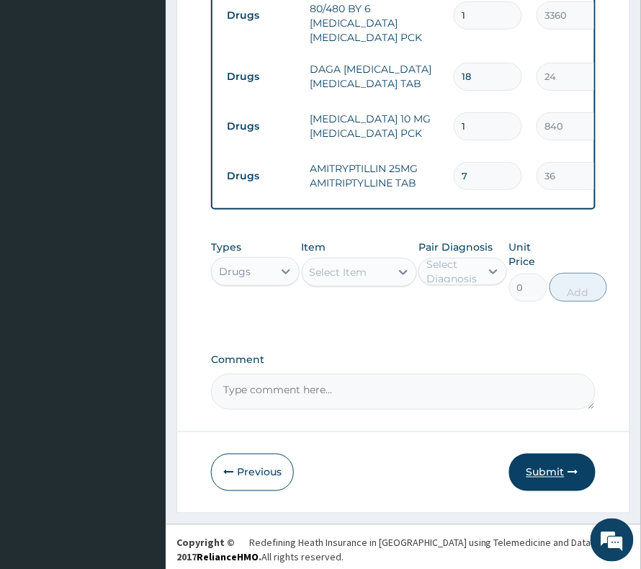
type input "7"
drag, startPoint x: 551, startPoint y: 468, endPoint x: 652, endPoint y: 470, distance: 100.9
click at [551, 468] on button "Submit" at bounding box center [553, 472] width 86 height 37
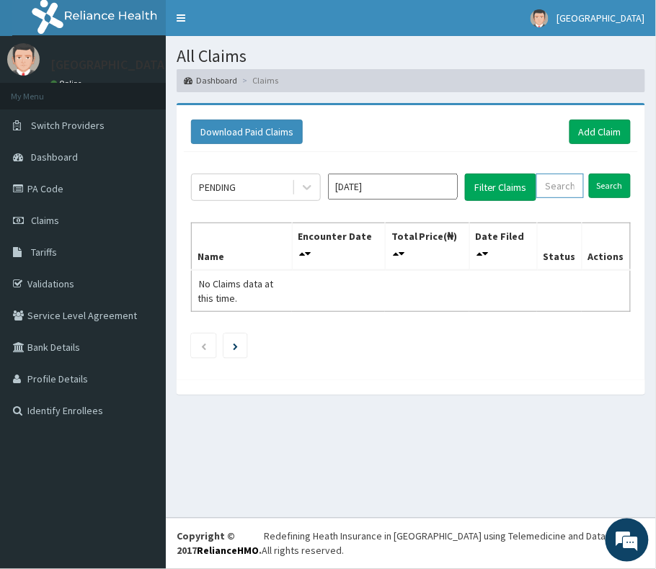
click at [572, 183] on input "text" at bounding box center [560, 186] width 48 height 25
paste input "ARM/10118/D"
type input "ARM/10118/D"
click at [611, 185] on input "Search" at bounding box center [610, 186] width 42 height 25
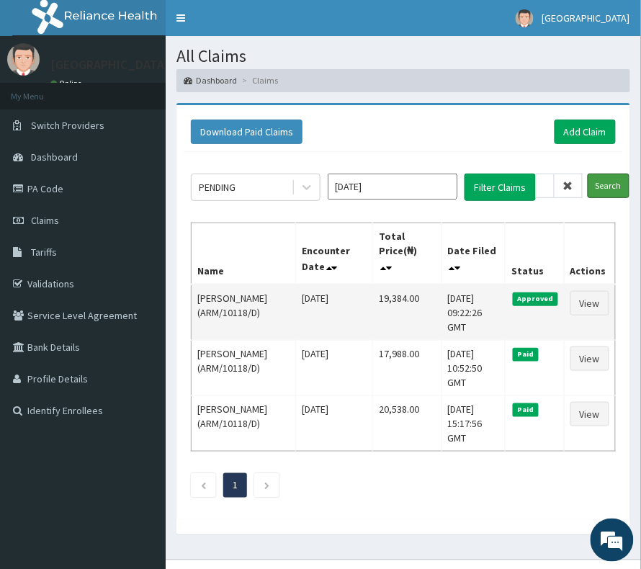
scroll to position [0, 0]
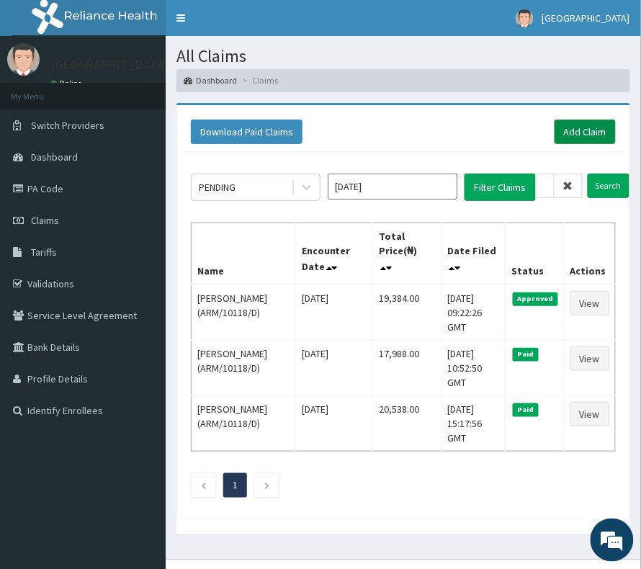
click at [584, 133] on link "Add Claim" at bounding box center [585, 132] width 61 height 25
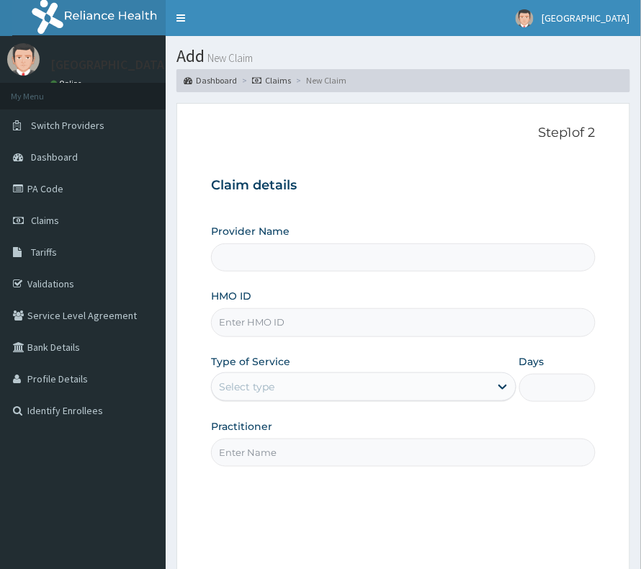
type input "[GEOGRAPHIC_DATA]"
click at [330, 326] on input "HMO ID" at bounding box center [403, 322] width 385 height 28
paste input "RRI/10035/A"
type input "RRI/10035/A"
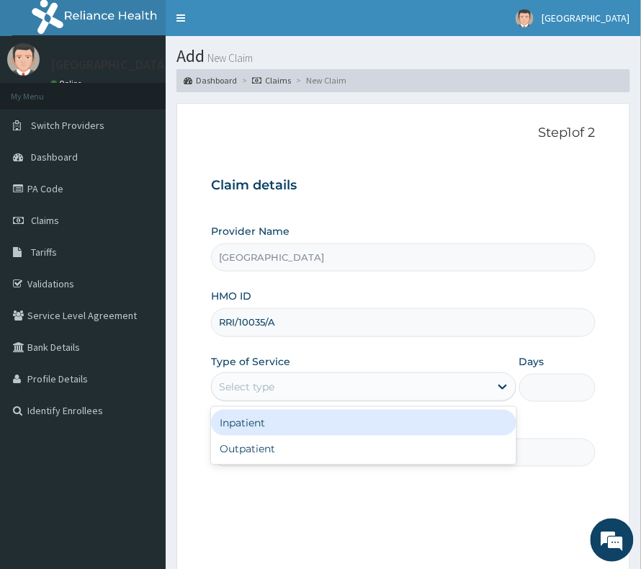
click at [248, 396] on div "Select type" at bounding box center [351, 387] width 278 height 23
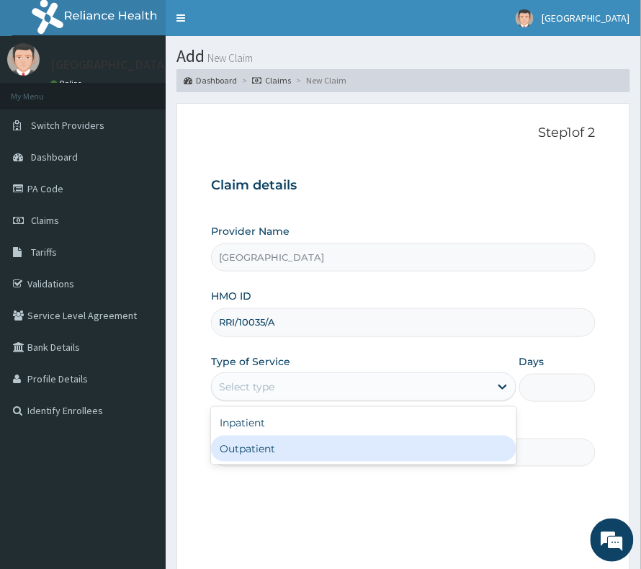
click at [234, 456] on div "Outpatient" at bounding box center [364, 449] width 306 height 26
type input "1"
click at [251, 447] on input "Practitioner" at bounding box center [403, 453] width 385 height 28
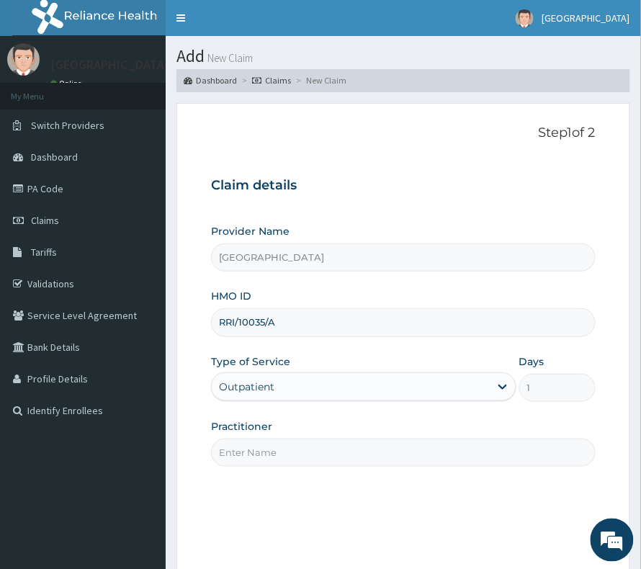
type input "[PERSON_NAME]"
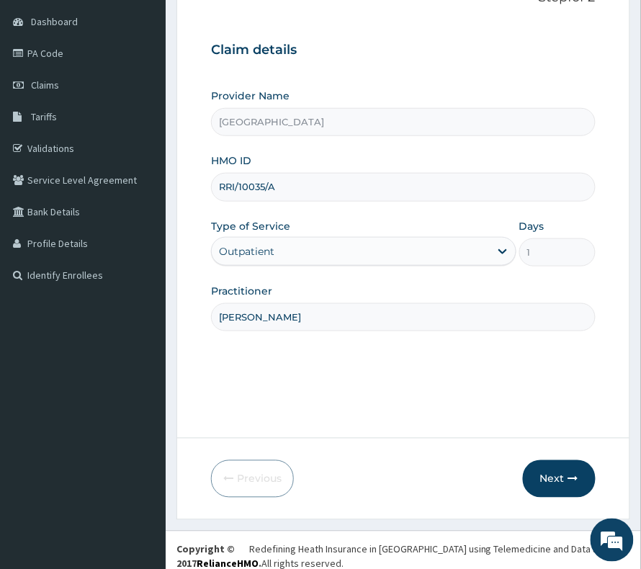
scroll to position [148, 0]
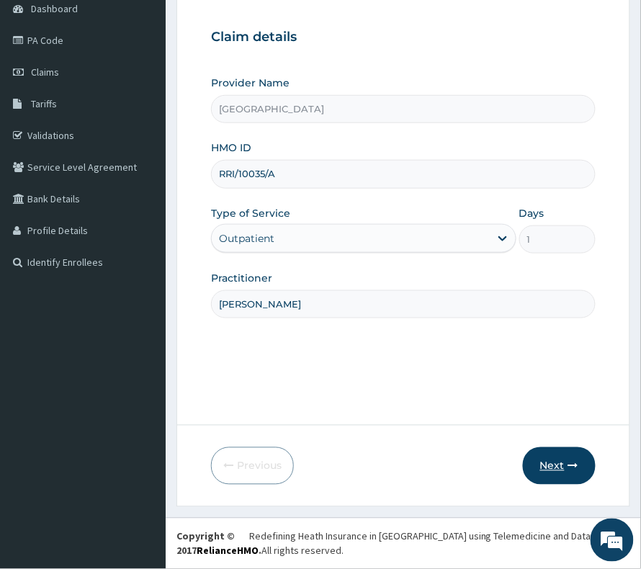
click at [546, 454] on button "Next" at bounding box center [559, 466] width 73 height 37
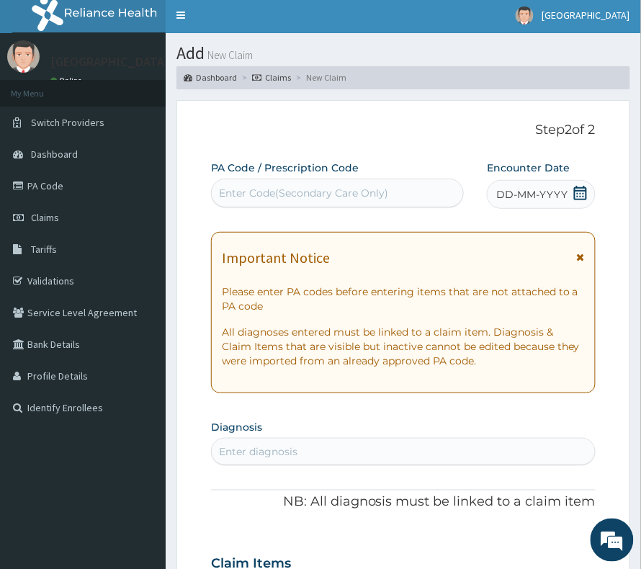
scroll to position [0, 0]
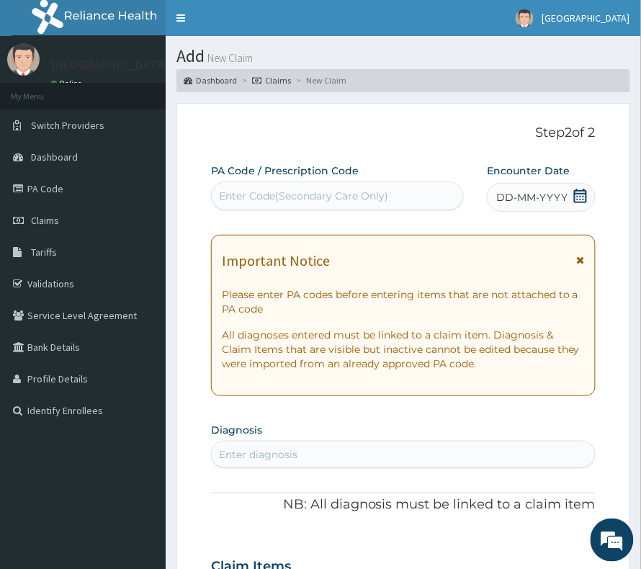
drag, startPoint x: 281, startPoint y: 187, endPoint x: 188, endPoint y: 139, distance: 104.8
click at [188, 139] on form "Step 2 of 2 PA Code / Prescription Code Use Up and Down to choose options, pres…" at bounding box center [404, 580] width 454 height 954
click at [292, 192] on div "Enter Code(Secondary Care Only)" at bounding box center [338, 196] width 252 height 23
paste input "PA/687525"
type input "PA/687525"
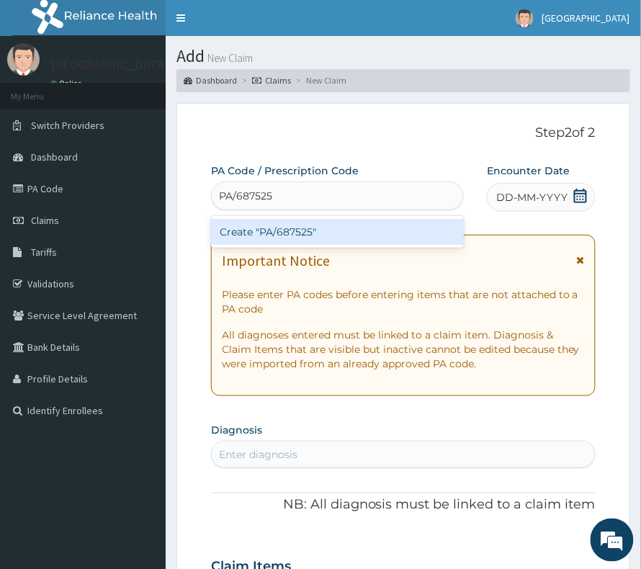
click at [277, 234] on div "Create "PA/687525"" at bounding box center [337, 232] width 253 height 26
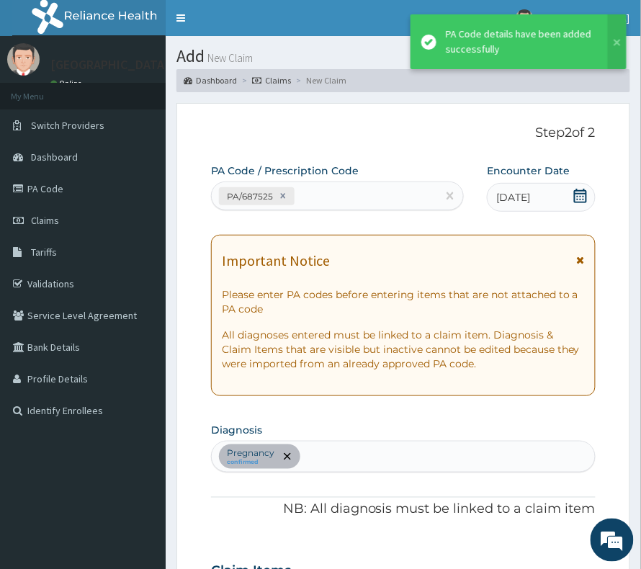
scroll to position [370, 0]
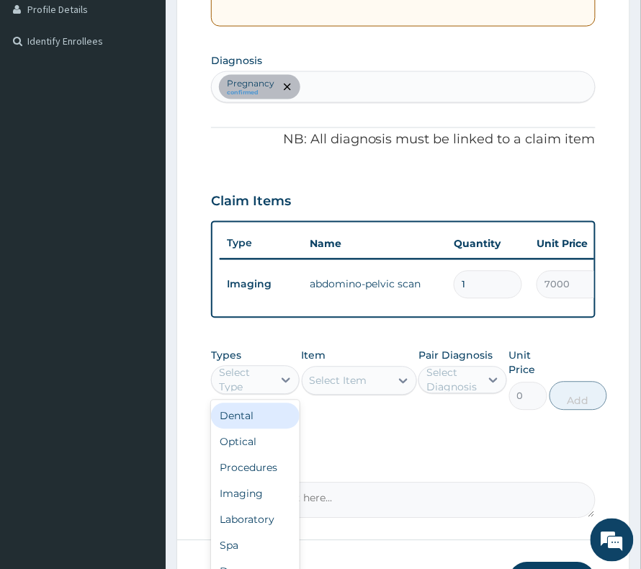
drag, startPoint x: 275, startPoint y: 401, endPoint x: 272, endPoint y: 410, distance: 9.6
click at [274, 394] on div at bounding box center [286, 381] width 26 height 26
click at [240, 481] on div "Procedures" at bounding box center [255, 469] width 89 height 26
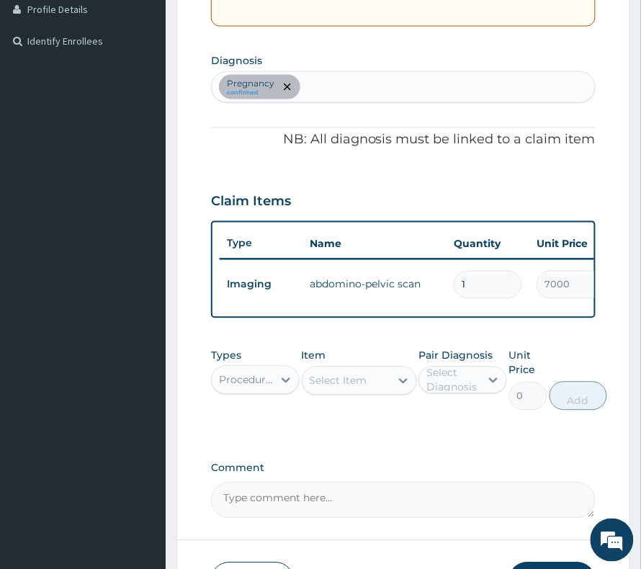
click at [321, 388] on div "Select Item" at bounding box center [339, 381] width 58 height 14
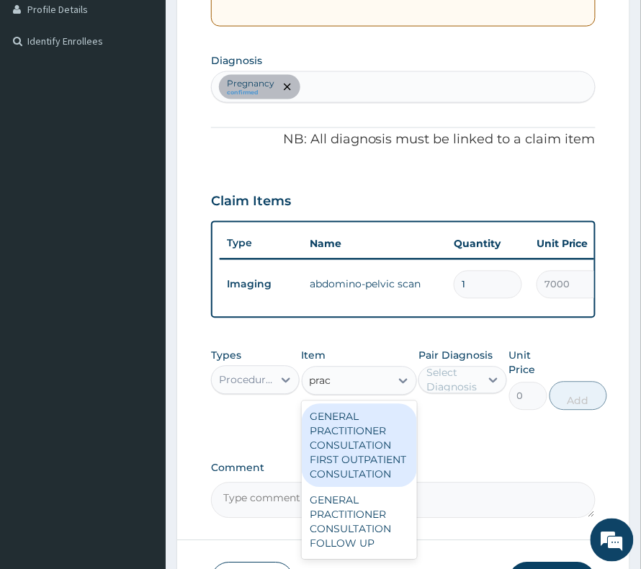
type input "pract"
click at [353, 473] on div "GENERAL PRACTITIONER CONSULTATION FIRST OUTPATIENT CONSULTATION" at bounding box center [359, 446] width 115 height 84
type input "3000"
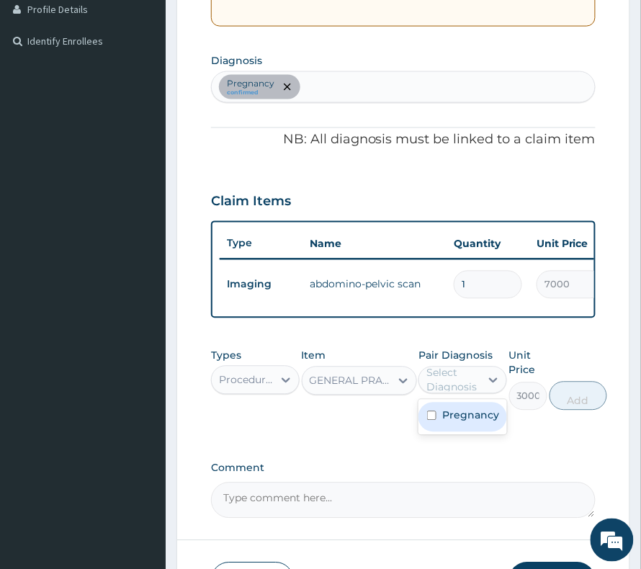
drag, startPoint x: 471, startPoint y: 393, endPoint x: 476, endPoint y: 425, distance: 32.1
click at [474, 409] on div "Pair Diagnosis option Pregnancy focused, 1 of 1. 1 result available. Use Up and…" at bounding box center [463, 380] width 89 height 62
click at [476, 423] on label "Pregnancy" at bounding box center [471, 416] width 57 height 14
checkbox input "true"
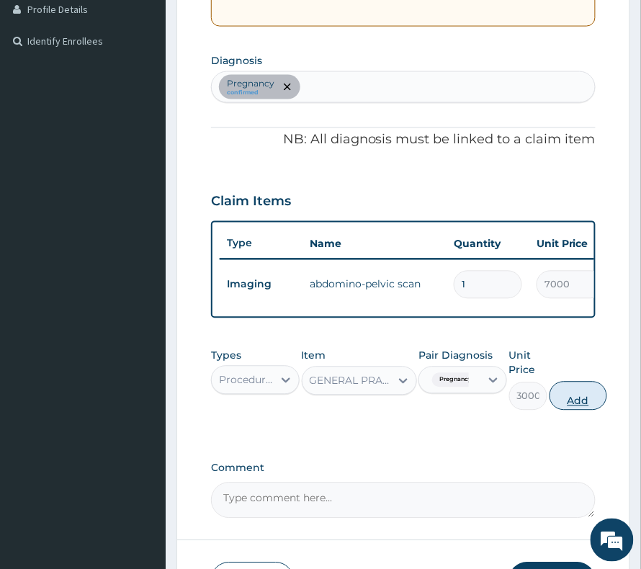
click at [574, 411] on button "Add" at bounding box center [579, 396] width 58 height 29
type input "0"
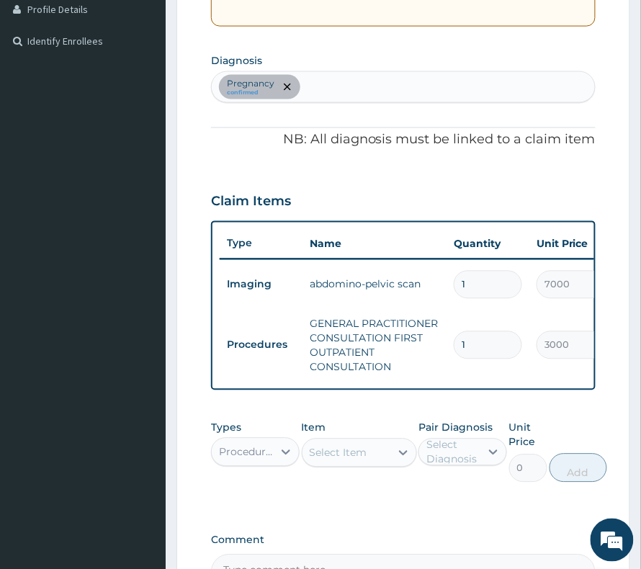
click at [324, 461] on div "Select Item" at bounding box center [339, 453] width 58 height 14
click at [312, 92] on div "Pregnancy confirmed" at bounding box center [403, 87] width 383 height 30
type input "malar"
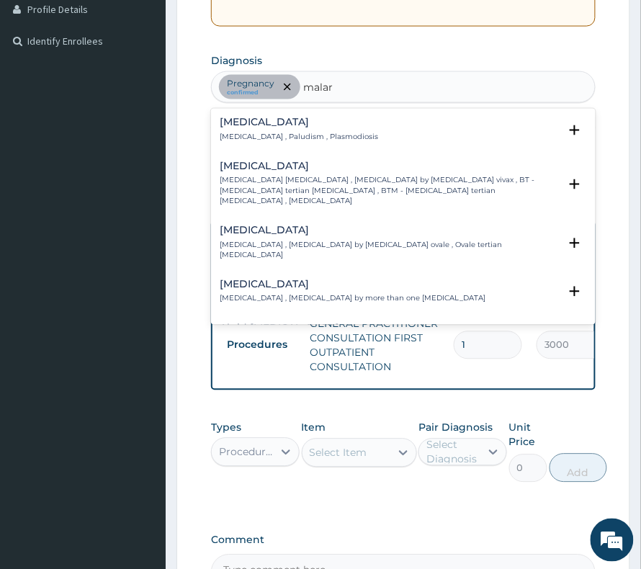
click at [264, 131] on div "[MEDICAL_DATA] [MEDICAL_DATA] , Paludism , Plasmodiosis" at bounding box center [299, 129] width 159 height 25
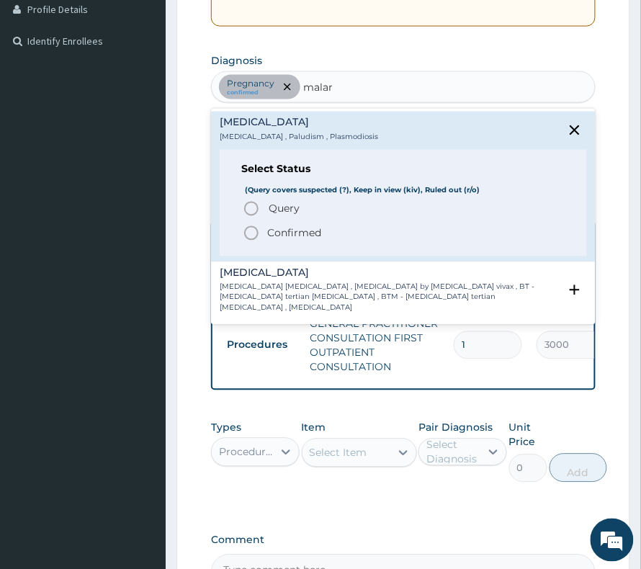
click at [285, 234] on p "Confirmed" at bounding box center [294, 233] width 54 height 14
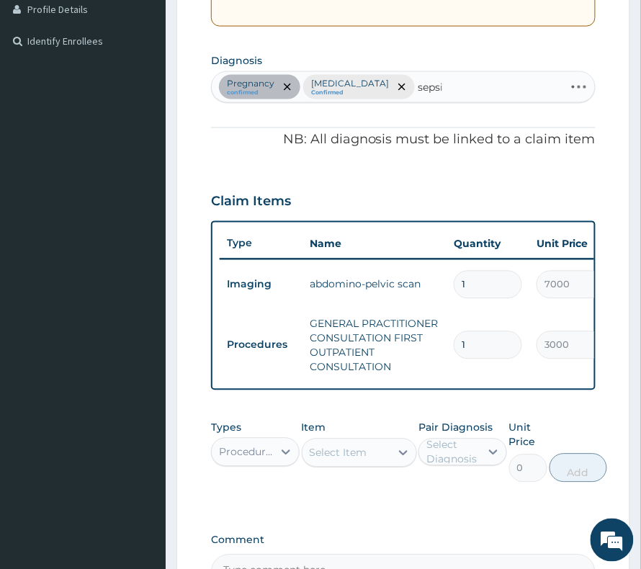
type input "[MEDICAL_DATA]"
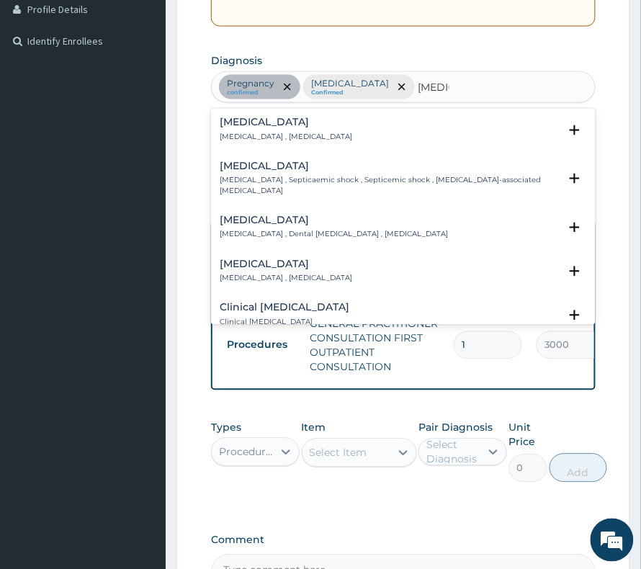
drag, startPoint x: 252, startPoint y: 114, endPoint x: 246, endPoint y: 118, distance: 7.8
click at [246, 117] on div "[MEDICAL_DATA] [MEDICAL_DATA] , [MEDICAL_DATA] Select Status (Query covers susp…" at bounding box center [403, 134] width 385 height 44
click at [242, 125] on h4 "[MEDICAL_DATA]" at bounding box center [286, 122] width 133 height 11
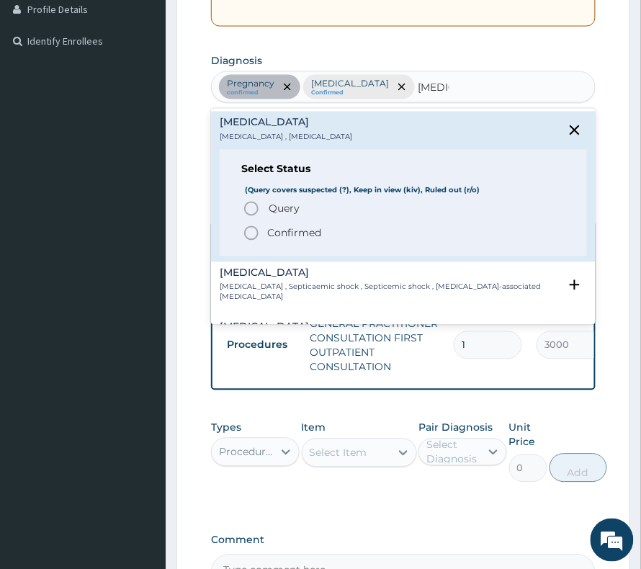
click at [296, 223] on div "Query Query covers suspected (?), Keep in view (kiv), Ruled out (r/o) Confirmed" at bounding box center [403, 221] width 324 height 42
click at [293, 228] on p "Confirmed" at bounding box center [294, 233] width 54 height 14
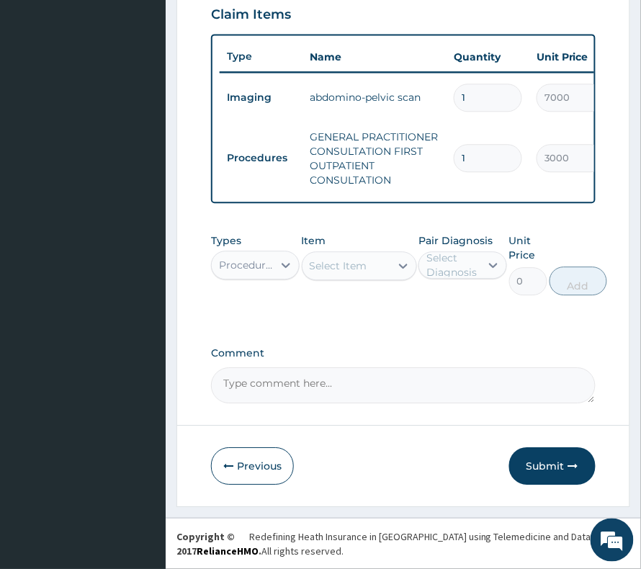
scroll to position [572, 0]
click at [243, 272] on div "Procedures" at bounding box center [242, 265] width 61 height 23
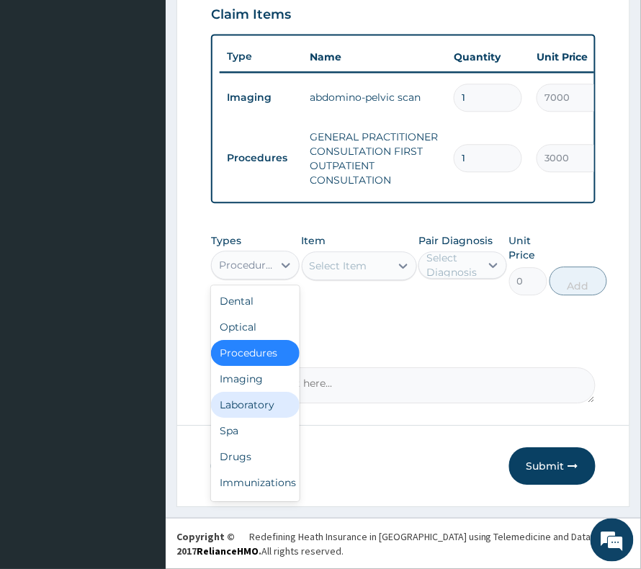
drag, startPoint x: 234, startPoint y: 402, endPoint x: 284, endPoint y: 349, distance: 72.9
click at [237, 402] on div "Laboratory" at bounding box center [255, 405] width 89 height 26
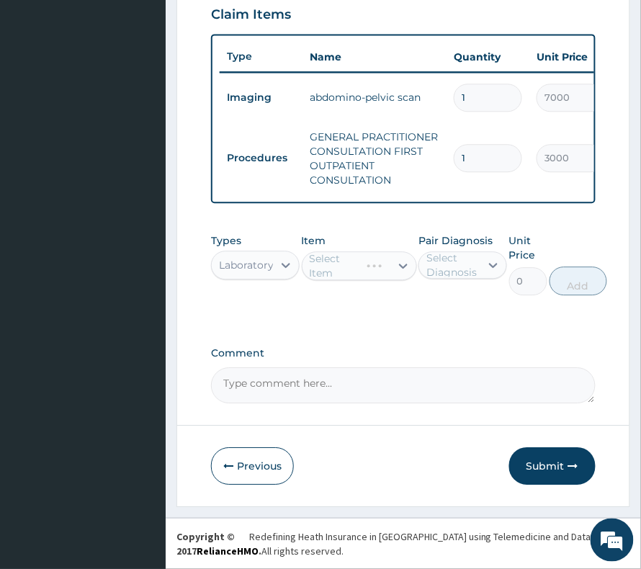
click at [441, 261] on div "Select Diagnosis" at bounding box center [453, 265] width 53 height 29
click at [444, 329] on label "[MEDICAL_DATA]" at bounding box center [478, 330] width 71 height 14
checkbox input "true"
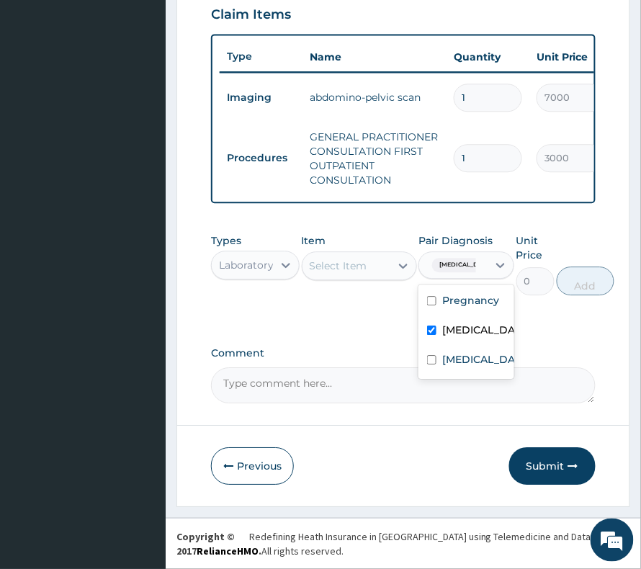
click at [346, 262] on div "Select Item" at bounding box center [339, 266] width 58 height 14
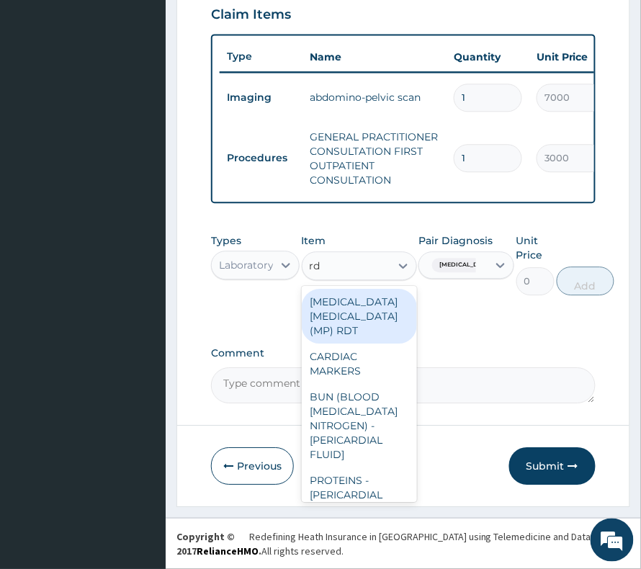
type input "rdt"
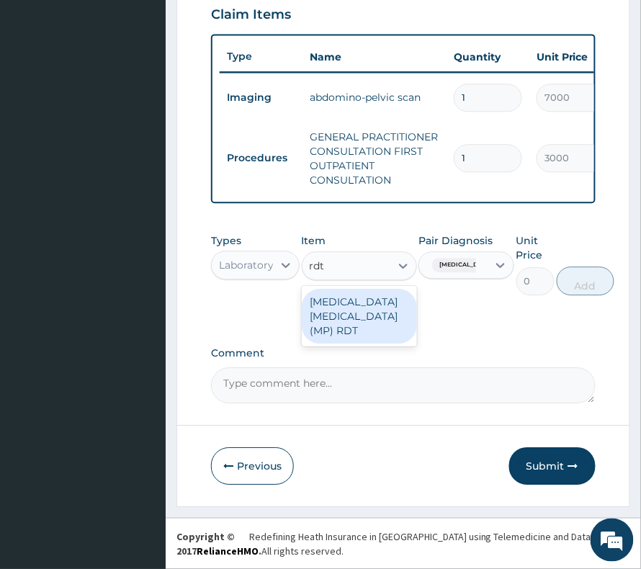
click at [346, 324] on div "[MEDICAL_DATA] [MEDICAL_DATA] (MP) RDT" at bounding box center [359, 316] width 115 height 55
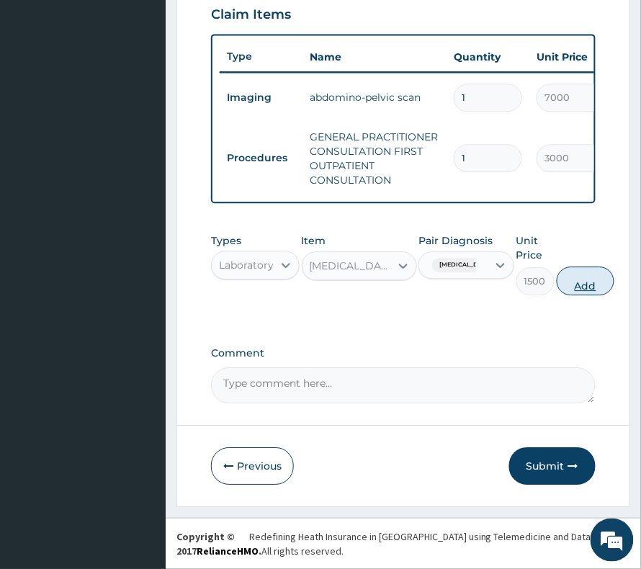
click at [582, 275] on button "Add" at bounding box center [586, 281] width 58 height 29
type input "0"
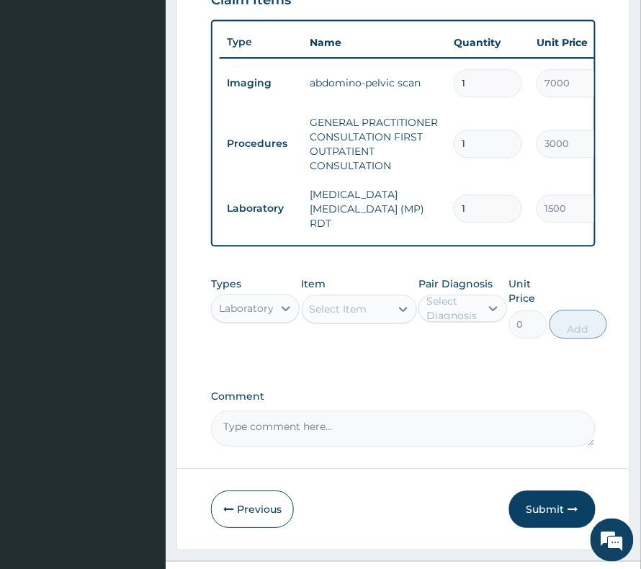
click at [336, 316] on div "Select Item" at bounding box center [339, 309] width 58 height 14
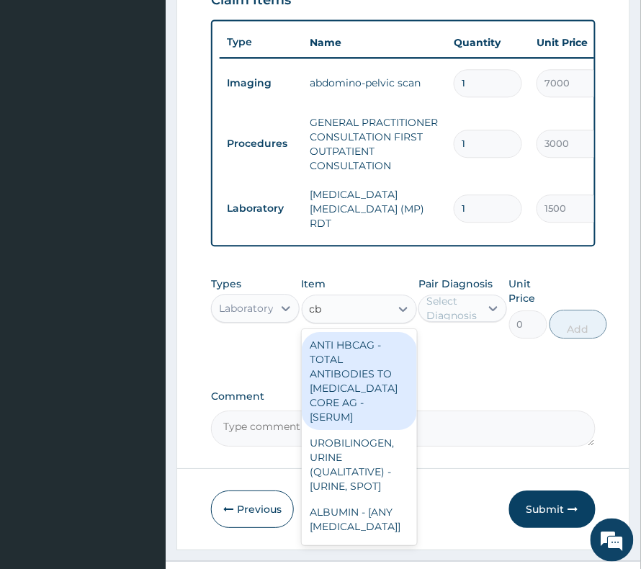
type input "cbc"
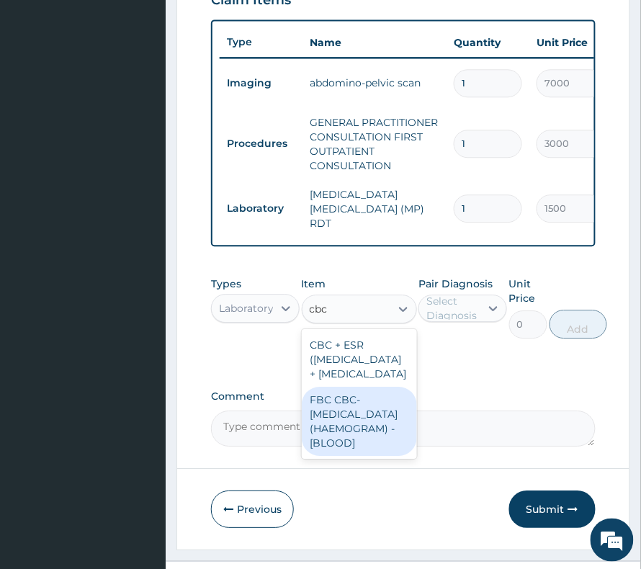
drag, startPoint x: 356, startPoint y: 366, endPoint x: 355, endPoint y: 471, distance: 105.2
click at [355, 459] on div "CBC + ESR ([MEDICAL_DATA] + [MEDICAL_DATA] FBC CBC-[MEDICAL_DATA] (HAEMOGRAM) -…" at bounding box center [359, 394] width 115 height 130
click at [355, 456] on div "FBC CBC-[MEDICAL_DATA] (HAEMOGRAM) - [BLOOD]" at bounding box center [359, 421] width 115 height 69
type input "3000"
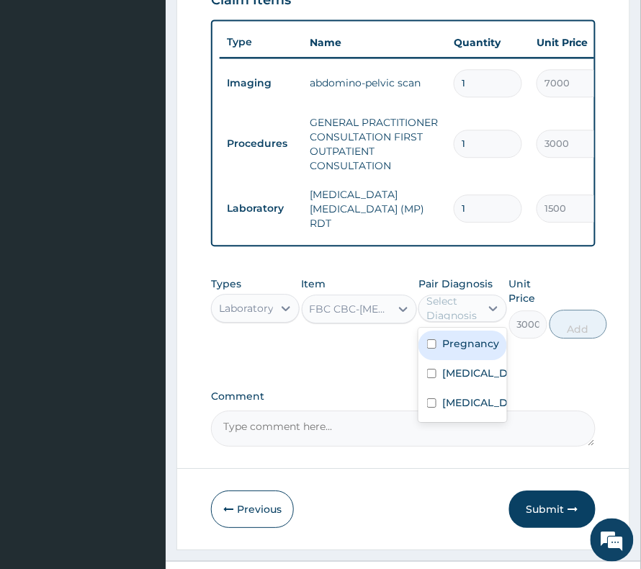
drag, startPoint x: 453, startPoint y: 311, endPoint x: 453, endPoint y: 355, distance: 44.0
click at [453, 313] on div "Select Diagnosis" at bounding box center [453, 308] width 53 height 29
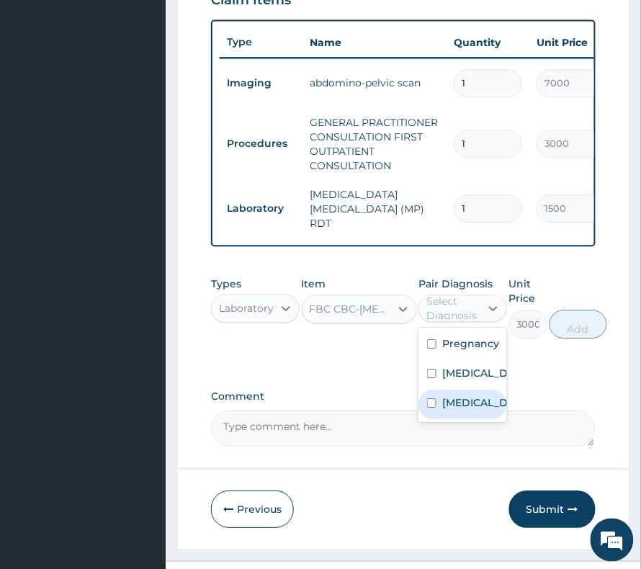
click at [456, 404] on label "[MEDICAL_DATA]" at bounding box center [478, 403] width 71 height 14
checkbox input "true"
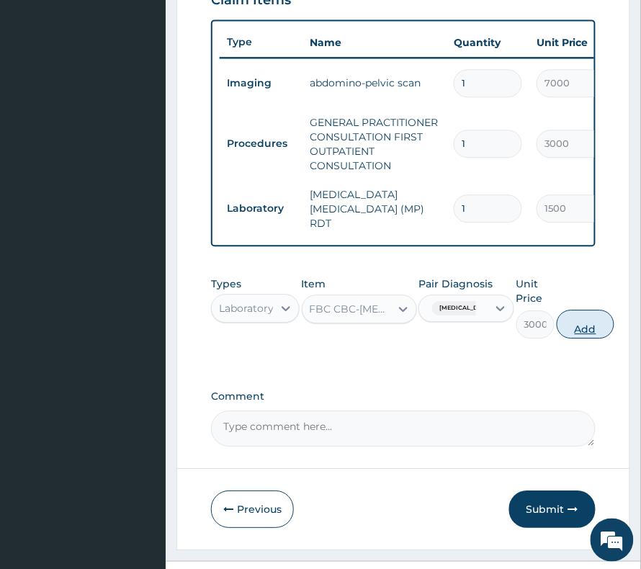
click at [583, 324] on button "Add" at bounding box center [586, 324] width 58 height 29
type input "0"
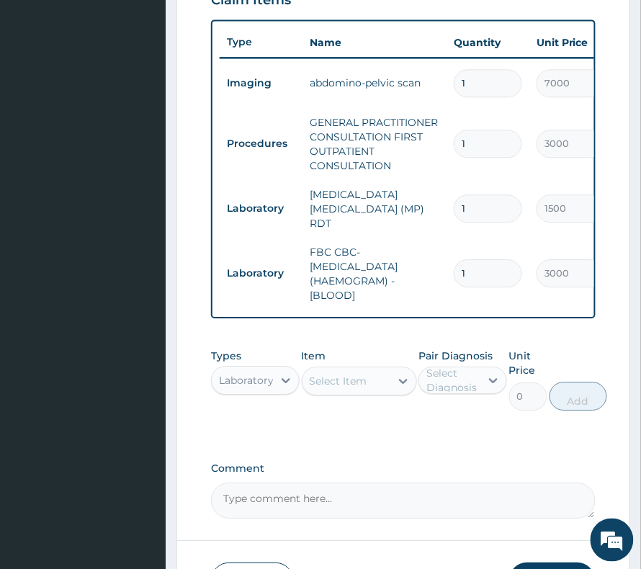
click at [341, 388] on div "Select Item" at bounding box center [339, 381] width 58 height 14
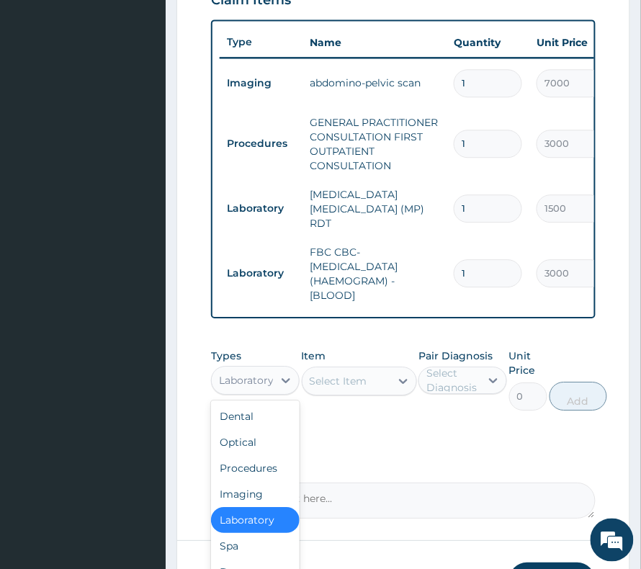
drag, startPoint x: 255, startPoint y: 401, endPoint x: 241, endPoint y: 513, distance: 113.4
click at [252, 402] on div "Types option Laboratory, selected. option Laboratory selected, 5 of 10. 10 resu…" at bounding box center [255, 380] width 89 height 62
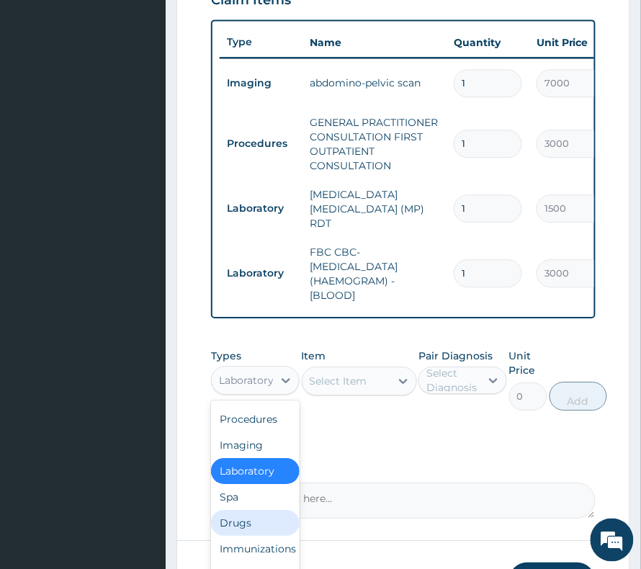
click at [242, 516] on div "Drugs" at bounding box center [255, 523] width 89 height 26
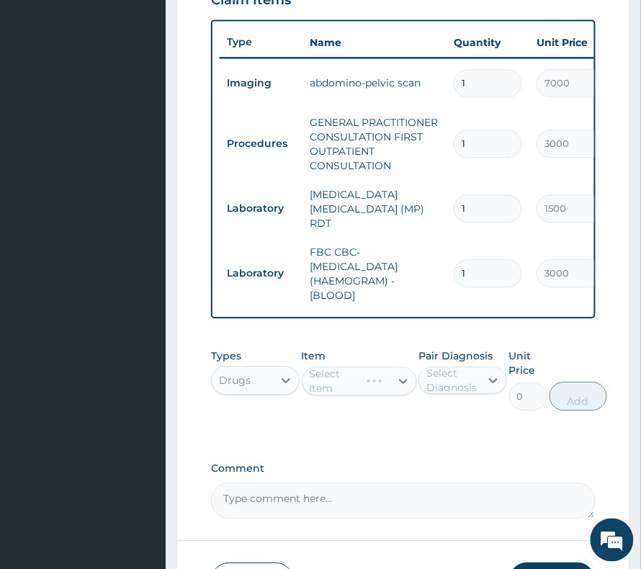
click at [458, 385] on div "Select Diagnosis" at bounding box center [453, 380] width 53 height 29
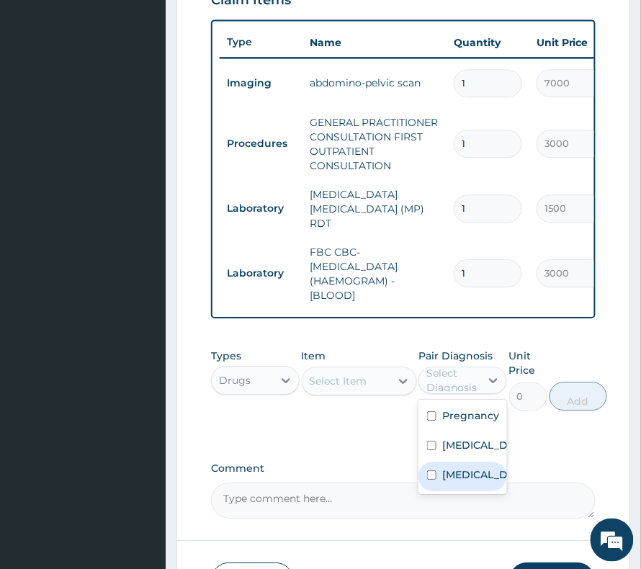
click at [473, 482] on label "[MEDICAL_DATA]" at bounding box center [478, 475] width 71 height 14
checkbox input "true"
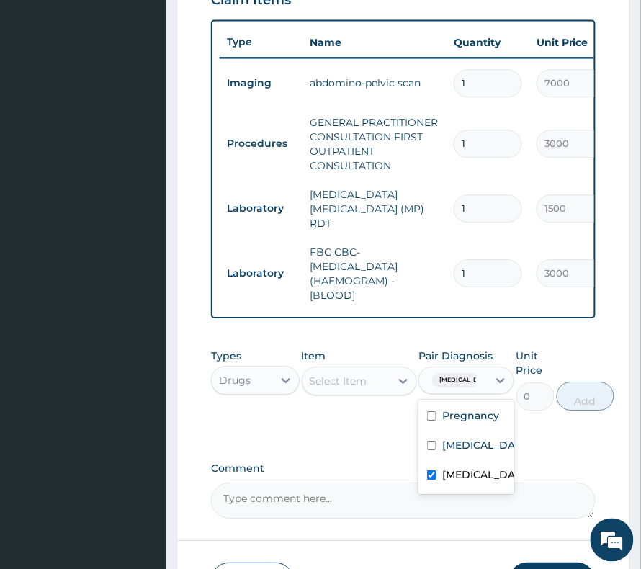
click at [329, 388] on div "Select Item" at bounding box center [339, 381] width 58 height 14
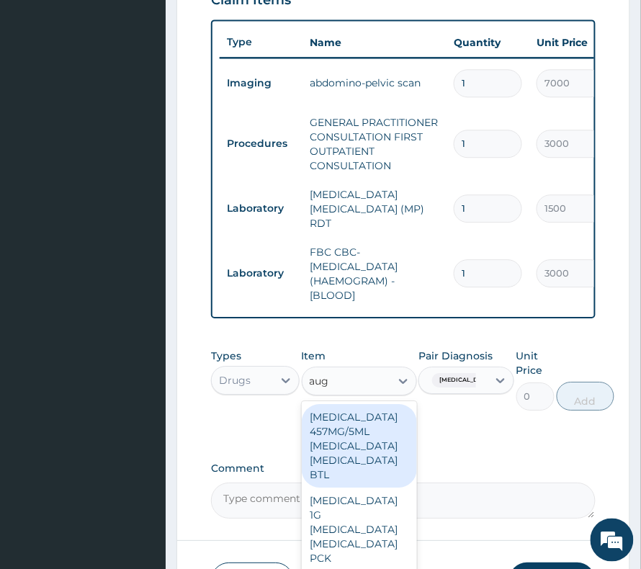
type input "augm"
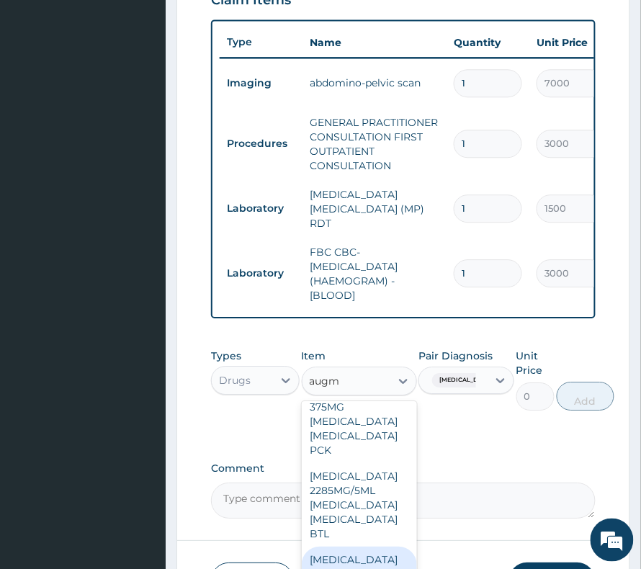
scroll to position [277, 0]
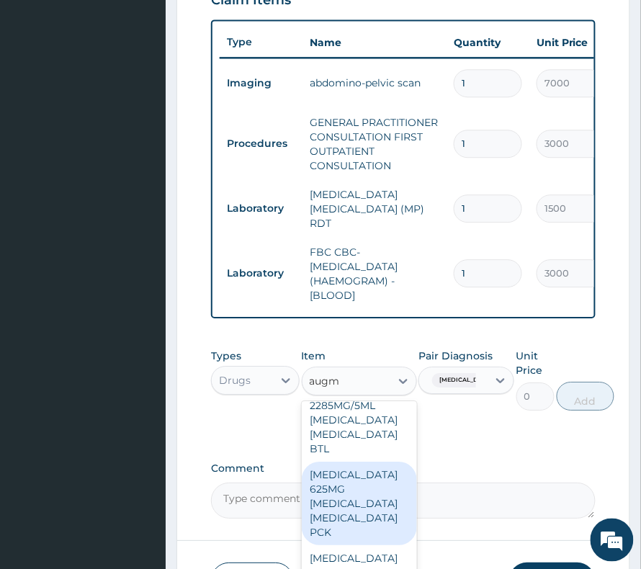
click at [342, 505] on div "[MEDICAL_DATA] 625MG [MEDICAL_DATA] [MEDICAL_DATA] PCK" at bounding box center [359, 504] width 115 height 84
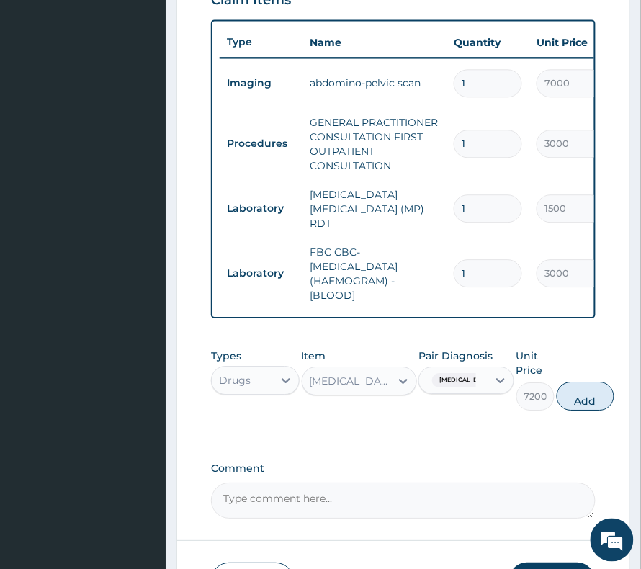
click at [579, 408] on button "Add" at bounding box center [586, 396] width 58 height 29
type input "0"
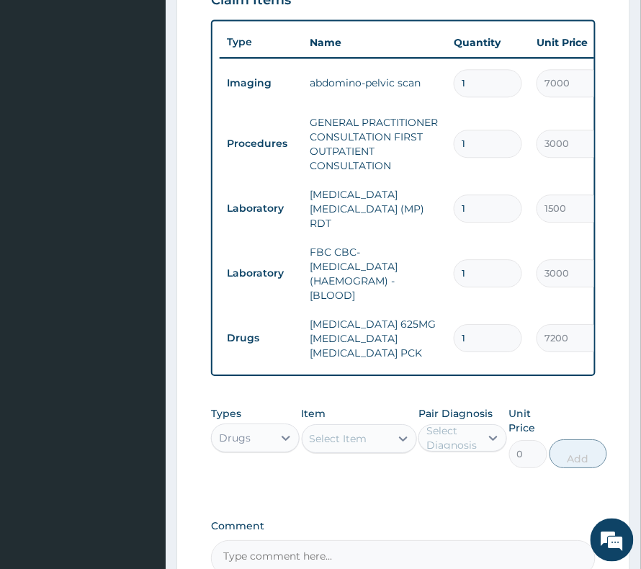
click at [321, 444] on div "Select Item" at bounding box center [339, 439] width 58 height 14
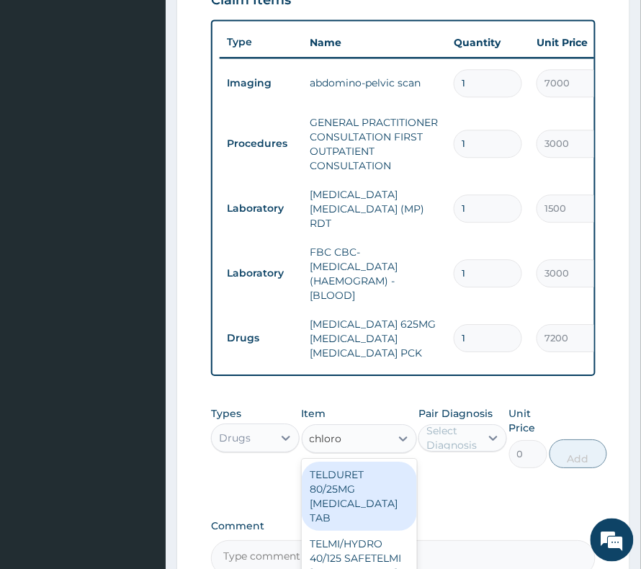
type input "chloroq"
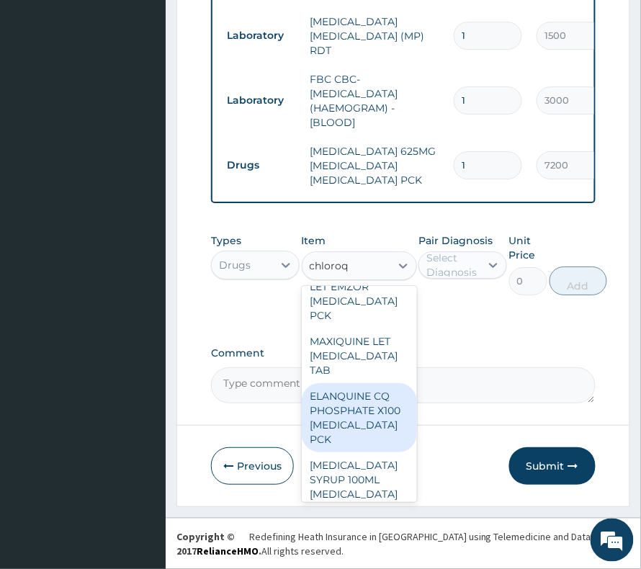
scroll to position [237, 0]
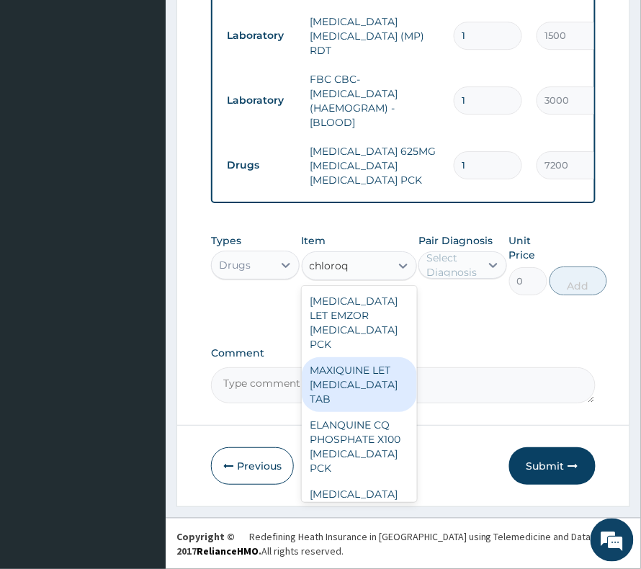
click at [361, 412] on div "MAXIQUINE LET [MEDICAL_DATA] TAB" at bounding box center [359, 384] width 115 height 55
type input "264"
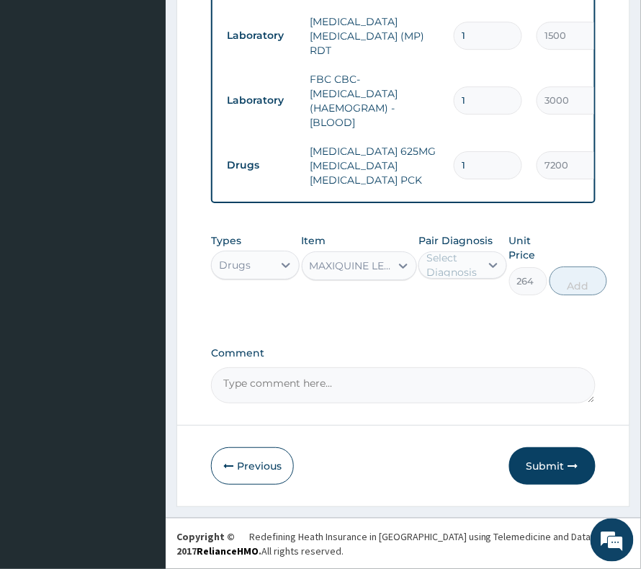
drag, startPoint x: 462, startPoint y: 269, endPoint x: 461, endPoint y: 283, distance: 14.4
click at [461, 277] on div "Select Diagnosis" at bounding box center [463, 265] width 89 height 27
click at [460, 339] on div "[MEDICAL_DATA]" at bounding box center [463, 332] width 89 height 30
checkbox input "true"
click at [558, 275] on button "Add" at bounding box center [586, 281] width 58 height 29
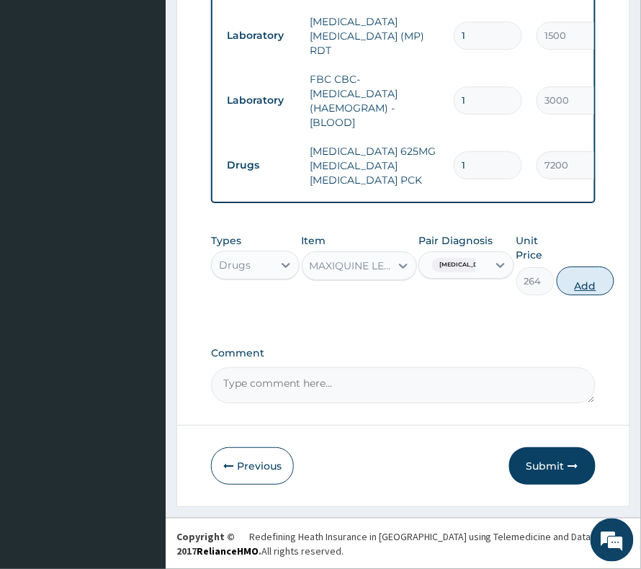
type input "0"
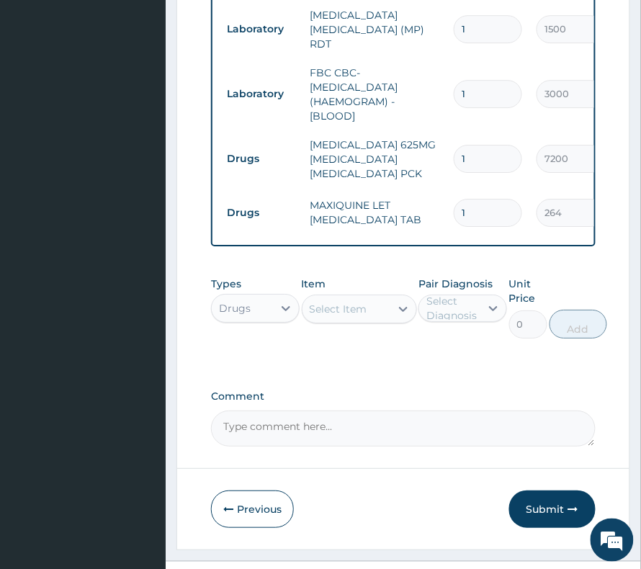
click at [324, 316] on div "Select Item" at bounding box center [339, 309] width 58 height 14
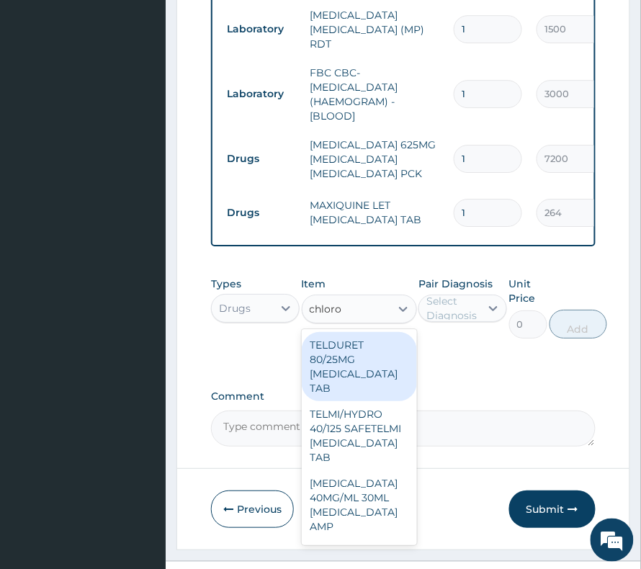
type input "chloroq"
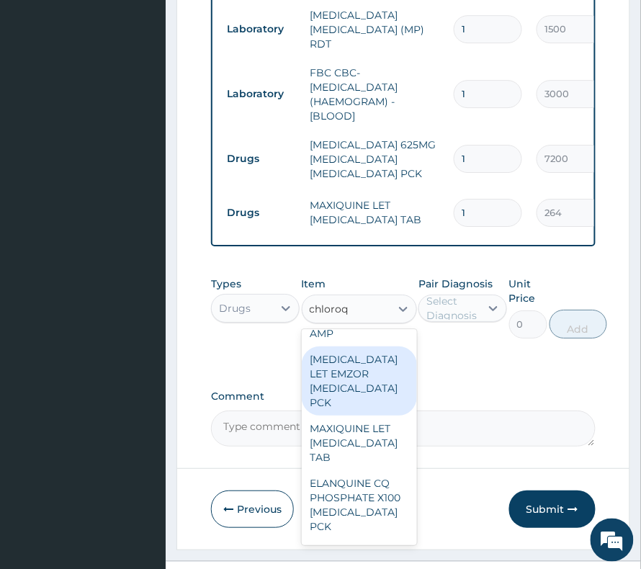
scroll to position [192, 0]
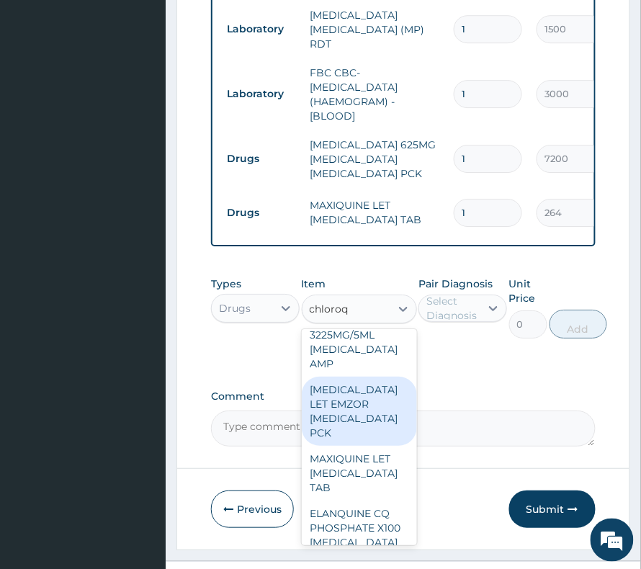
click at [350, 446] on div "[MEDICAL_DATA] LET EMZOR [MEDICAL_DATA] PCK" at bounding box center [359, 411] width 115 height 69
type input "2160"
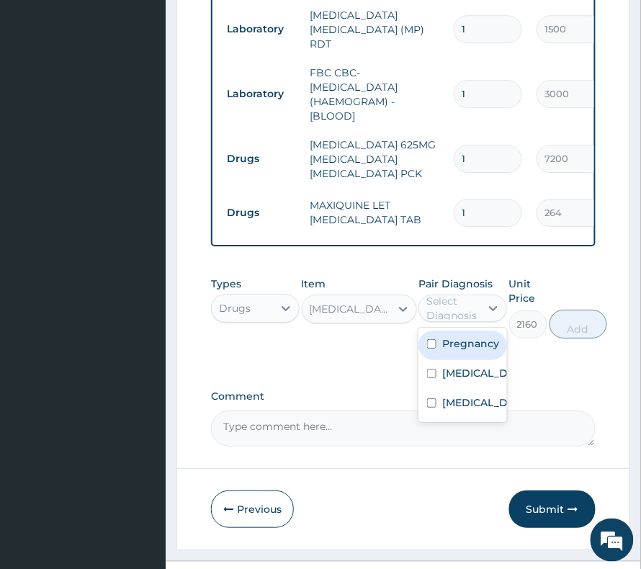
click at [443, 315] on div "Select Diagnosis" at bounding box center [453, 308] width 53 height 29
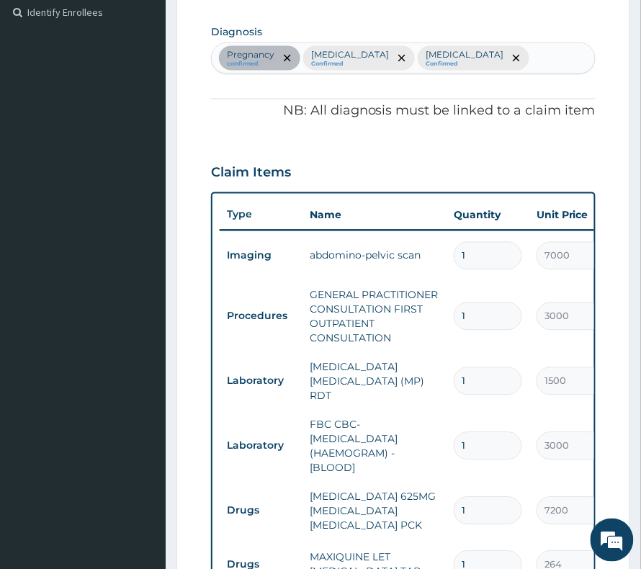
scroll to position [367, 0]
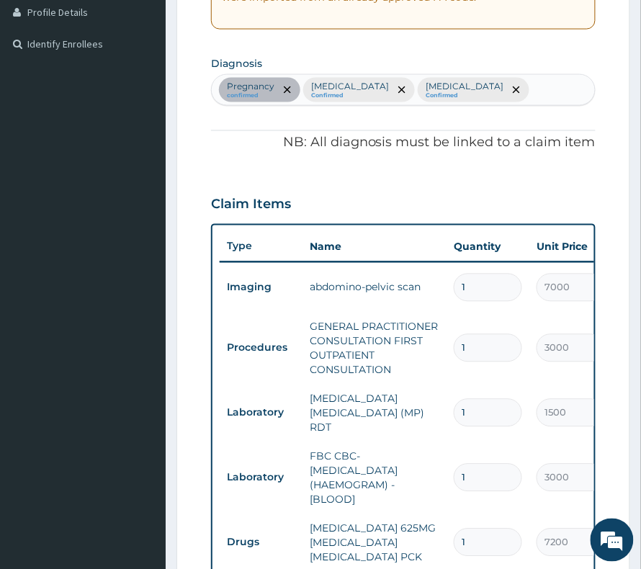
click at [459, 90] on div "Pregnancy confirmed [MEDICAL_DATA] Confirmed [MEDICAL_DATA] Confirmed" at bounding box center [403, 90] width 383 height 30
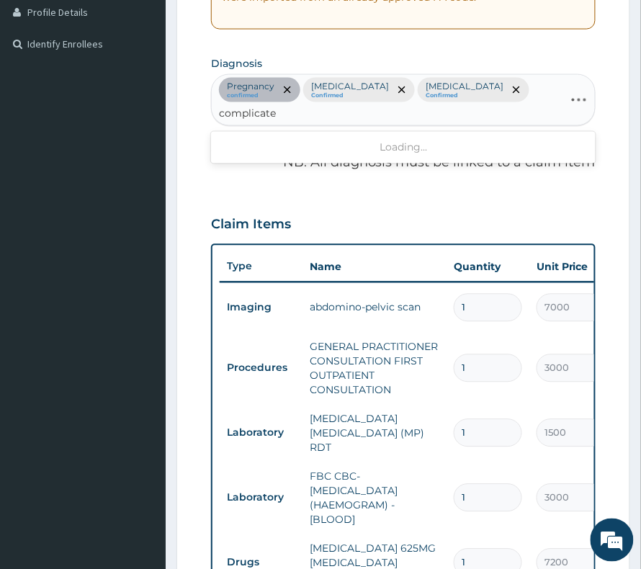
type input "complicated"
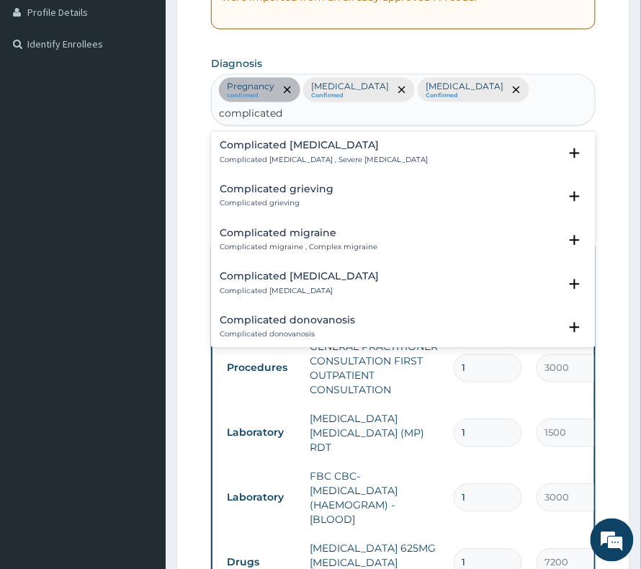
click at [265, 141] on h4 "Complicated [MEDICAL_DATA]" at bounding box center [324, 146] width 208 height 11
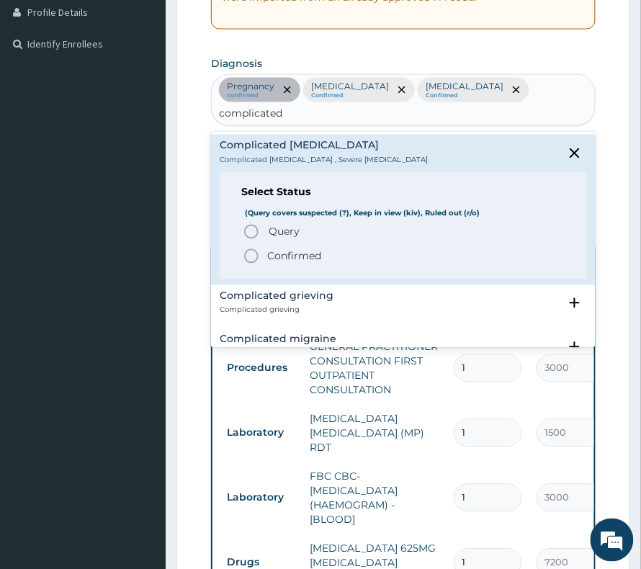
click at [275, 249] on p "Confirmed" at bounding box center [294, 256] width 54 height 14
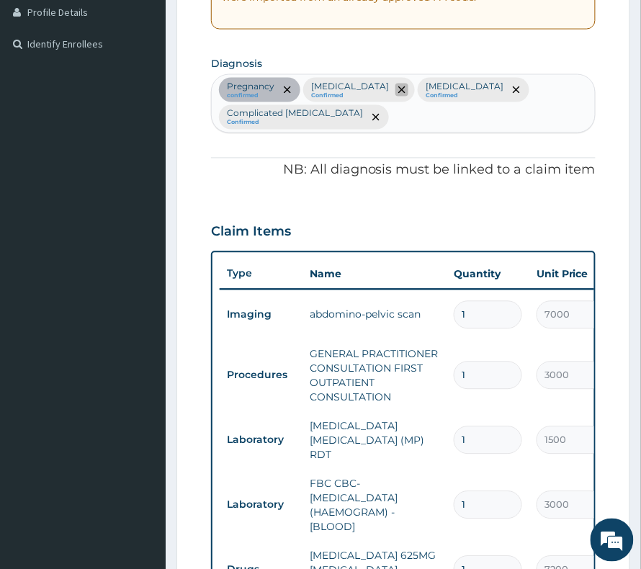
click at [396, 87] on span "remove selection option" at bounding box center [402, 90] width 13 height 13
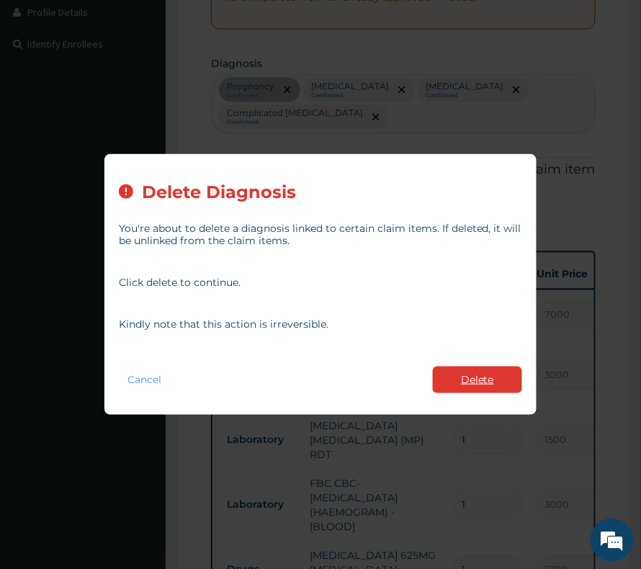
click at [484, 378] on button "Delete" at bounding box center [477, 380] width 89 height 27
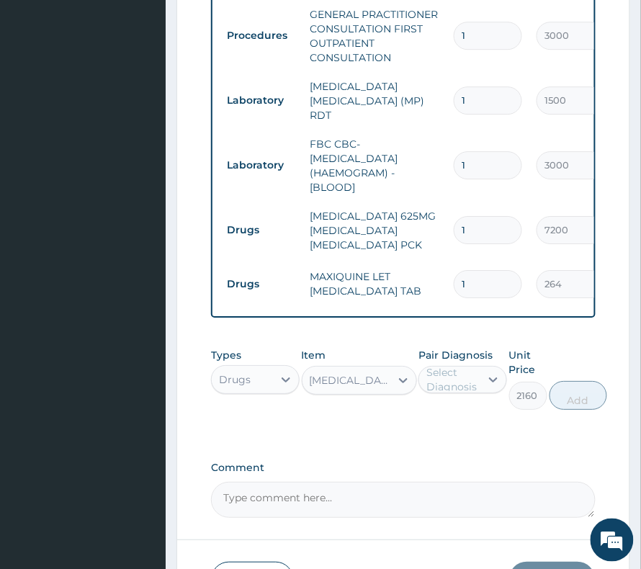
scroll to position [751, 0]
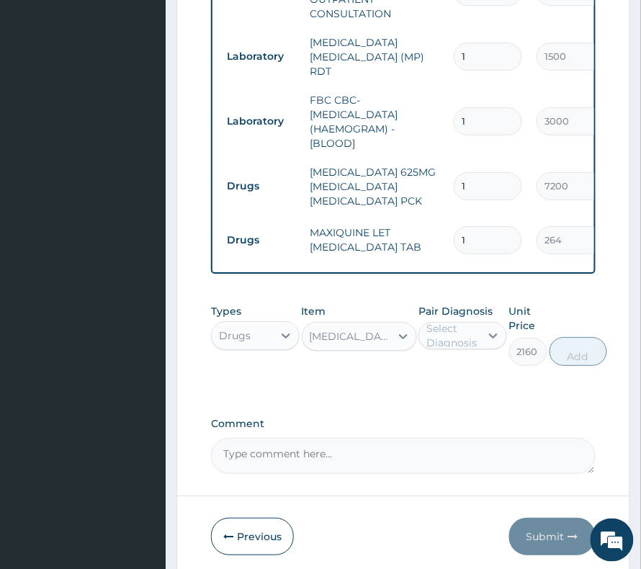
click at [460, 321] on div "Select Diagnosis" at bounding box center [453, 335] width 53 height 29
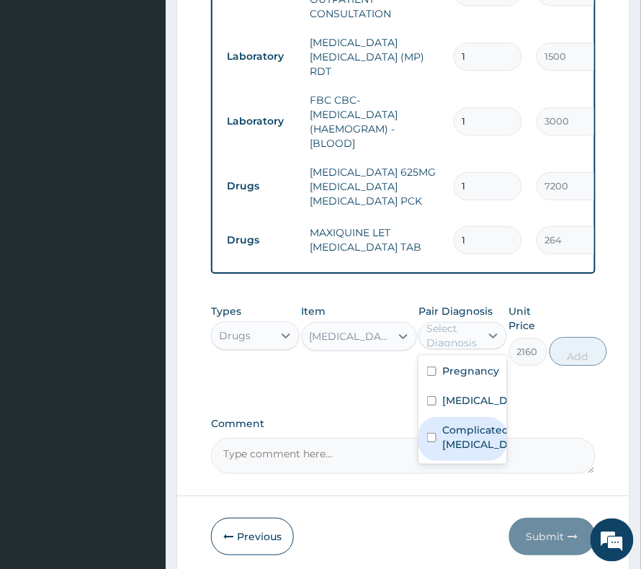
click at [466, 427] on label "Complicated [MEDICAL_DATA]" at bounding box center [478, 437] width 71 height 29
checkbox input "true"
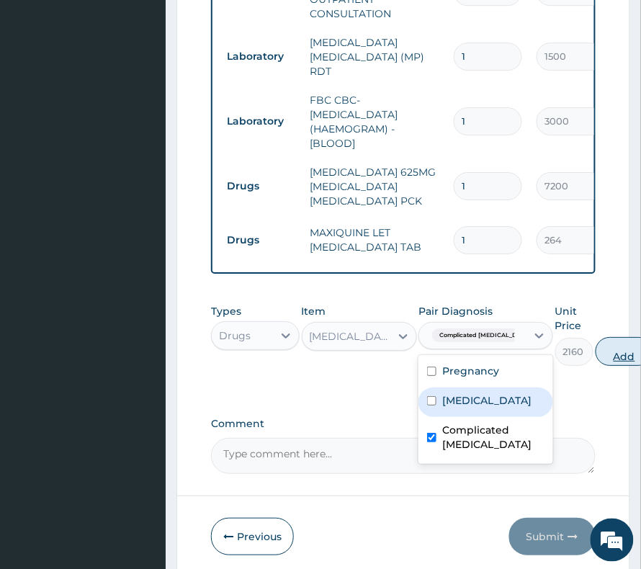
click at [596, 337] on button "Add" at bounding box center [625, 351] width 58 height 29
type input "0"
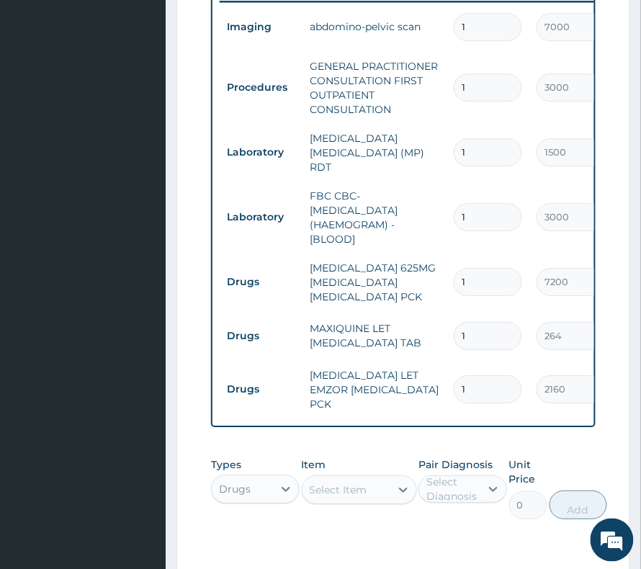
scroll to position [559, 0]
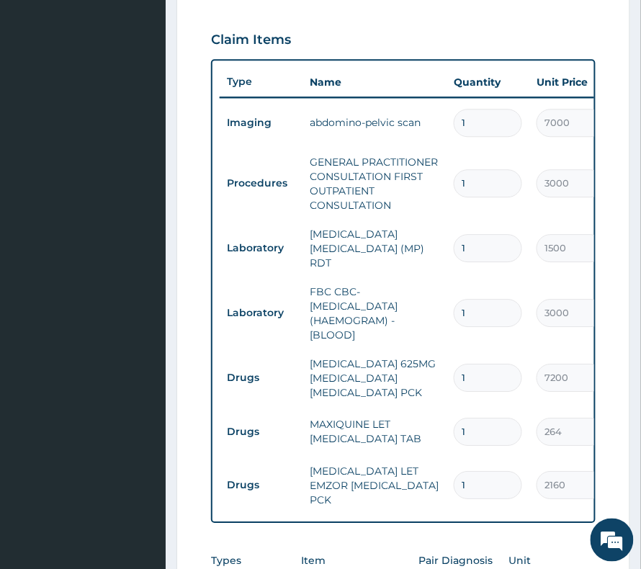
drag, startPoint x: 416, startPoint y: 239, endPoint x: 481, endPoint y: 238, distance: 65.6
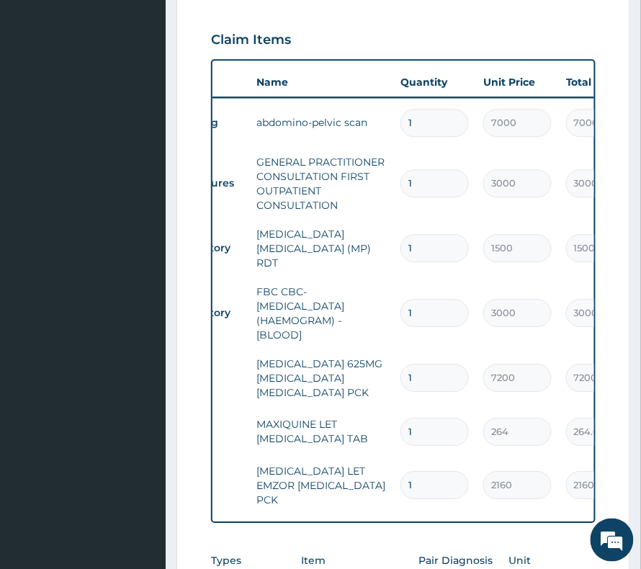
drag, startPoint x: 483, startPoint y: 238, endPoint x: 584, endPoint y: 241, distance: 100.9
drag, startPoint x: 490, startPoint y: 223, endPoint x: 589, endPoint y: 237, distance: 99.7
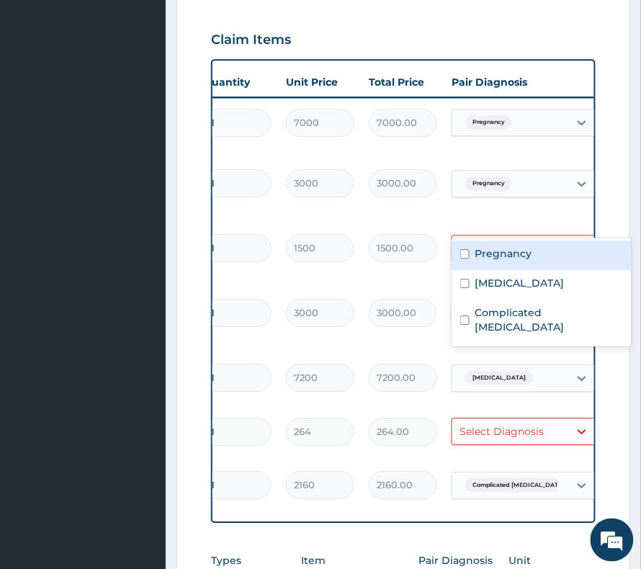
click at [507, 241] on div "Select Diagnosis" at bounding box center [502, 248] width 84 height 14
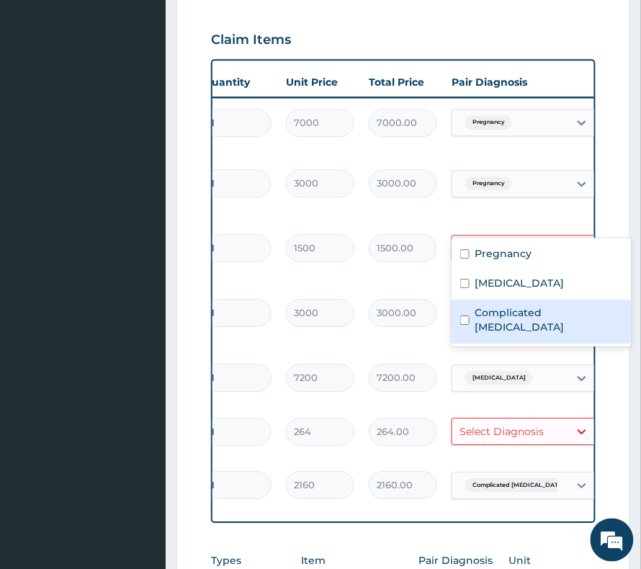
click at [494, 318] on label "Complicated [MEDICAL_DATA]" at bounding box center [550, 320] width 148 height 29
checkbox input "true"
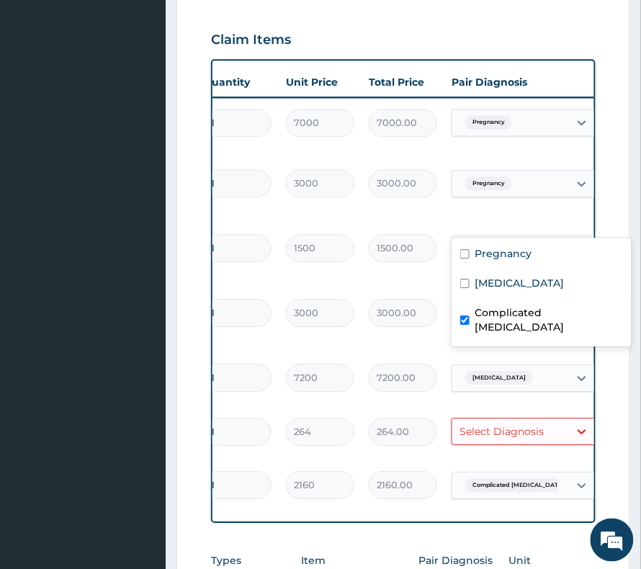
click at [494, 420] on div "Select Diagnosis" at bounding box center [511, 431] width 117 height 23
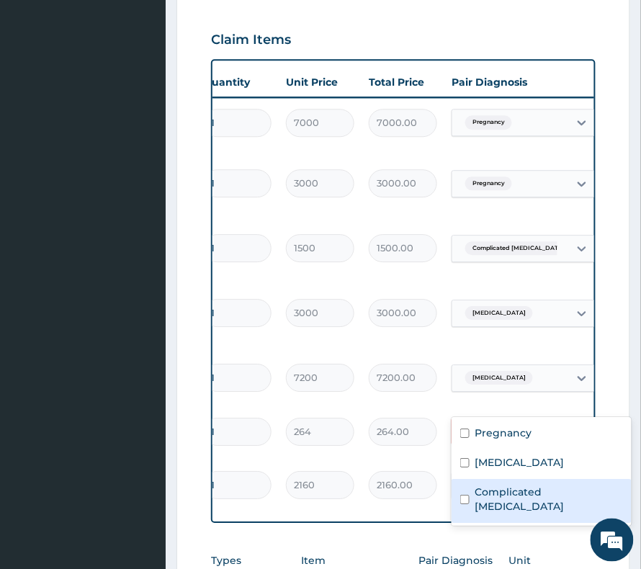
click at [491, 492] on label "Complicated [MEDICAL_DATA]" at bounding box center [550, 499] width 148 height 29
checkbox input "true"
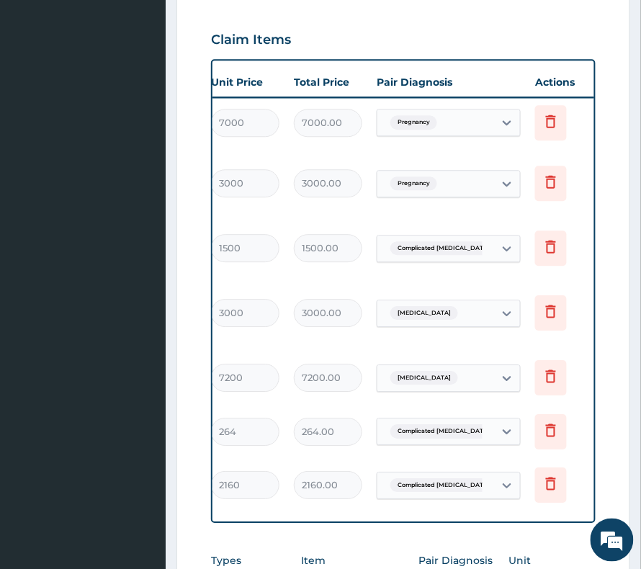
scroll to position [0, 338]
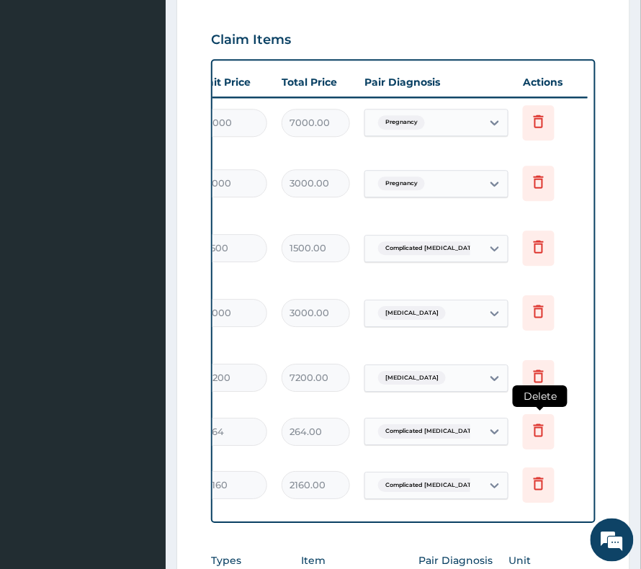
click at [533, 422] on icon at bounding box center [538, 430] width 17 height 17
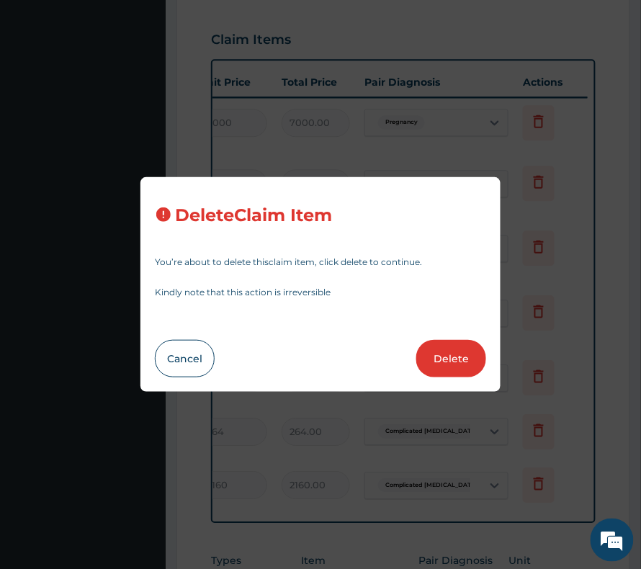
click at [465, 382] on div "Delete Claim Item You’re about to delete this claim item , click delete to cont…" at bounding box center [321, 285] width 360 height 216
click at [456, 358] on button "Delete" at bounding box center [452, 358] width 70 height 37
type input "2160"
type input "2160.00"
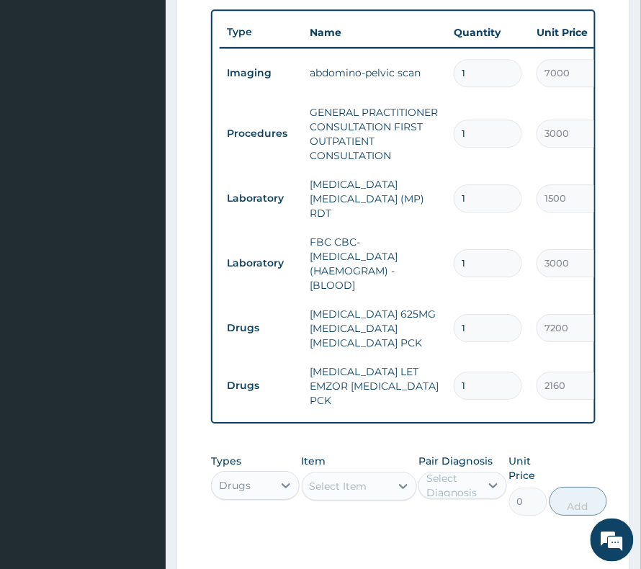
scroll to position [655, 0]
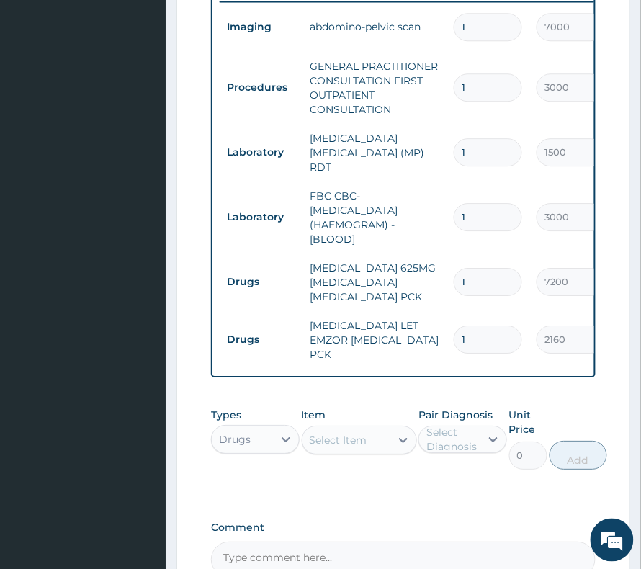
click at [336, 433] on div "Select Item" at bounding box center [339, 440] width 58 height 14
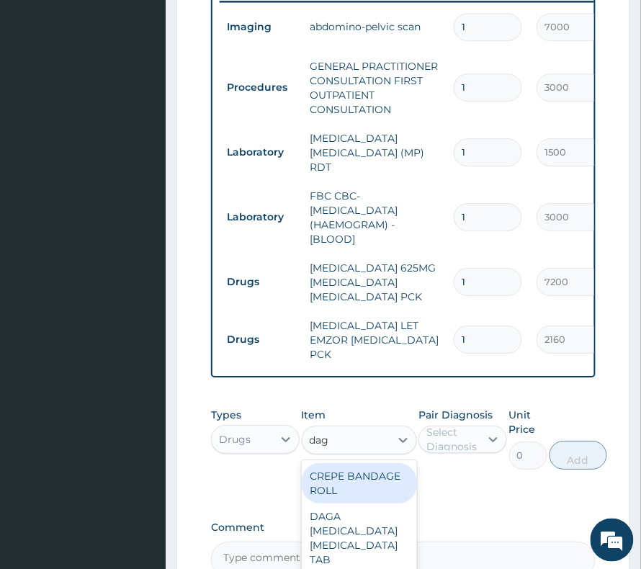
type input "daga"
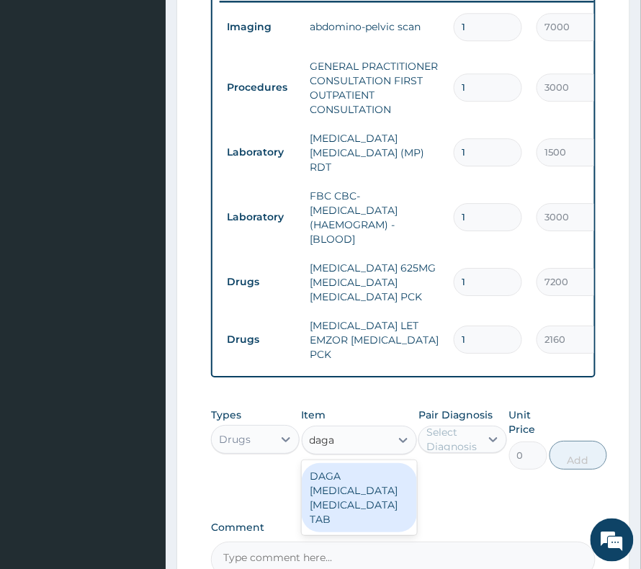
click at [350, 481] on div "DAGA [MEDICAL_DATA] [MEDICAL_DATA] TAB" at bounding box center [359, 497] width 115 height 69
type input "24"
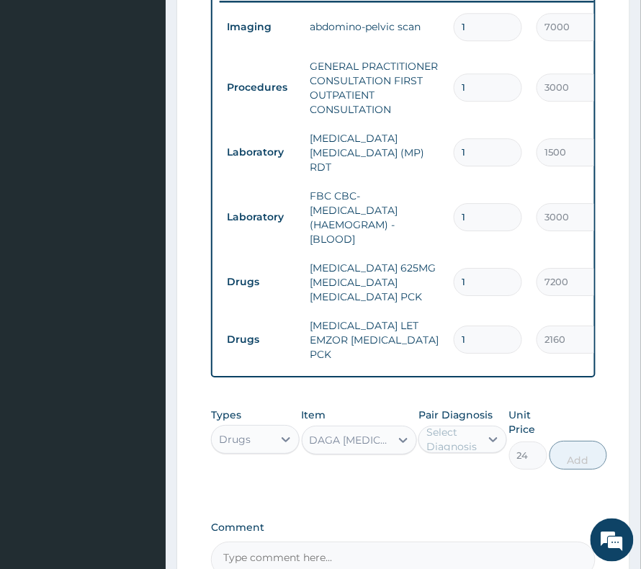
drag, startPoint x: 447, startPoint y: 419, endPoint x: 448, endPoint y: 437, distance: 18.1
click at [448, 430] on div "Select Diagnosis" at bounding box center [453, 439] width 53 height 29
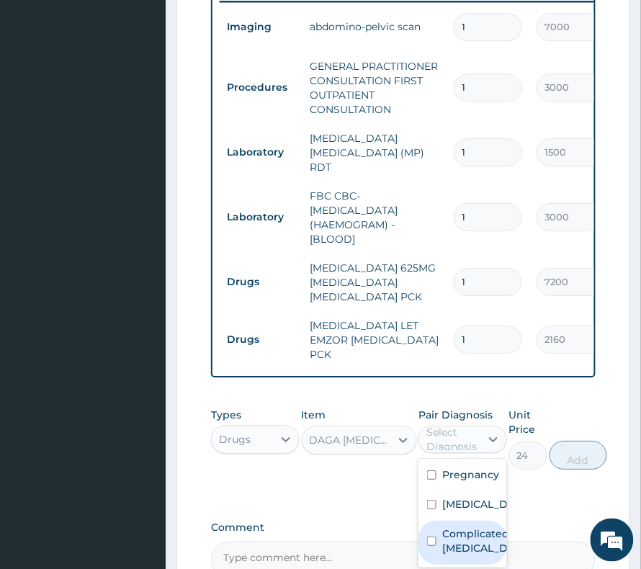
drag, startPoint x: 487, startPoint y: 526, endPoint x: 530, endPoint y: 494, distance: 53.6
click at [487, 527] on label "Complicated [MEDICAL_DATA]" at bounding box center [478, 541] width 71 height 29
checkbox input "true"
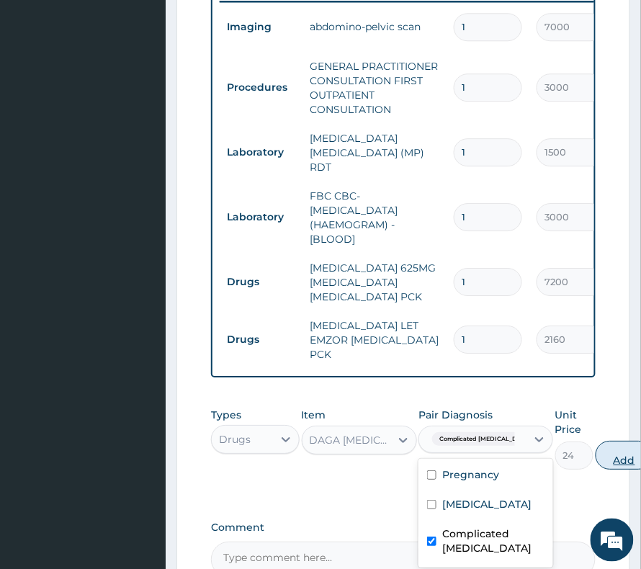
click at [603, 441] on button "Add" at bounding box center [625, 455] width 58 height 29
type input "0"
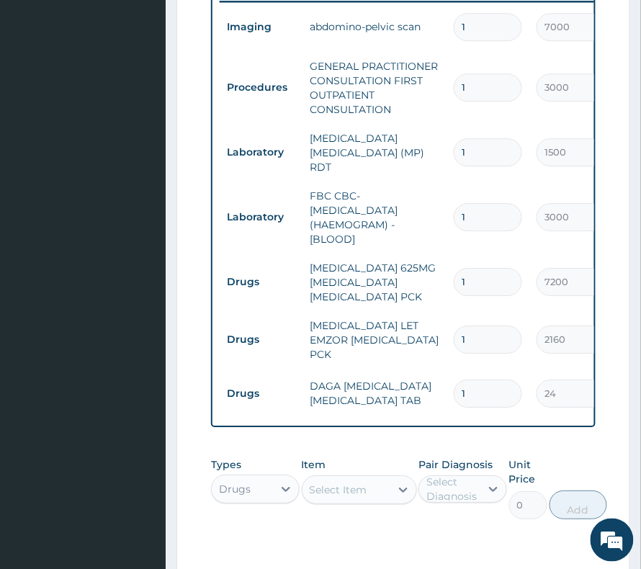
click at [479, 380] on input "1" at bounding box center [488, 394] width 68 height 28
type input "18"
type input "432.00"
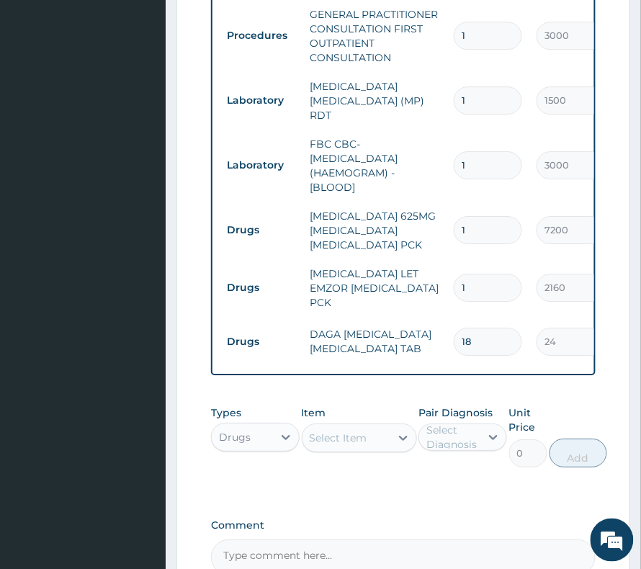
scroll to position [751, 0]
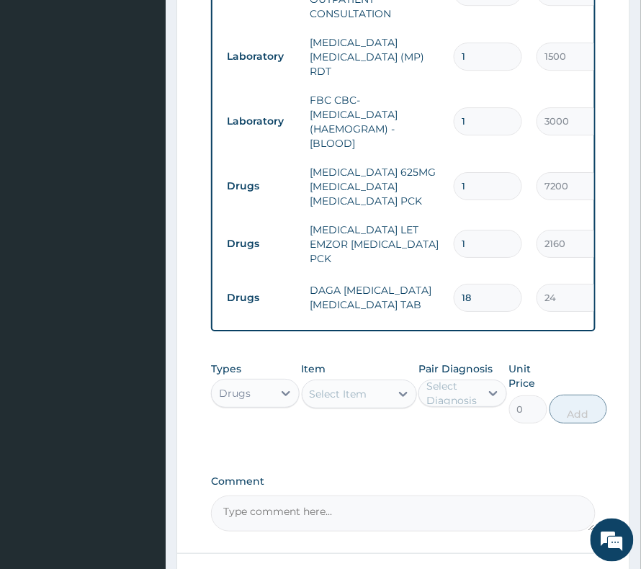
type input "18"
click at [379, 383] on div "Select Item" at bounding box center [347, 394] width 88 height 23
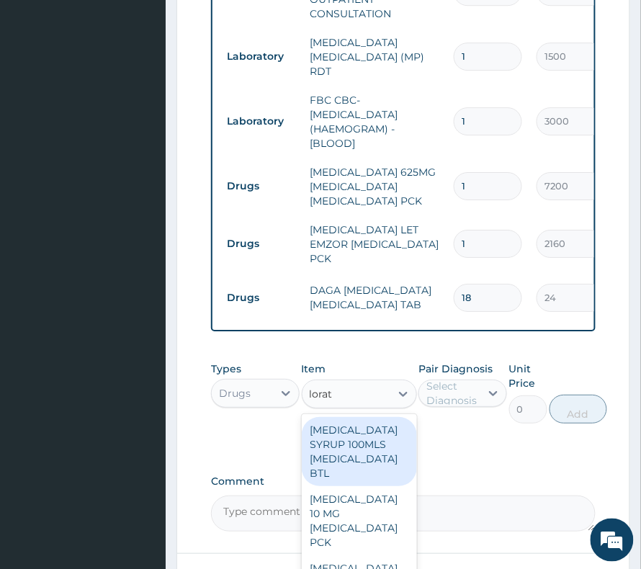
type input "lorata"
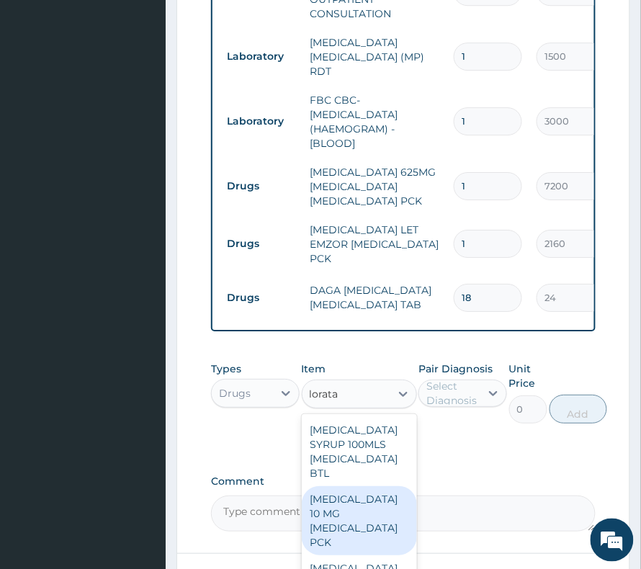
click at [349, 508] on div "[MEDICAL_DATA] 10 MG [MEDICAL_DATA] PCK" at bounding box center [359, 521] width 115 height 69
type input "840"
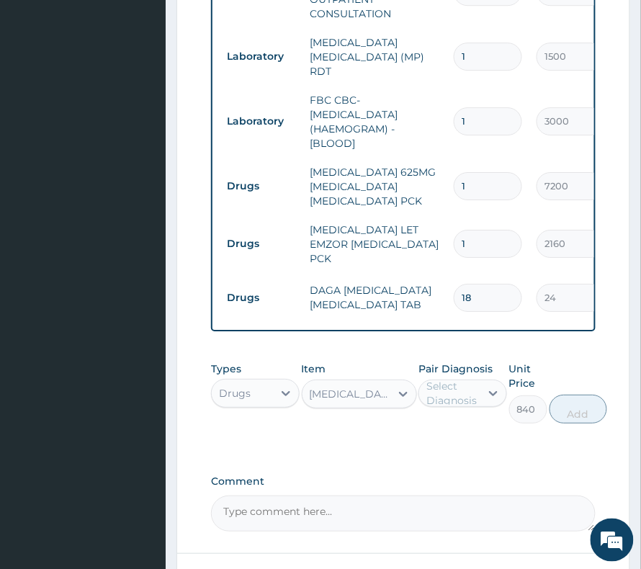
click at [468, 383] on div "Select Diagnosis" at bounding box center [453, 393] width 53 height 29
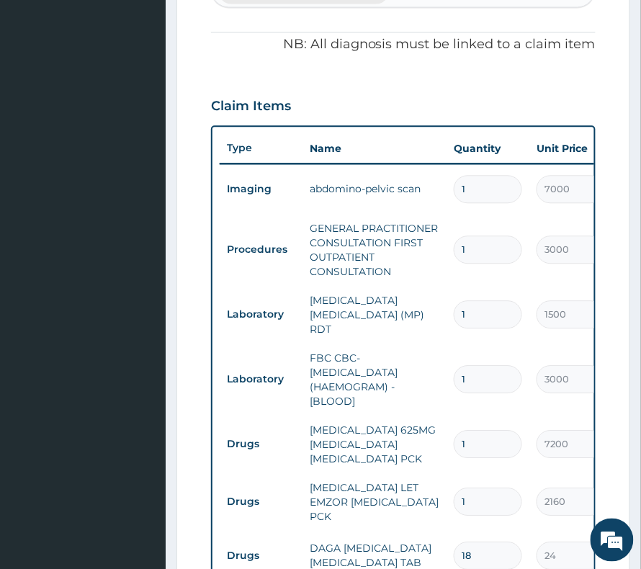
scroll to position [367, 0]
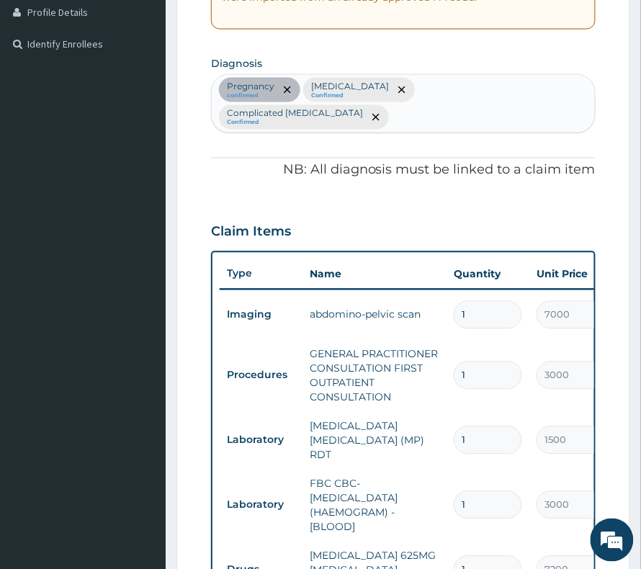
click at [529, 104] on div "Pregnancy confirmed [MEDICAL_DATA] Confirmed Complicated [MEDICAL_DATA] Confirm…" at bounding box center [403, 104] width 383 height 58
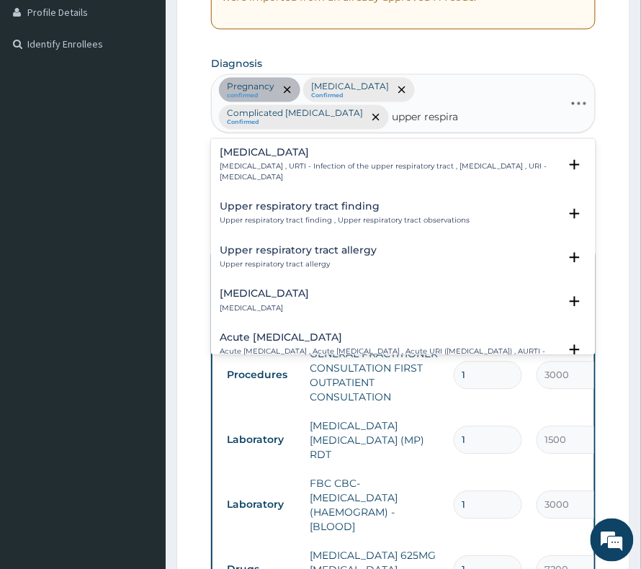
type input "upper respirat"
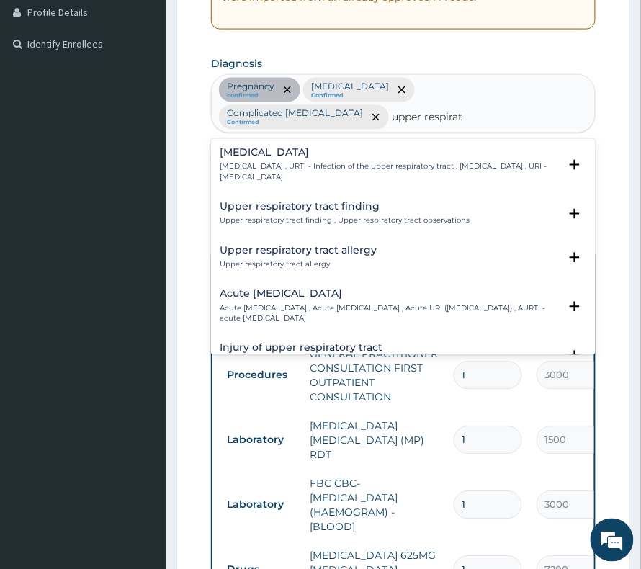
click at [339, 162] on p "[MEDICAL_DATA] , URTI - Infection of the upper respiratory tract , [MEDICAL_DAT…" at bounding box center [389, 172] width 339 height 21
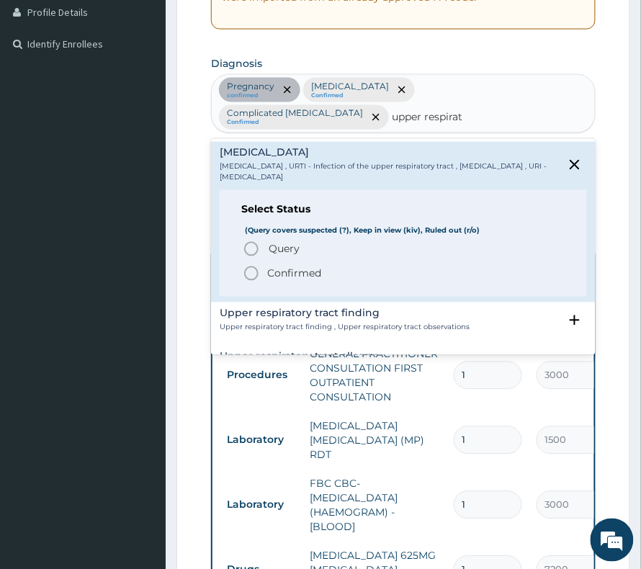
click at [321, 267] on p "Confirmed" at bounding box center [294, 274] width 54 height 14
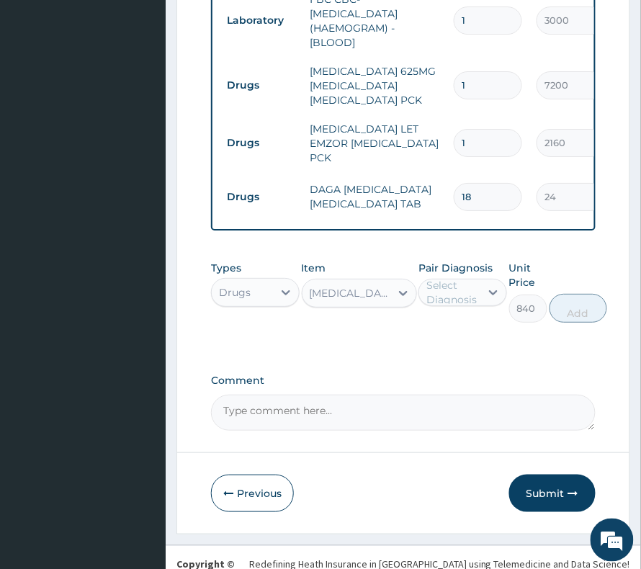
scroll to position [887, 0]
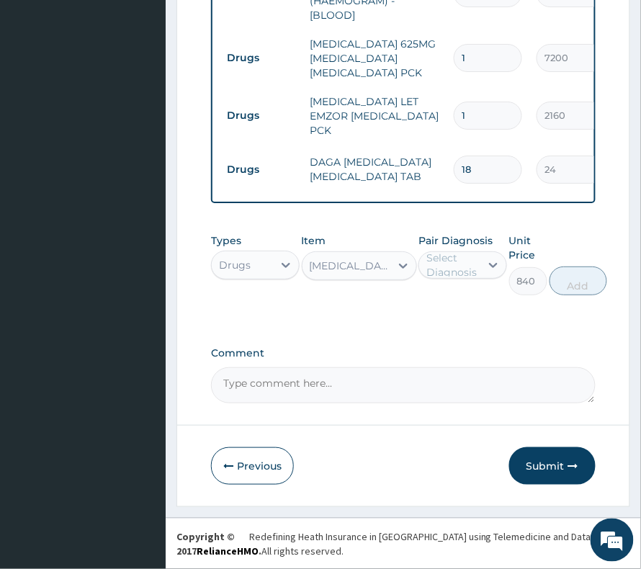
click at [473, 267] on div "Select Diagnosis" at bounding box center [453, 265] width 53 height 29
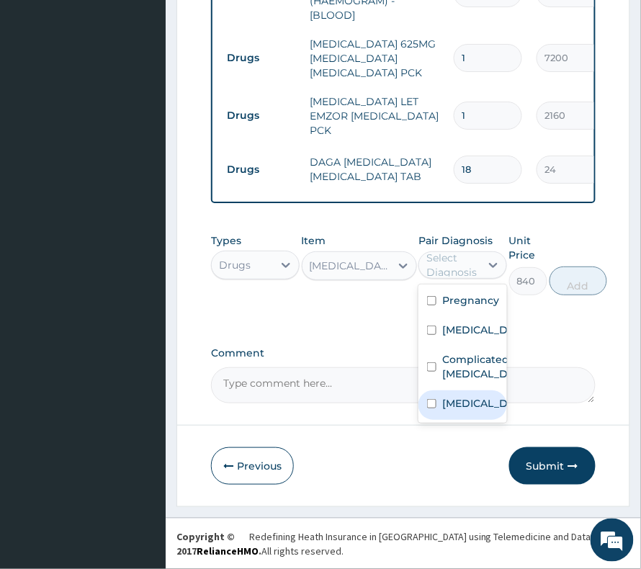
click at [463, 411] on label "[MEDICAL_DATA]" at bounding box center [478, 403] width 71 height 14
checkbox input "true"
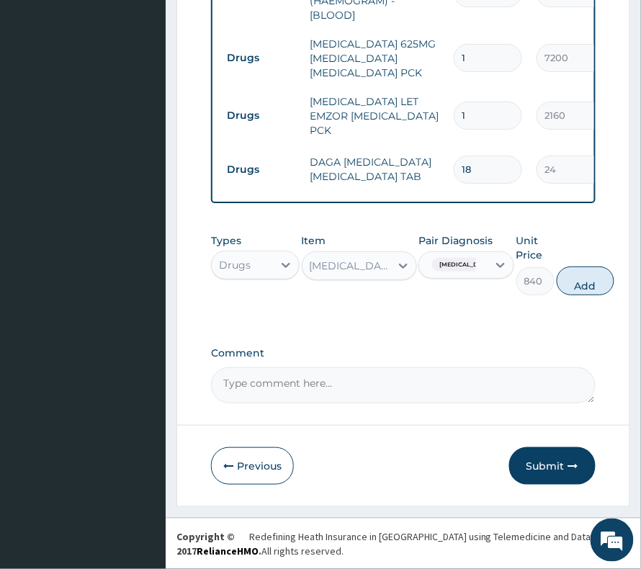
drag, startPoint x: 610, startPoint y: 275, endPoint x: 569, endPoint y: 286, distance: 41.8
click at [611, 275] on button "Add" at bounding box center [586, 281] width 58 height 29
type input "0"
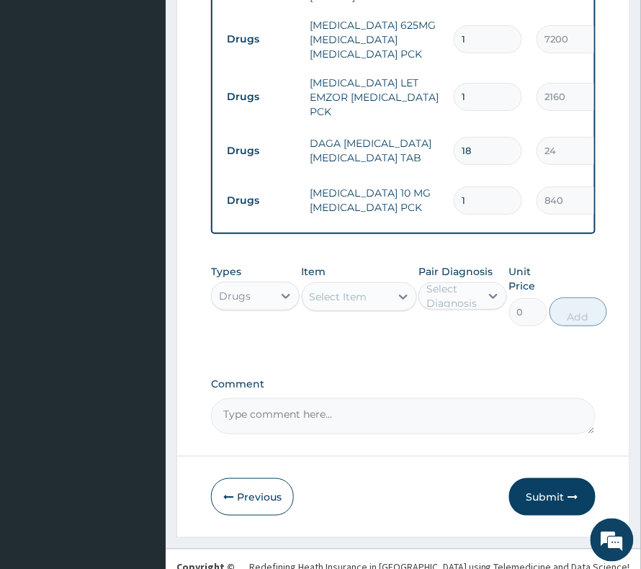
scroll to position [937, 0]
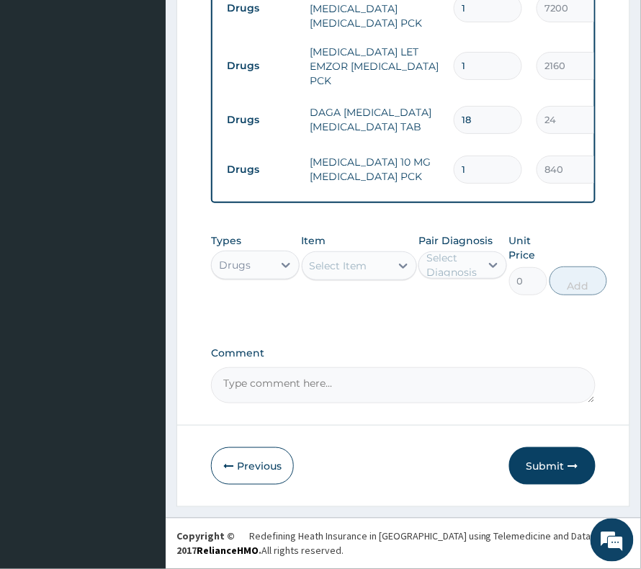
drag, startPoint x: 546, startPoint y: 476, endPoint x: 655, endPoint y: 565, distance: 140.4
click at [546, 477] on button "Submit" at bounding box center [553, 466] width 86 height 37
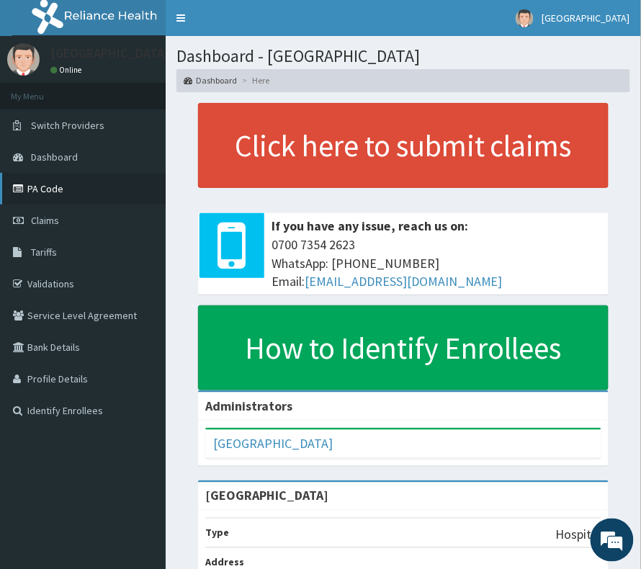
click at [42, 190] on link "PA Code" at bounding box center [83, 189] width 166 height 32
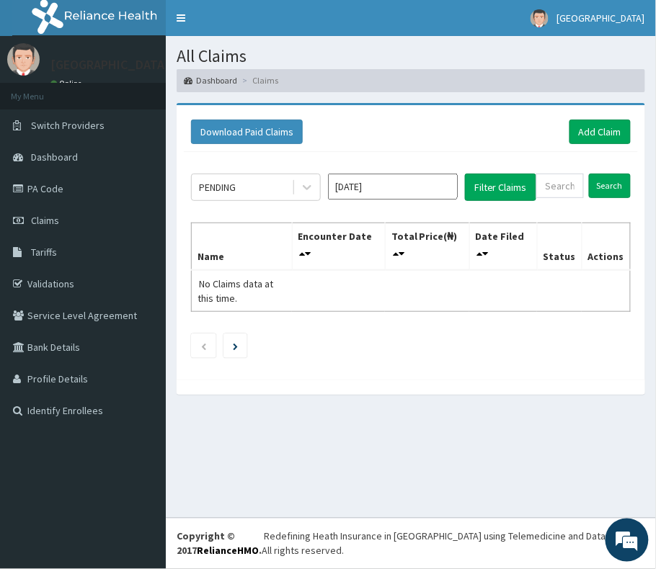
click at [376, 192] on input "[DATE]" at bounding box center [393, 187] width 130 height 26
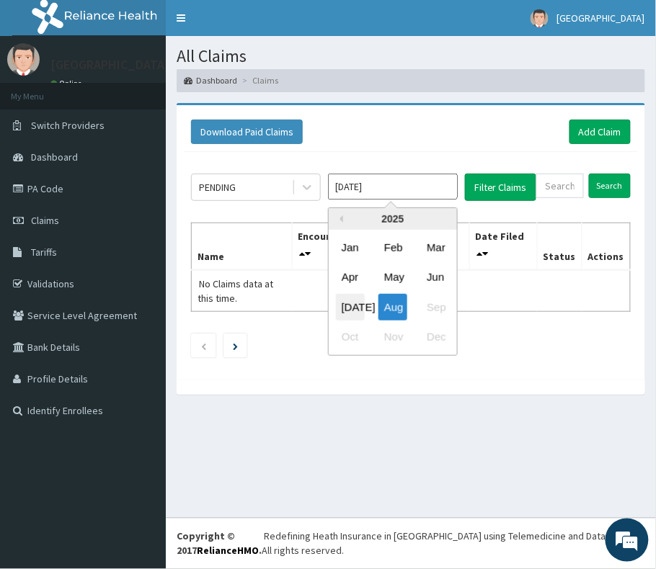
click at [345, 298] on div "[DATE]" at bounding box center [350, 306] width 29 height 27
type input "[DATE]"
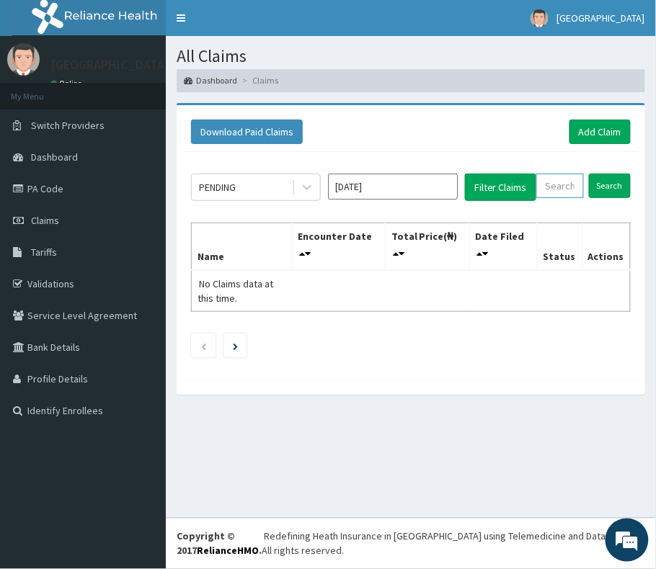
click at [562, 185] on input "text" at bounding box center [560, 186] width 48 height 25
paste input "AVL/10260/A"
type input "AVL/10260/A"
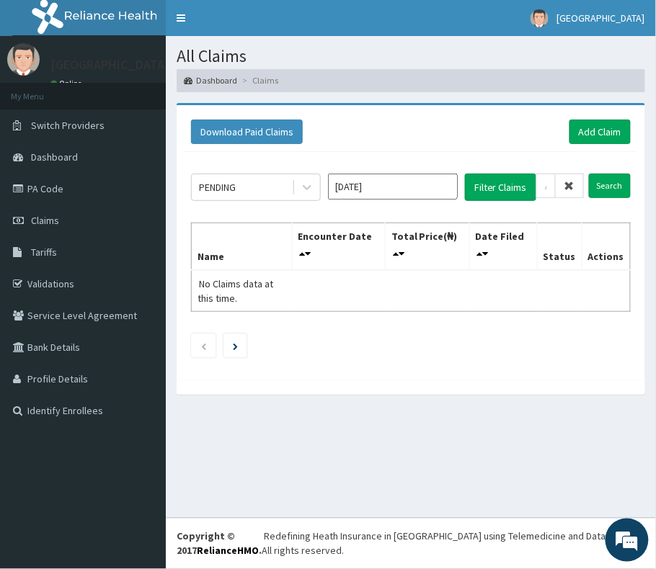
click at [574, 189] on icon at bounding box center [569, 186] width 10 height 10
paste input "AVL/10260/A"
type input "AVL/10260/A"
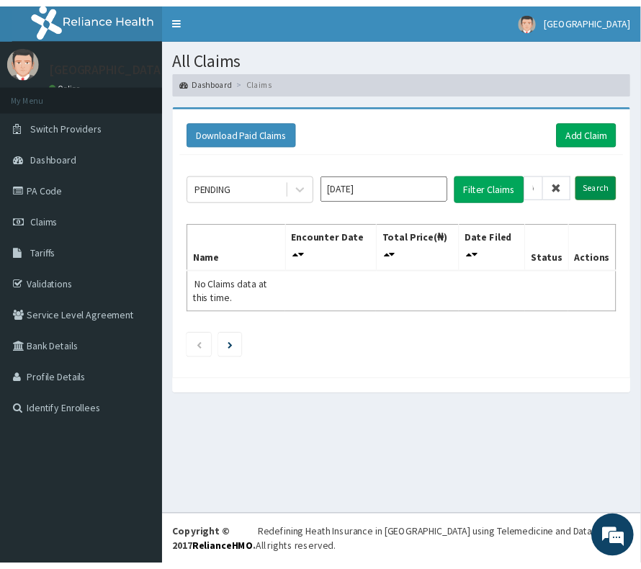
scroll to position [0, 0]
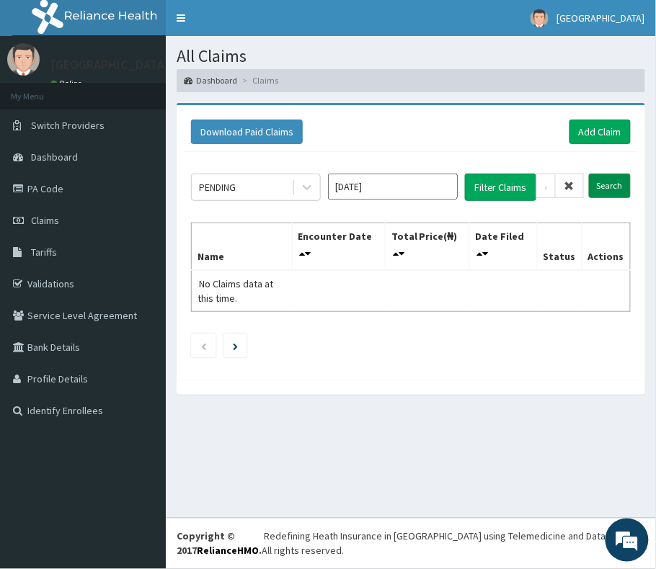
click at [614, 182] on input "Search" at bounding box center [610, 186] width 42 height 25
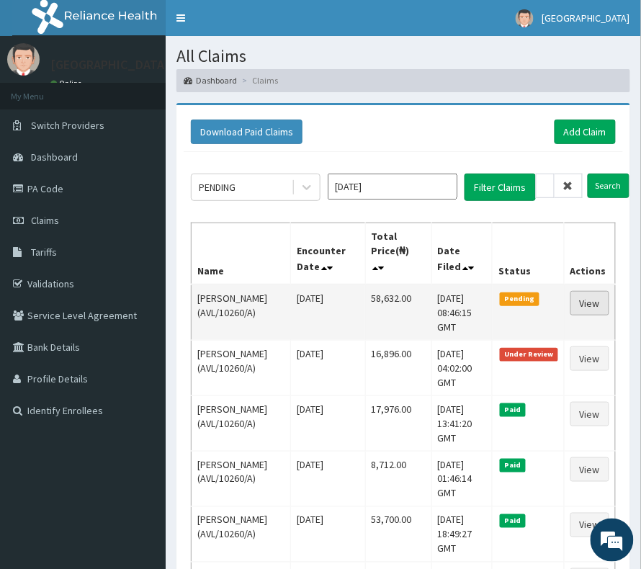
click at [589, 312] on link "View" at bounding box center [590, 303] width 39 height 25
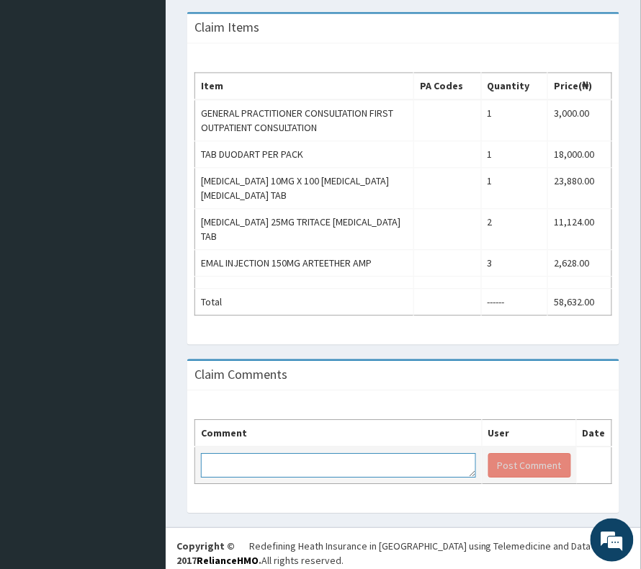
click at [258, 456] on textarea at bounding box center [338, 466] width 275 height 25
paste textarea "PA/03F02D"
type textarea "PA CODE:PA/03F02D"
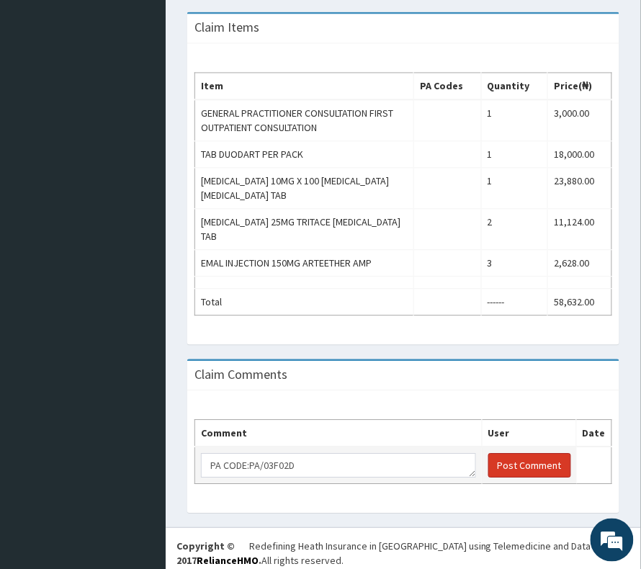
click at [536, 457] on button "Post Comment" at bounding box center [530, 466] width 83 height 25
